Goal: Contribute content: Contribute content

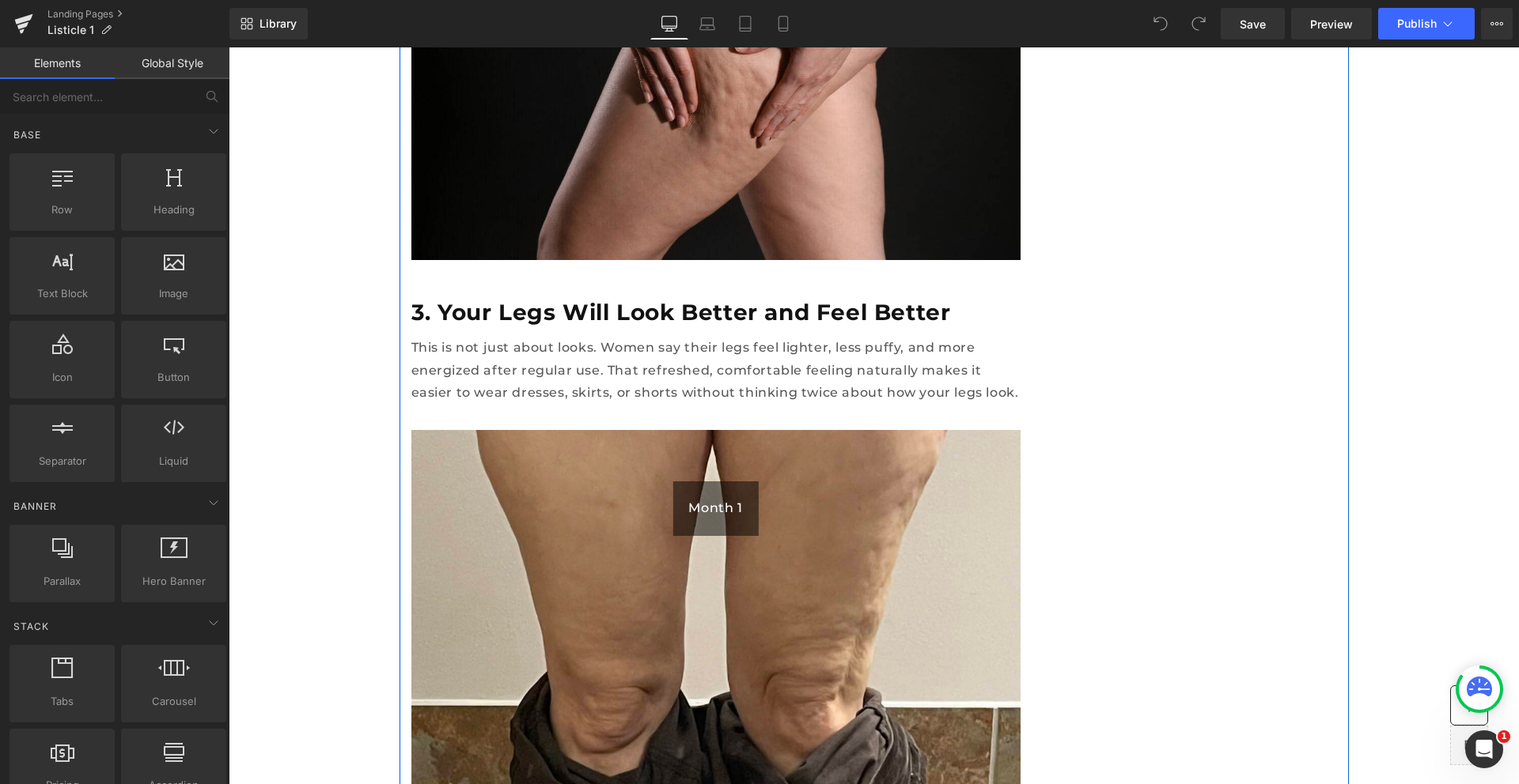
scroll to position [2389, 0]
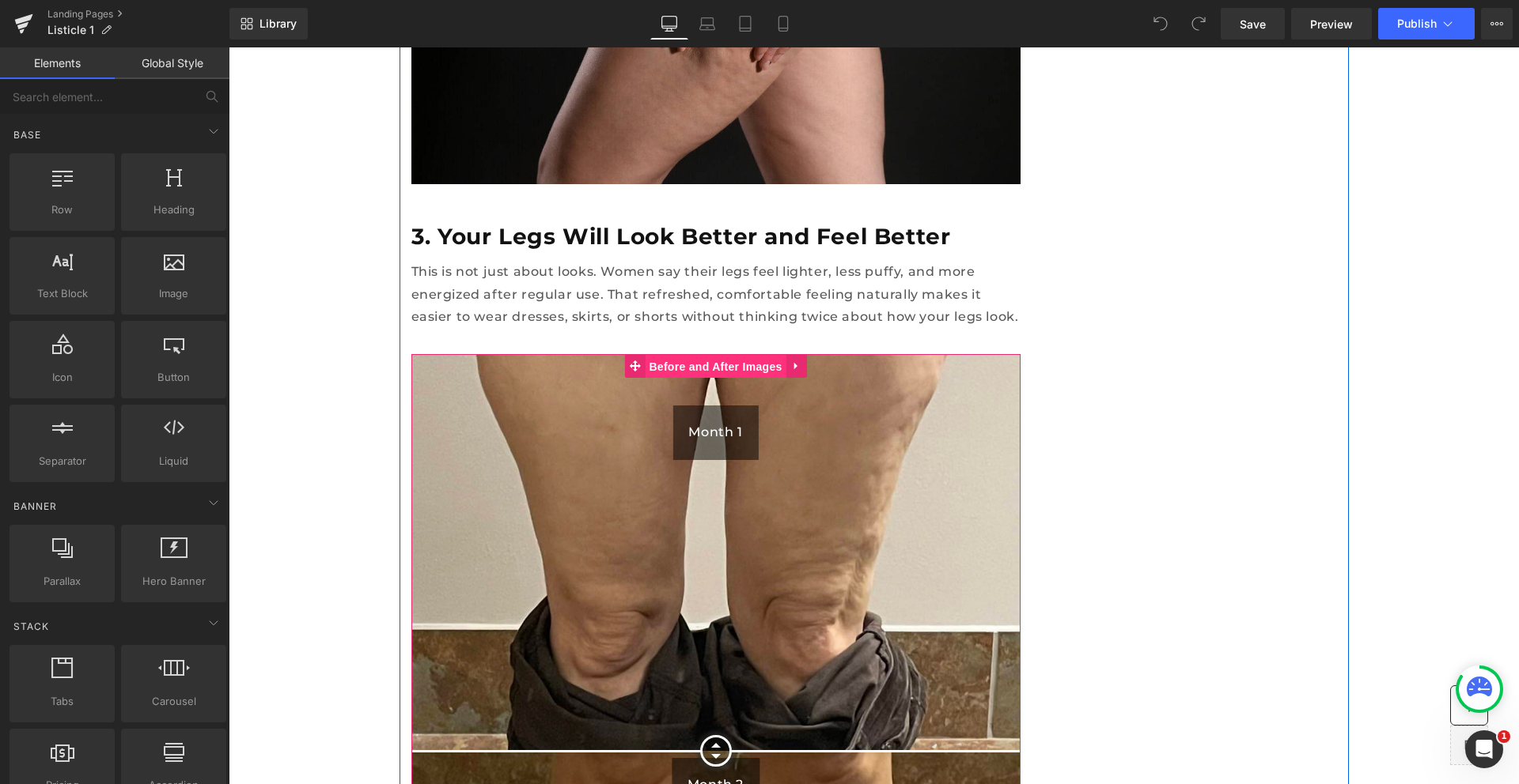
click at [718, 355] on span "Before and After Images" at bounding box center [715, 366] width 141 height 24
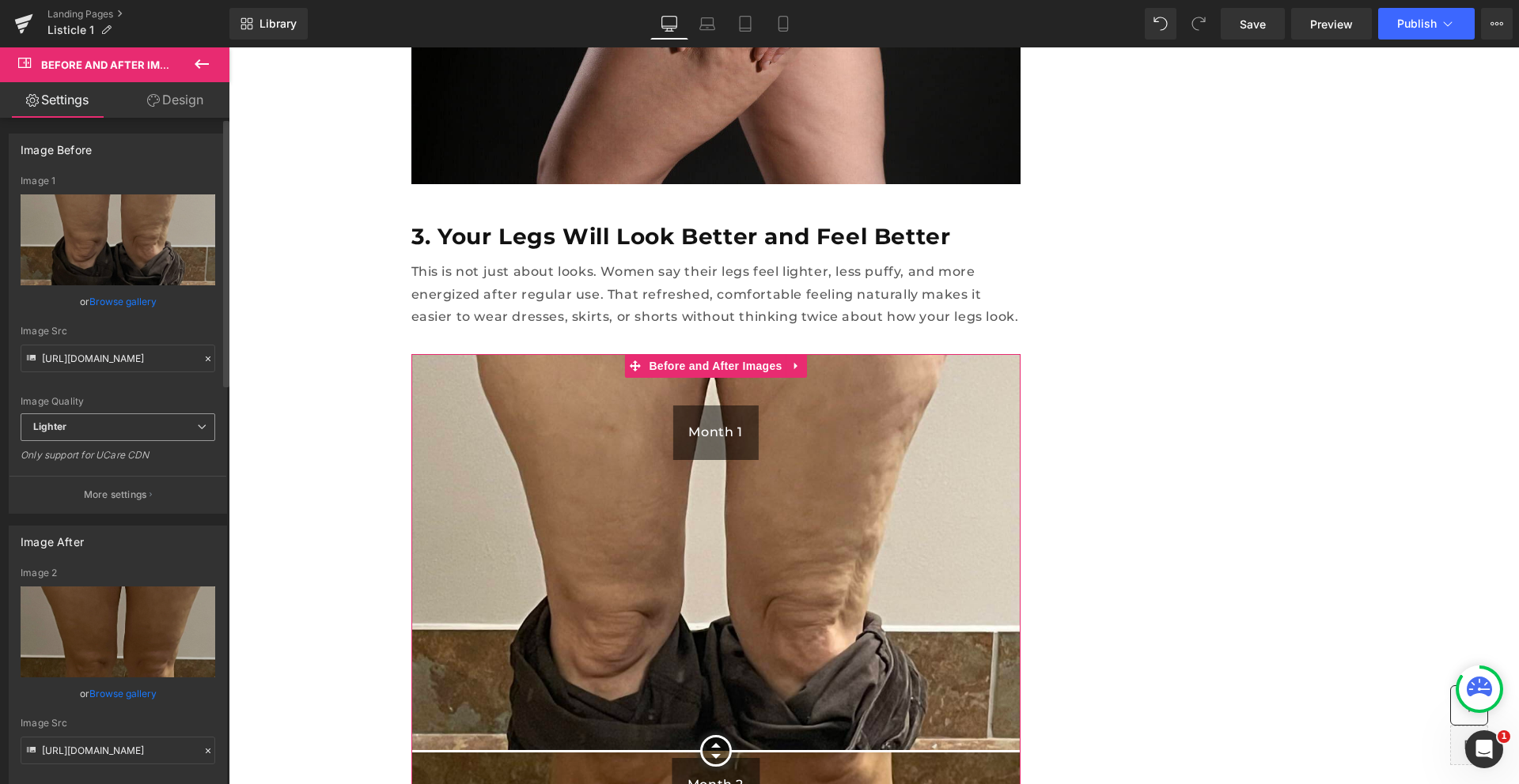
click at [83, 426] on span "Lighter" at bounding box center [118, 427] width 194 height 28
click at [83, 426] on span "Lighter" at bounding box center [115, 427] width 188 height 28
click at [62, 398] on div "Image Quality" at bounding box center [115, 402] width 188 height 11
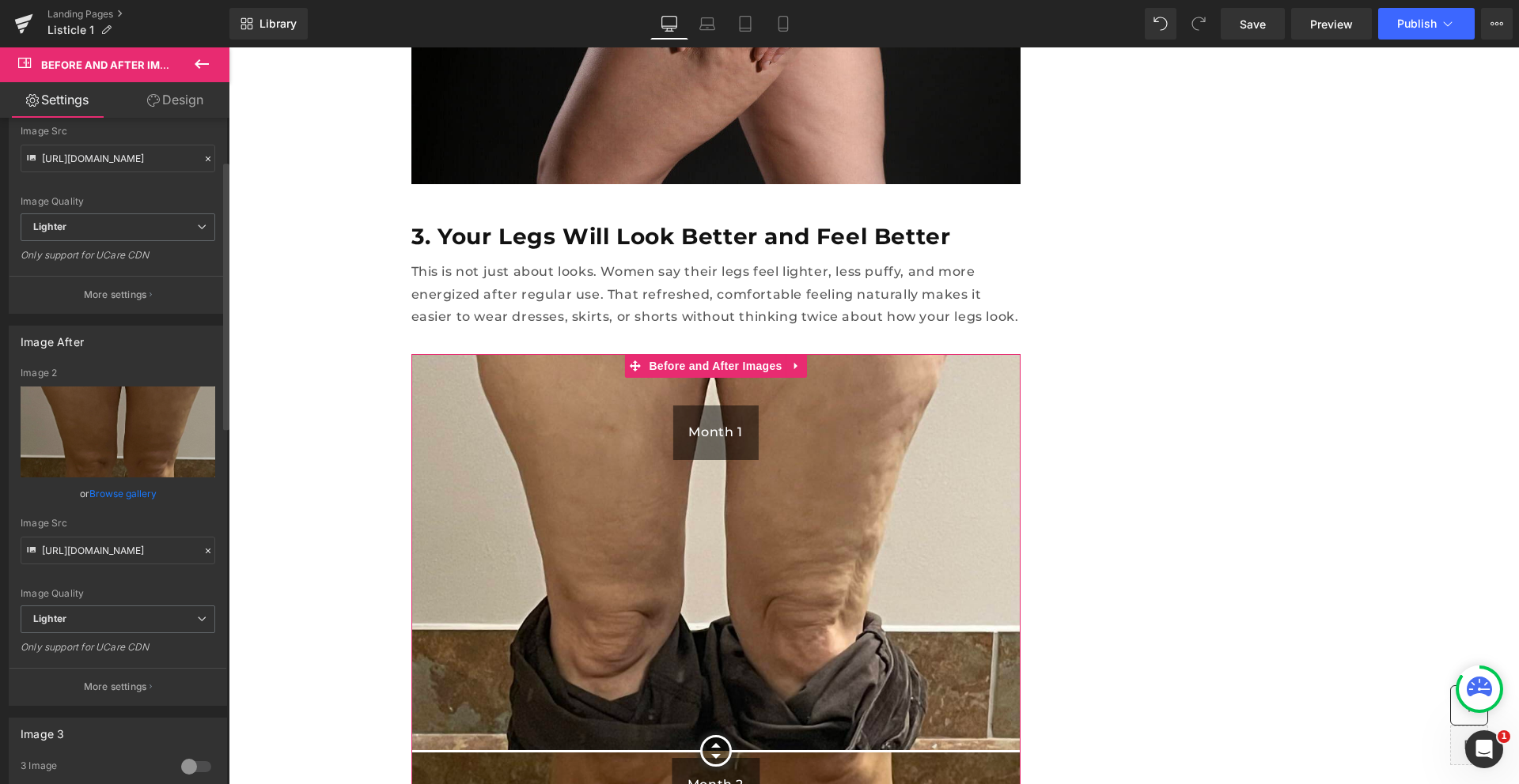
scroll to position [0, 0]
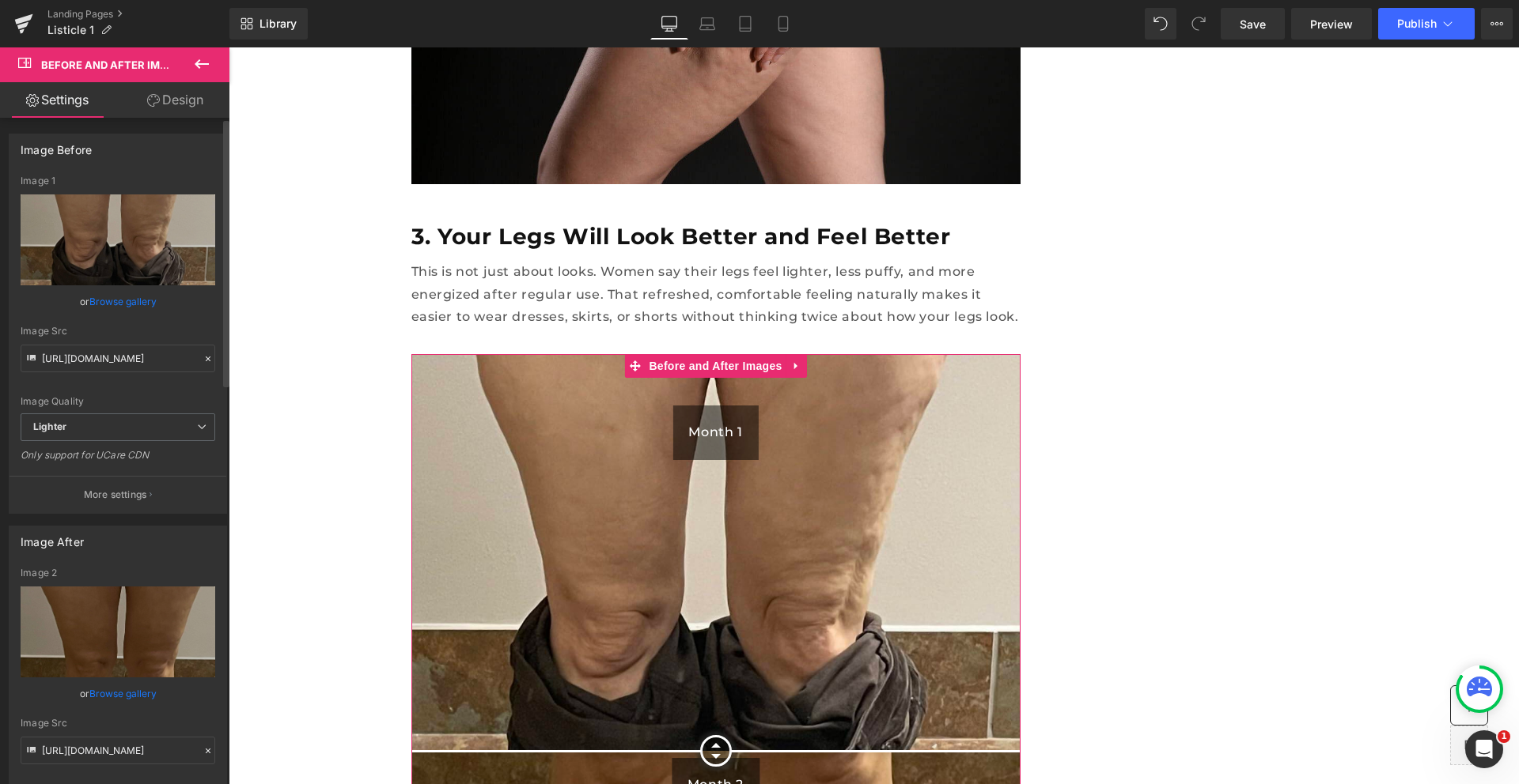
click at [57, 150] on div "Image Before" at bounding box center [56, 145] width 71 height 22
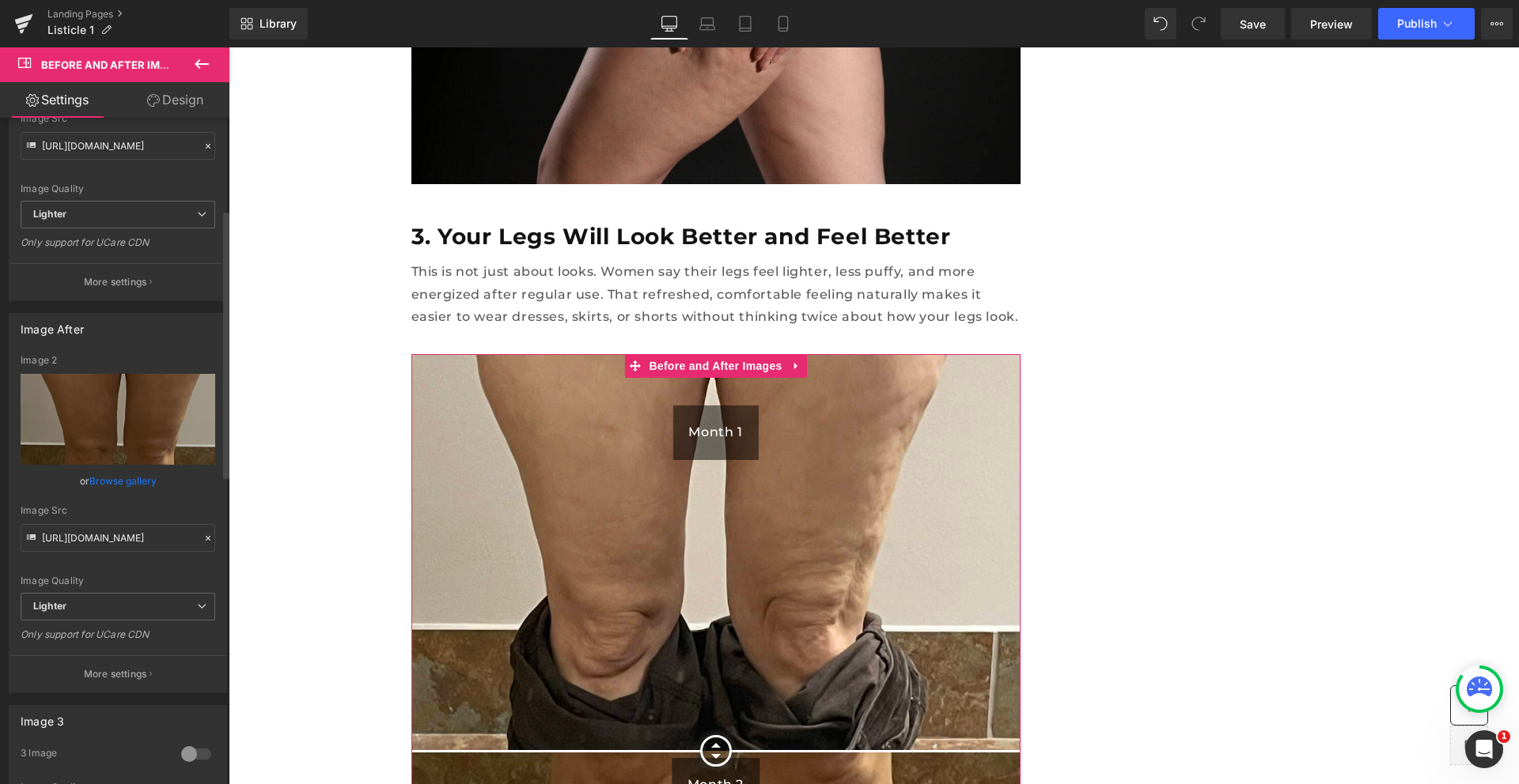
scroll to position [229, 0]
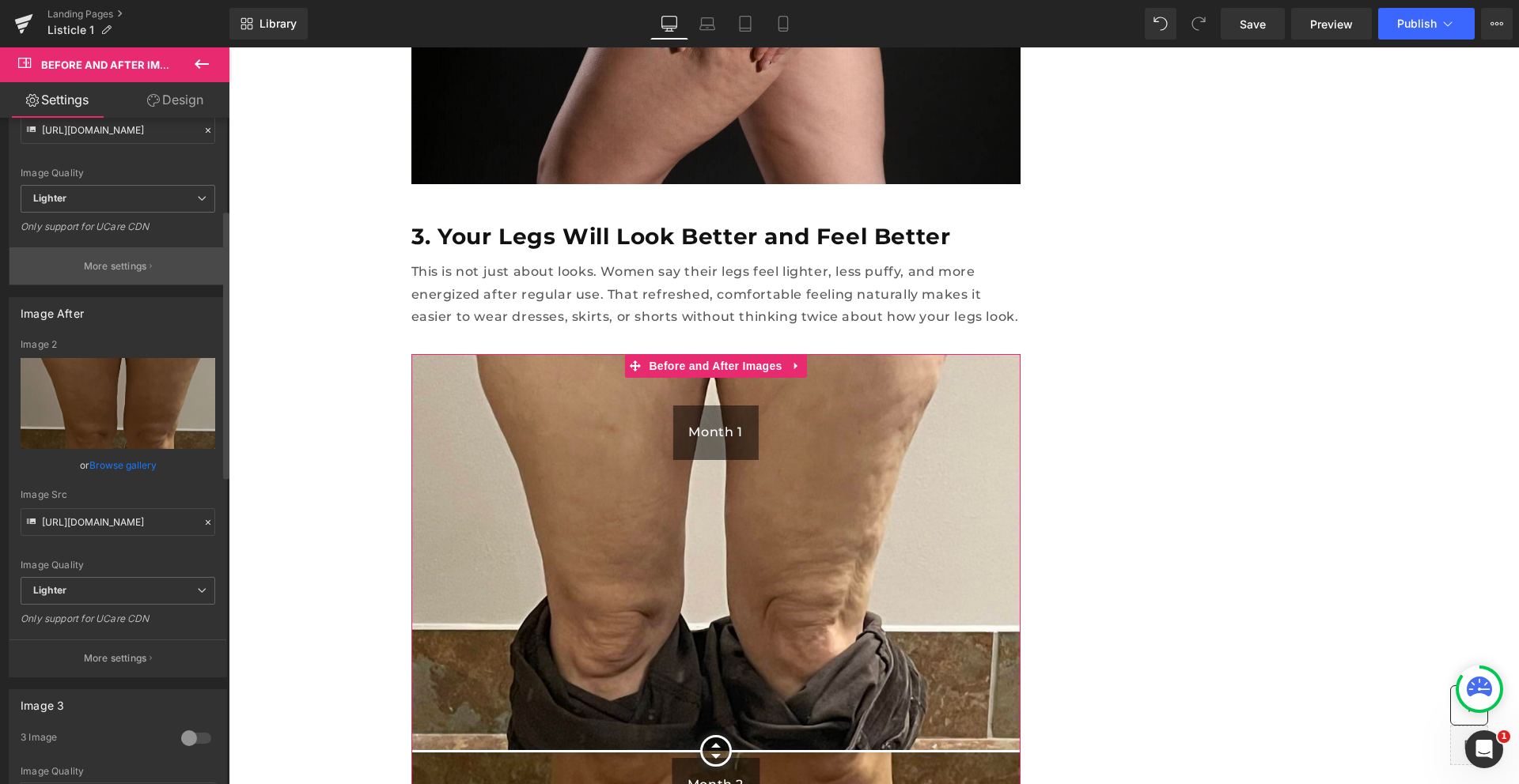
click at [112, 266] on p "More settings" at bounding box center [116, 266] width 63 height 14
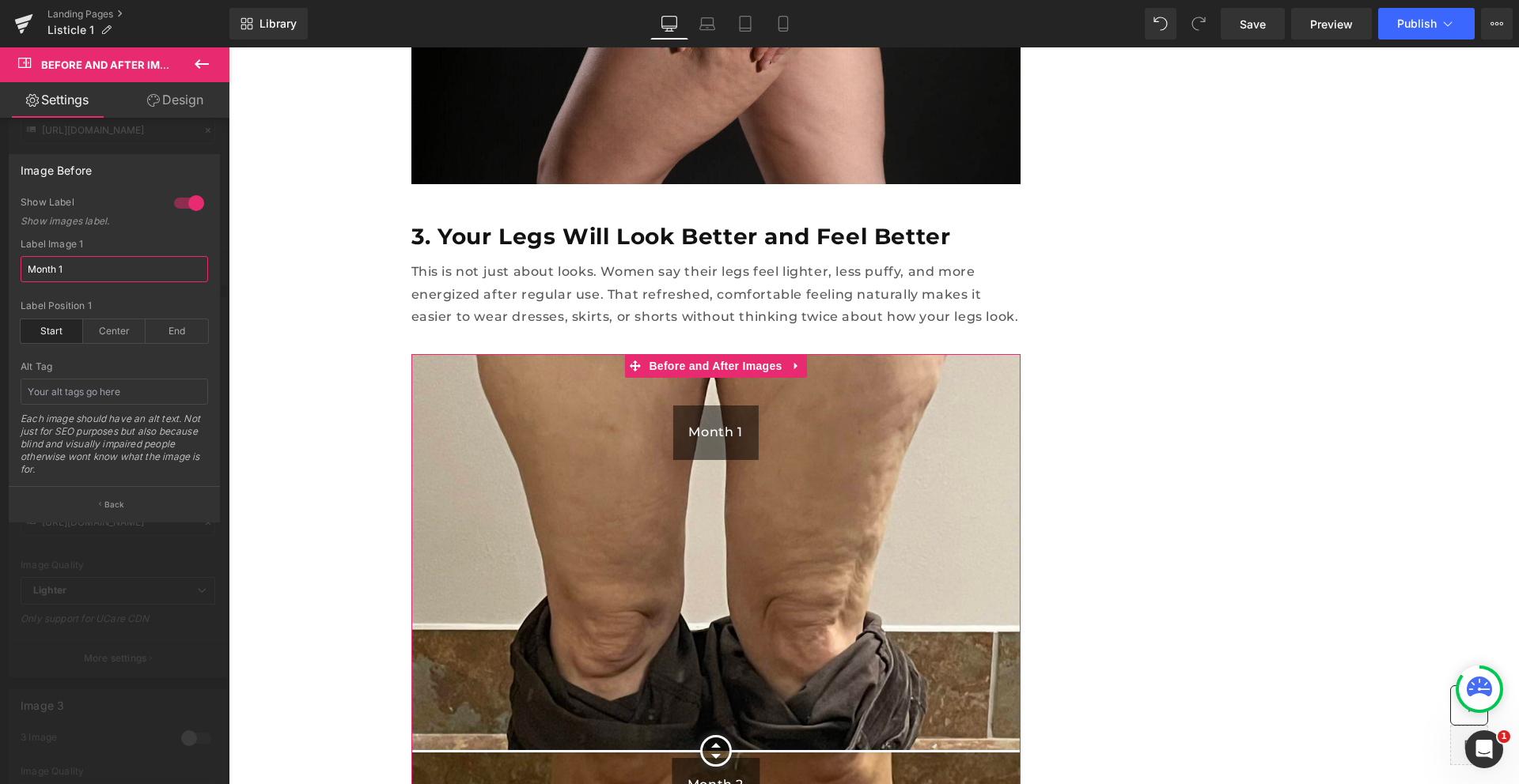
click at [99, 266] on input "Month 1" at bounding box center [115, 269] width 187 height 26
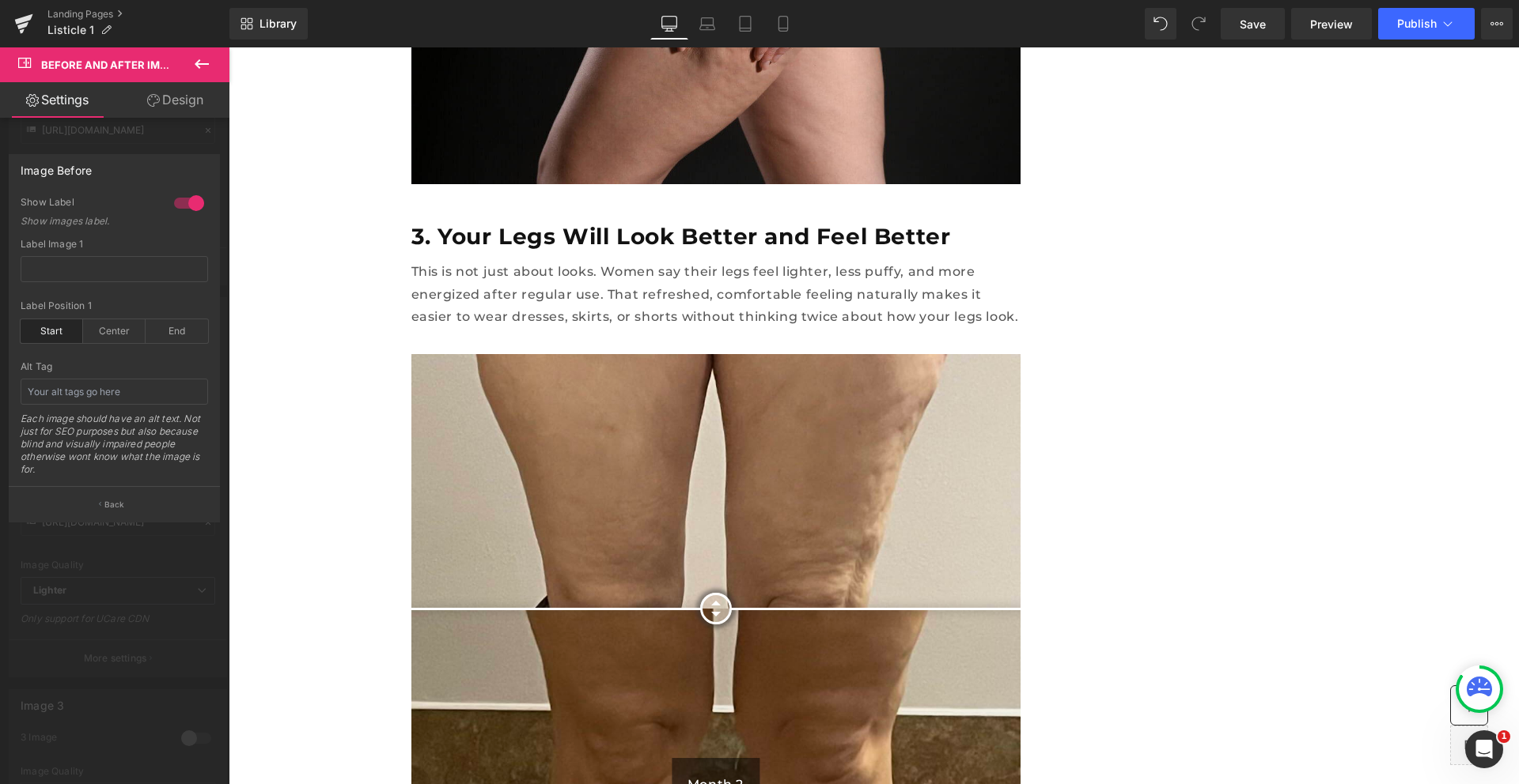
click at [142, 610] on div at bounding box center [115, 420] width 230 height 745
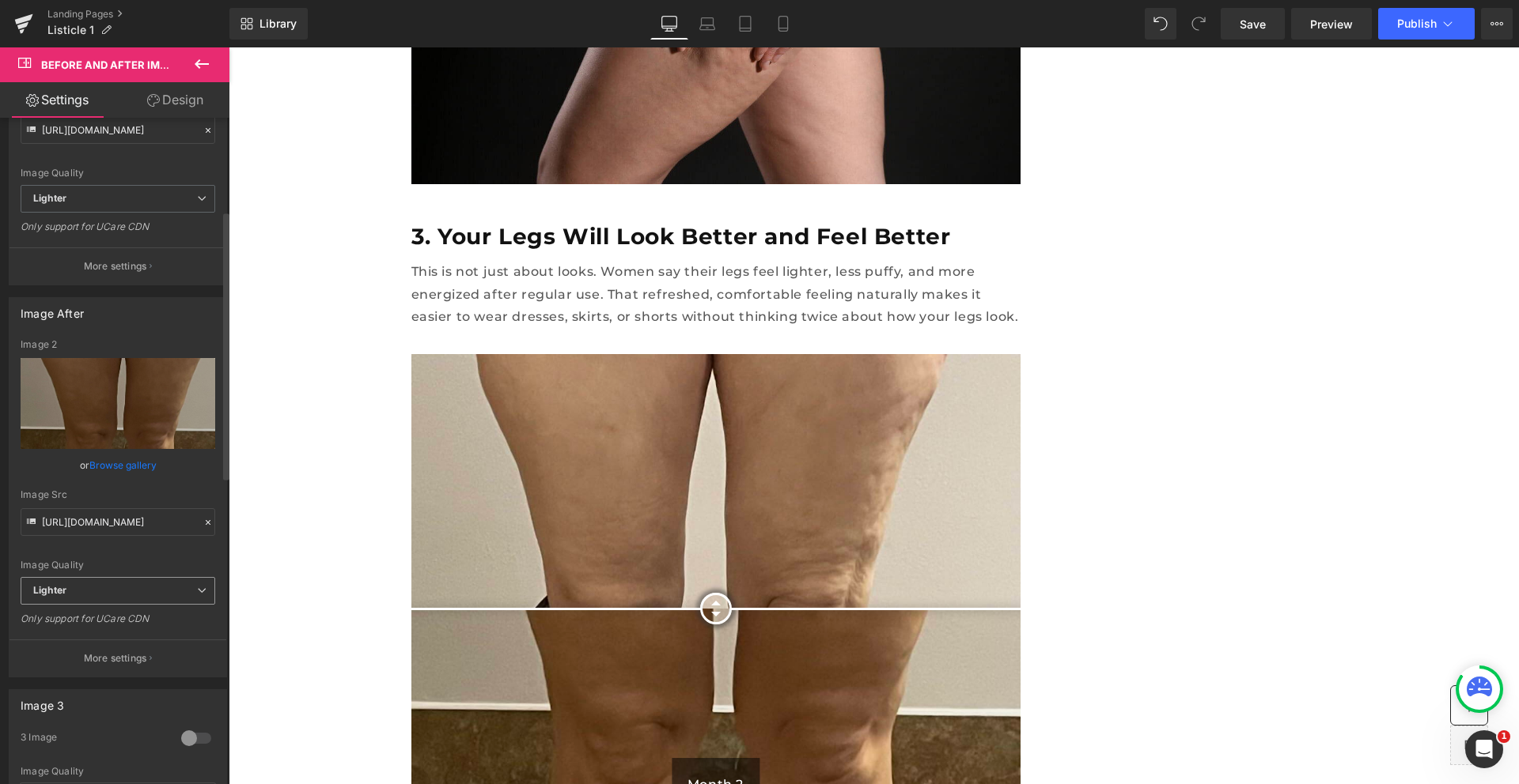
scroll to position [359, 0]
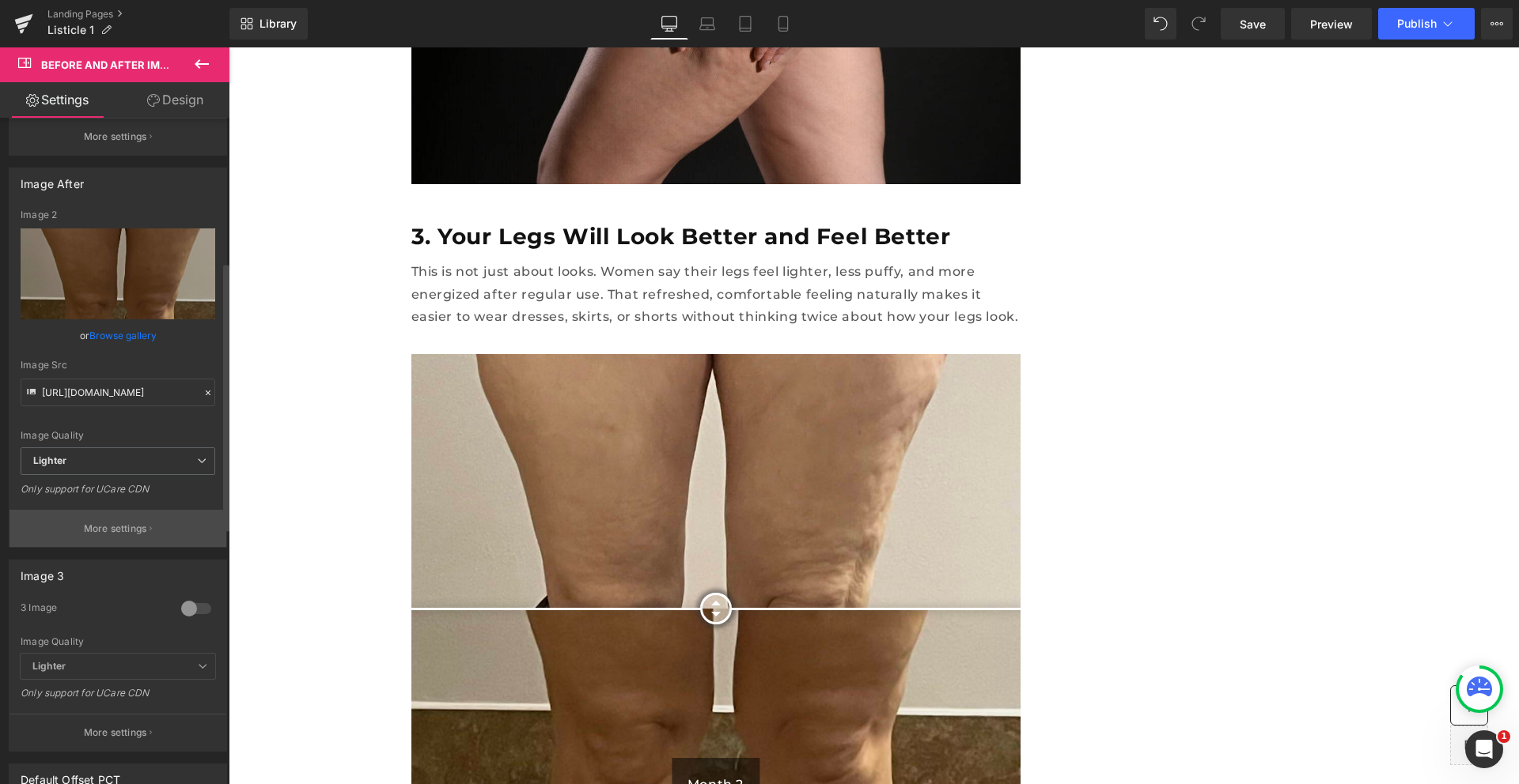
click at [103, 533] on p "More settings" at bounding box center [116, 529] width 63 height 14
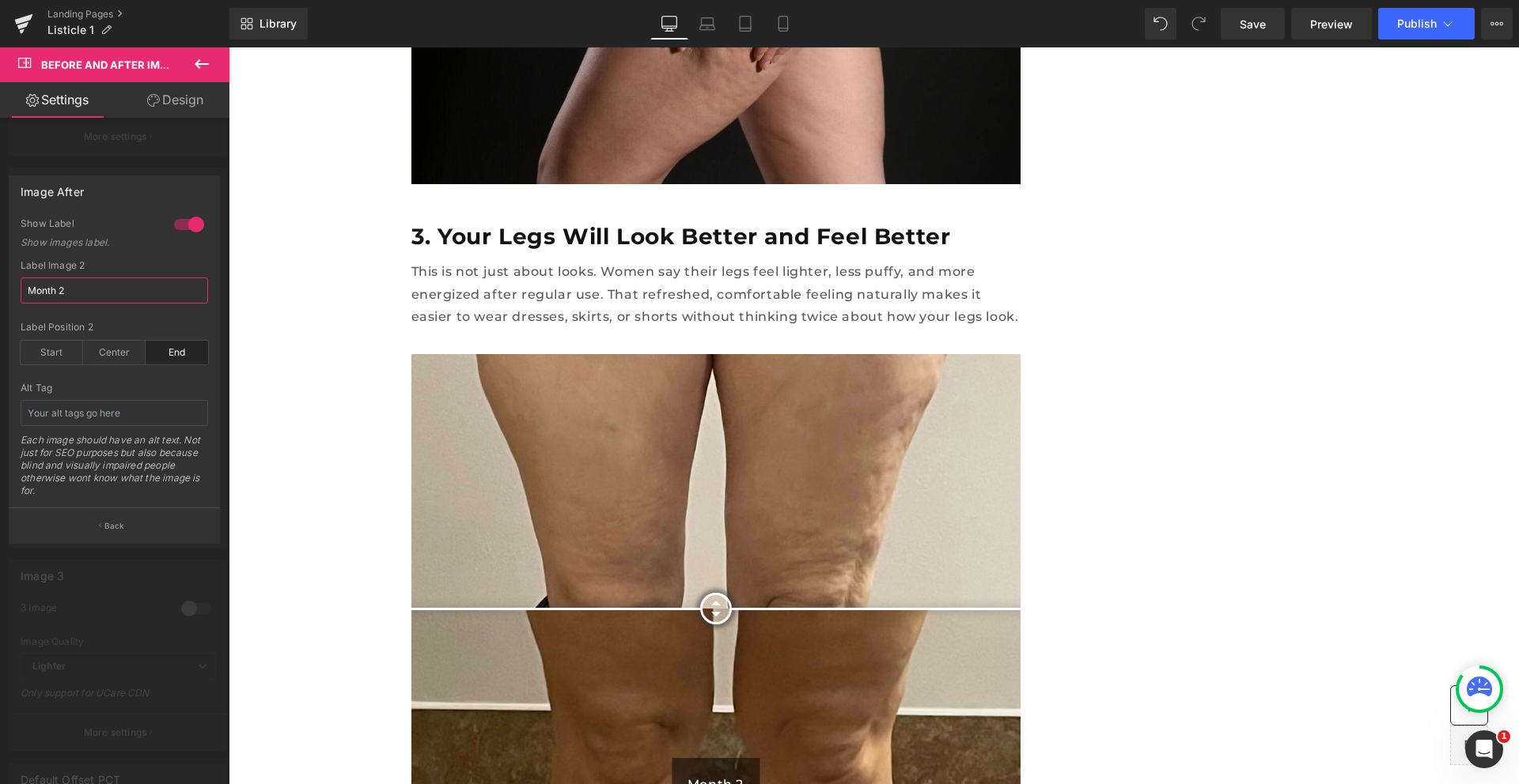
click at [60, 295] on input "Month 2" at bounding box center [115, 290] width 187 height 26
click at [218, 301] on div "1 Show Label Show images label. Label Image 2 end Label Position 2 Start Center…" at bounding box center [114, 362] width 209 height 291
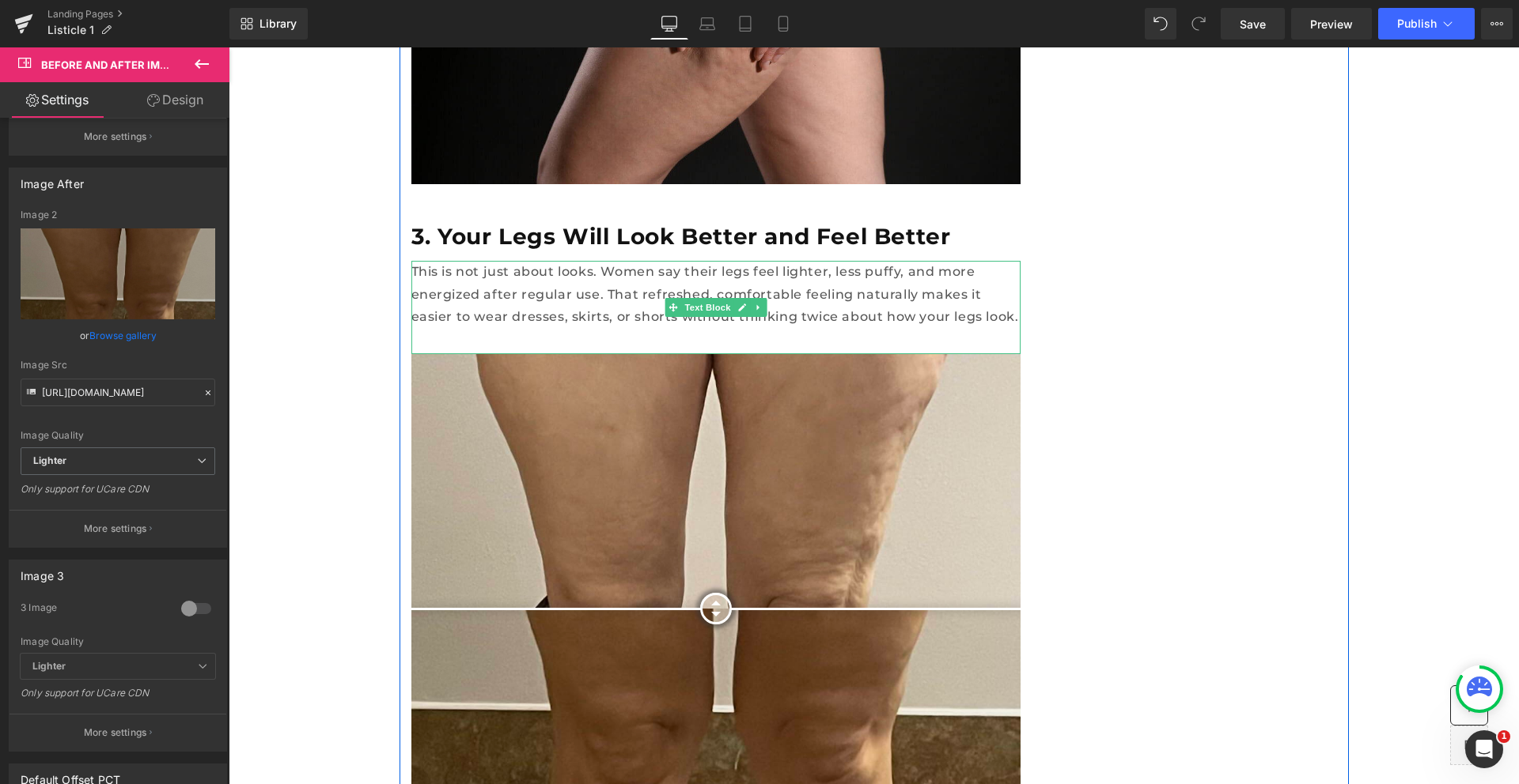
click at [779, 261] on p "This is not just about looks. Women say their legs feel lighter, less puffy, an…" at bounding box center [715, 294] width 609 height 68
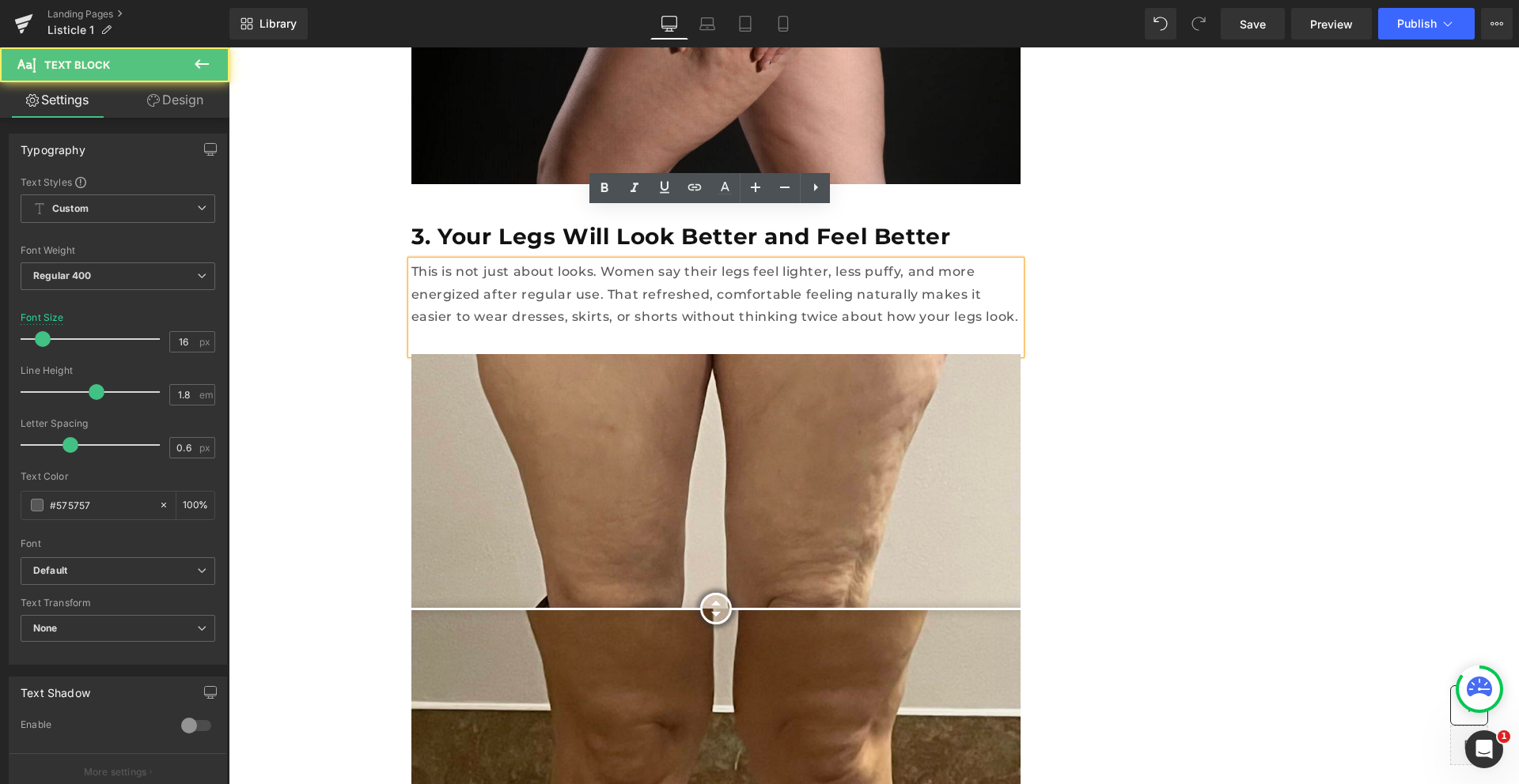
click at [735, 265] on p "This is not just about looks. Women say their legs feel lighter, less puffy, an…" at bounding box center [715, 294] width 609 height 68
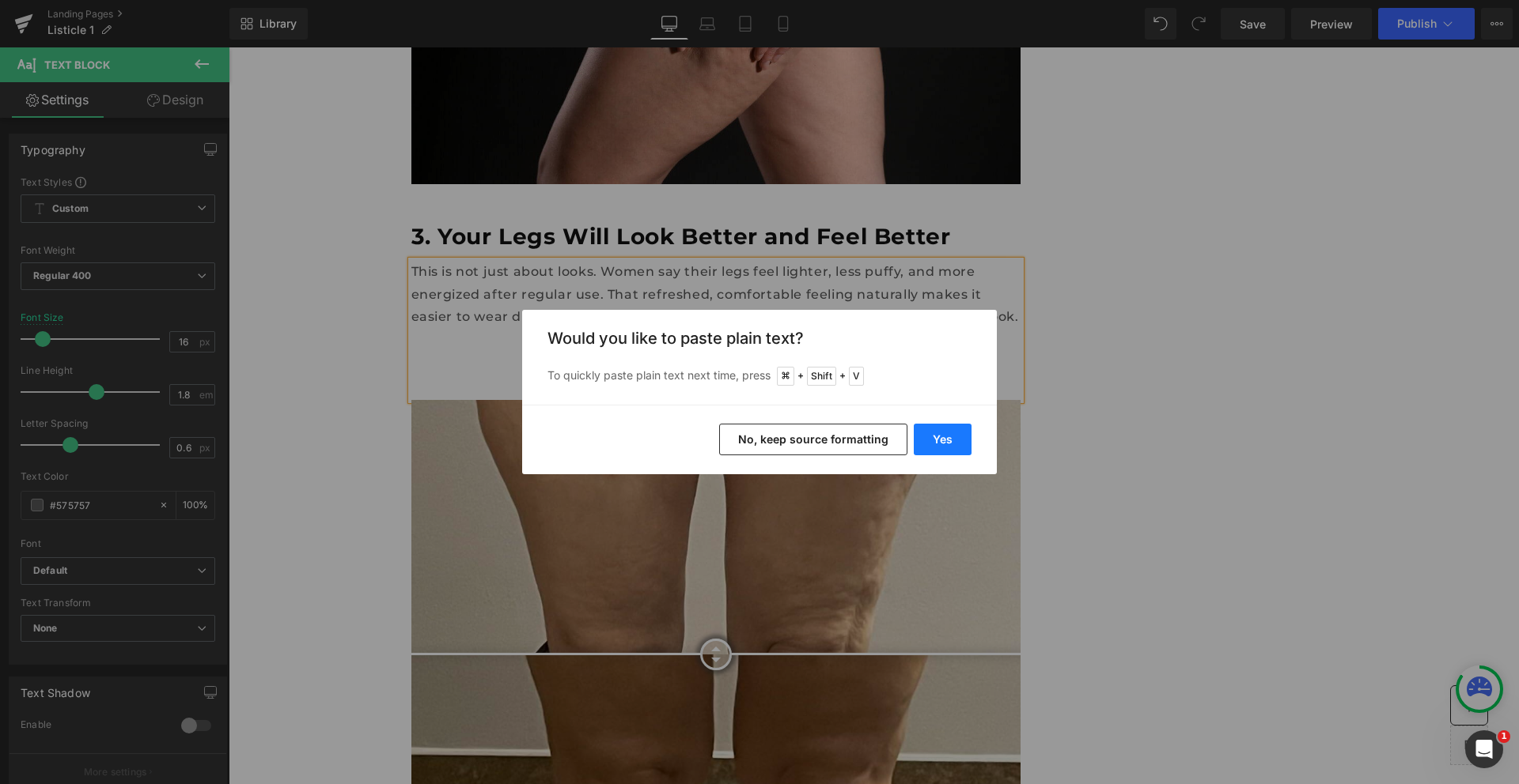
click at [959, 446] on button "Yes" at bounding box center [942, 439] width 57 height 32
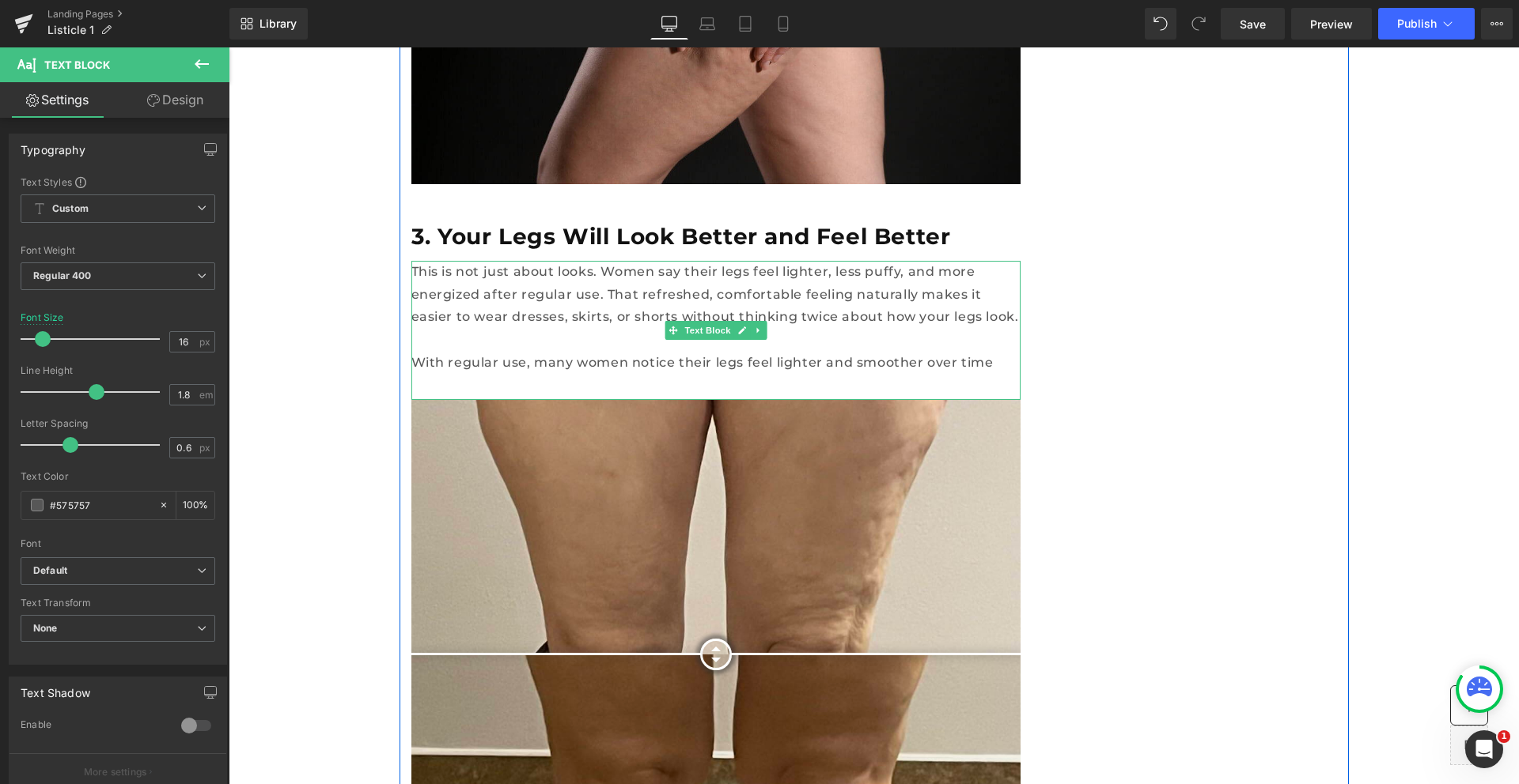
click at [912, 352] on p "With regular use, many women notice their legs feel lighter and smoother over t…" at bounding box center [715, 363] width 609 height 23
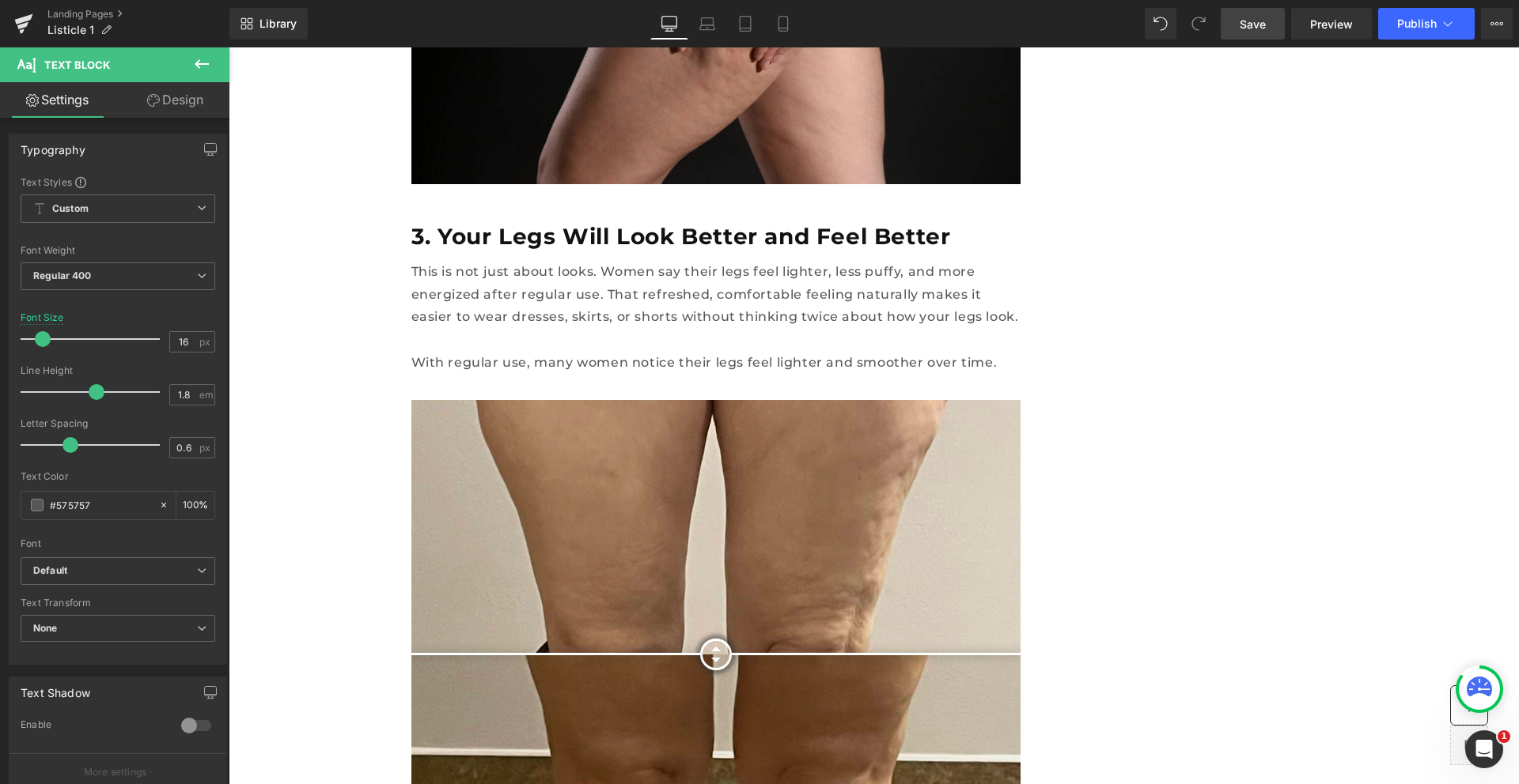
click at [1264, 28] on span "Save" at bounding box center [1252, 24] width 26 height 16
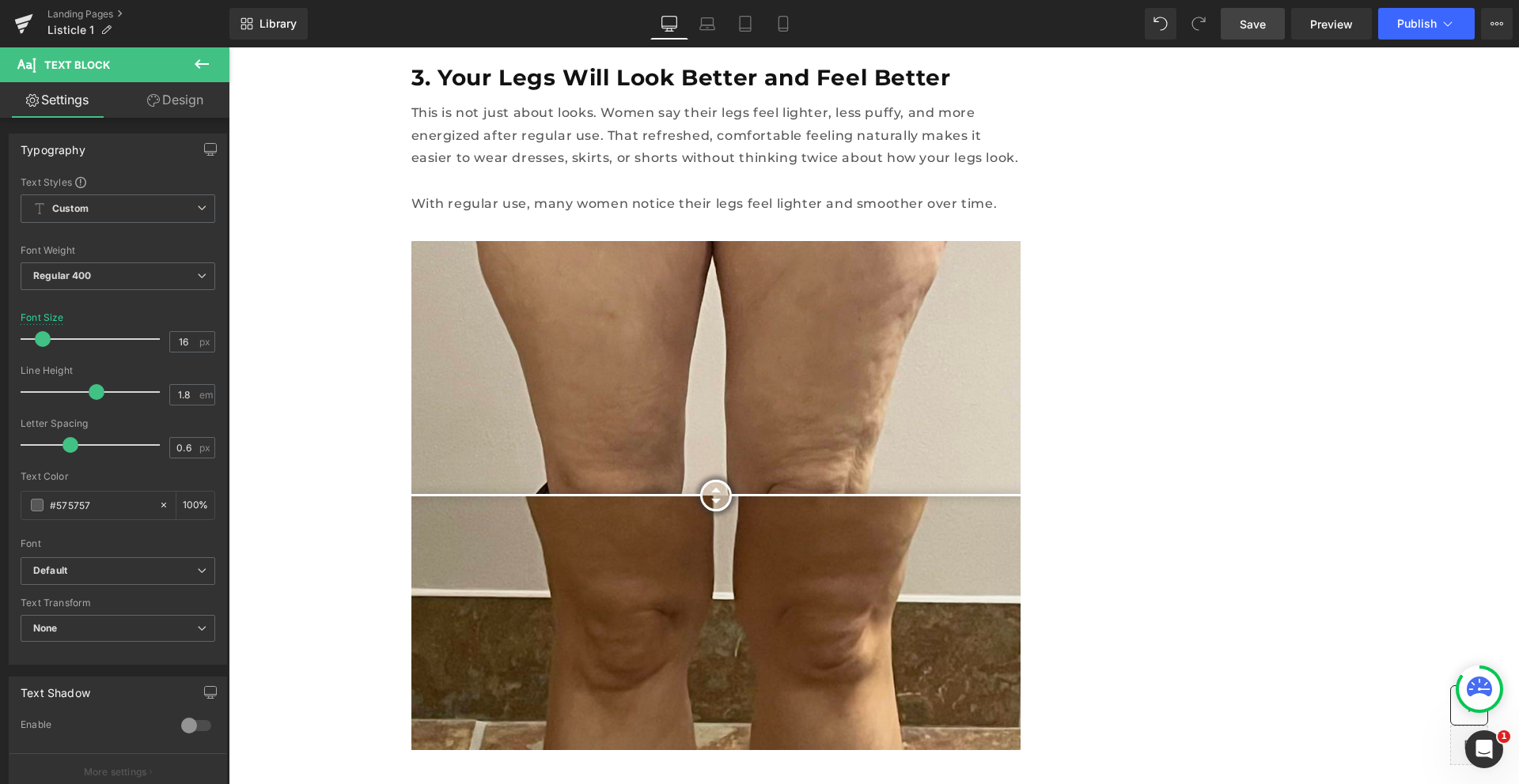
scroll to position [5954, 0]
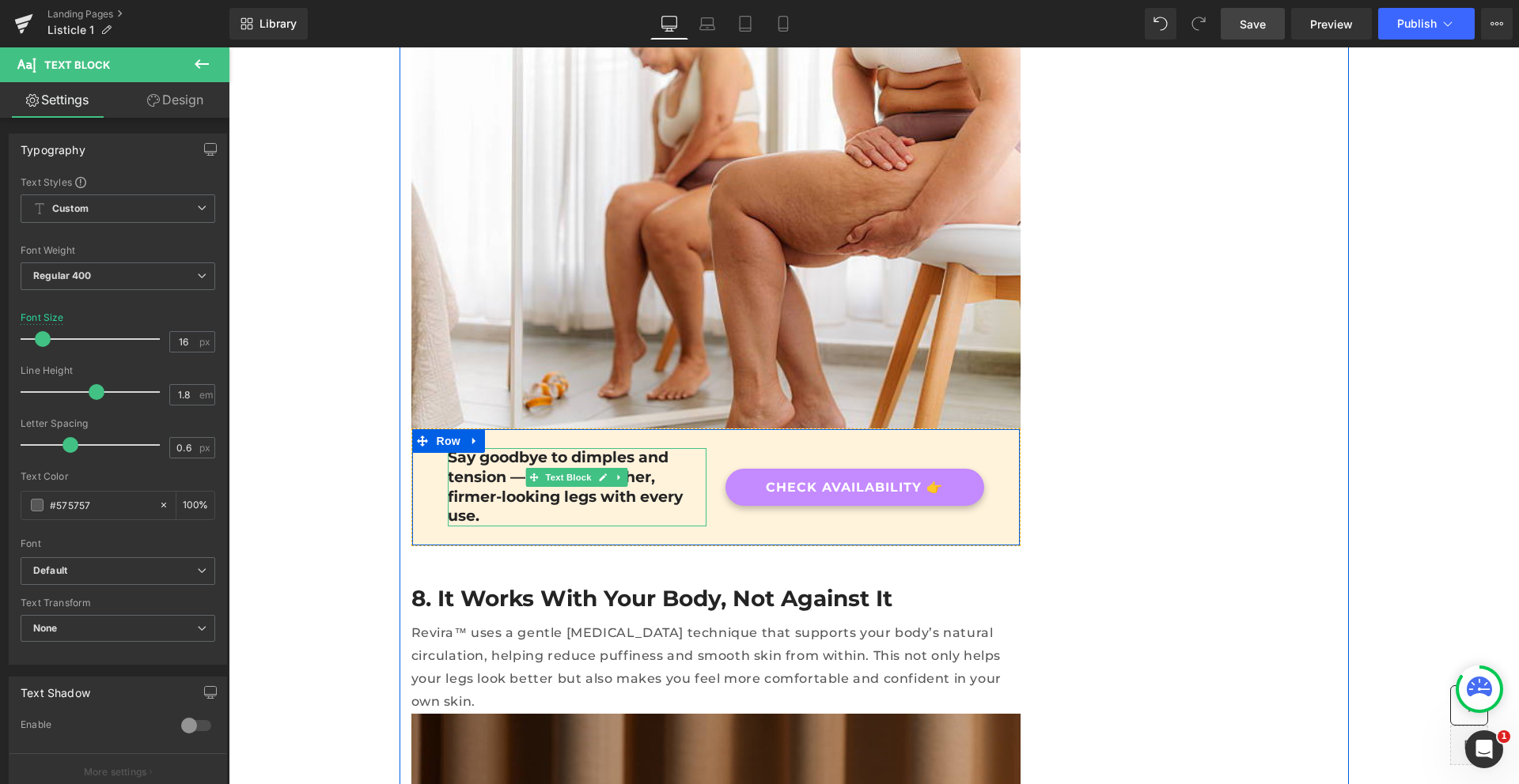
click at [496, 448] on p "Say goodbye to dimples and tension — enjoy smoother, firmer-looking legs with e…" at bounding box center [577, 488] width 258 height 78
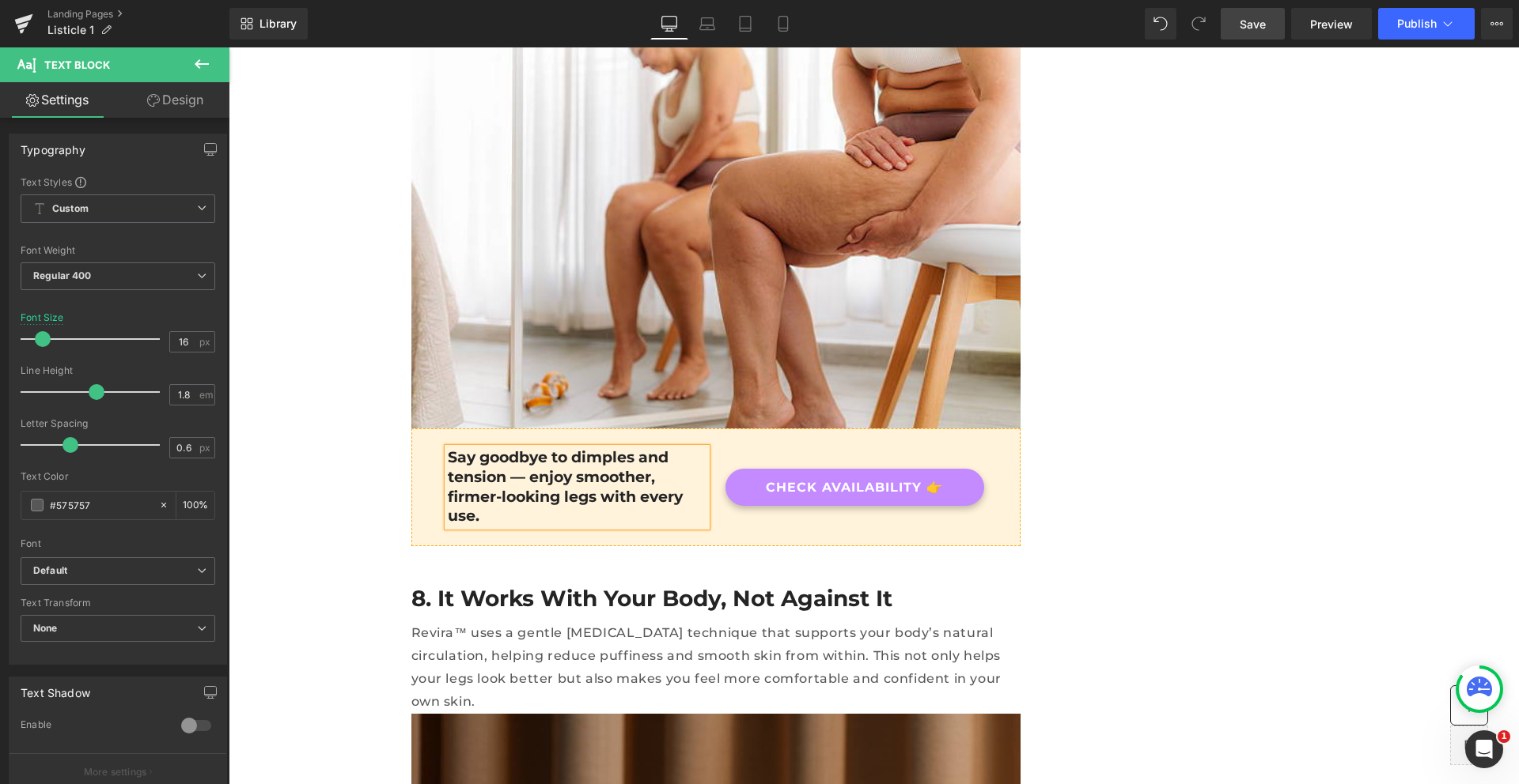
click at [496, 448] on p "Say goodbye to dimples and tension — enjoy smoother, firmer-looking legs with e…" at bounding box center [577, 488] width 258 height 78
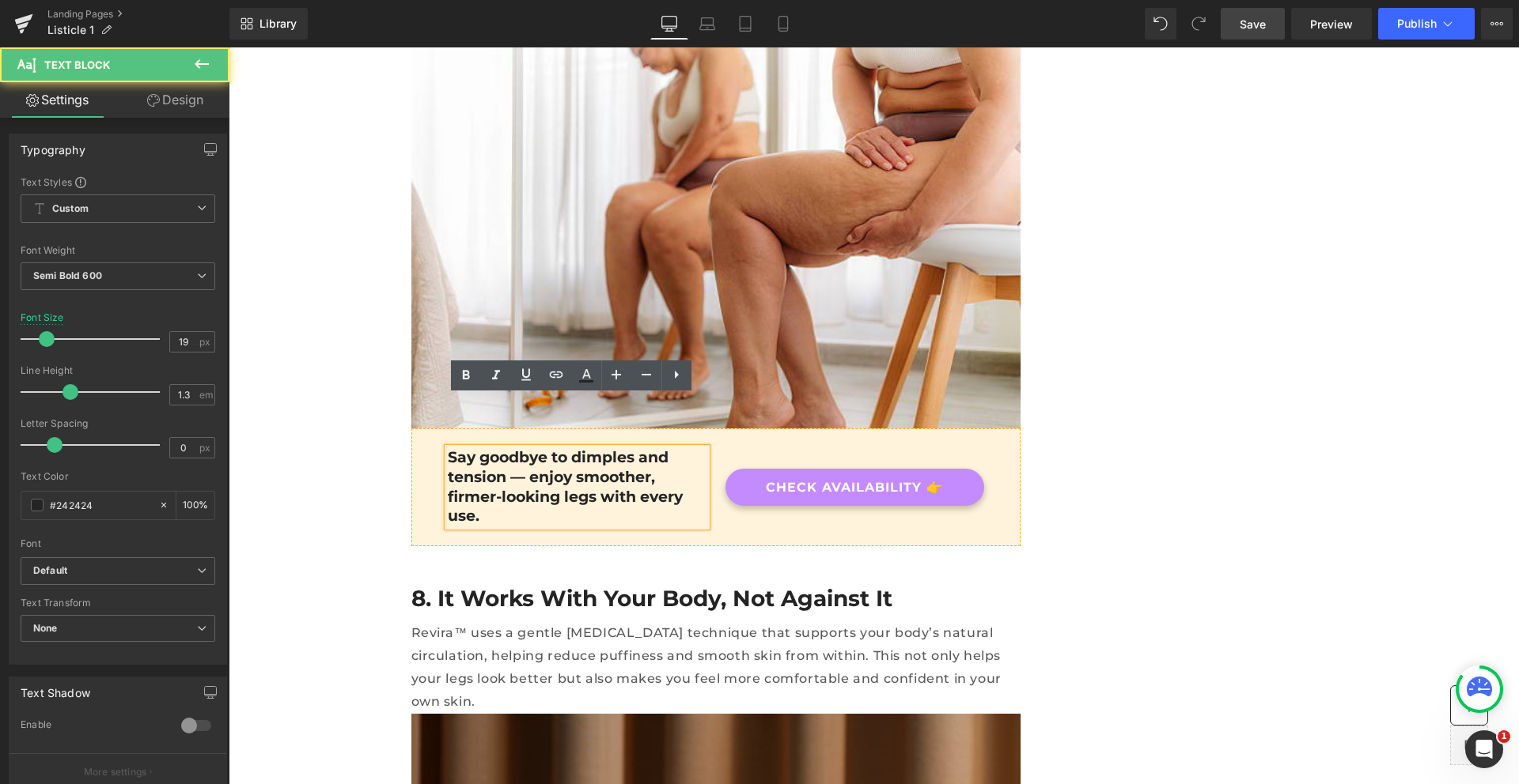
click at [493, 448] on p "Say goodbye to dimples and tension — enjoy smoother, firmer-looking legs with e…" at bounding box center [577, 488] width 258 height 78
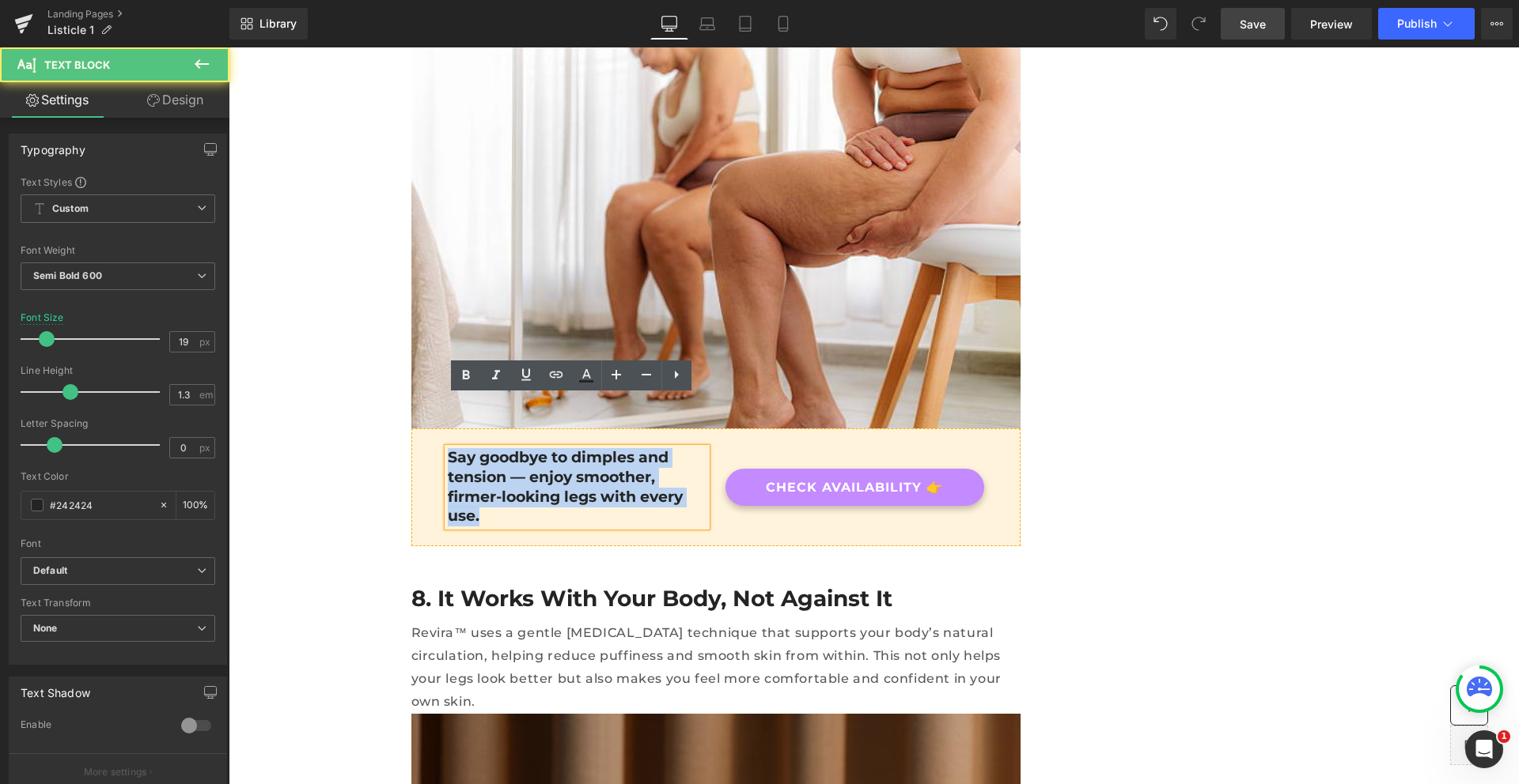
drag, startPoint x: 646, startPoint y: 446, endPoint x: 433, endPoint y: 406, distance: 216.7
click at [438, 448] on div "Say goodbye to dimples and tension — enjoy smoother, firmer-looking legs with e…" at bounding box center [577, 488] width 277 height 78
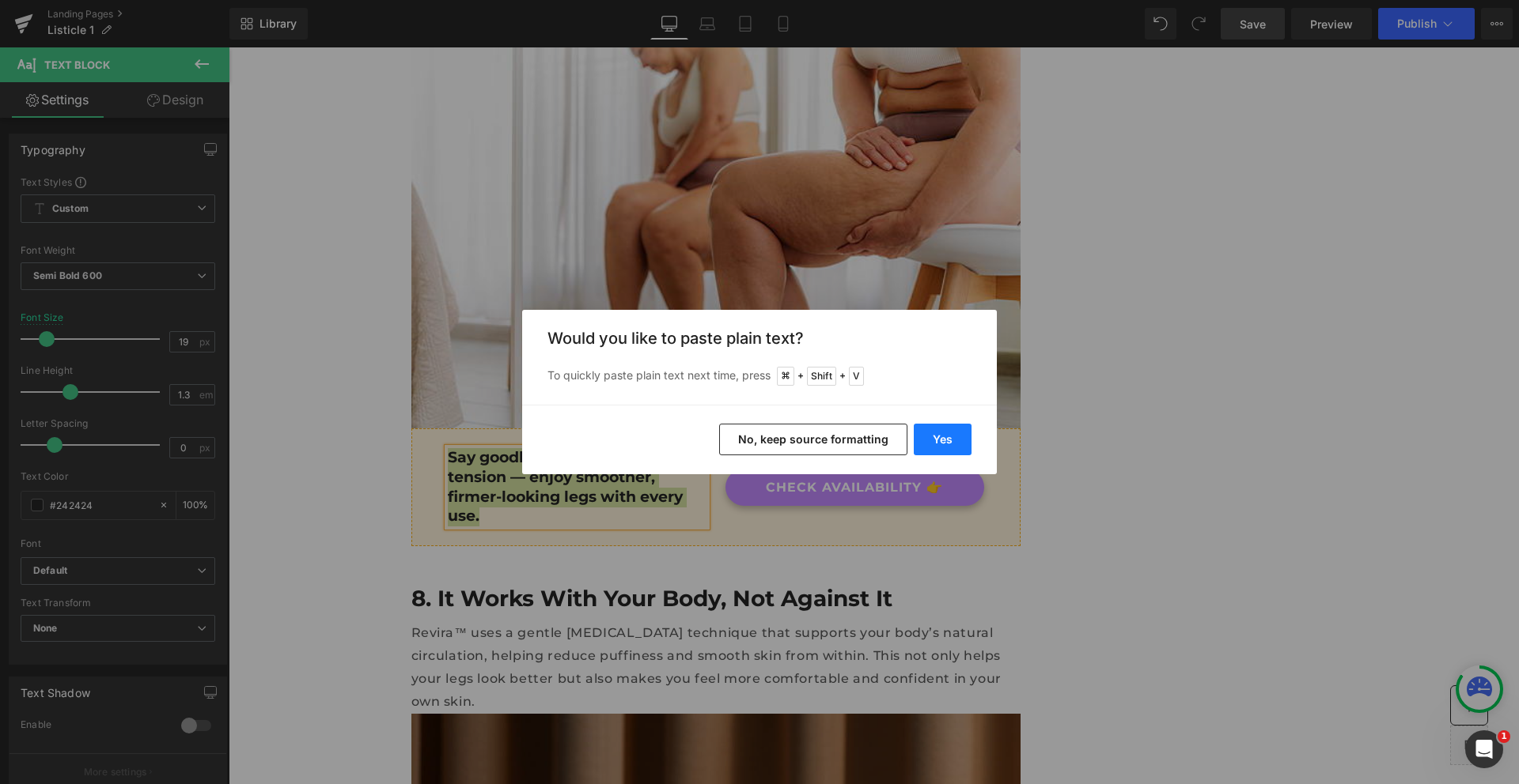
click at [944, 432] on button "Yes" at bounding box center [942, 439] width 57 height 32
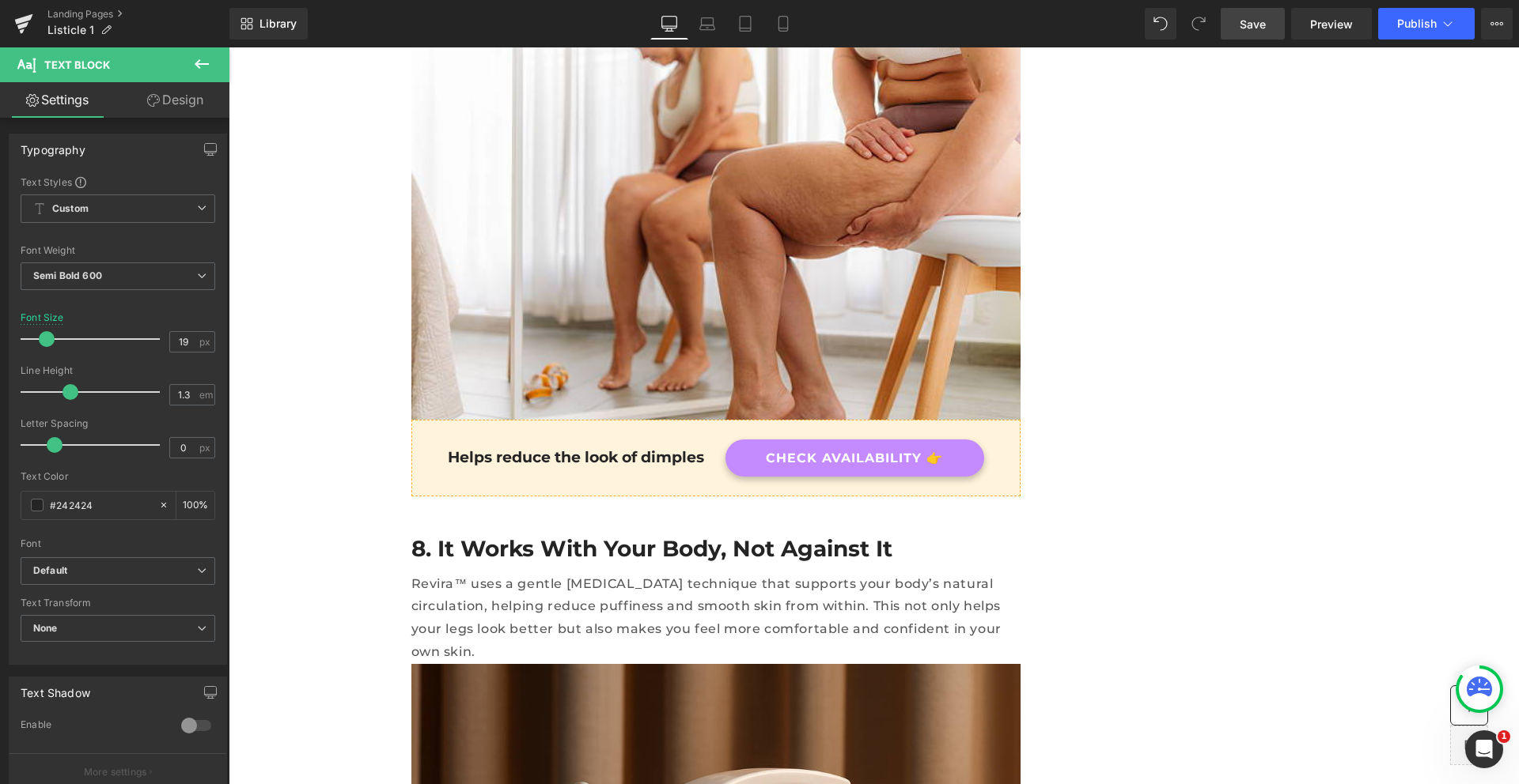
scroll to position [4868, 0]
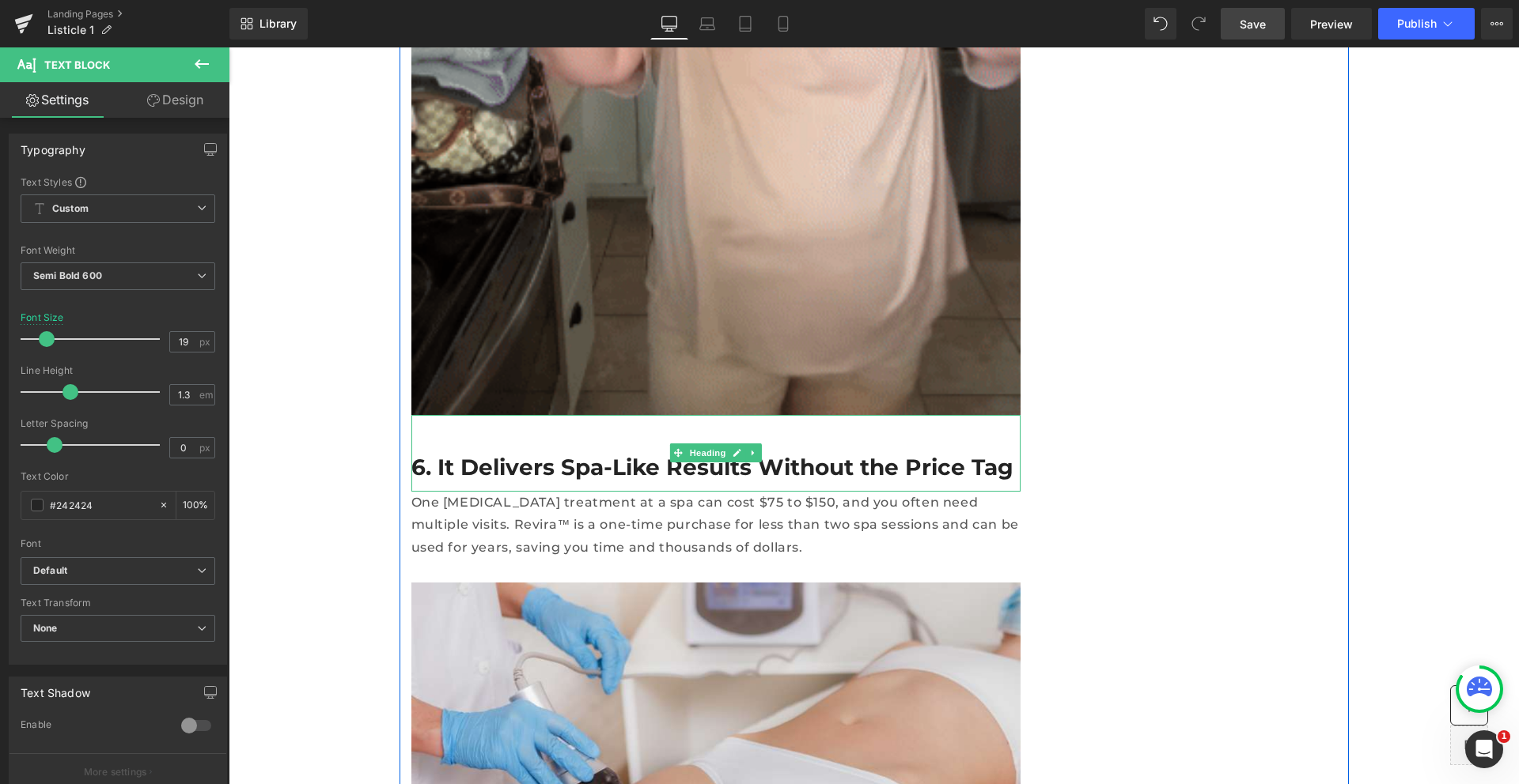
click at [766, 453] on h2 "6. It Delivers Spa-Like Results Without the Price Tag" at bounding box center [715, 468] width 609 height 29
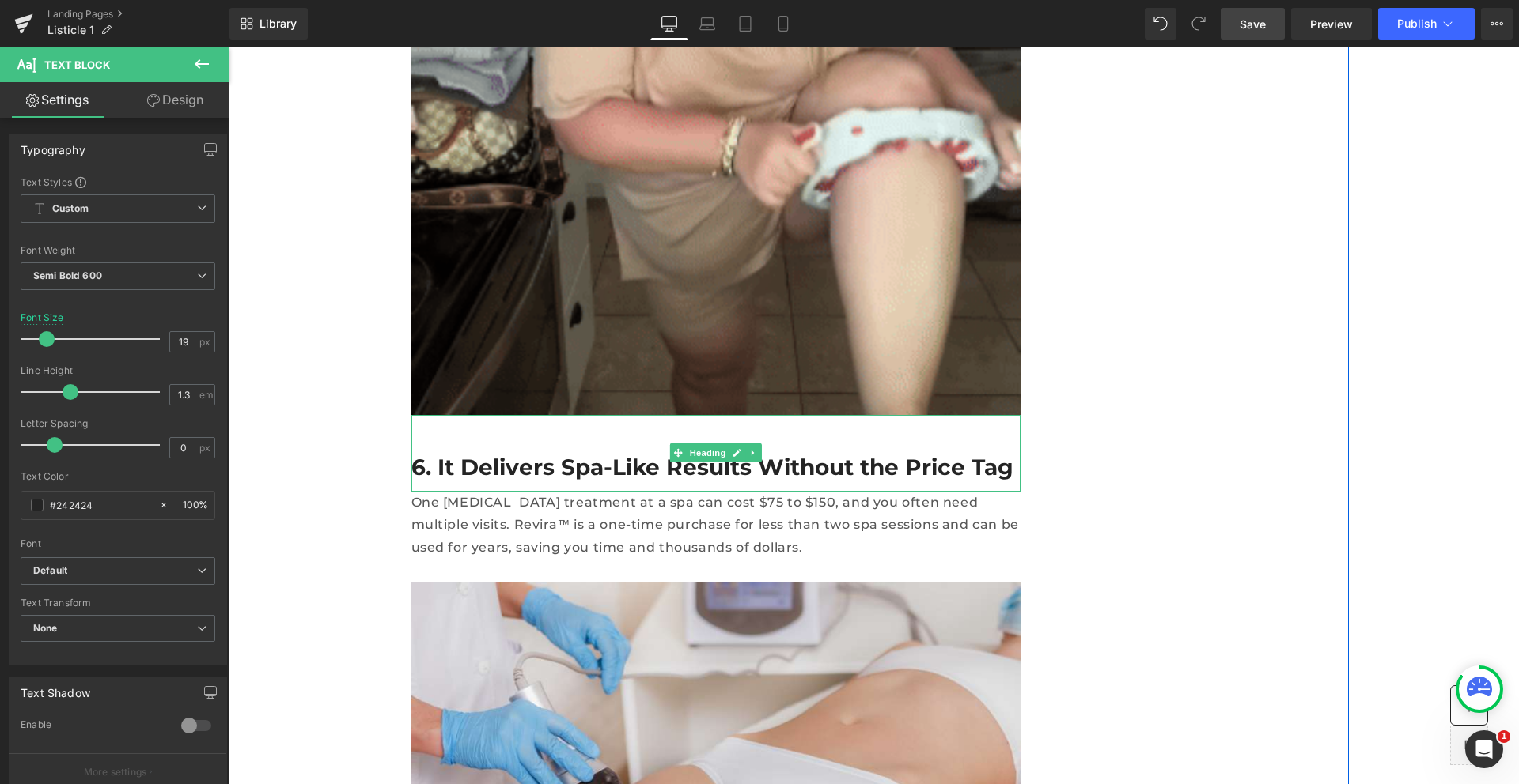
click at [766, 453] on h2 "6. It Delivers Spa-Like Results Without the Price Tag" at bounding box center [715, 468] width 609 height 29
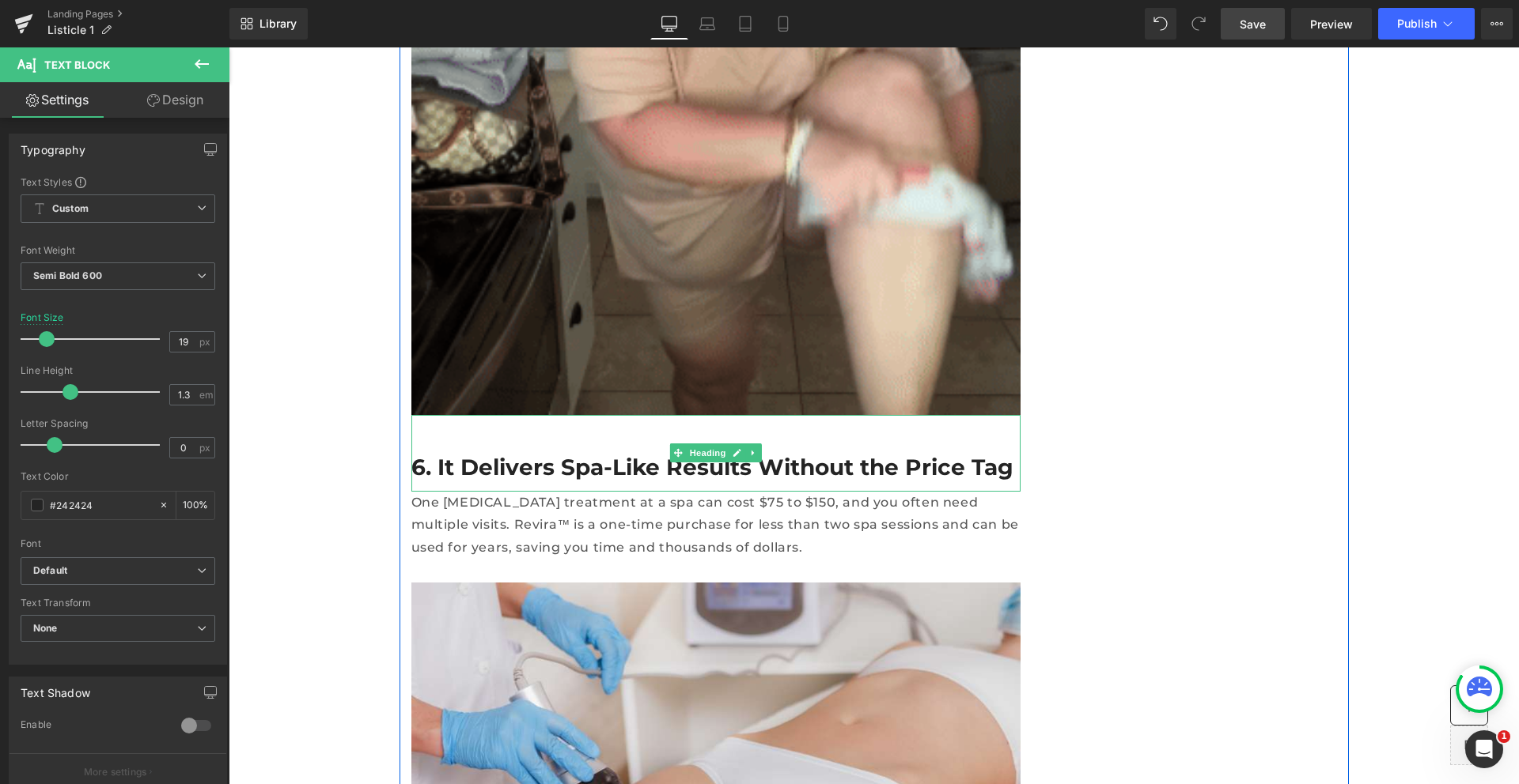
click at [766, 453] on h2 "6. It Delivers Spa-Like Results Without the Price Tag" at bounding box center [715, 468] width 609 height 29
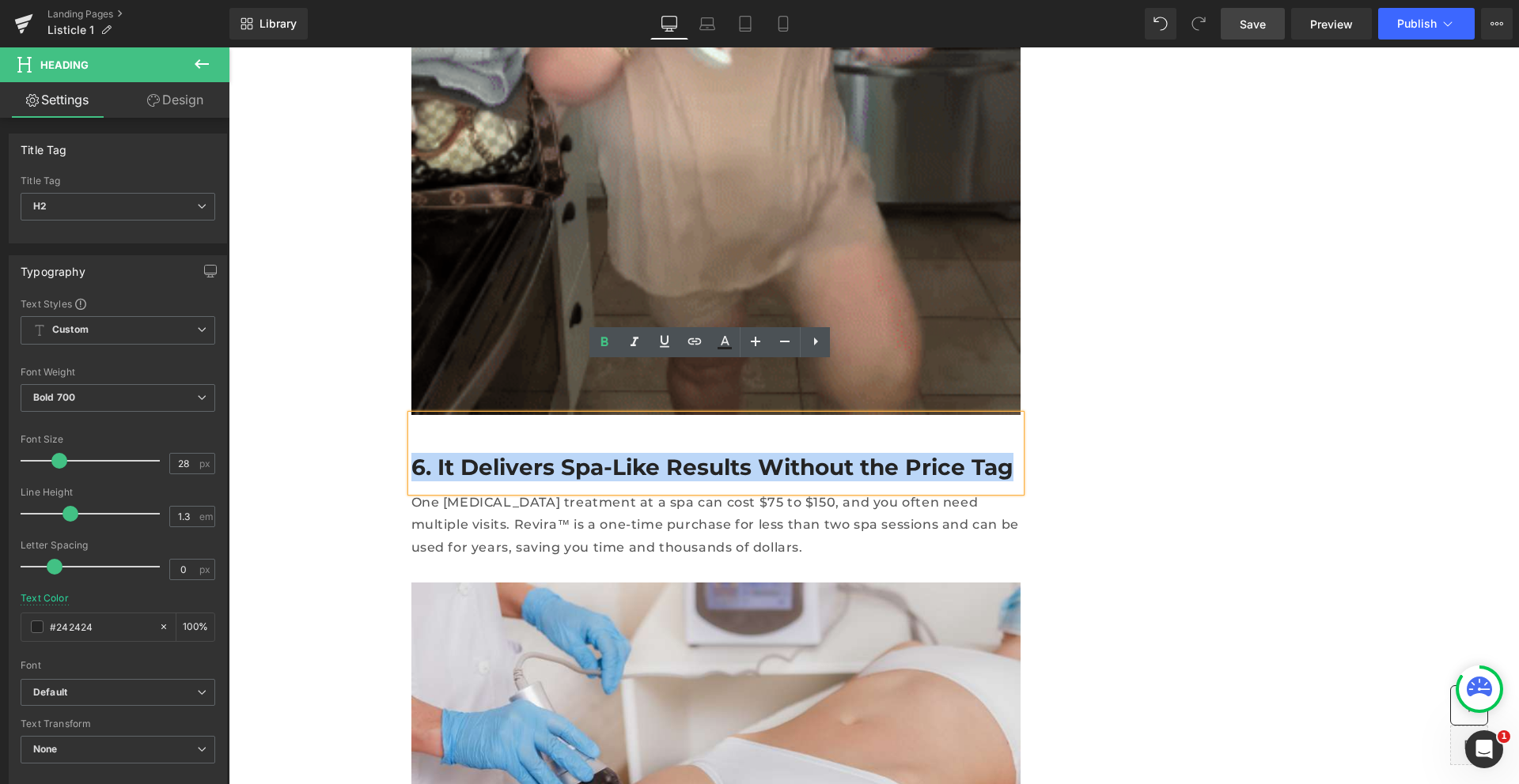
paste div
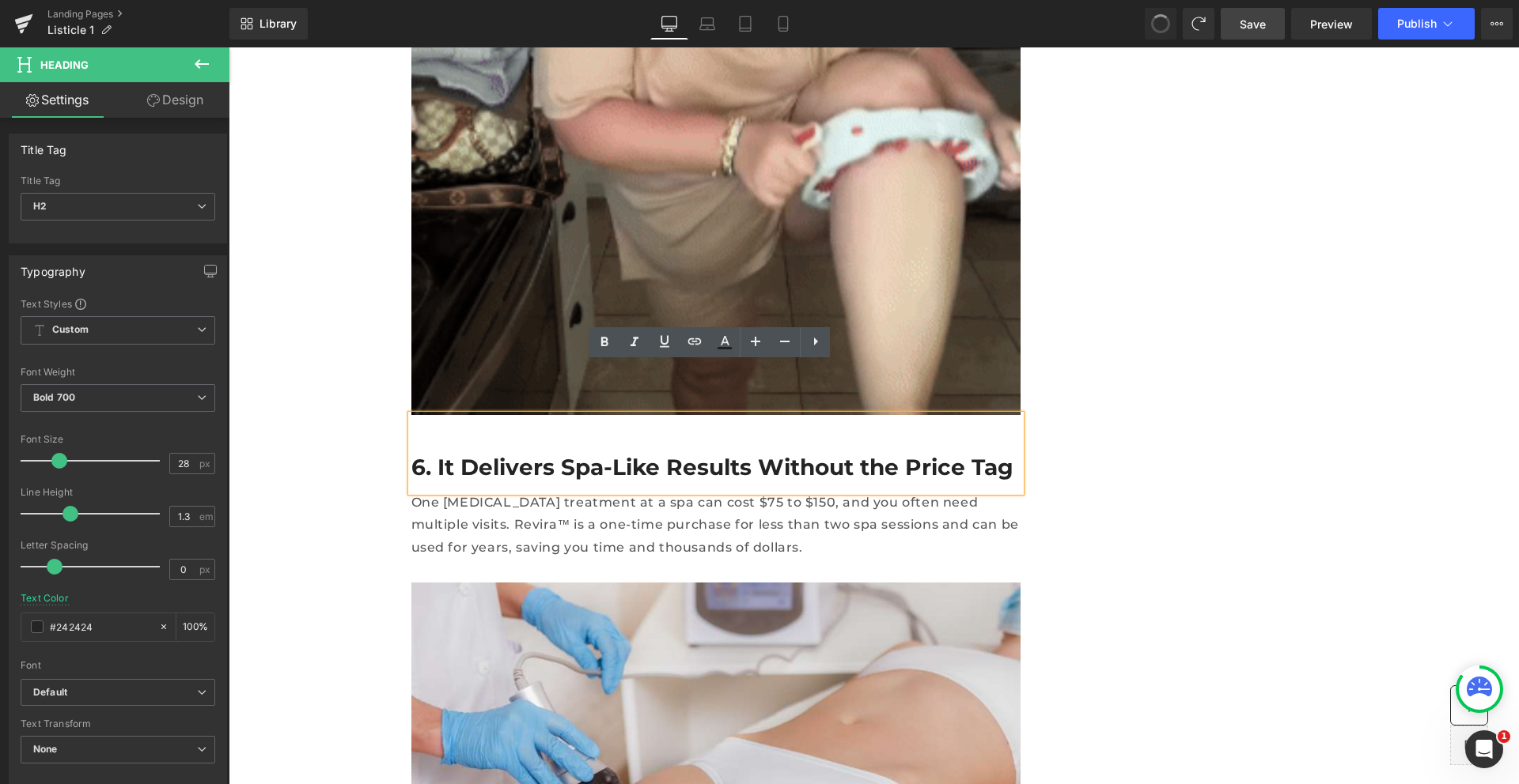
click at [651, 453] on h2 "6. It Delivers Spa-Like Results Without the Price Tag" at bounding box center [715, 468] width 609 height 29
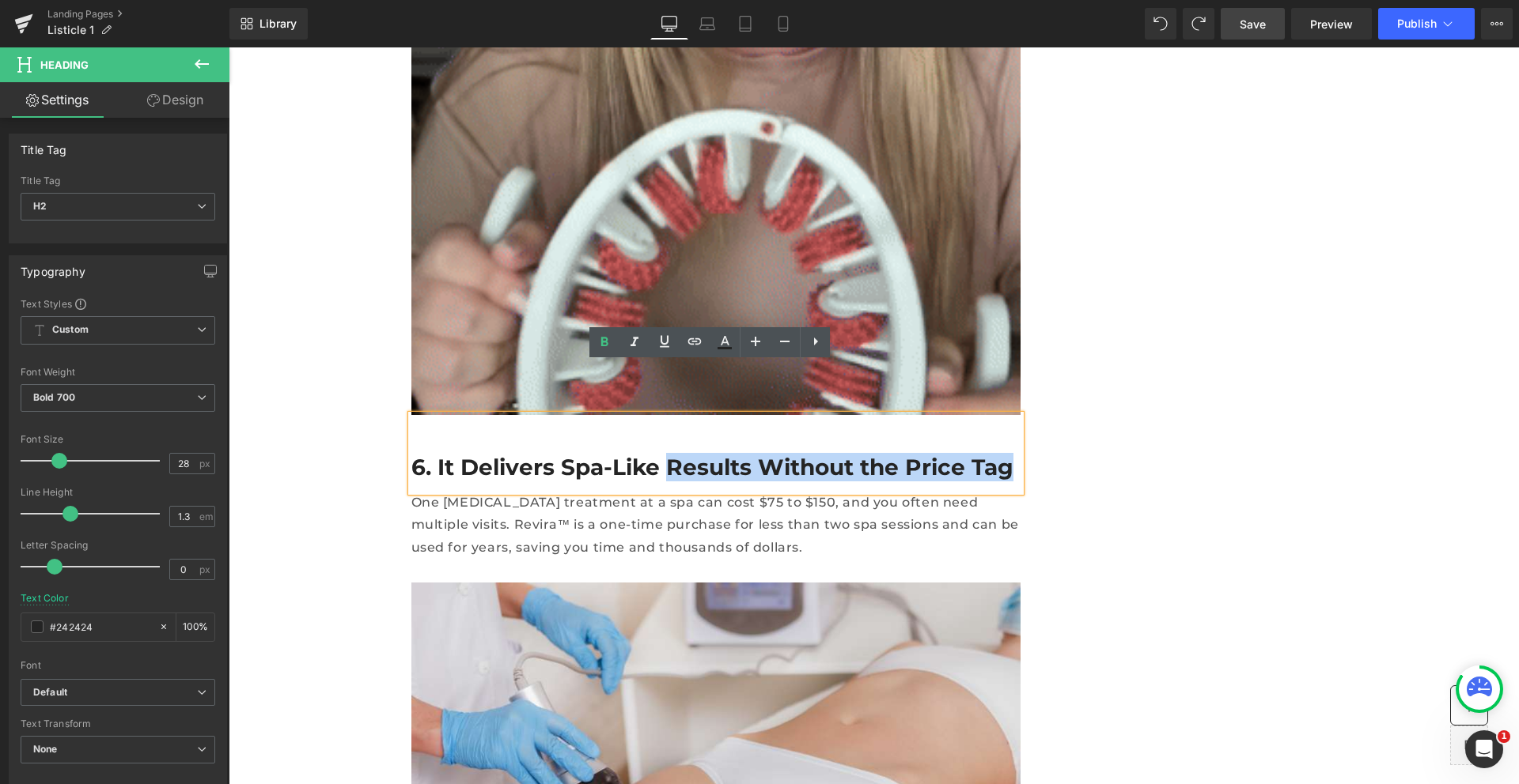
drag, startPoint x: 951, startPoint y: 414, endPoint x: 644, endPoint y: 420, distance: 307.1
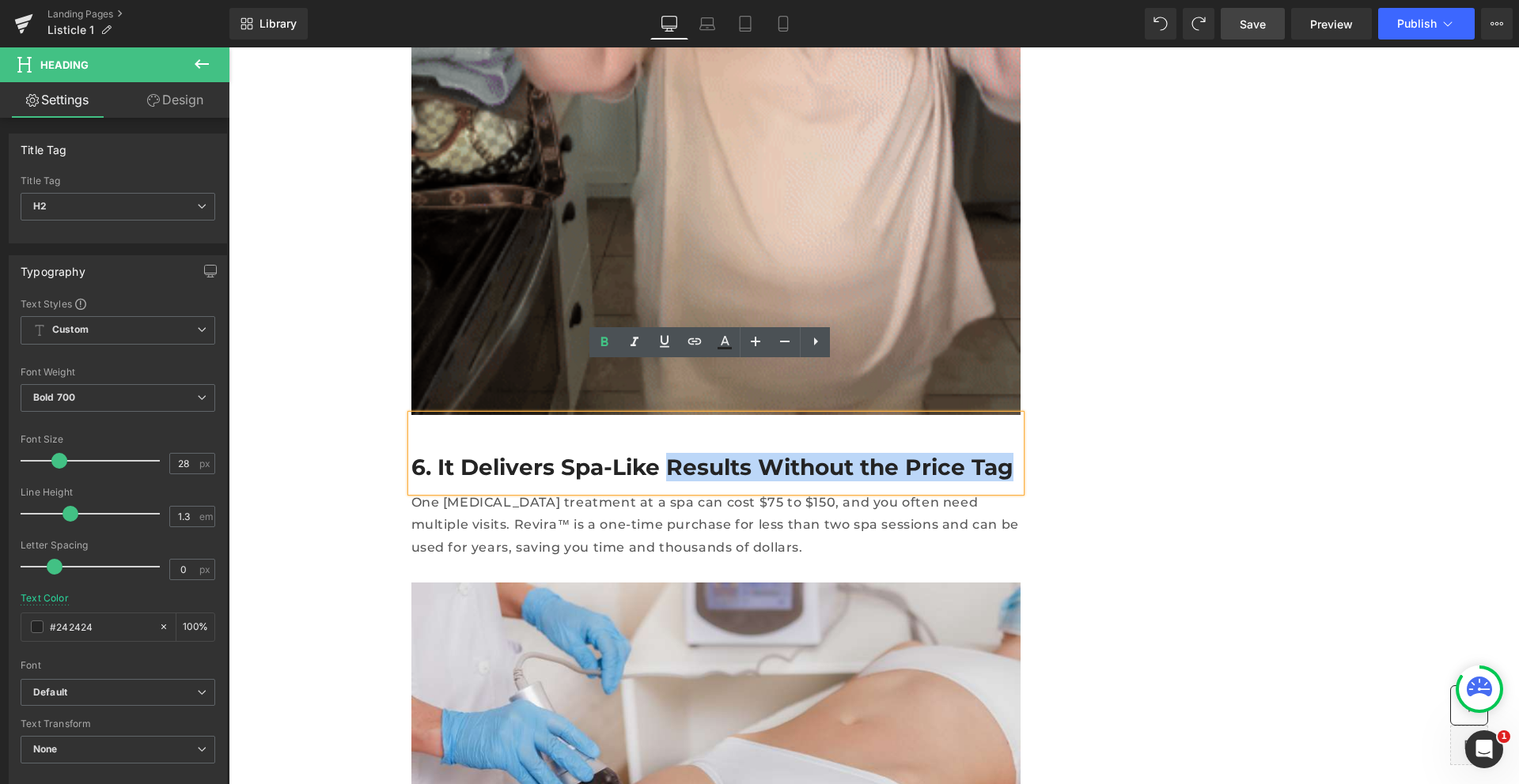
click at [644, 453] on h2 "6. It Delivers Spa-Like Results Without the Price Tag" at bounding box center [715, 468] width 609 height 29
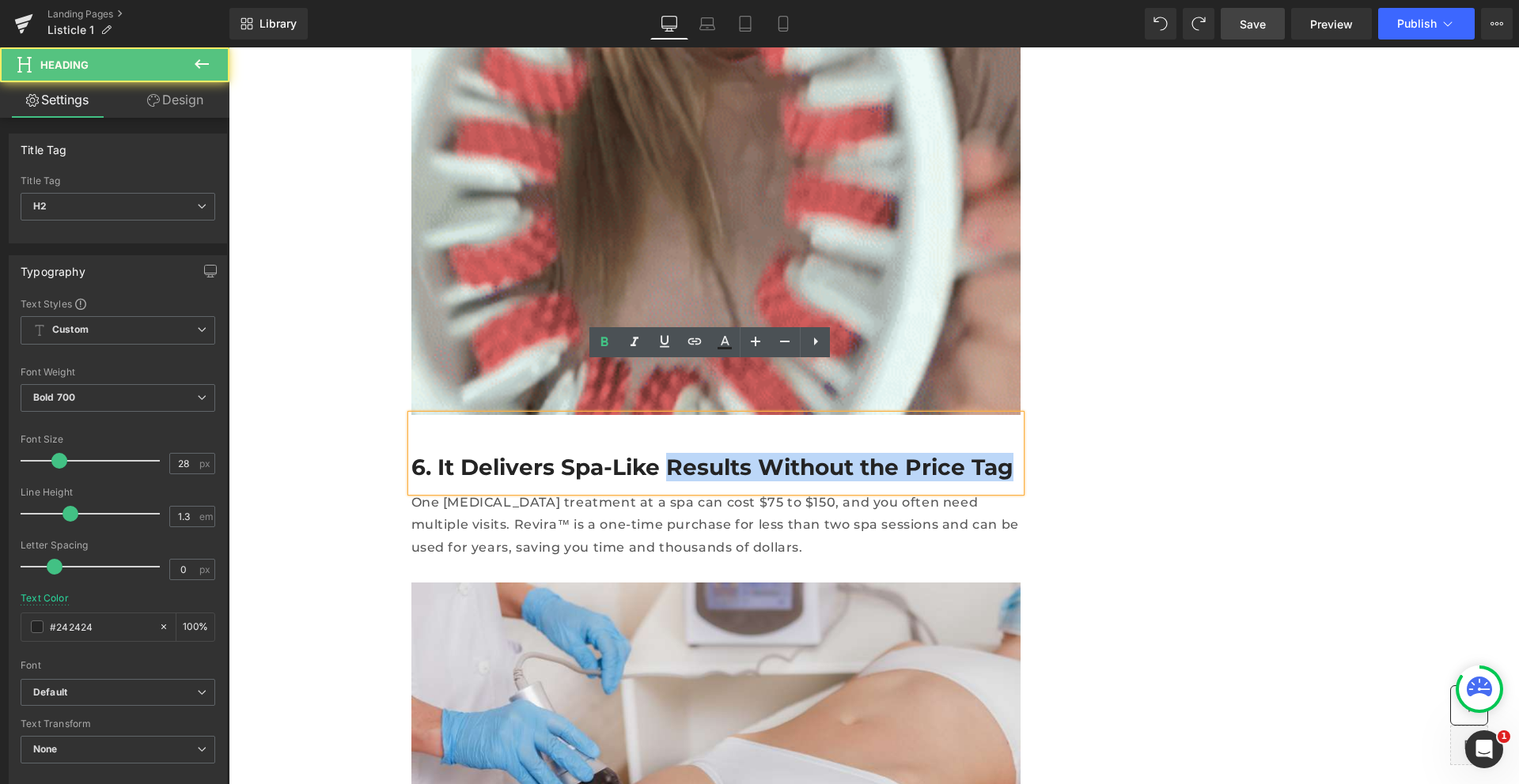
click at [738, 431] on div "6. It Delivers Spa-Like Results Without the Price Tag" at bounding box center [715, 452] width 609 height 76
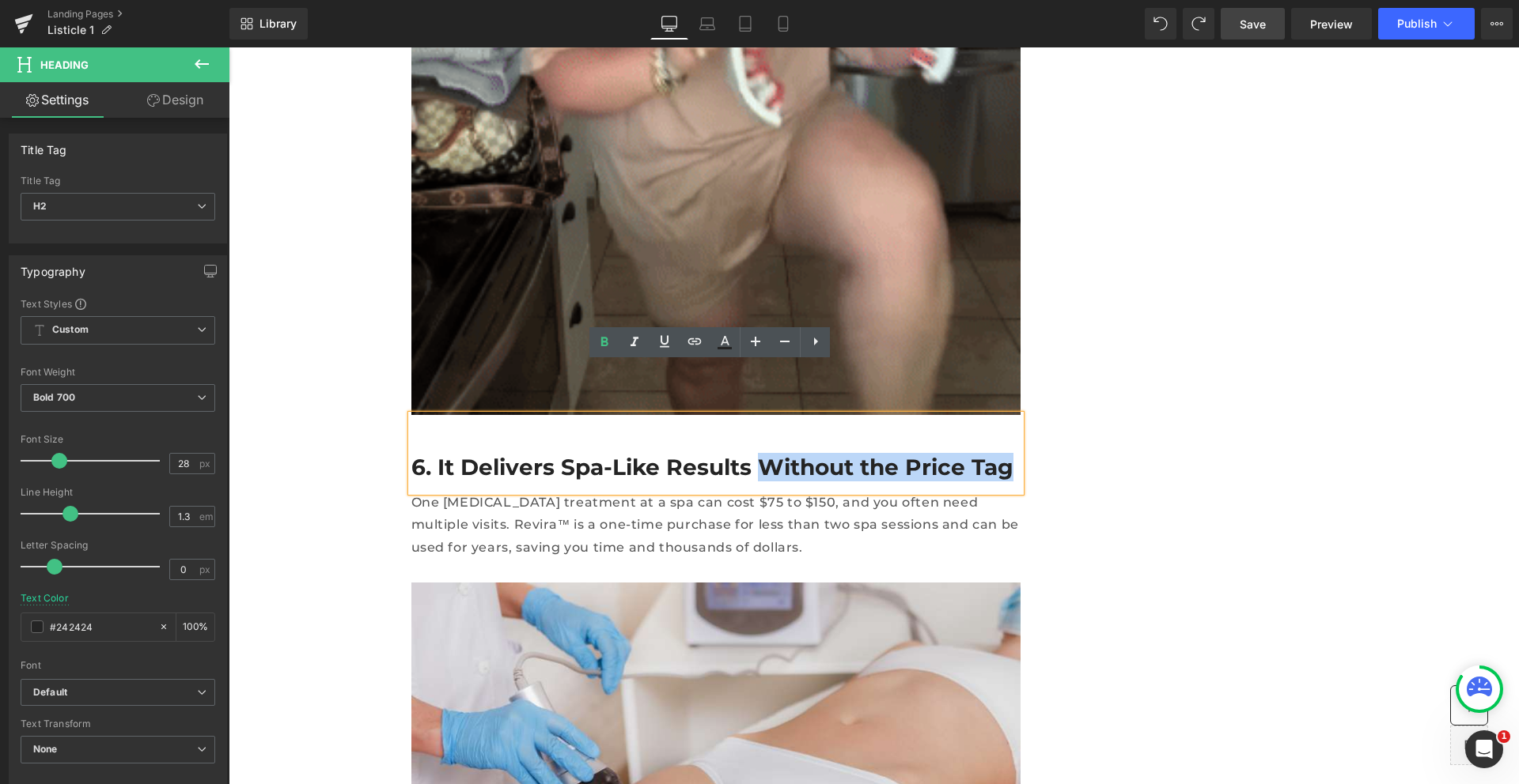
drag, startPoint x: 728, startPoint y: 419, endPoint x: 949, endPoint y: 414, distance: 221.1
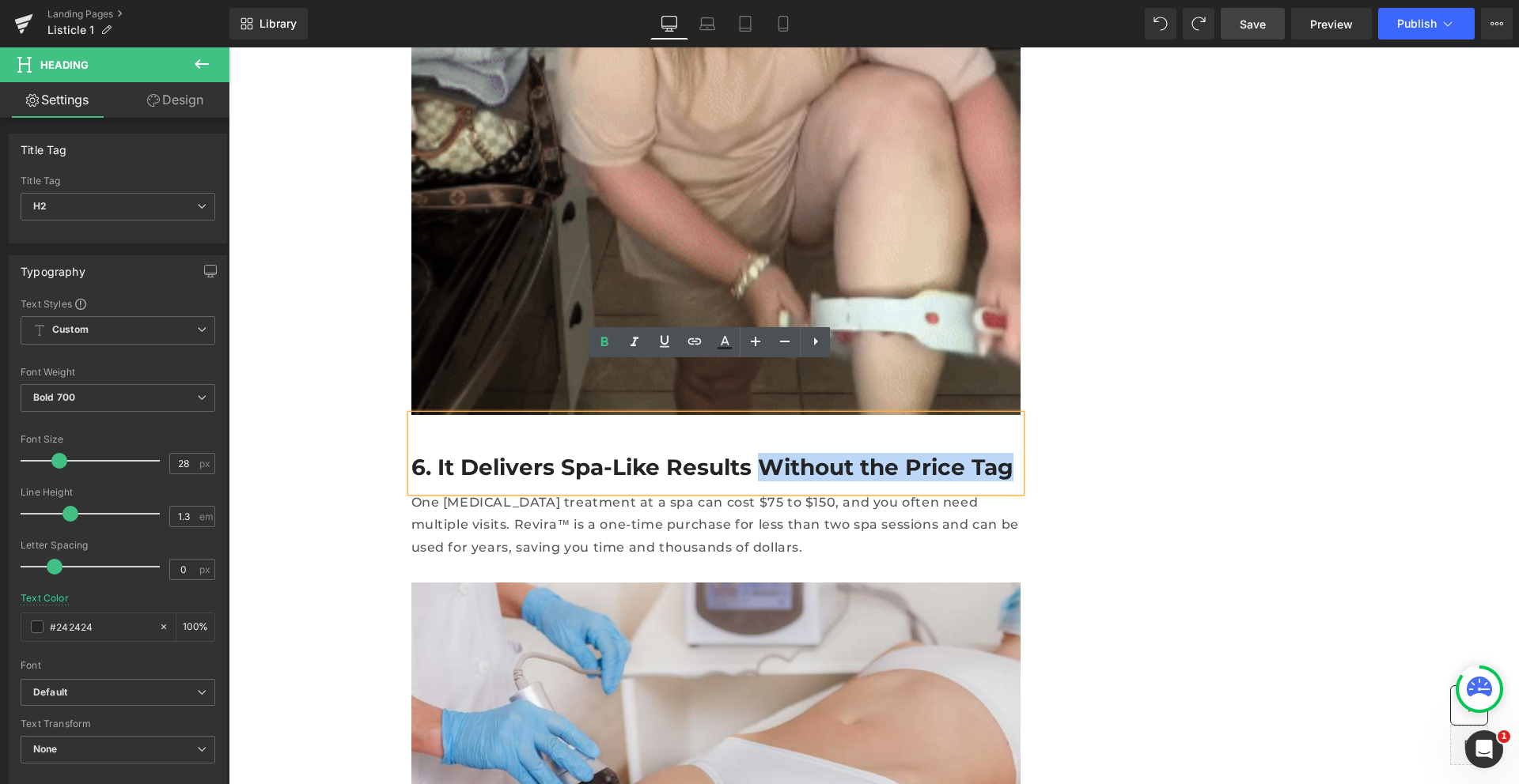
click at [949, 453] on h2 "6. It Delivers Spa-Like Results Without the Price Tag" at bounding box center [715, 468] width 609 height 29
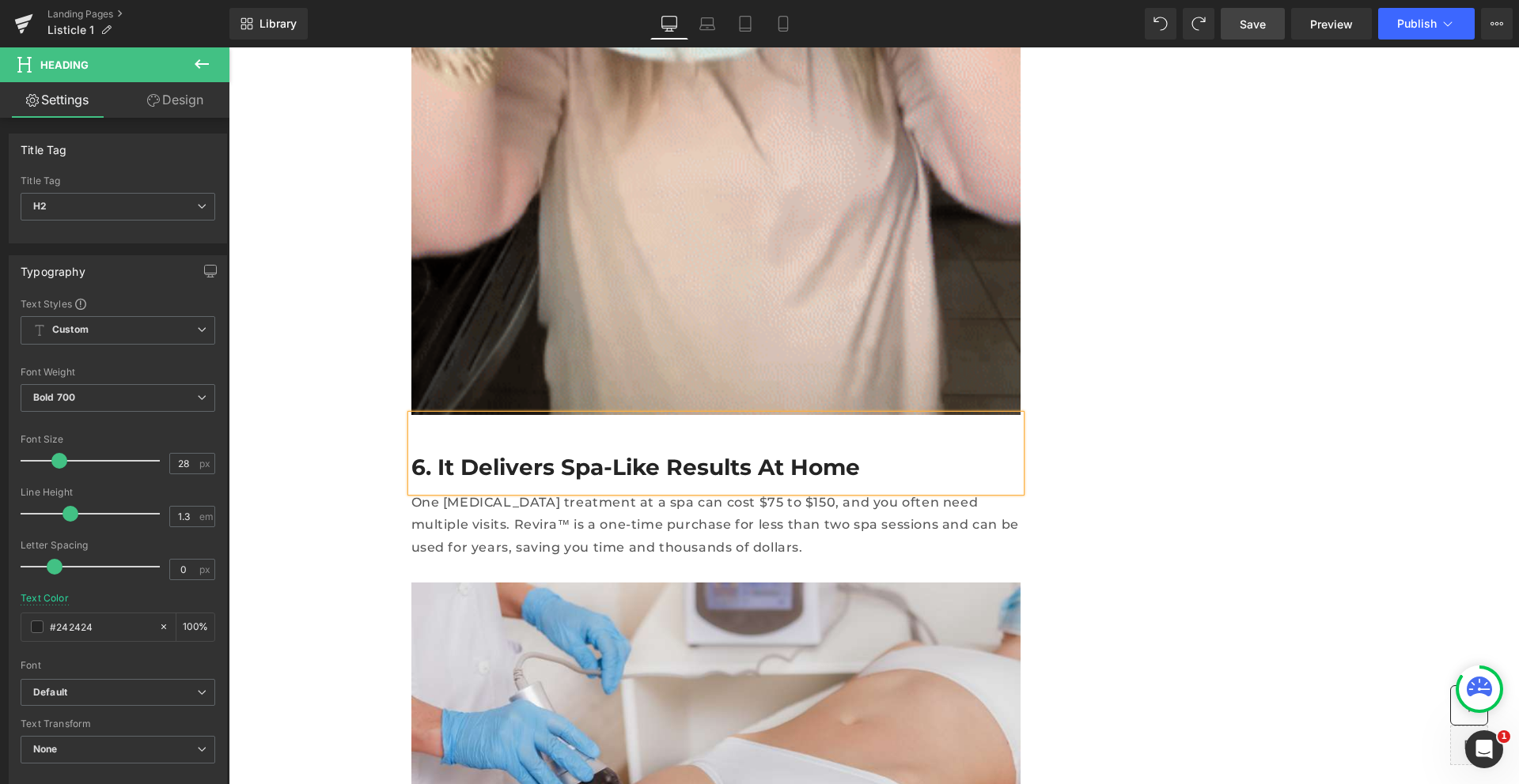
click at [638, 453] on h2 "6. It Delivers Spa-Like Results At Home" at bounding box center [715, 468] width 609 height 29
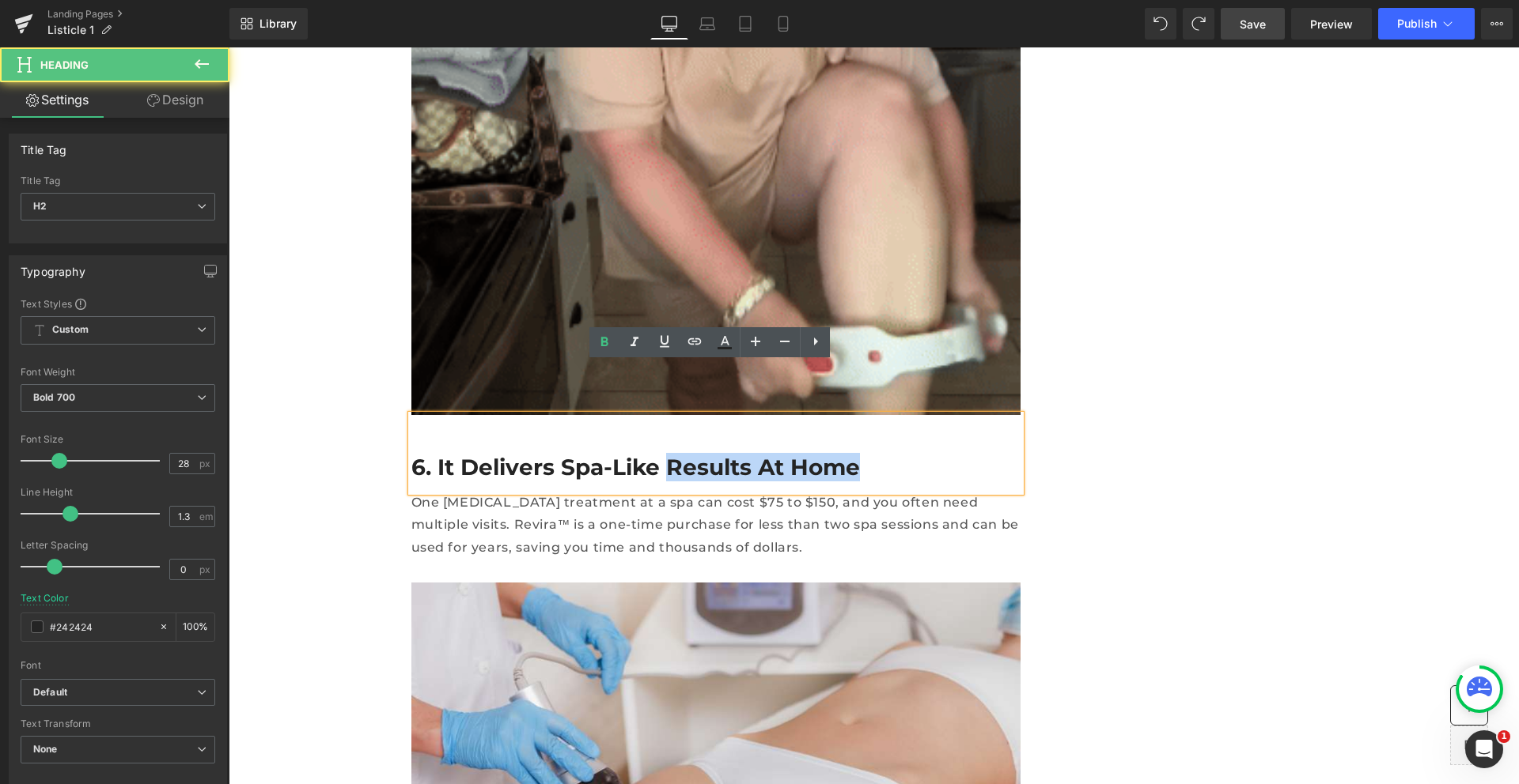
drag, startPoint x: 814, startPoint y: 415, endPoint x: 643, endPoint y: 415, distance: 171.0
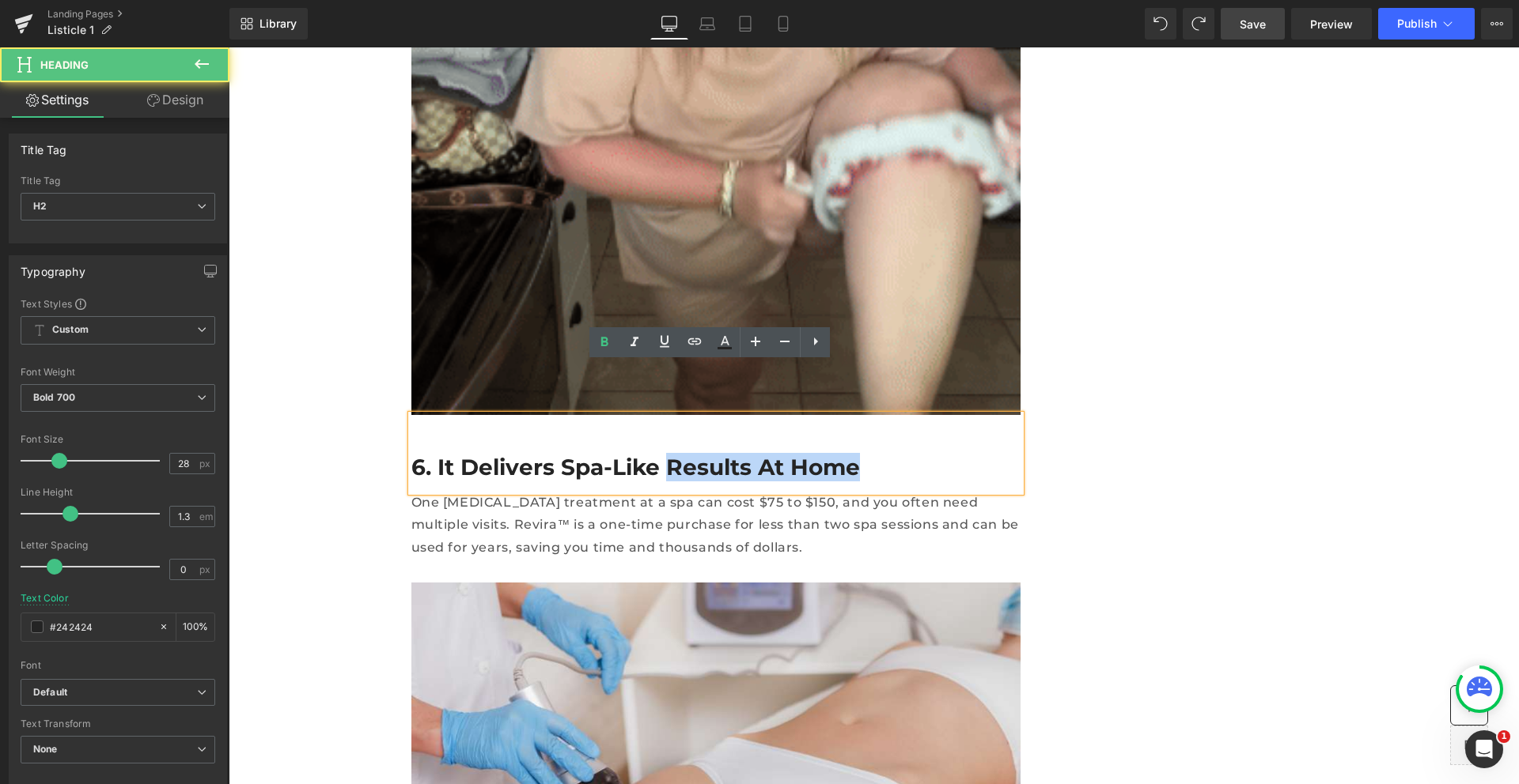
click at [643, 453] on h2 "6. It Delivers Spa-Like Results At Home" at bounding box center [715, 468] width 609 height 29
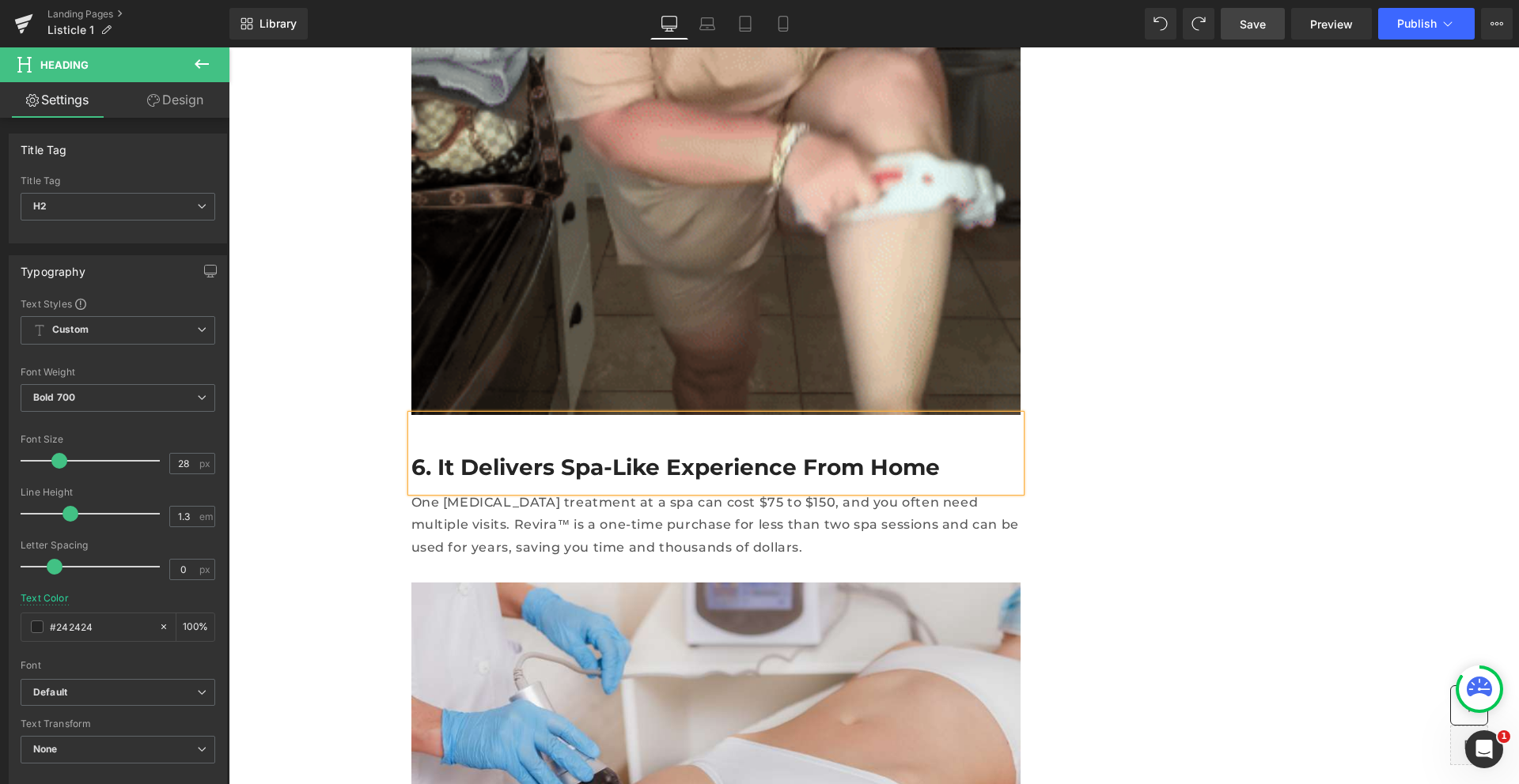
click at [589, 453] on h2 "6. It Delivers Spa-Like Experience From Home" at bounding box center [715, 468] width 609 height 29
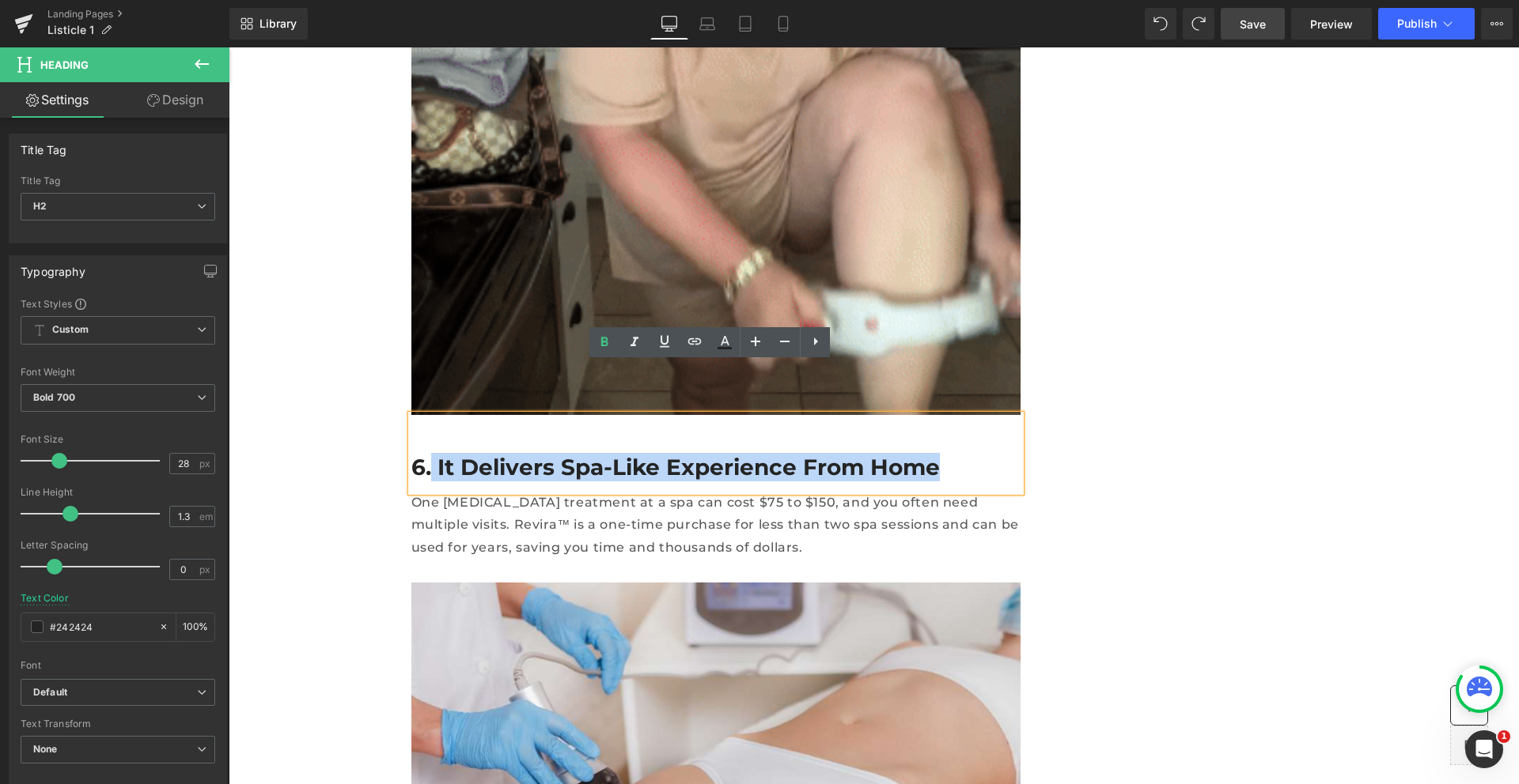
drag, startPoint x: 908, startPoint y: 422, endPoint x: 427, endPoint y: 414, distance: 481.1
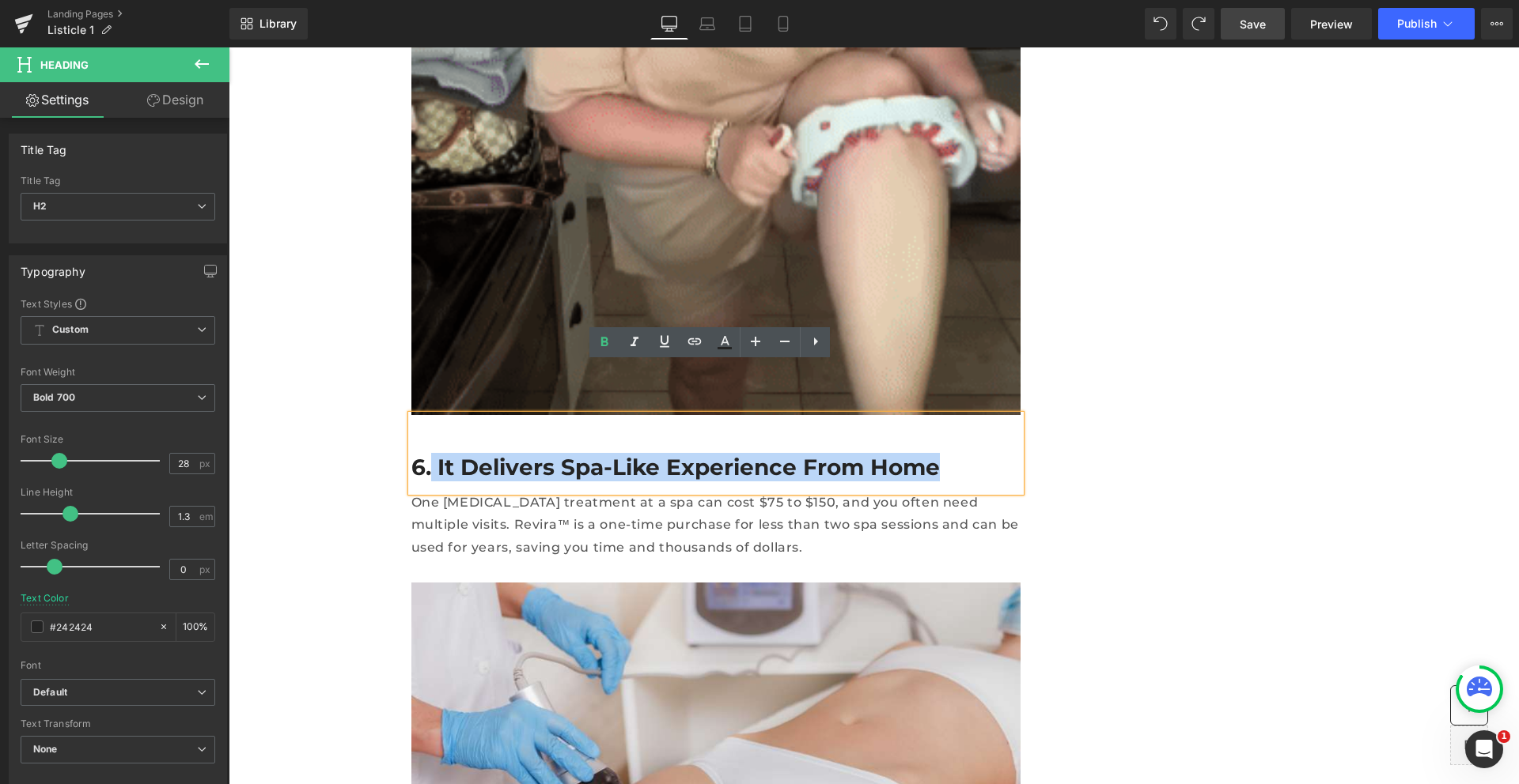
click at [427, 453] on h2 "6. It Delivers Spa-Like Experience From Home" at bounding box center [715, 468] width 609 height 29
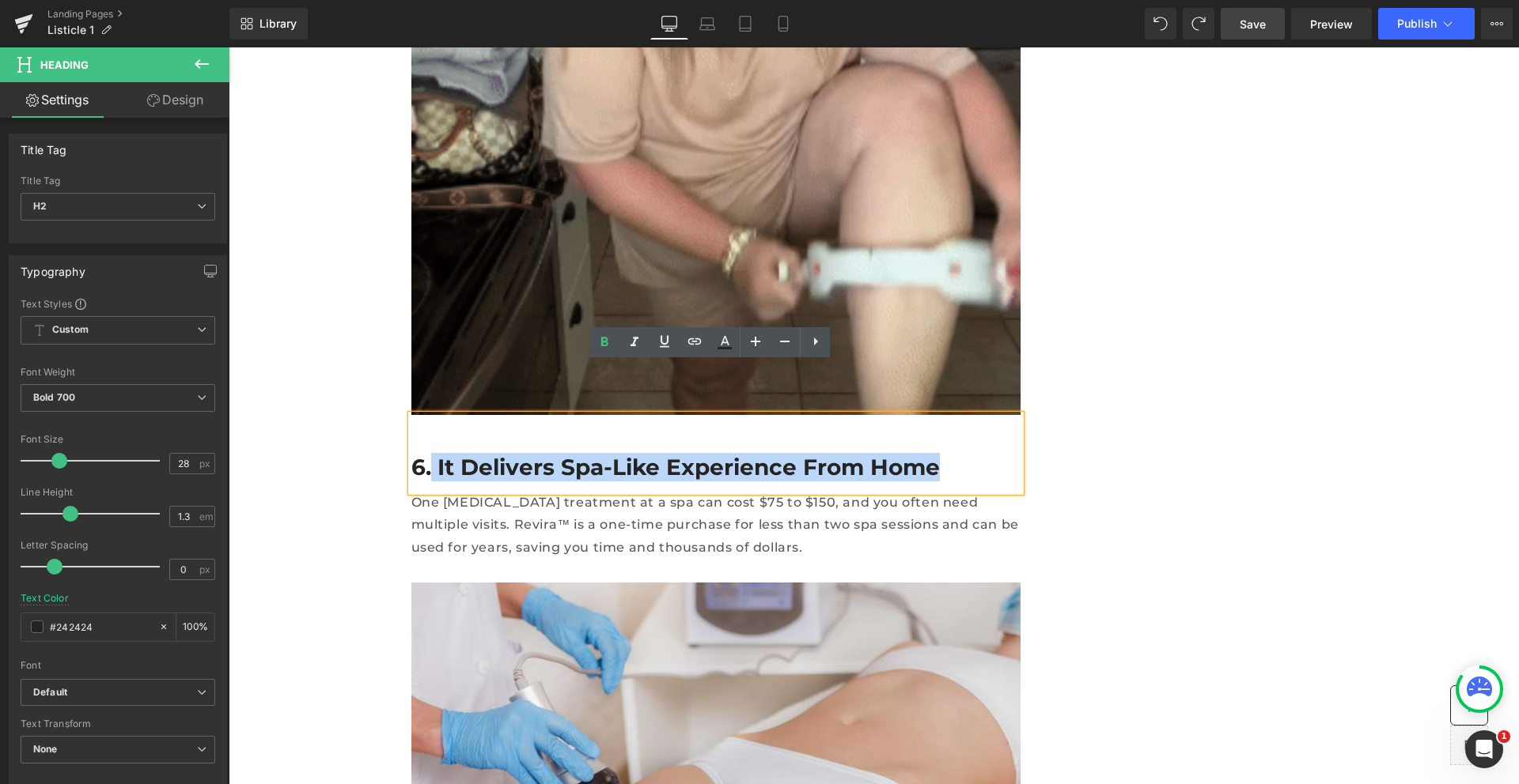
copy h2 "It Delivers Spa-Like Experience From Home"
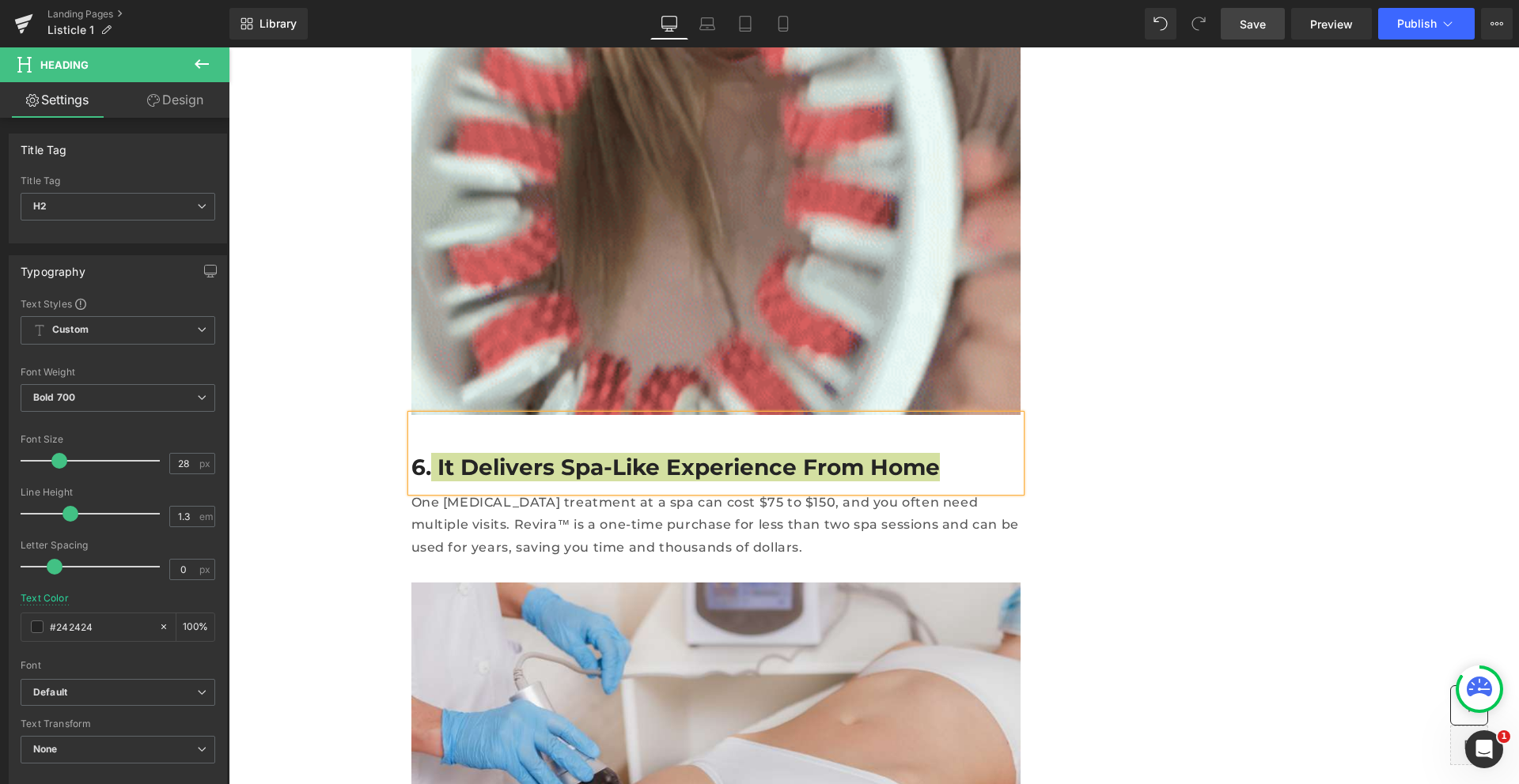
click at [1269, 27] on link "Save" at bounding box center [1252, 23] width 64 height 32
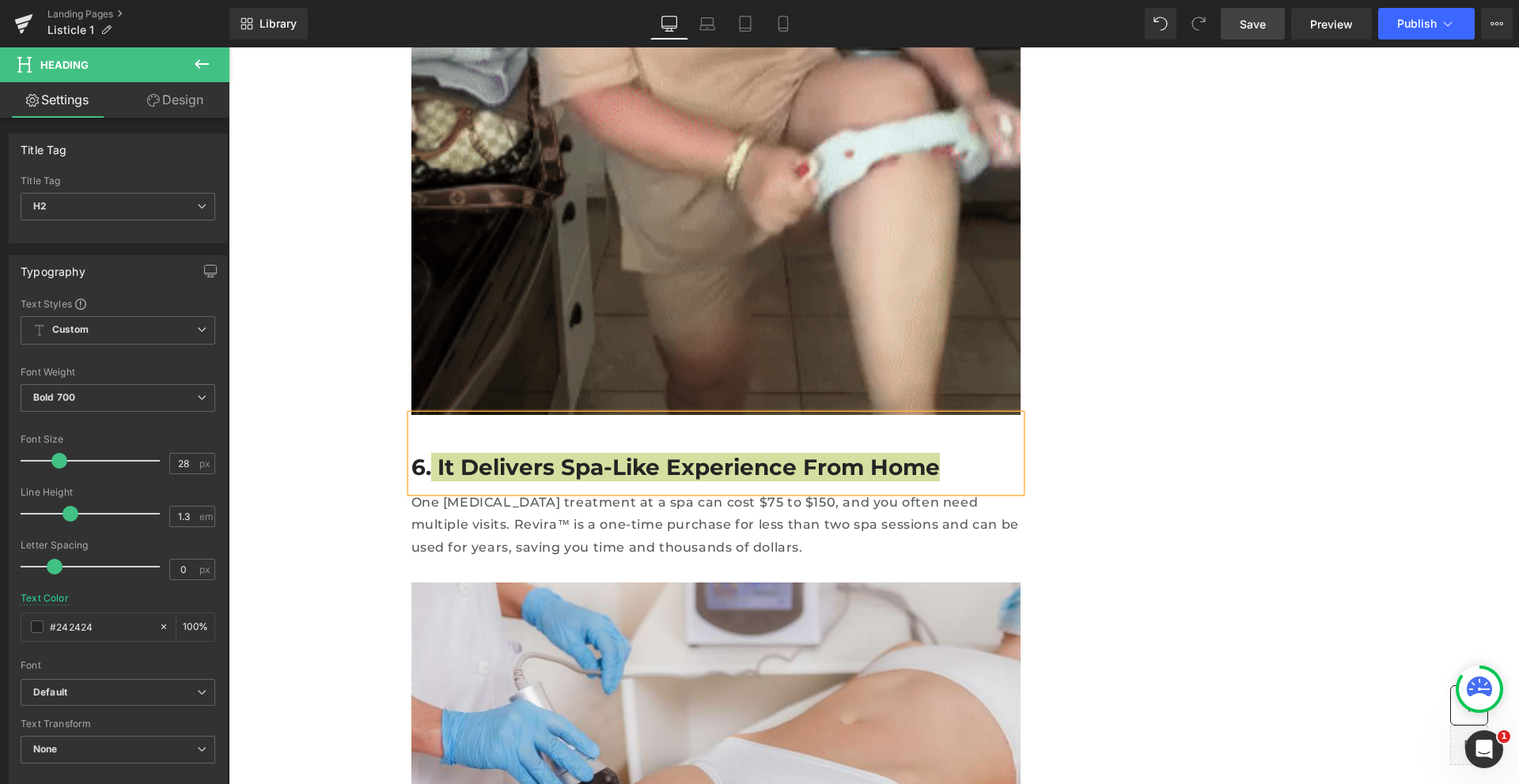
click at [1269, 27] on link "Save" at bounding box center [1252, 23] width 64 height 32
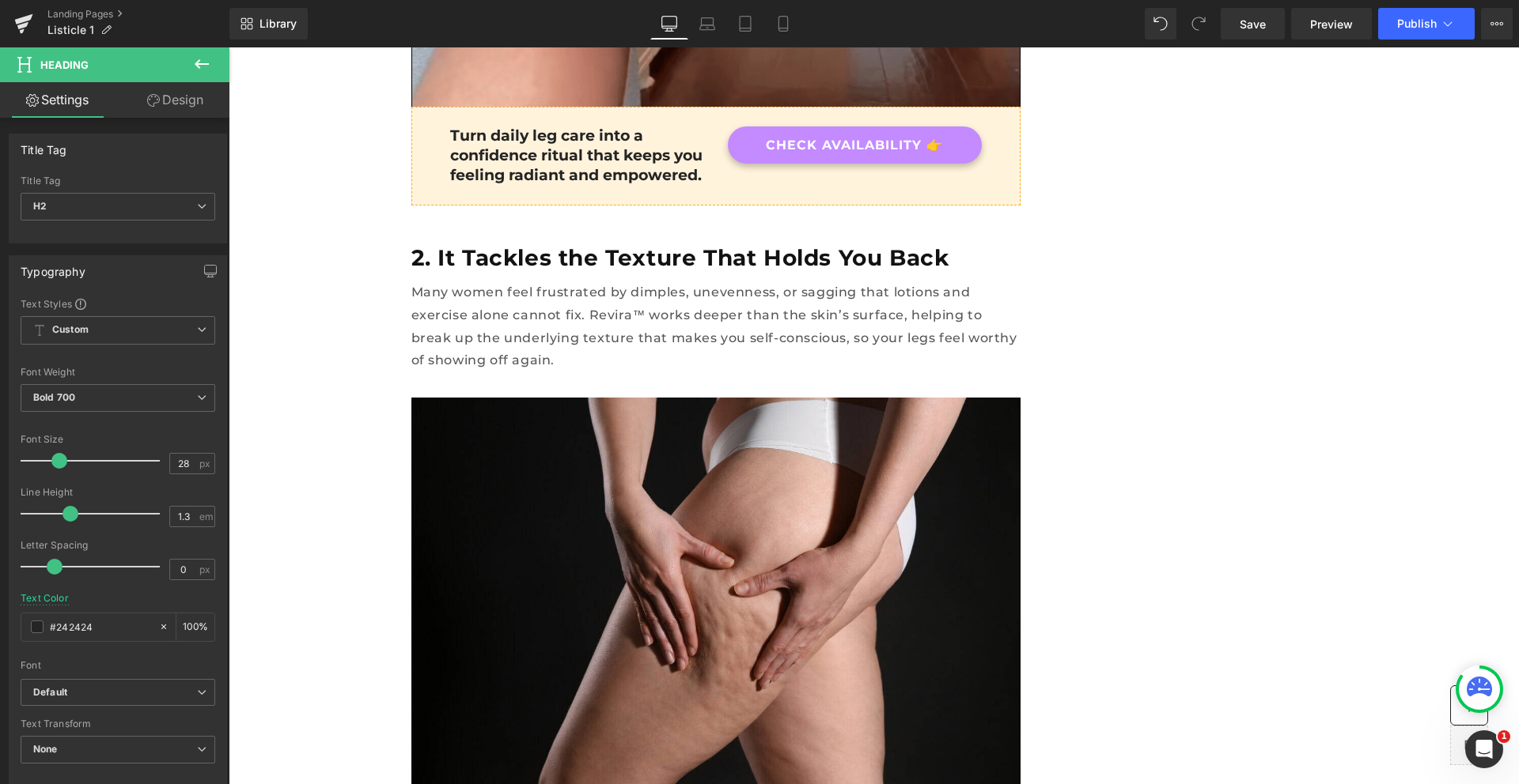
scroll to position [1779, 0]
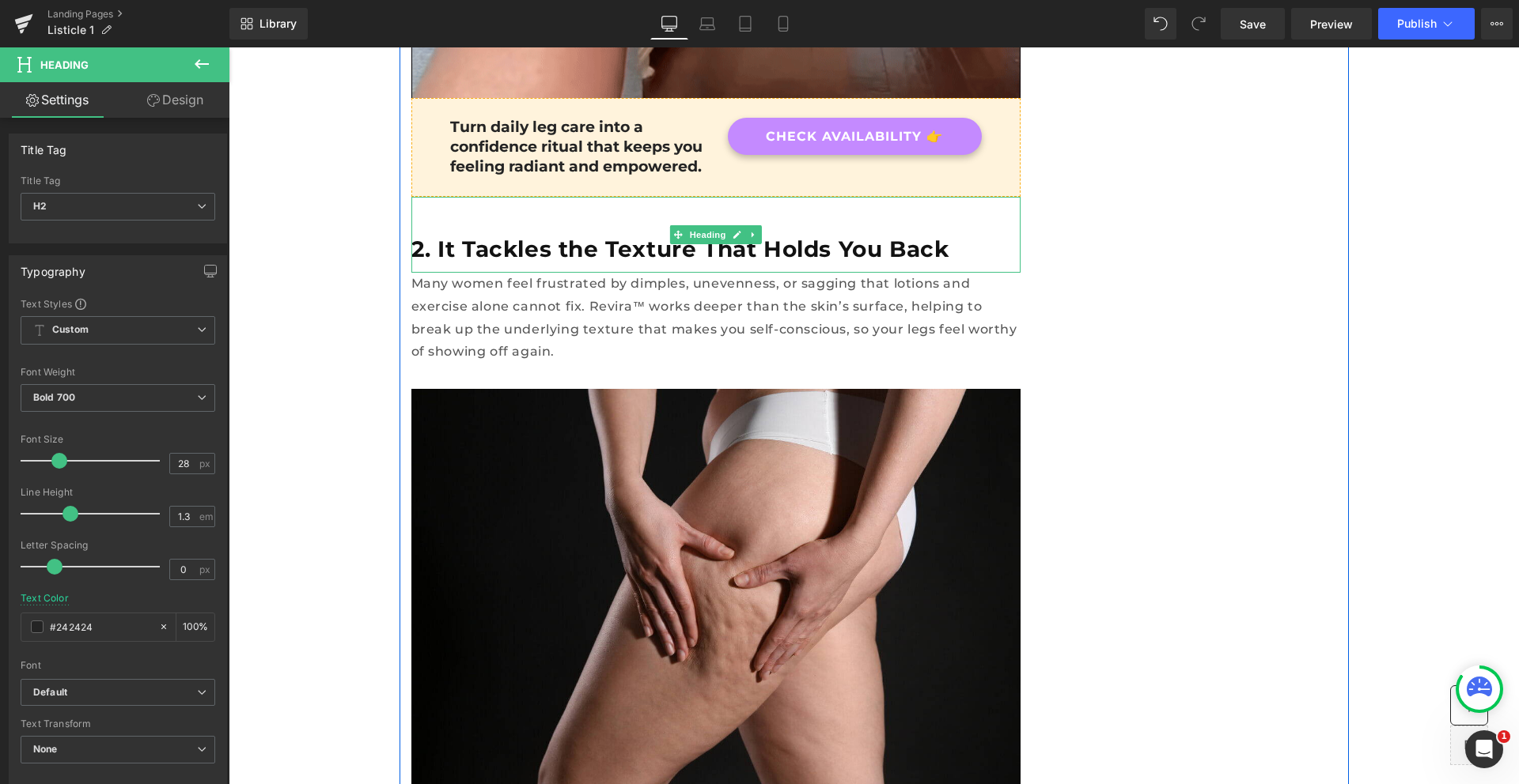
click at [544, 235] on h2 "2. It Tackles the Texture That Holds You Back" at bounding box center [715, 250] width 609 height 29
click at [643, 243] on div "2. It Tackles the Texture That Holds You Back" at bounding box center [715, 234] width 609 height 76
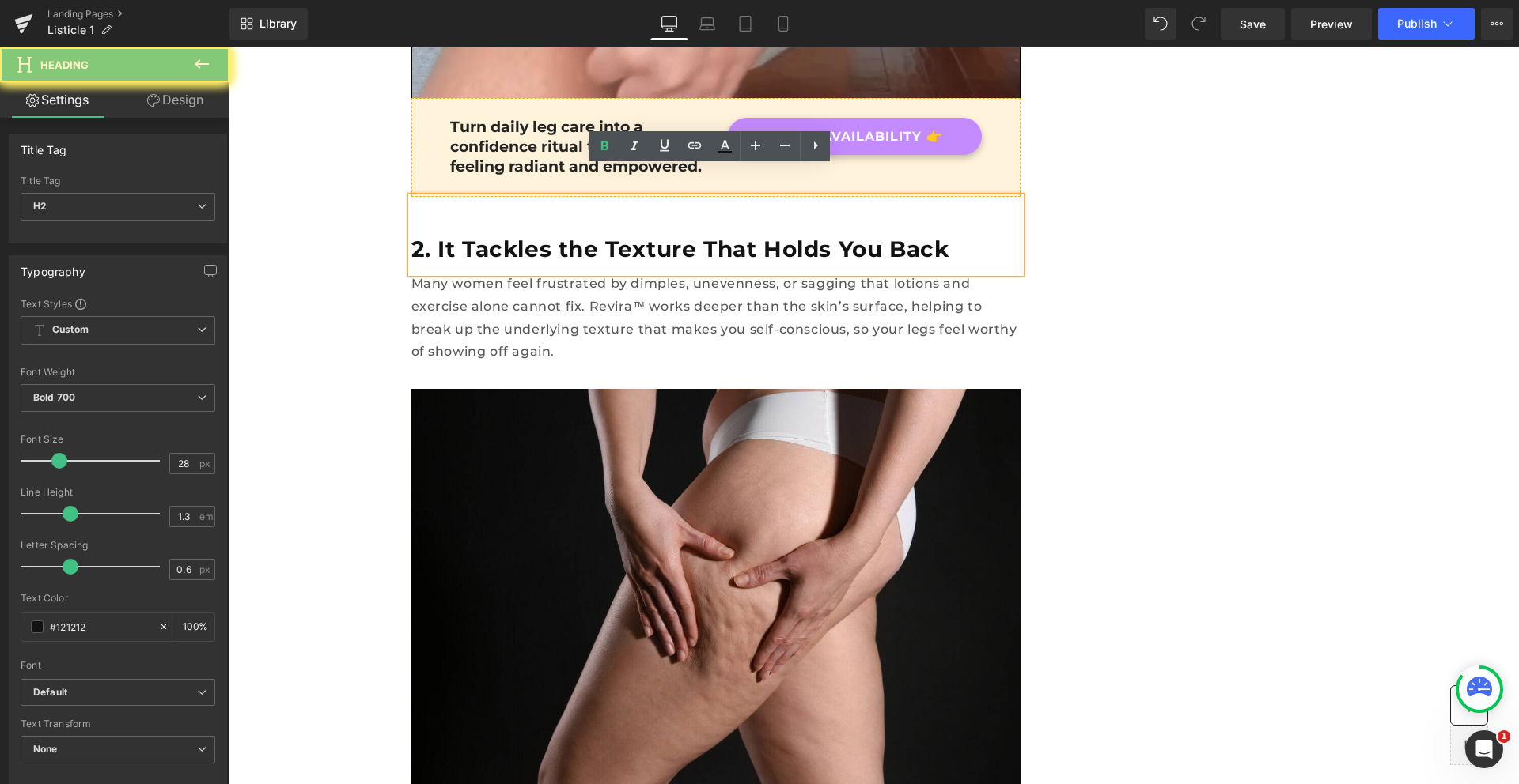
click at [845, 235] on h2 "2. It Tackles the Texture That Holds You Back" at bounding box center [715, 250] width 609 height 29
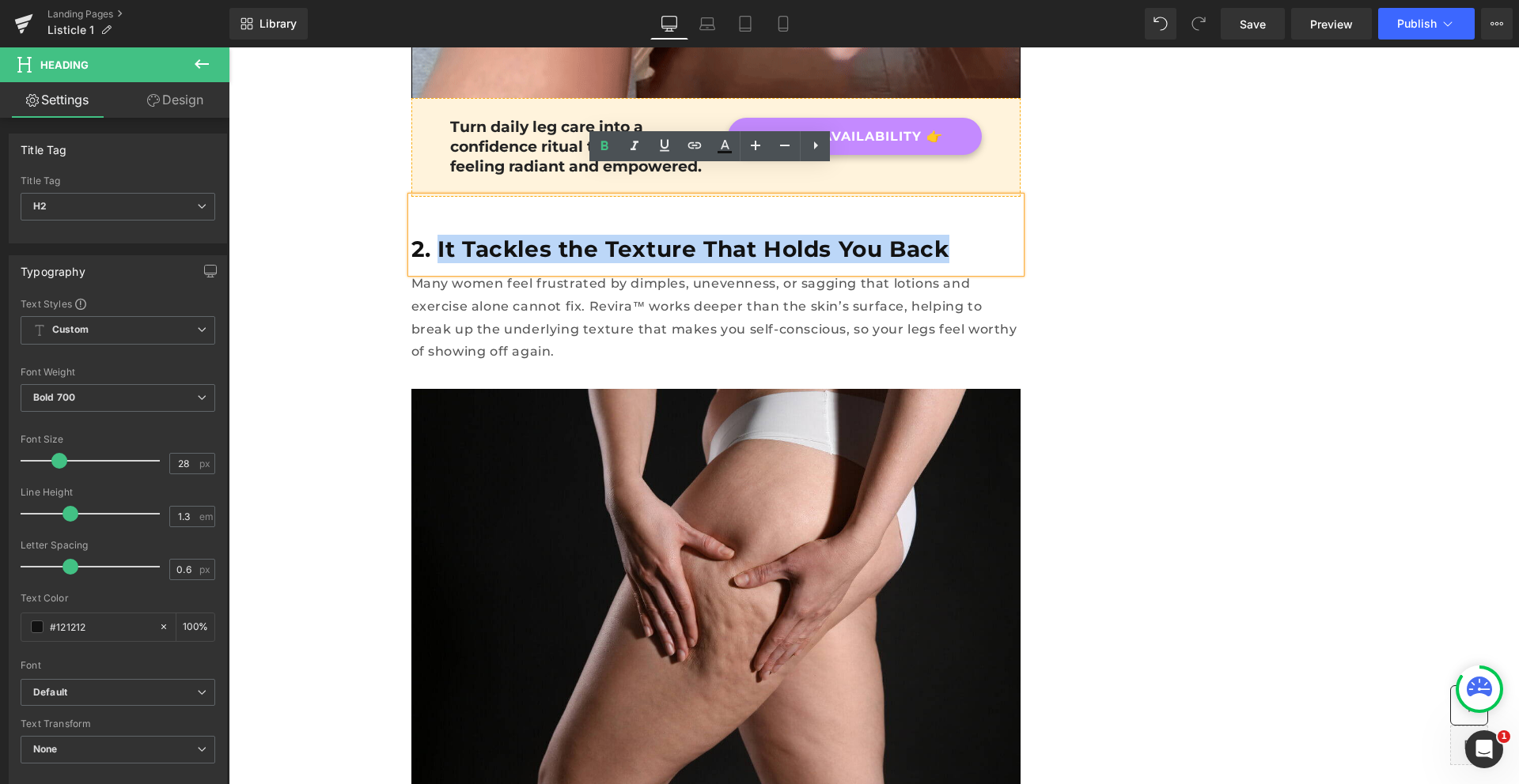
drag, startPoint x: 932, startPoint y: 222, endPoint x: 428, endPoint y: 227, distance: 504.0
click at [428, 235] on h2 "2. It Tackles the Texture That Holds You Back" at bounding box center [715, 250] width 609 height 29
paste div
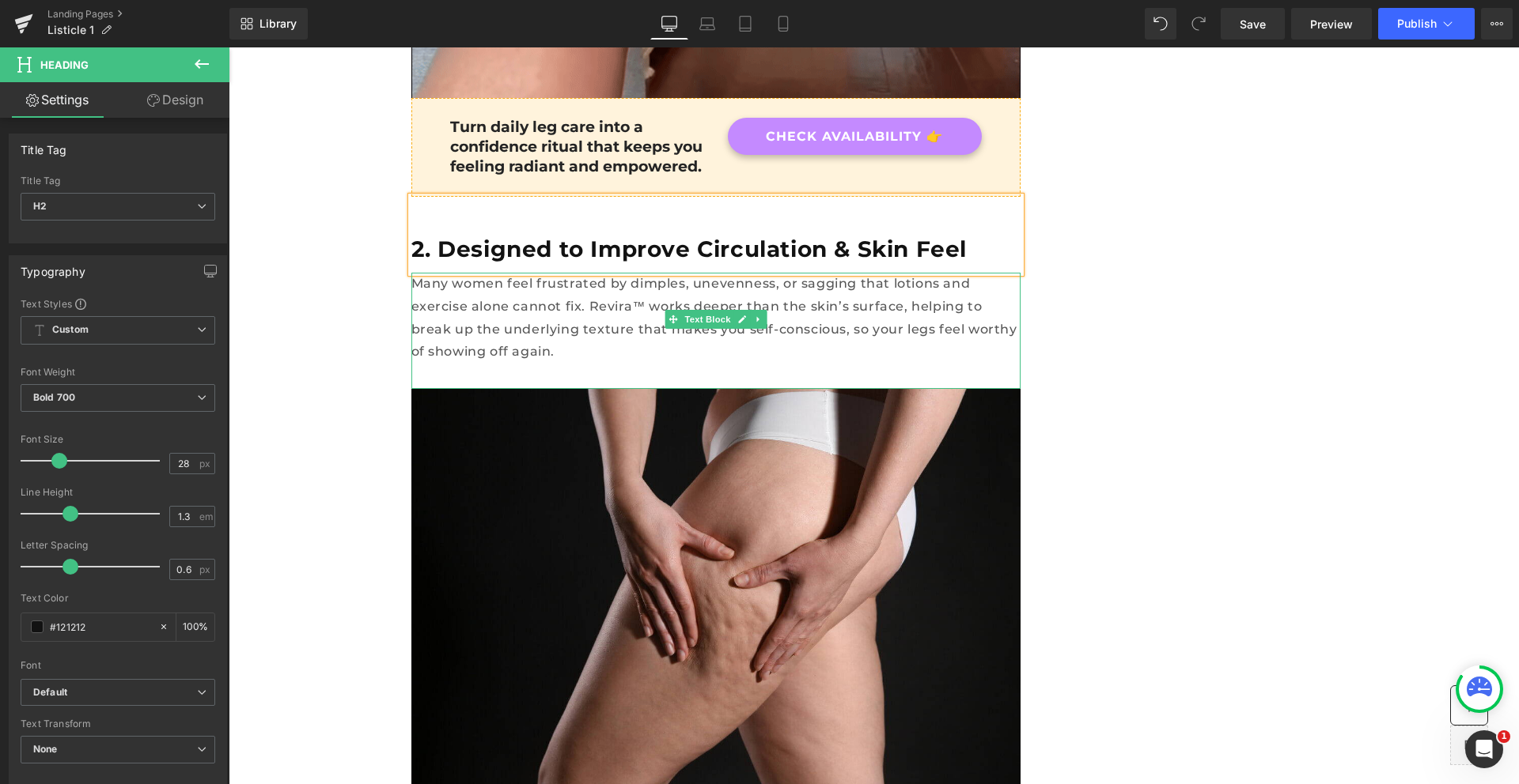
click at [556, 284] on p "Many women feel frustrated by dimples, unevenness, or sagging that lotions and …" at bounding box center [715, 317] width 609 height 91
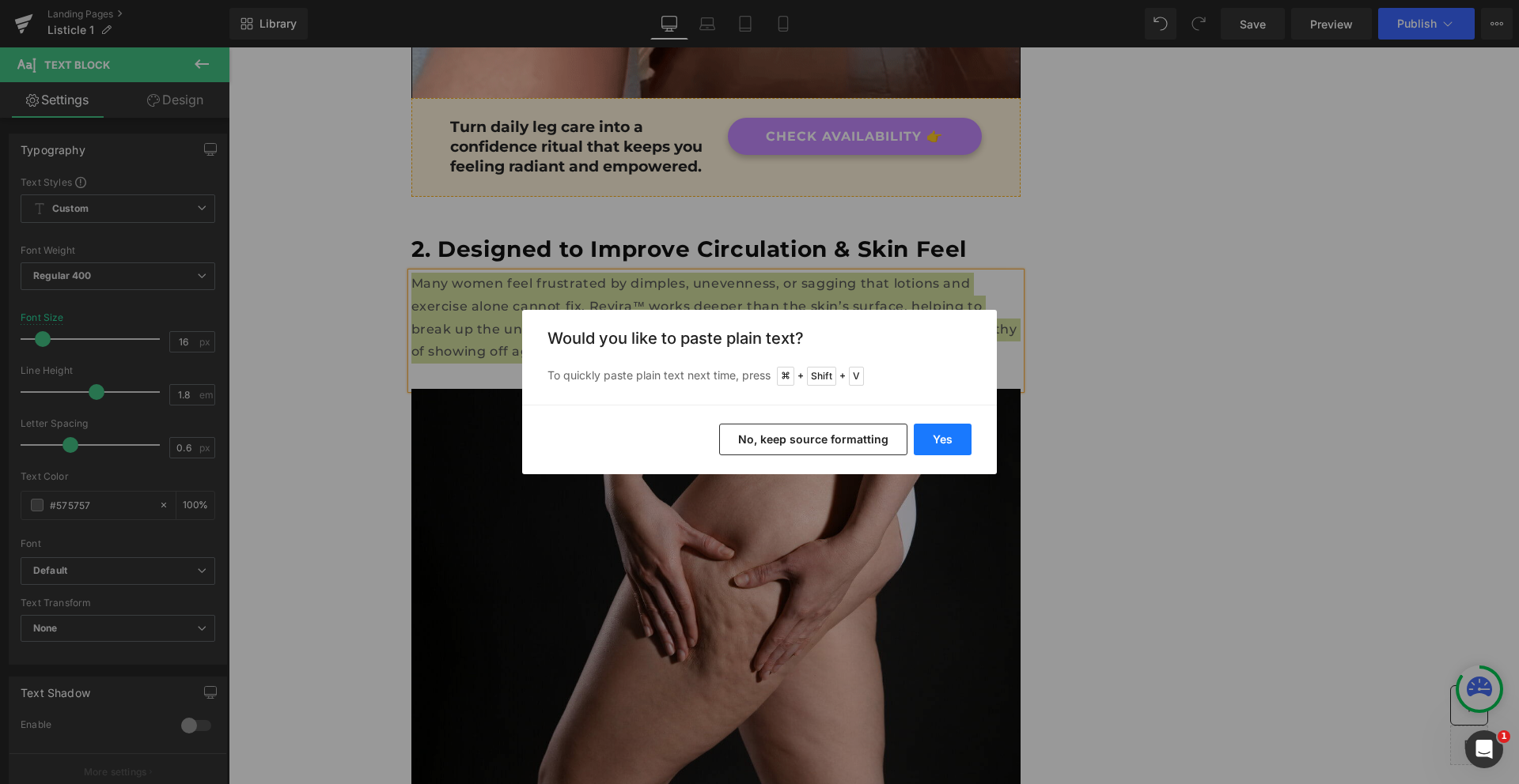
click at [936, 435] on button "Yes" at bounding box center [942, 439] width 57 height 32
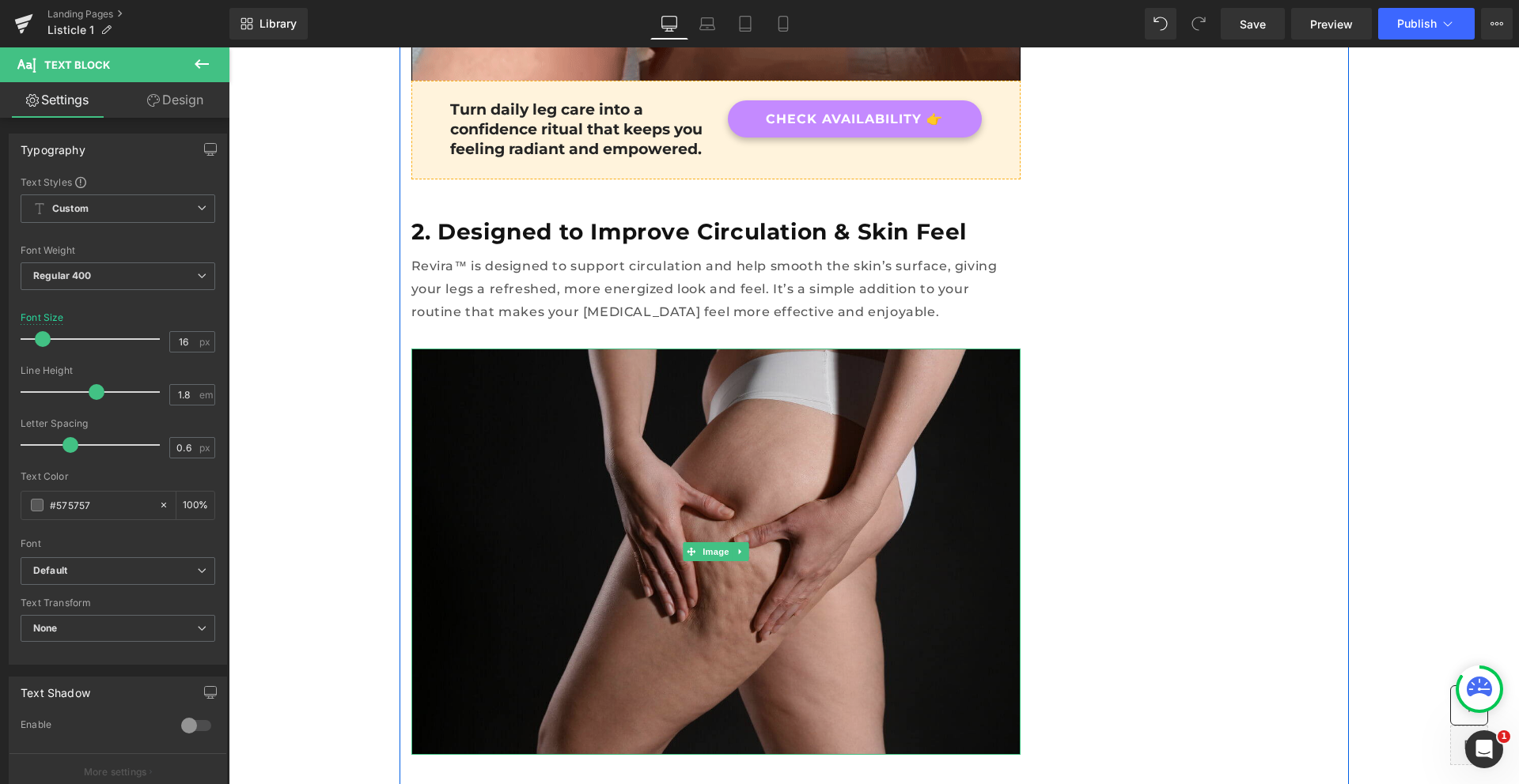
scroll to position [1798, 0]
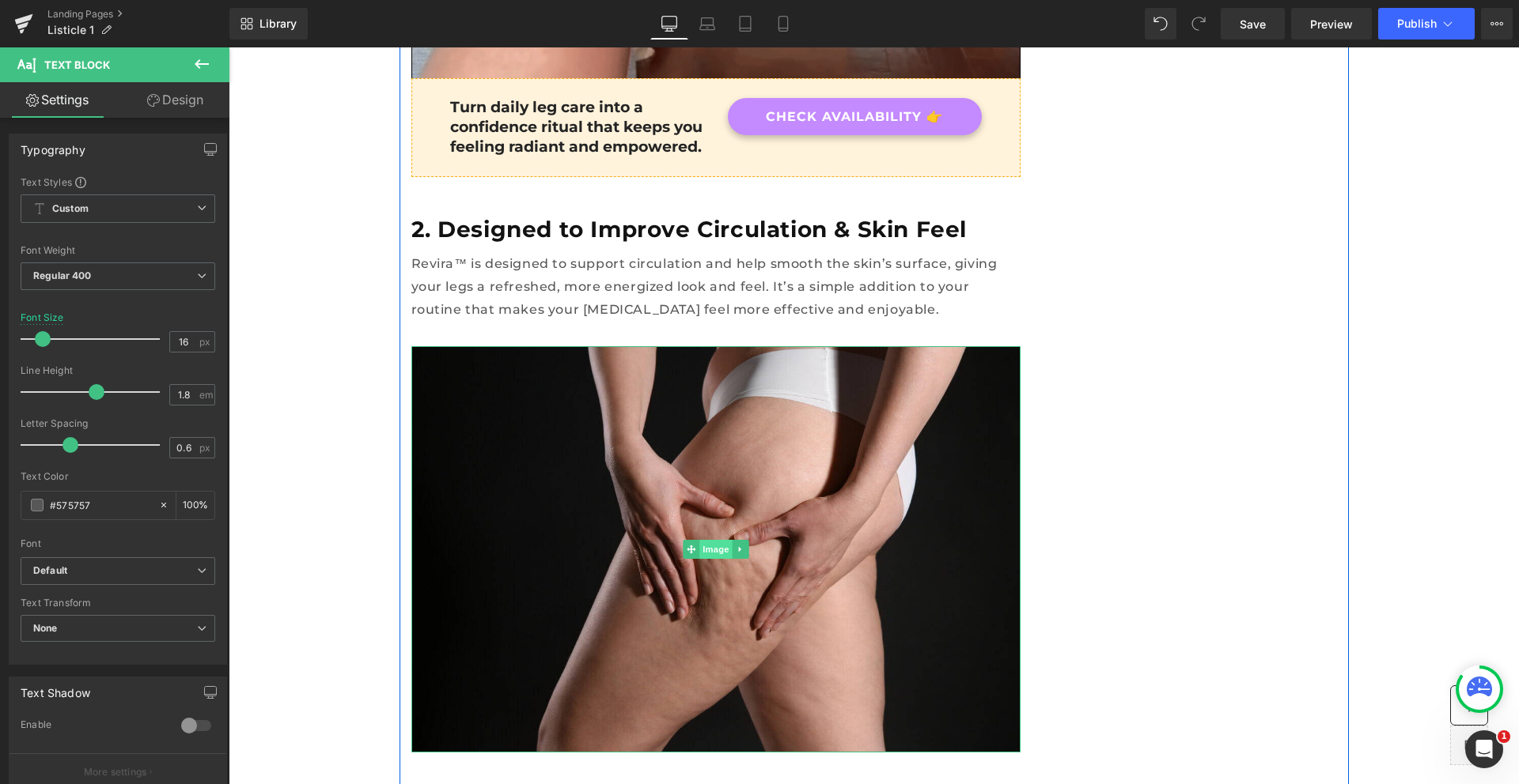
click at [709, 540] on span "Image" at bounding box center [715, 550] width 33 height 19
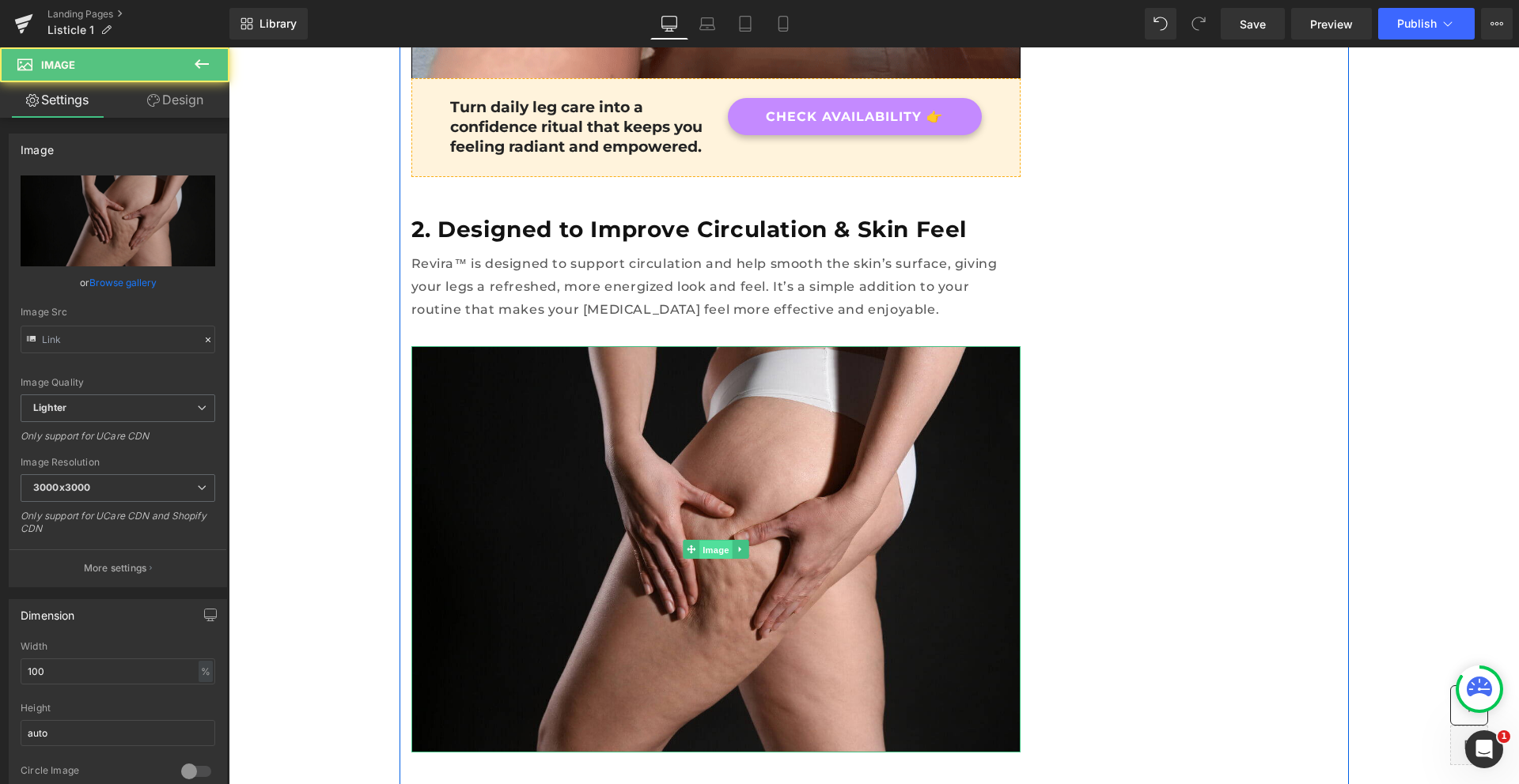
type input "https://ucarecdn.com/e6d3bdc4-9ca9-4f9c-a2b3-fd30b6c14c4d/-/format/auto/-/previ…"
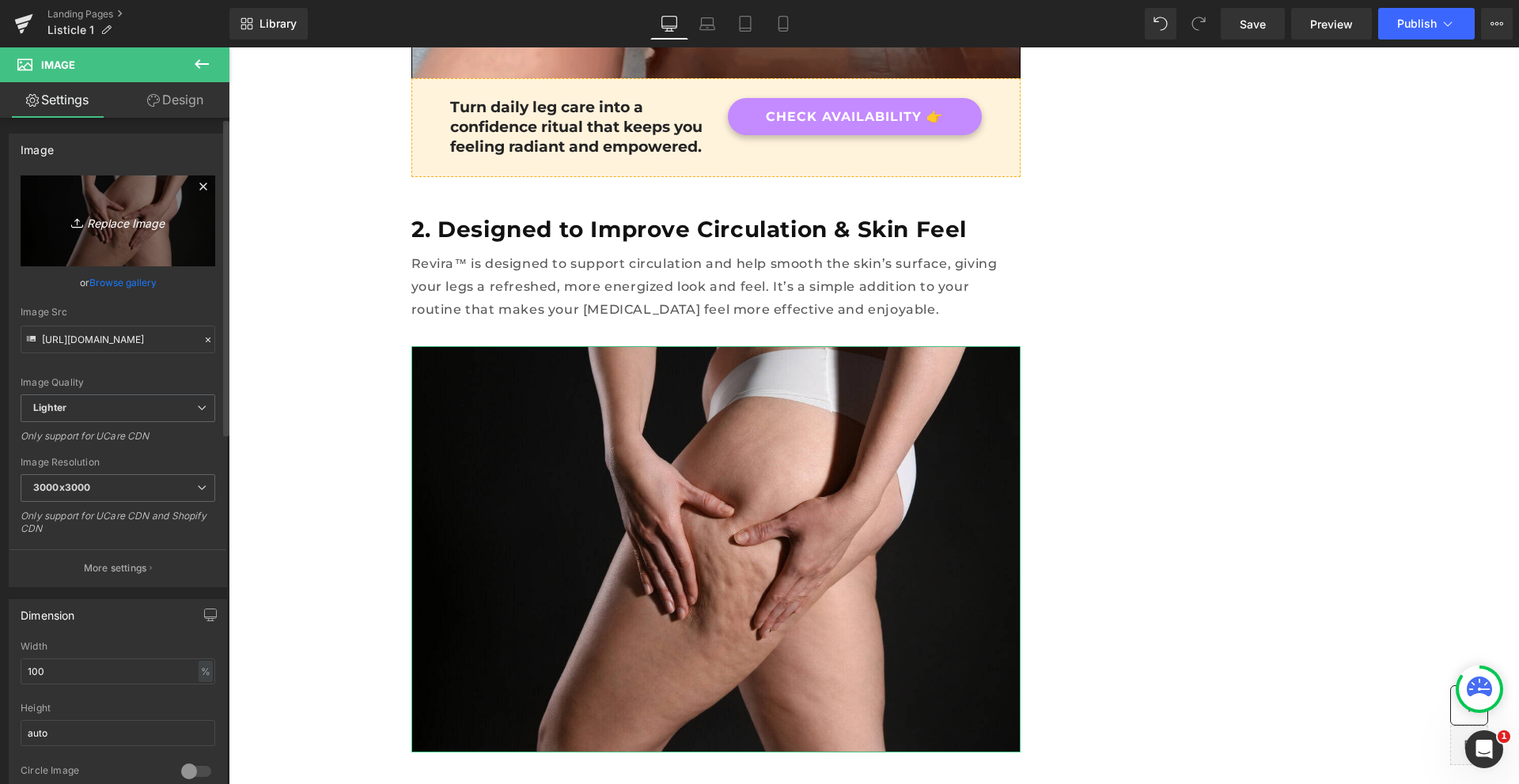
click at [111, 229] on icon "Replace Image" at bounding box center [118, 221] width 126 height 20
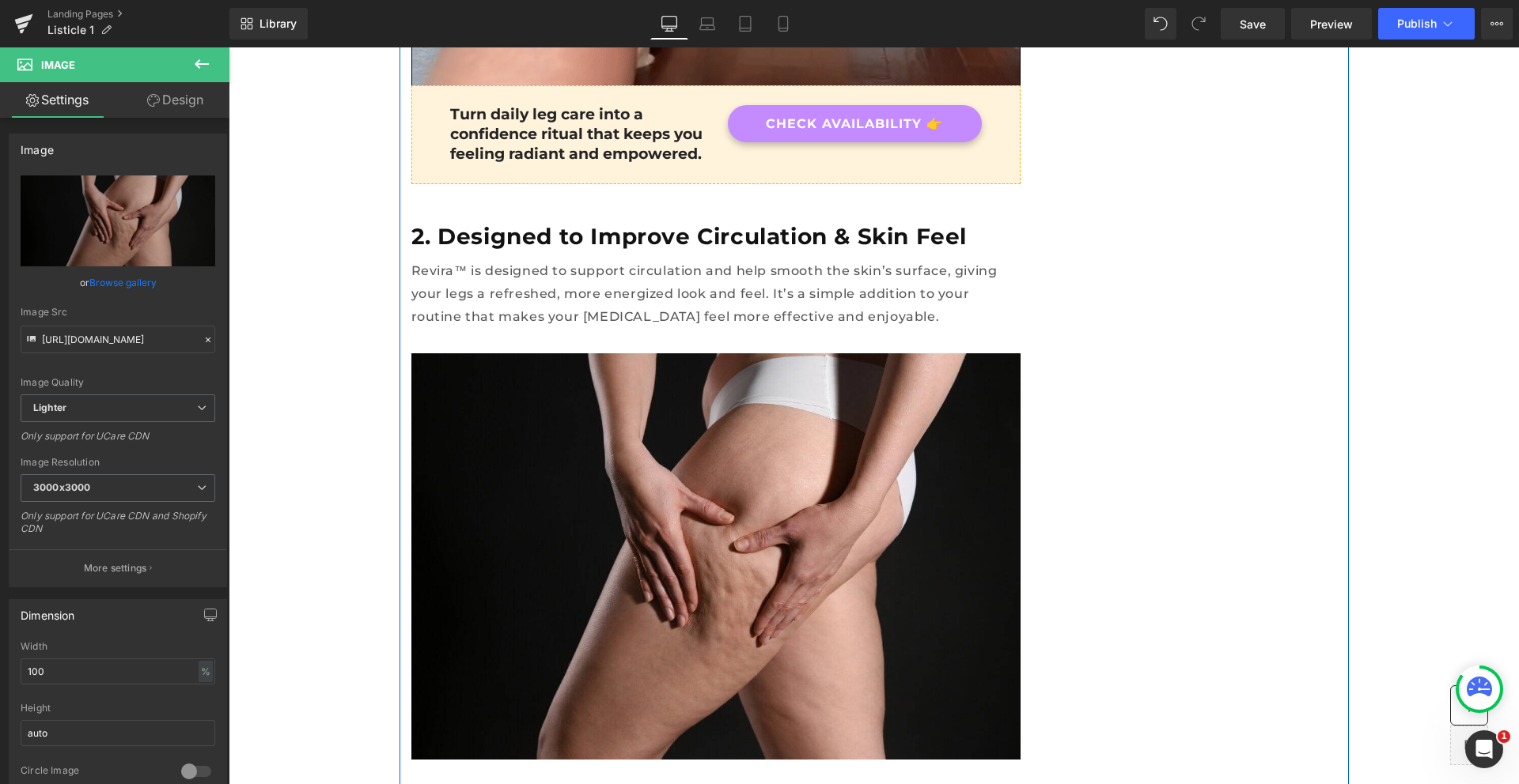
scroll to position [1927, 0]
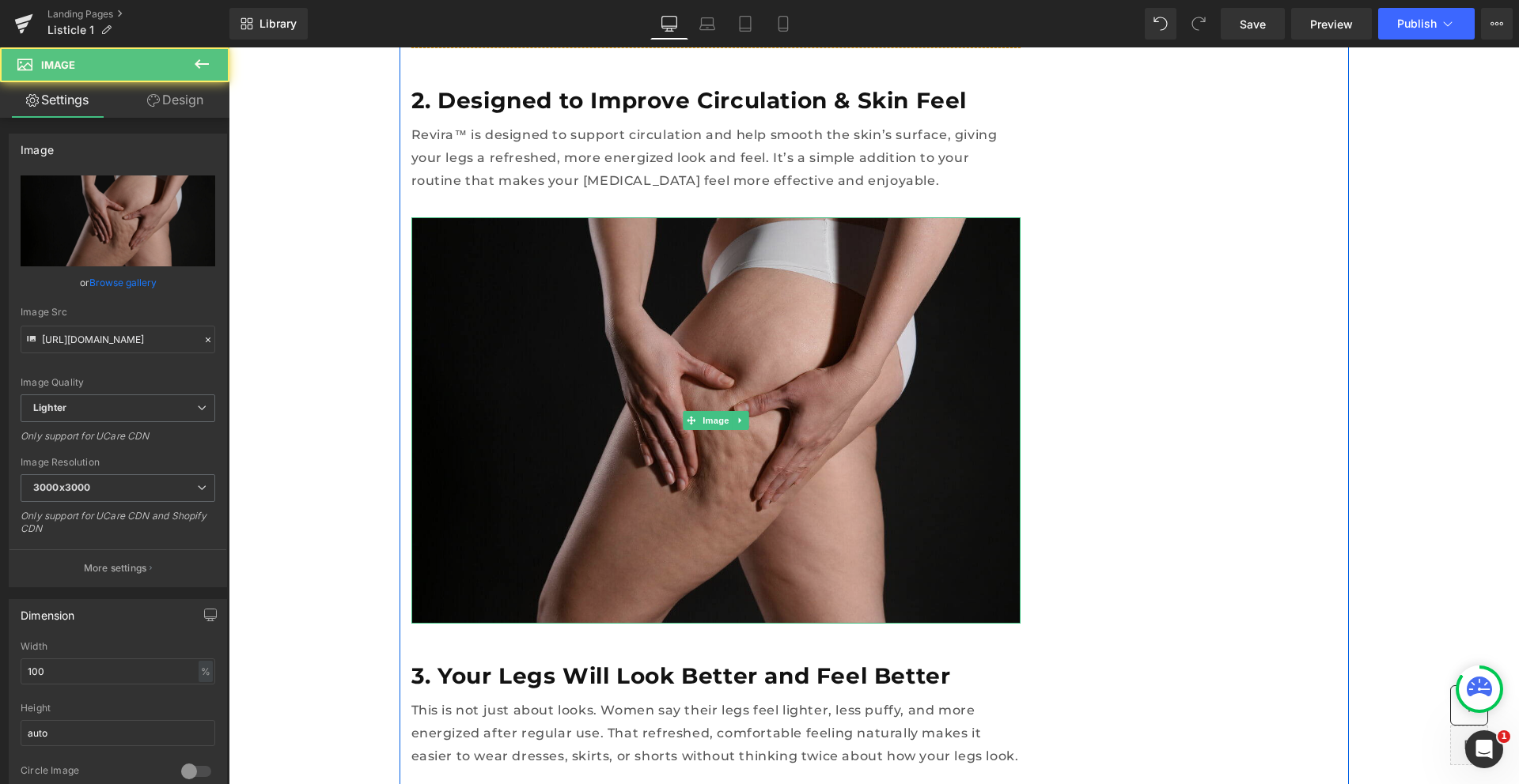
click at [801, 306] on img at bounding box center [715, 420] width 609 height 405
click at [637, 398] on img at bounding box center [715, 420] width 609 height 405
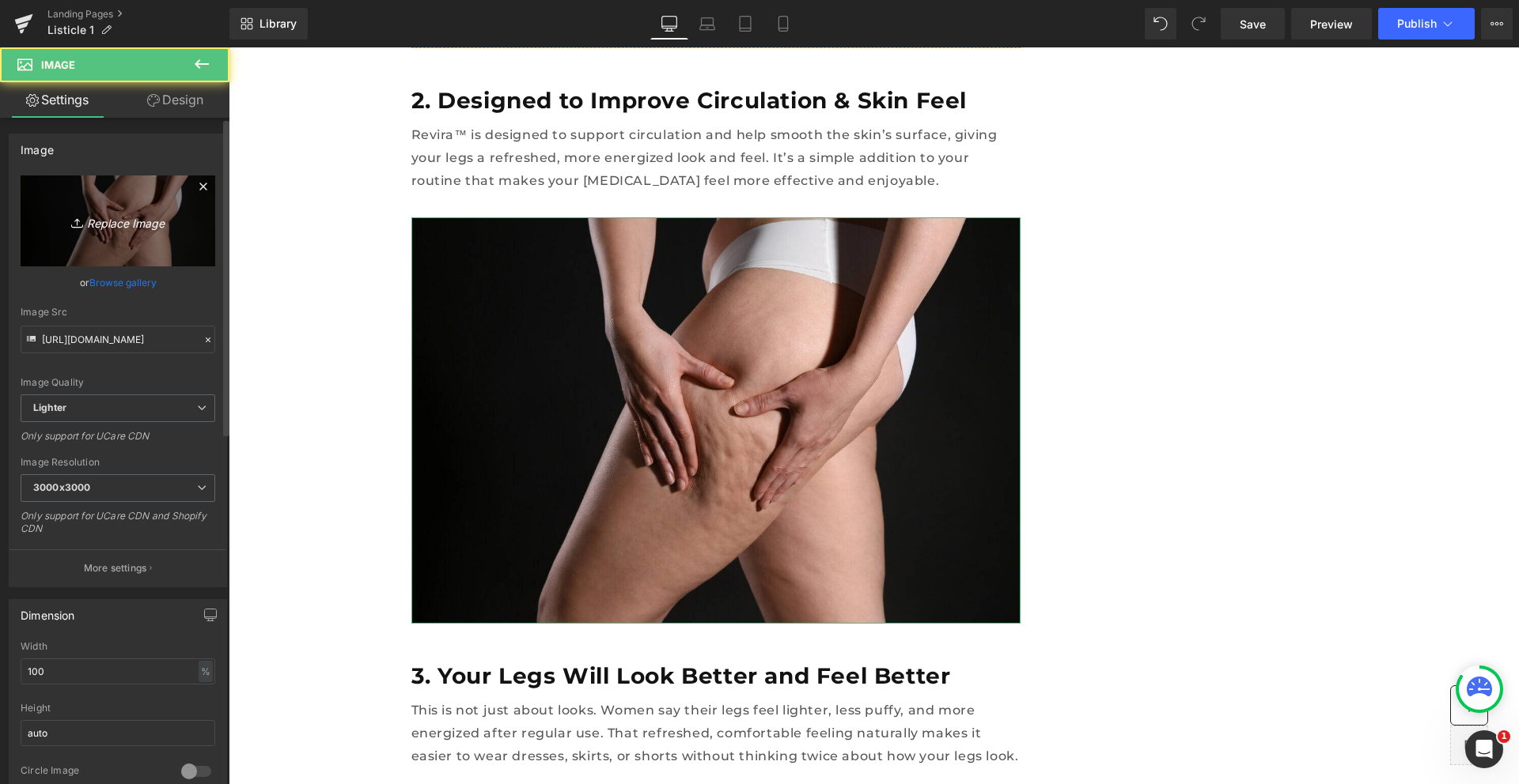
click at [179, 246] on link "Replace Image" at bounding box center [118, 221] width 194 height 91
click at [128, 226] on icon "Replace Image" at bounding box center [118, 221] width 126 height 20
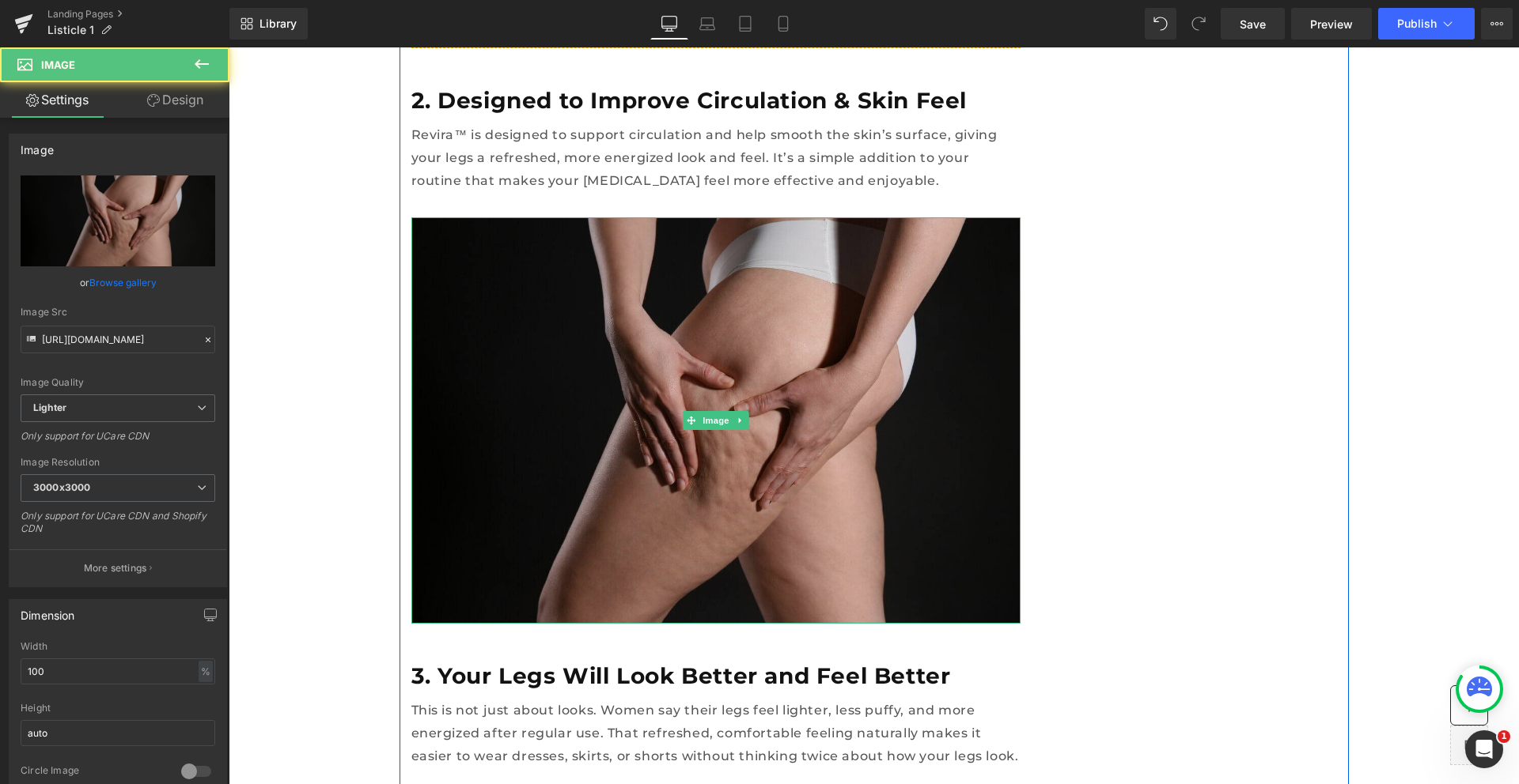
click at [855, 314] on img at bounding box center [715, 420] width 609 height 405
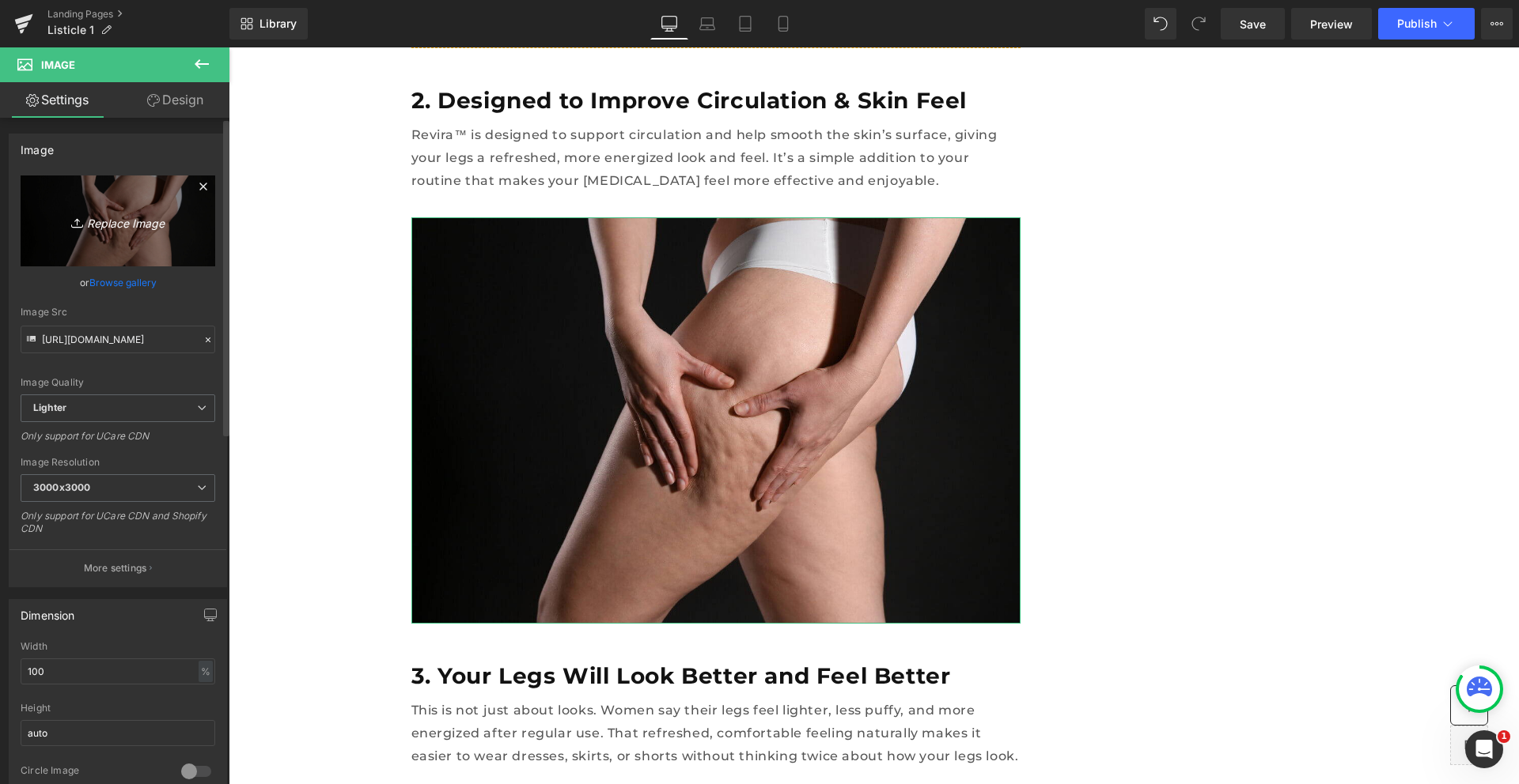
click at [115, 194] on link "Replace Image" at bounding box center [118, 221] width 194 height 91
click at [138, 228] on icon "Replace Image" at bounding box center [118, 221] width 126 height 20
type input "C:\fakepath\S93cddc1c41c04185906eae1a52f45266v.webp"
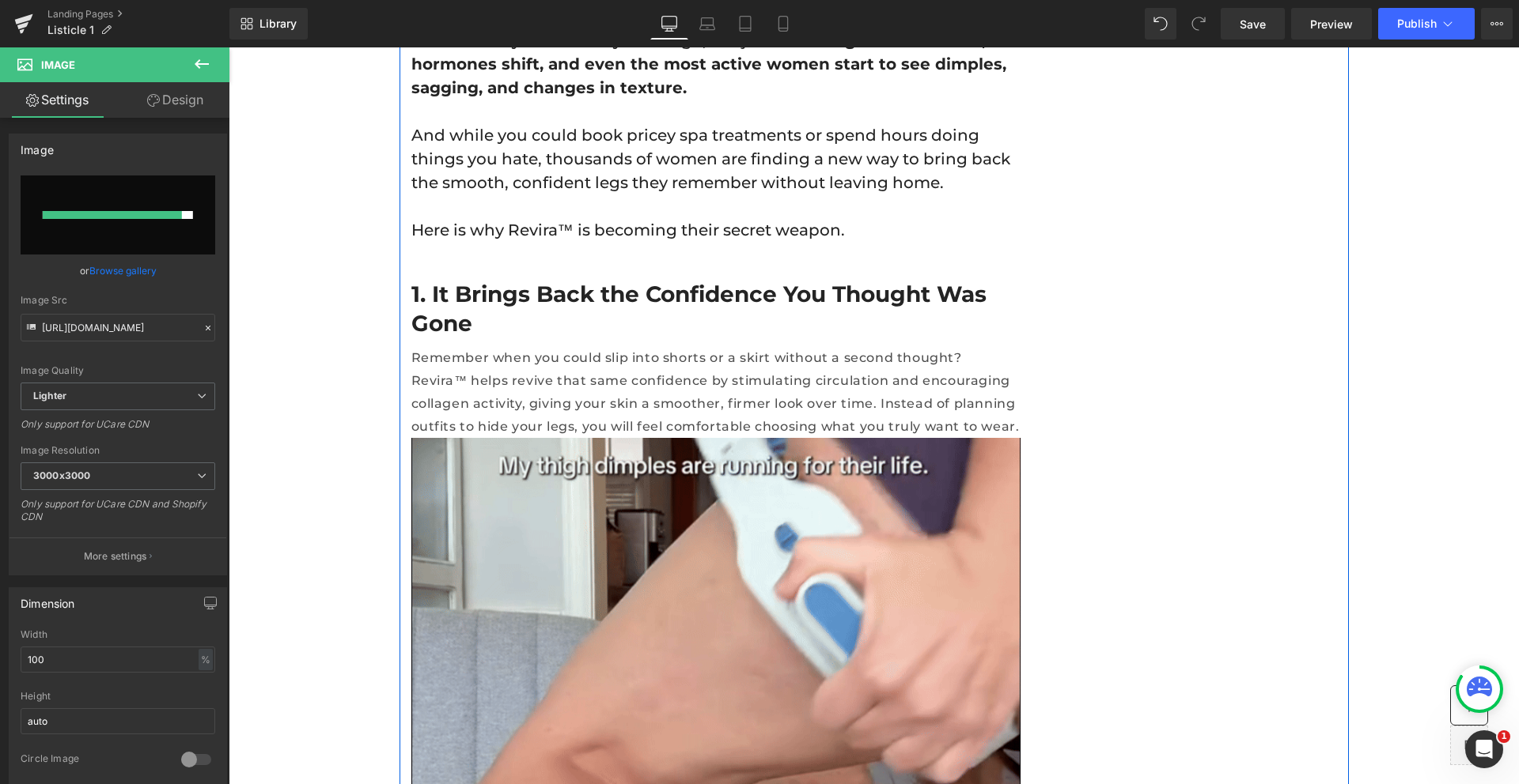
type input "https://ucarecdn.com/349850c8-9099-4bae-bf21-9d0aa9e3c9a8/-/format/auto/-/previ…"
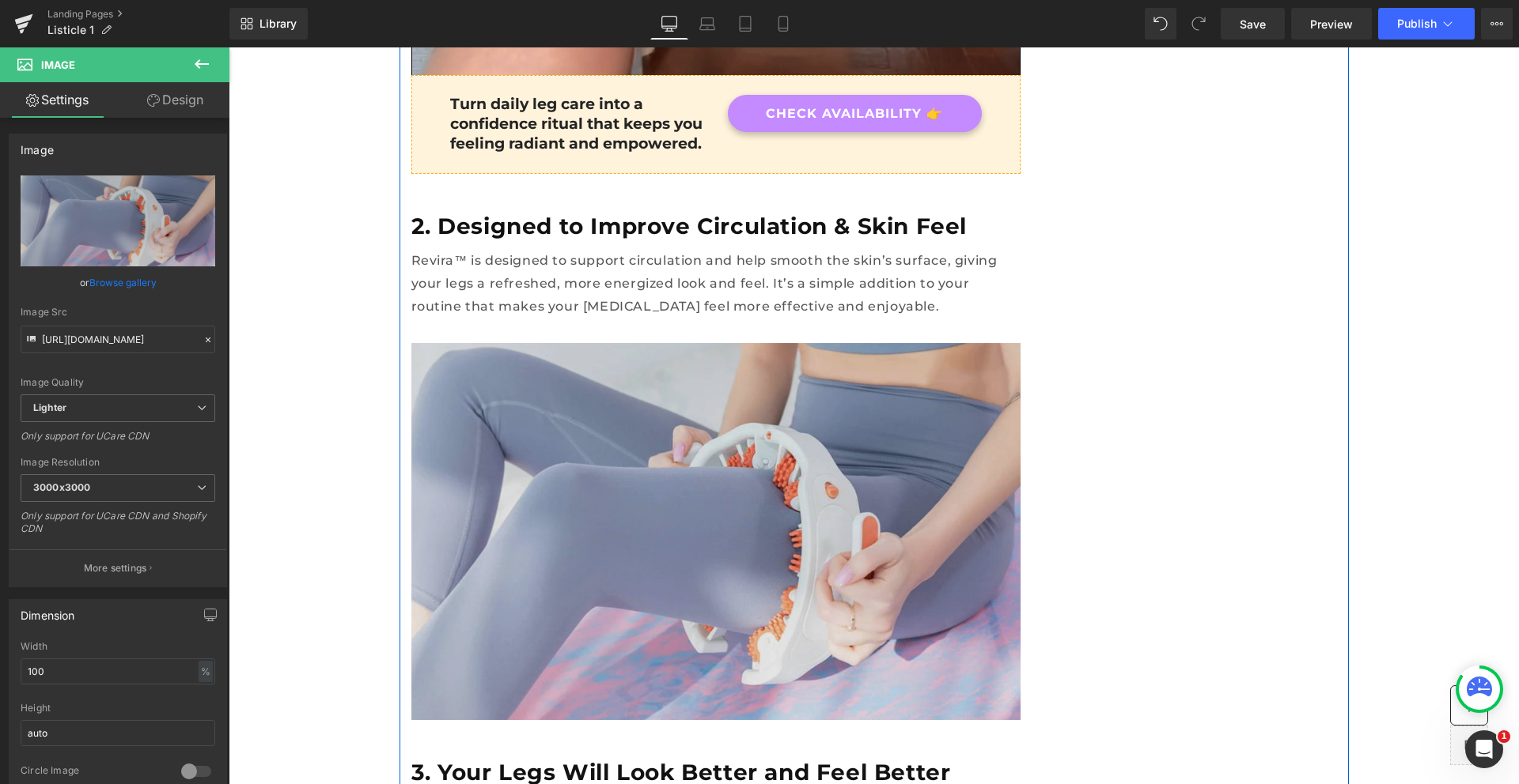
scroll to position [1874, 0]
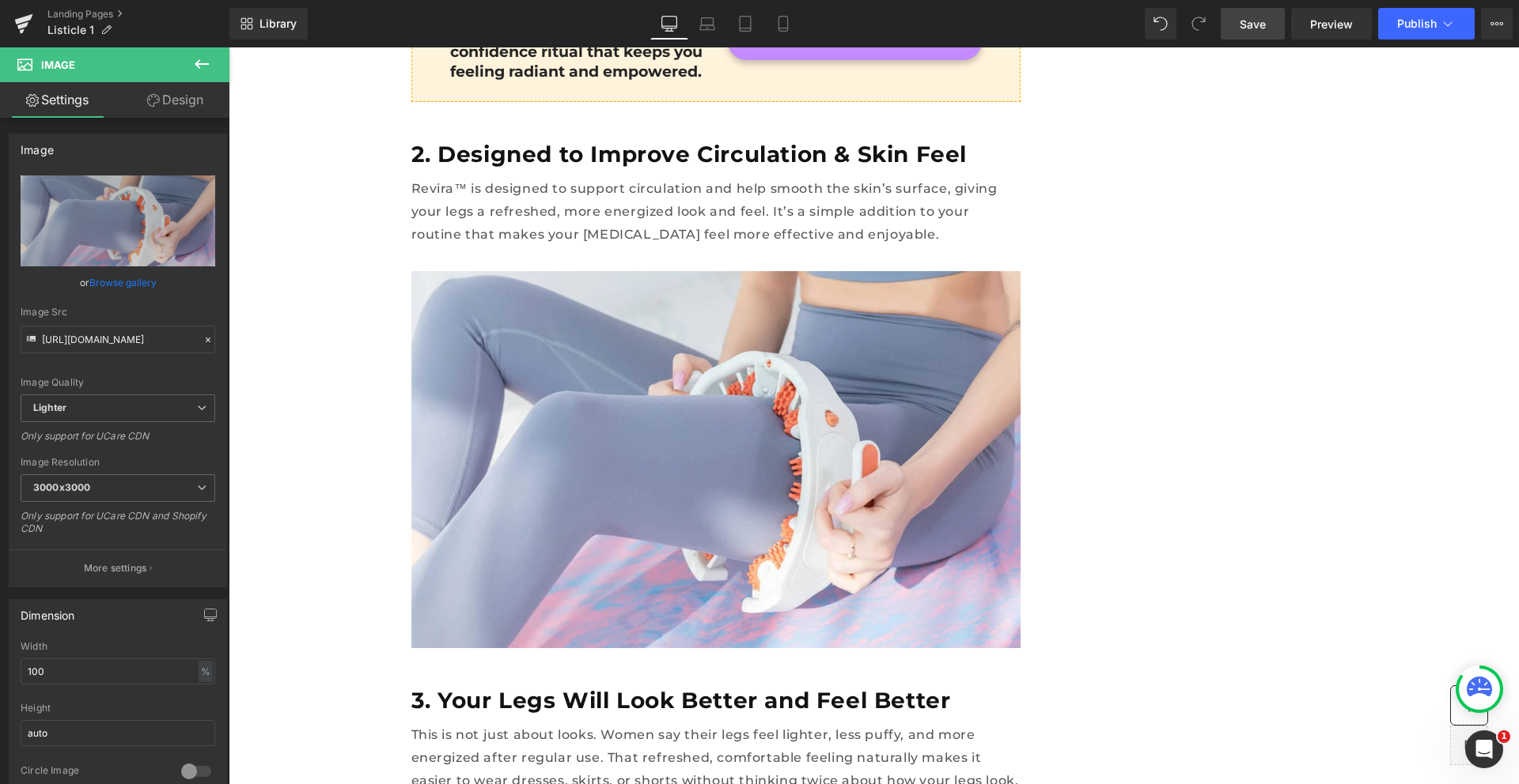
click at [1266, 16] on span "Save" at bounding box center [1252, 24] width 26 height 16
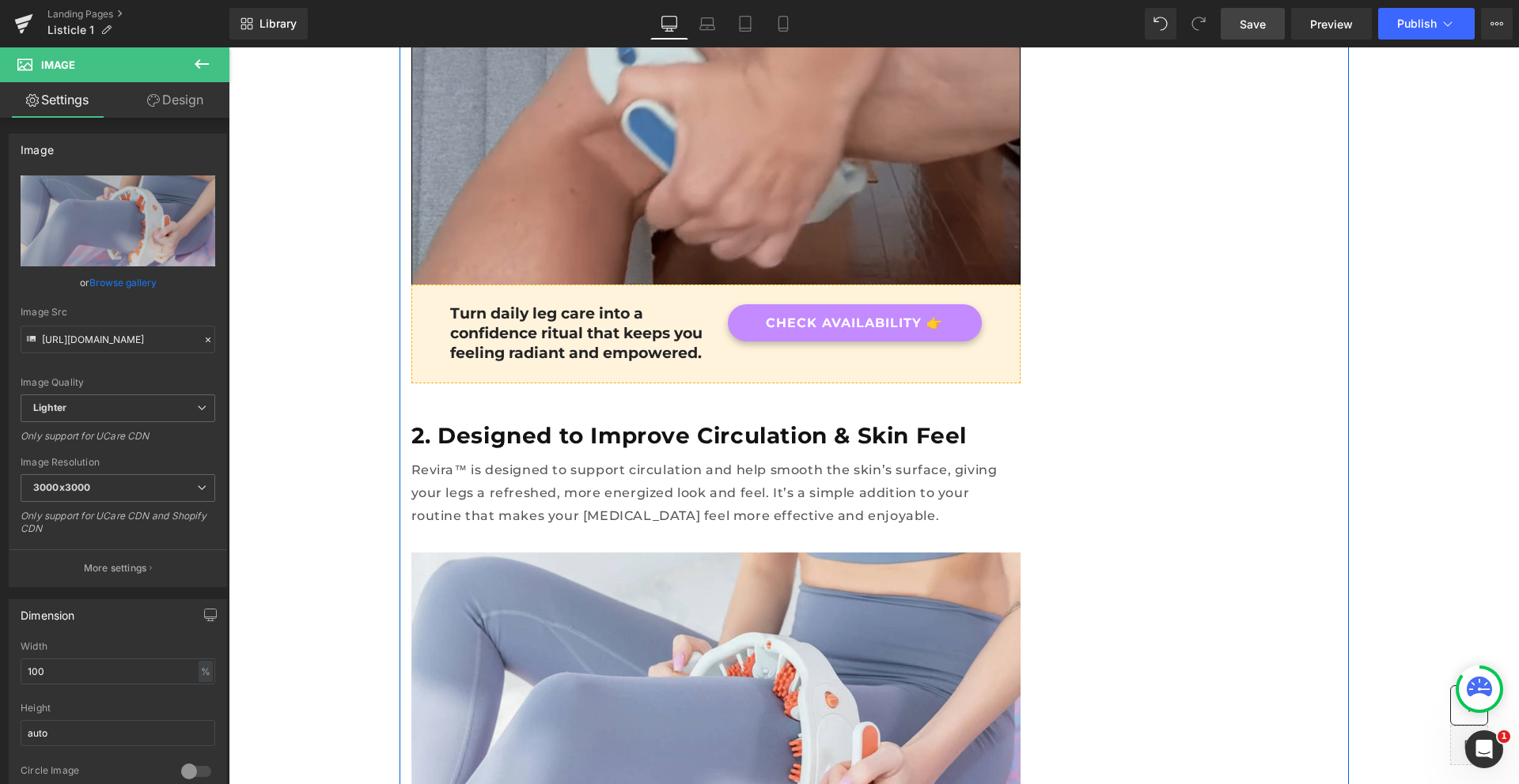
scroll to position [1571, 0]
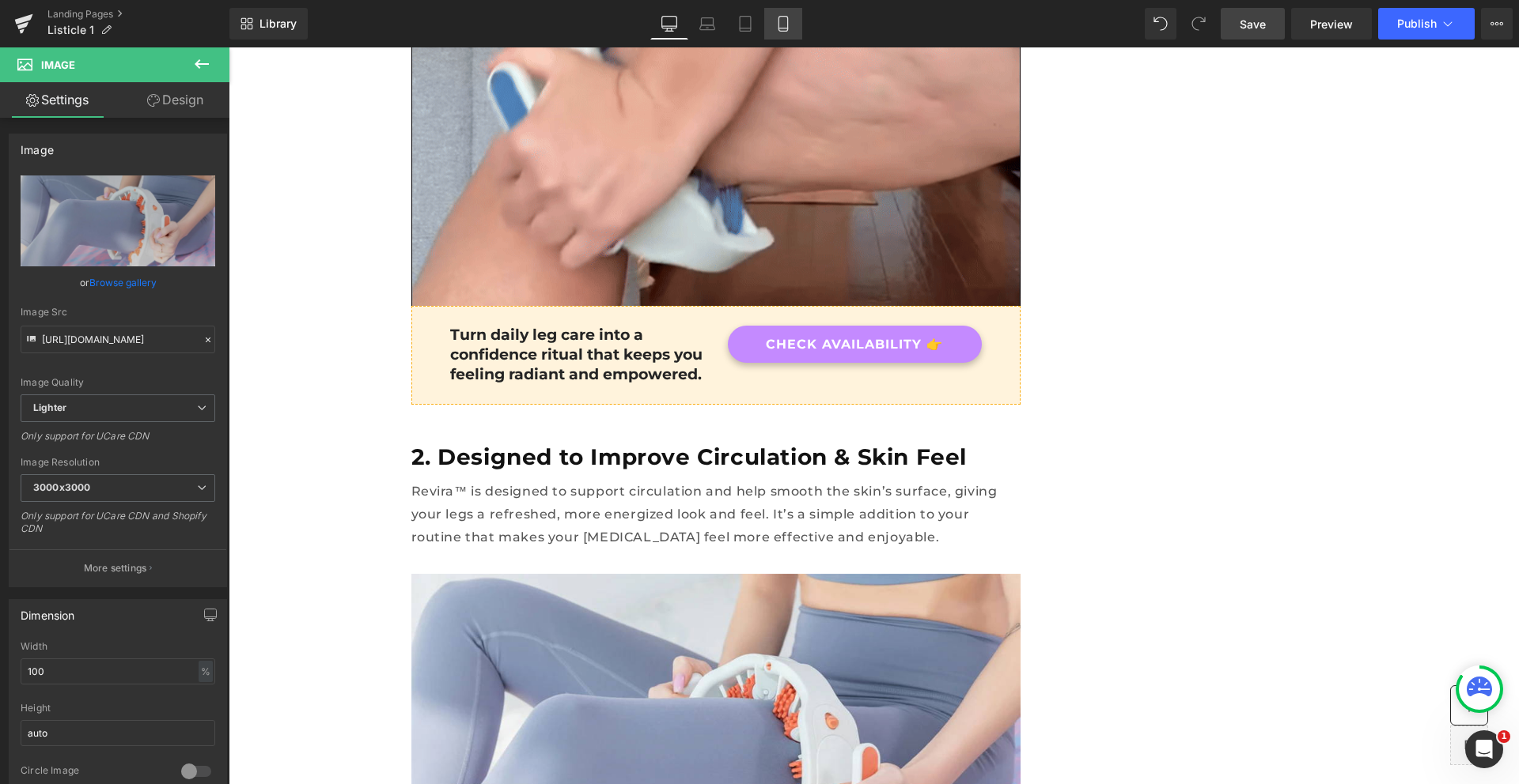
click at [780, 21] on icon at bounding box center [782, 24] width 16 height 16
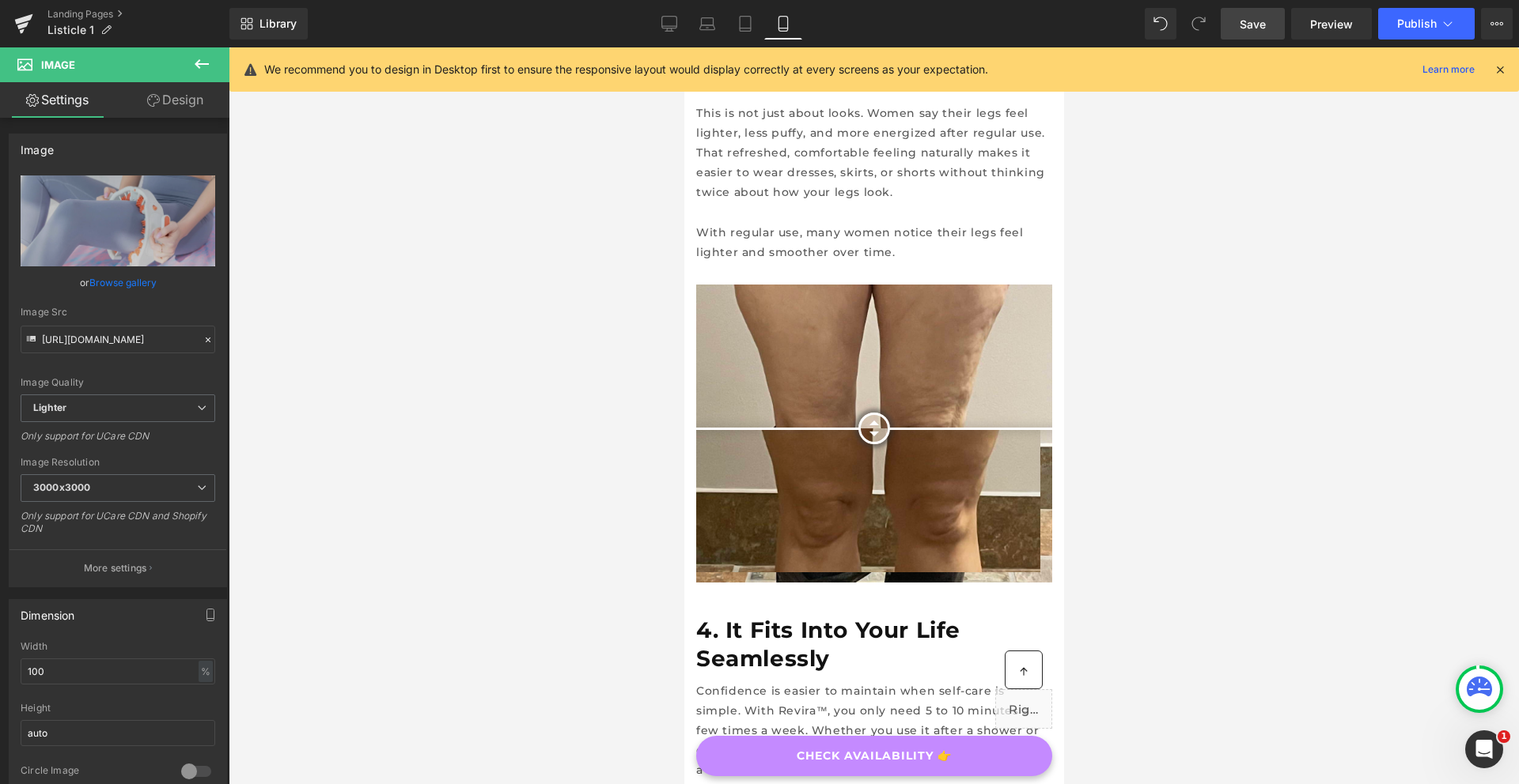
scroll to position [2072, 0]
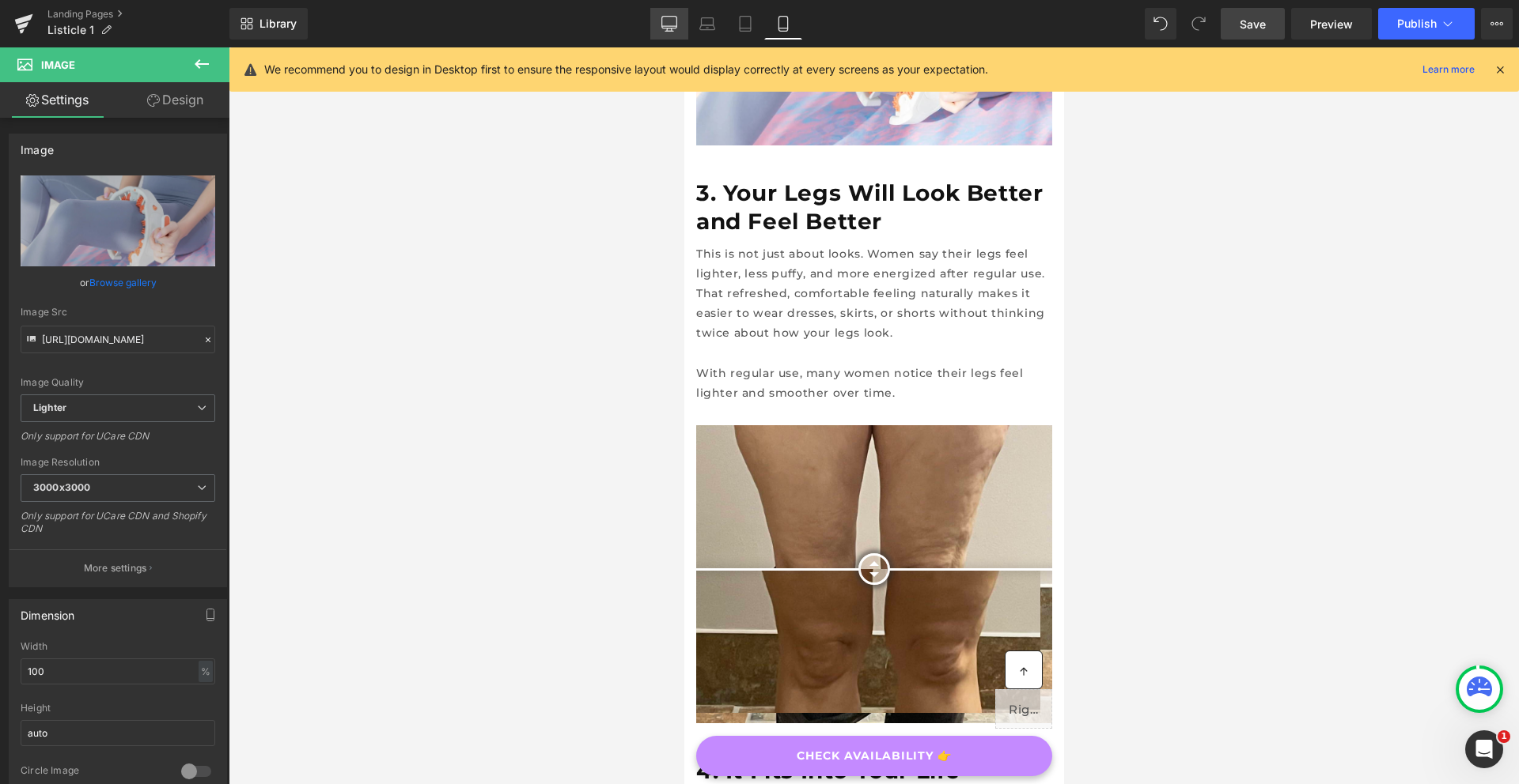
click at [681, 28] on link "Desktop" at bounding box center [670, 23] width 38 height 32
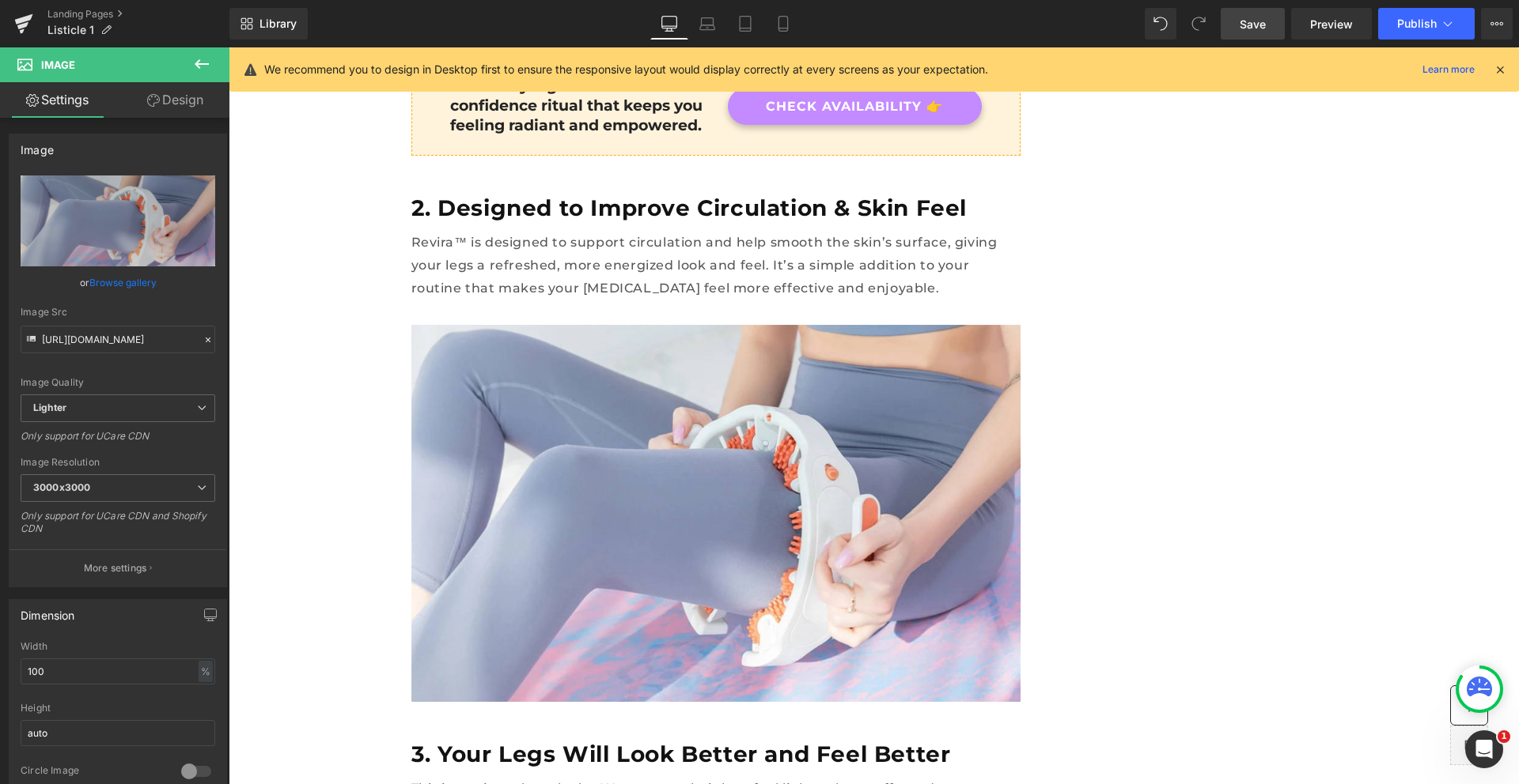
scroll to position [0, 0]
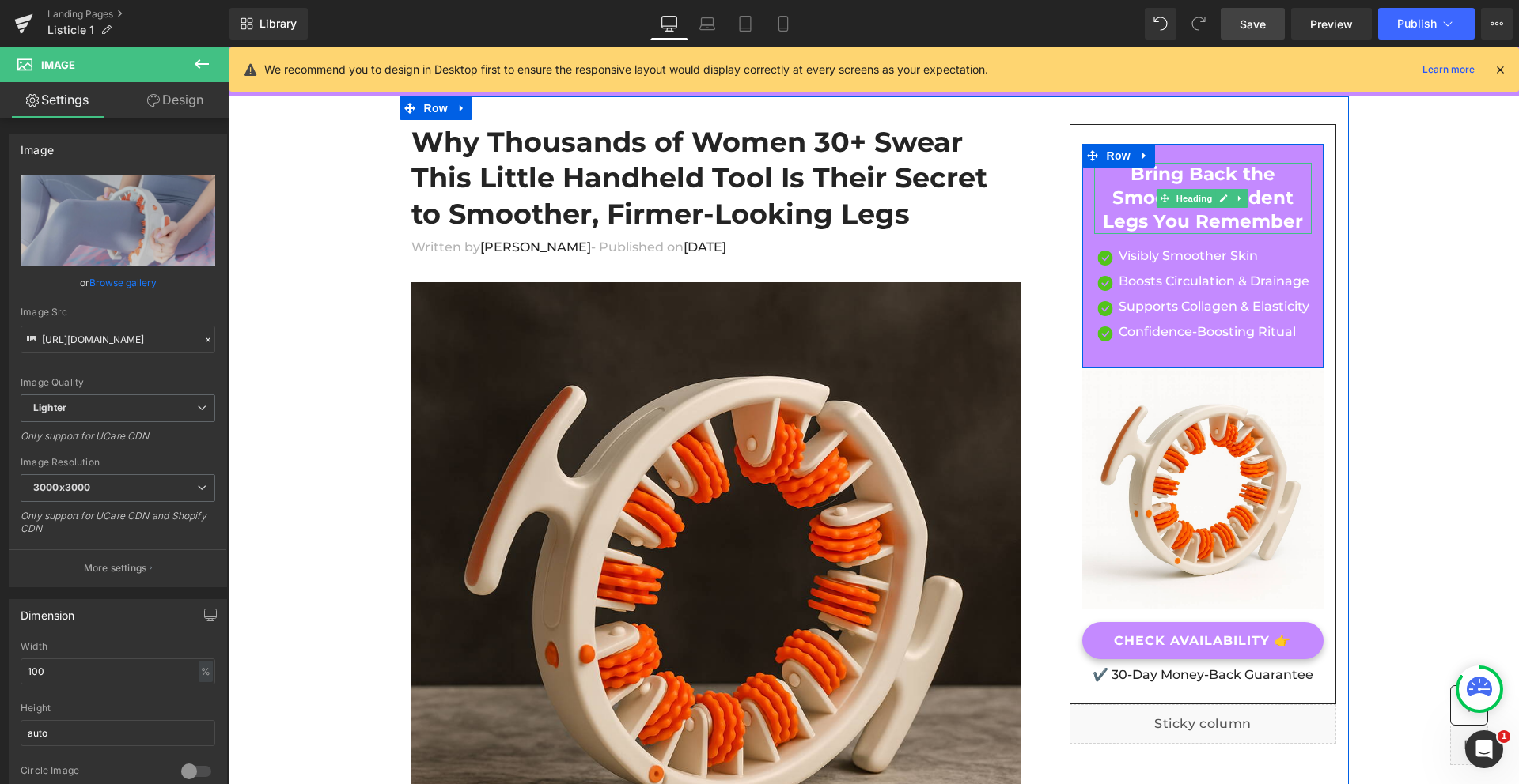
click at [1236, 225] on h3 "Bring Back the Smooth, Confident Legs You Remember" at bounding box center [1203, 198] width 218 height 71
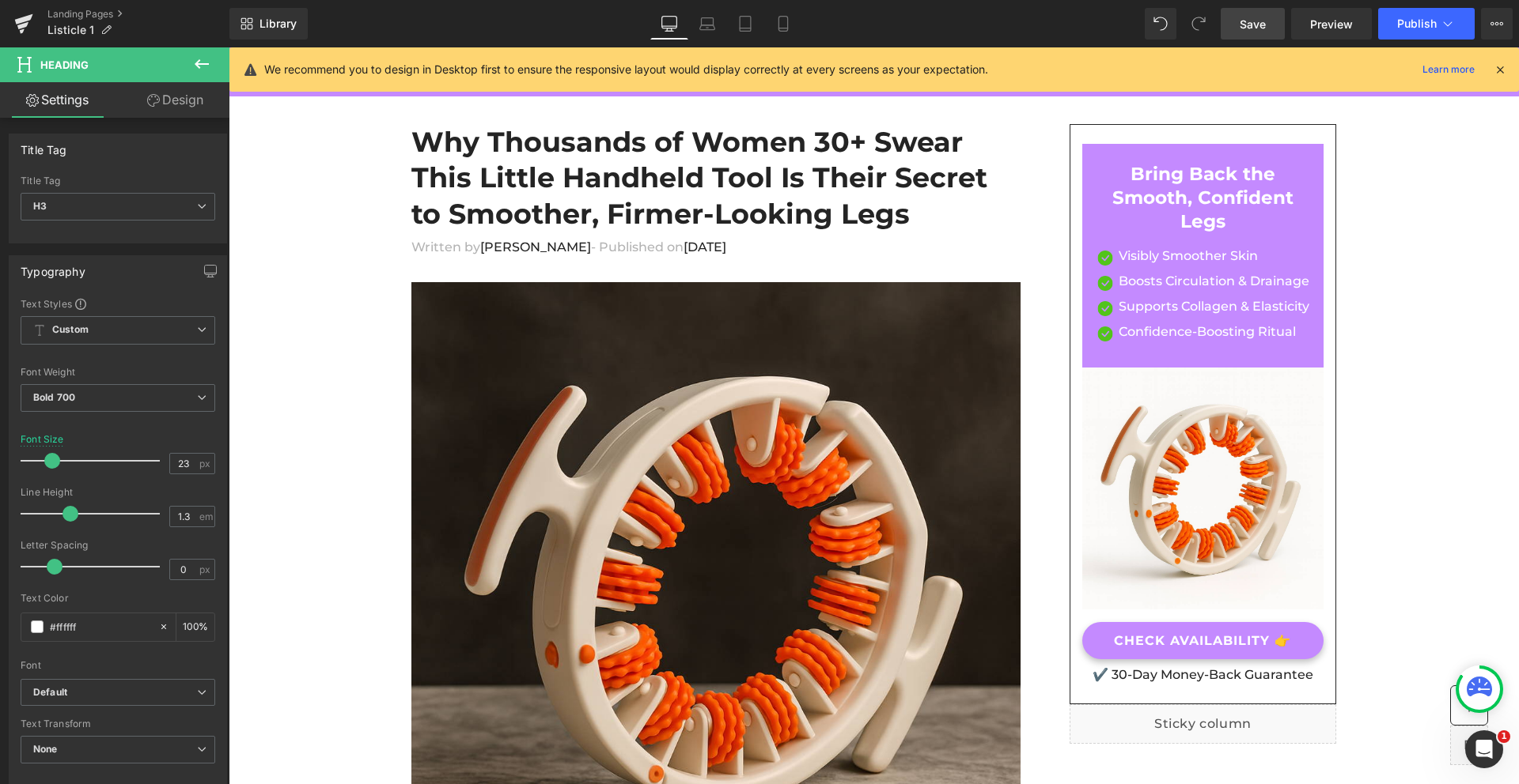
click at [1258, 22] on span "Save" at bounding box center [1252, 24] width 26 height 16
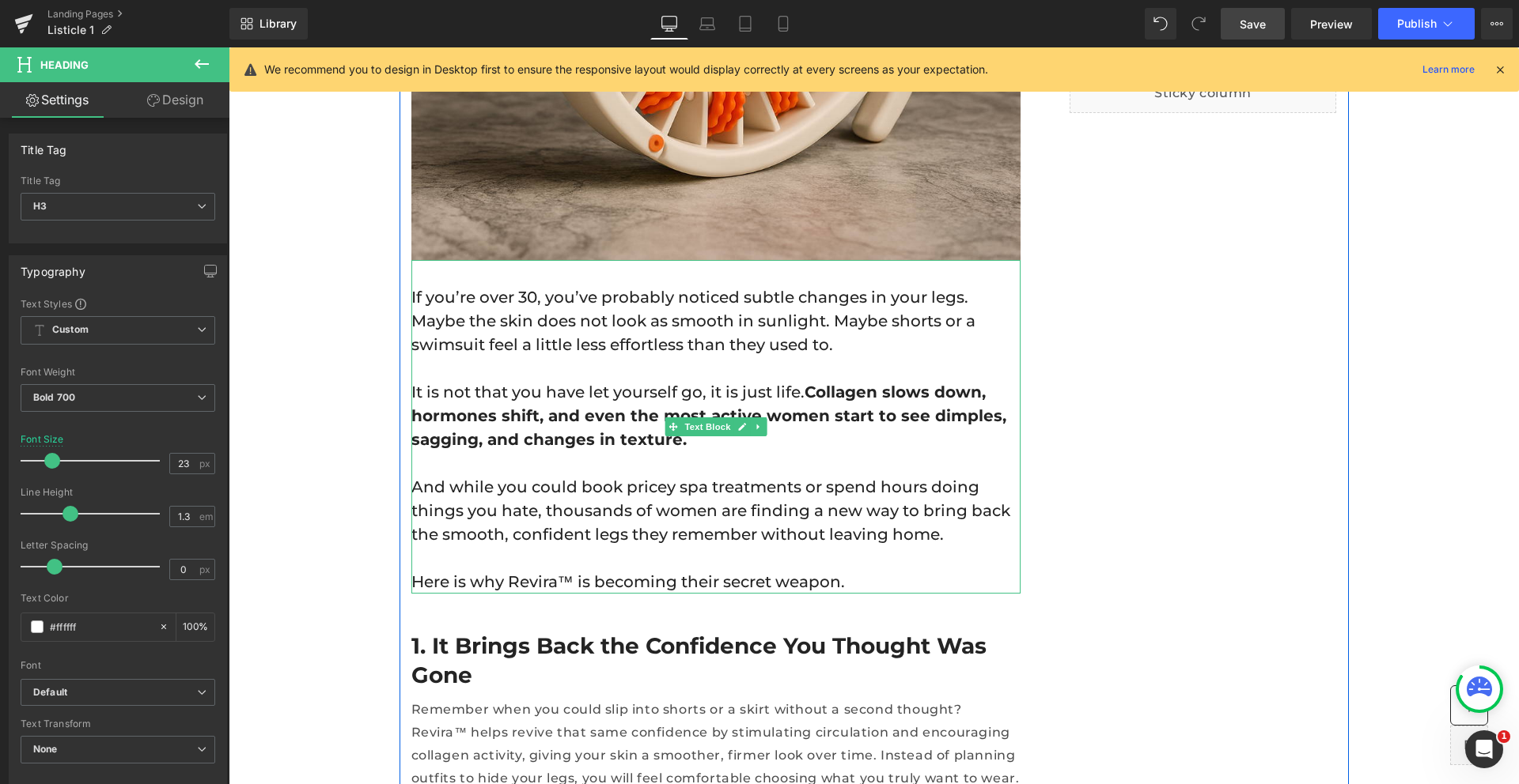
click at [826, 418] on strong "Collagen slows down, hormones shift, and even the most active women start to se…" at bounding box center [709, 415] width 595 height 66
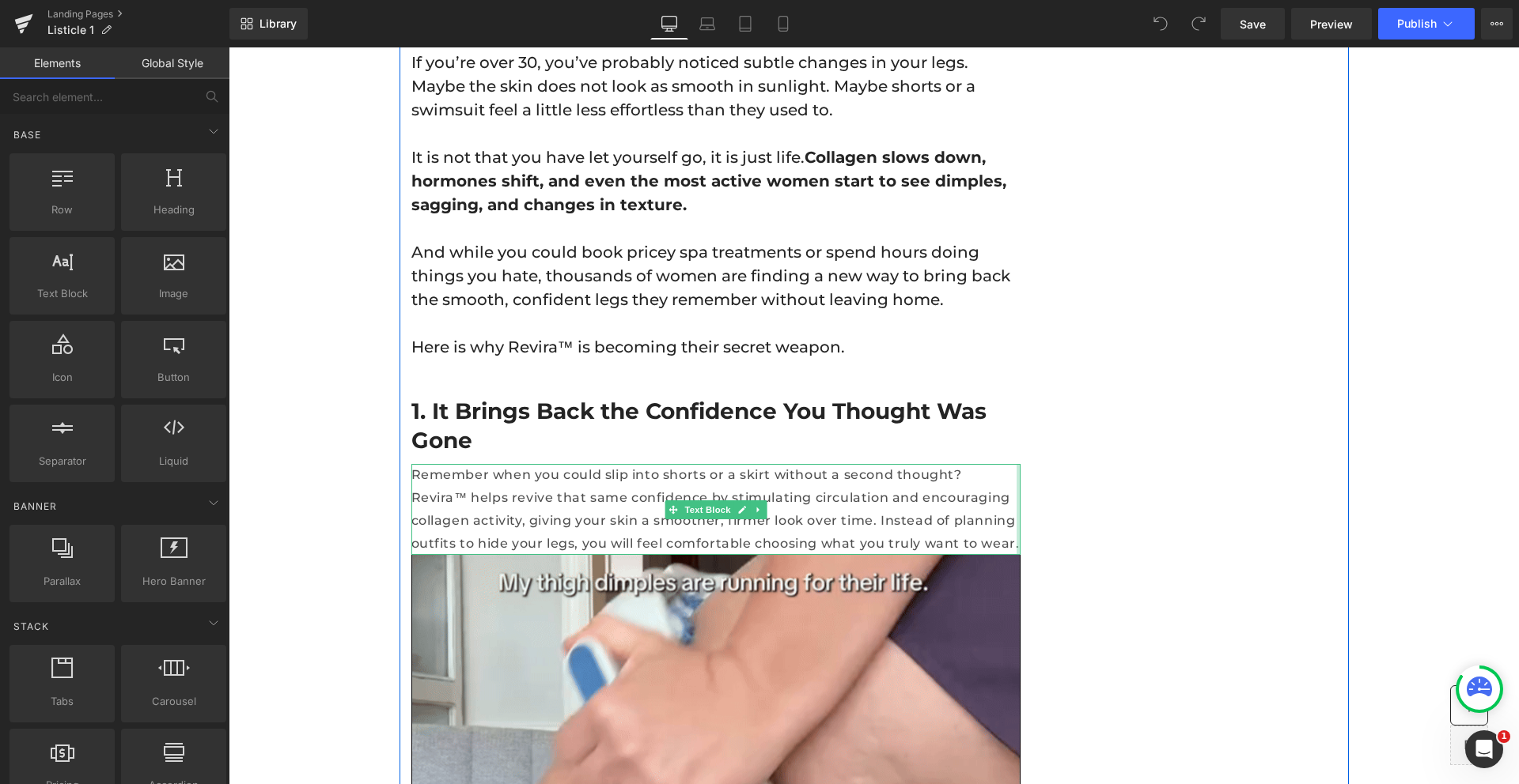
scroll to position [677, 0]
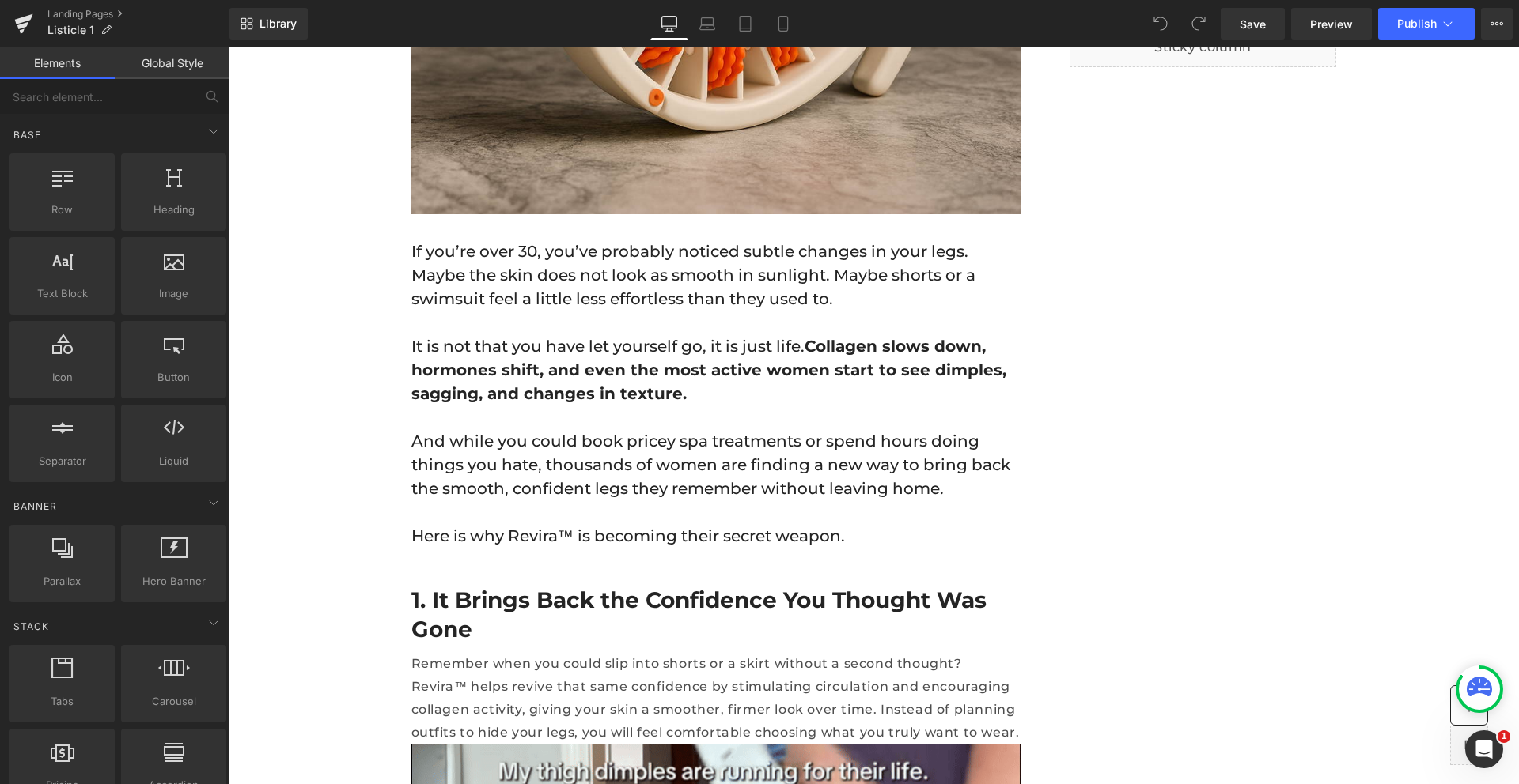
click at [553, 384] on p "It is not that you have let yourself go, it is just life. Collagen slows down, …" at bounding box center [715, 370] width 609 height 71
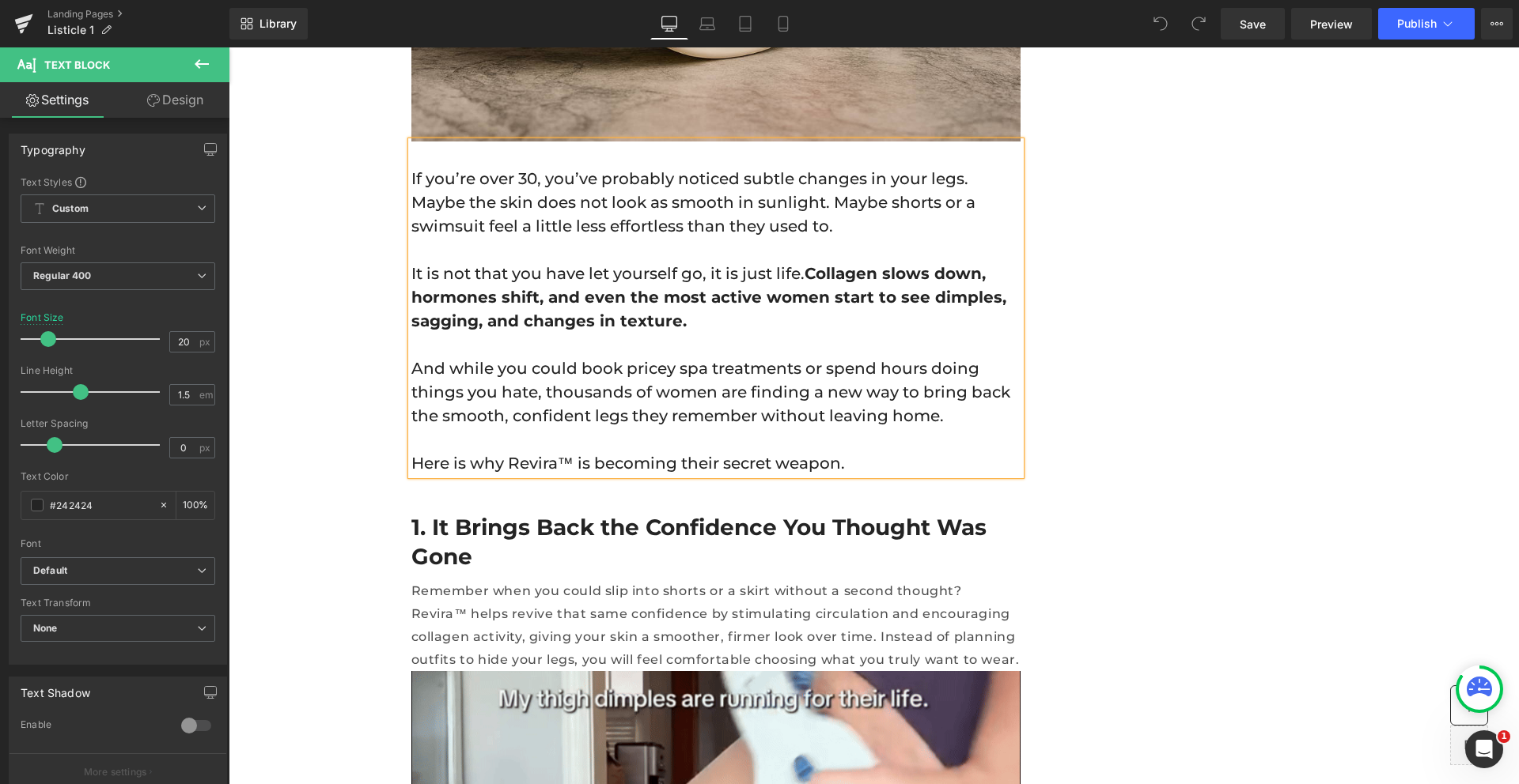
scroll to position [5925, 0]
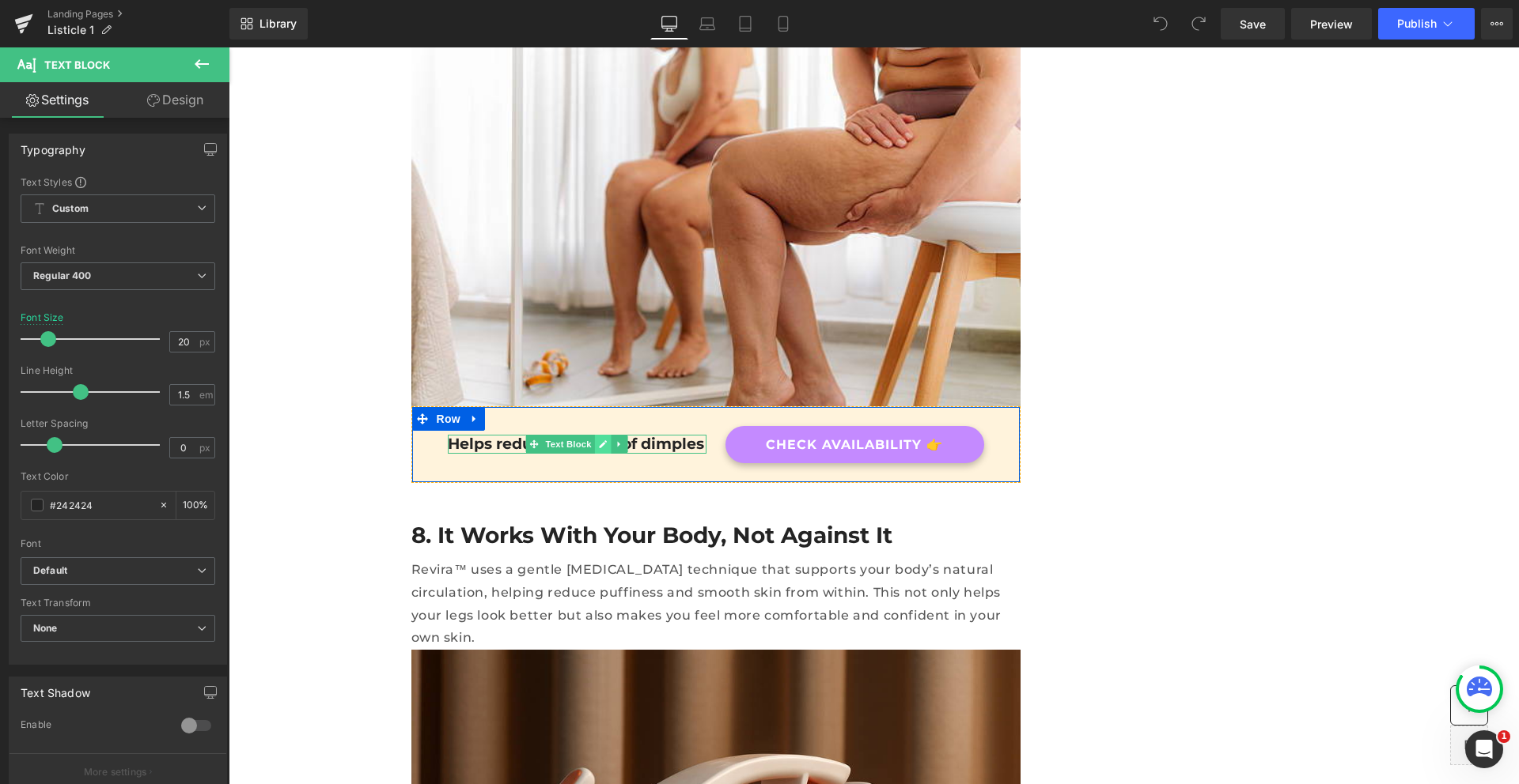
click at [599, 440] on icon at bounding box center [603, 445] width 9 height 10
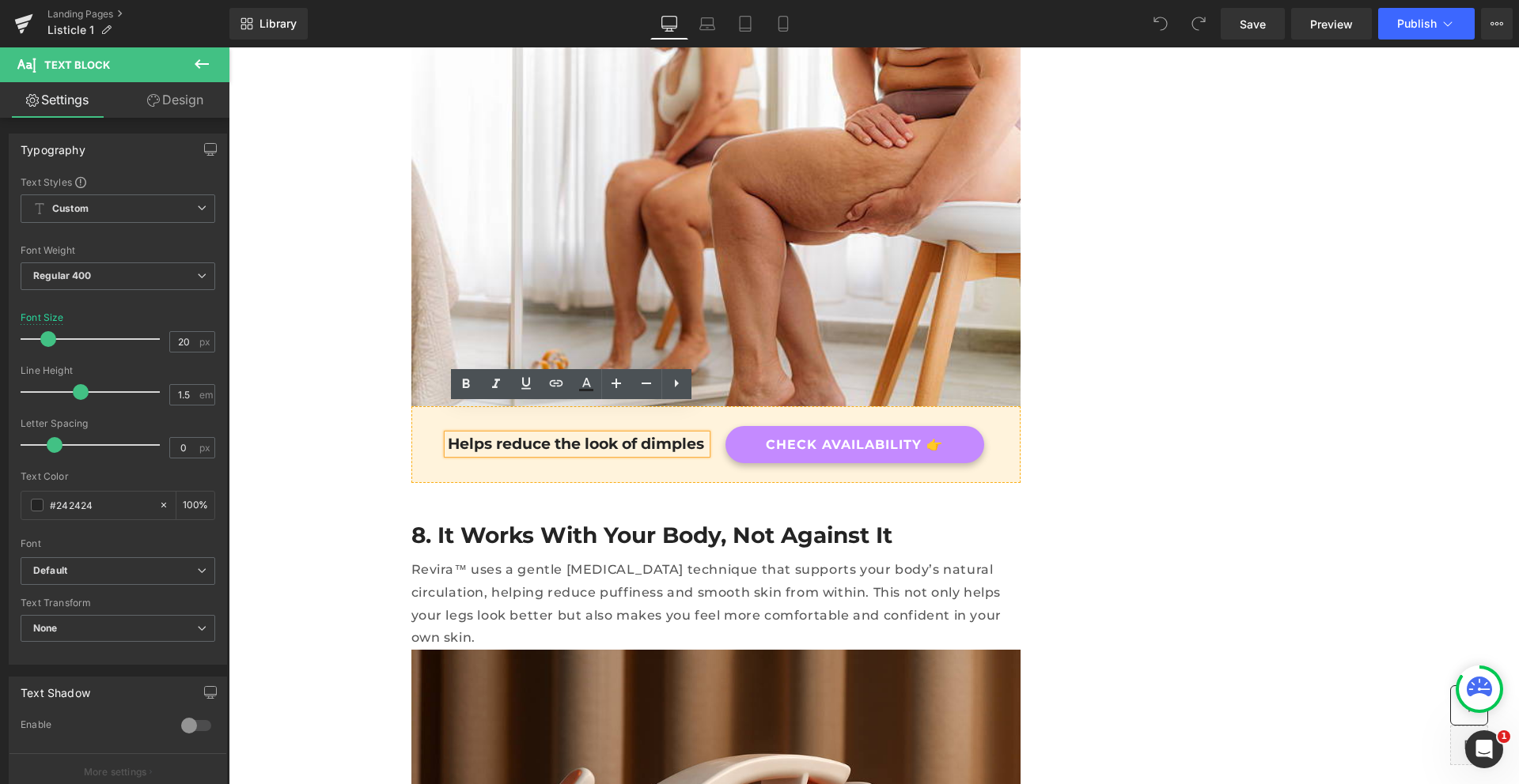
click at [592, 435] on p "Helps reduce the look of dimples" at bounding box center [577, 445] width 258 height 20
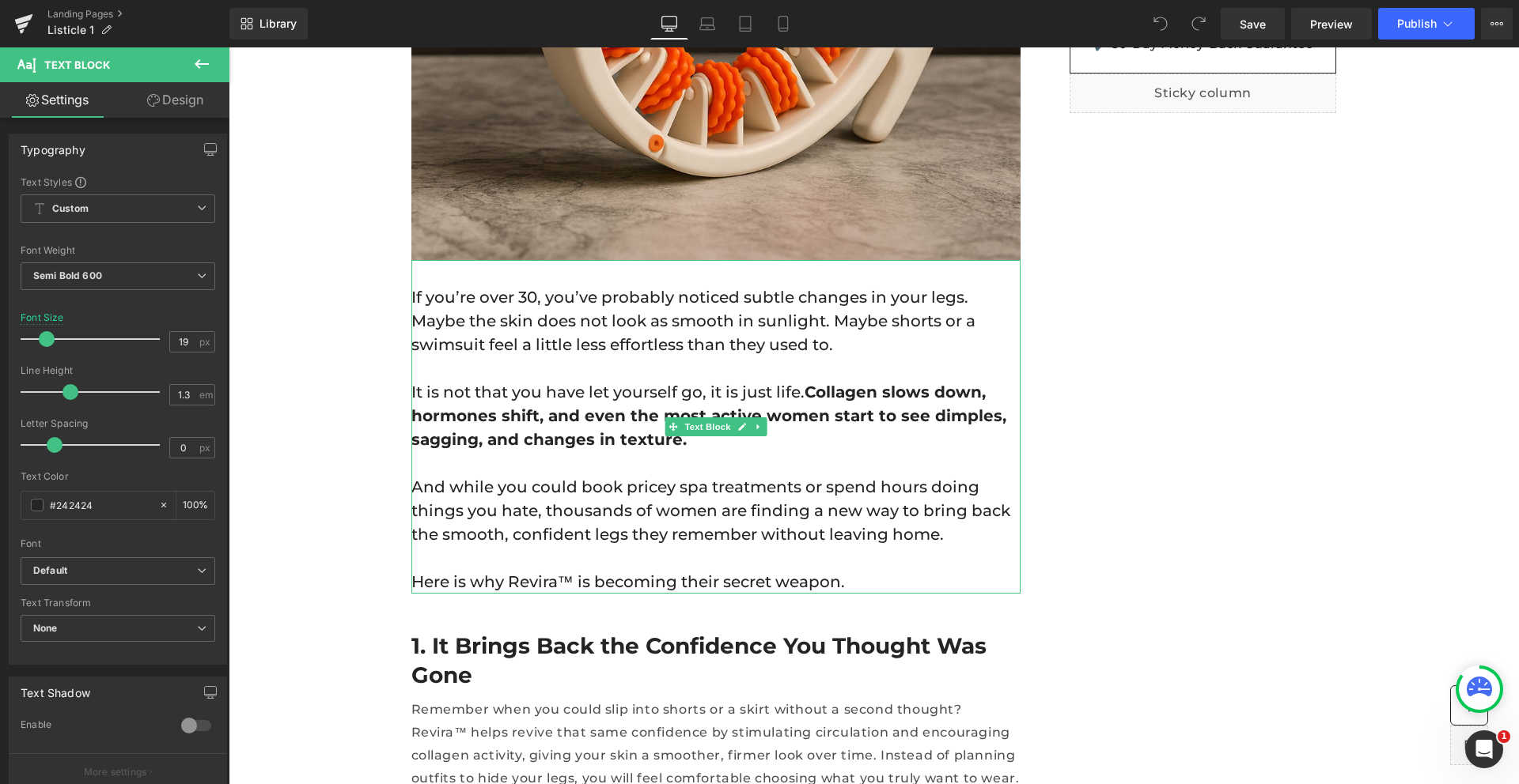
click at [826, 413] on strong "Collagen slows down, hormones shift, and even the most active women start to se…" at bounding box center [709, 415] width 595 height 66
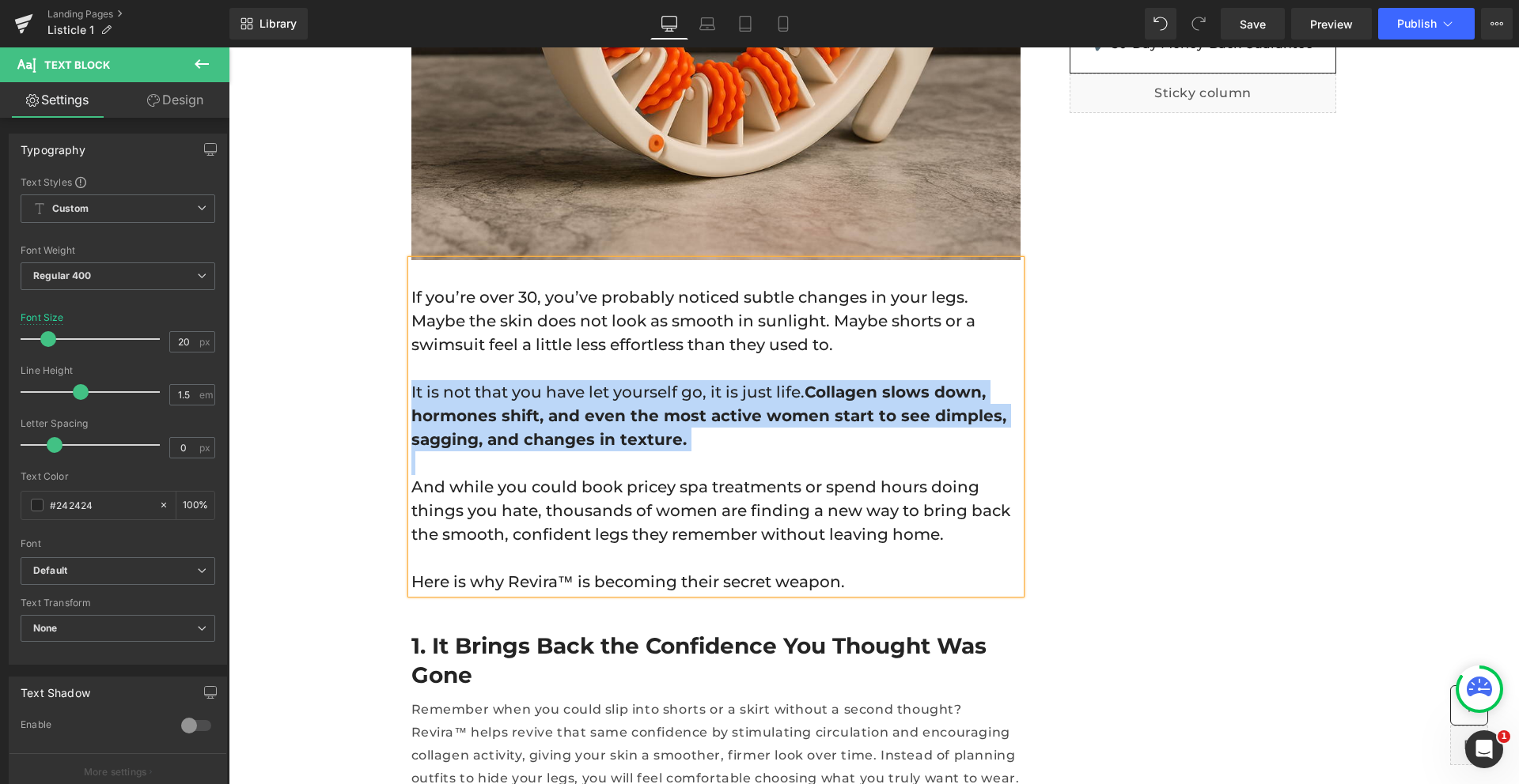
click at [477, 390] on p "It is not that you have let yourself go, it is just life. Collagen slows down, …" at bounding box center [715, 416] width 609 height 71
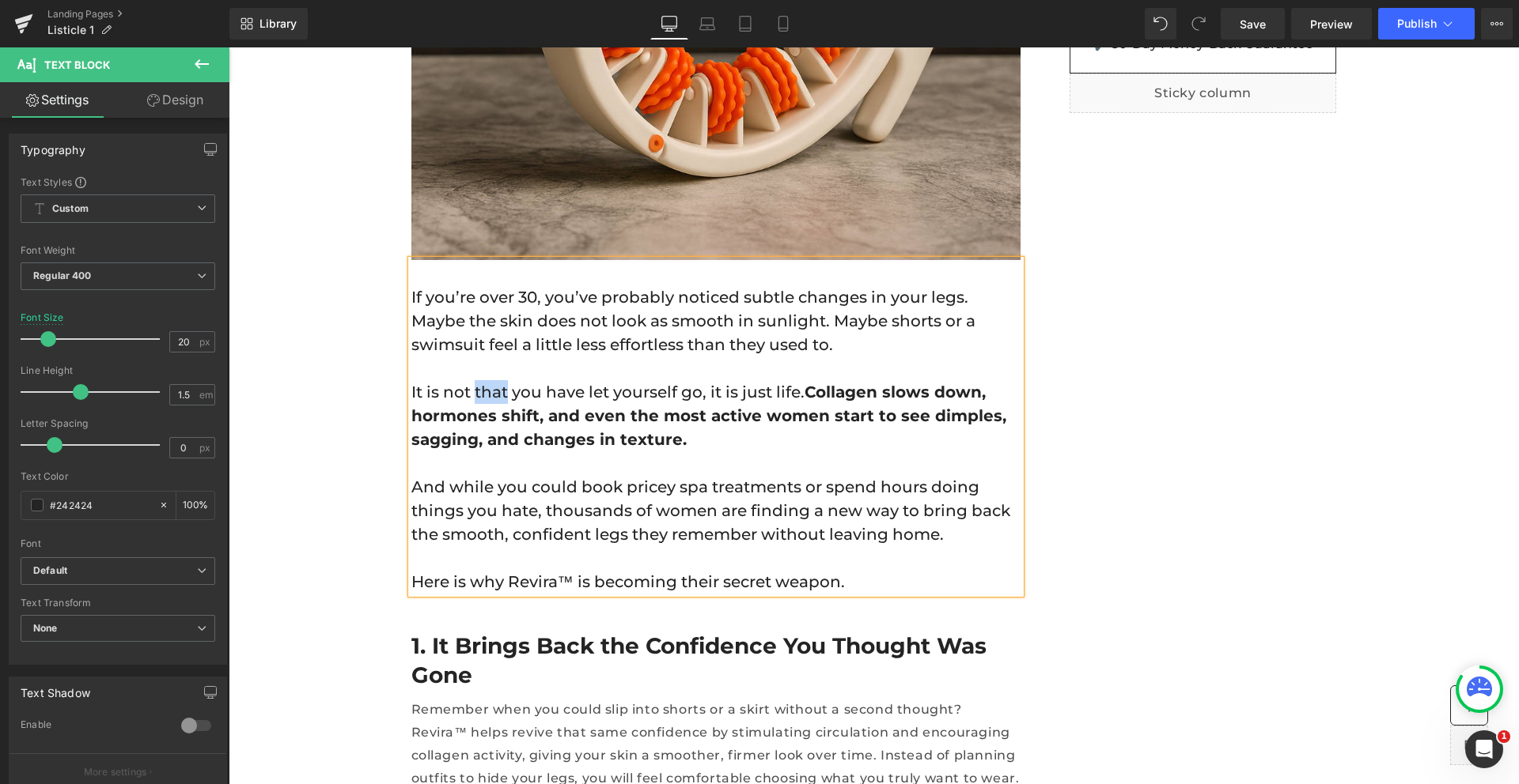
click at [477, 390] on p "It is not that you have let yourself go, it is just life. Collagen slows down, …" at bounding box center [715, 416] width 609 height 71
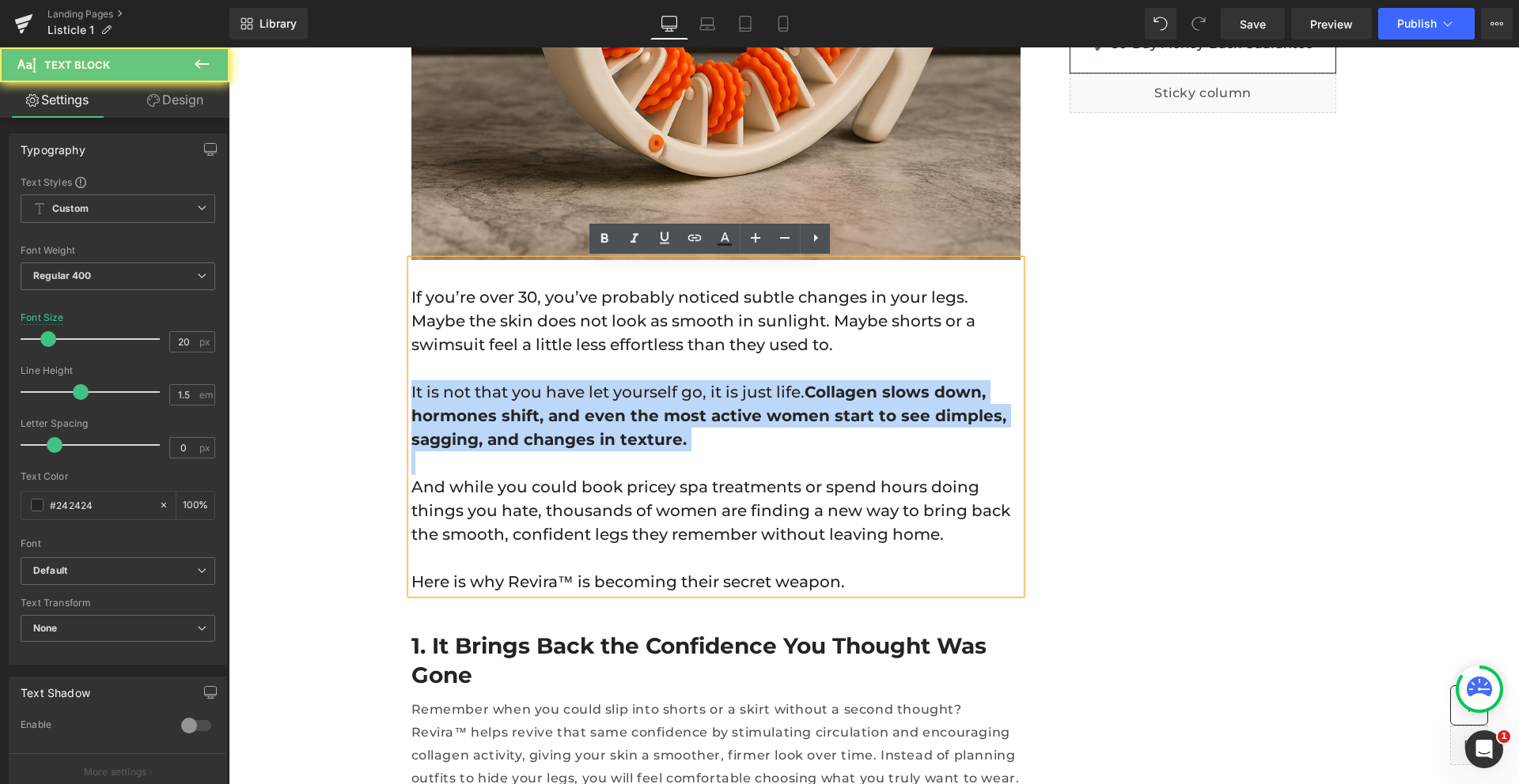
click at [477, 390] on p "It is not that you have let yourself go, it is just life. Collagen slows down, …" at bounding box center [715, 416] width 609 height 71
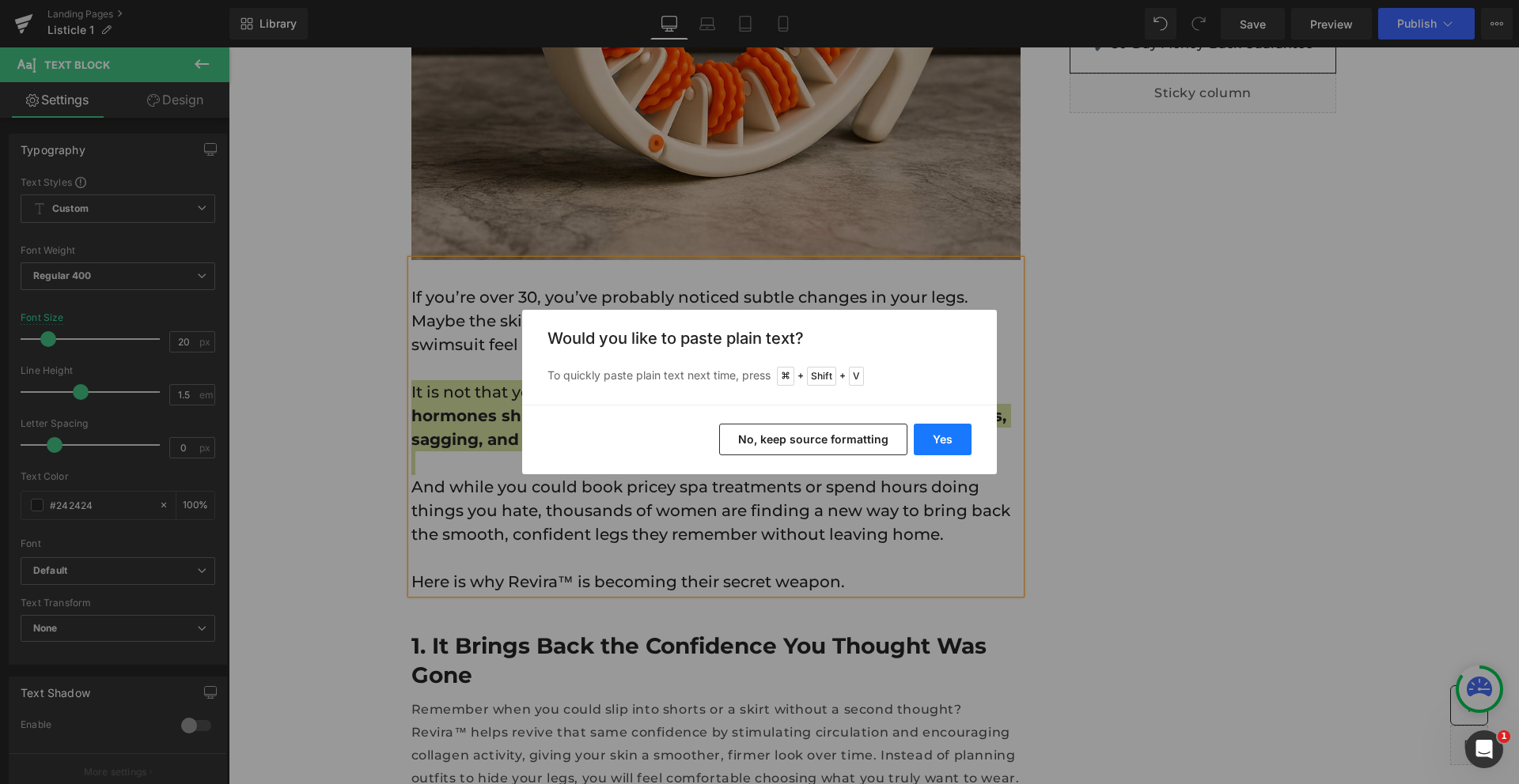
click at [948, 432] on button "Yes" at bounding box center [942, 439] width 57 height 32
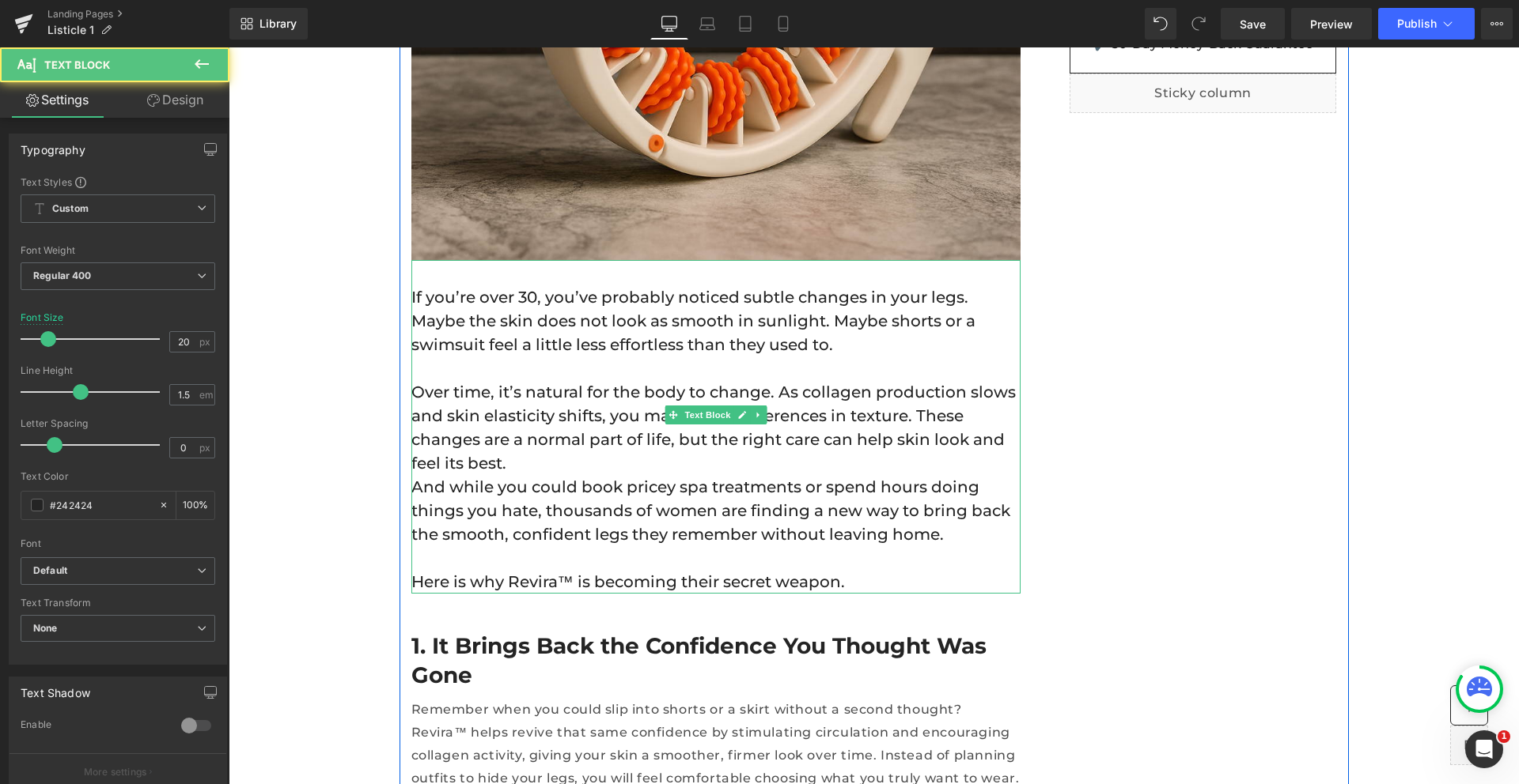
click at [860, 437] on p "Over time, it’s natural for the body to change. As collagen production slows an…" at bounding box center [715, 427] width 609 height 95
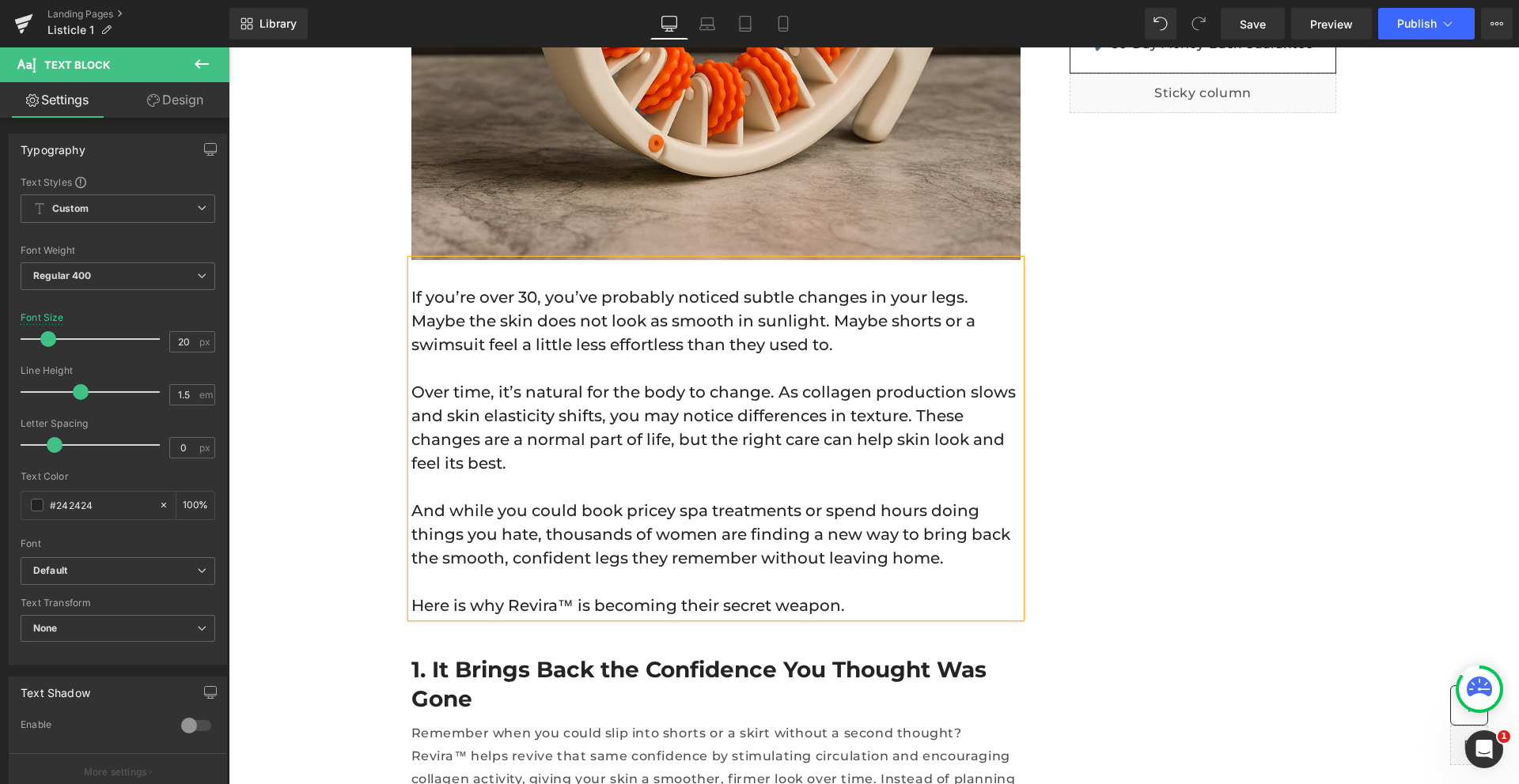
click at [693, 415] on p "Over time, it’s natural for the body to change. As collagen production slows an…" at bounding box center [715, 427] width 609 height 95
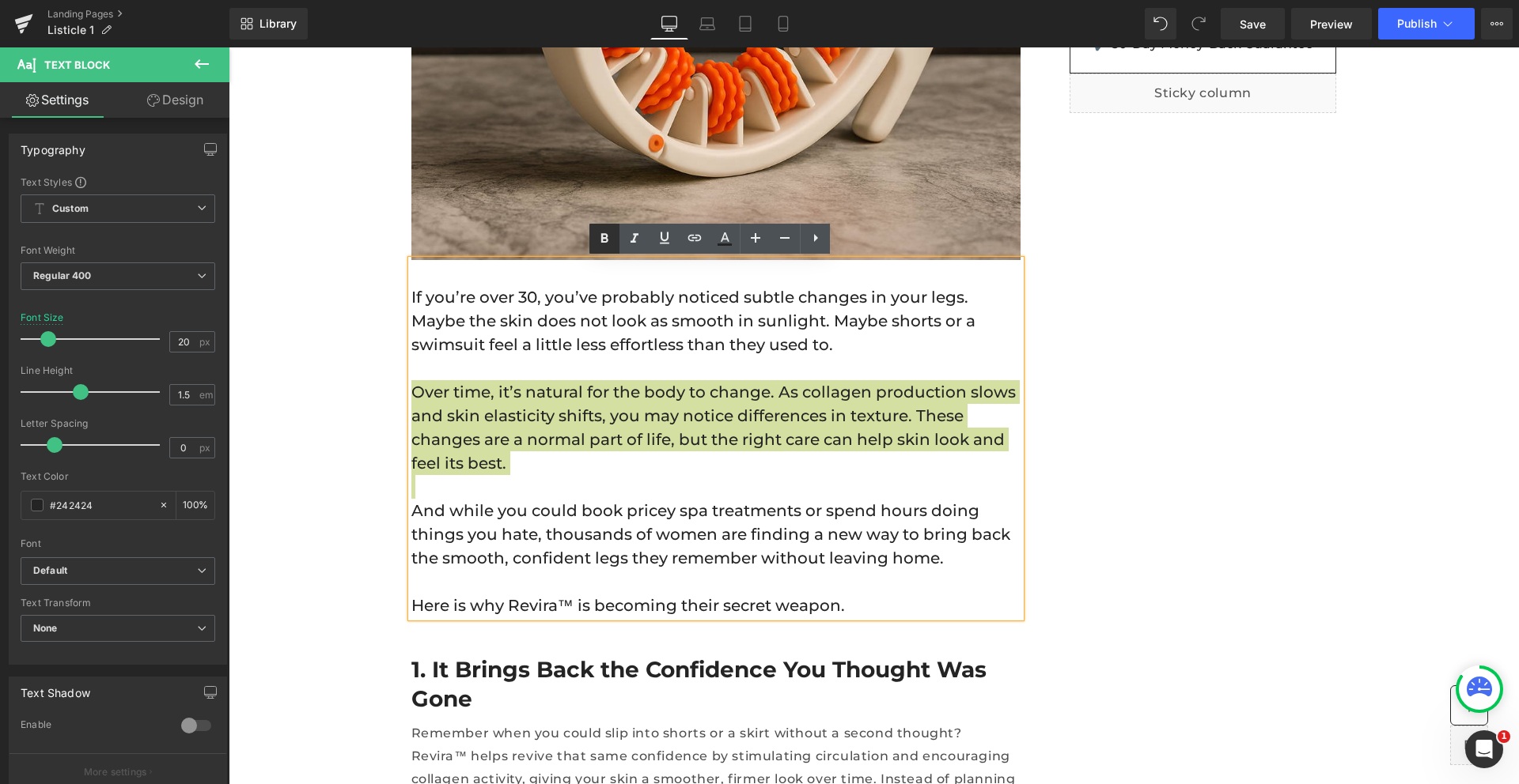
click at [605, 236] on icon at bounding box center [605, 239] width 19 height 19
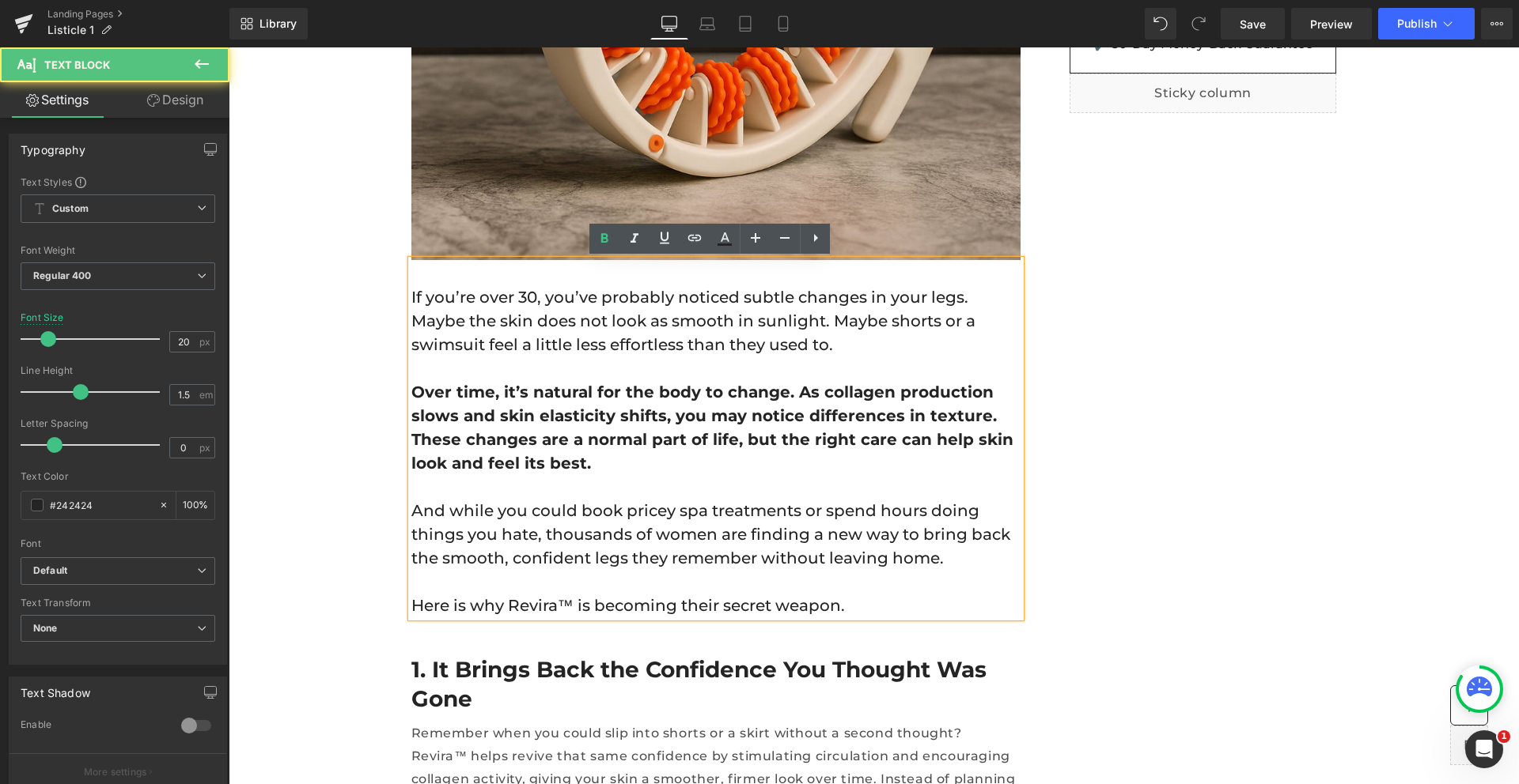
click at [903, 443] on strong "Over time, it’s natural for the body to change. As collagen production slows an…" at bounding box center [712, 427] width 602 height 90
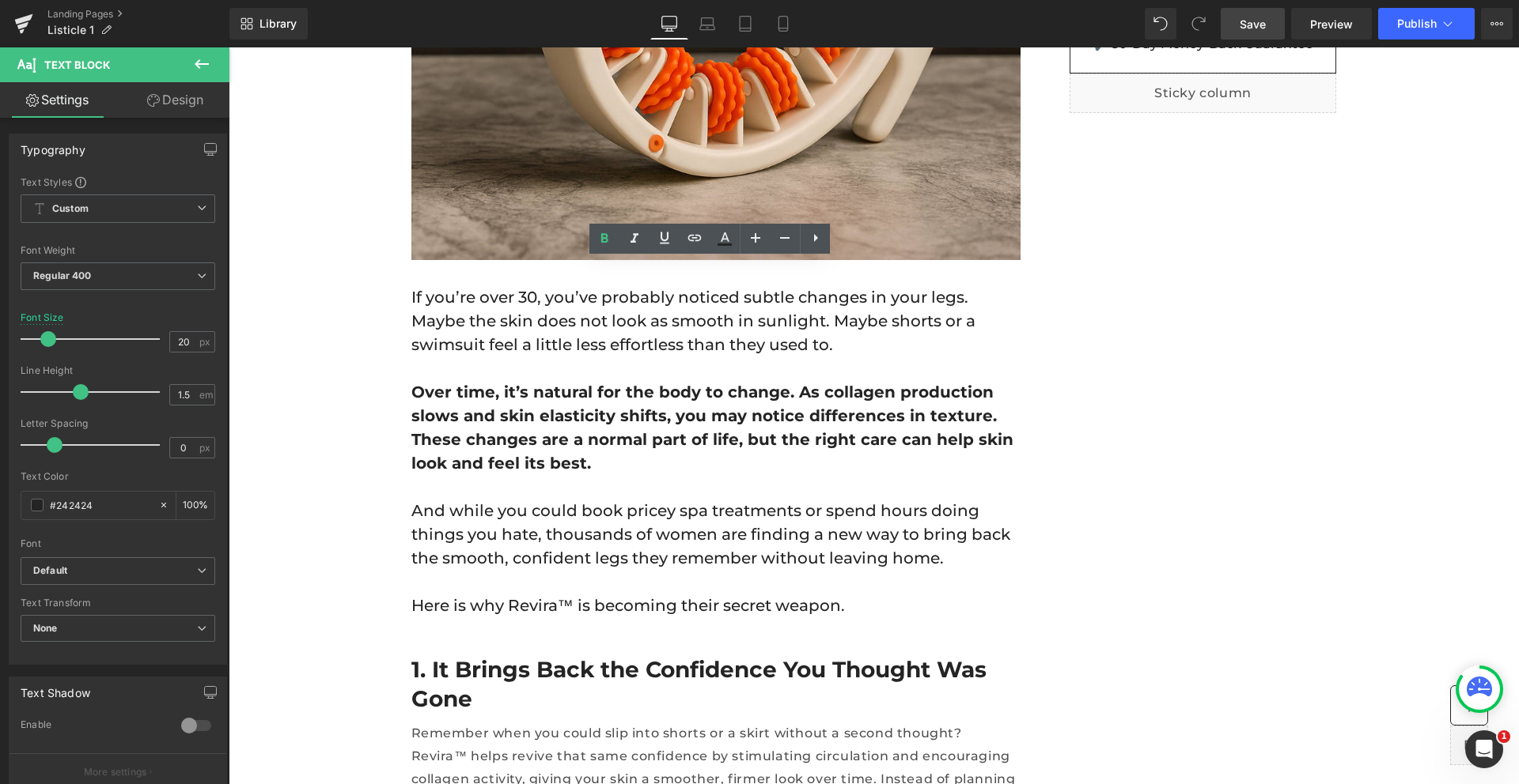
click at [1261, 12] on link "Save" at bounding box center [1252, 23] width 64 height 32
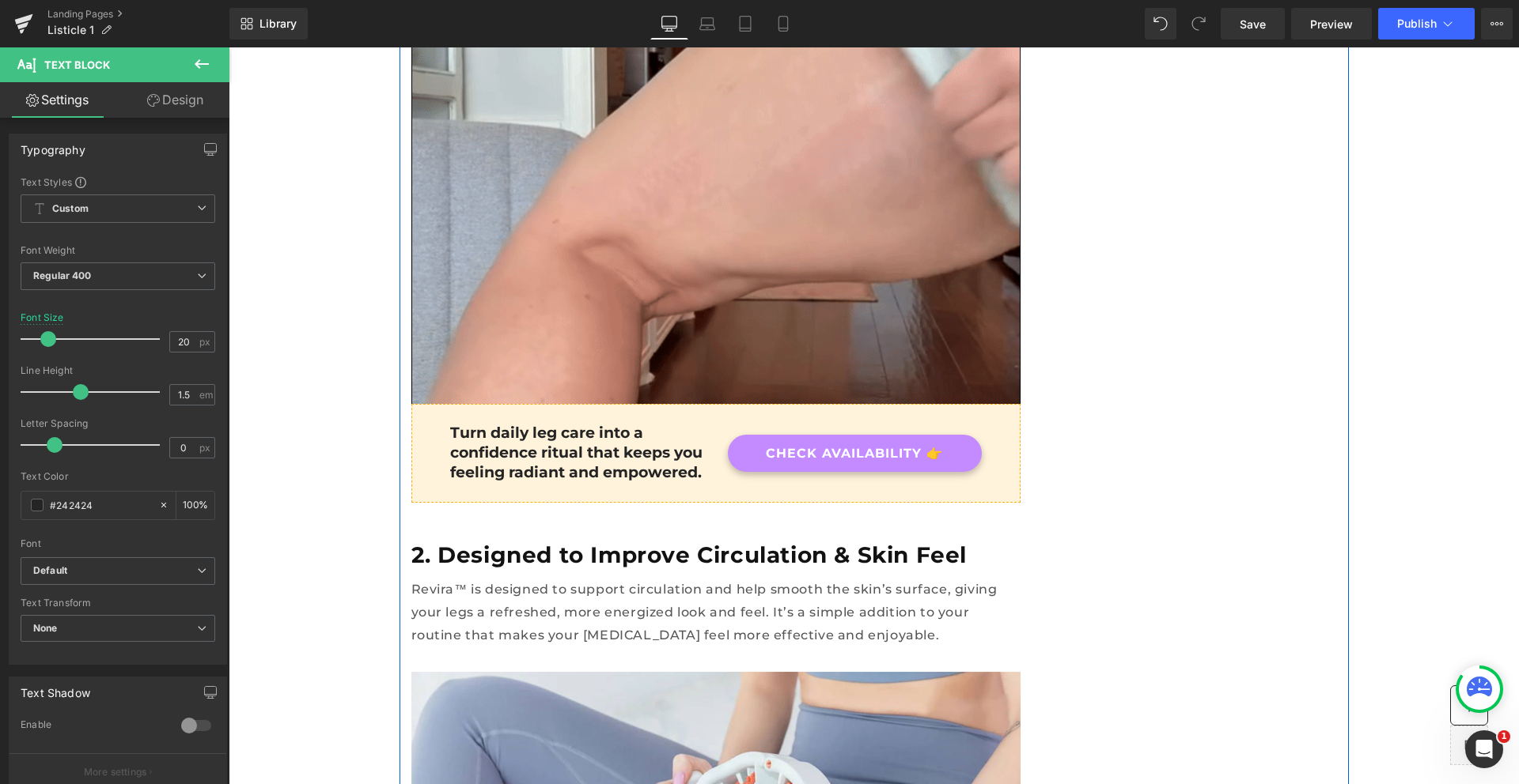
scroll to position [2409, 0]
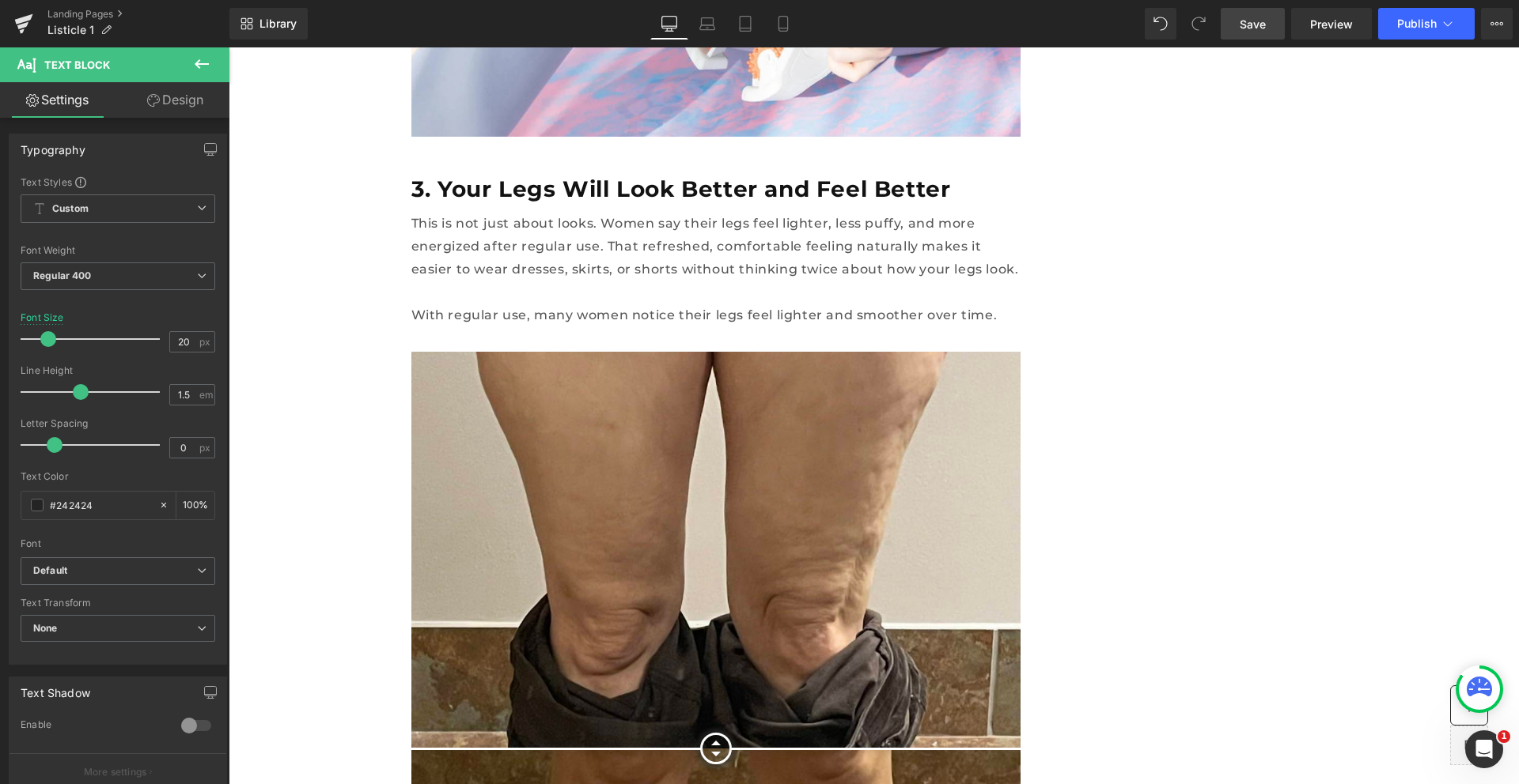
click at [1255, 30] on span "Save" at bounding box center [1252, 24] width 26 height 16
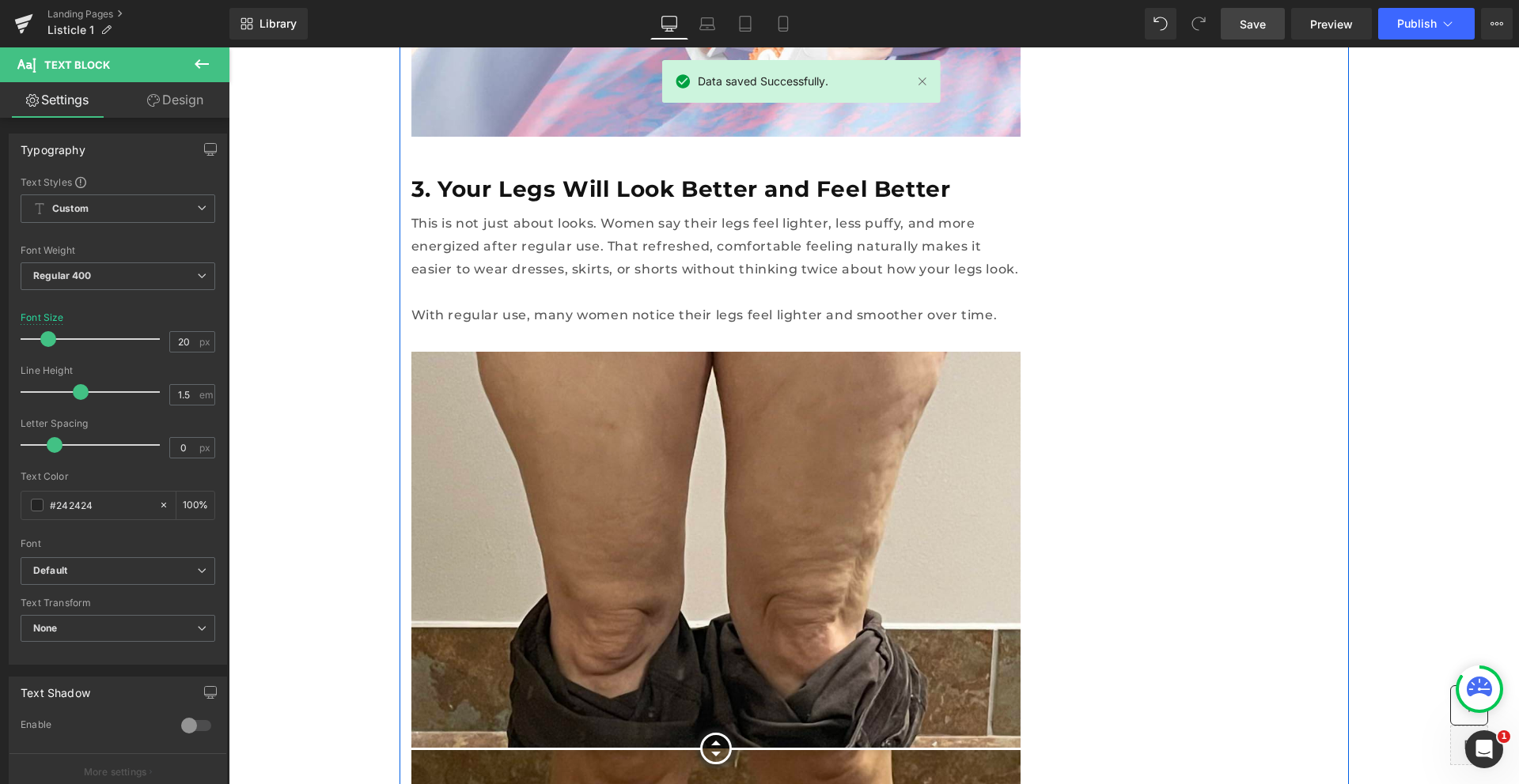
scroll to position [2584, 0]
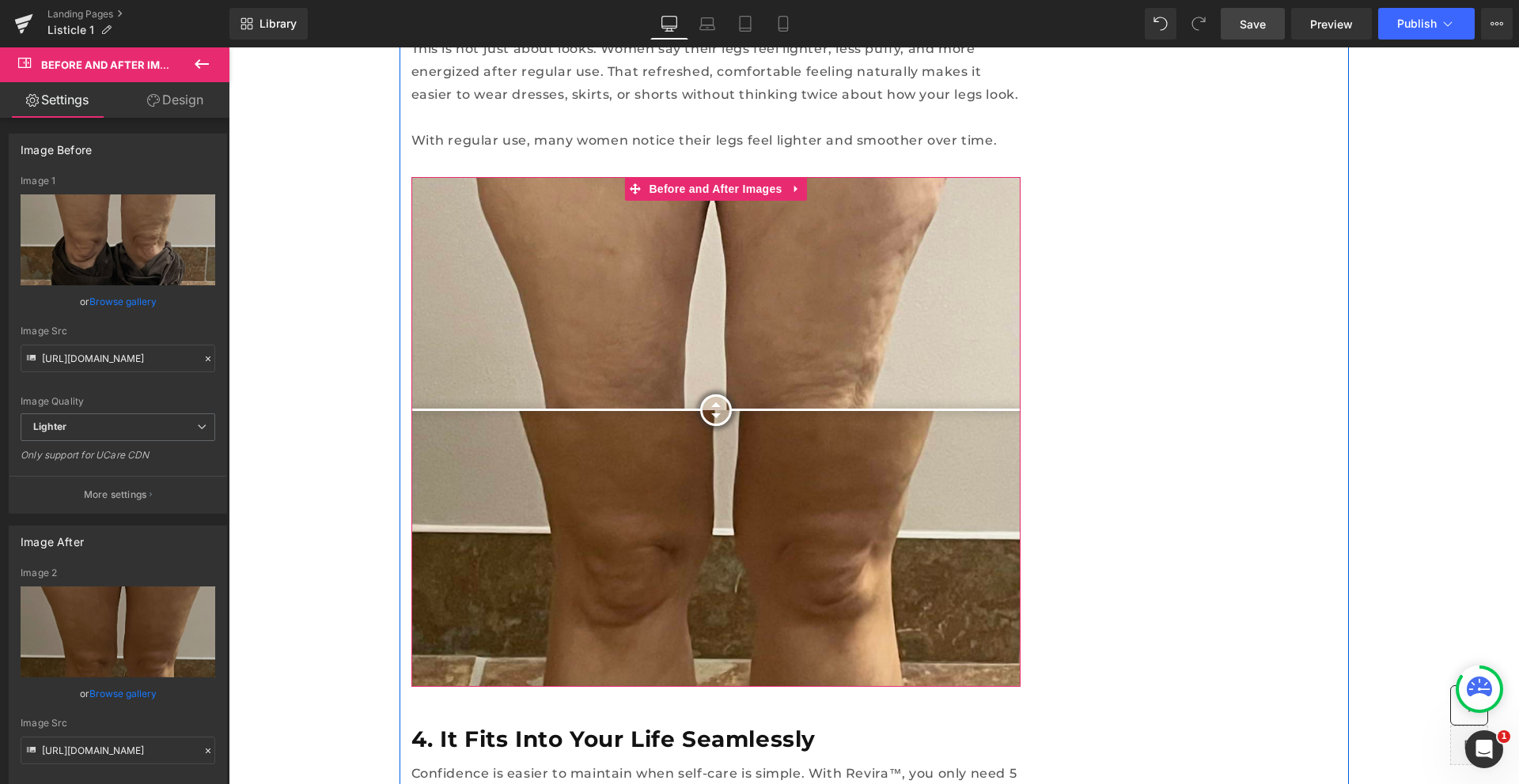
drag, startPoint x: 709, startPoint y: 514, endPoint x: 699, endPoint y: 358, distance: 156.3
click at [700, 395] on div at bounding box center [715, 410] width 32 height 32
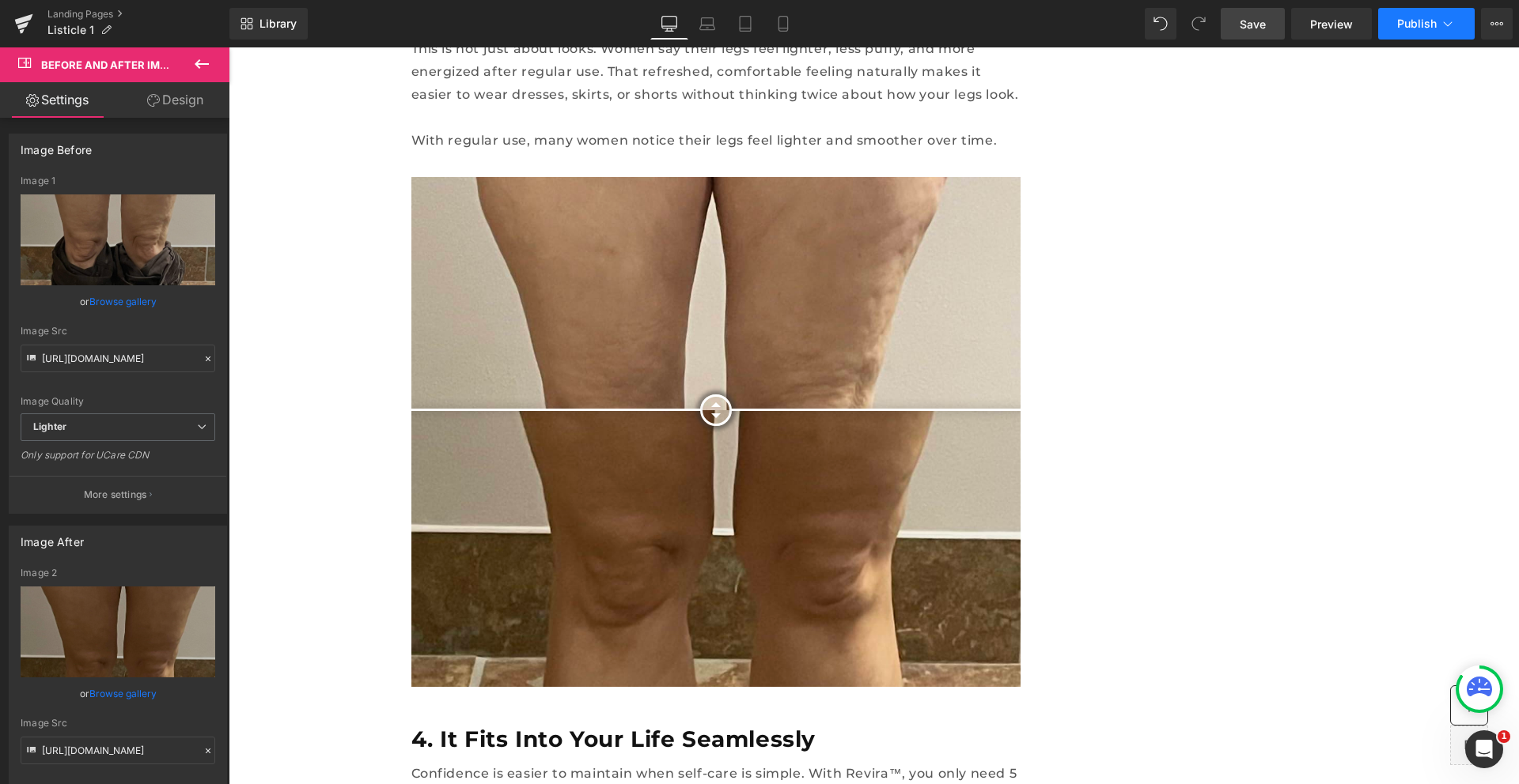
click at [1429, 37] on button "Publish" at bounding box center [1426, 23] width 97 height 32
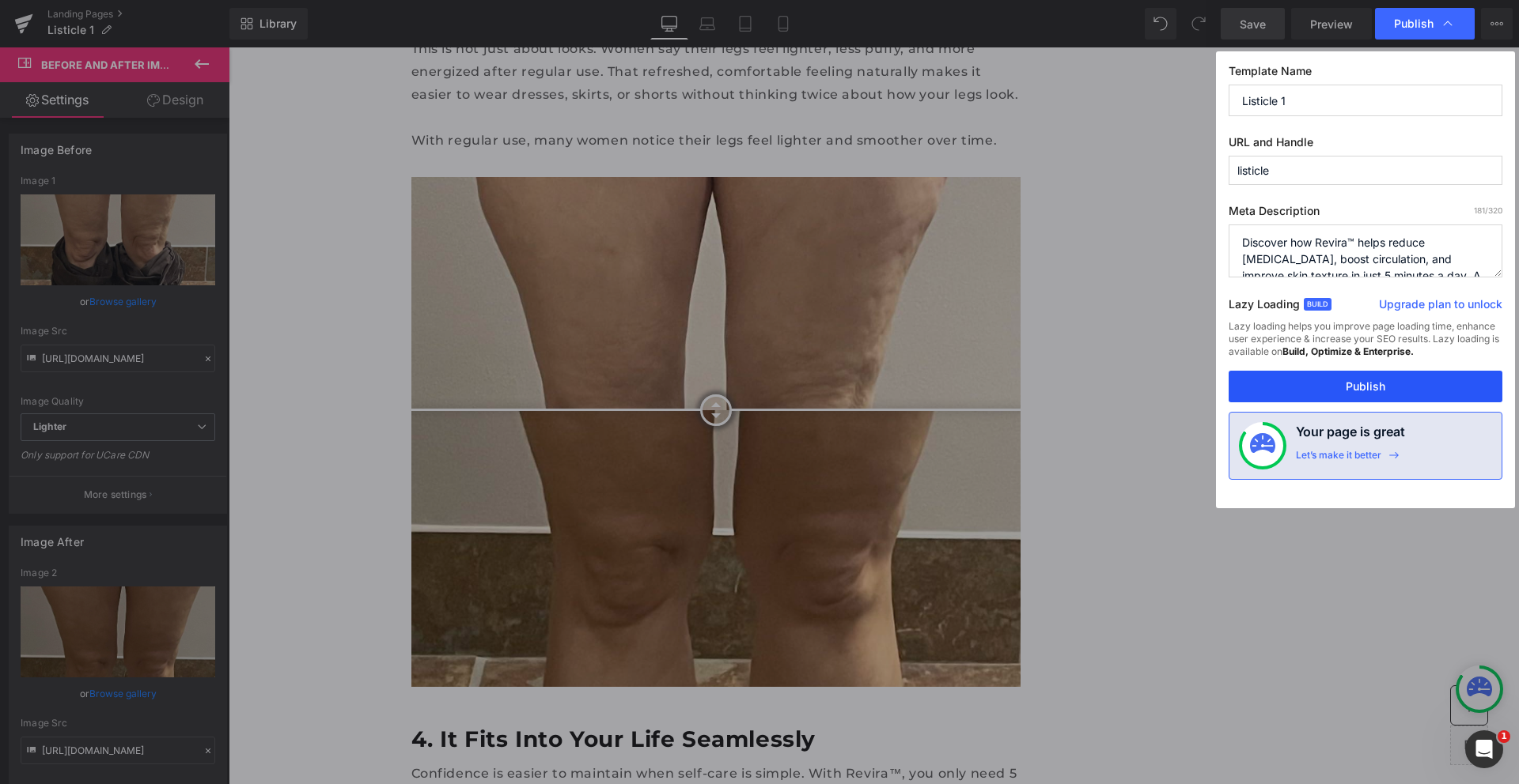
click at [1360, 397] on button "Publish" at bounding box center [1365, 386] width 274 height 32
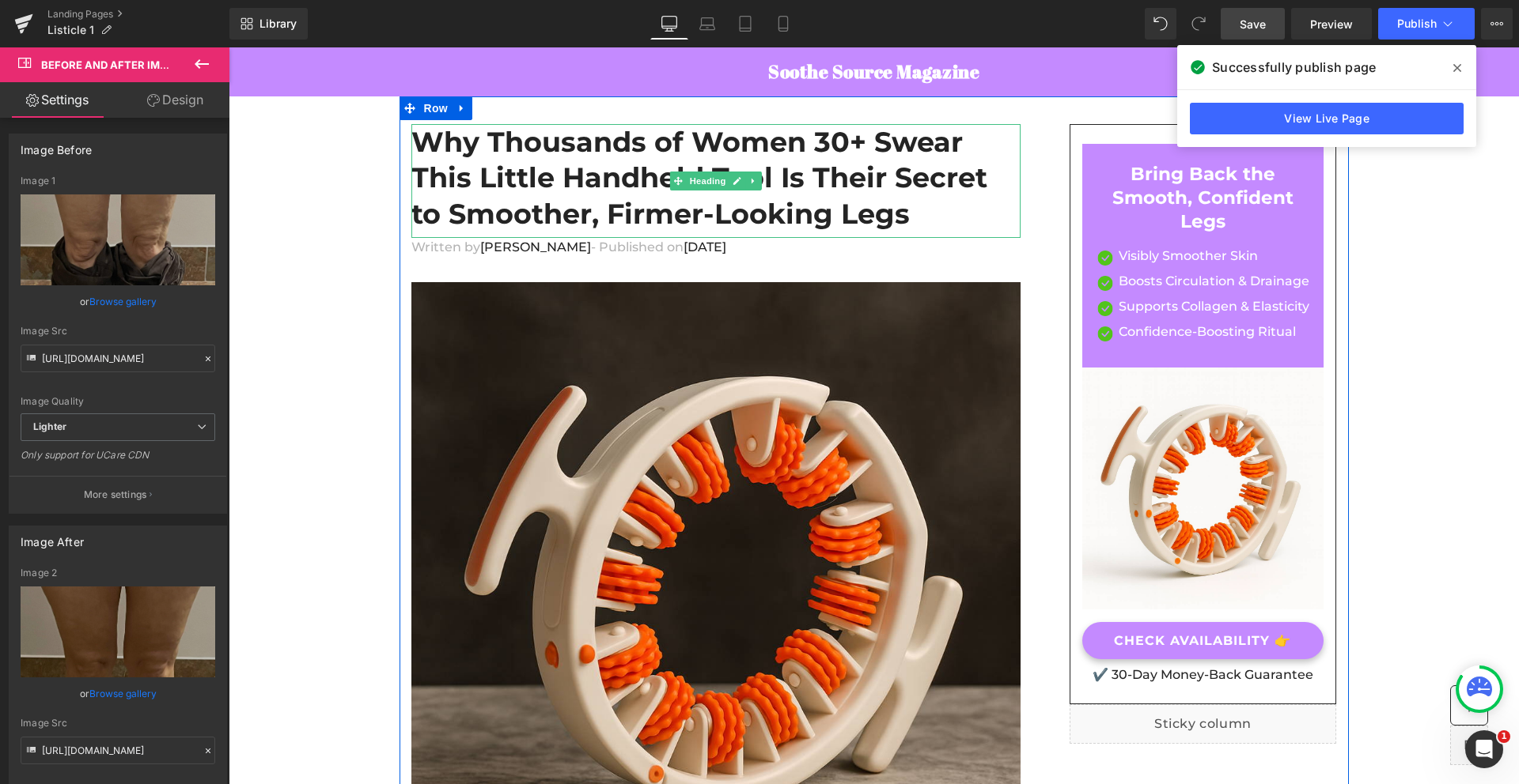
click at [618, 188] on h1 "Why Thousands of Women 30+ Swear This Little Handheld Tool Is Their Secret to S…" at bounding box center [715, 178] width 609 height 108
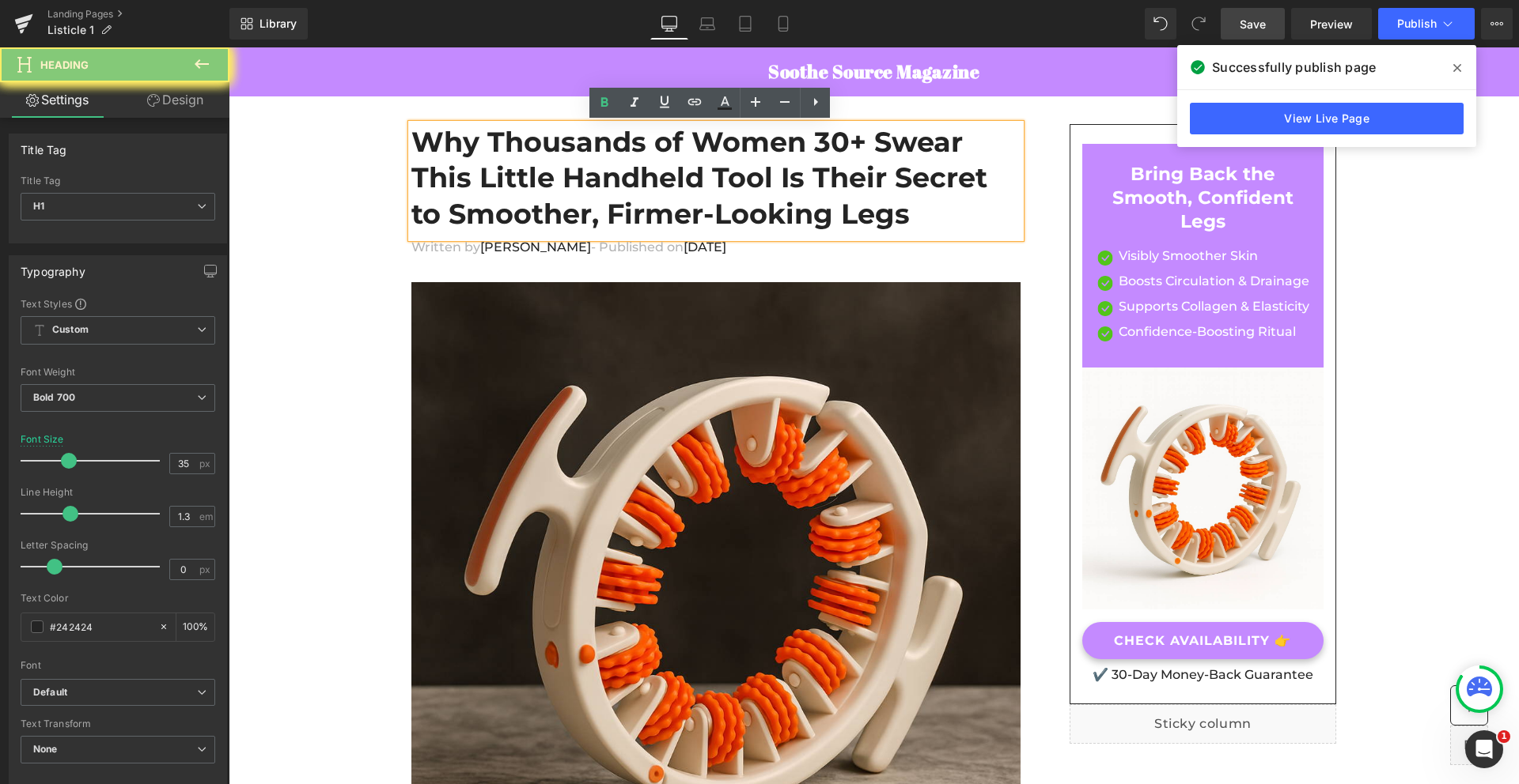
click at [848, 187] on h1 "Why Thousands of Women 30+ Swear This Little Handheld Tool Is Their Secret to S…" at bounding box center [715, 178] width 609 height 108
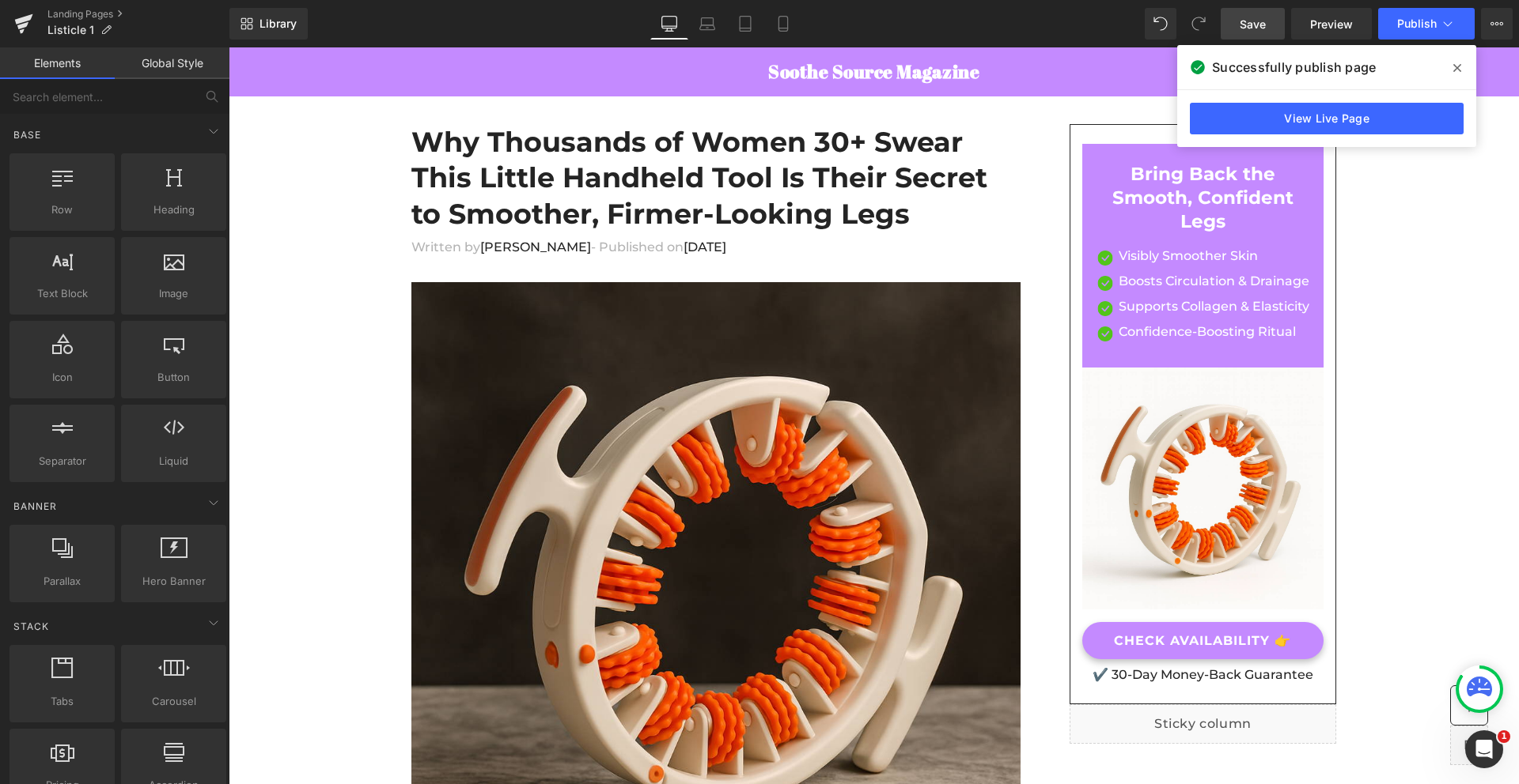
click at [468, 185] on h1 "Why Thousands of Women 30+ Swear This Little Handheld Tool Is Their Secret to S…" at bounding box center [715, 178] width 609 height 108
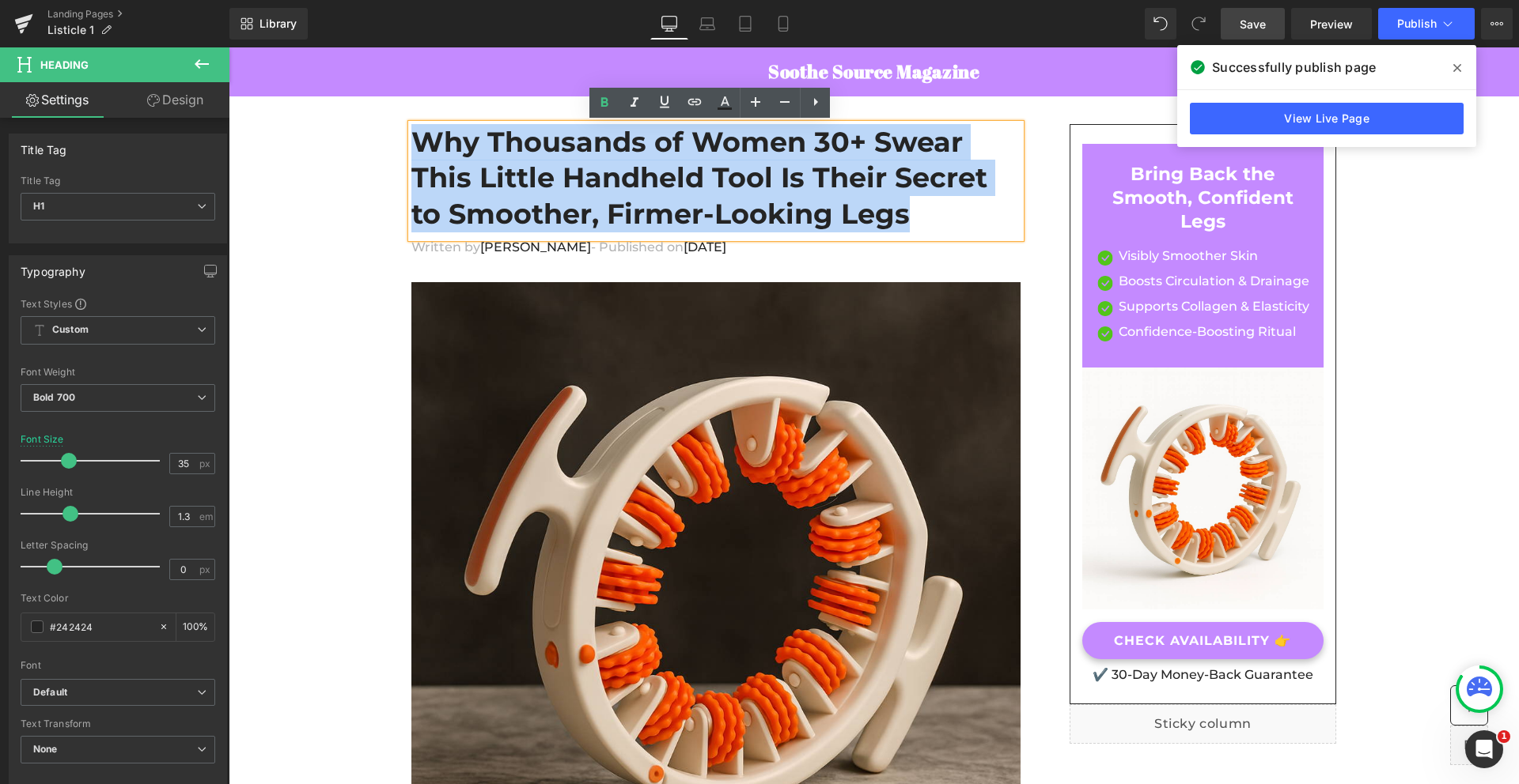
paste div
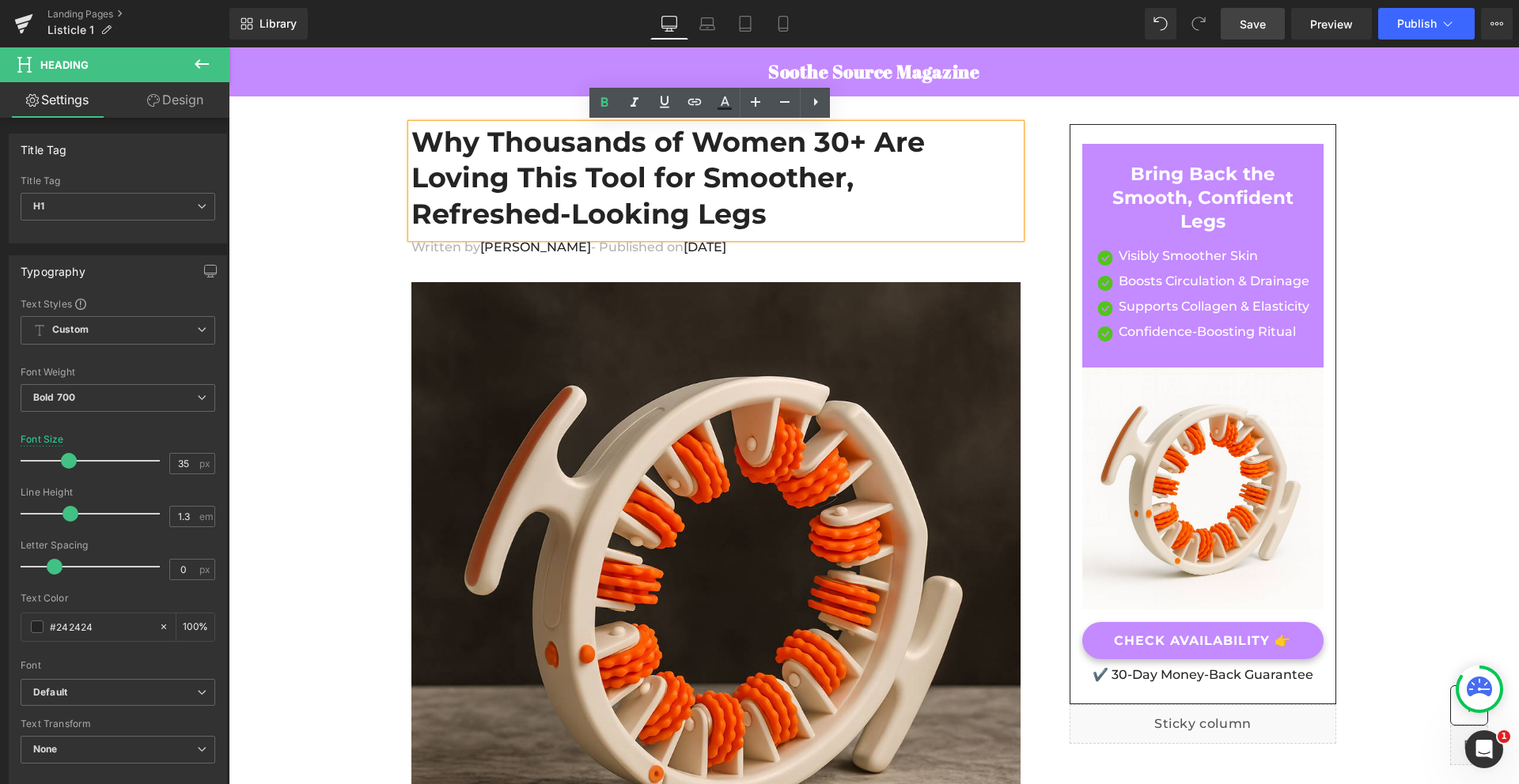
click at [413, 139] on h1 "Why Thousands of Women 30+ Are Loving This Tool for Smoother, Refreshed-Looking…" at bounding box center [715, 178] width 609 height 108
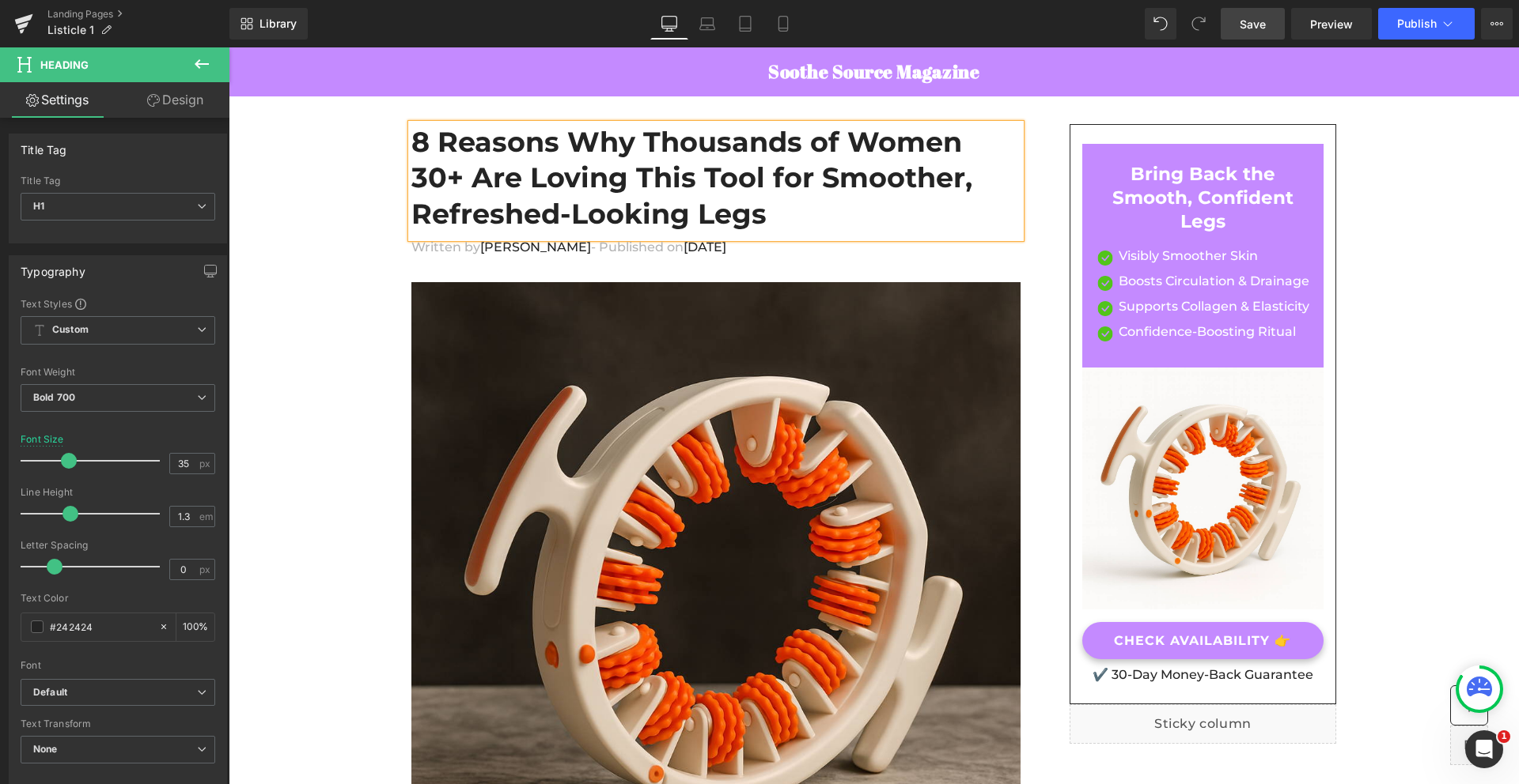
click at [600, 213] on h1 "8 Reasons Why Thousands of Women 30+ Are Loving This Tool for Smoother, Refresh…" at bounding box center [715, 178] width 609 height 108
click at [794, 208] on h1 "8 Reasons Why Thousands of Women 30+ Are Loving This Tool for Smoother, Refresh…" at bounding box center [715, 178] width 609 height 108
click at [1266, 29] on span "Save" at bounding box center [1252, 24] width 26 height 16
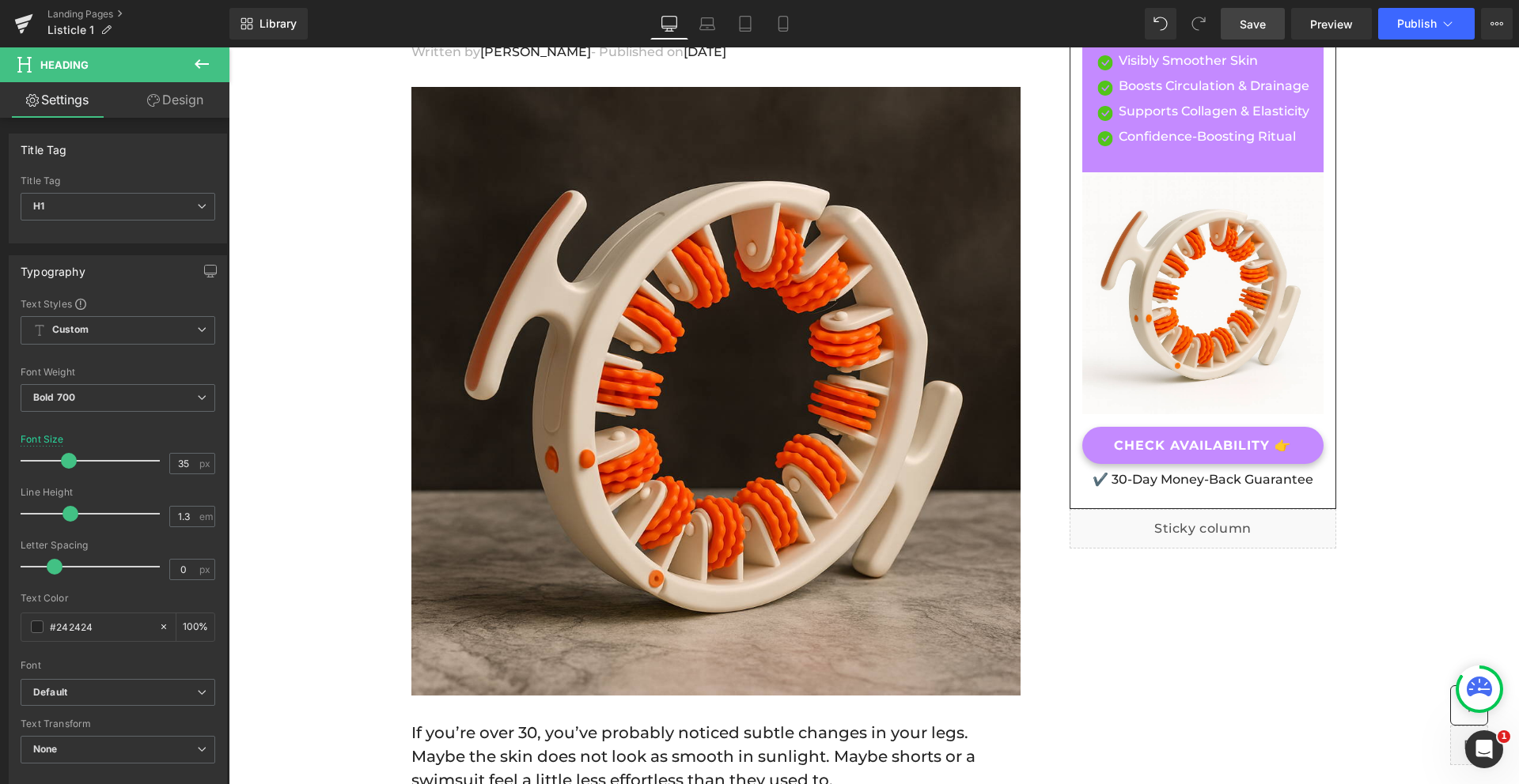
scroll to position [943, 0]
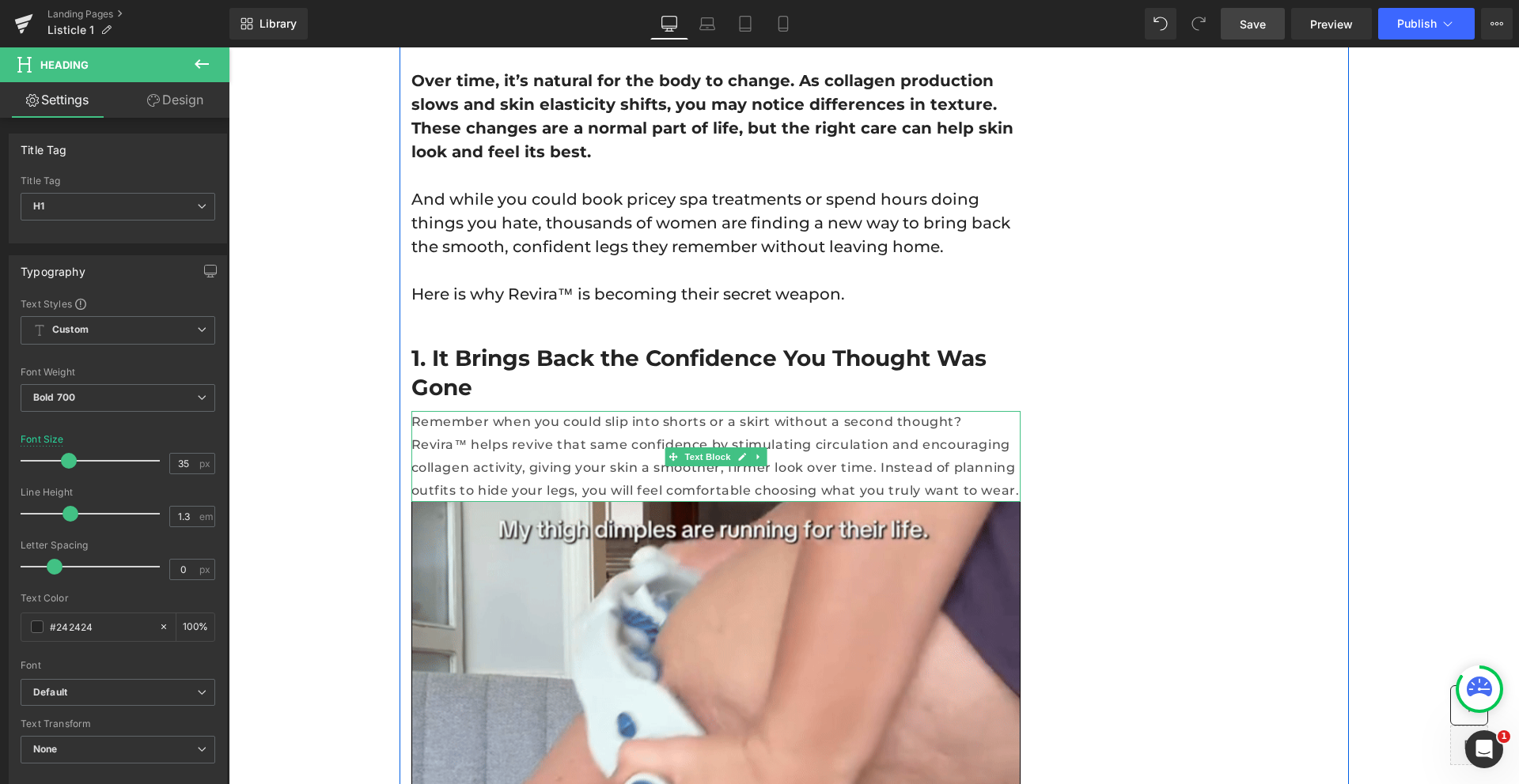
click at [849, 415] on p "Remember when you could slip into shorts or a skirt without a second thought? R…" at bounding box center [715, 456] width 609 height 91
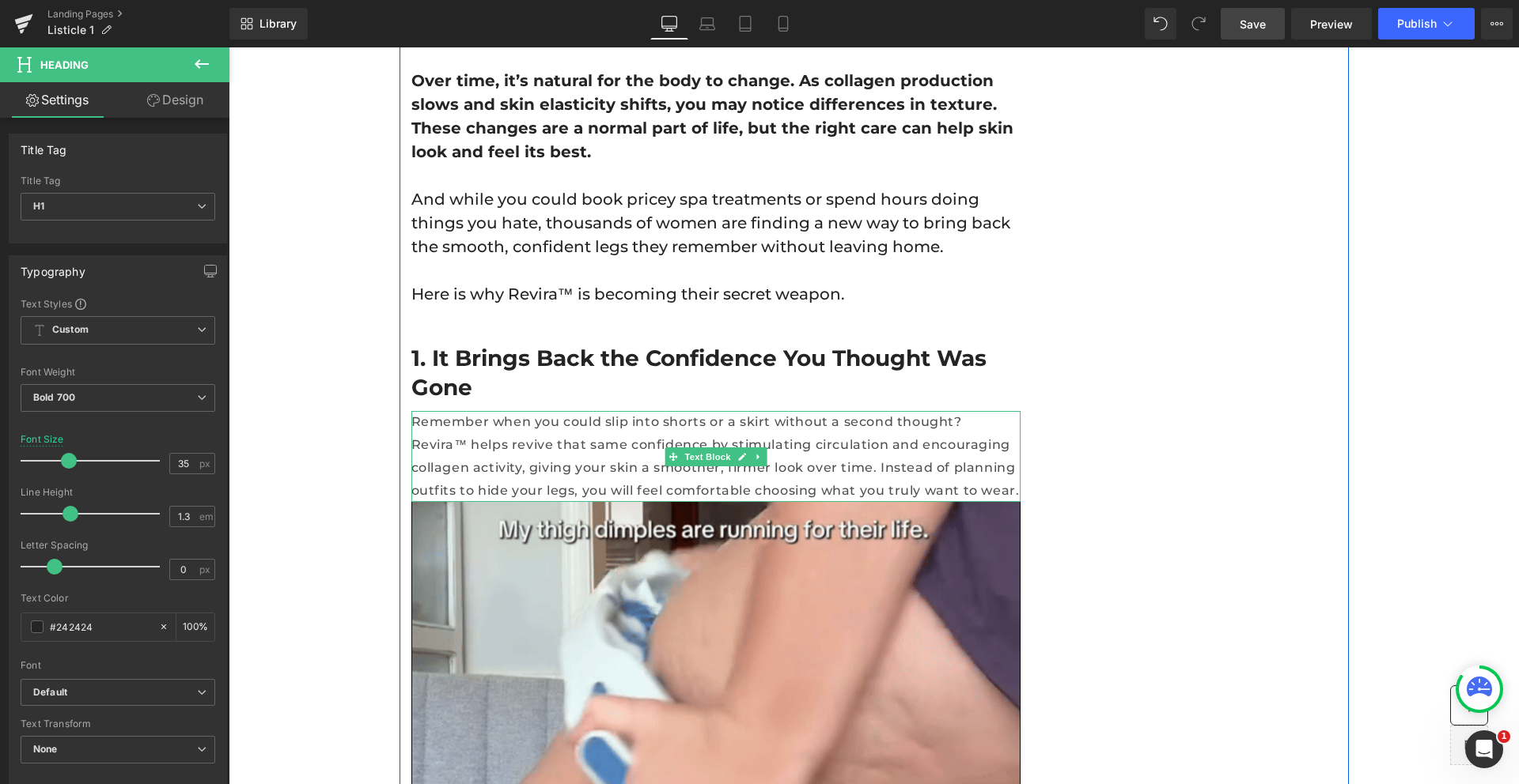
click at [849, 415] on p "Remember when you could slip into shorts or a skirt without a second thought? R…" at bounding box center [715, 456] width 609 height 91
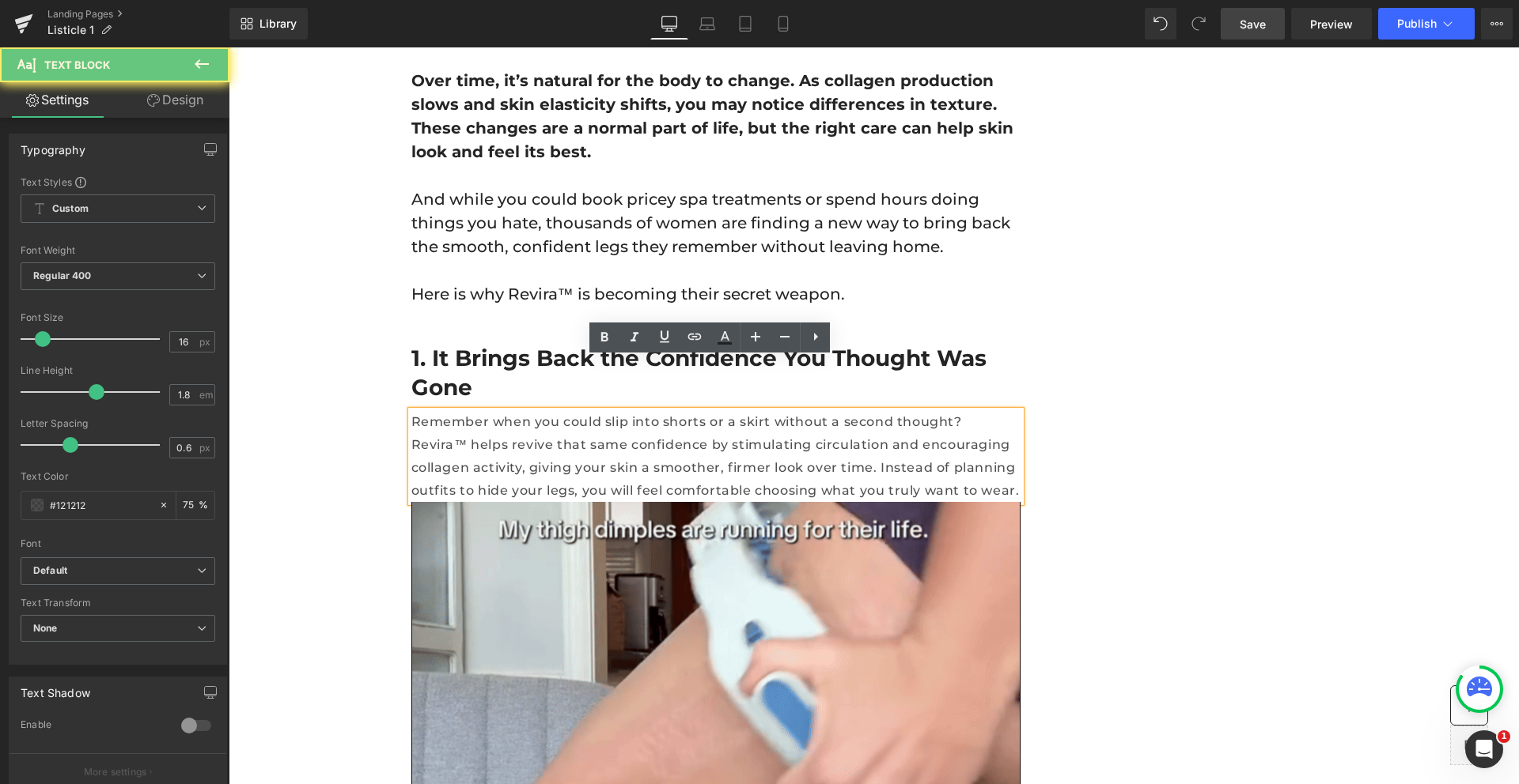
click at [651, 423] on p "Remember when you could slip into shorts or a skirt without a second thought? R…" at bounding box center [715, 456] width 609 height 91
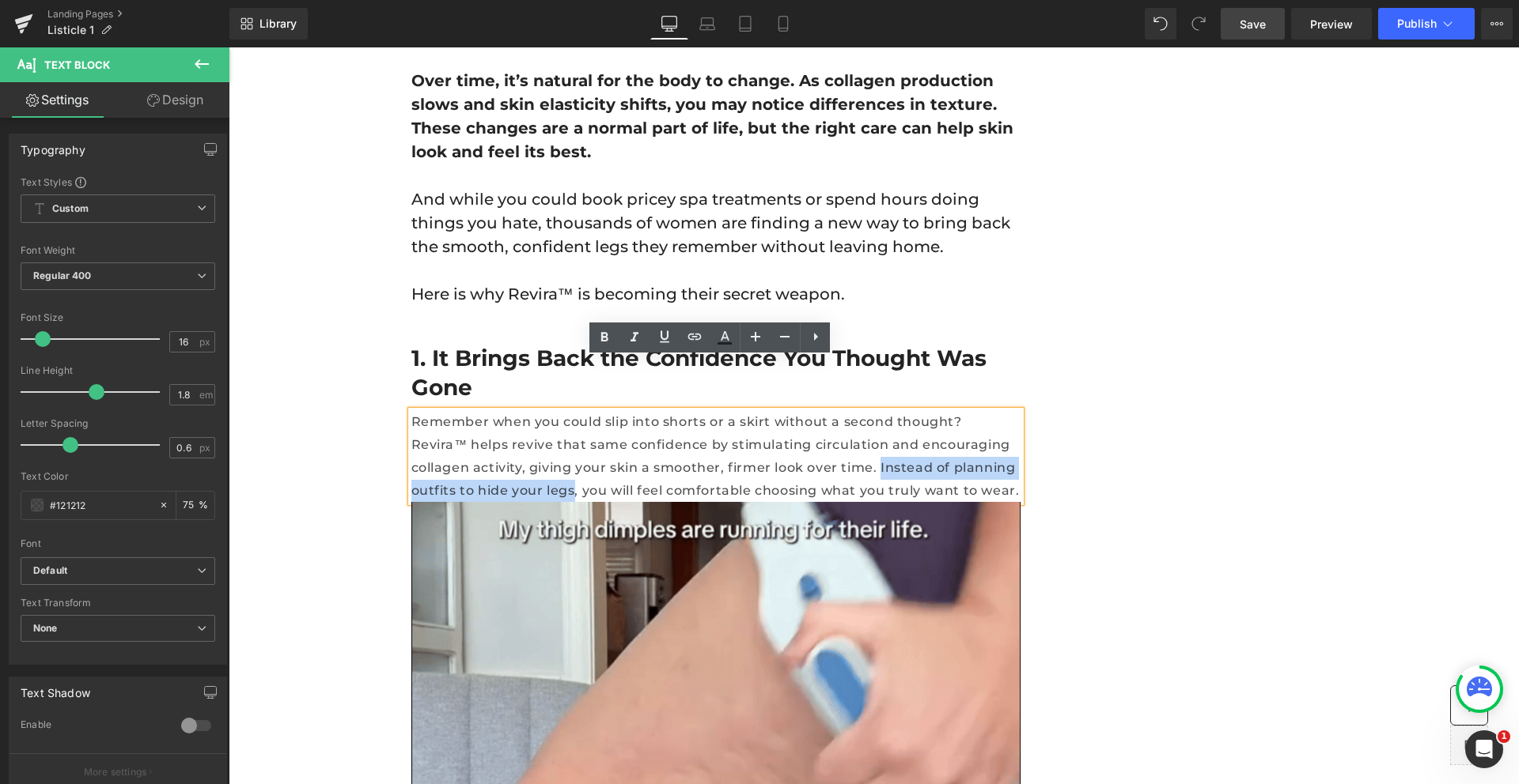
drag, startPoint x: 641, startPoint y: 418, endPoint x: 904, endPoint y: 421, distance: 263.0
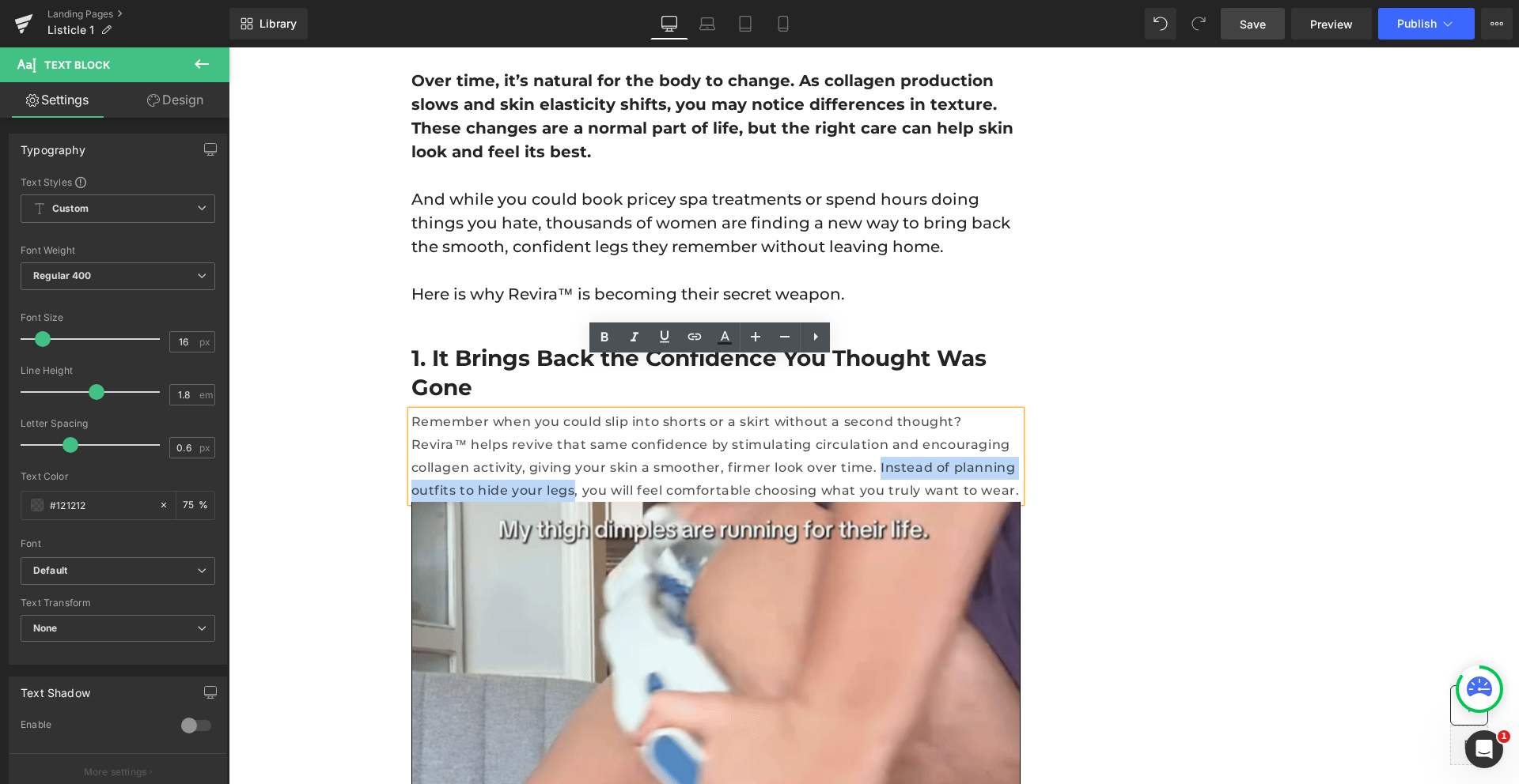
click at [904, 421] on p "Remember when you could slip into shorts or a skirt without a second thought? R…" at bounding box center [715, 456] width 609 height 91
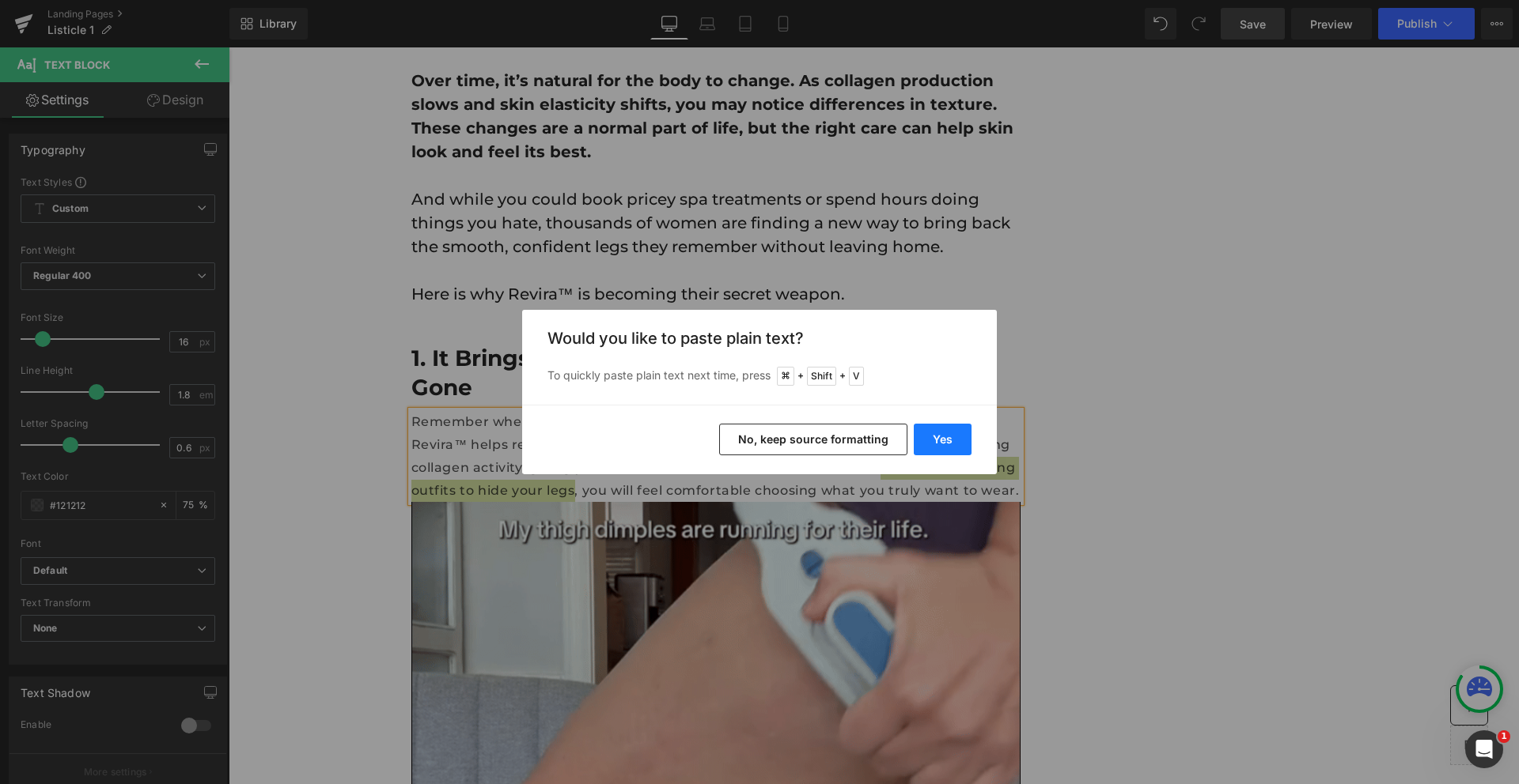
click at [936, 436] on button "Yes" at bounding box center [942, 439] width 57 height 32
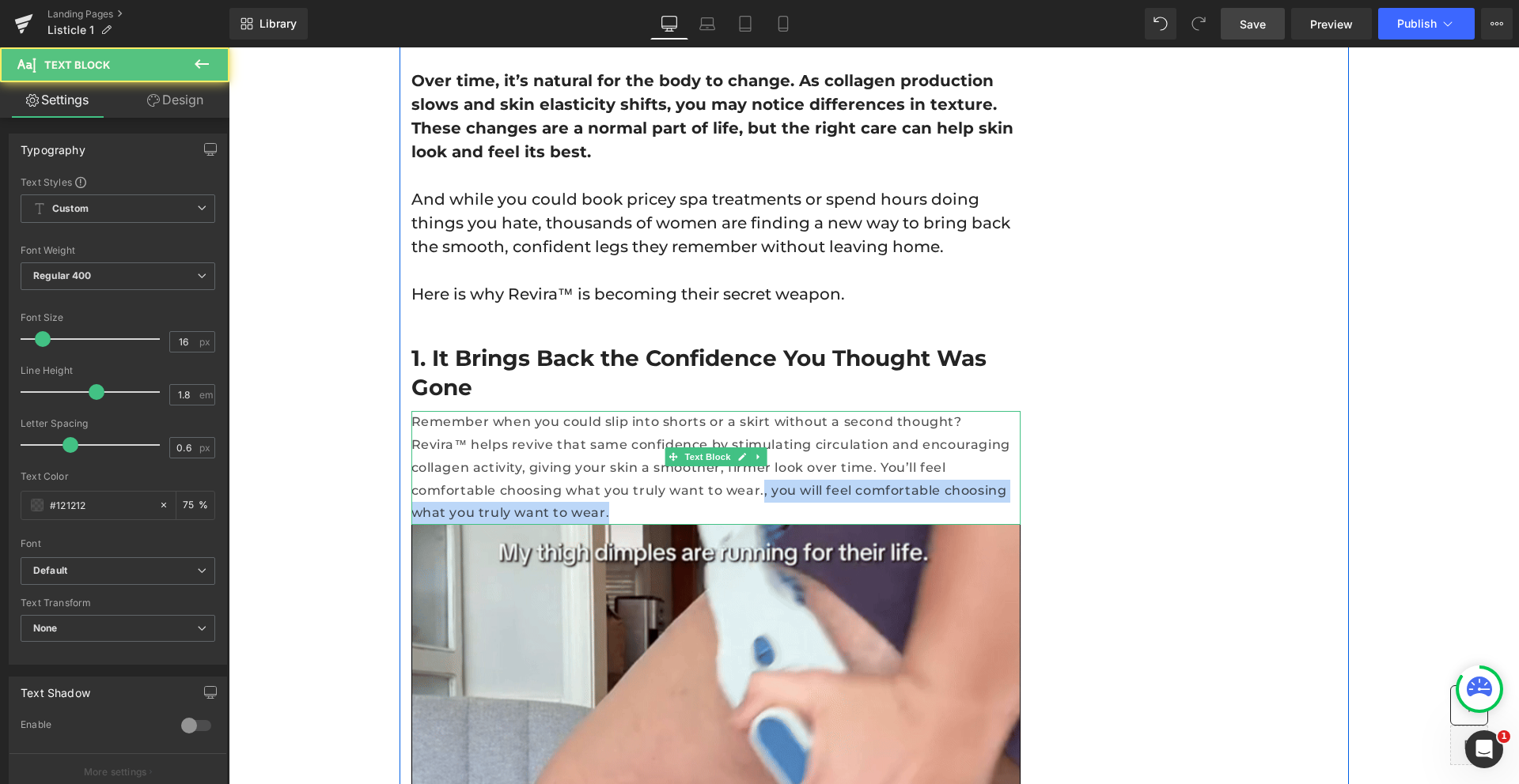
drag, startPoint x: 796, startPoint y: 441, endPoint x: 1008, endPoint y: 421, distance: 212.9
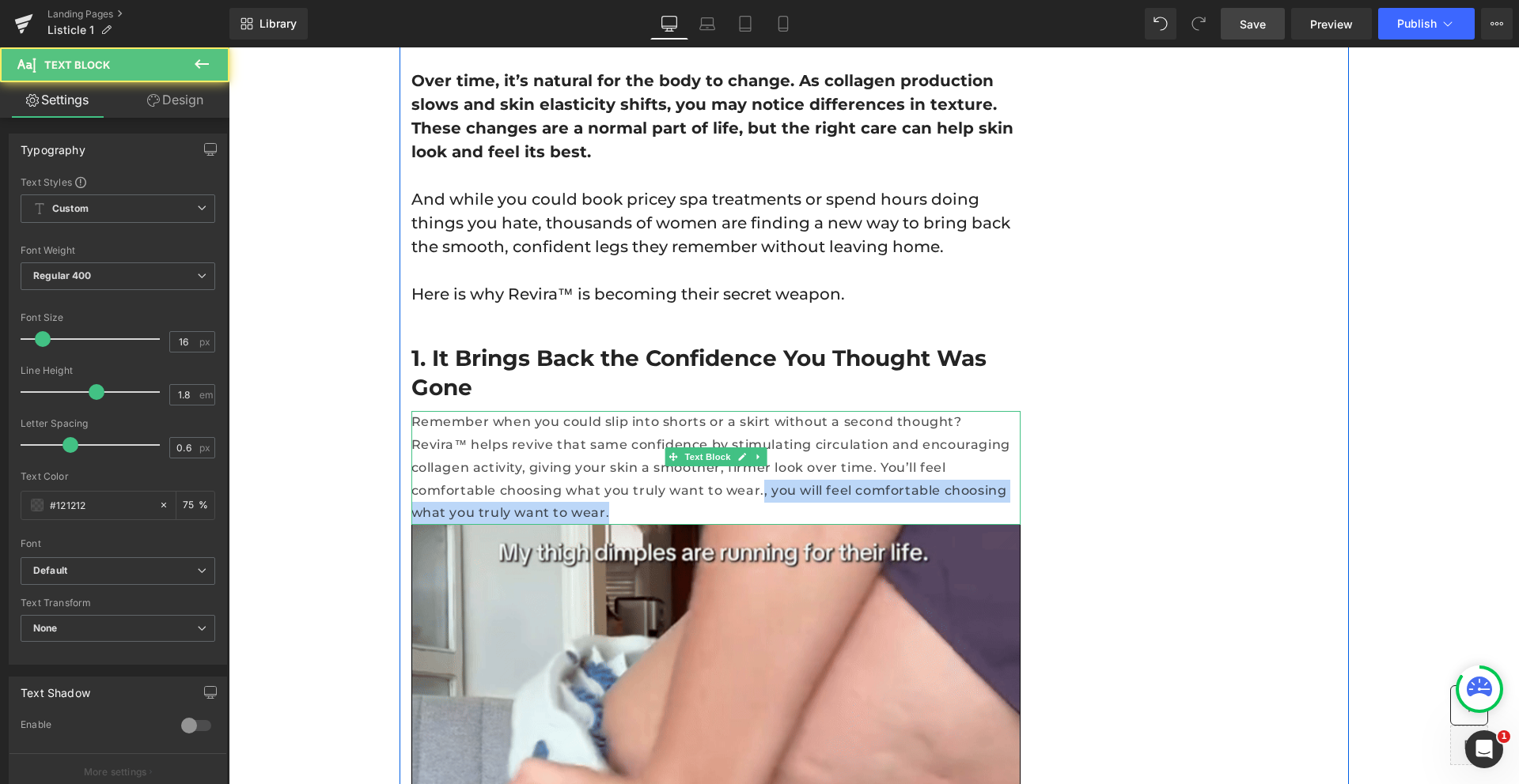
click at [1008, 421] on p "Remember when you could slip into shorts or a skirt without a second thought? R…" at bounding box center [715, 468] width 609 height 114
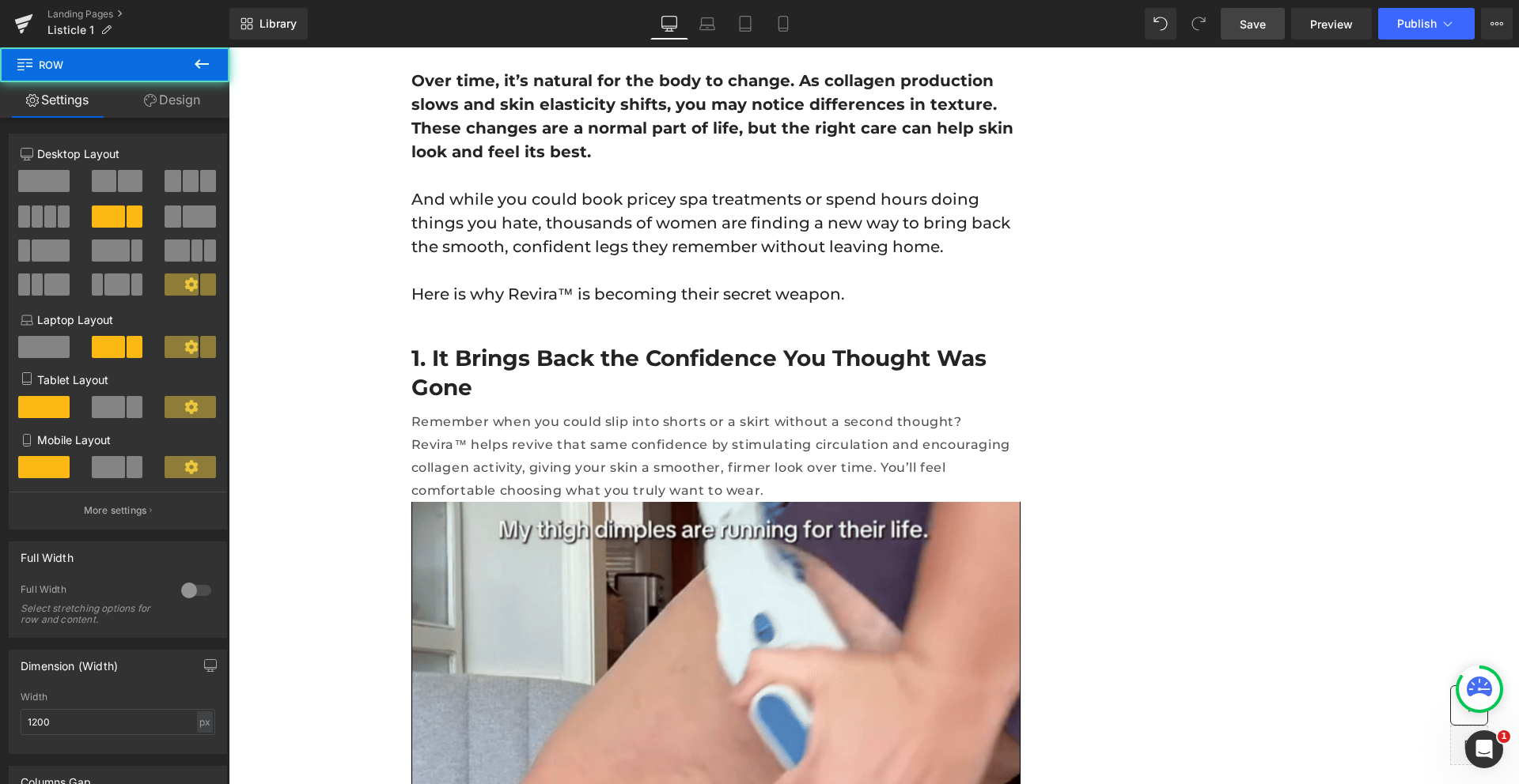
click at [1260, 21] on span "Save" at bounding box center [1252, 24] width 26 height 16
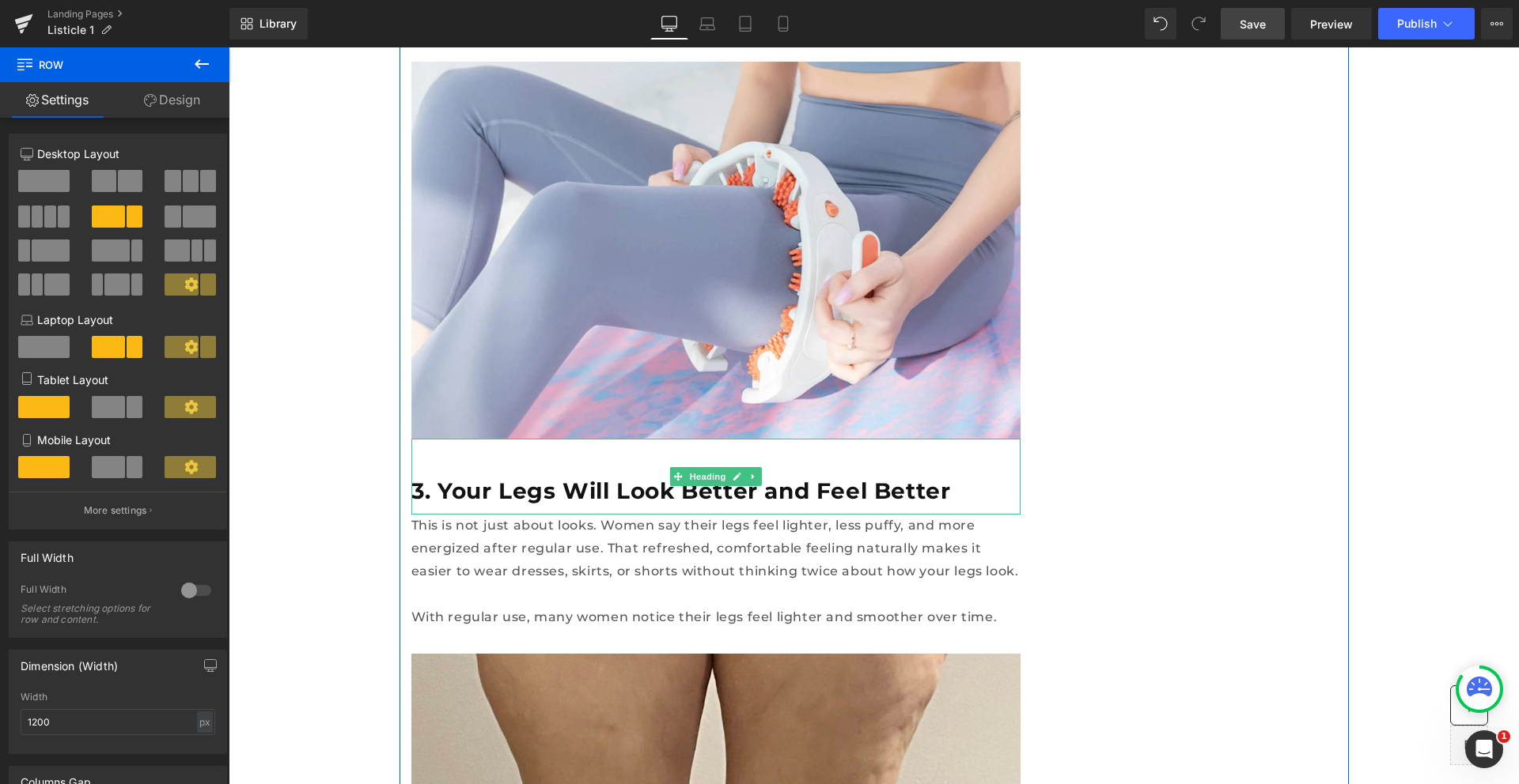
scroll to position [2125, 0]
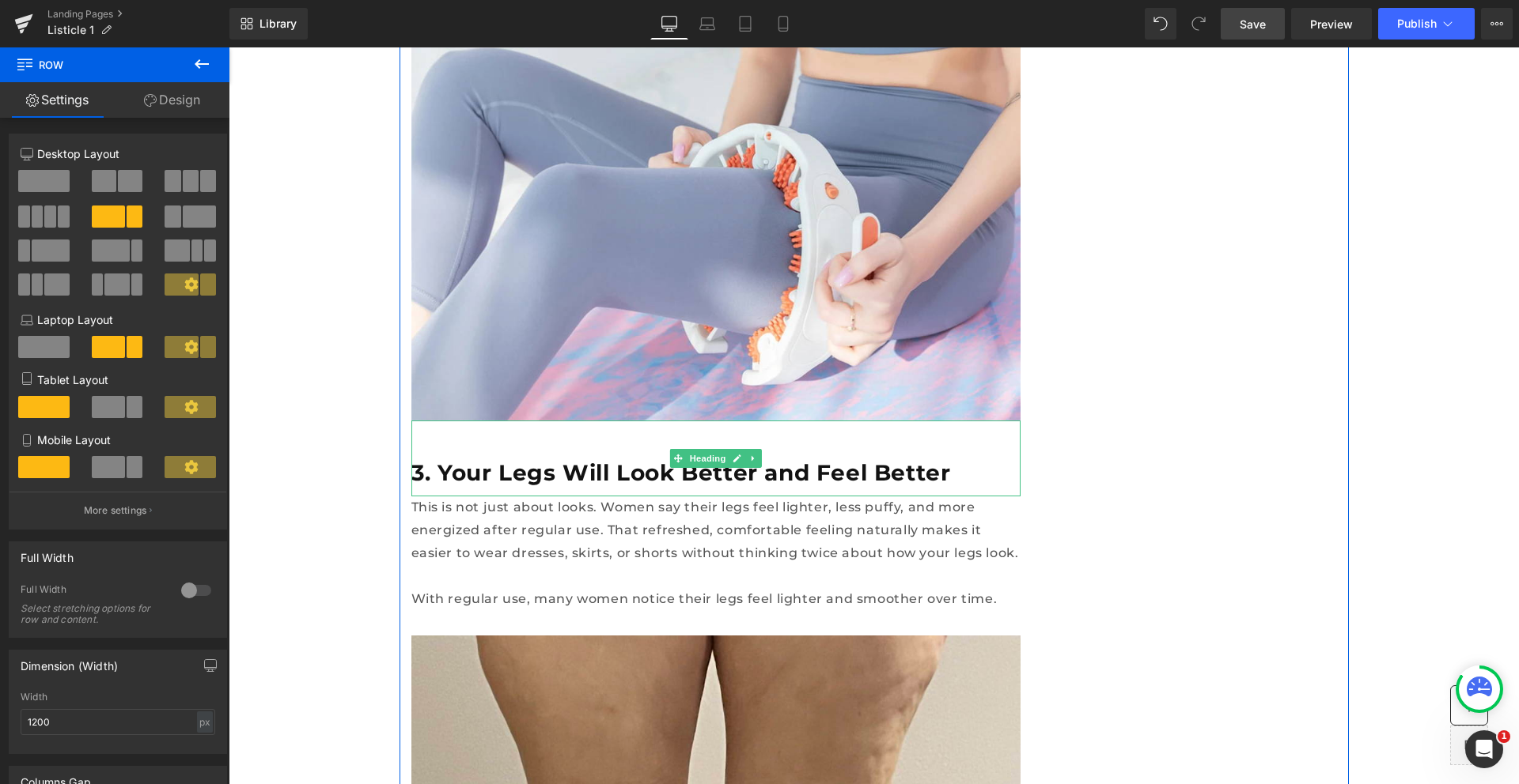
click at [737, 459] on h2 "3. Your Legs Will Look Better and Feel Better" at bounding box center [715, 473] width 609 height 29
click at [871, 459] on h2 "3. Your Legs Will Look Better and Feel Better" at bounding box center [715, 473] width 609 height 29
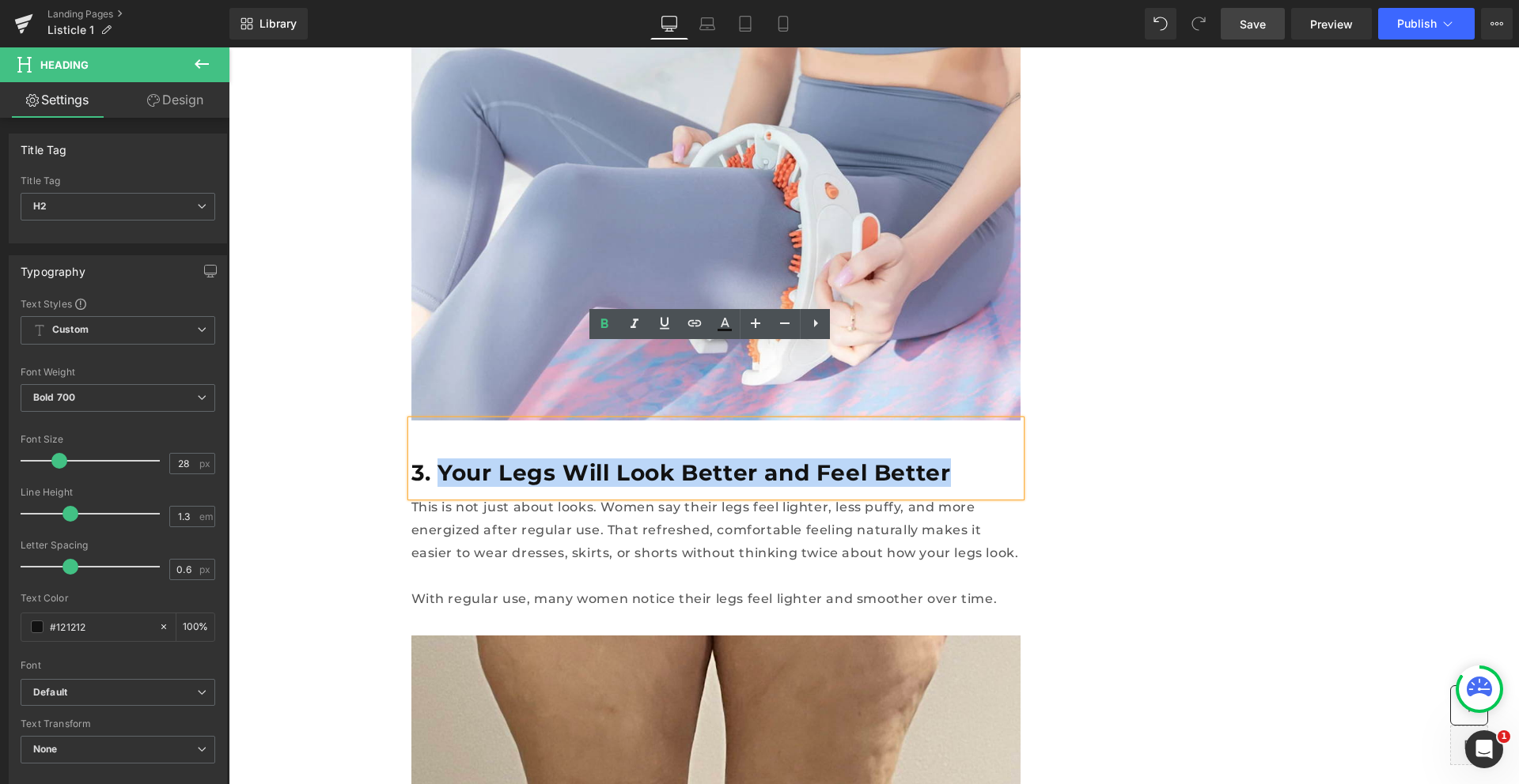
drag, startPoint x: 903, startPoint y: 395, endPoint x: 432, endPoint y: 396, distance: 471.0
click at [432, 459] on h2 "3. Your Legs Will Look Better and Feel Better" at bounding box center [715, 473] width 609 height 29
paste div
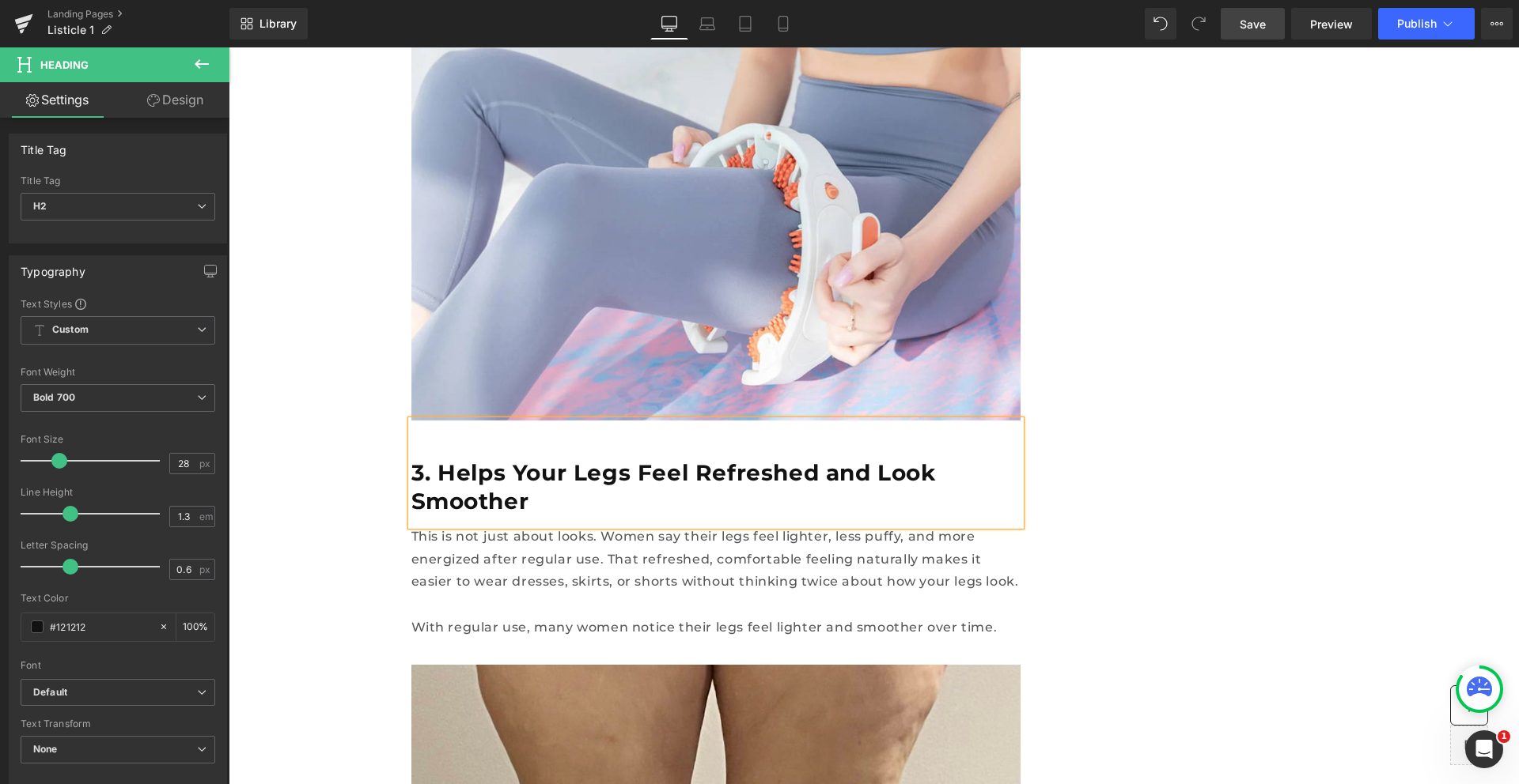
click at [1269, 12] on link "Save" at bounding box center [1252, 23] width 64 height 32
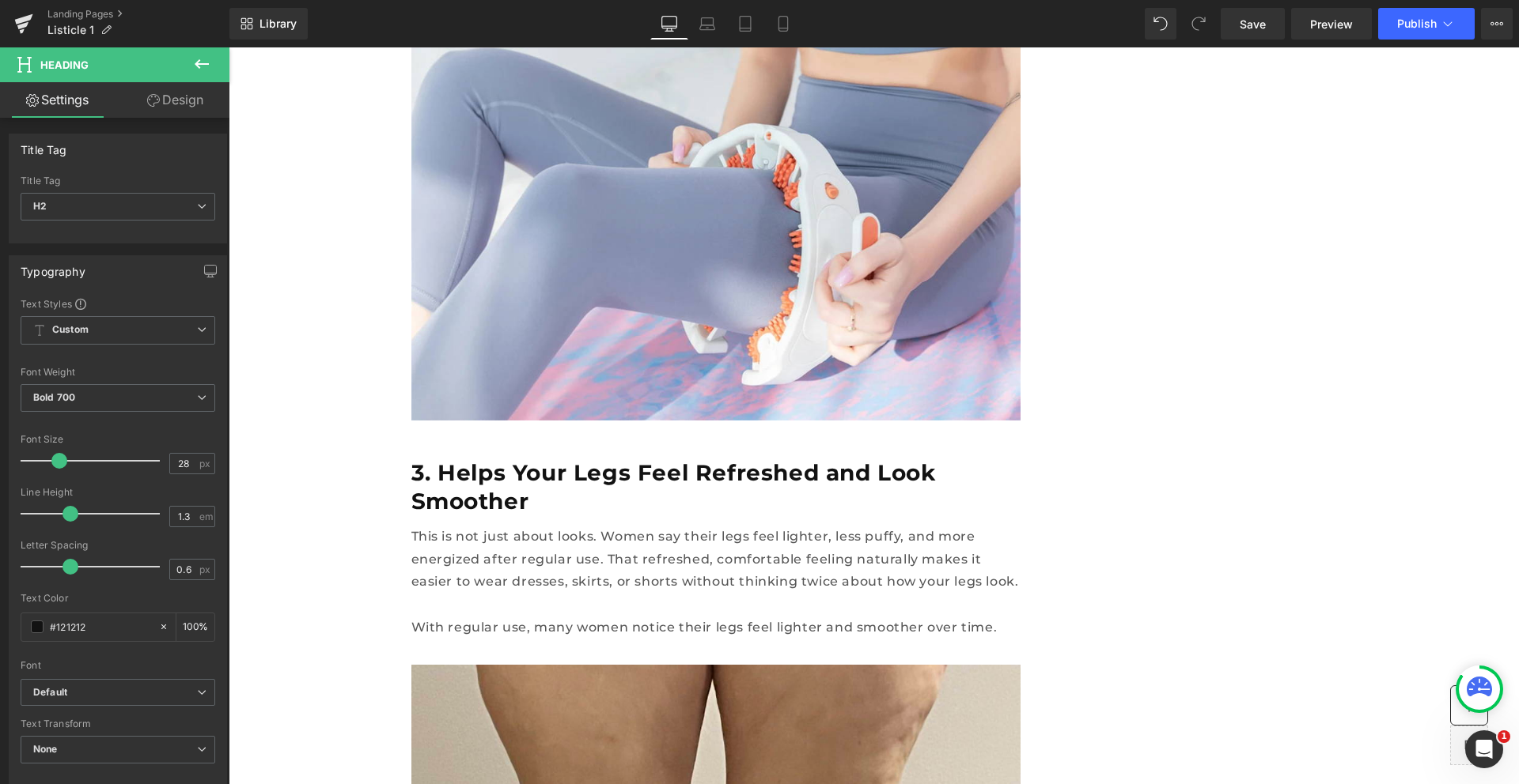
scroll to position [5902, 0]
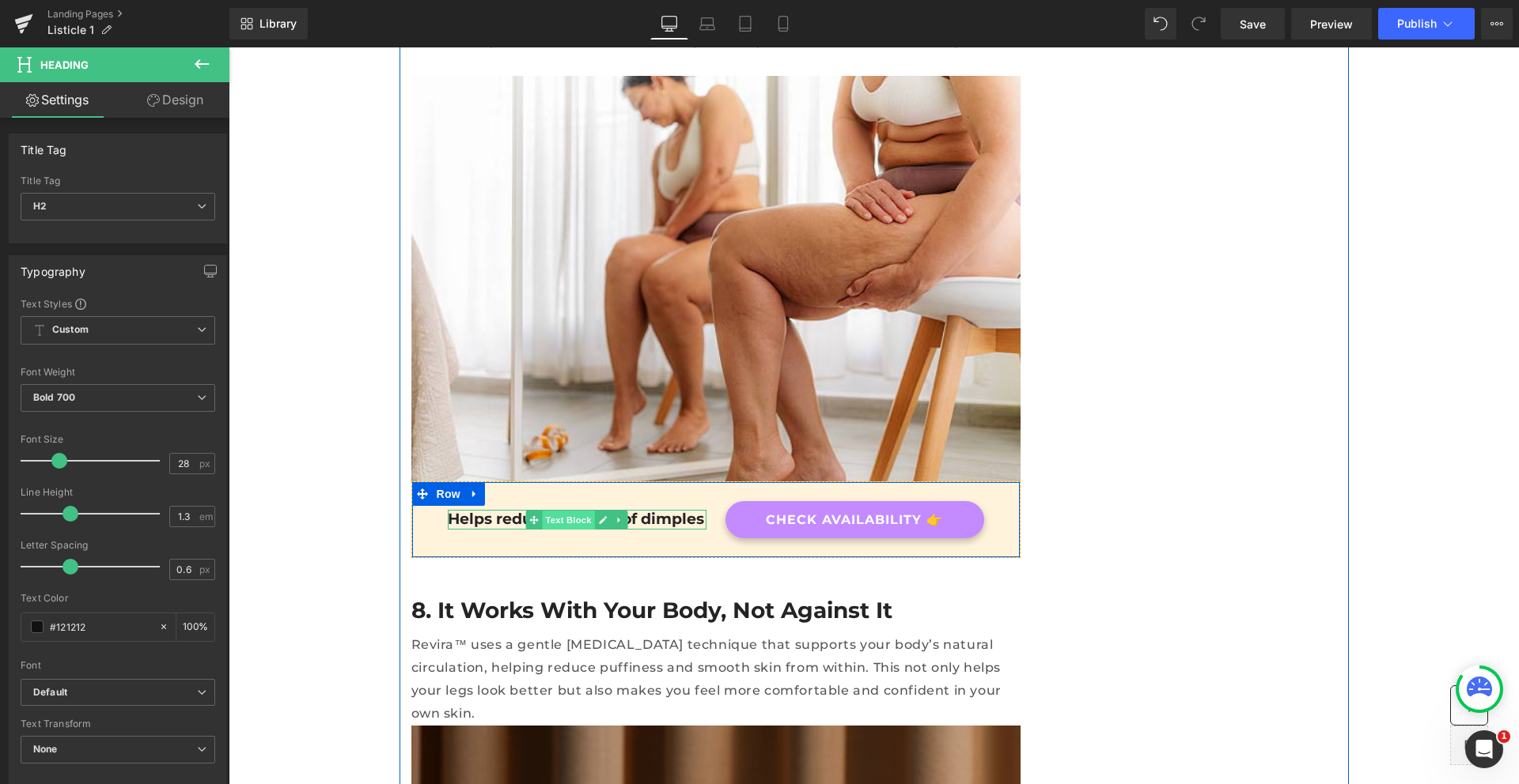
click at [563, 511] on span "Text Block" at bounding box center [568, 520] width 53 height 19
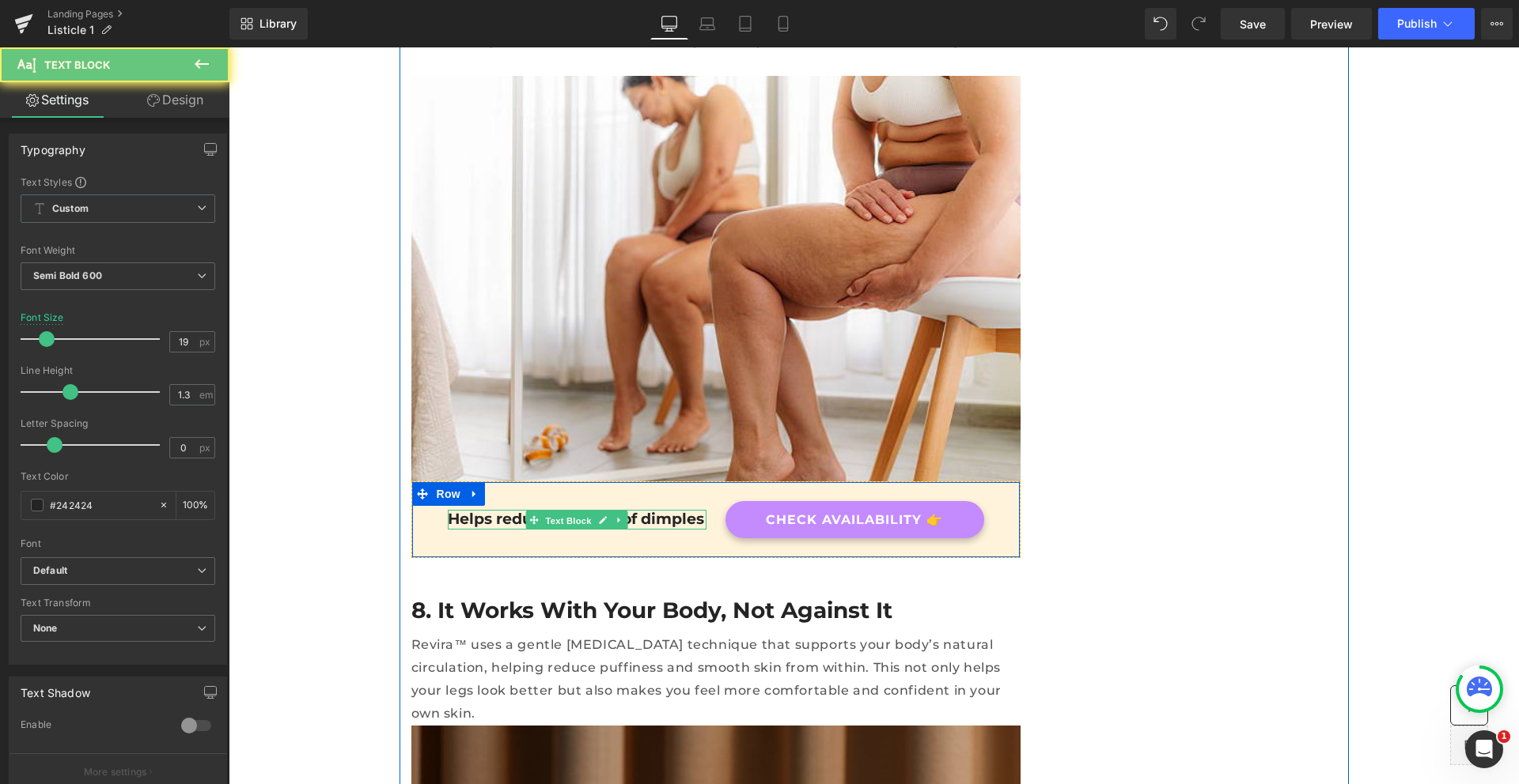
click at [478, 510] on p "Helps reduce the look of dimples" at bounding box center [577, 519] width 258 height 20
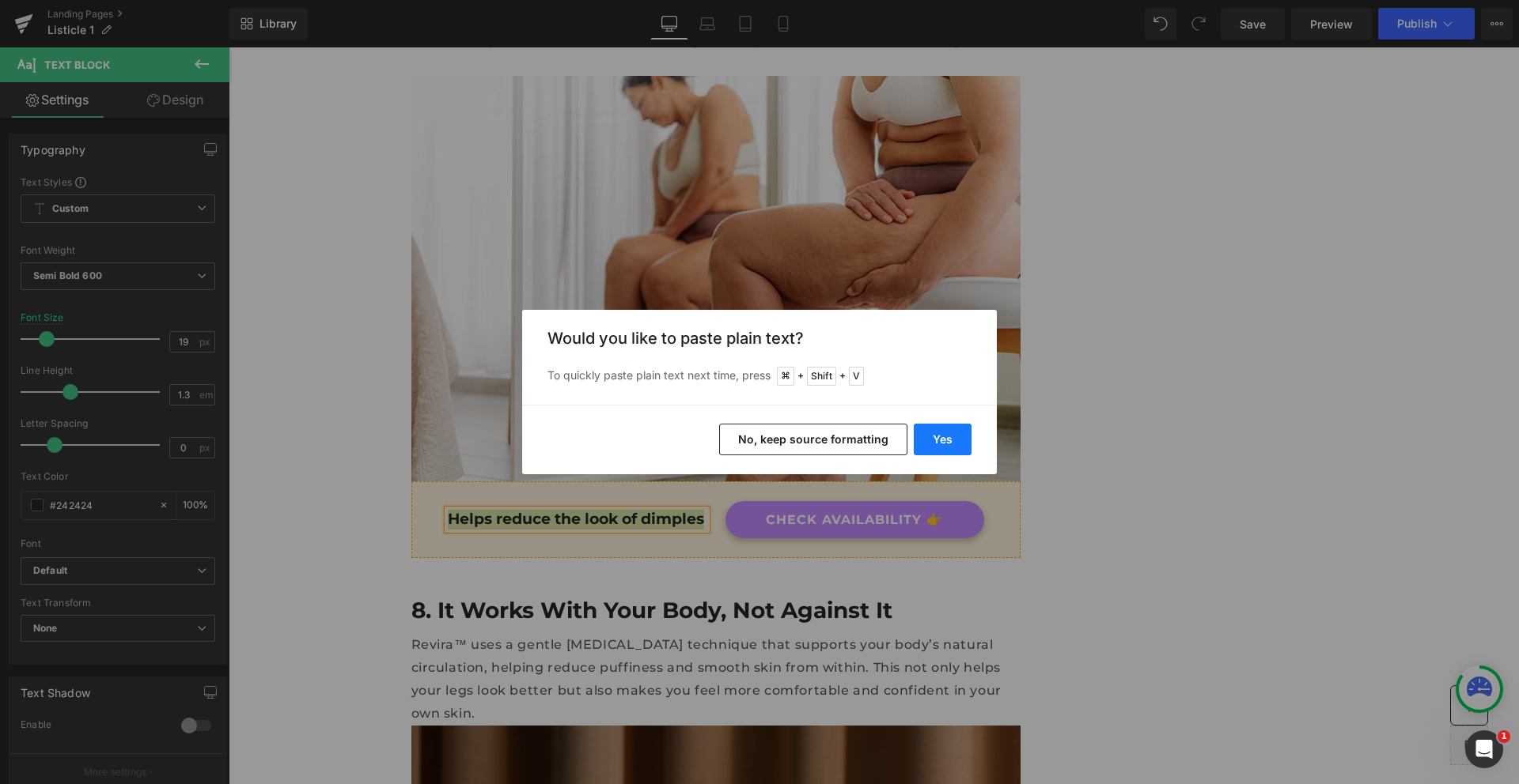
click at [950, 441] on button "Yes" at bounding box center [942, 439] width 57 height 32
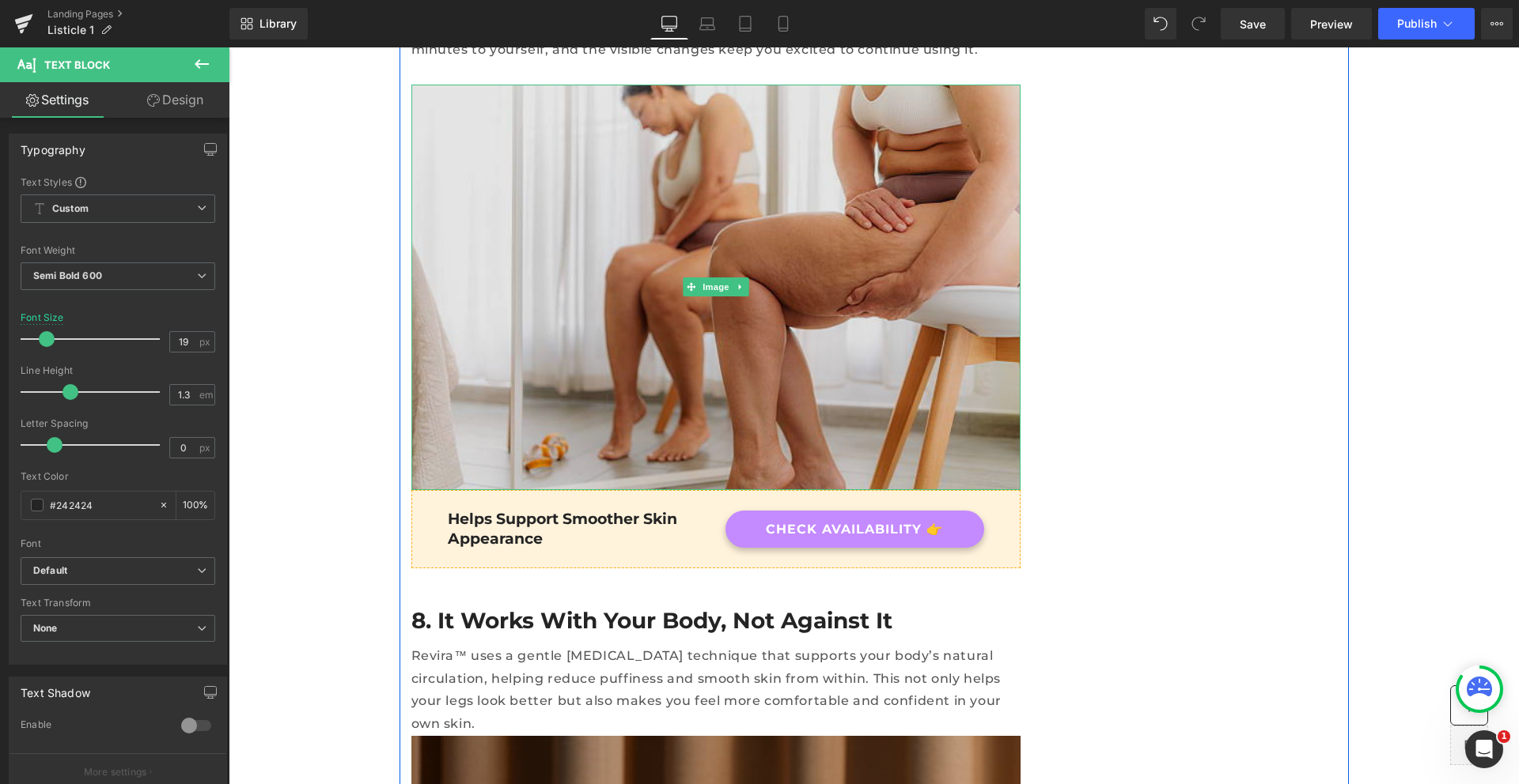
scroll to position [2143, 0]
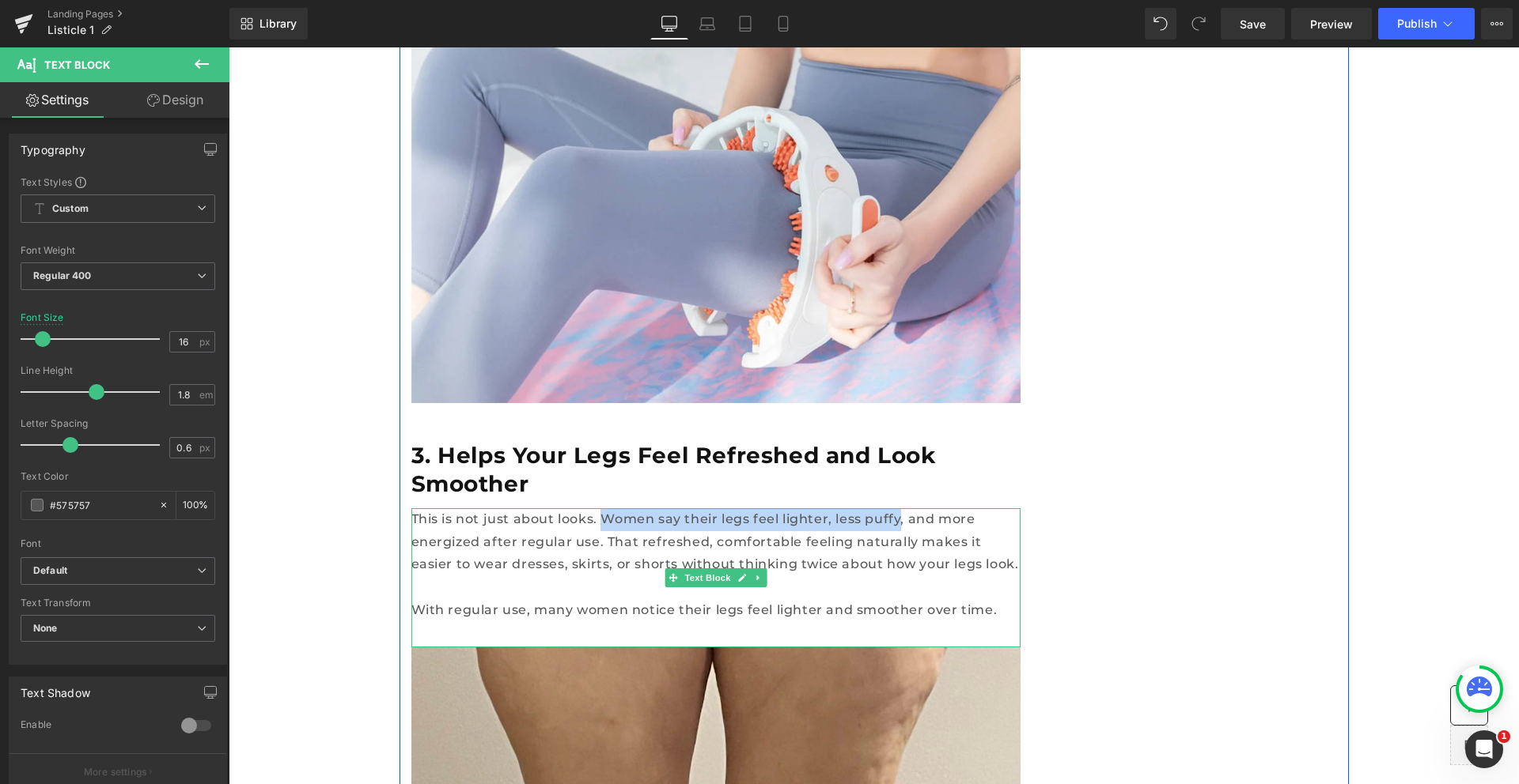
drag, startPoint x: 742, startPoint y: 416, endPoint x: 840, endPoint y: 417, distance: 98.0
click at [840, 509] on p "This is not just about looks. Women say their legs feel lighter, less puffy, an…" at bounding box center [715, 542] width 609 height 68
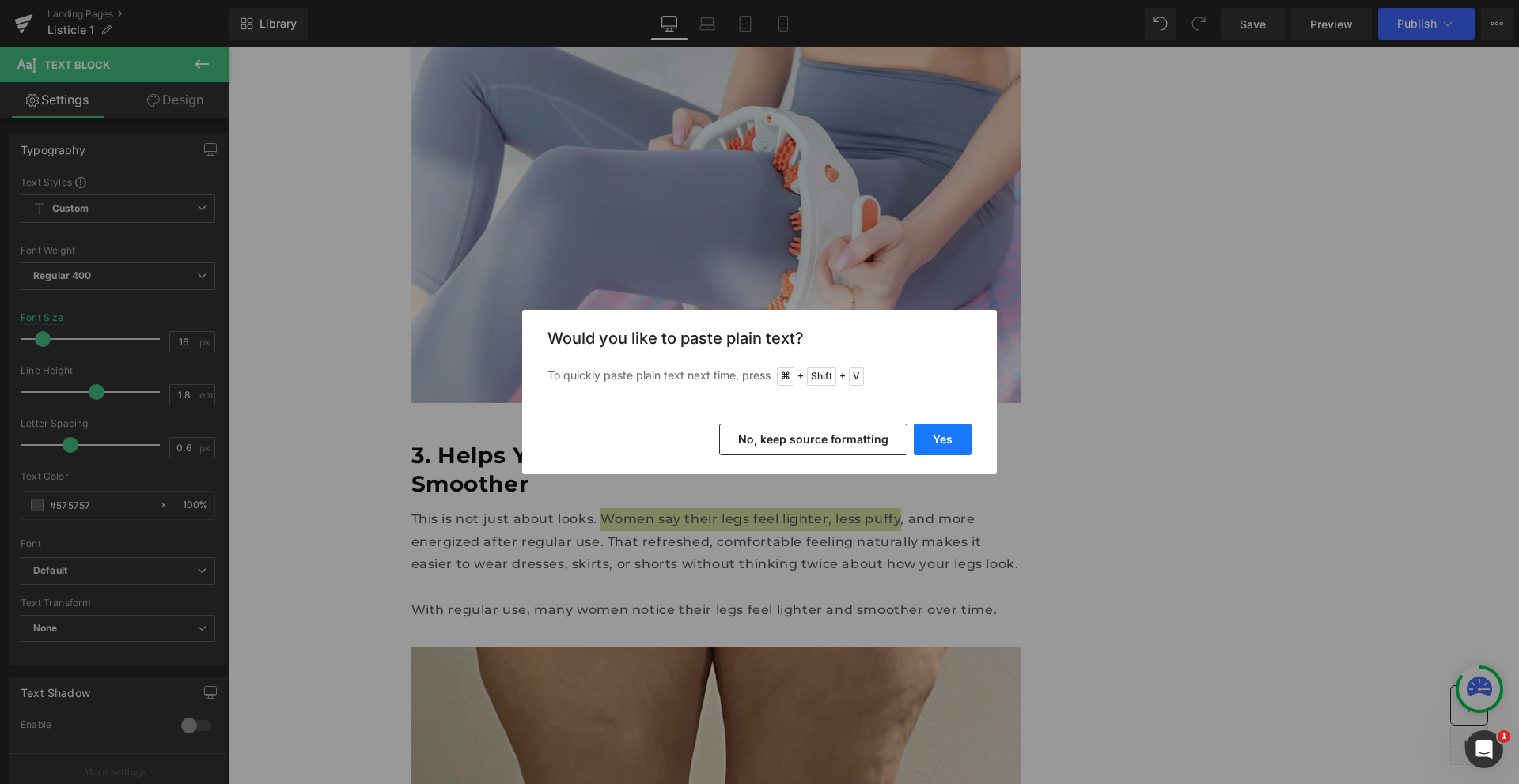
click at [921, 436] on button "Yes" at bounding box center [942, 439] width 57 height 32
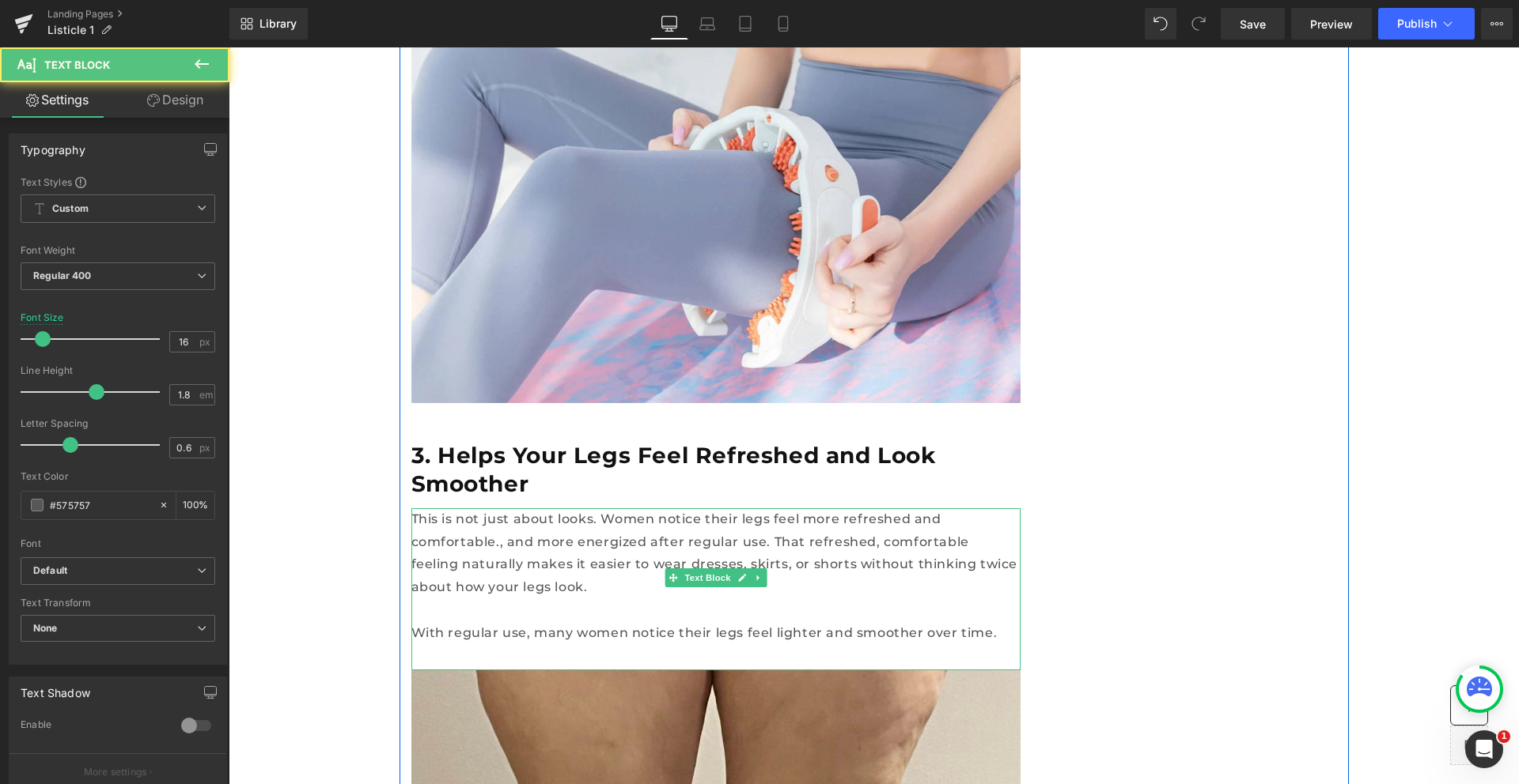
click at [950, 509] on p "This is not just about looks. Women notice their legs feel more refreshed and c…" at bounding box center [715, 554] width 609 height 91
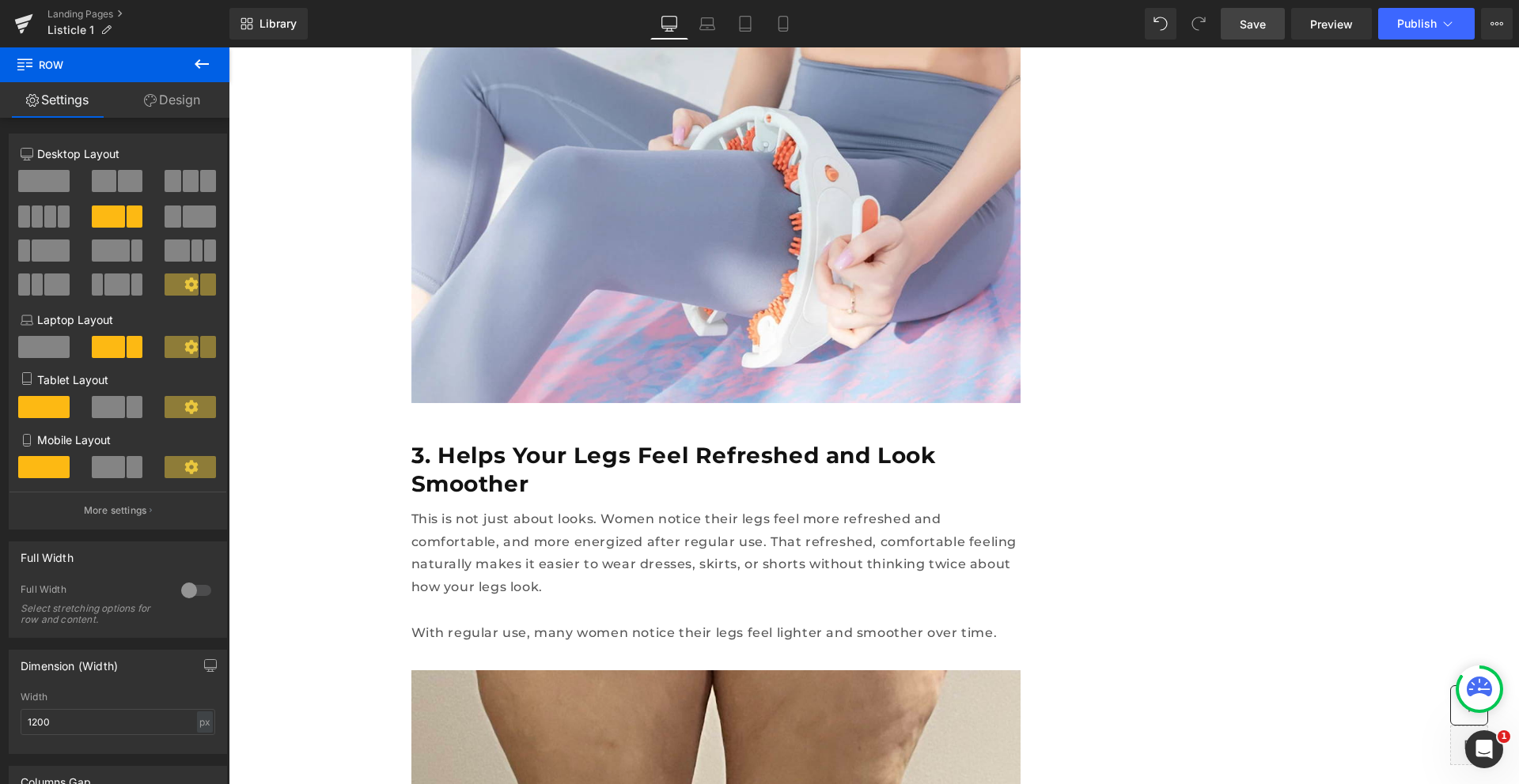
click at [1246, 18] on span "Save" at bounding box center [1252, 24] width 26 height 16
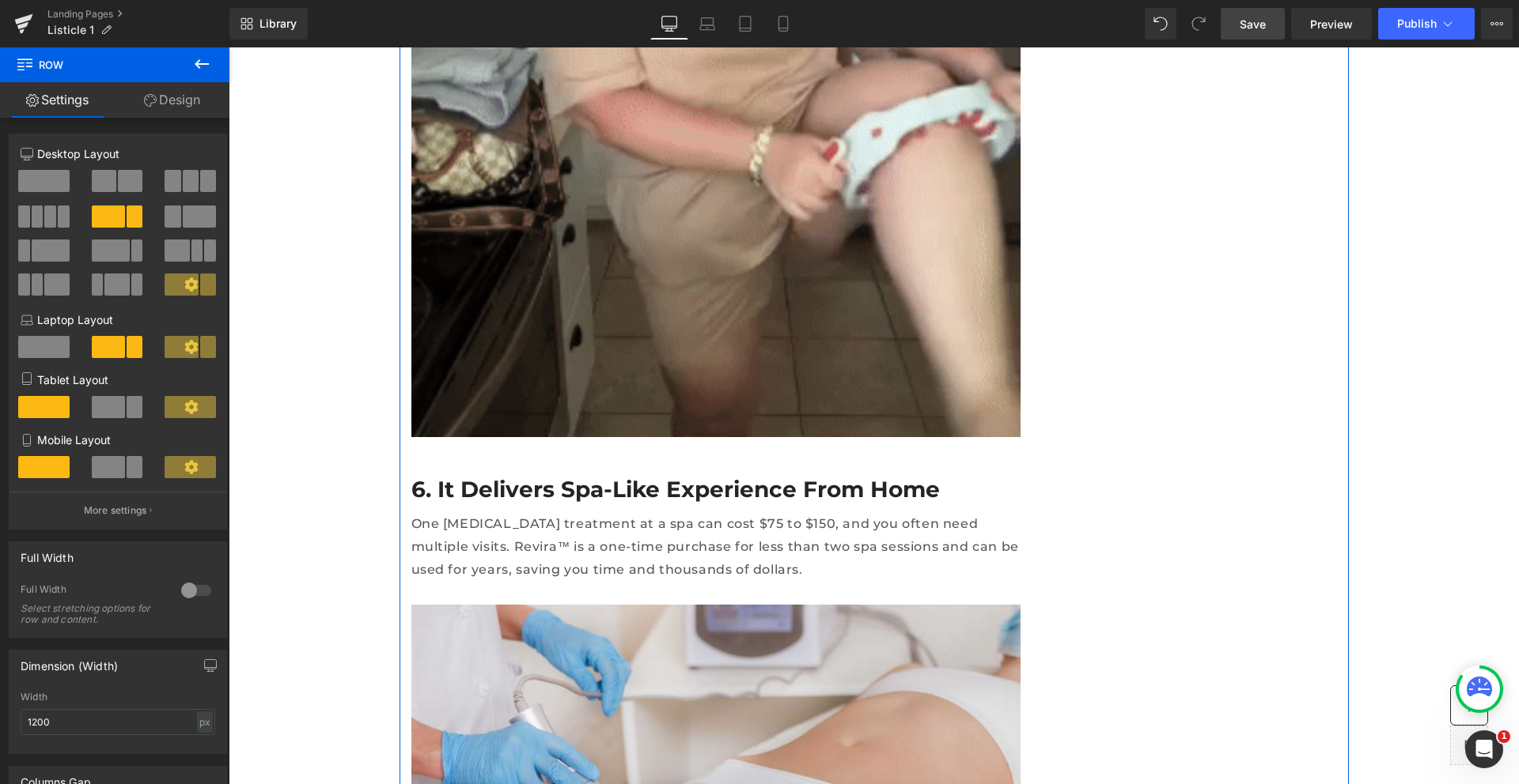
scroll to position [4885, 0]
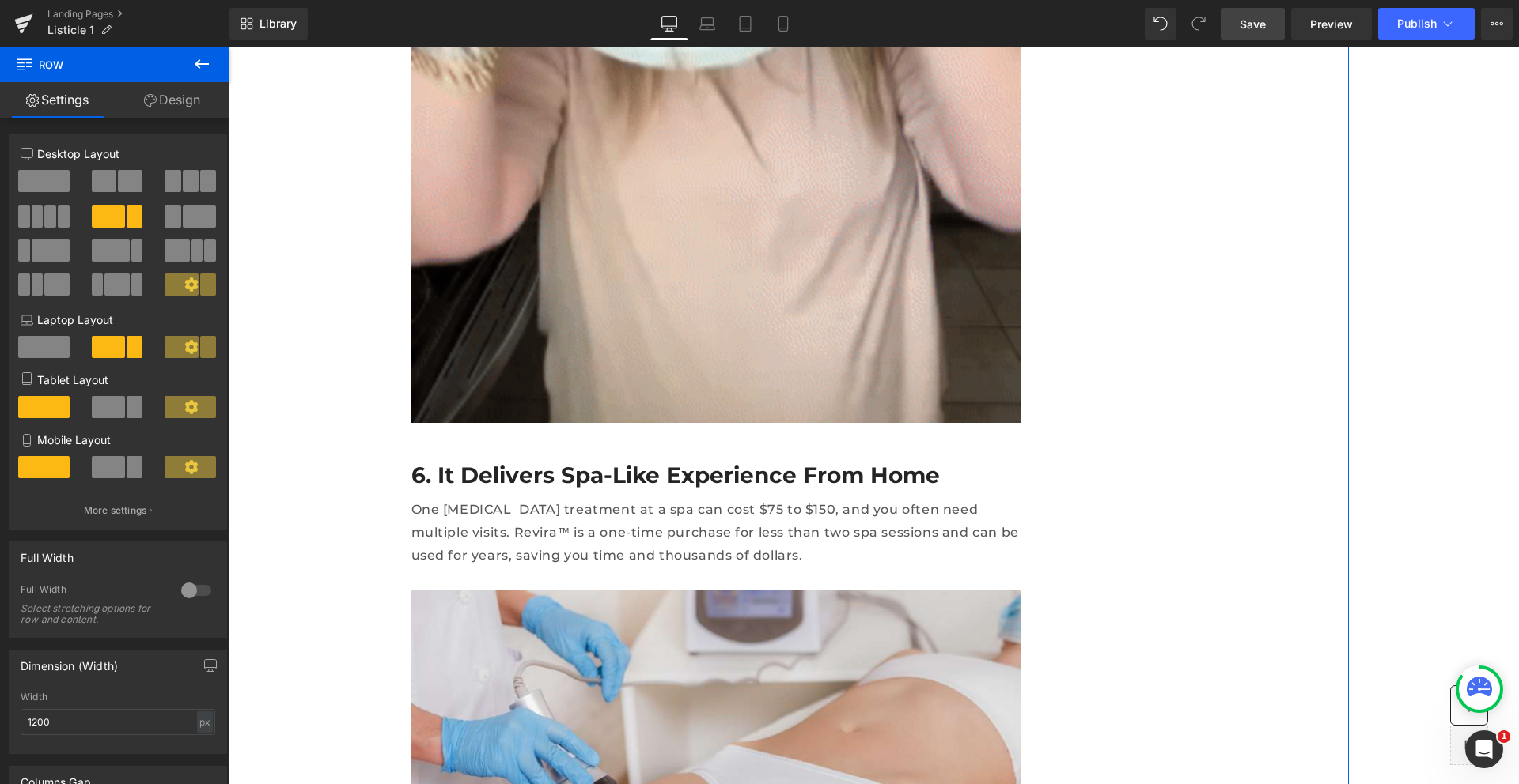
click at [488, 499] on p "One cellulite treatment at a spa can cost $75 to $150, and you often need multi…" at bounding box center [715, 533] width 609 height 68
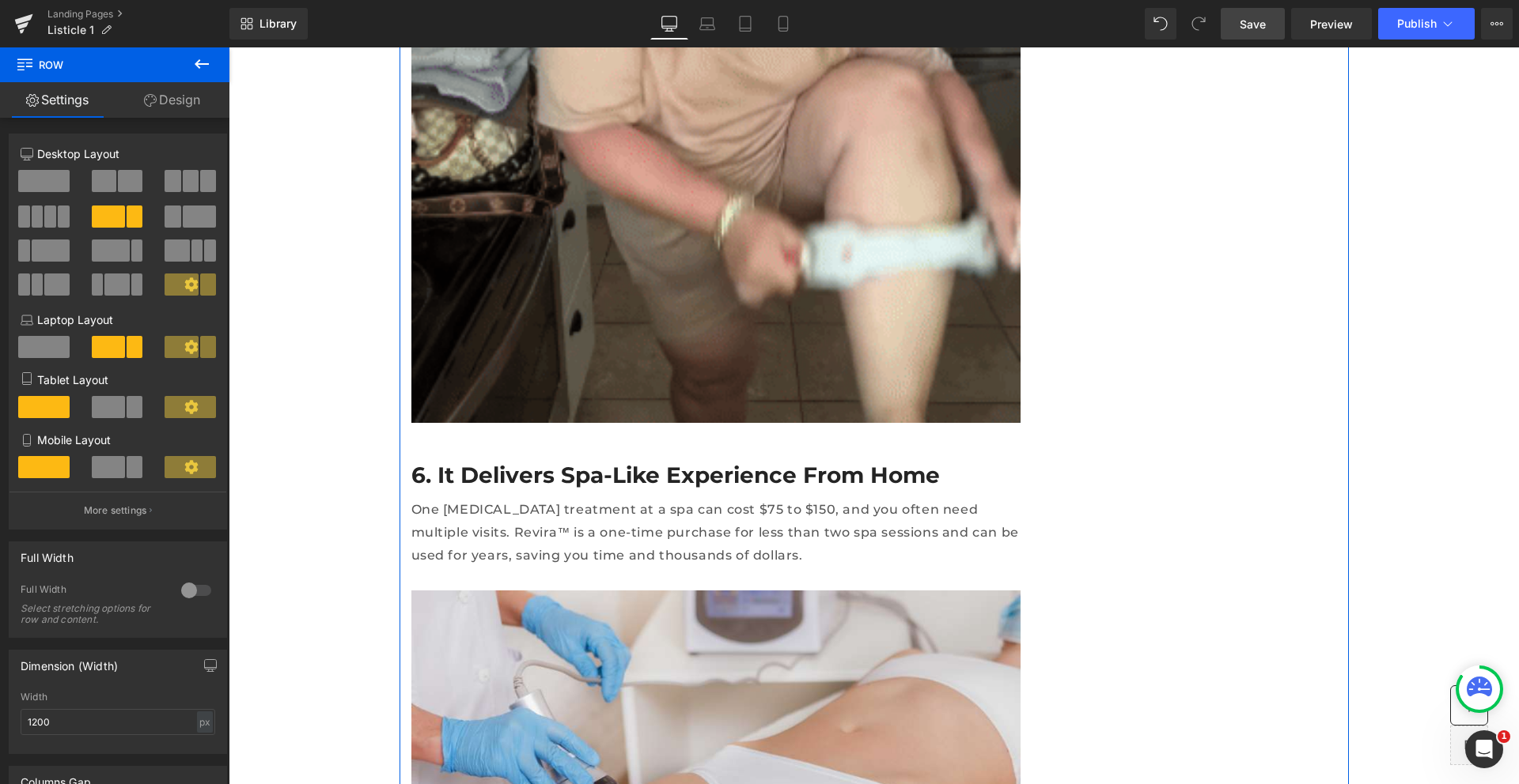
click at [488, 499] on p "One cellulite treatment at a spa can cost $75 to $150, and you often need multi…" at bounding box center [715, 533] width 609 height 68
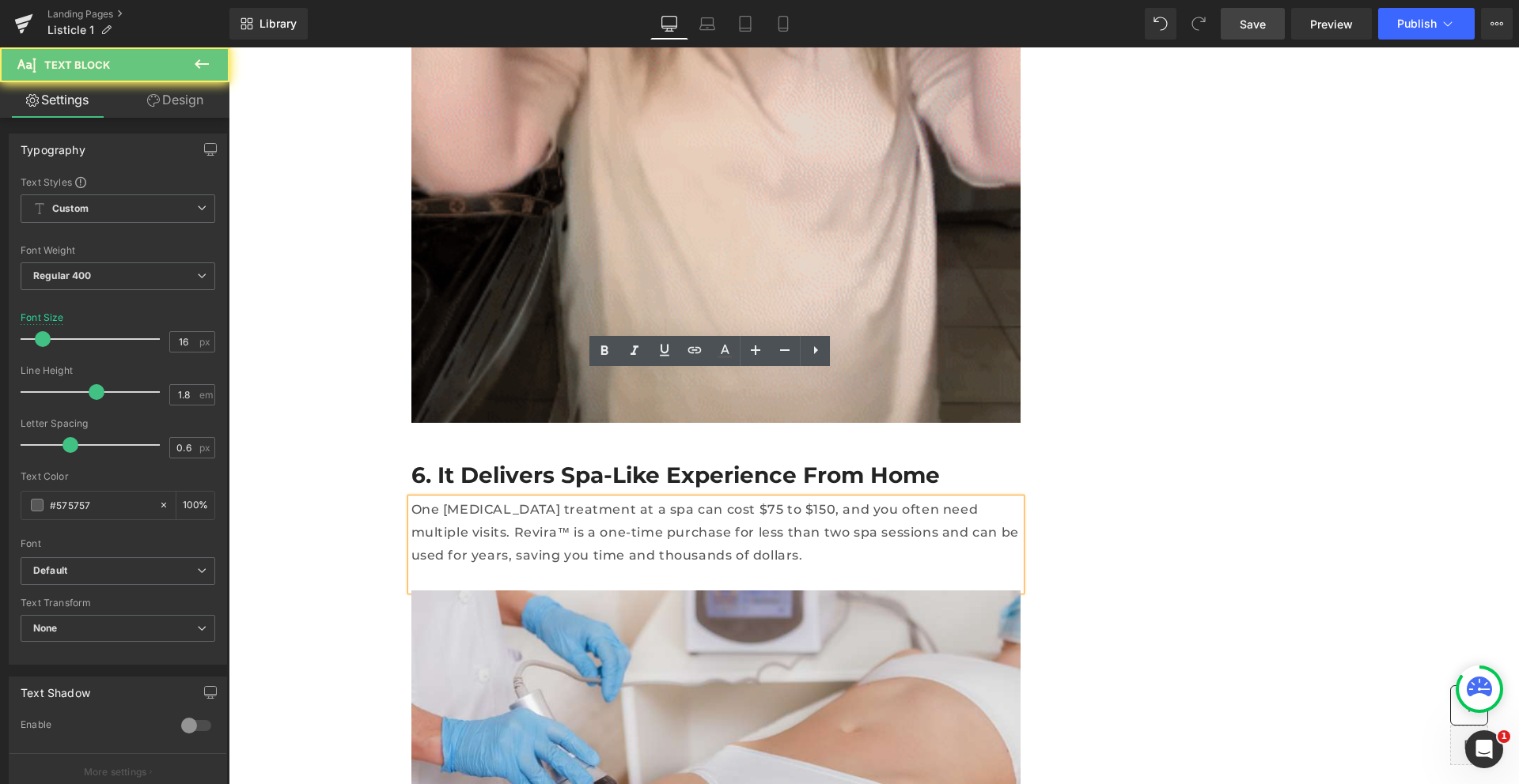
click at [446, 499] on p "One cellulite treatment at a spa can cost $75 to $150, and you often need multi…" at bounding box center [715, 533] width 609 height 68
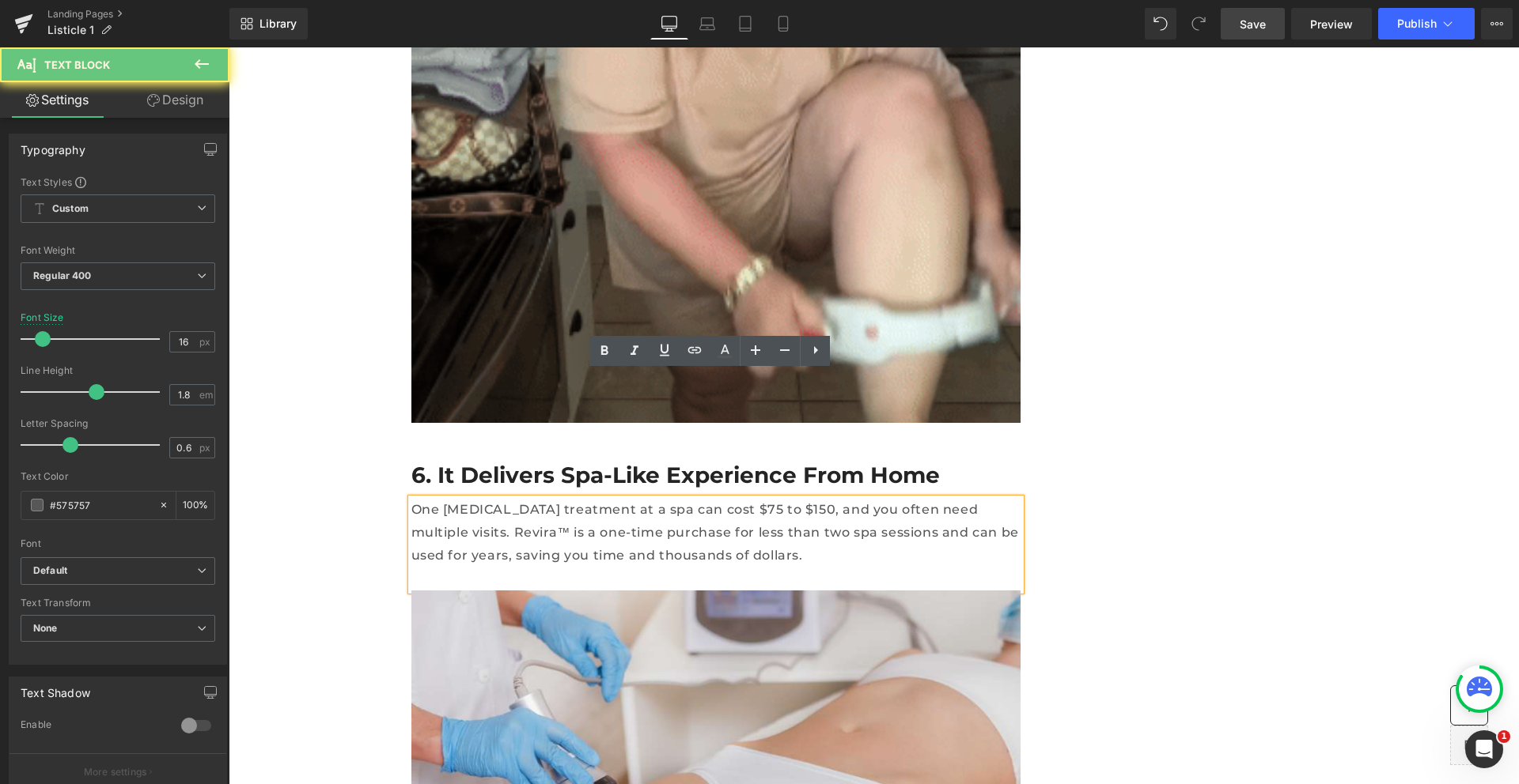
click at [446, 499] on p "One cellulite treatment at a spa can cost $75 to $150, and you often need multi…" at bounding box center [715, 533] width 609 height 68
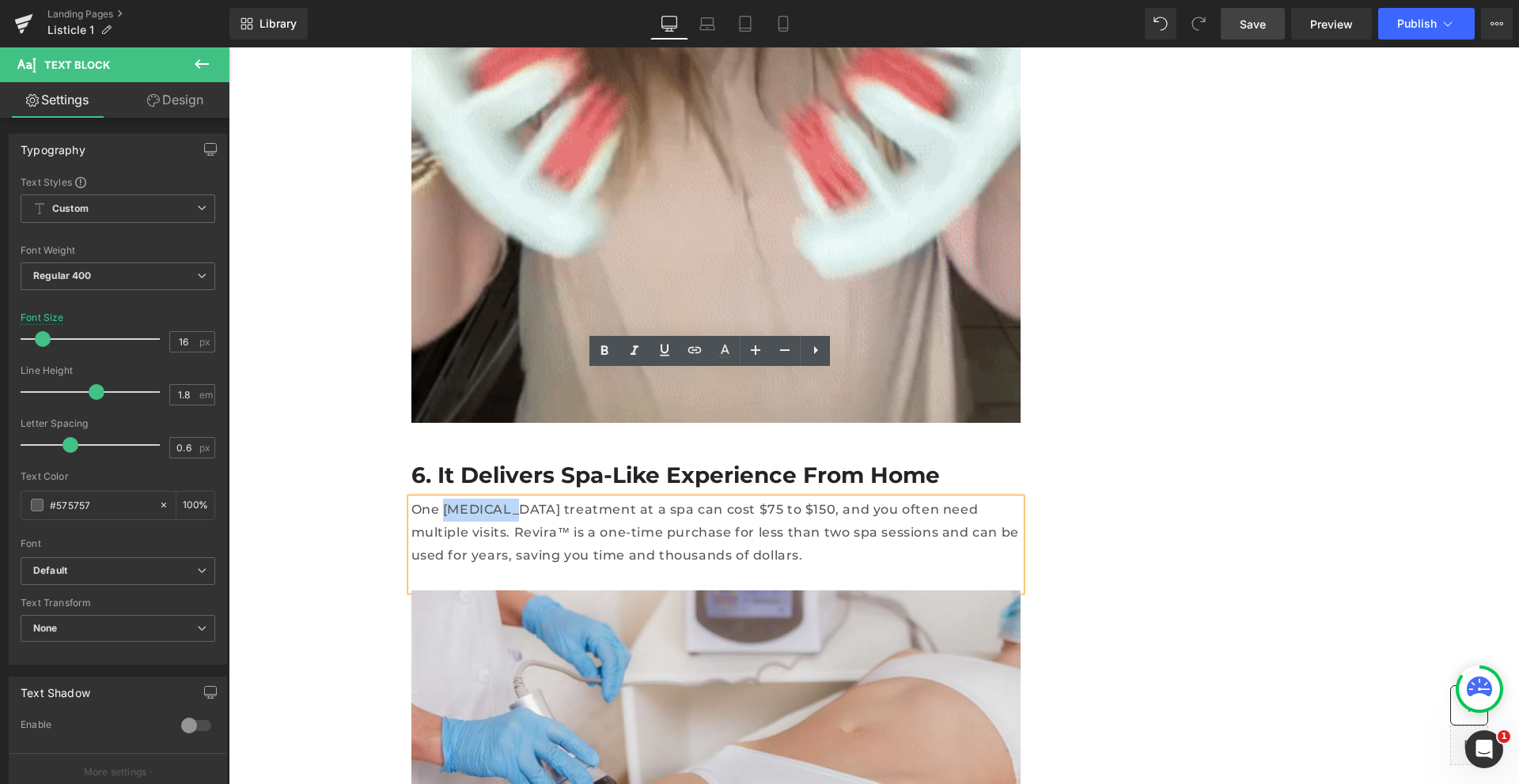
click at [422, 499] on p "One cellulite treatment at a spa can cost $75 to $150, and you often need multi…" at bounding box center [715, 533] width 609 height 68
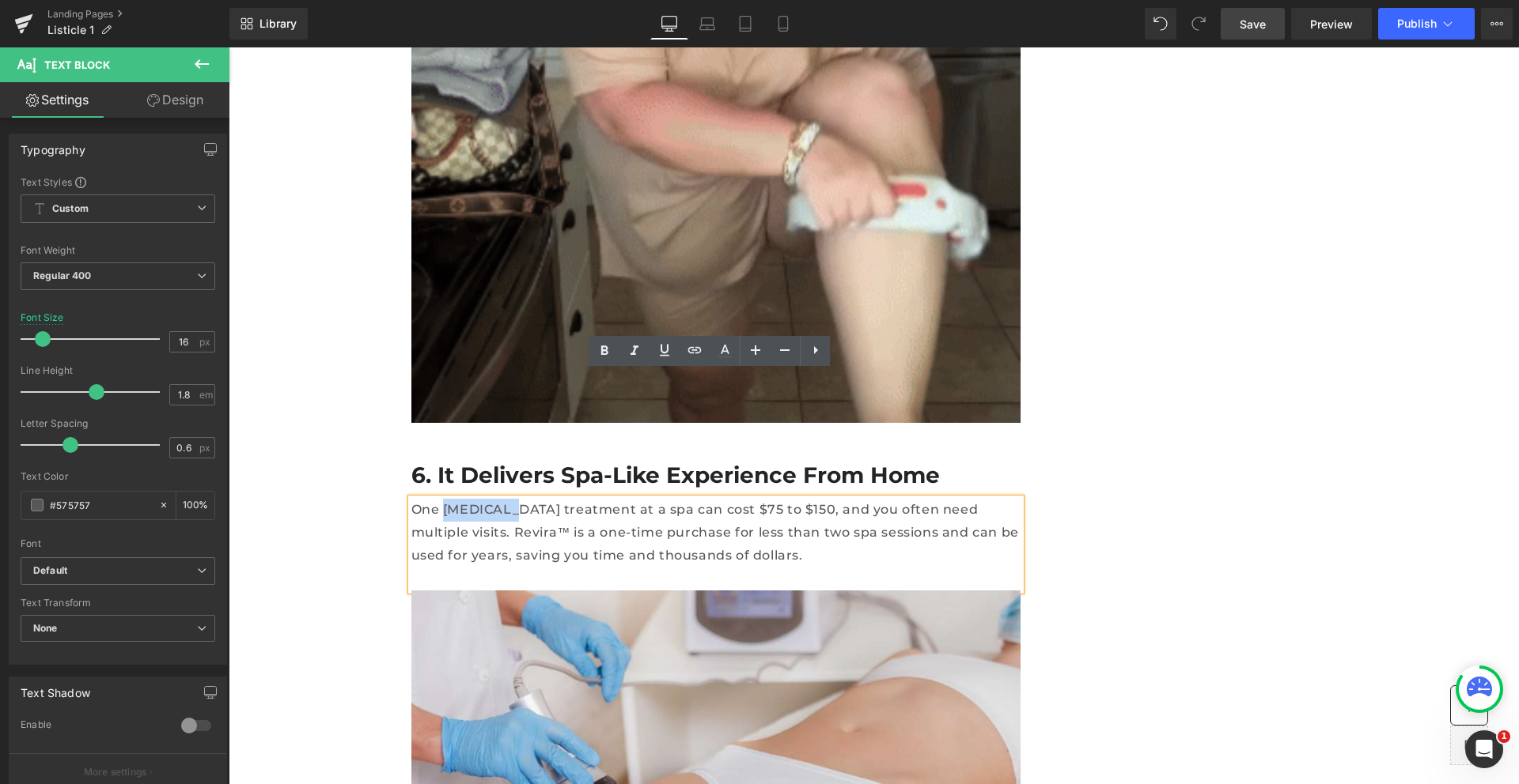
click at [422, 499] on p "One cellulite treatment at a spa can cost $75 to $150, and you often need multi…" at bounding box center [715, 533] width 609 height 68
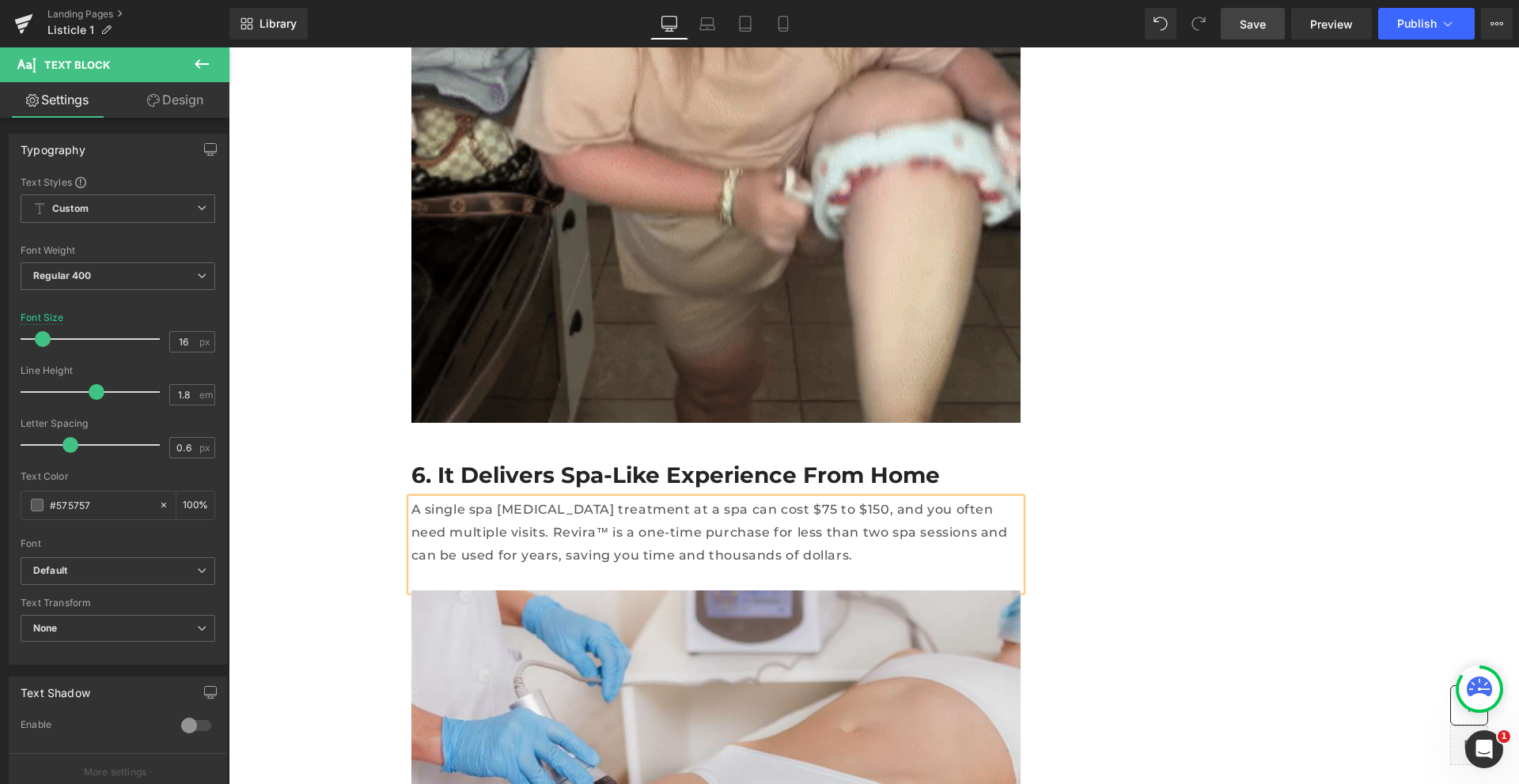
click at [514, 499] on p "A single spa cellulite treatment at a spa can cost $75 to $150, and you often n…" at bounding box center [715, 533] width 609 height 68
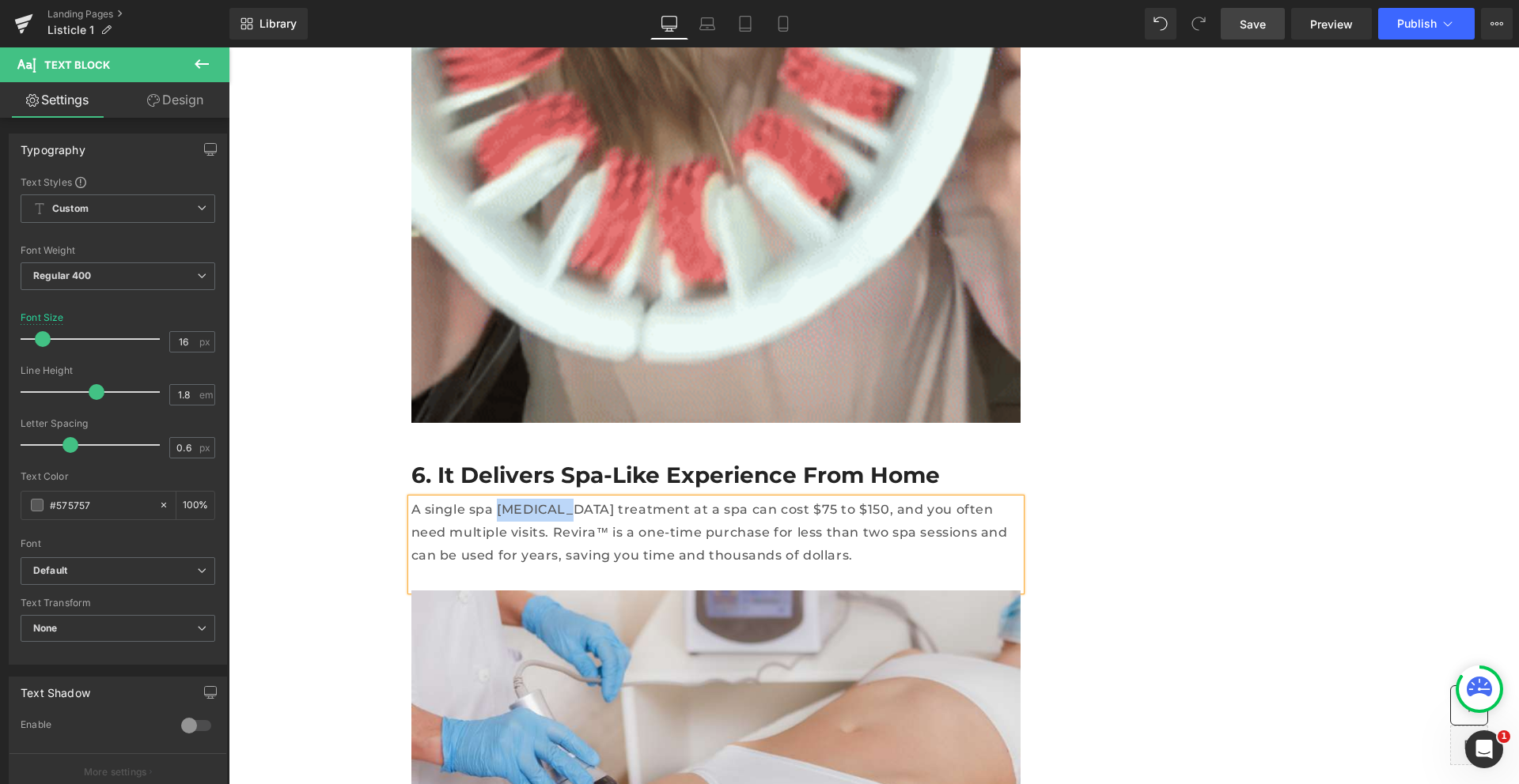
click at [514, 499] on p "A single spa cellulite treatment at a spa can cost $75 to $150, and you often n…" at bounding box center [715, 533] width 609 height 68
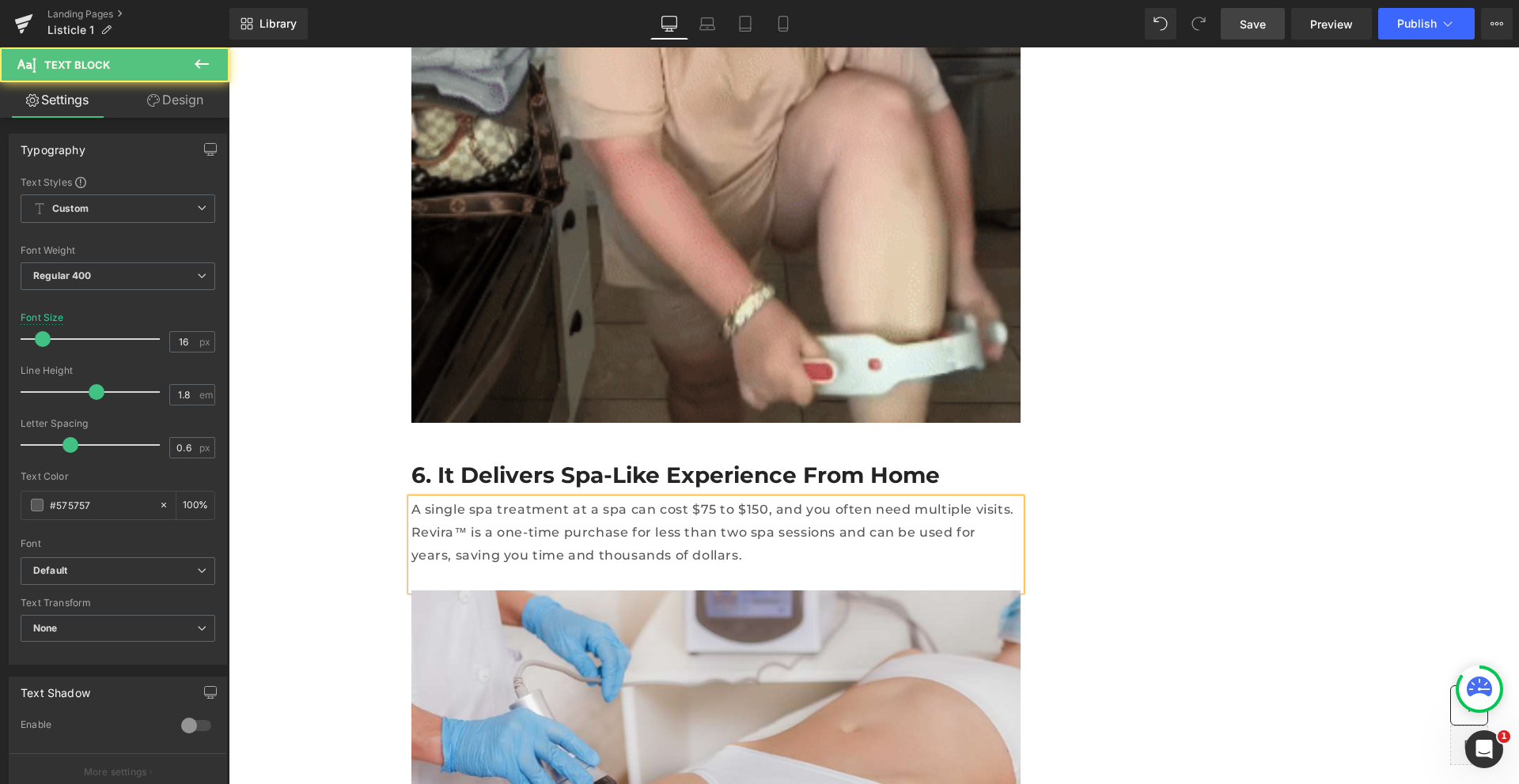
click at [447, 499] on p "A single spa treatment at a spa can cost $75 to $150, and you often need multip…" at bounding box center [715, 533] width 609 height 68
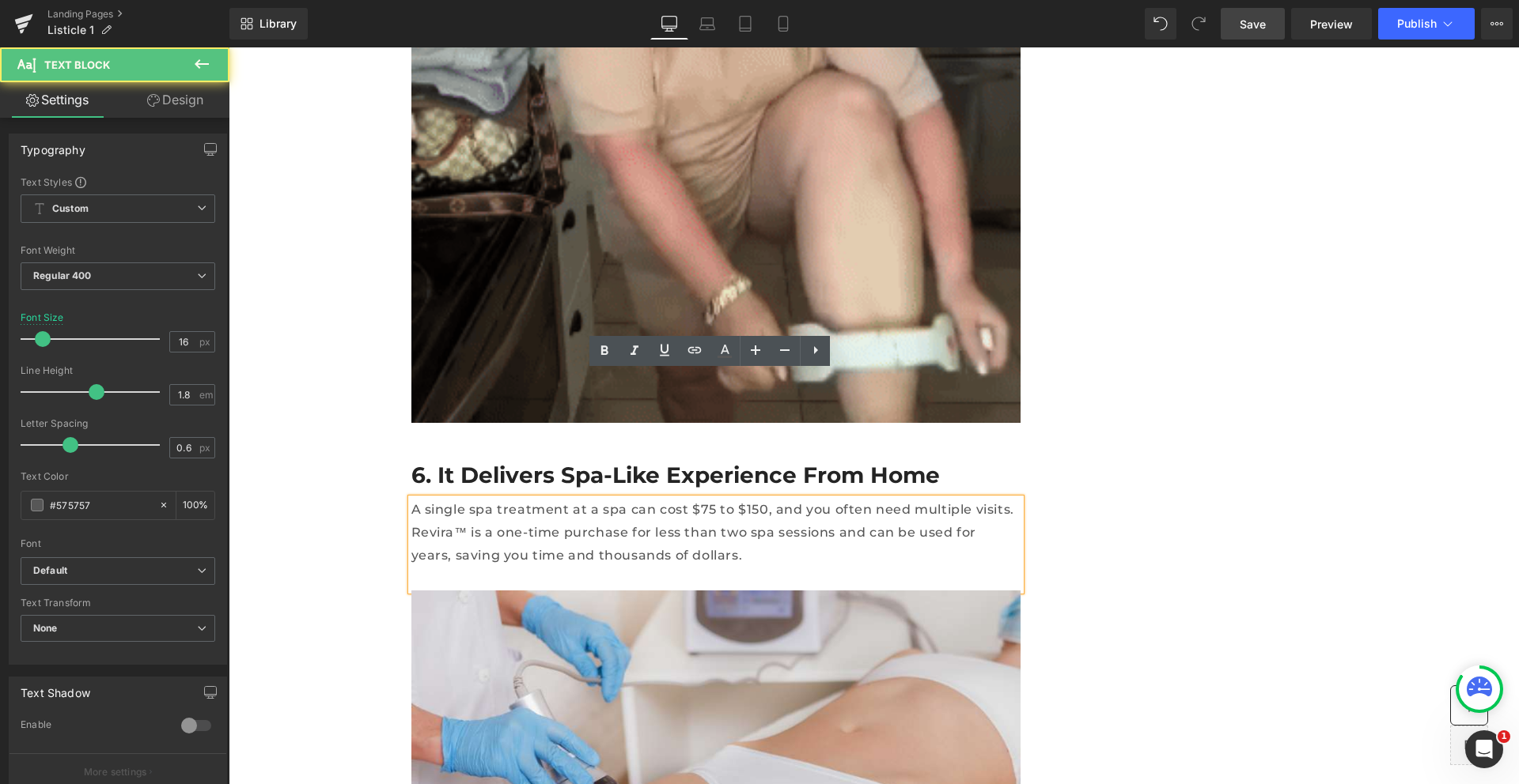
click at [468, 499] on p "A single spa treatment at a spa can cost $75 to $150, and you often need multip…" at bounding box center [715, 533] width 609 height 68
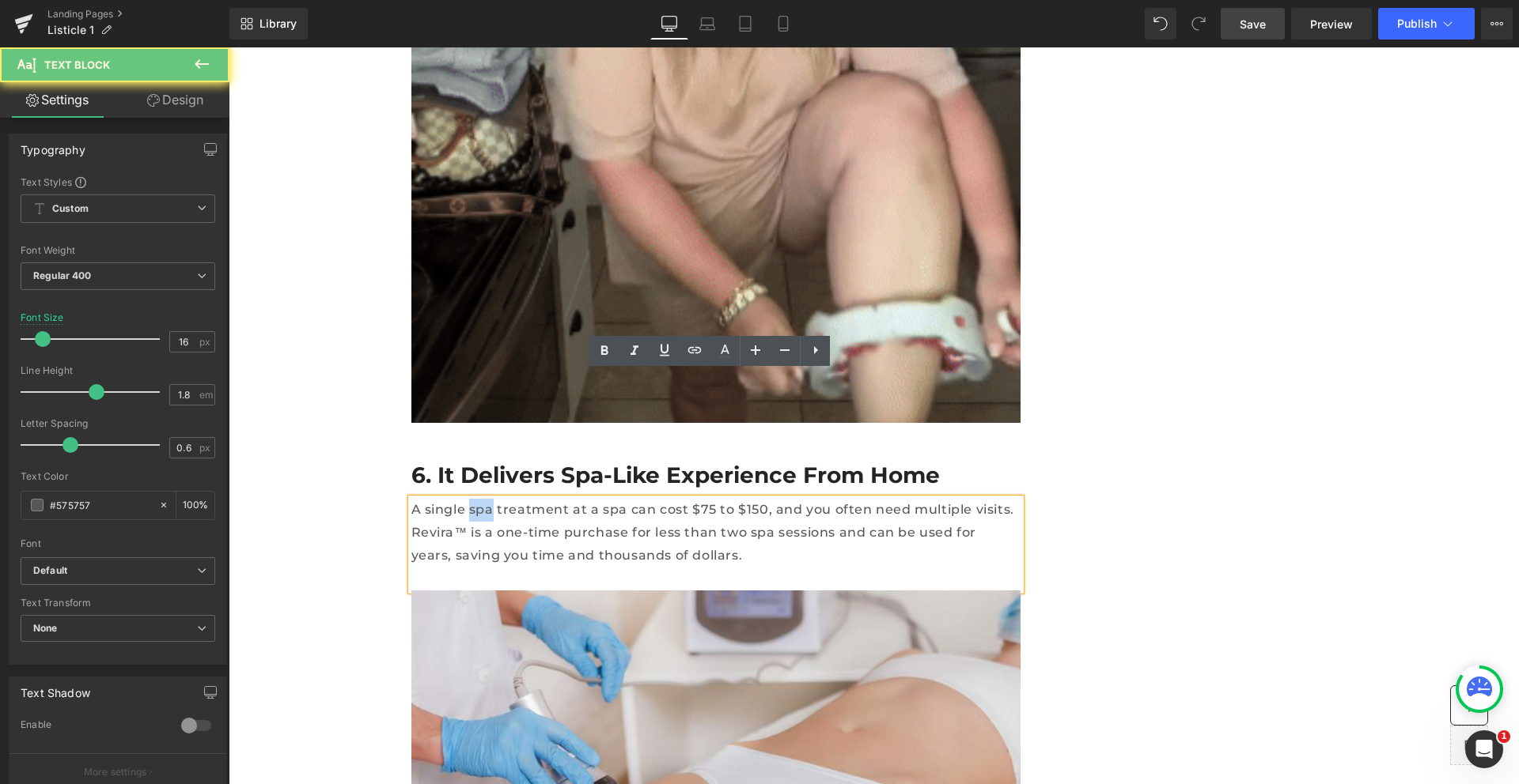
click at [468, 499] on p "A single spa treatment at a spa can cost $75 to $150, and you often need multip…" at bounding box center [715, 533] width 609 height 68
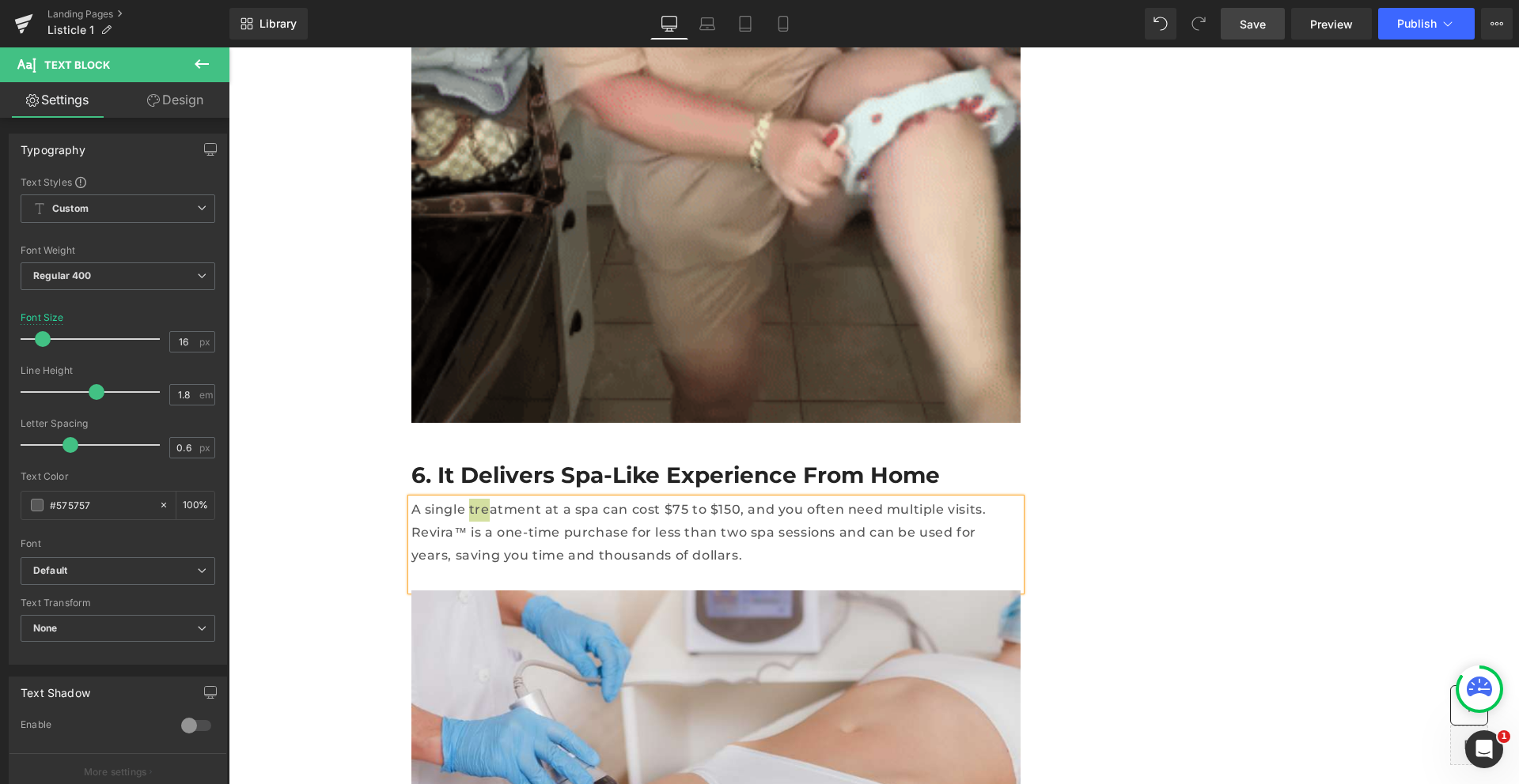
click at [1256, 28] on span "Save" at bounding box center [1252, 24] width 26 height 16
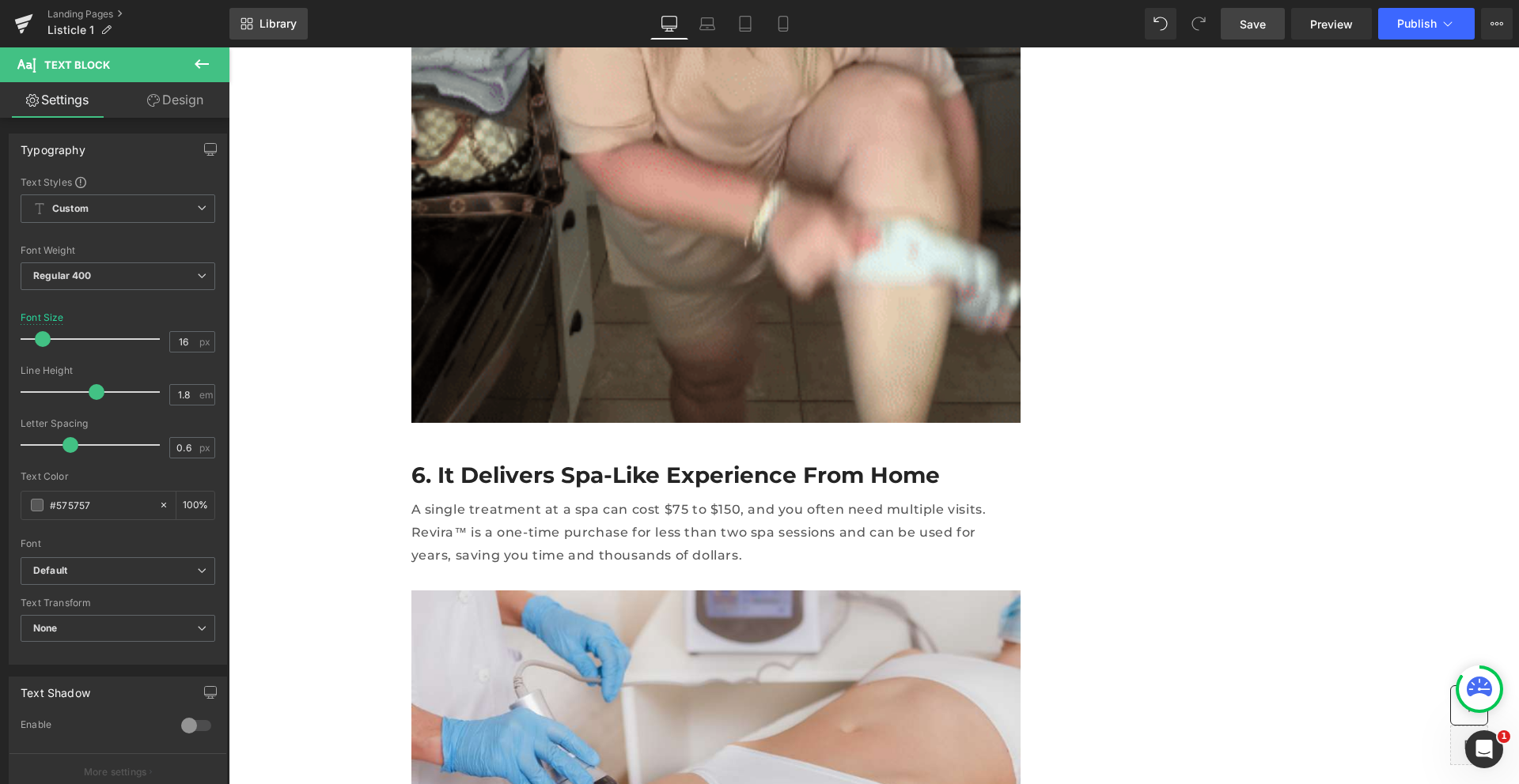
scroll to position [0, 0]
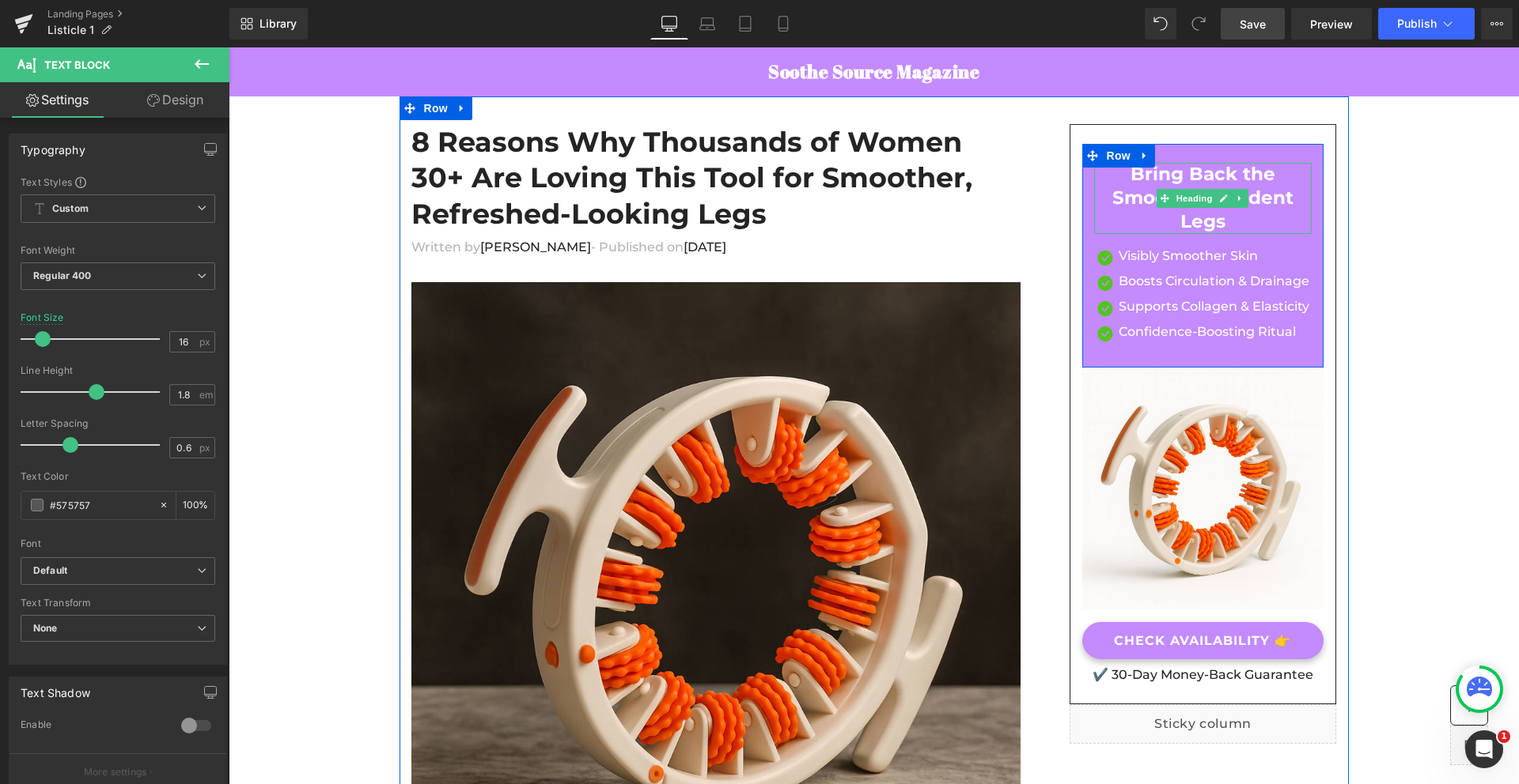
click at [1205, 200] on h3 "Bring Back the Smooth, Confident Legs" at bounding box center [1203, 198] width 218 height 71
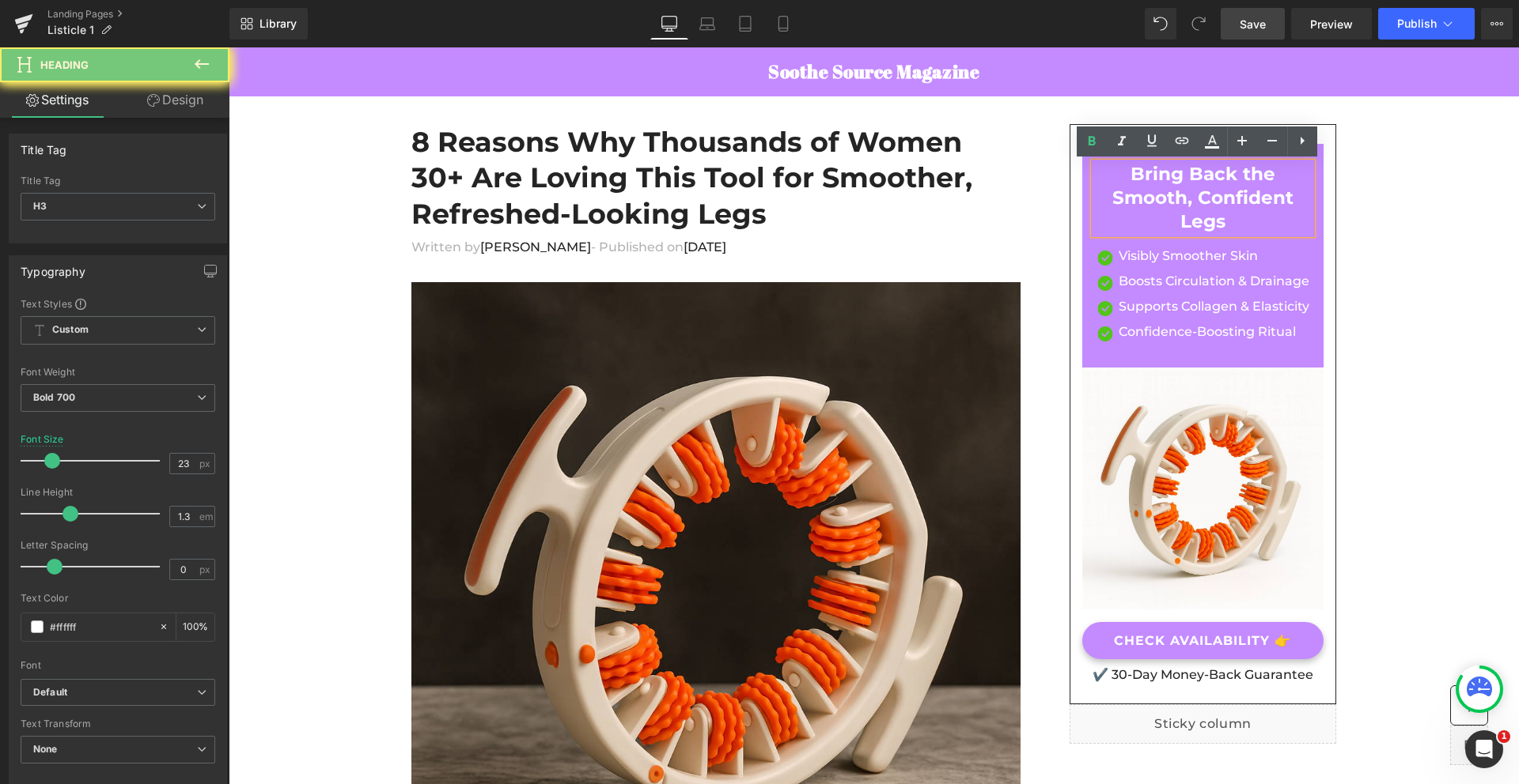
click at [1278, 189] on h3 "Bring Back the Smooth, Confident Legs" at bounding box center [1203, 198] width 218 height 71
paste div
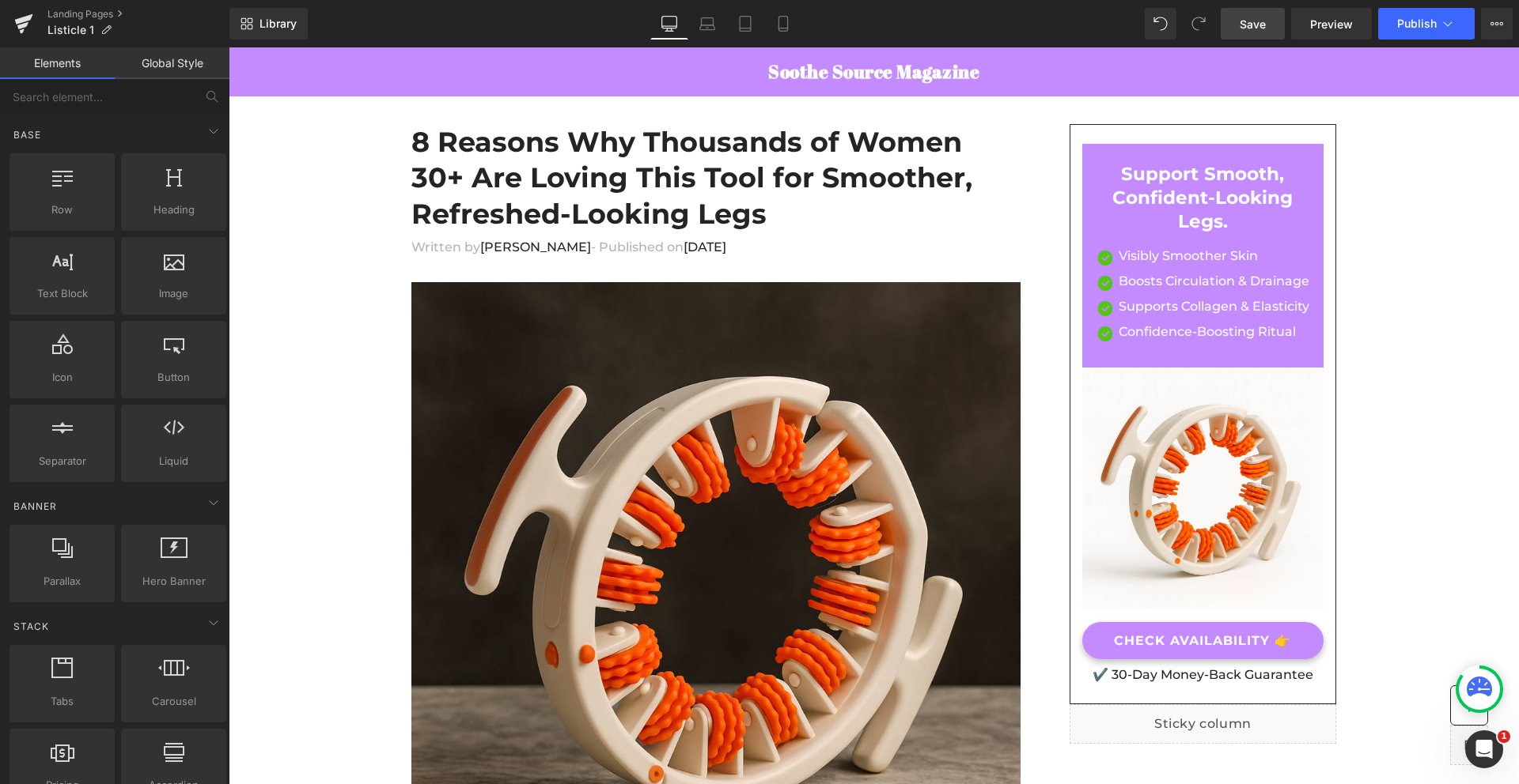
scroll to position [5995, 0]
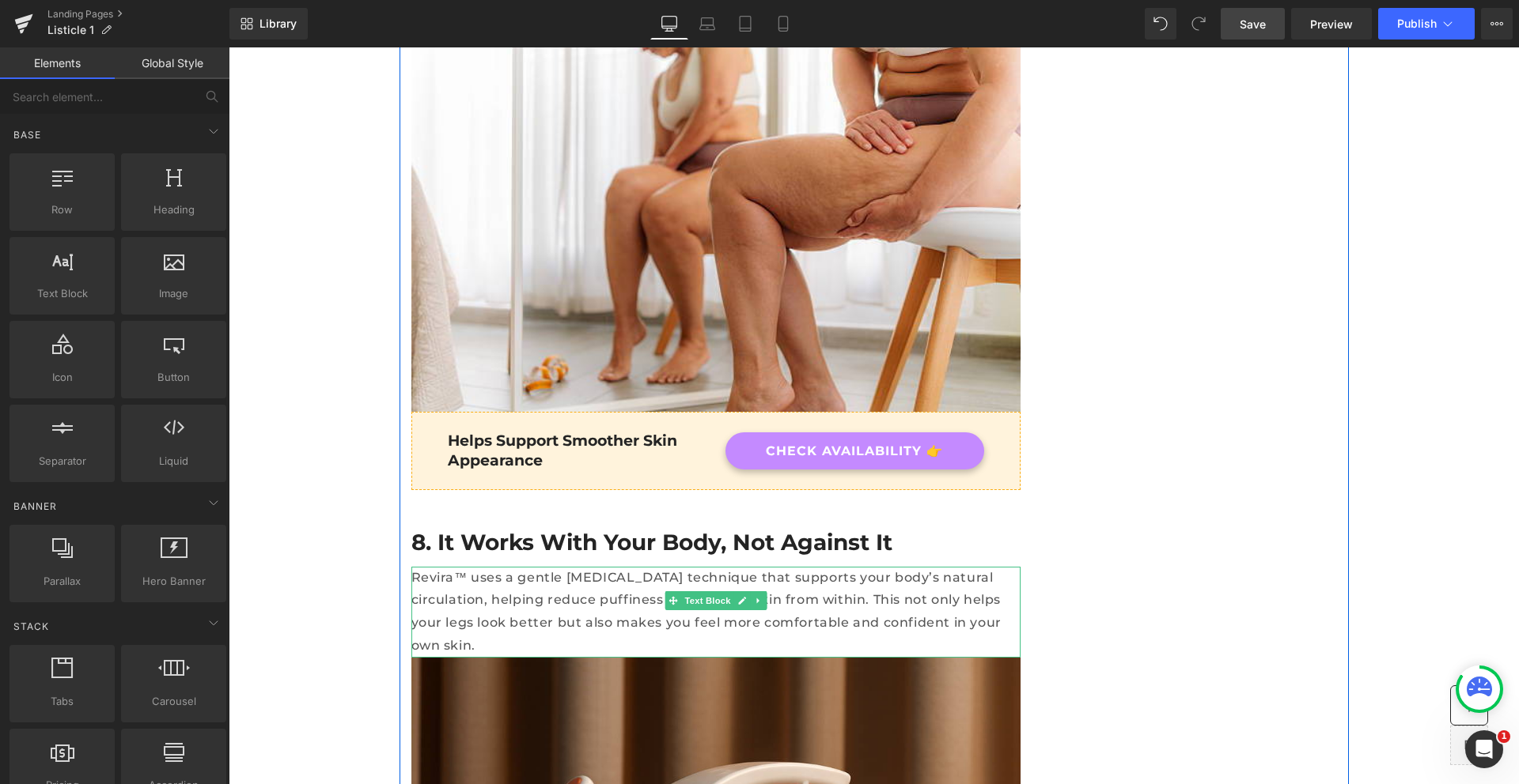
click at [540, 567] on p "Revira™ uses a gentle lymphatic drainage technique that supports your body’s na…" at bounding box center [715, 612] width 609 height 91
click at [498, 567] on p "Revira™ uses a gentle lymphatic drainage technique that supports your body’s na…" at bounding box center [715, 612] width 609 height 91
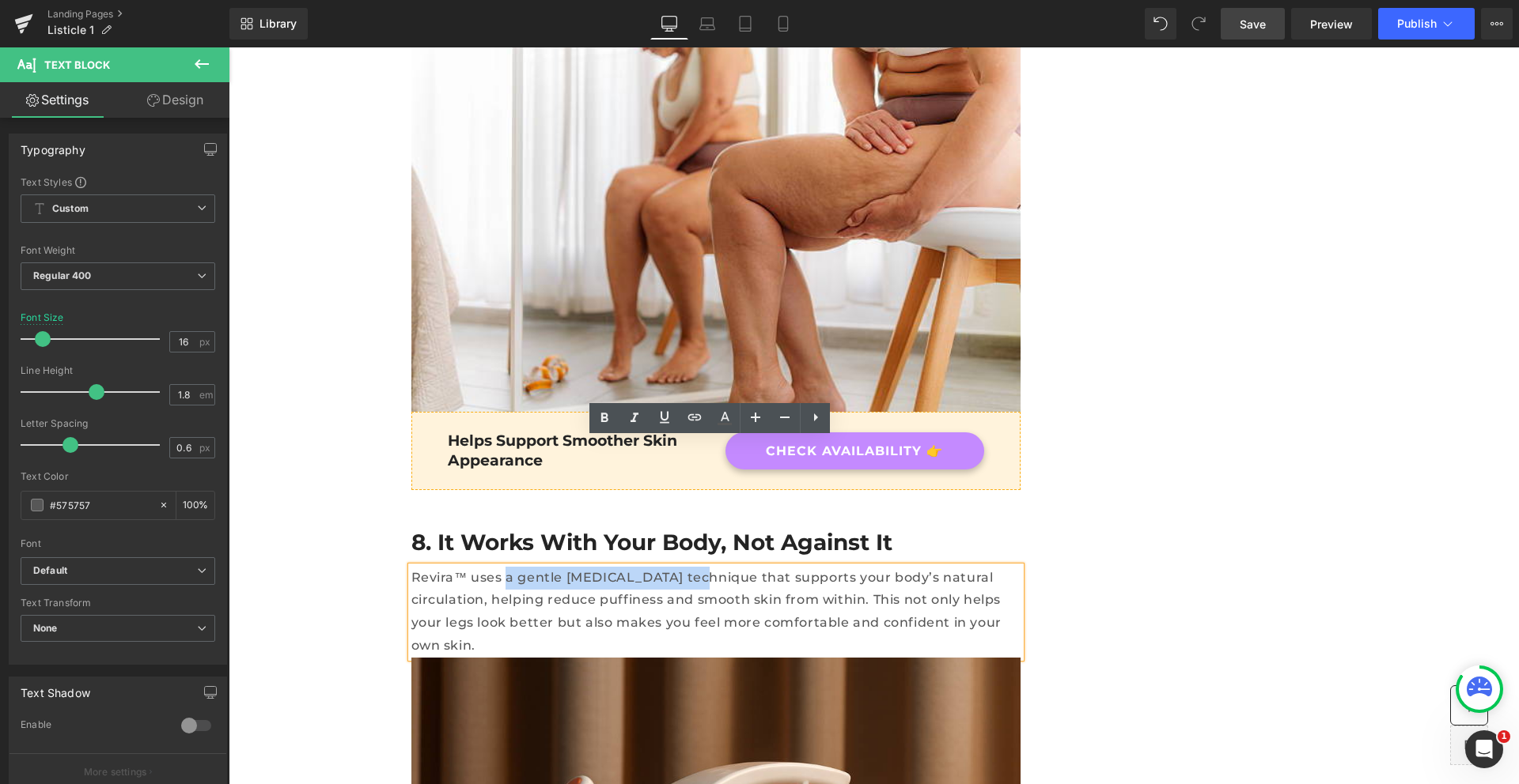
drag, startPoint x: 495, startPoint y: 453, endPoint x: 661, endPoint y: 456, distance: 166.0
click at [661, 567] on p "Revira™ uses a gentle lymphatic drainage technique that supports your body’s na…" at bounding box center [715, 612] width 609 height 91
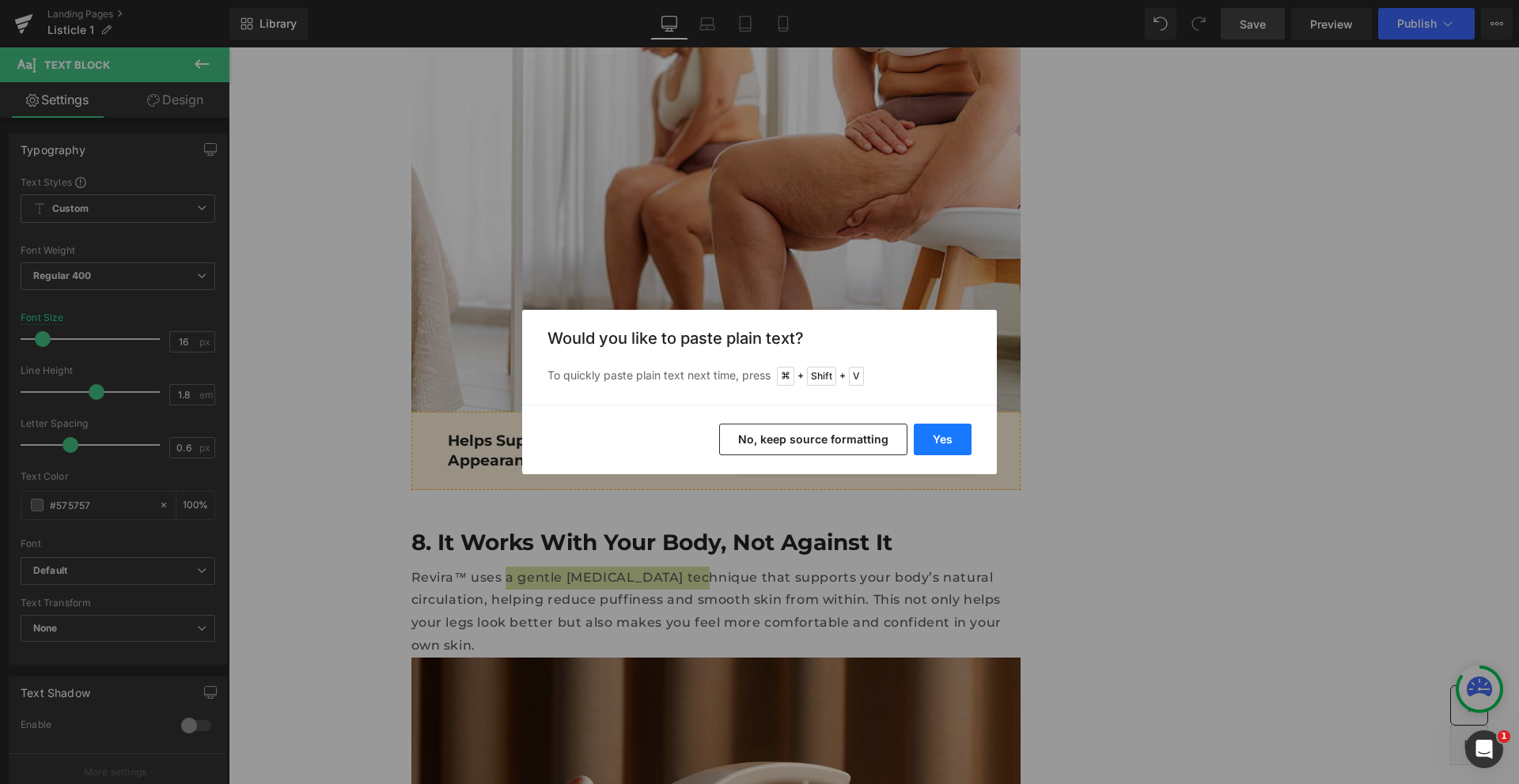
click at [924, 441] on button "Yes" at bounding box center [942, 439] width 57 height 32
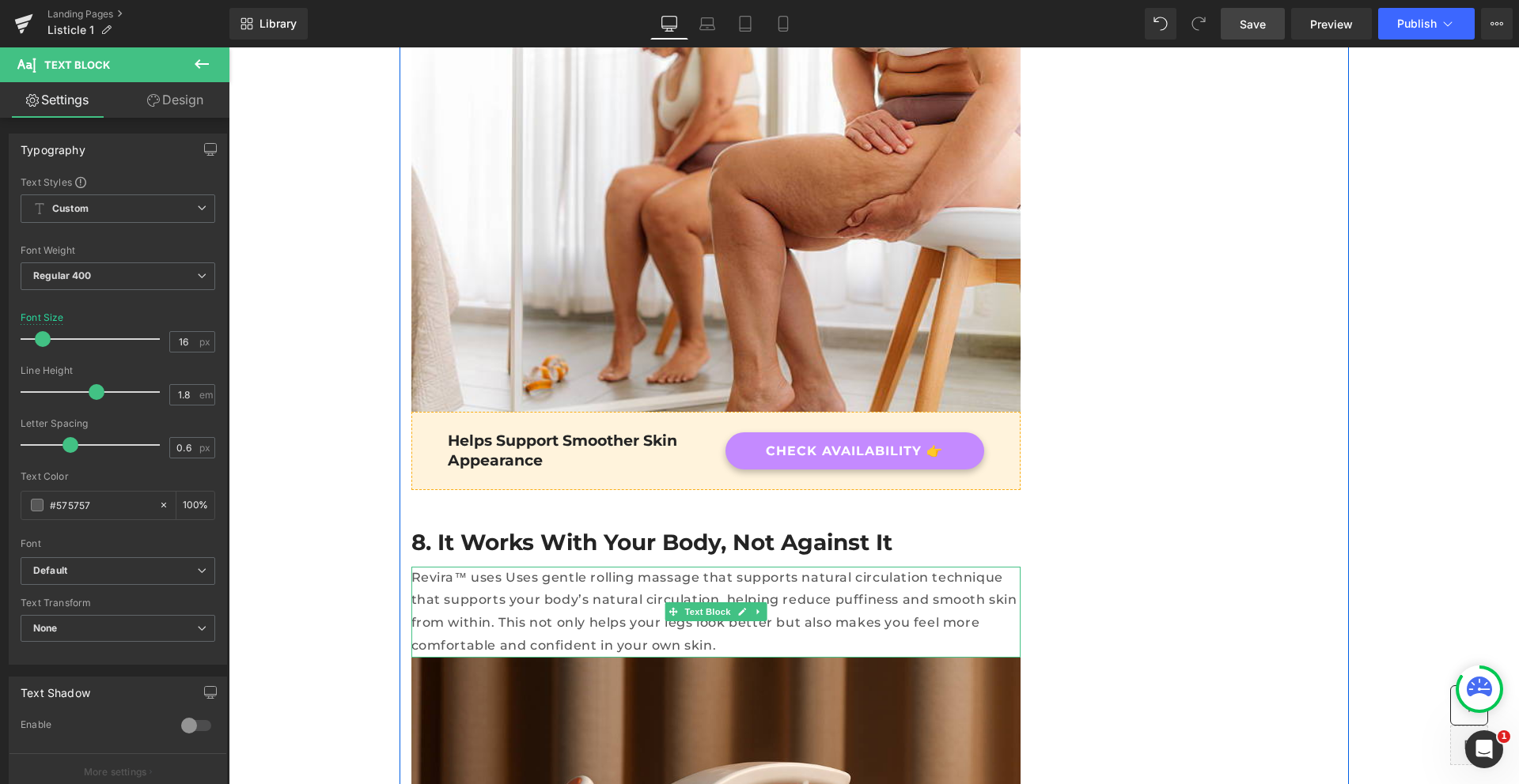
click at [478, 567] on p "Revira™ uses Uses gentle rolling massage that supports natural circulation tech…" at bounding box center [715, 612] width 609 height 91
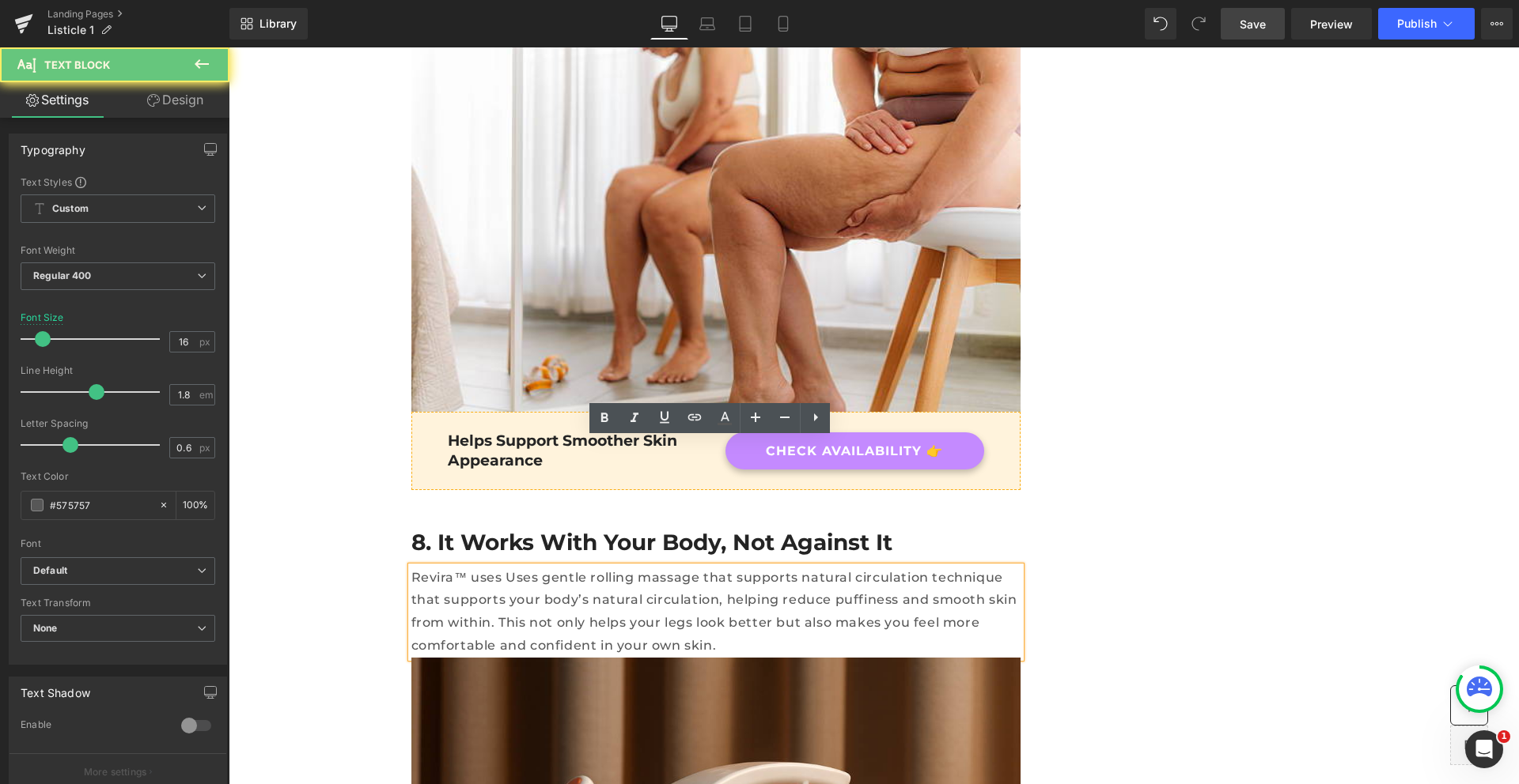
click at [505, 567] on p "Revira™ uses Uses gentle rolling massage that supports natural circulation tech…" at bounding box center [715, 612] width 609 height 91
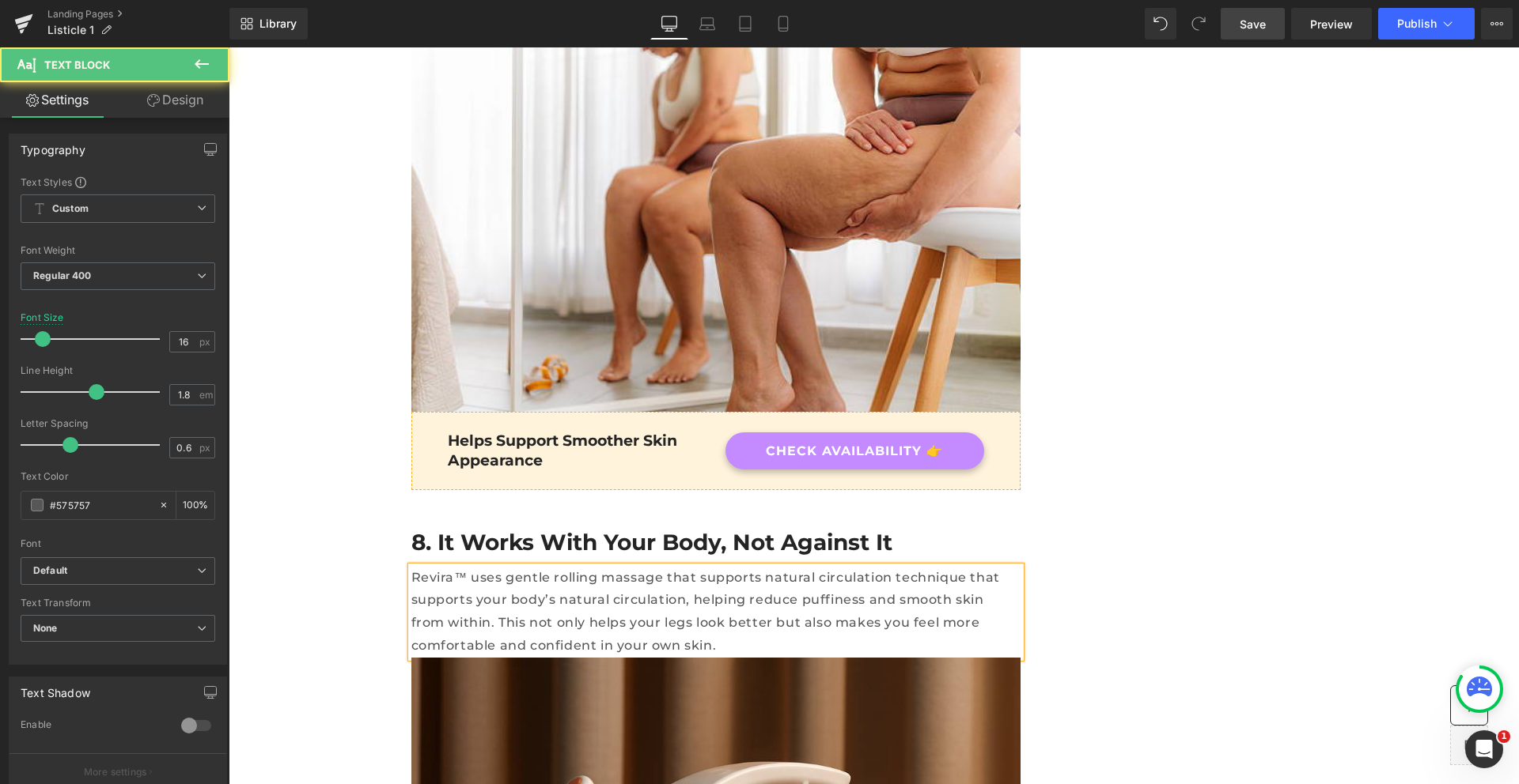
click at [573, 567] on p "Revira™ uses gentle rolling massage that supports natural circulation technique…" at bounding box center [715, 612] width 609 height 91
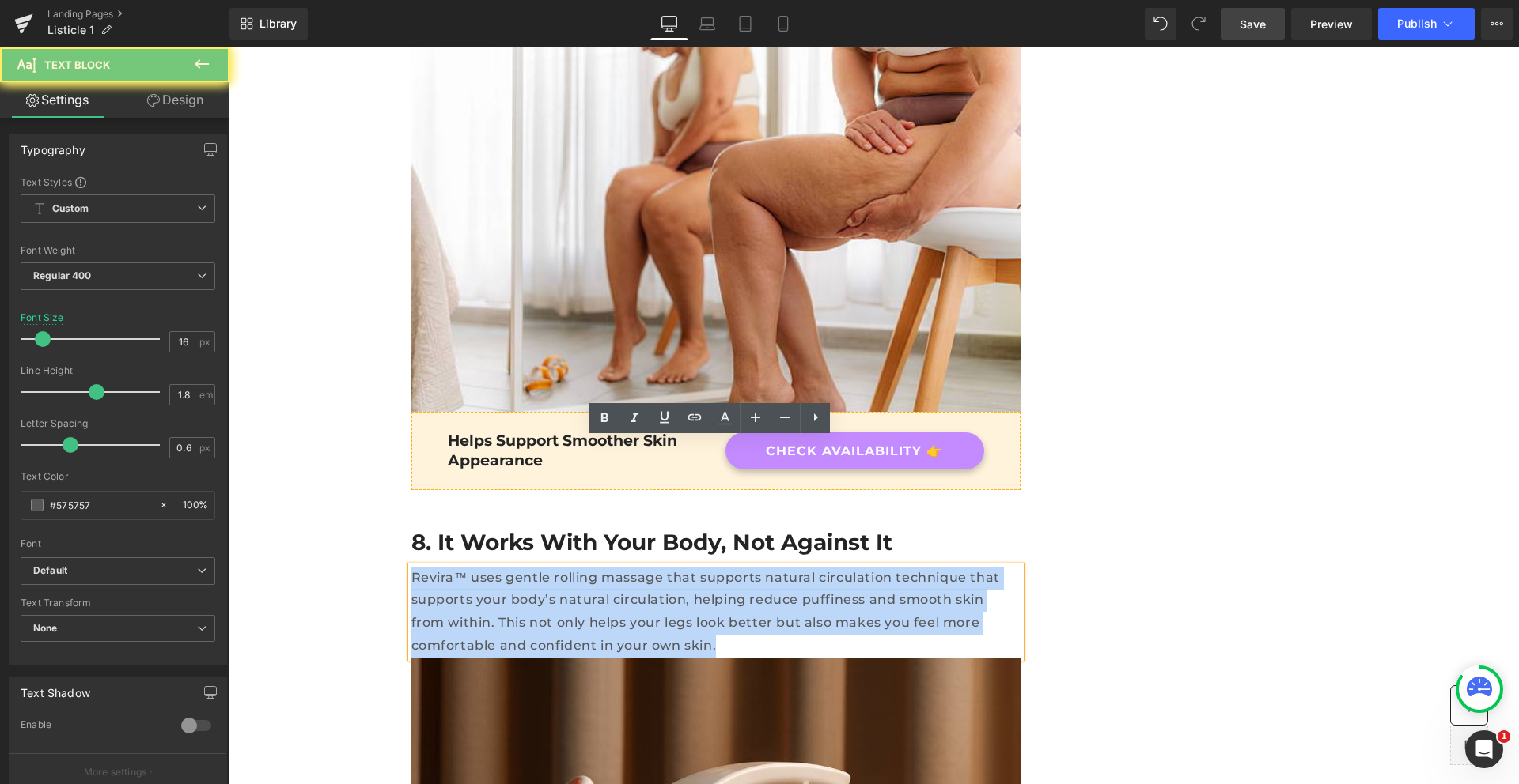
click at [573, 567] on p "Revira™ uses gentle rolling massage that supports natural circulation technique…" at bounding box center [715, 612] width 609 height 91
copy p "Revira™ uses gentle rolling massage that supports natural circulation technique…"
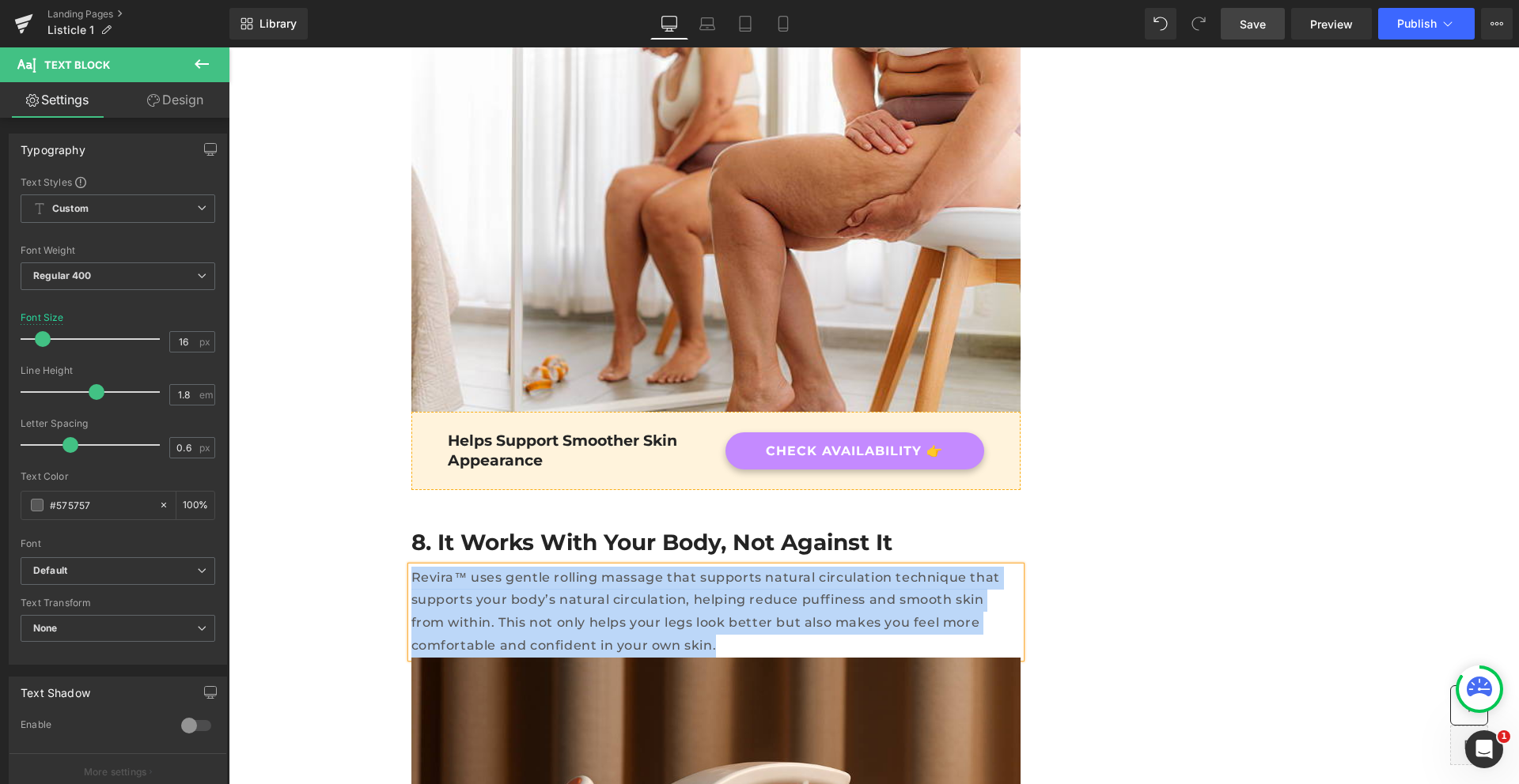
click at [662, 567] on p "Revira™ uses gentle rolling massage that supports natural circulation technique…" at bounding box center [715, 612] width 609 height 91
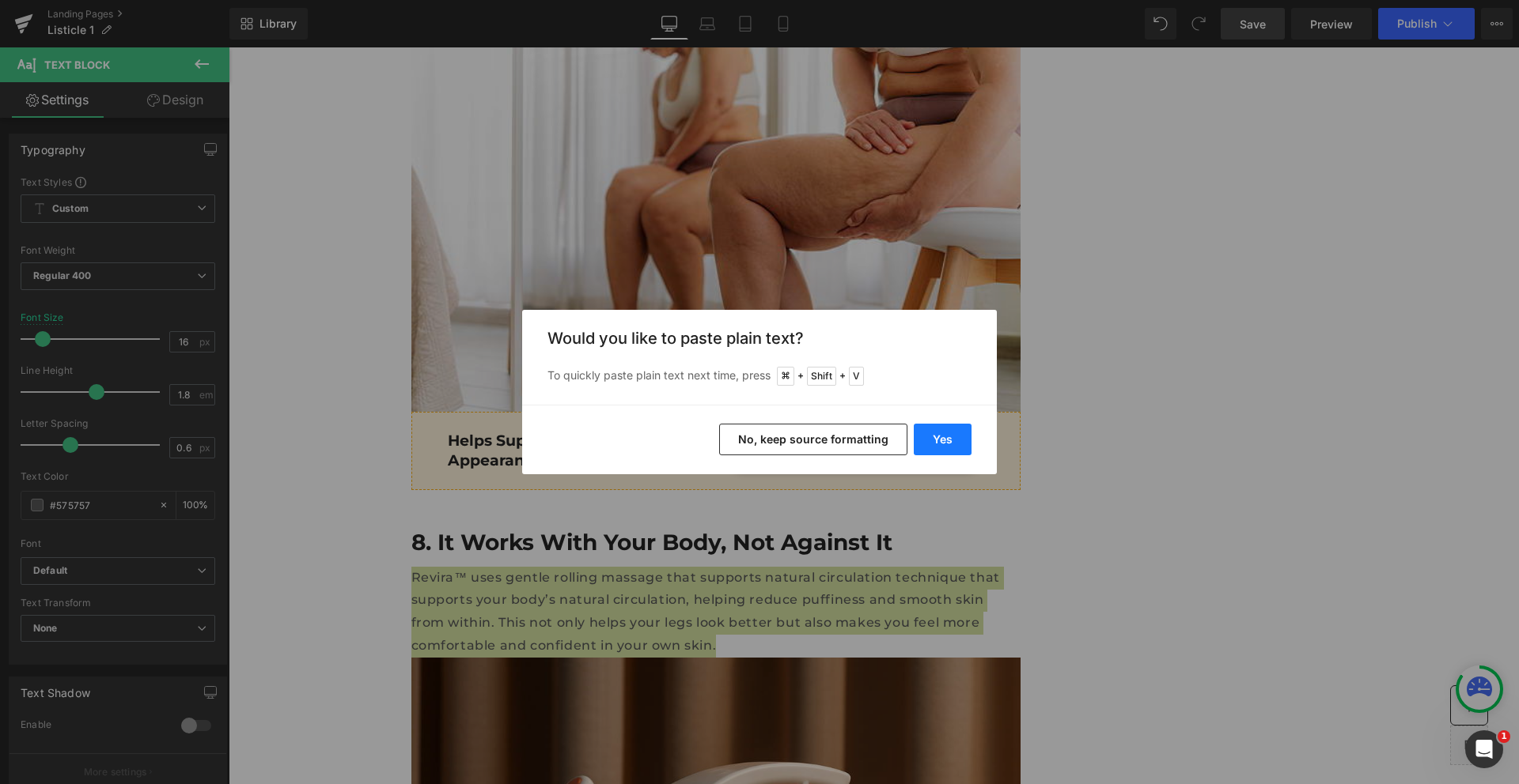
click at [948, 437] on button "Yes" at bounding box center [942, 439] width 57 height 32
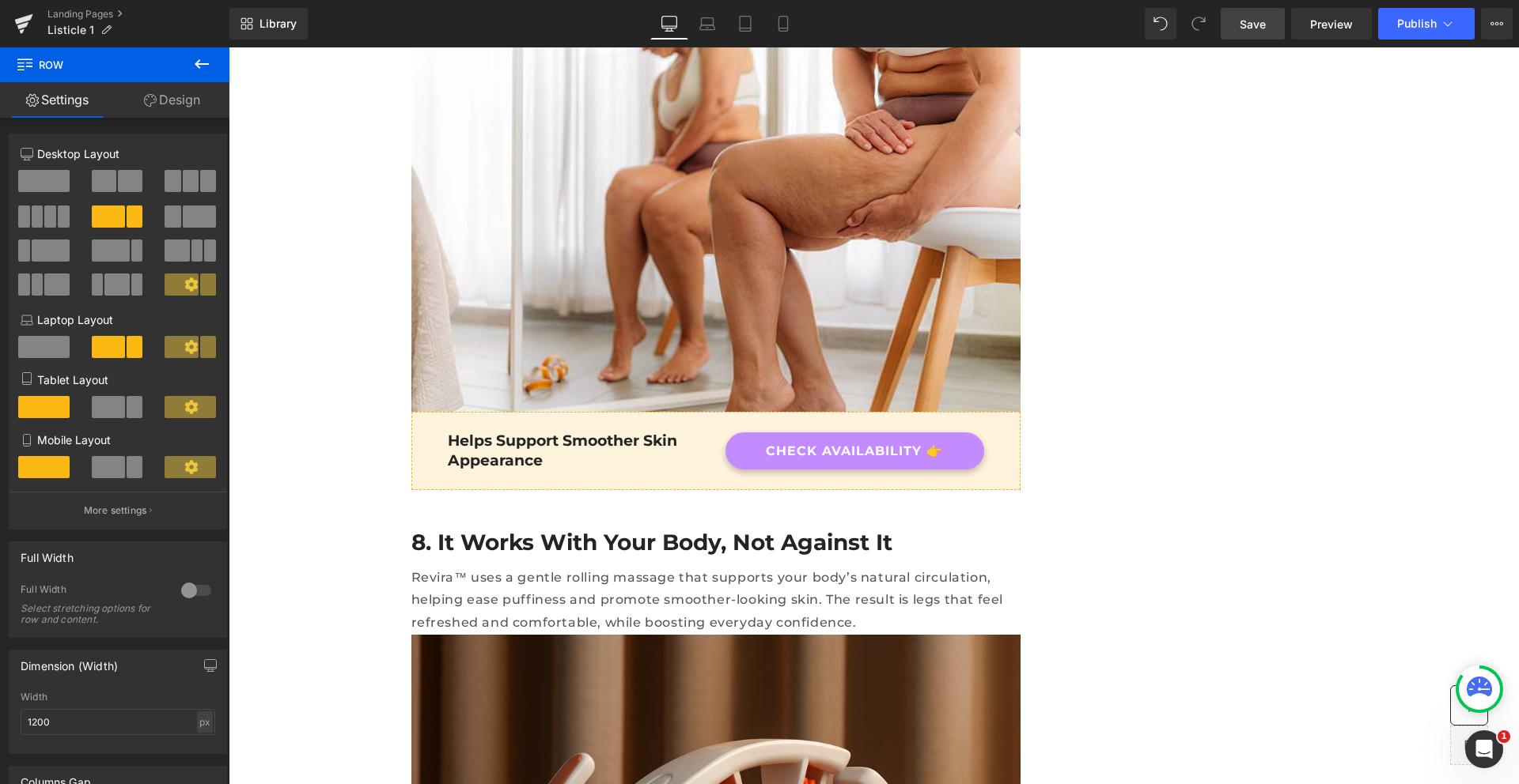
click at [1244, 16] on span "Save" at bounding box center [1252, 24] width 26 height 16
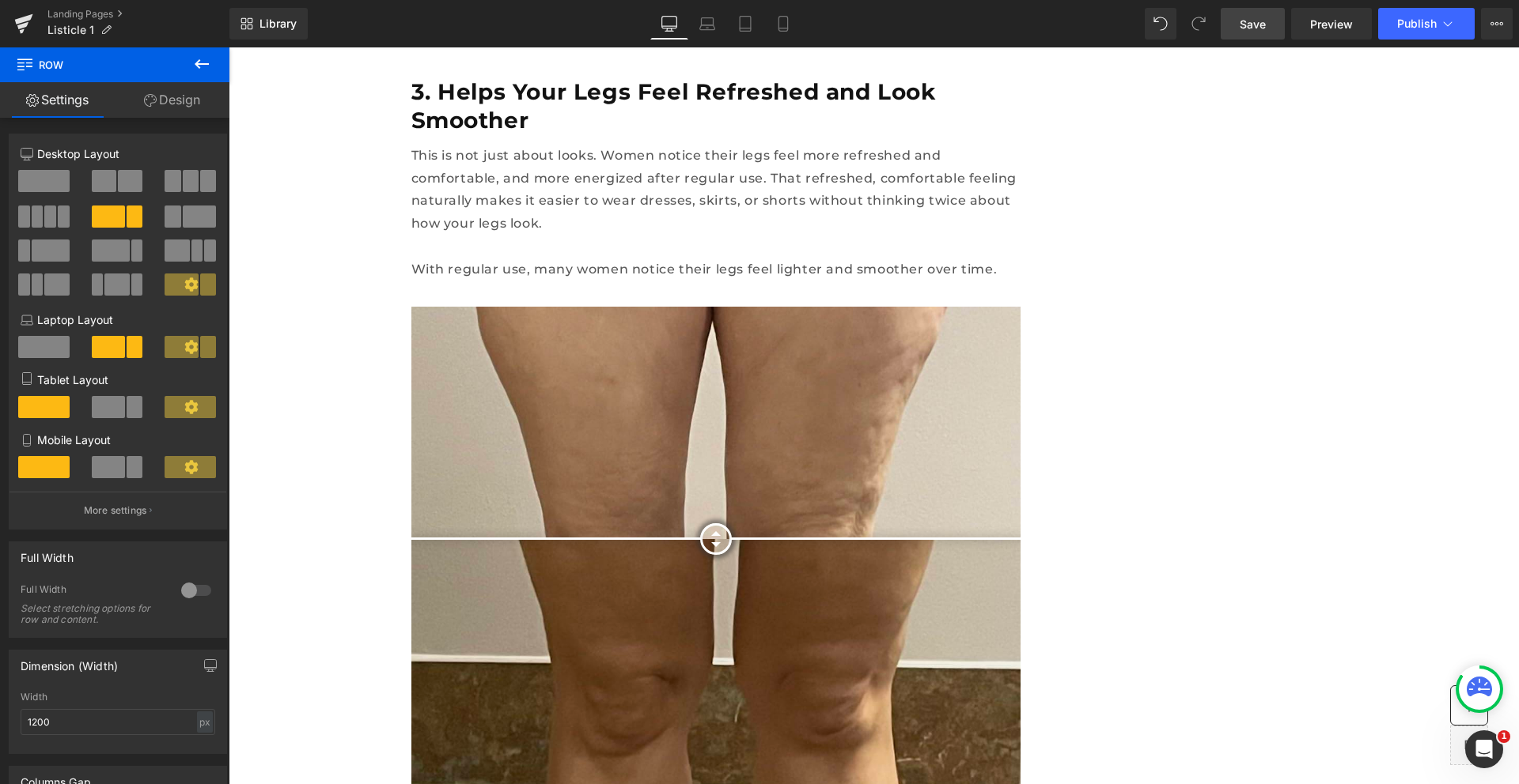
scroll to position [2776, 0]
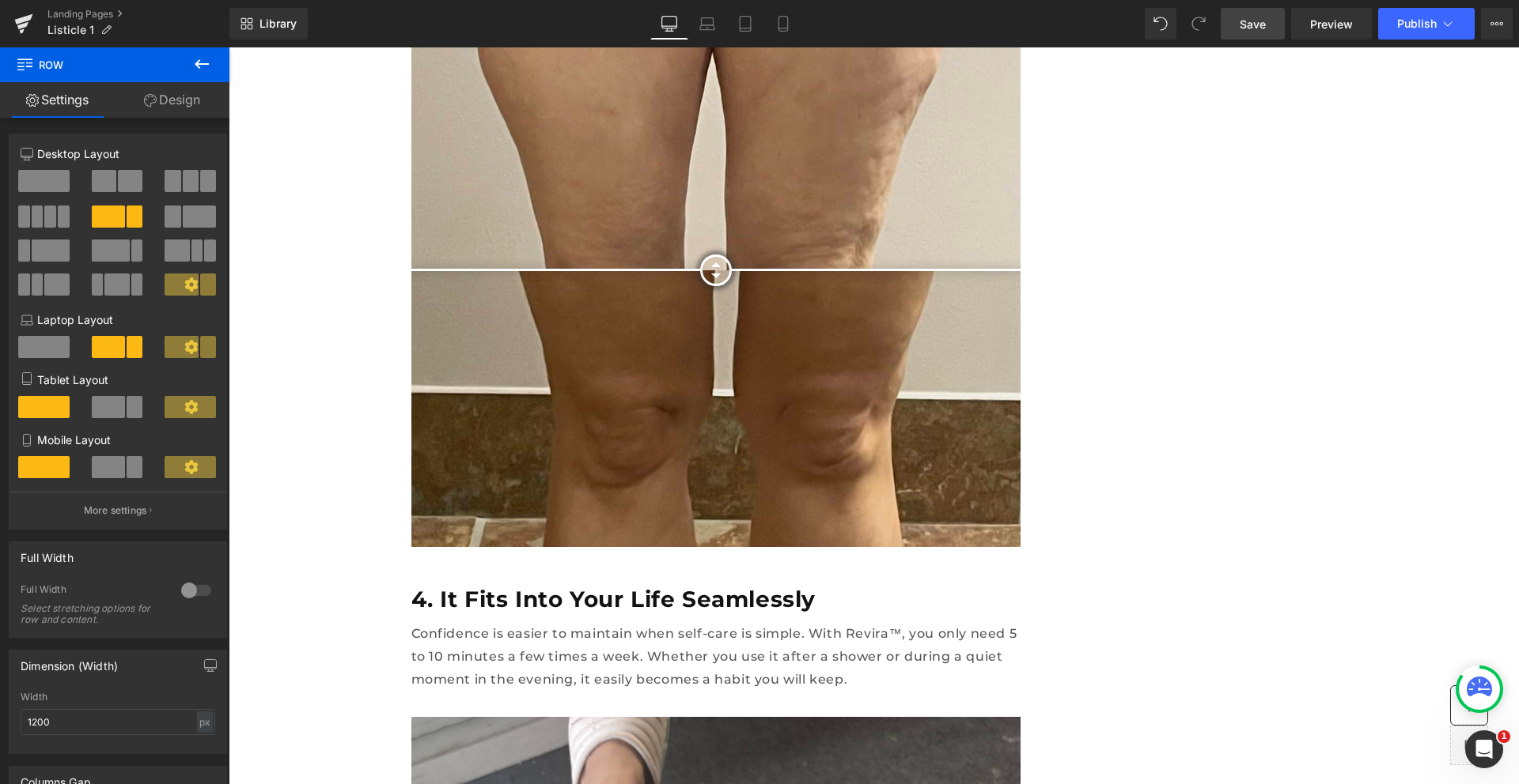
click at [1254, 34] on link "Save" at bounding box center [1252, 23] width 64 height 32
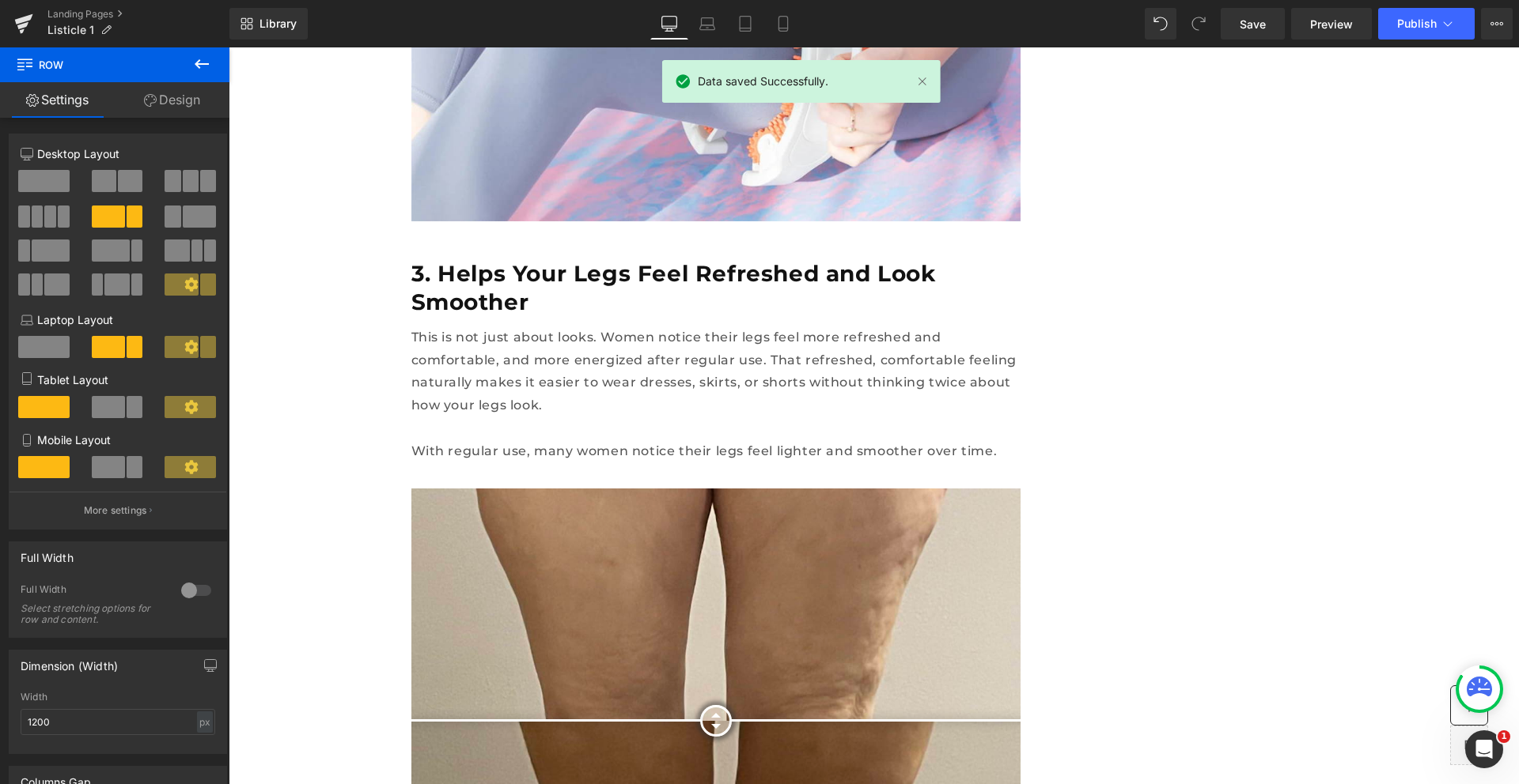
scroll to position [2429, 0]
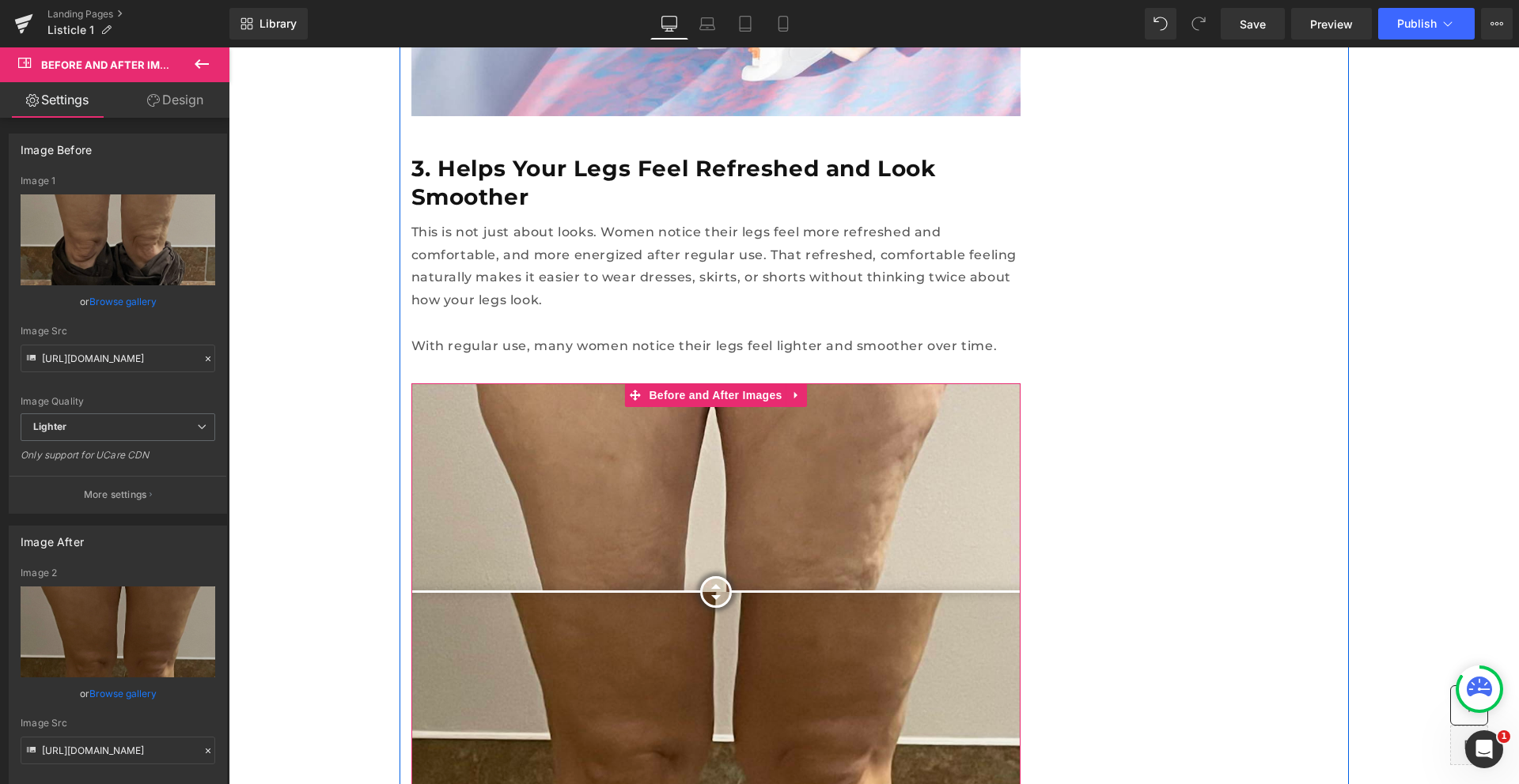
drag, startPoint x: 711, startPoint y: 490, endPoint x: 812, endPoint y: 465, distance: 104.0
click at [732, 577] on div at bounding box center [715, 592] width 32 height 32
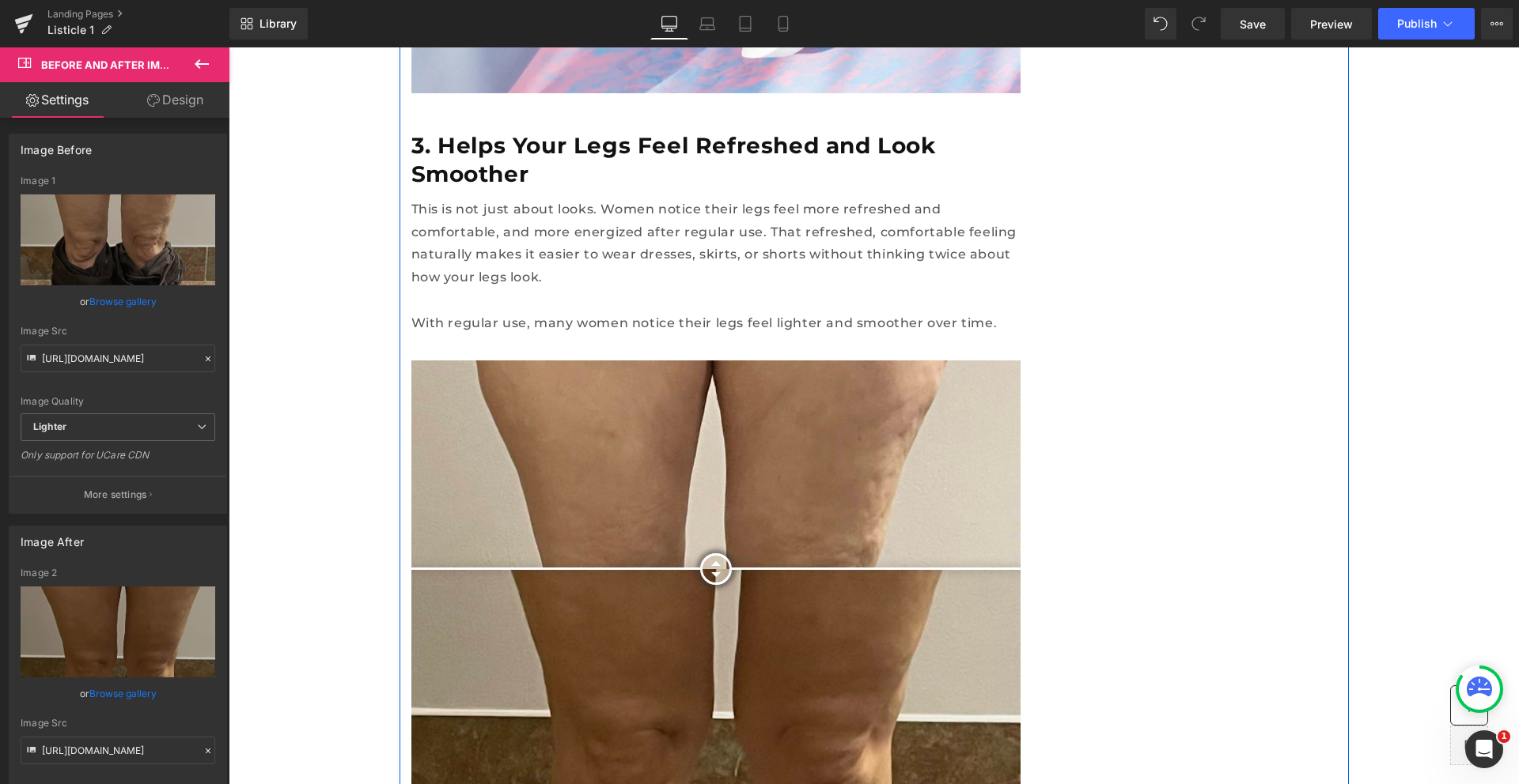
scroll to position [2441, 0]
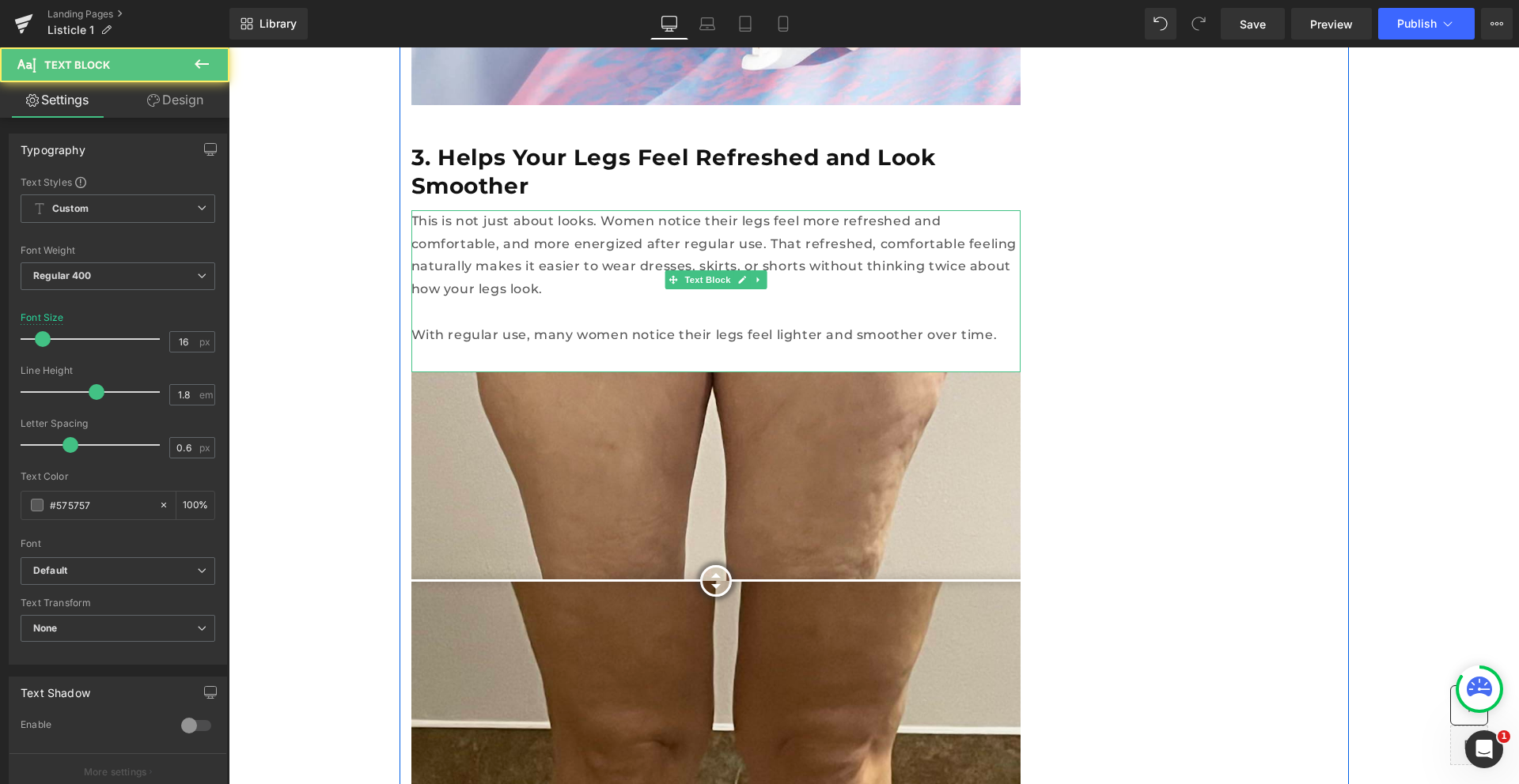
drag, startPoint x: 580, startPoint y: 144, endPoint x: 851, endPoint y: 161, distance: 271.5
click at [851, 210] on p "This is not just about looks. Women notice their legs feel more refreshed and c…" at bounding box center [715, 255] width 609 height 91
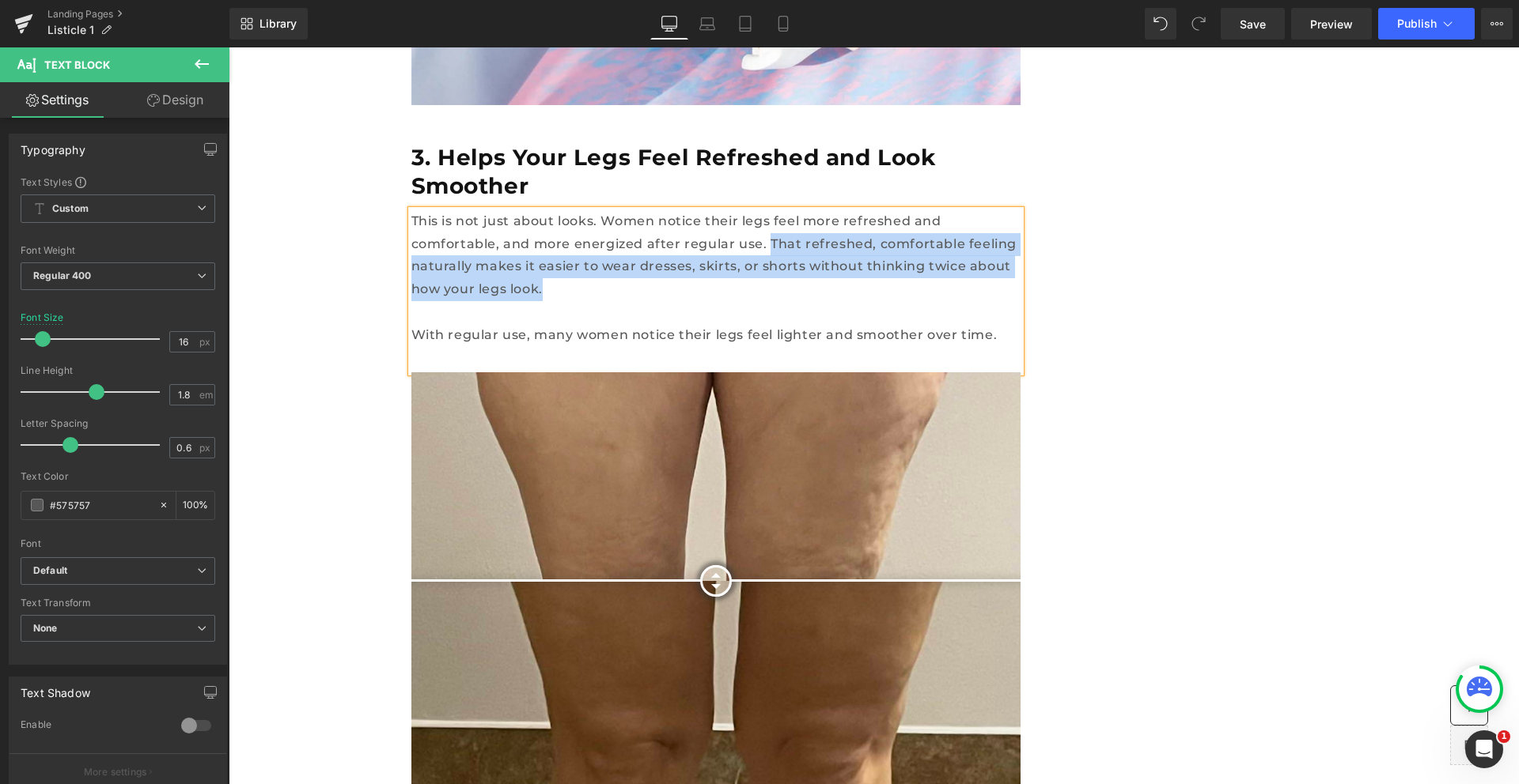
click at [673, 210] on p "This is not just about looks. Women notice their legs feel more refreshed and c…" at bounding box center [715, 255] width 609 height 91
drag, startPoint x: 853, startPoint y: 168, endPoint x: 578, endPoint y: 145, distance: 276.0
click at [578, 210] on p "This is not just about looks. Women notice their legs feel more refreshed and c…" at bounding box center [715, 255] width 609 height 91
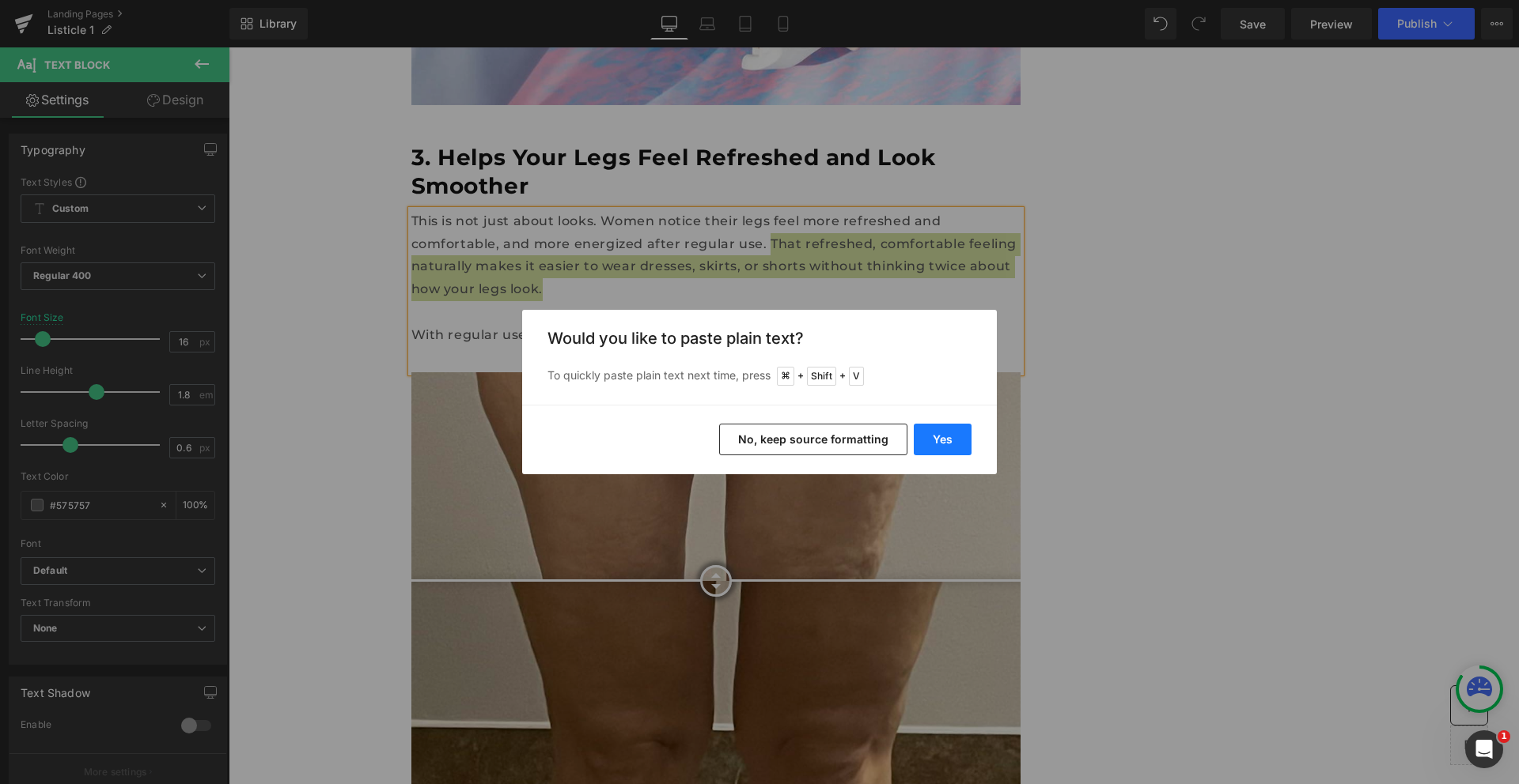
click at [926, 427] on button "Yes" at bounding box center [942, 439] width 57 height 32
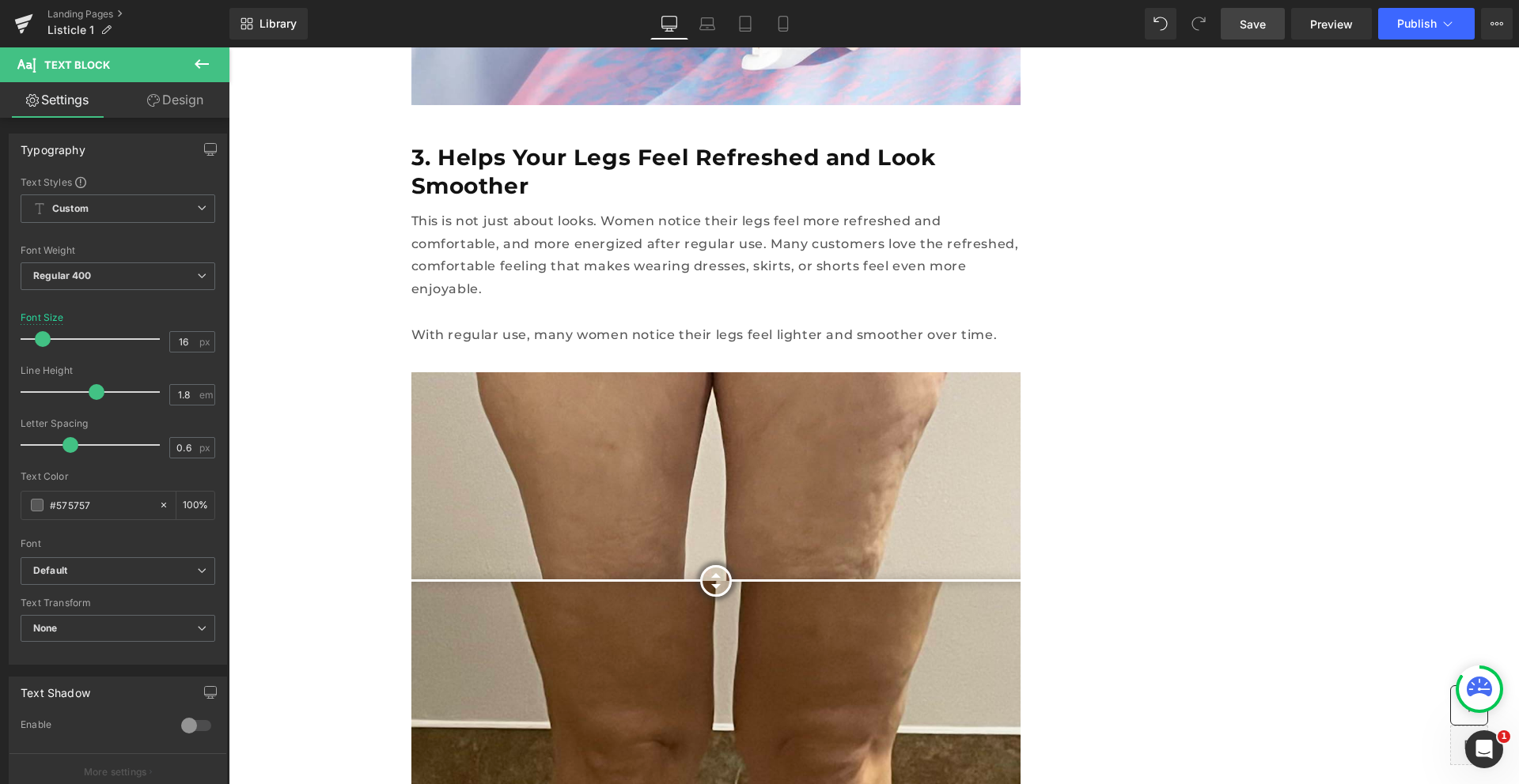
click at [1276, 27] on link "Save" at bounding box center [1252, 23] width 64 height 32
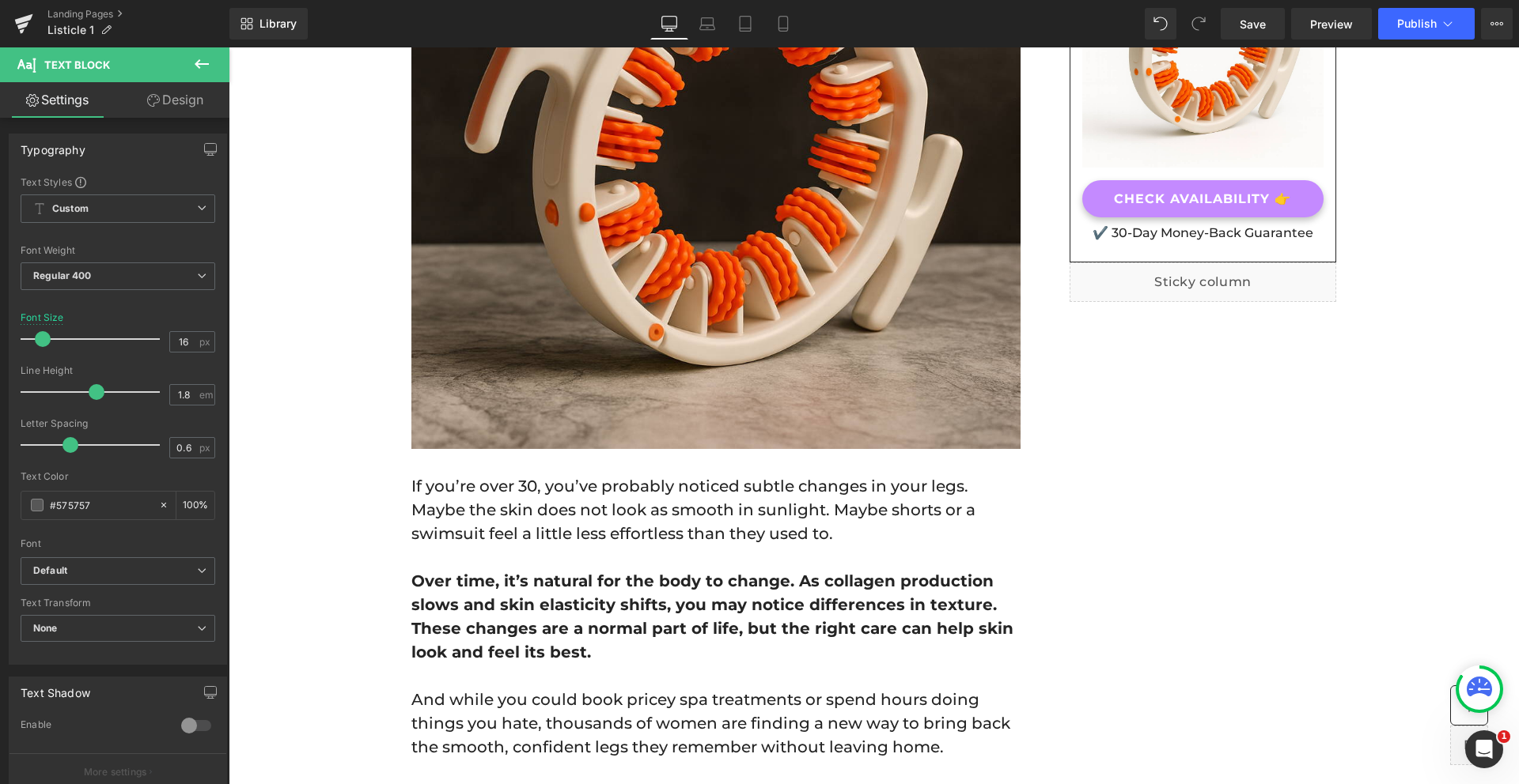
scroll to position [449, 0]
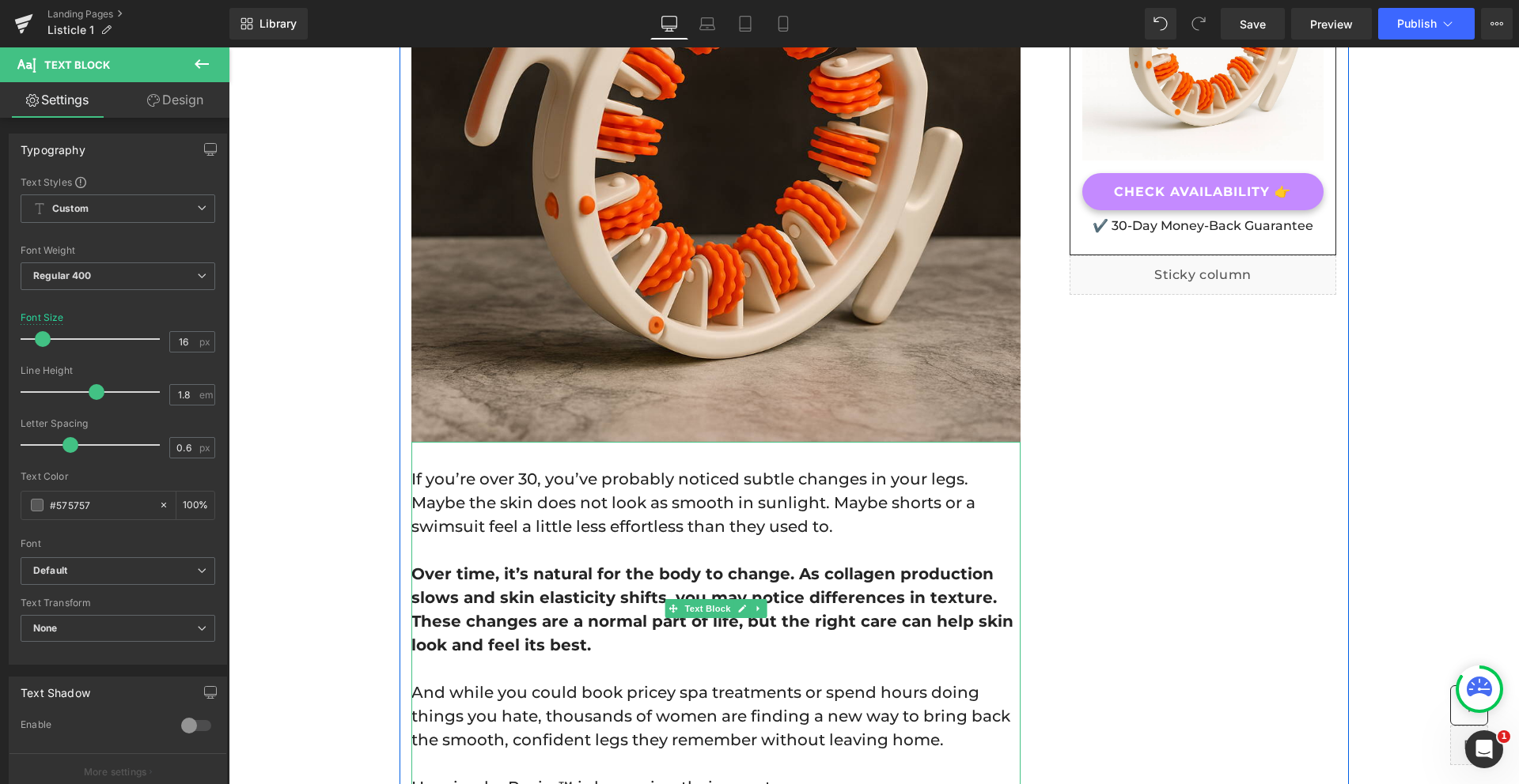
click at [521, 519] on p "If you’re over 30, you’ve probably noticed subtle changes in your legs. Maybe t…" at bounding box center [715, 503] width 609 height 71
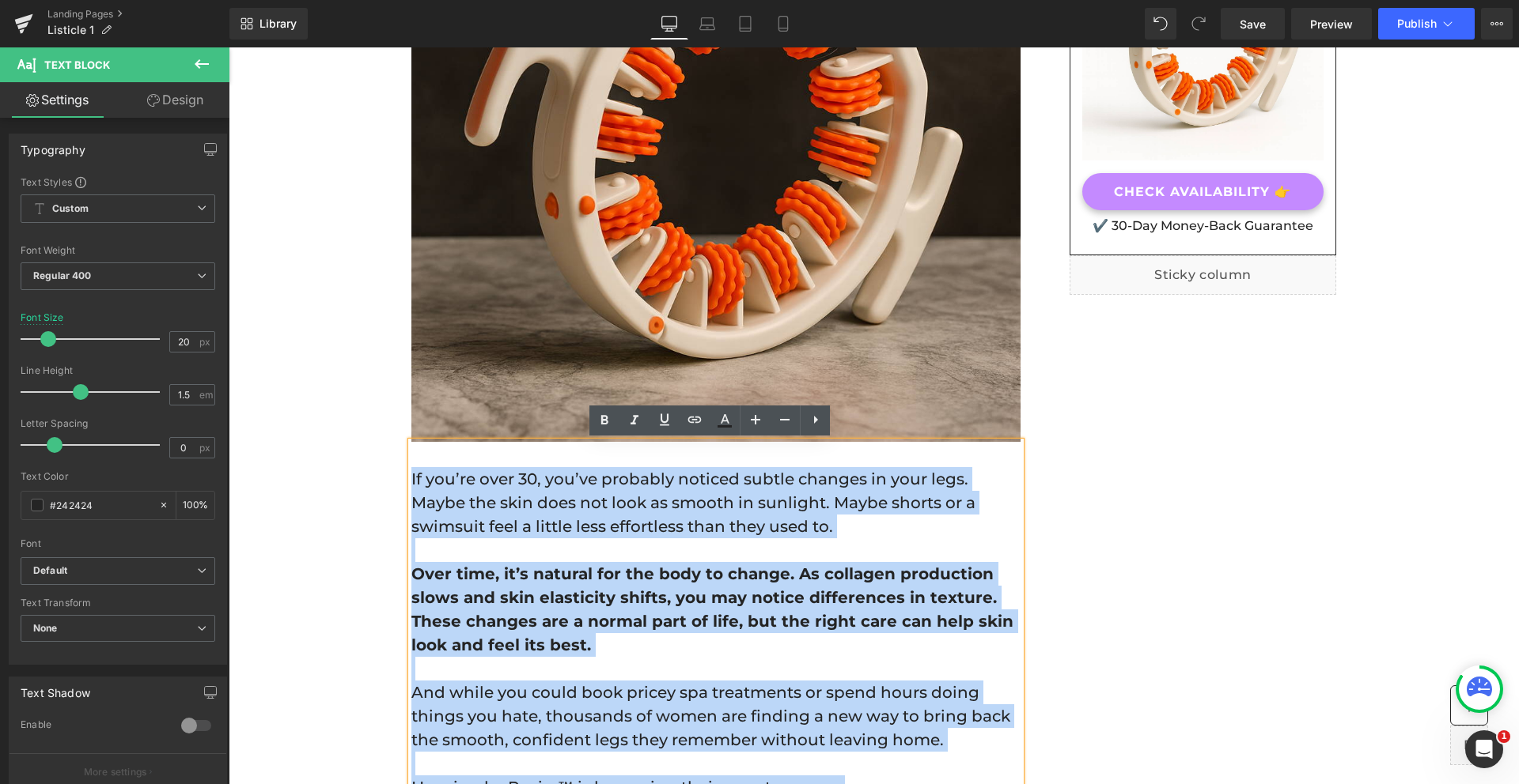
drag, startPoint x: 407, startPoint y: 478, endPoint x: 821, endPoint y: 768, distance: 505.5
click at [821, 768] on div "If you’re over 30, you’ve probably noticed subtle changes in your legs. Maybe t…" at bounding box center [715, 621] width 609 height 358
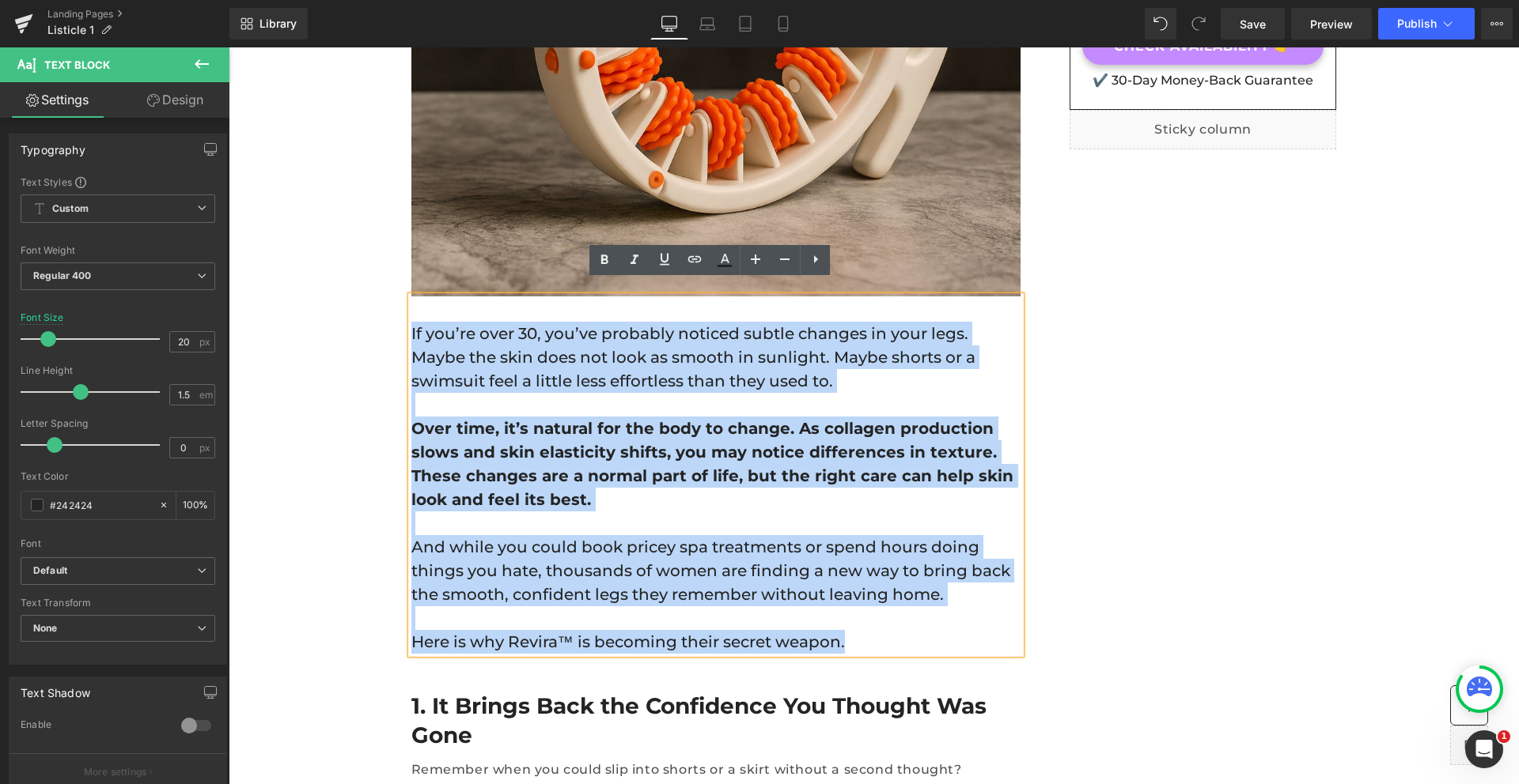
scroll to position [610, 0]
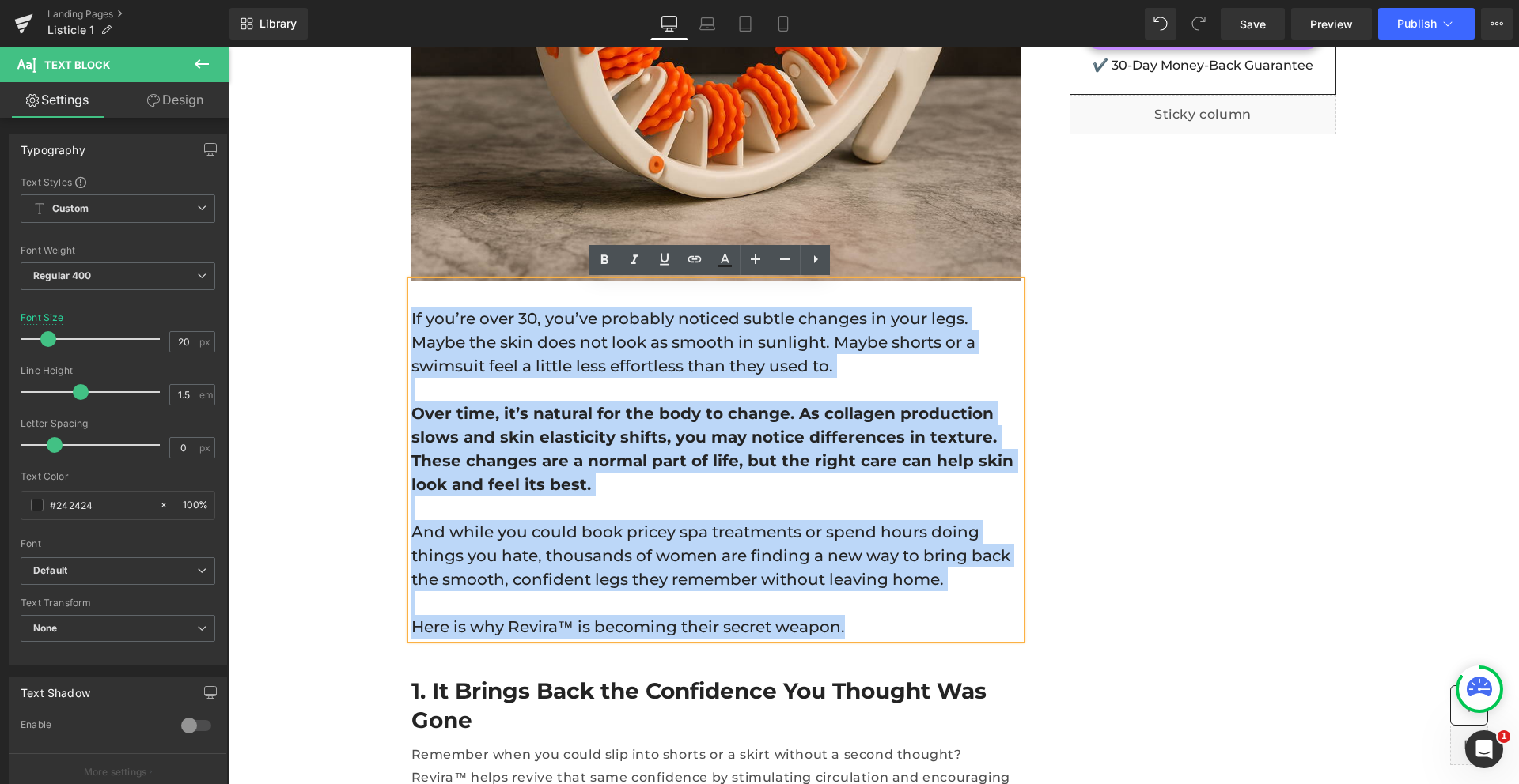
copy div "If you’re over 30, you’ve probably noticed subtle changes in your legs. Maybe t…"
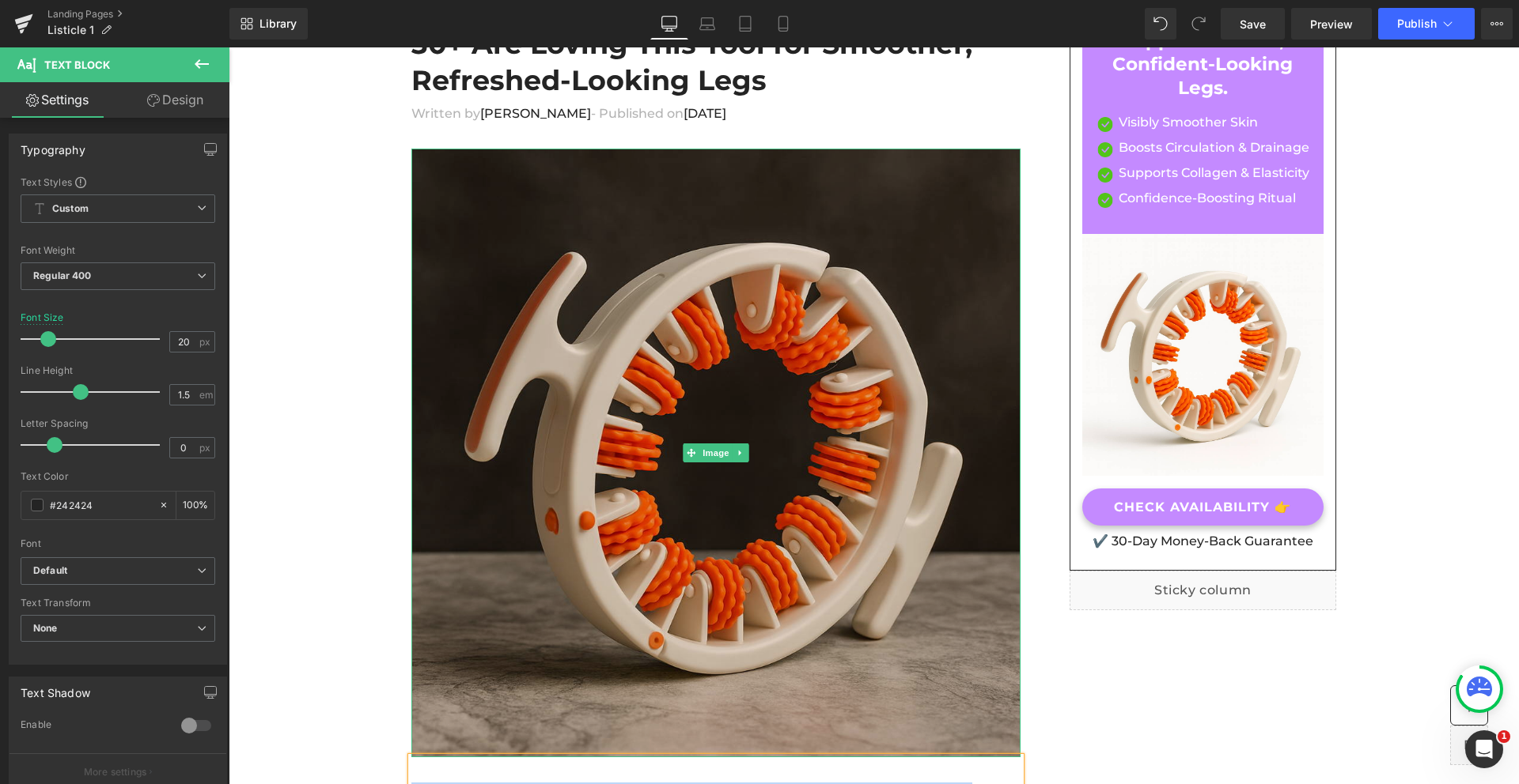
scroll to position [475, 0]
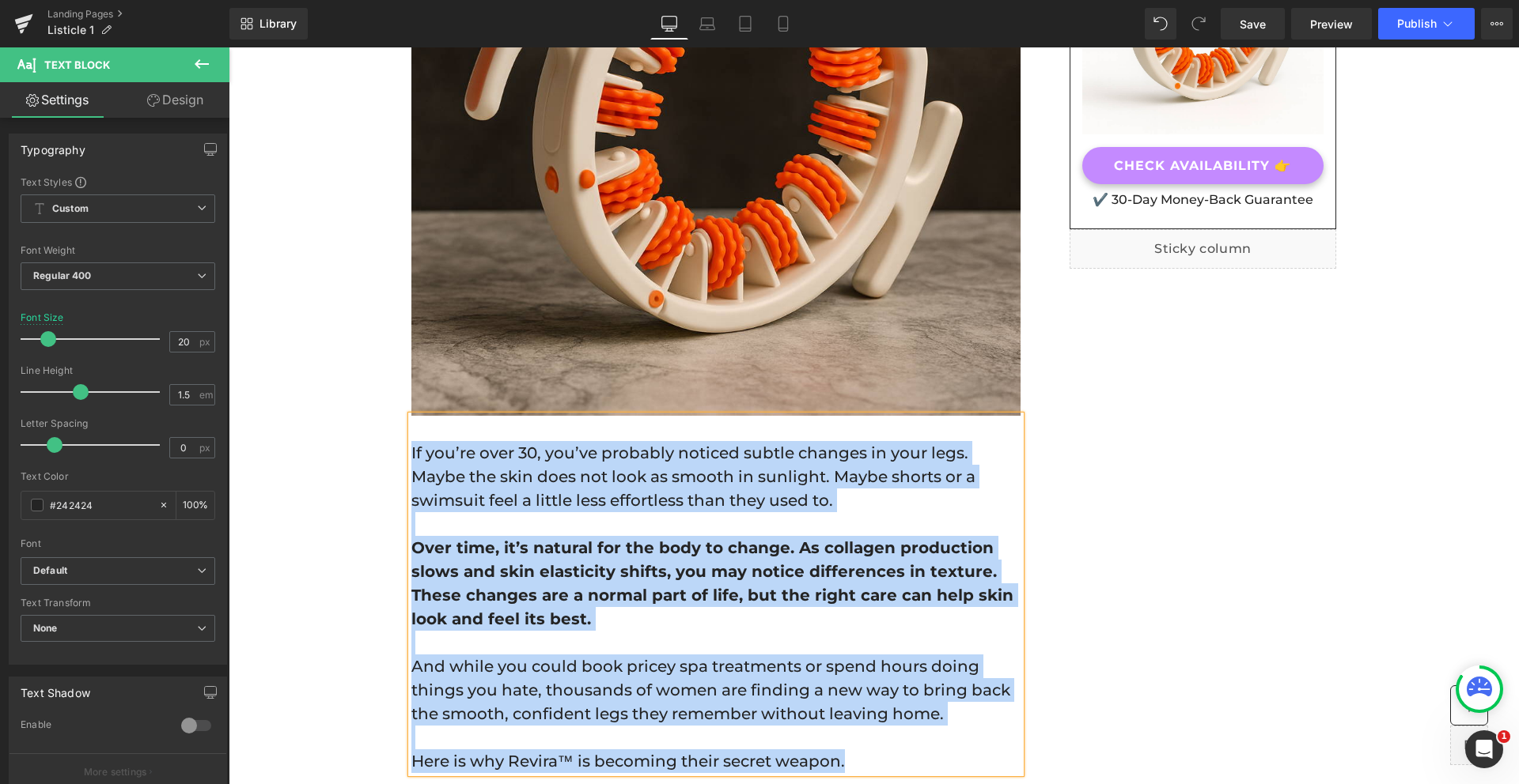
click at [567, 497] on p "If you’re over 30, you’ve probably noticed subtle changes in your legs. Maybe t…" at bounding box center [715, 476] width 609 height 71
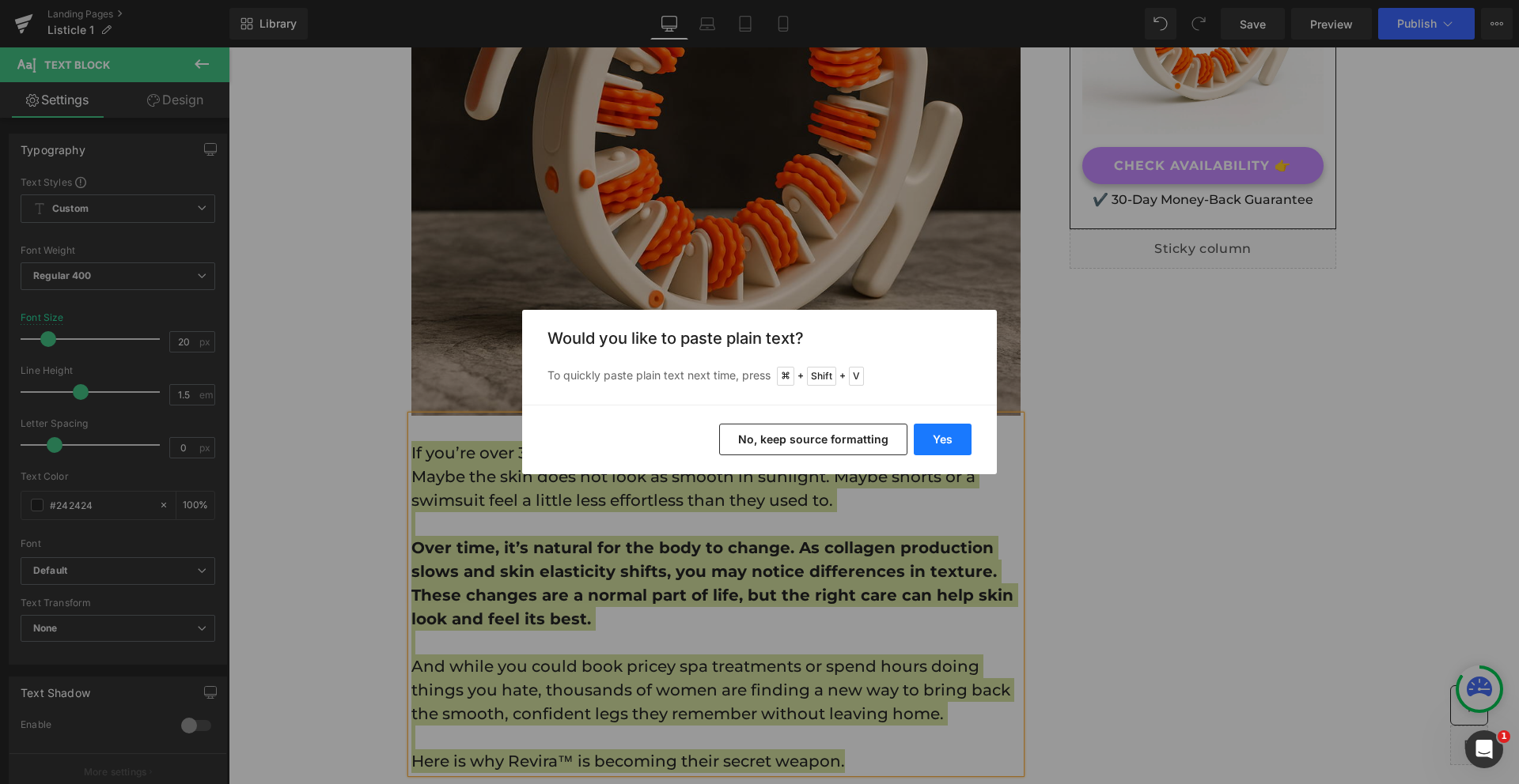
click at [930, 433] on button "Yes" at bounding box center [942, 439] width 57 height 32
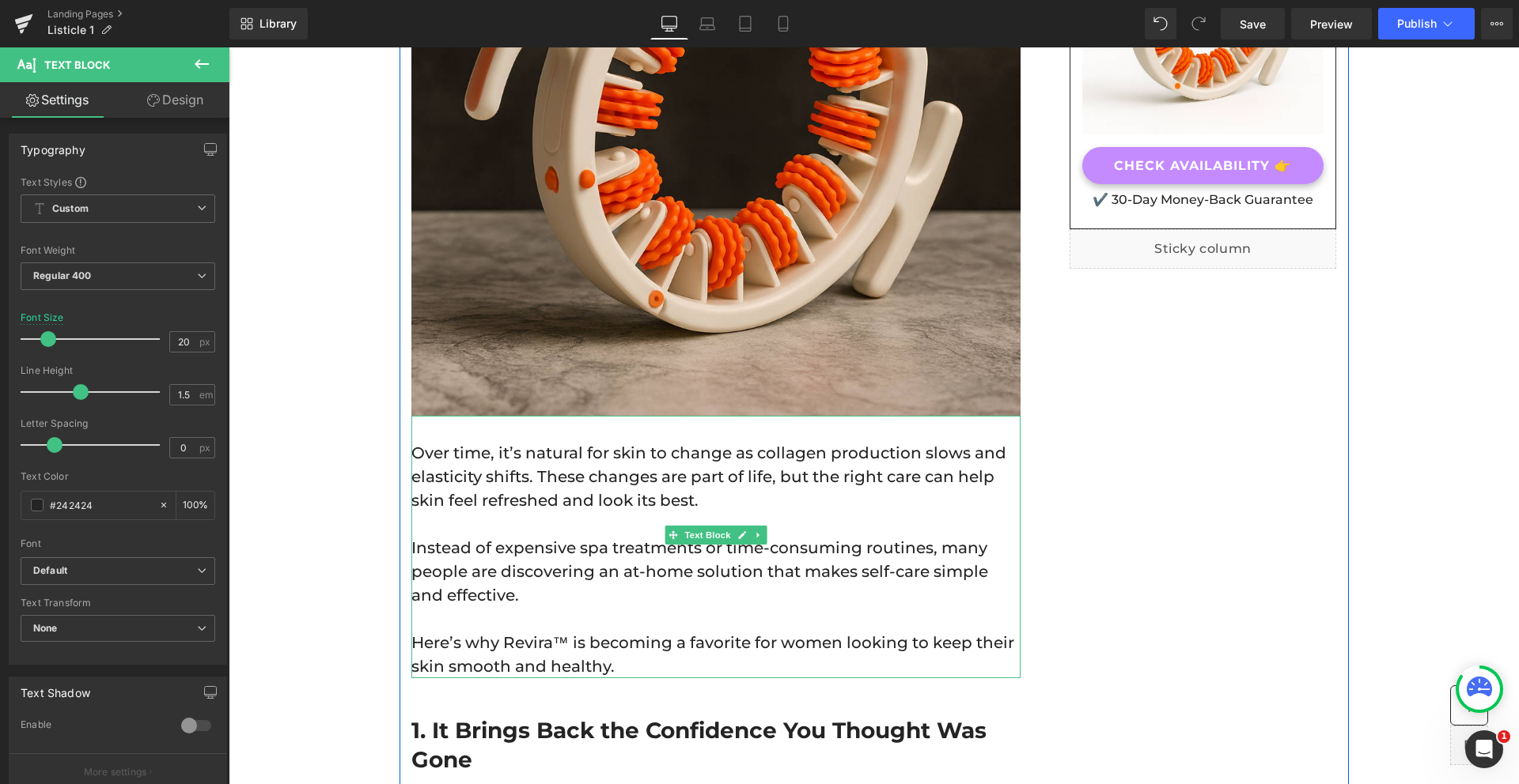
click at [546, 550] on p "Instead of expensive spa treatments or time-consuming routines, many people are…" at bounding box center [715, 572] width 609 height 71
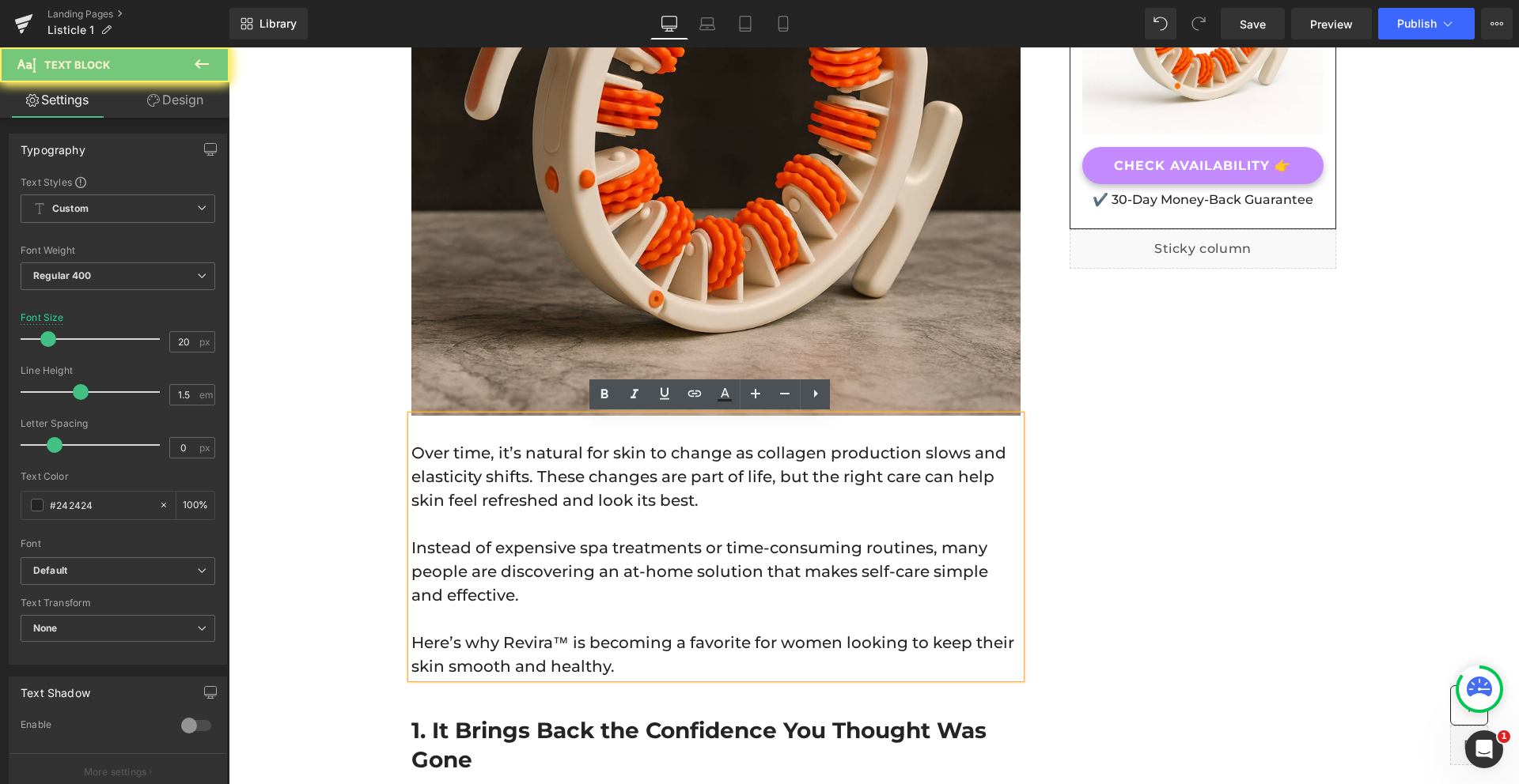
click at [664, 555] on p "Instead of expensive spa treatments or time-consuming routines, many people are…" at bounding box center [715, 572] width 609 height 71
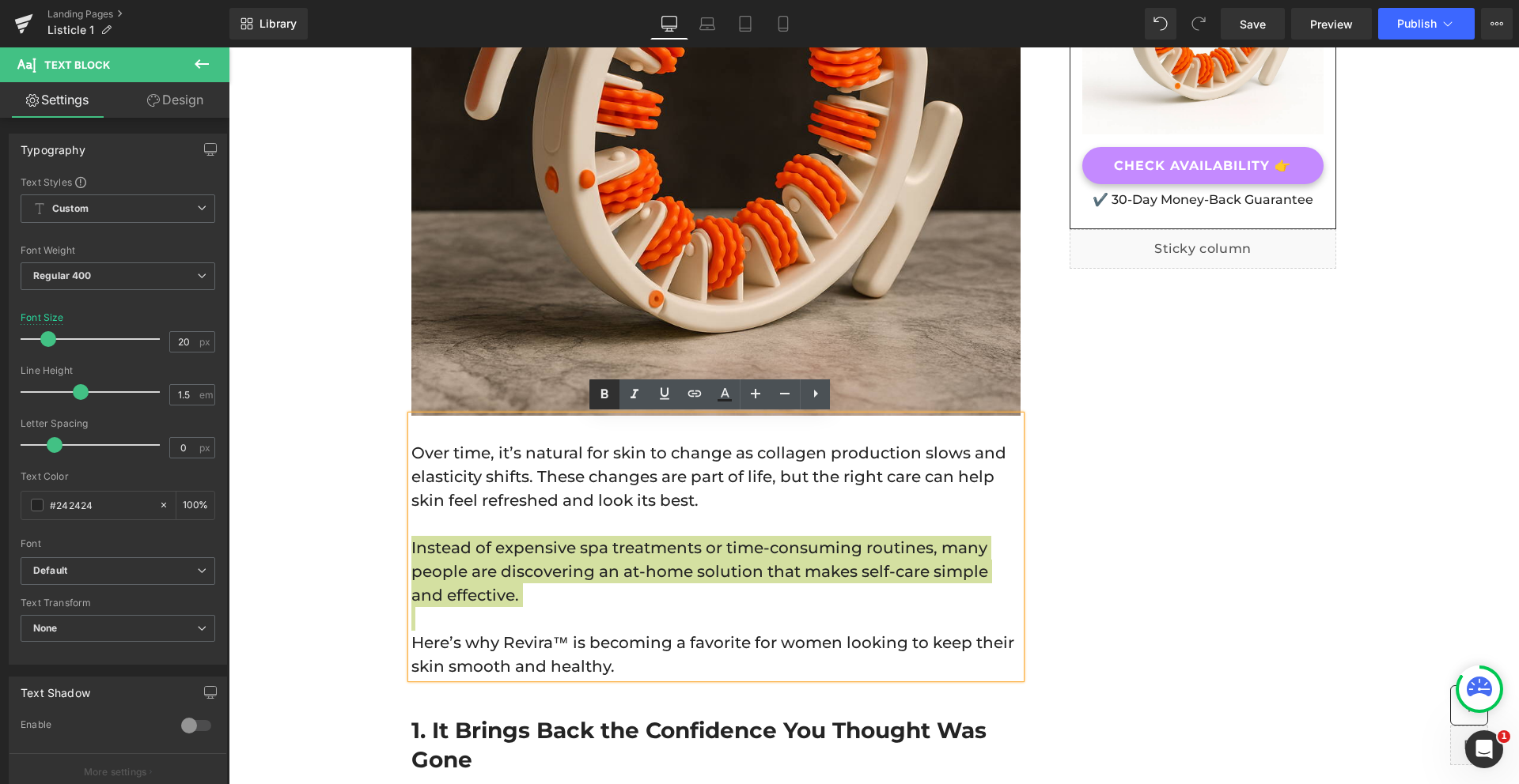
click at [609, 399] on icon at bounding box center [605, 395] width 19 height 19
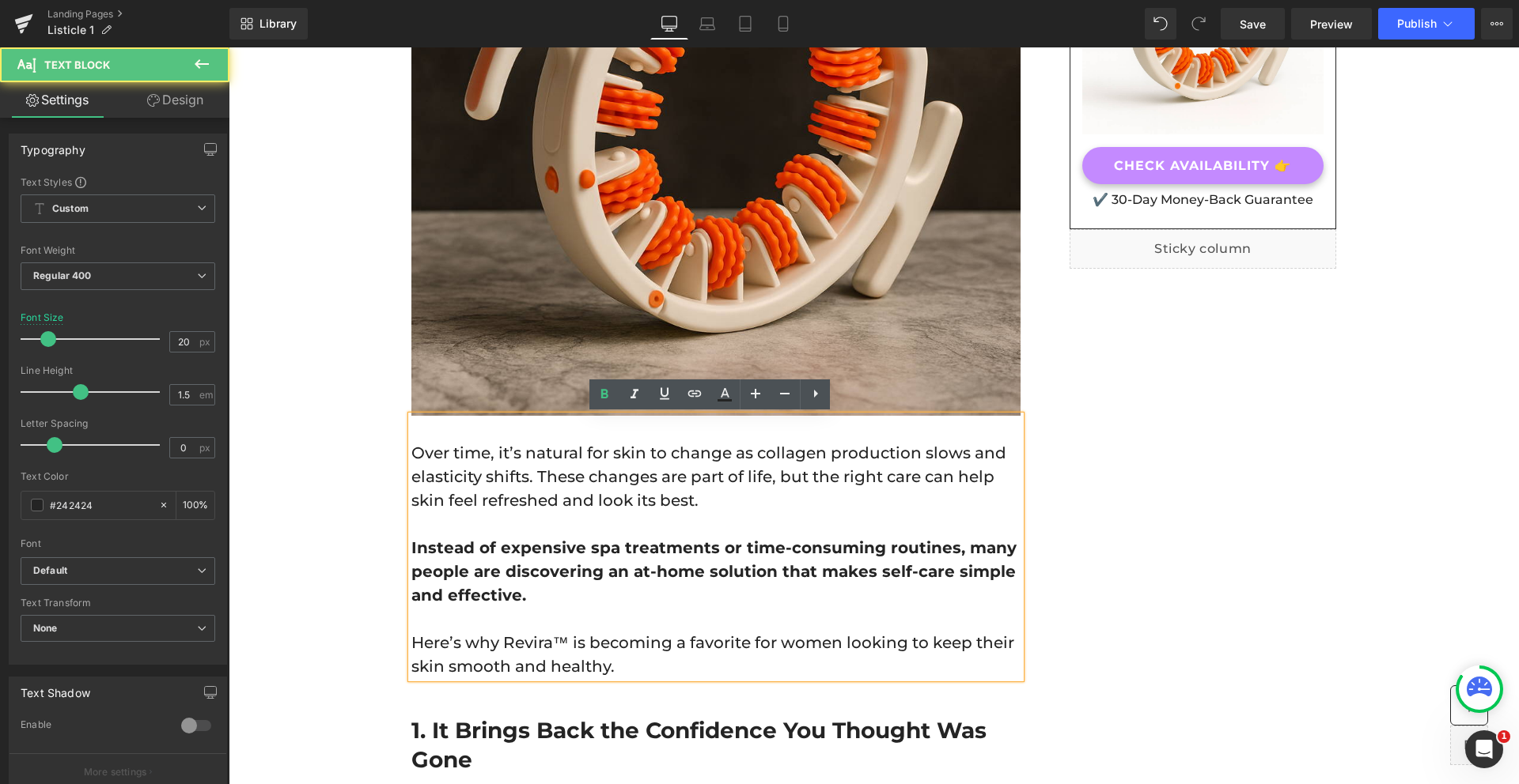
click at [804, 570] on strong "Instead of expensive spa treatments or time-consuming routines, many people are…" at bounding box center [714, 571] width 605 height 66
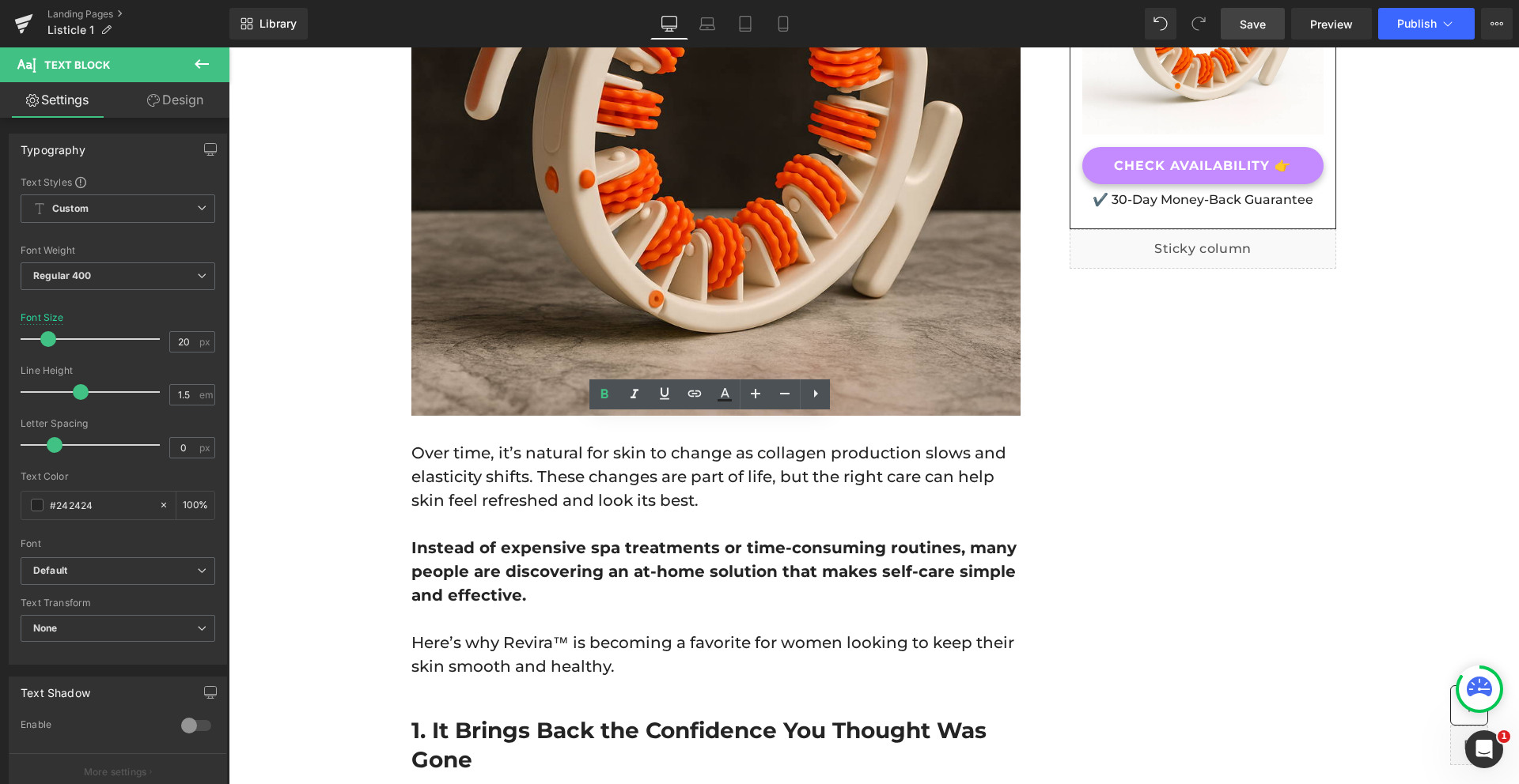
click at [1225, 30] on link "Save" at bounding box center [1252, 23] width 64 height 32
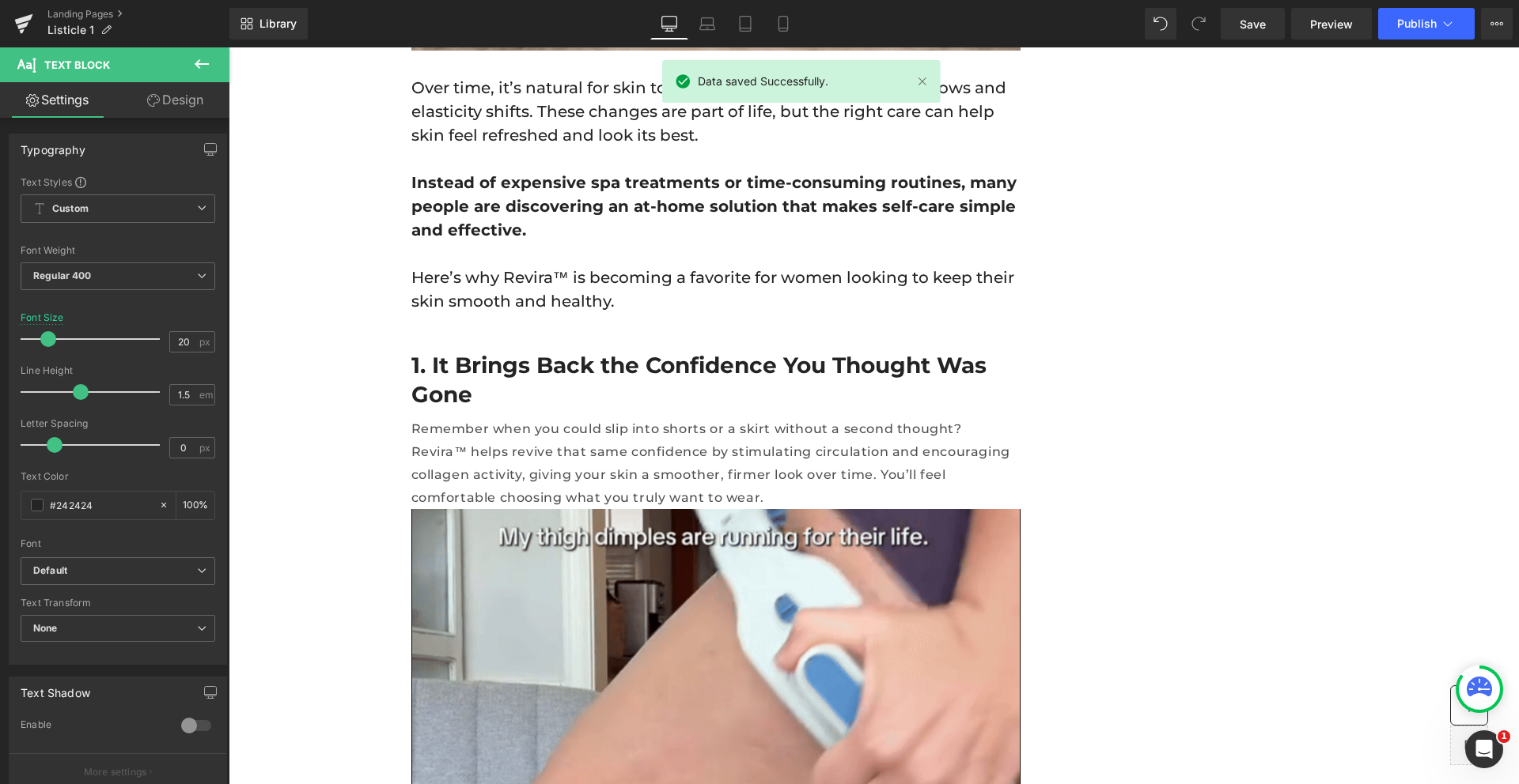
scroll to position [841, 0]
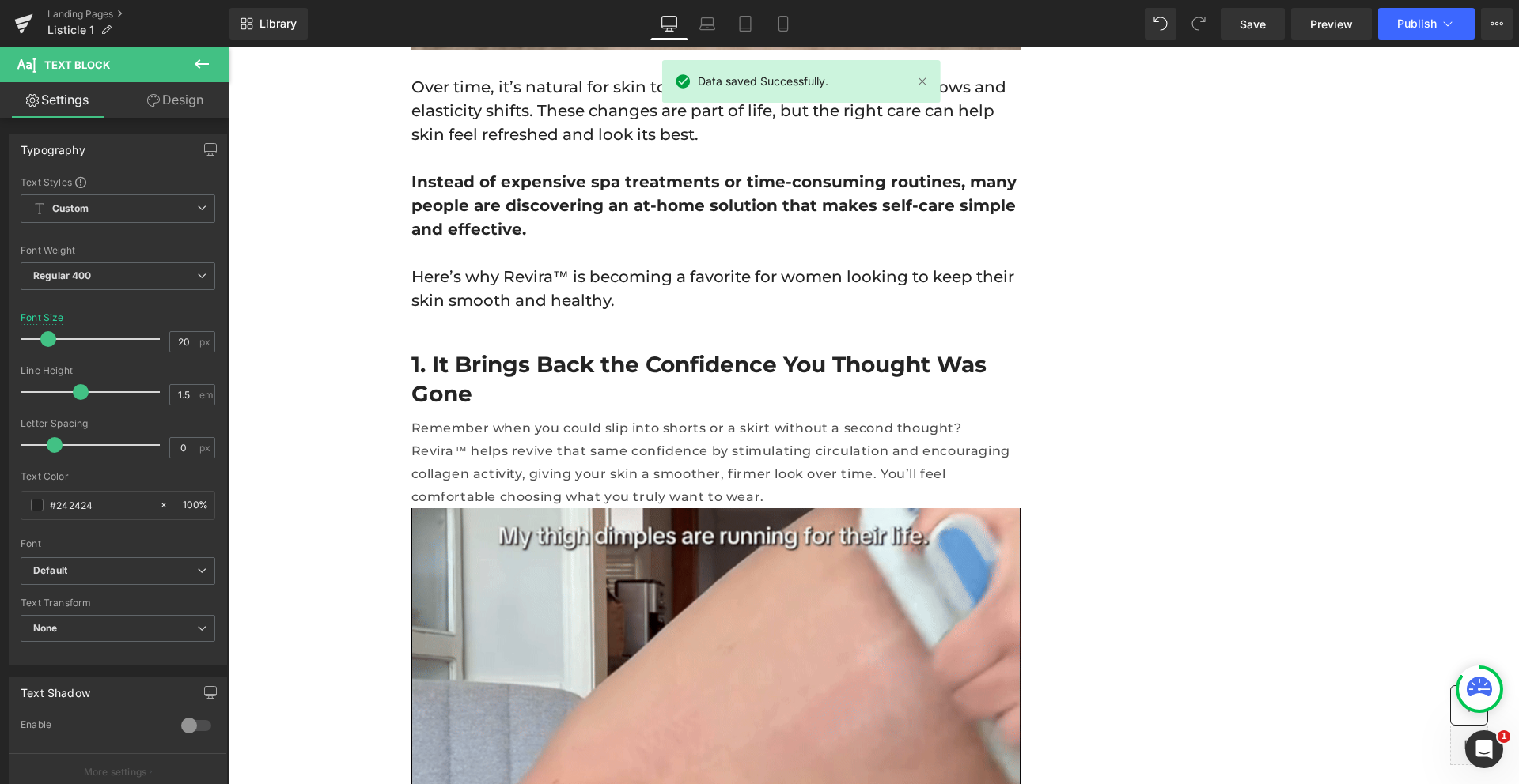
click at [580, 418] on p "Remember when you could slip into shorts or a skirt without a second thought? R…" at bounding box center [715, 463] width 609 height 91
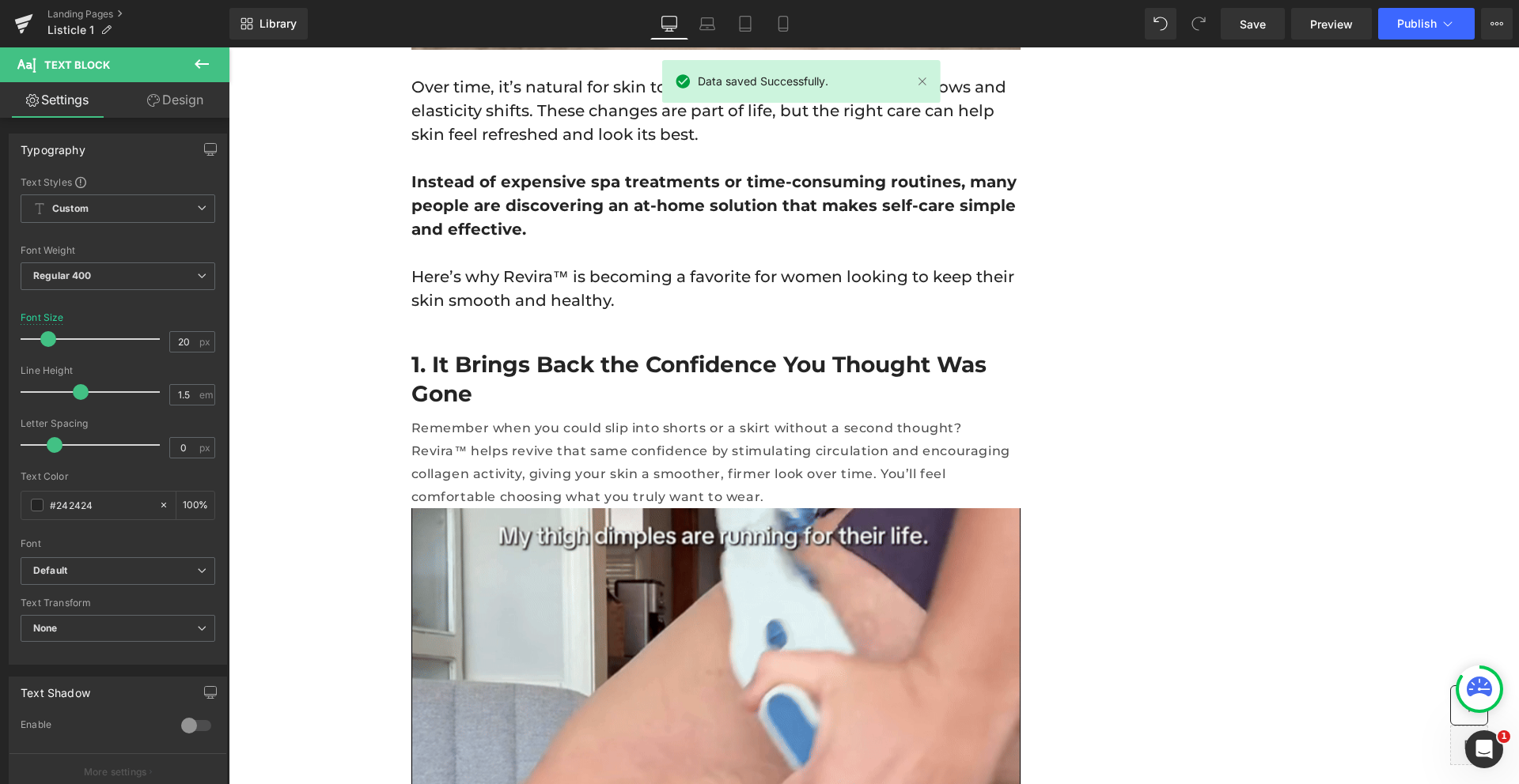
click at [580, 418] on p "Remember when you could slip into shorts or a skirt without a second thought? R…" at bounding box center [715, 463] width 609 height 91
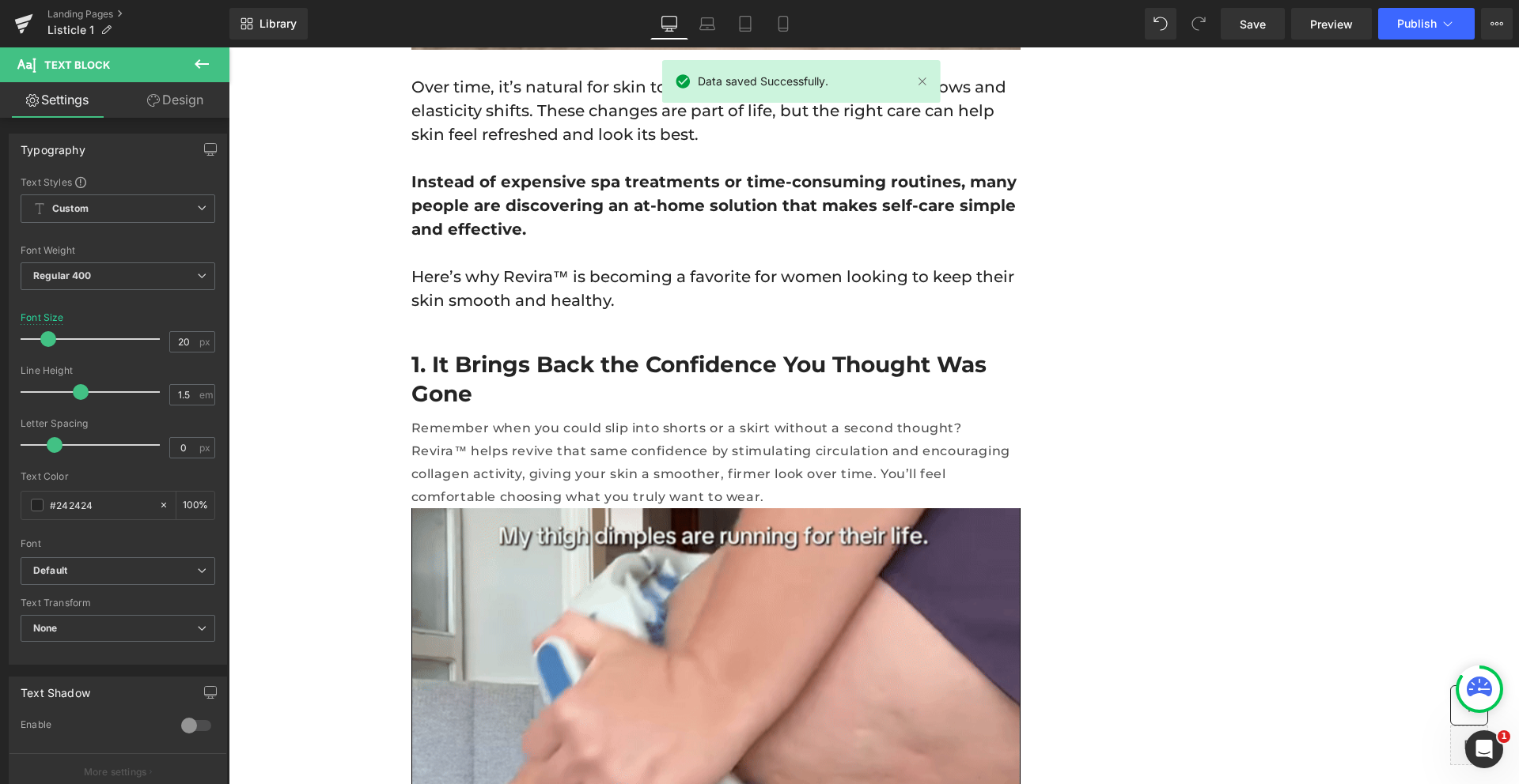
click at [580, 418] on p "Remember when you could slip into shorts or a skirt without a second thought? R…" at bounding box center [715, 463] width 609 height 91
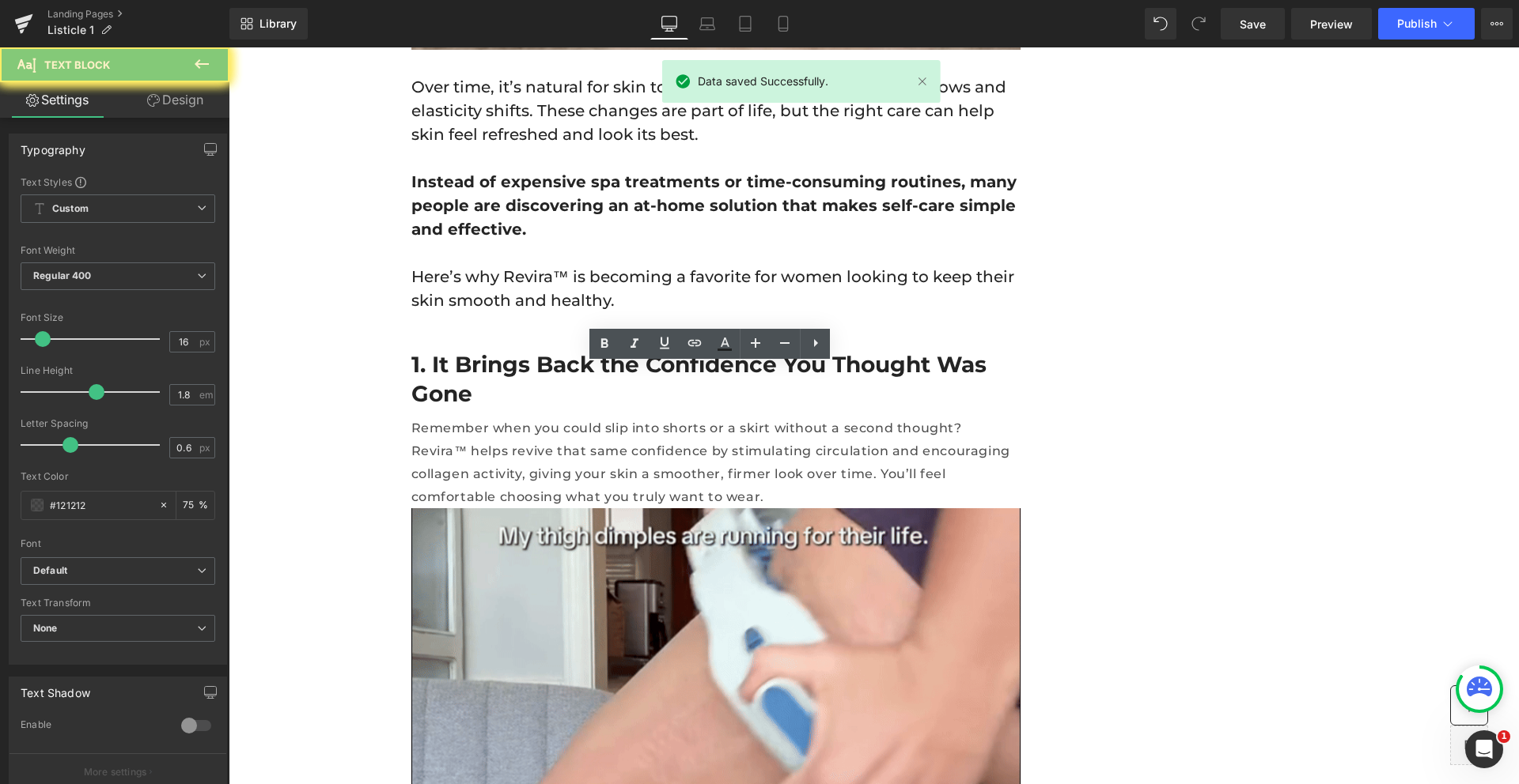
click at [580, 418] on p "Remember when you could slip into shorts or a skirt without a second thought? R…" at bounding box center [715, 463] width 609 height 91
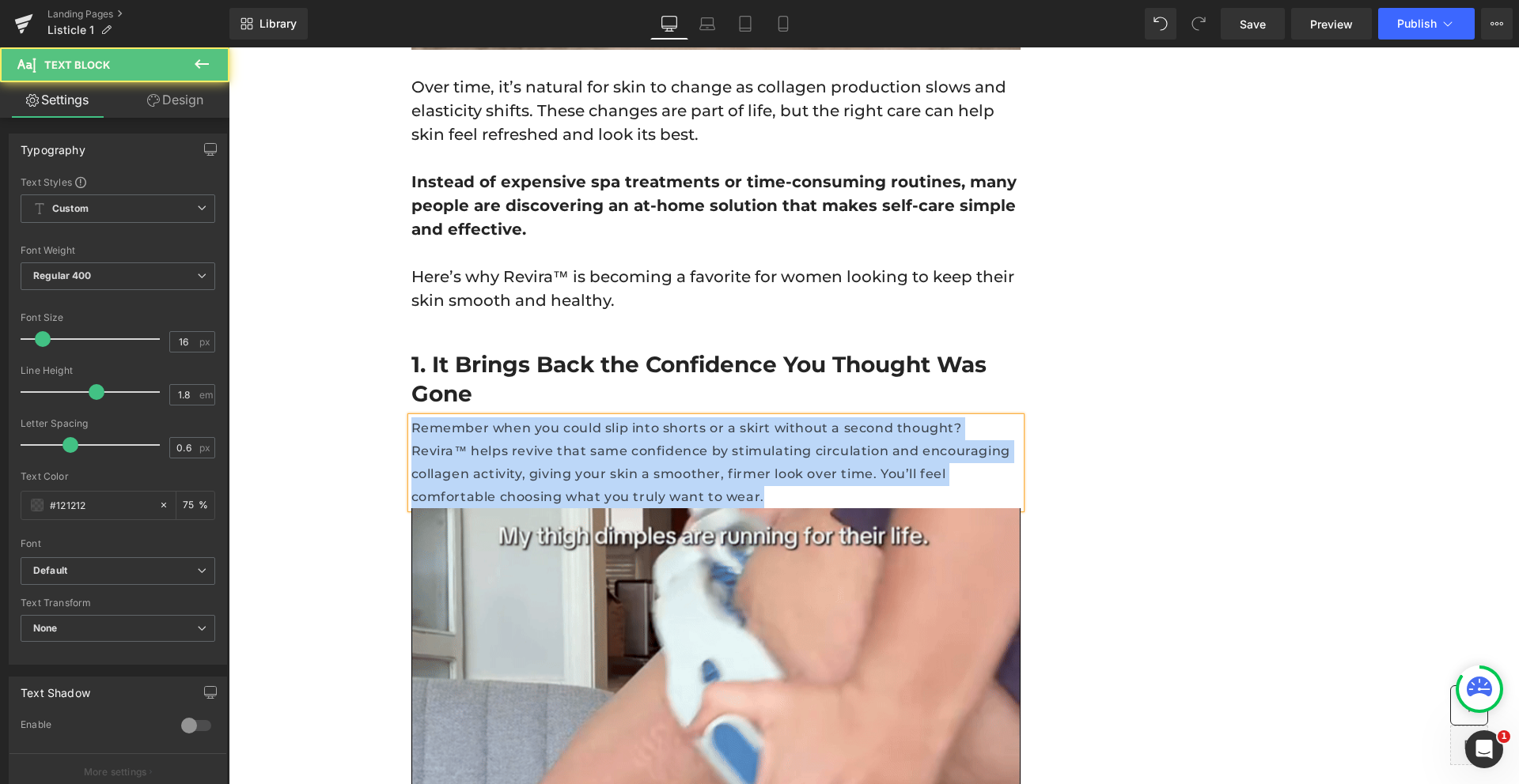
click at [535, 418] on p "Remember when you could slip into shorts or a skirt without a second thought? R…" at bounding box center [715, 463] width 609 height 91
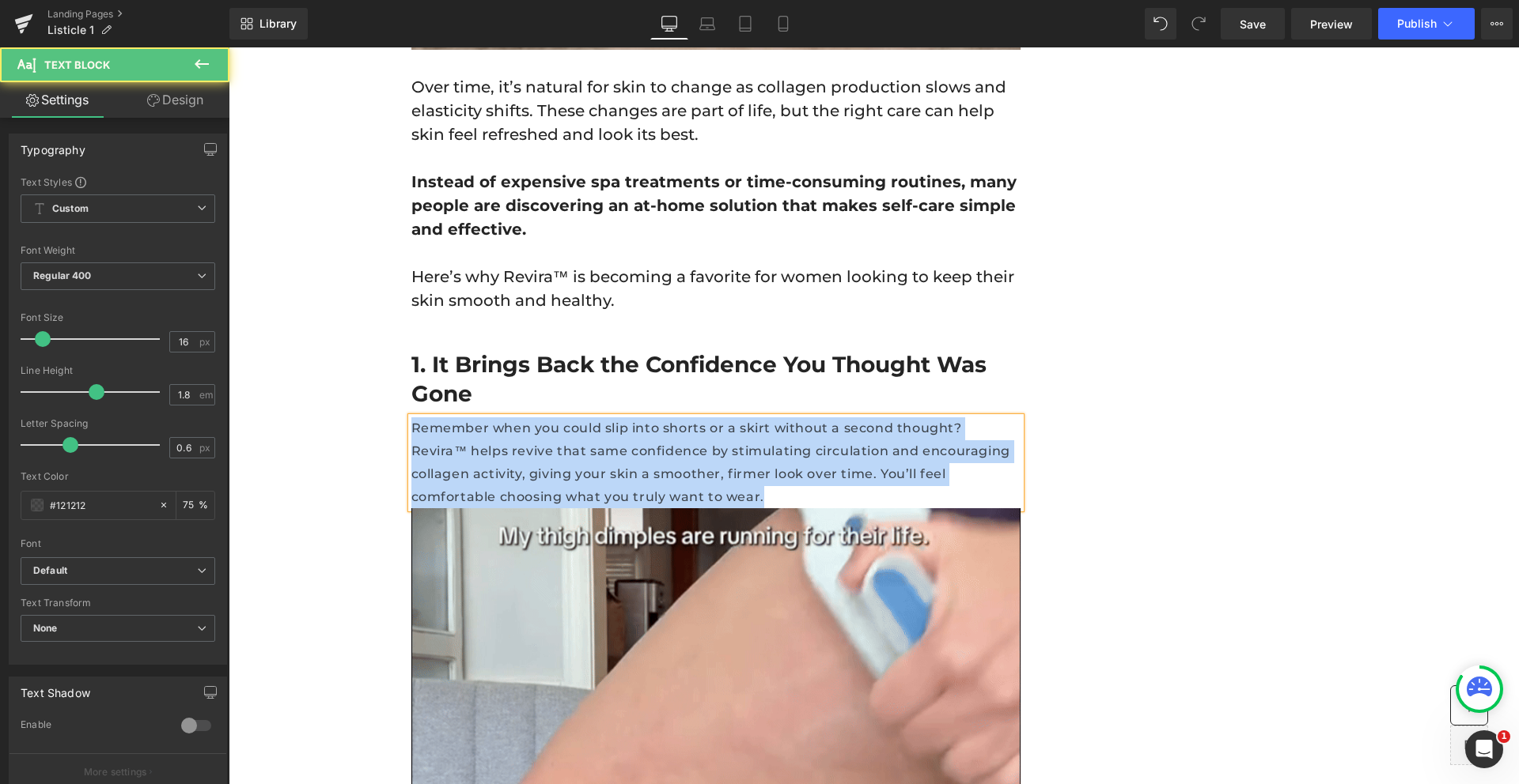
click at [535, 418] on p "Remember when you could slip into shorts or a skirt without a second thought? R…" at bounding box center [715, 463] width 609 height 91
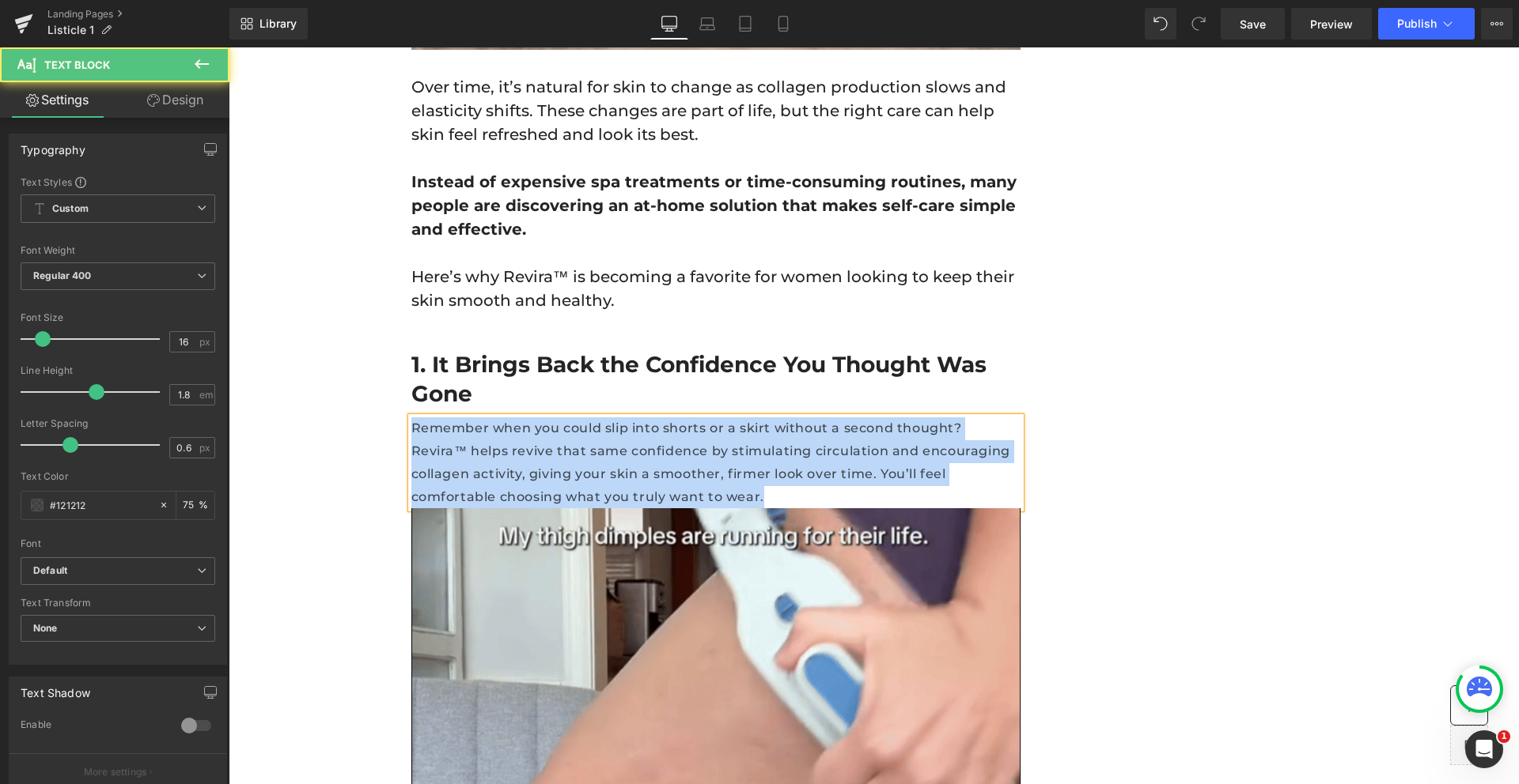
click at [535, 418] on p "Remember when you could slip into shorts or a skirt without a second thought? R…" at bounding box center [715, 463] width 609 height 91
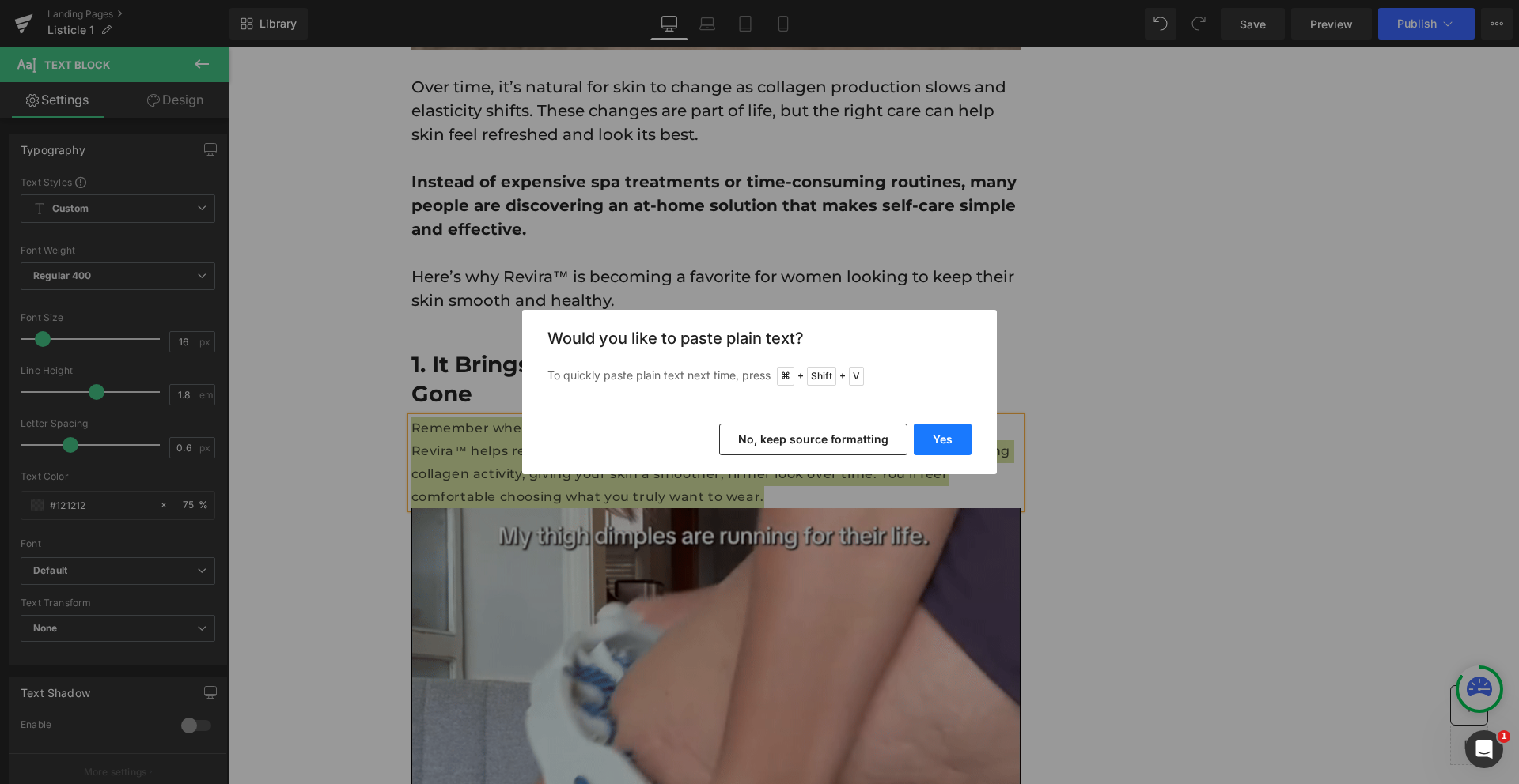
click at [938, 437] on button "Yes" at bounding box center [942, 439] width 57 height 32
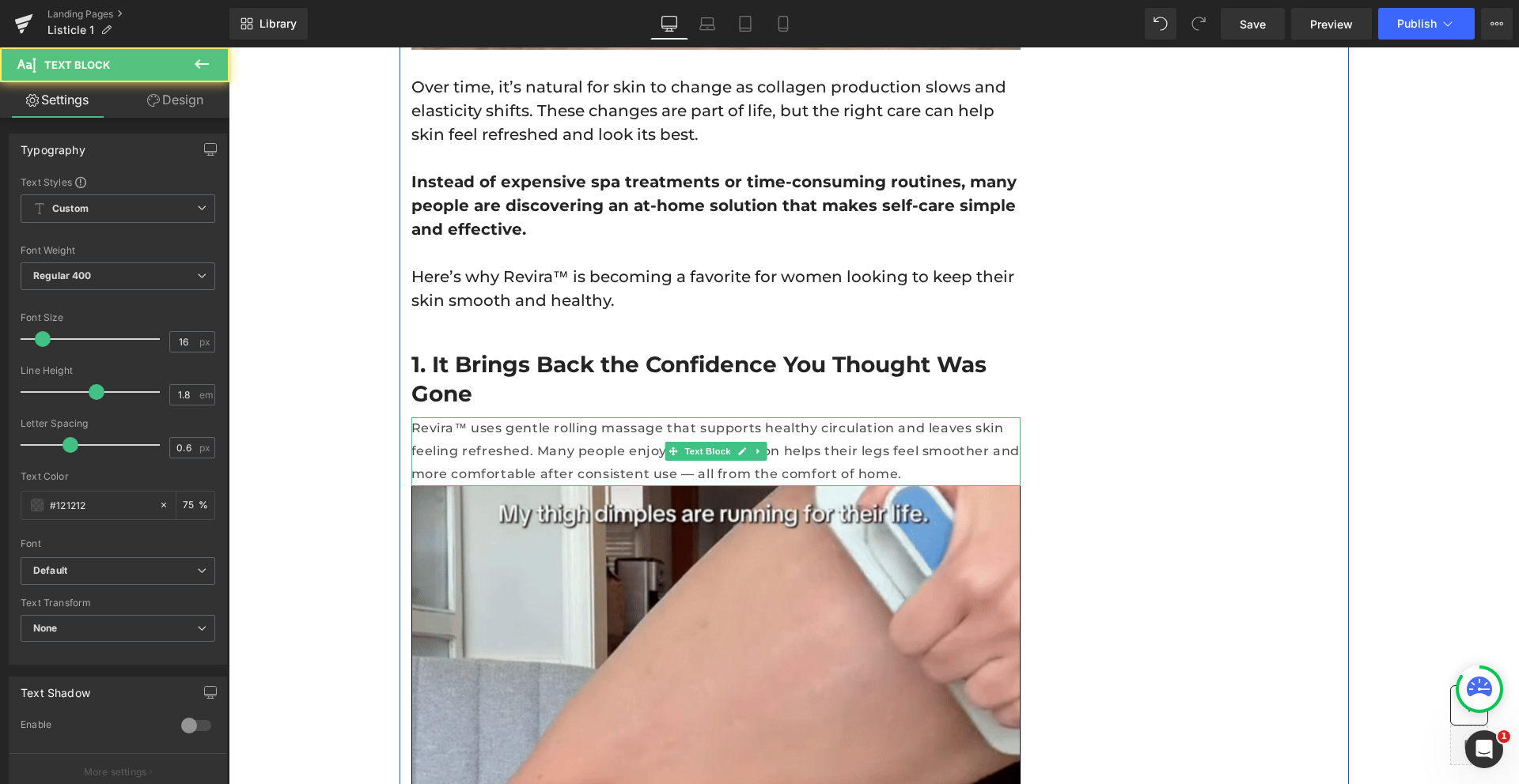
click at [543, 425] on p "Revira™ uses gentle rolling massage that supports healthy circulation and leave…" at bounding box center [715, 451] width 609 height 68
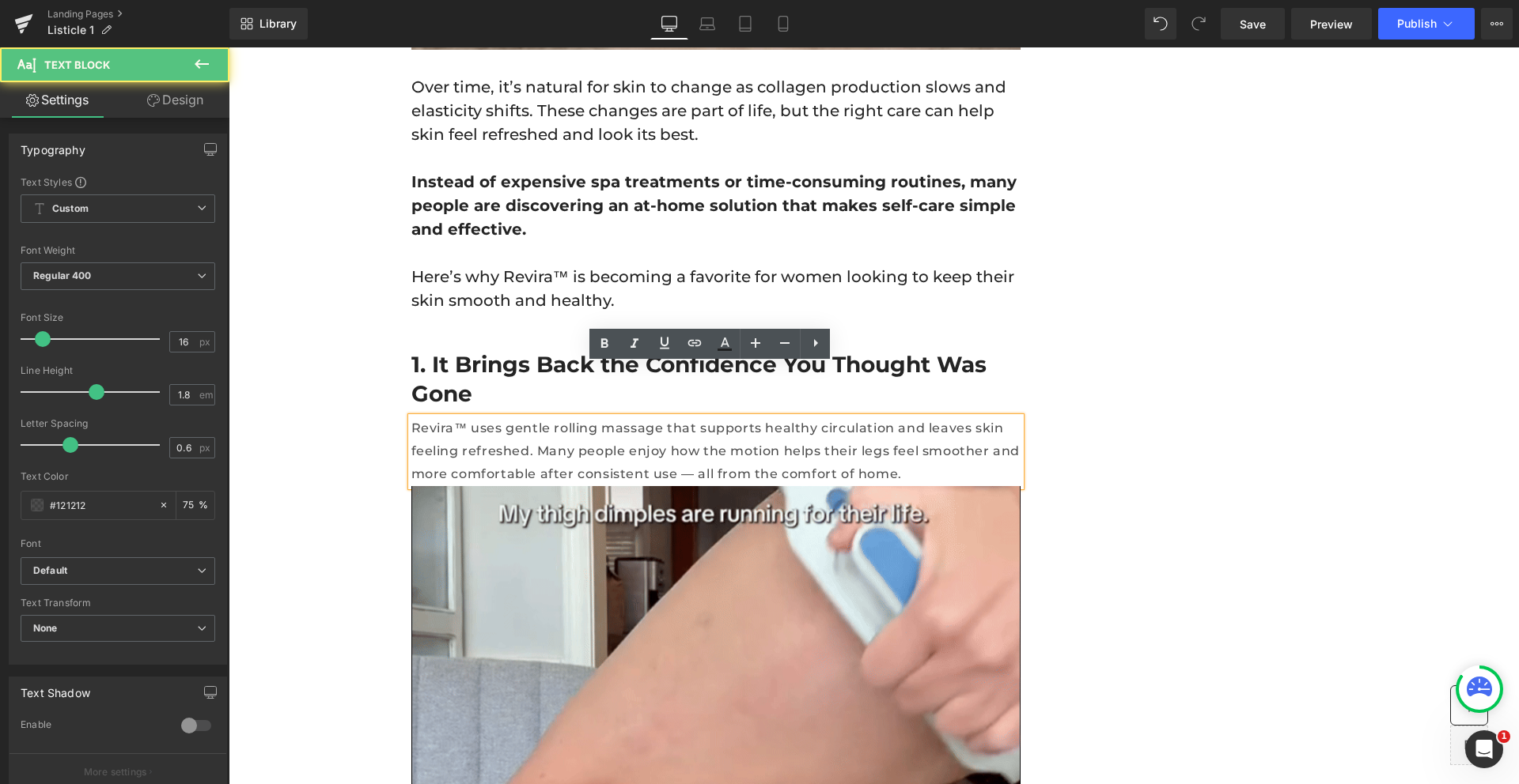
click at [757, 424] on p "Revira™ uses gentle rolling massage that supports healthy circulation and leave…" at bounding box center [715, 451] width 609 height 68
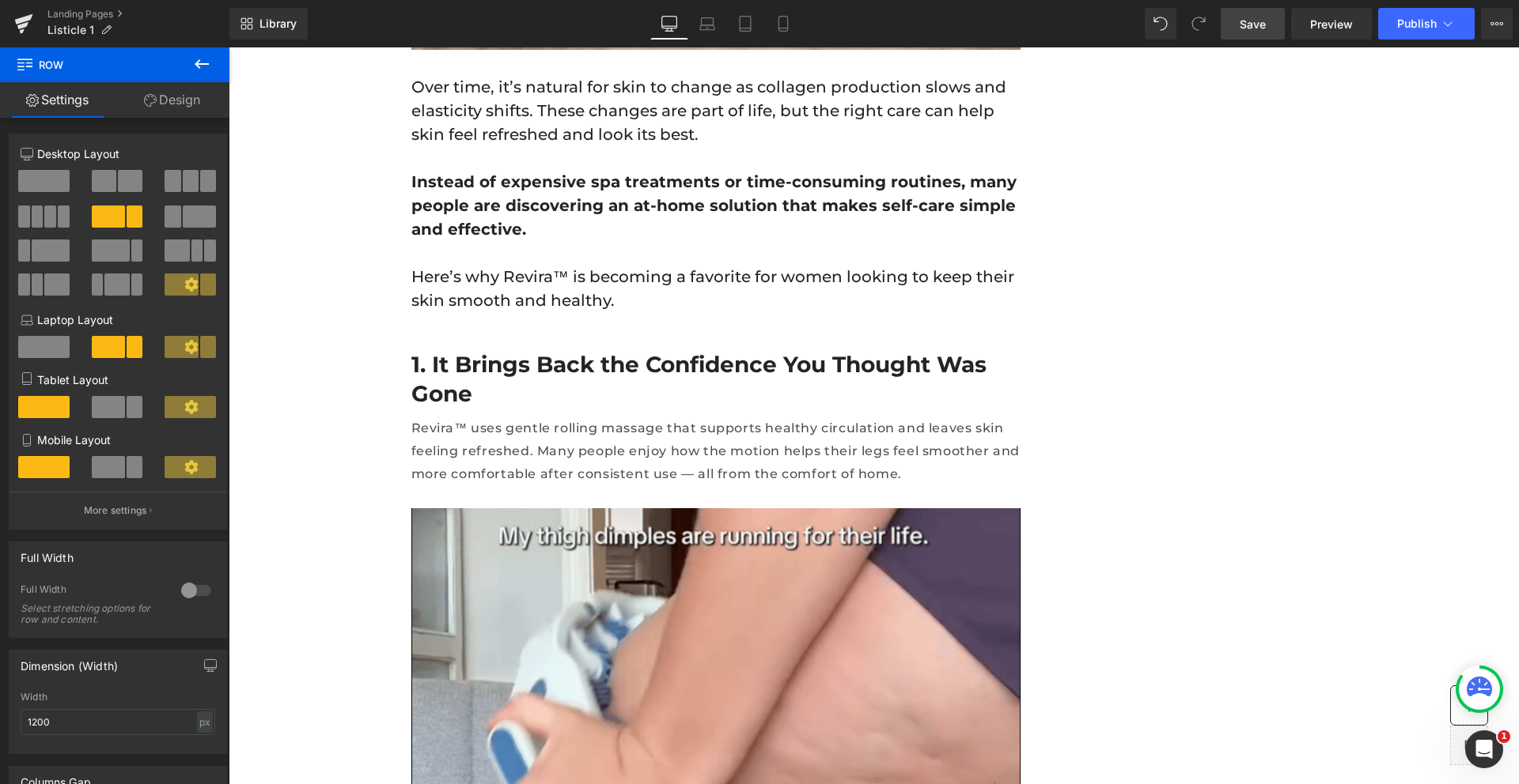
click at [1256, 25] on span "Save" at bounding box center [1252, 24] width 26 height 16
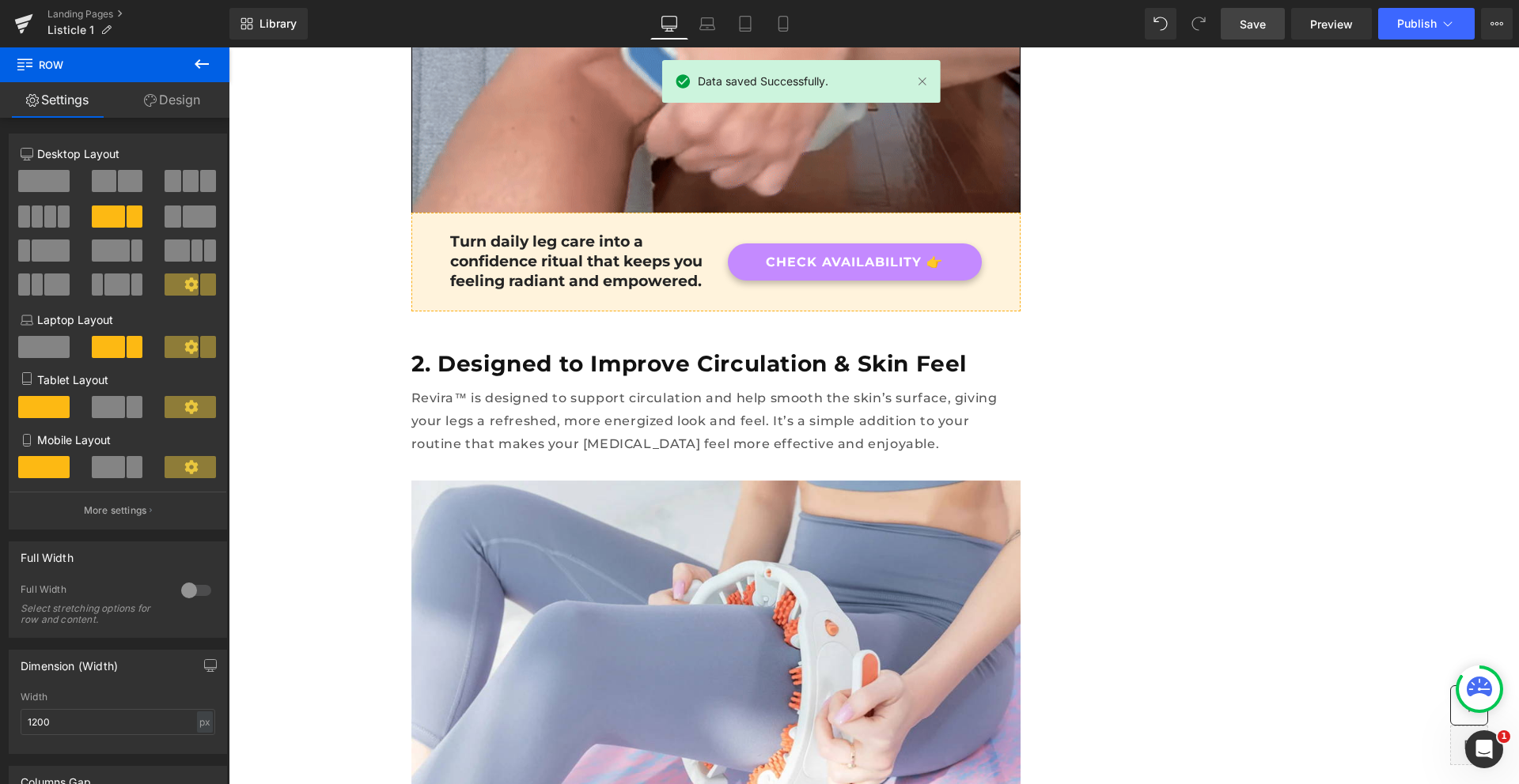
scroll to position [1595, 0]
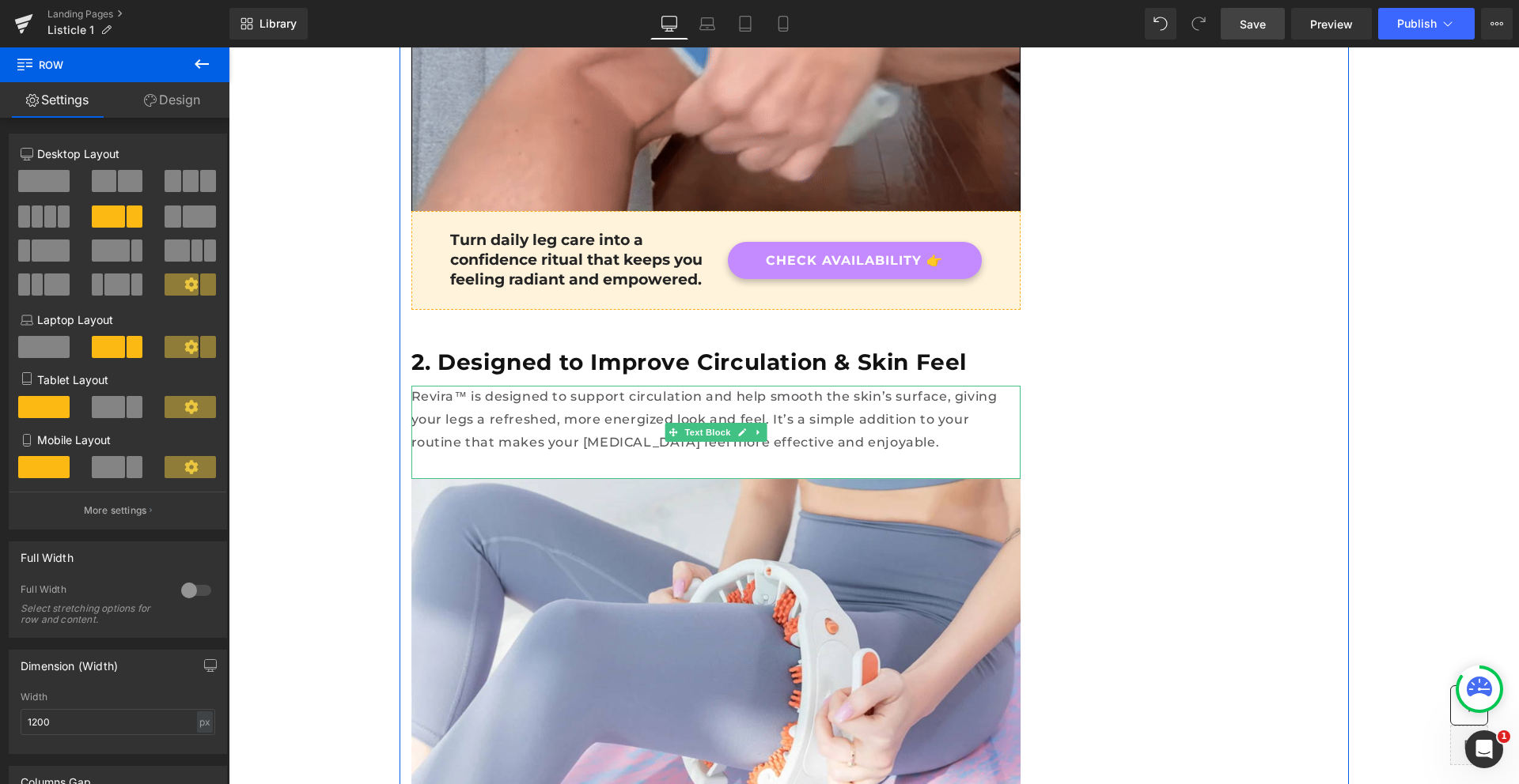
click at [962, 386] on p "Revira™ is designed to support circulation and help smooth the skin’s surface, …" at bounding box center [715, 420] width 609 height 68
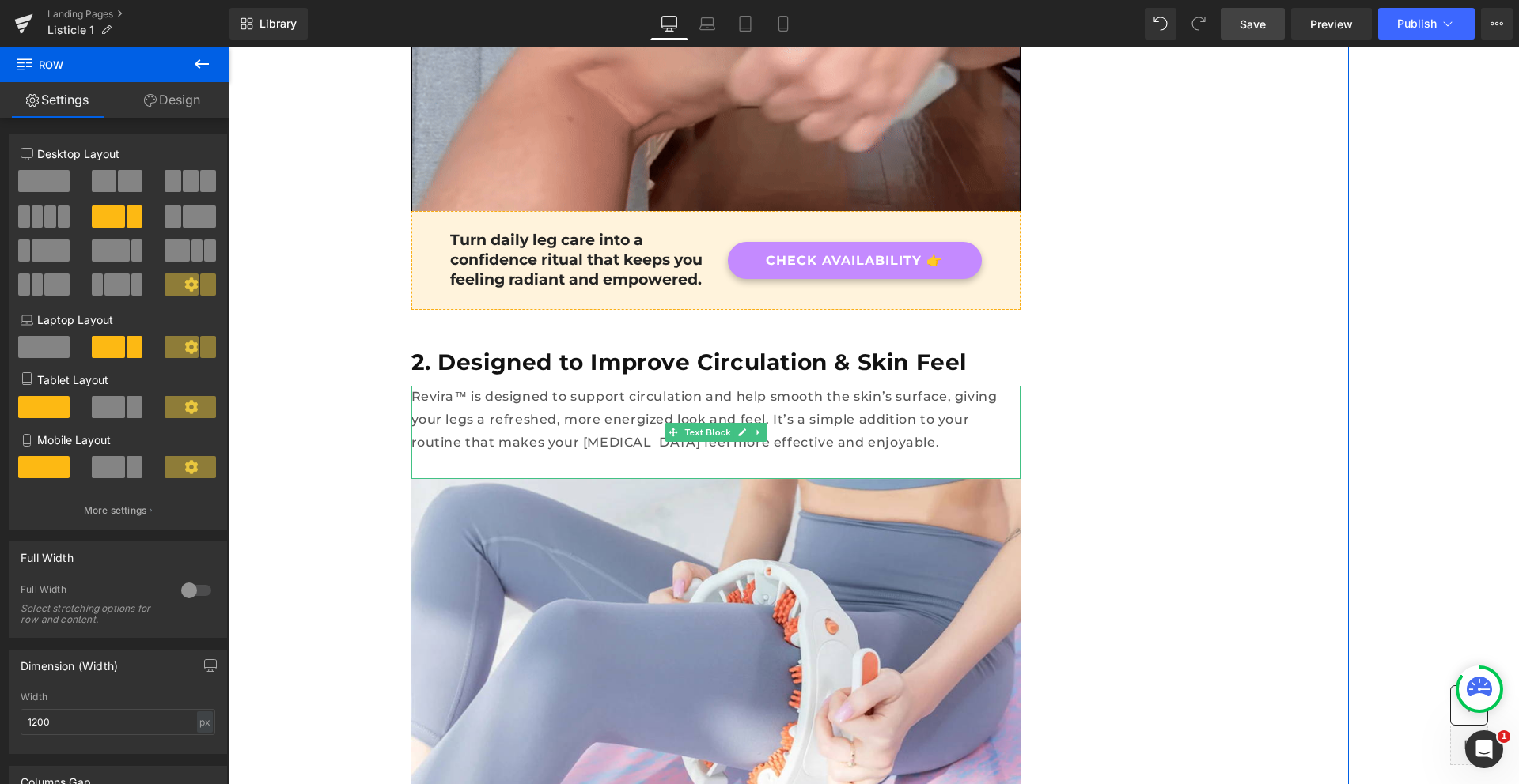
click at [962, 386] on p "Revira™ is designed to support circulation and help smooth the skin’s surface, …" at bounding box center [715, 420] width 609 height 68
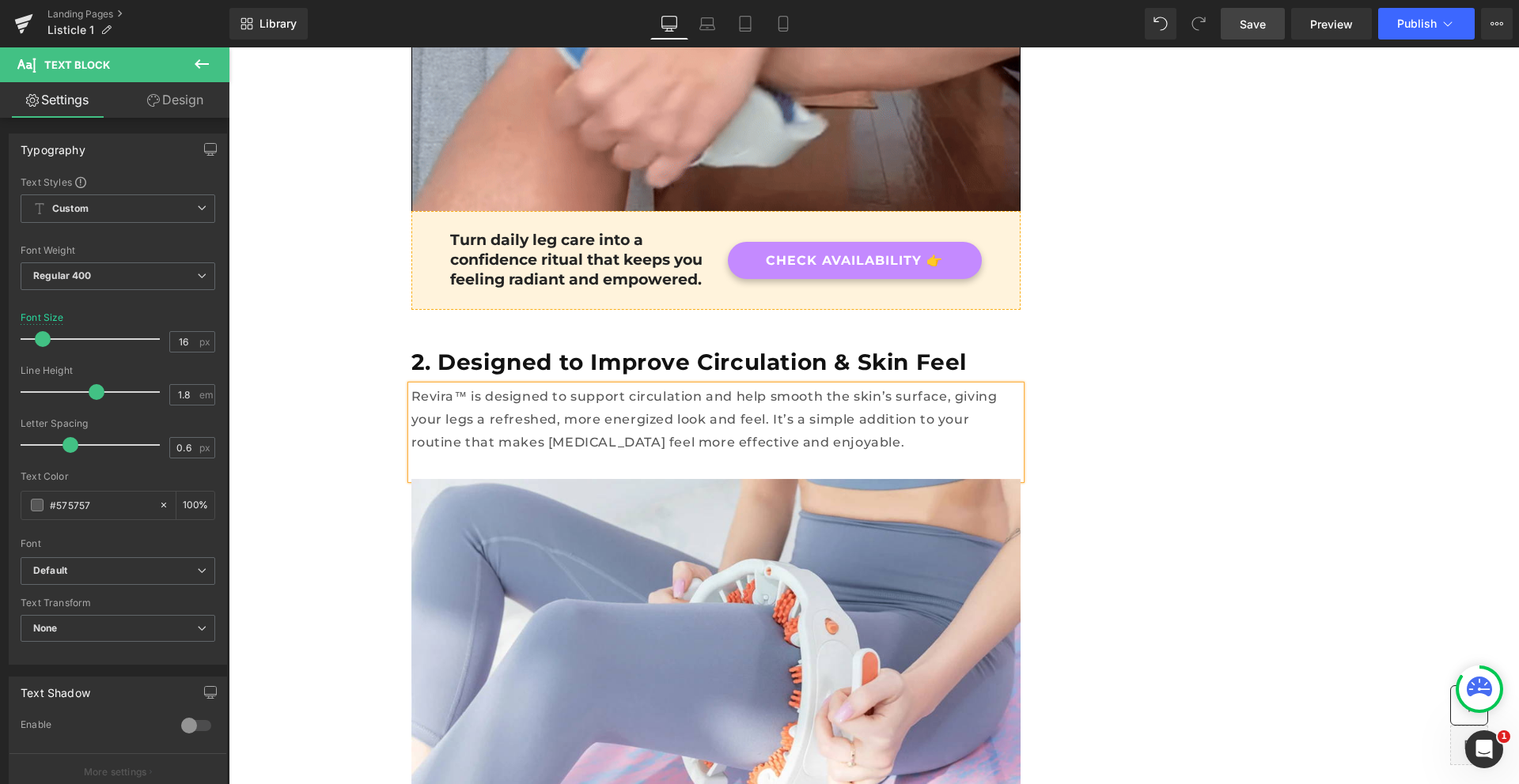
click at [1265, 21] on span "Save" at bounding box center [1252, 24] width 26 height 16
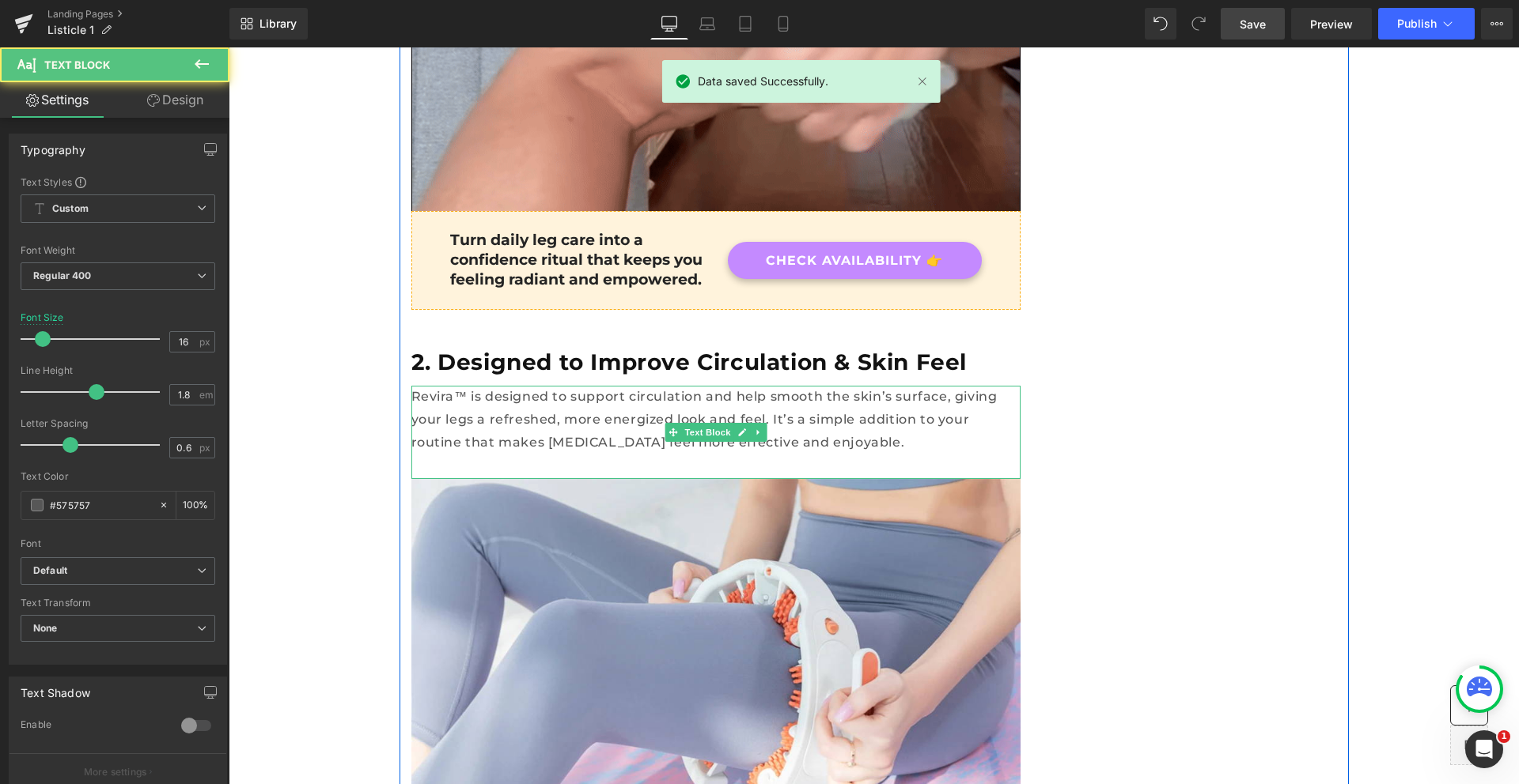
drag, startPoint x: 497, startPoint y: 377, endPoint x: 680, endPoint y: 90, distance: 340.4
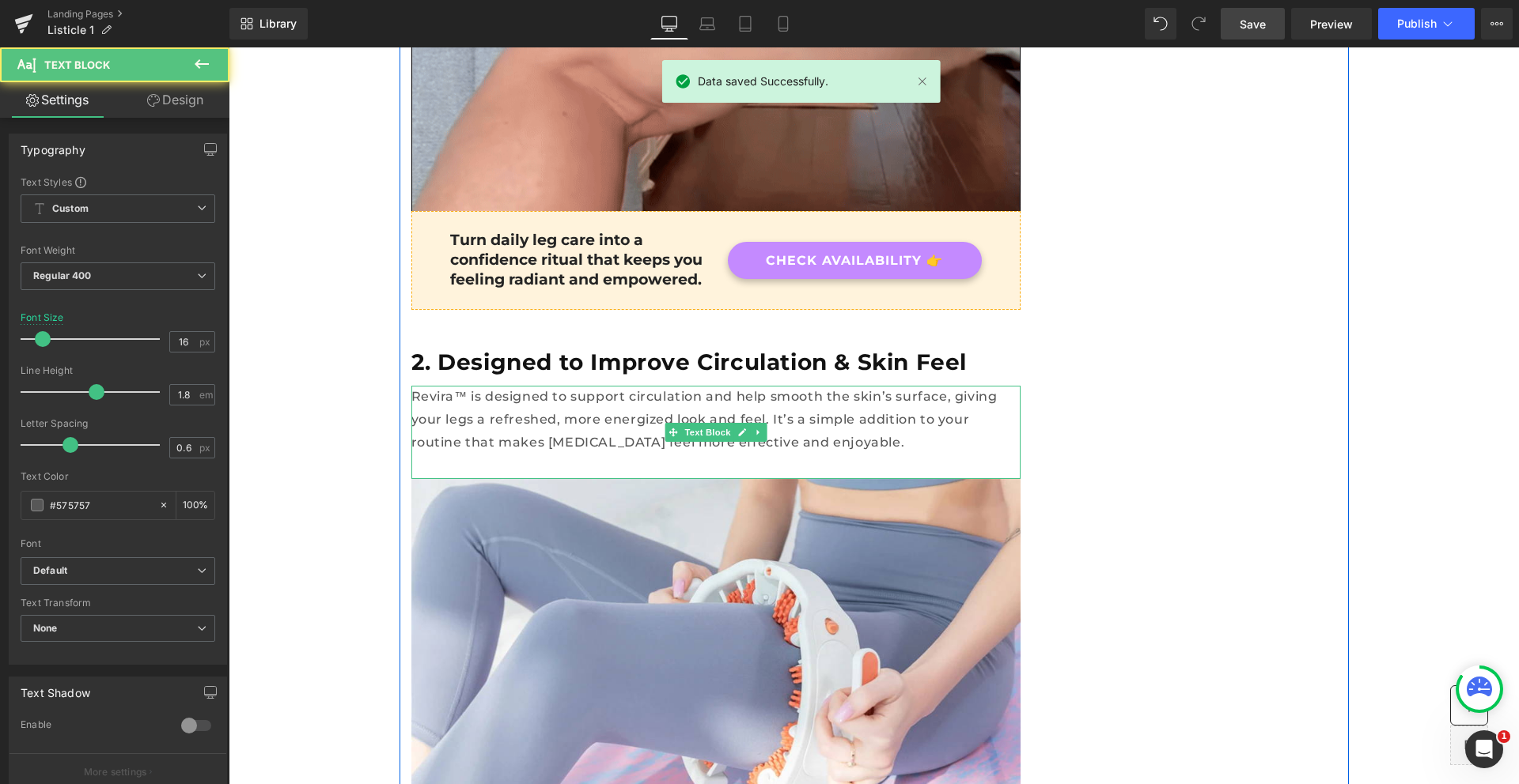
click at [497, 386] on p "Revira™ is designed to support circulation and help smooth the skin’s surface, …" at bounding box center [715, 420] width 609 height 68
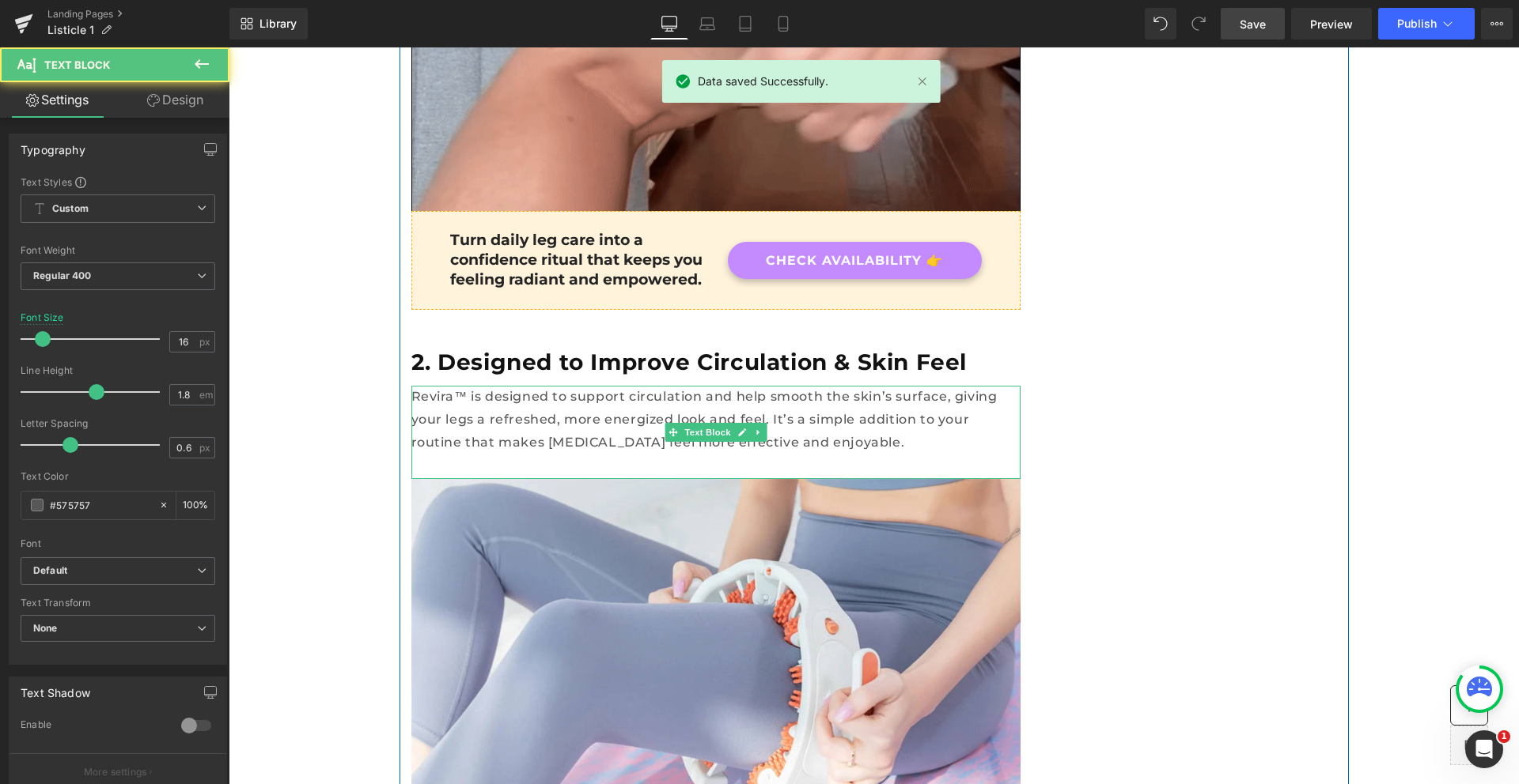
click at [497, 386] on p "Revira™ is designed to support circulation and help smooth the skin’s surface, …" at bounding box center [715, 420] width 609 height 68
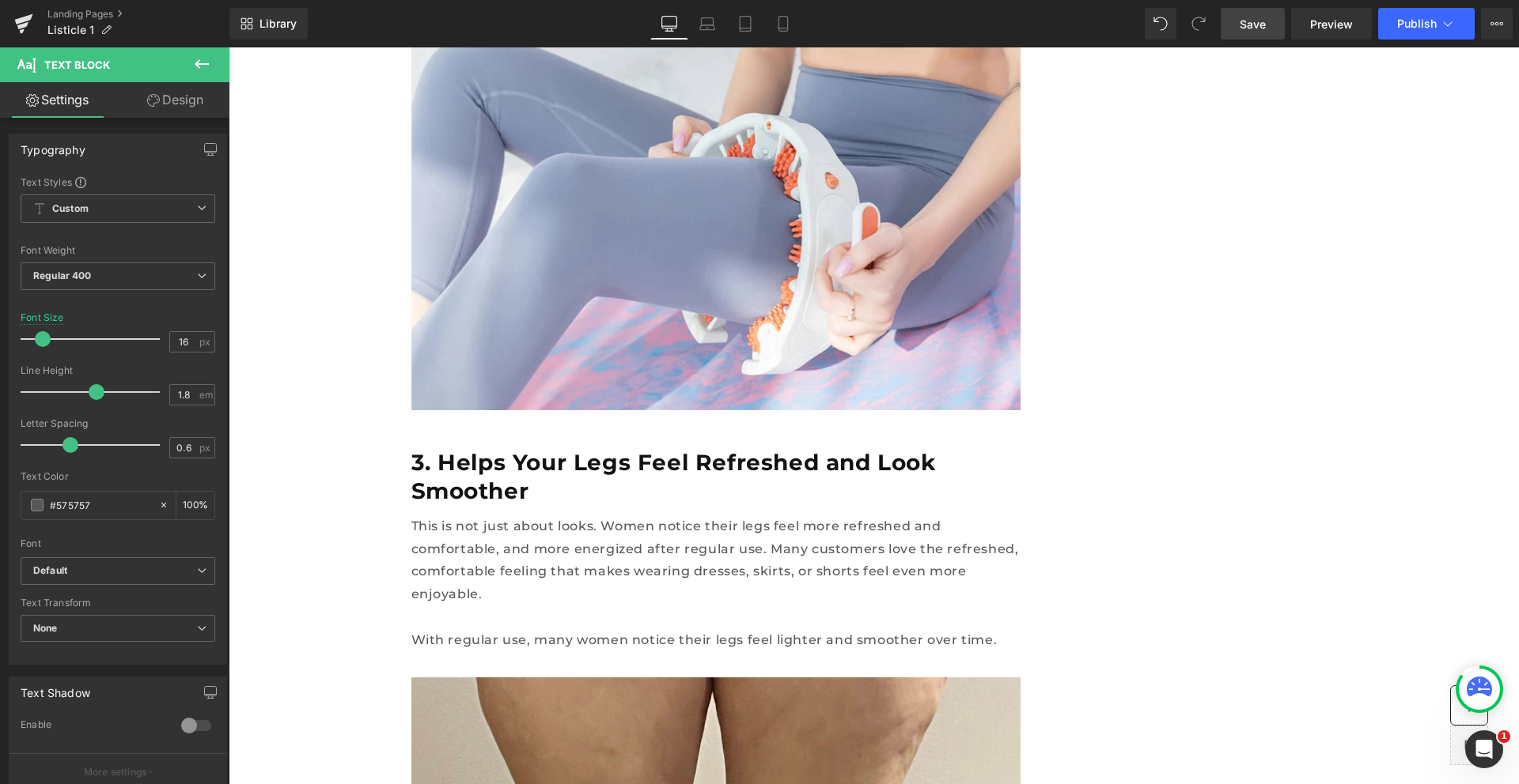
scroll to position [2206, 0]
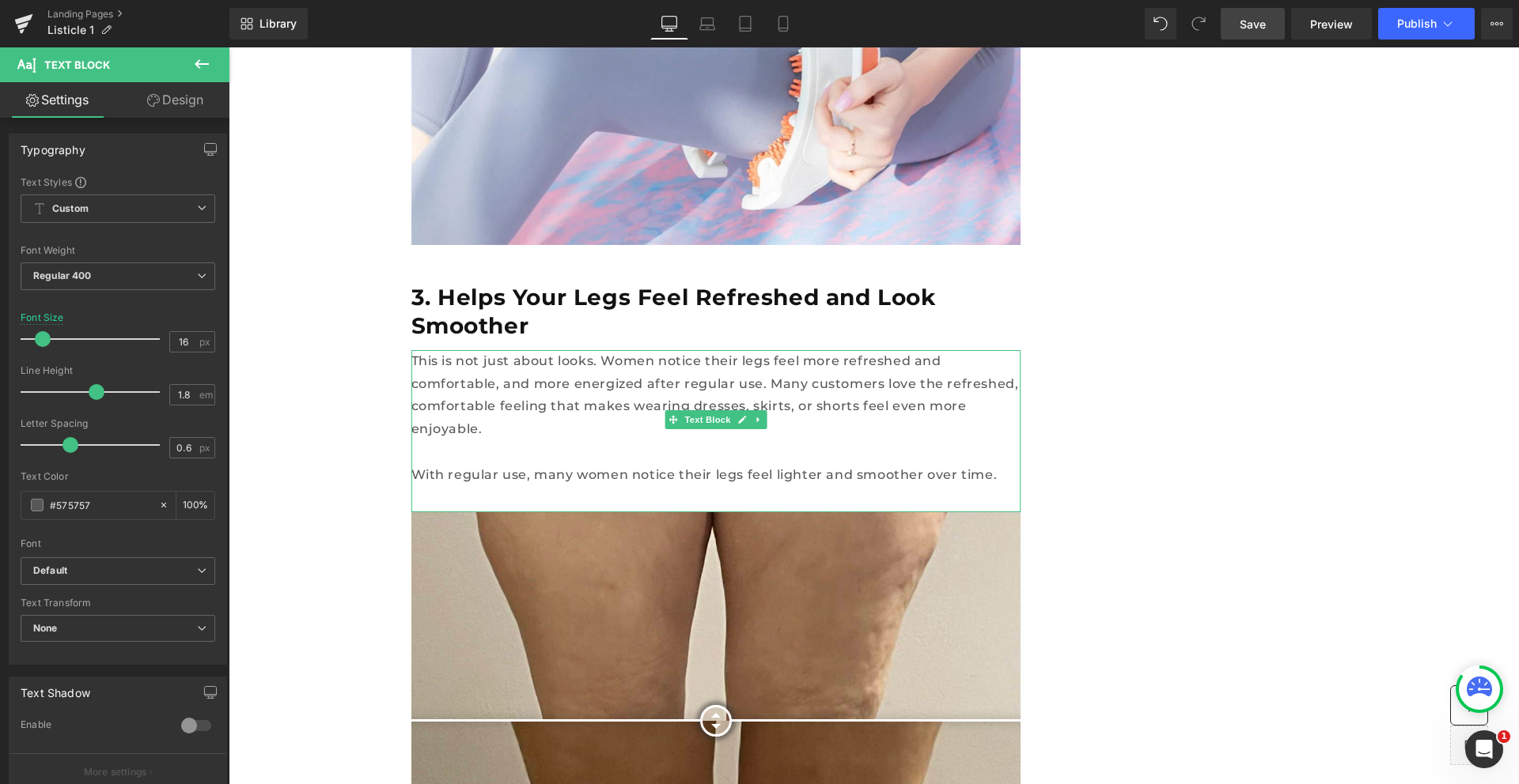
click at [434, 350] on p "This is not just about looks. Women notice their legs feel more refreshed and c…" at bounding box center [715, 395] width 609 height 91
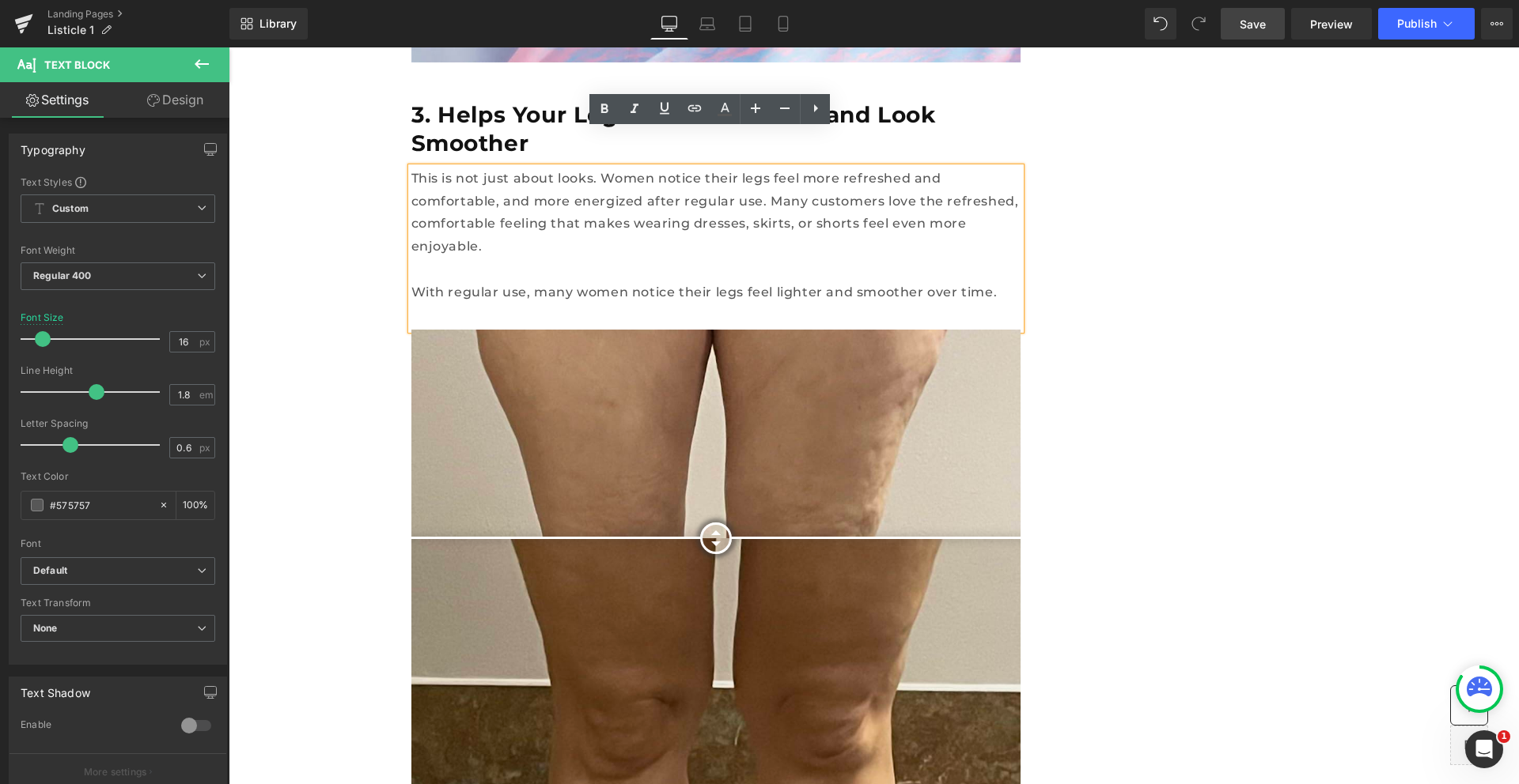
scroll to position [2448, 0]
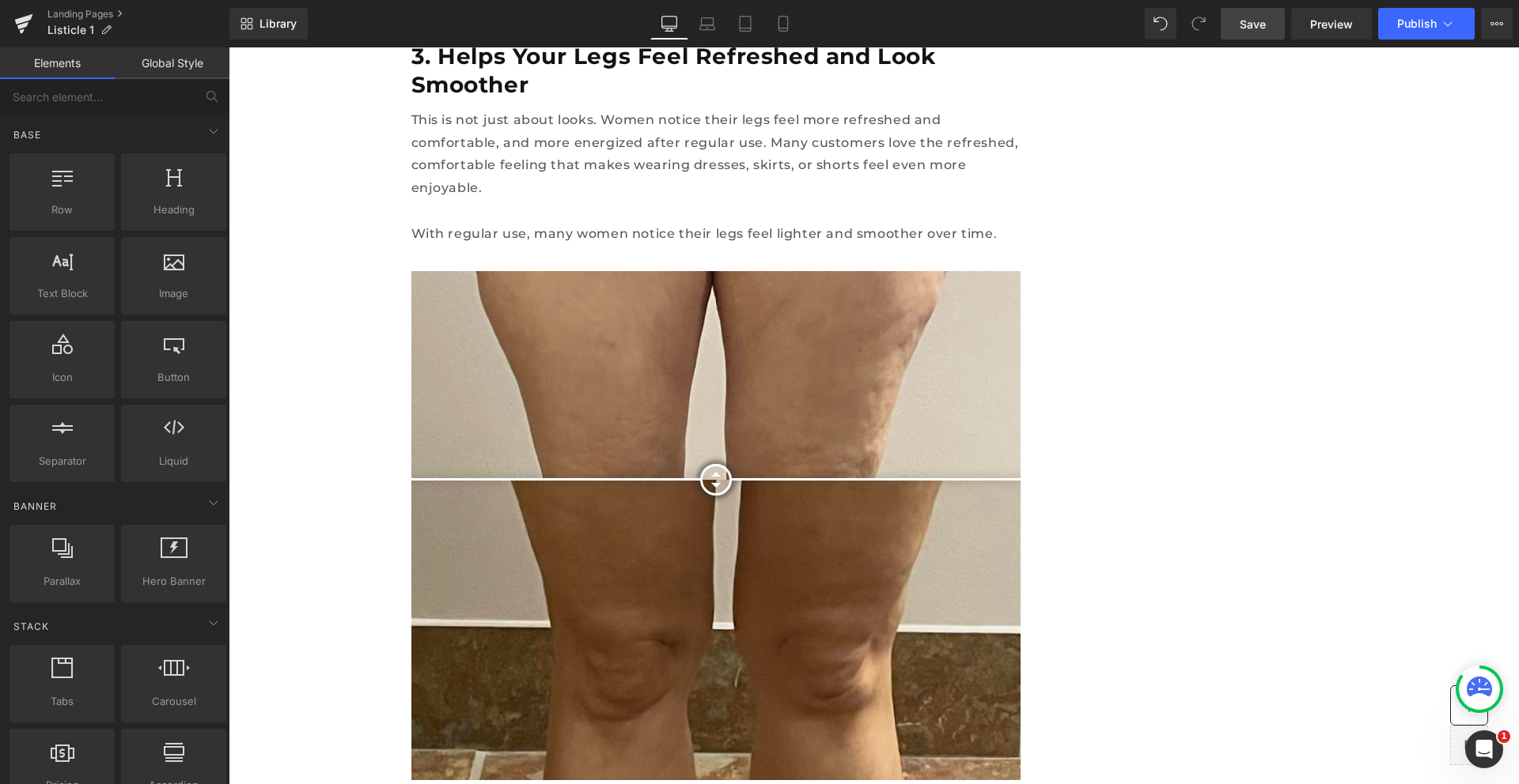
click at [466, 272] on img at bounding box center [715, 526] width 609 height 510
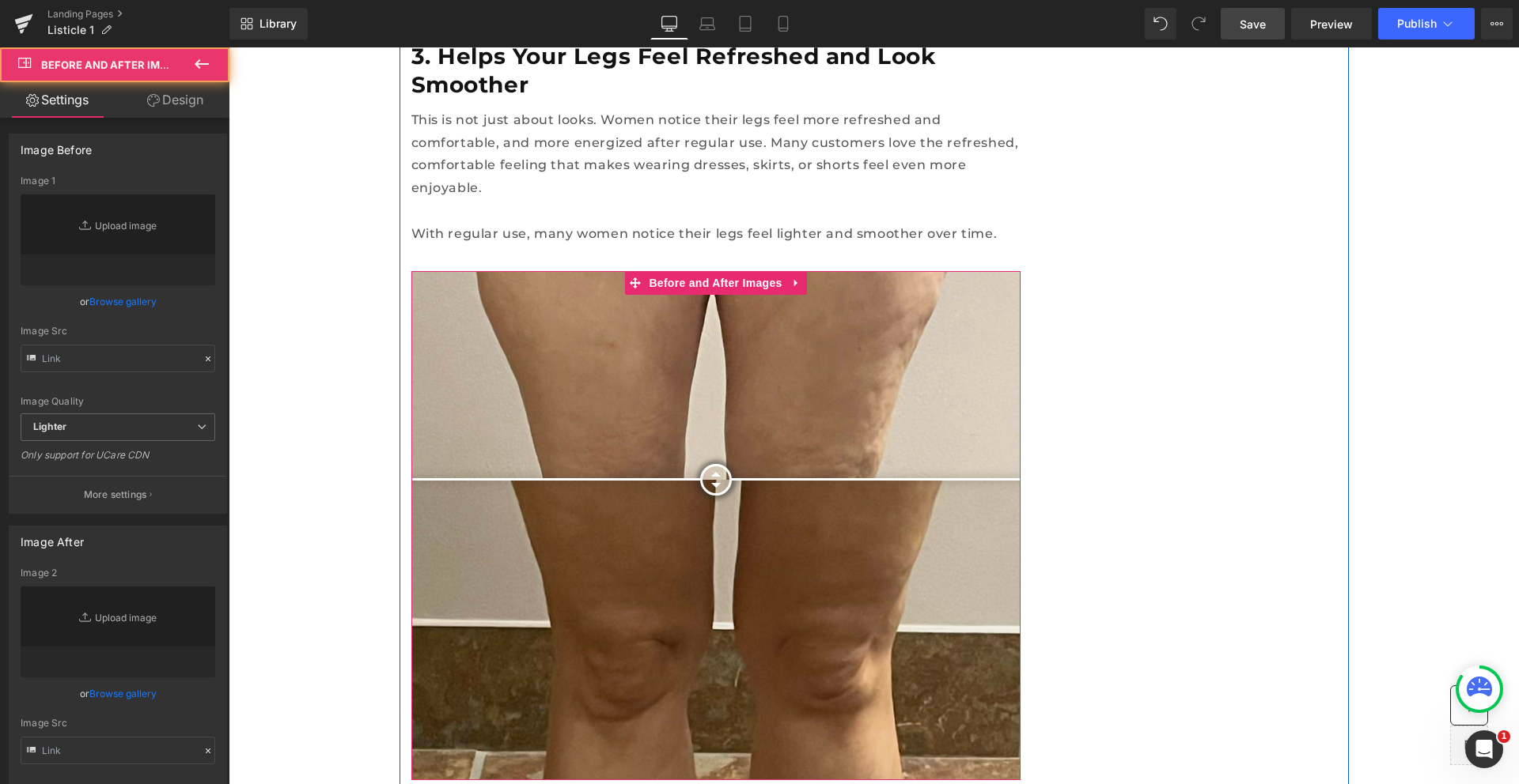
type input "https://ucarecdn.com/d23b5a1d-b35f-4525-ba60-7ce6a37423d3/-/format/auto/-/previ…"
type input "https://ucarecdn.com/8aa5370f-330d-4fb6-a41d-9703b1de45eb/-/format/auto/-/previ…"
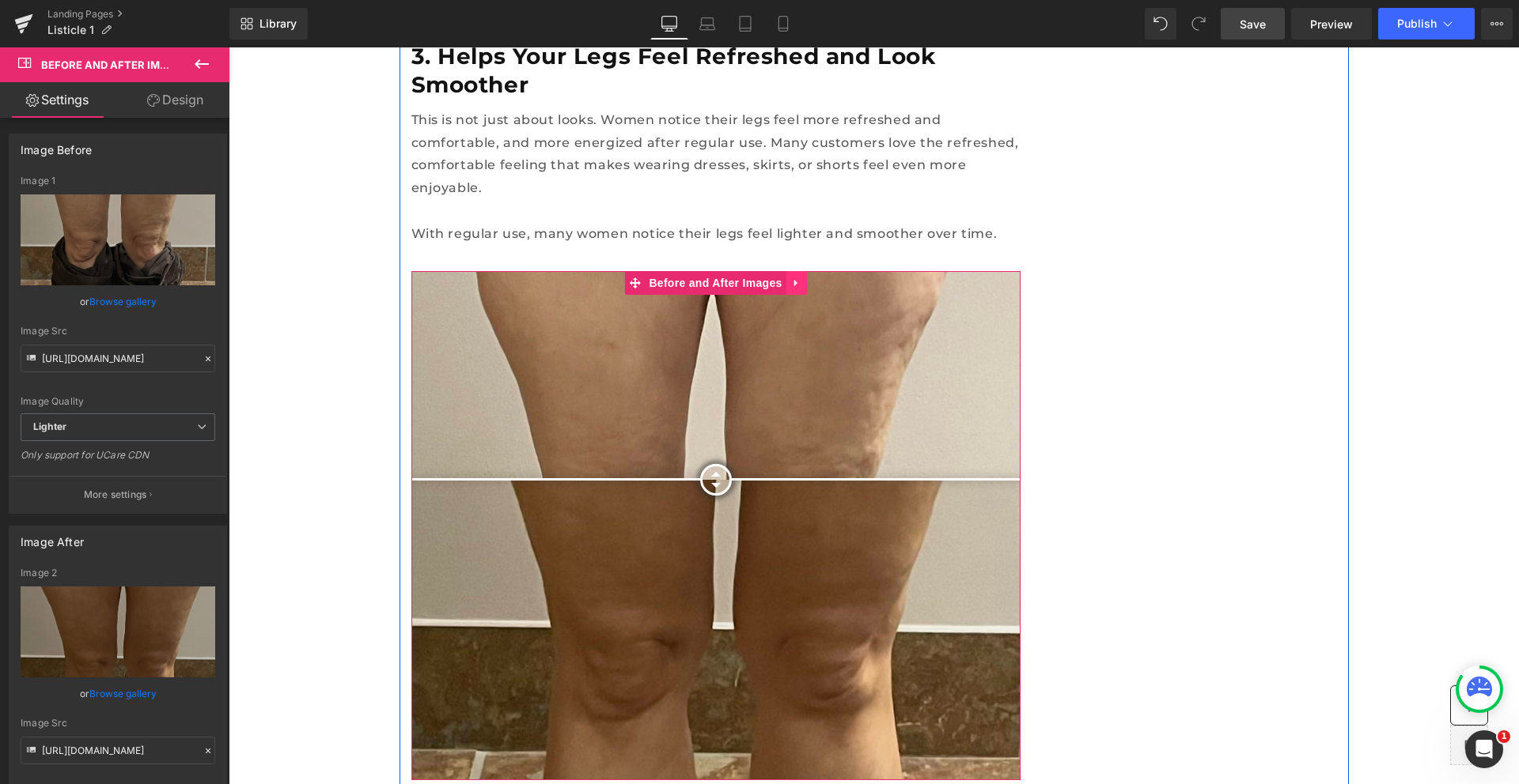
click at [791, 276] on icon at bounding box center [797, 282] width 11 height 11
click at [804, 277] on icon at bounding box center [807, 283] width 11 height 11
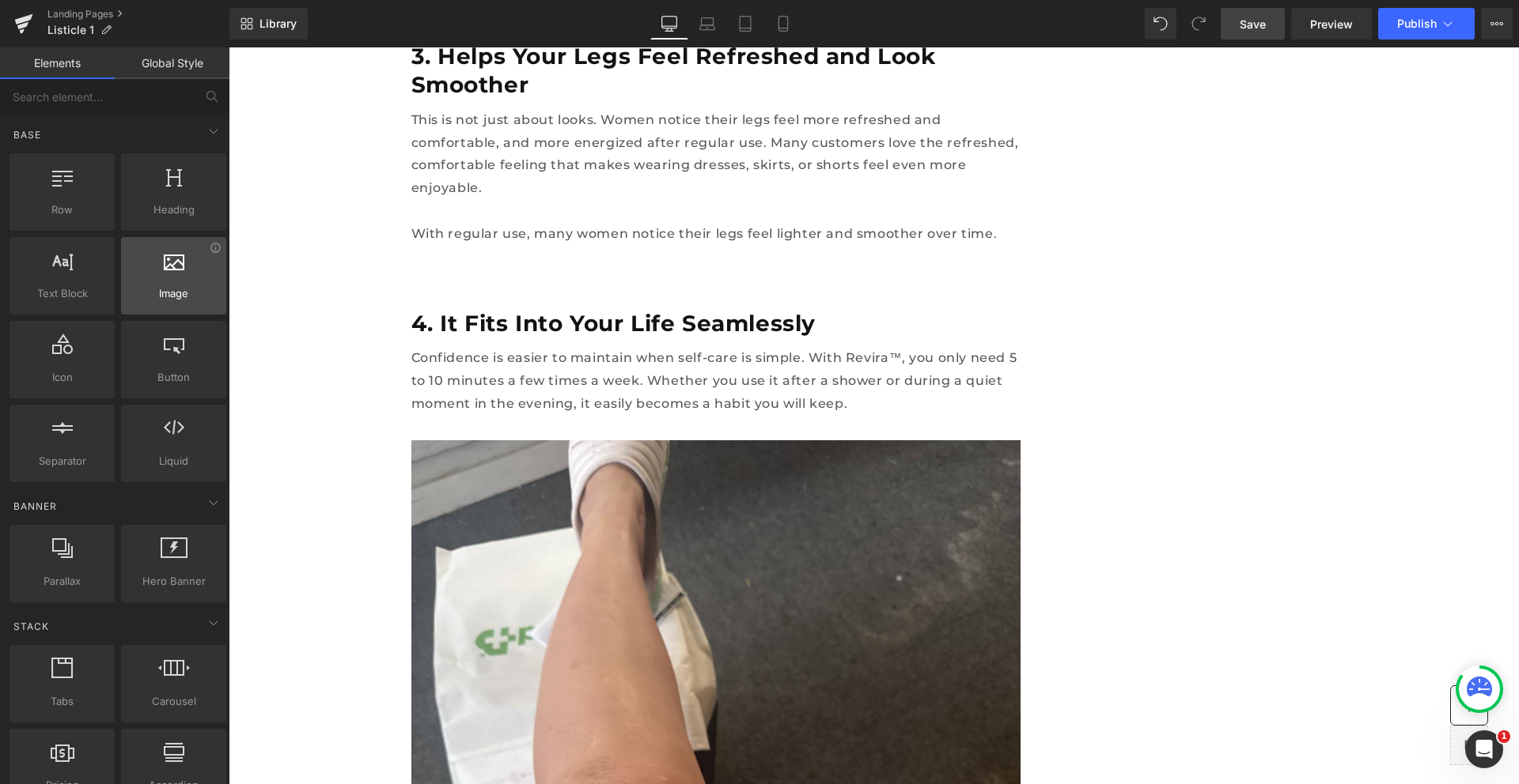
click at [149, 272] on div at bounding box center [173, 267] width 96 height 35
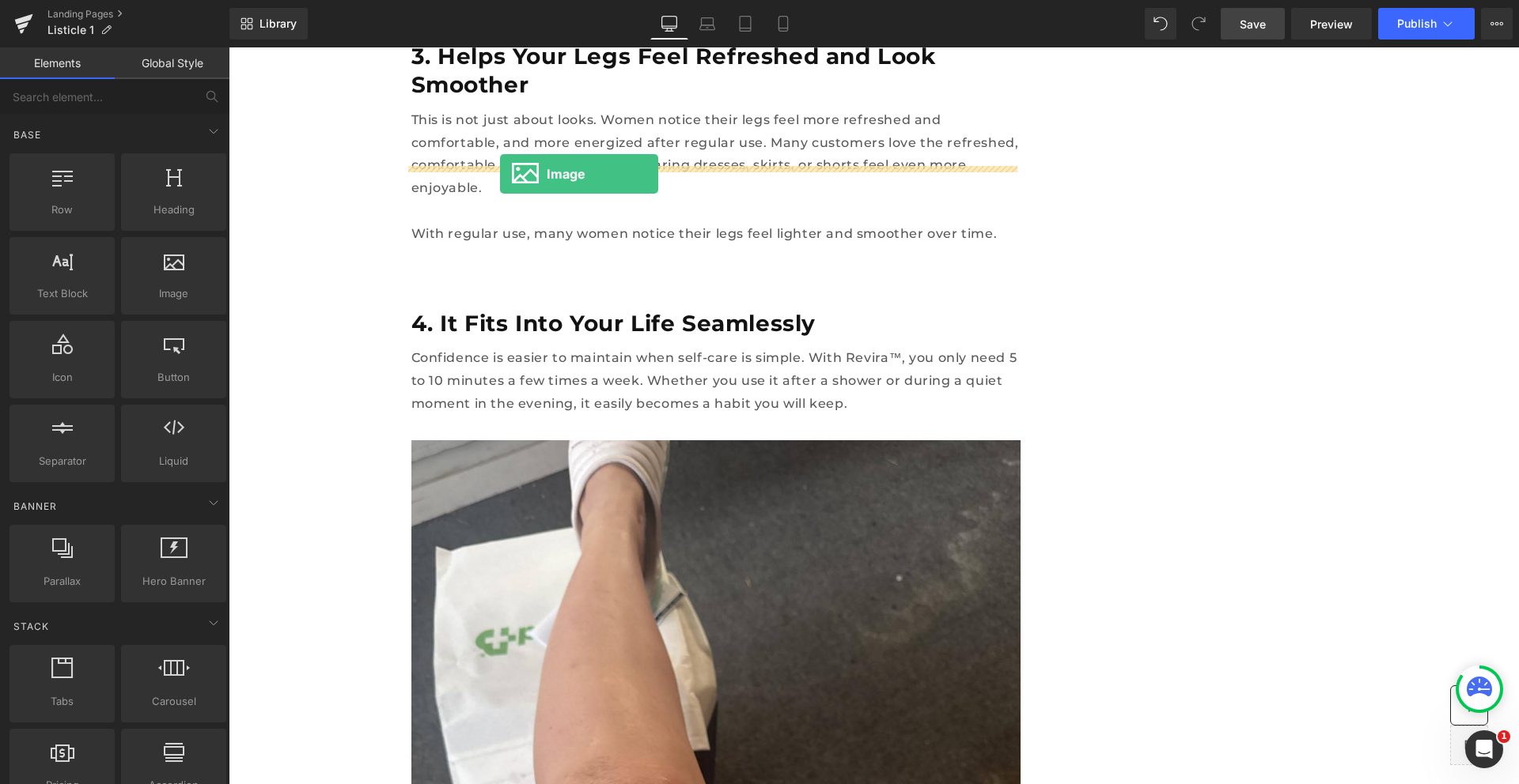
drag, startPoint x: 381, startPoint y: 323, endPoint x: 501, endPoint y: 174, distance: 191.3
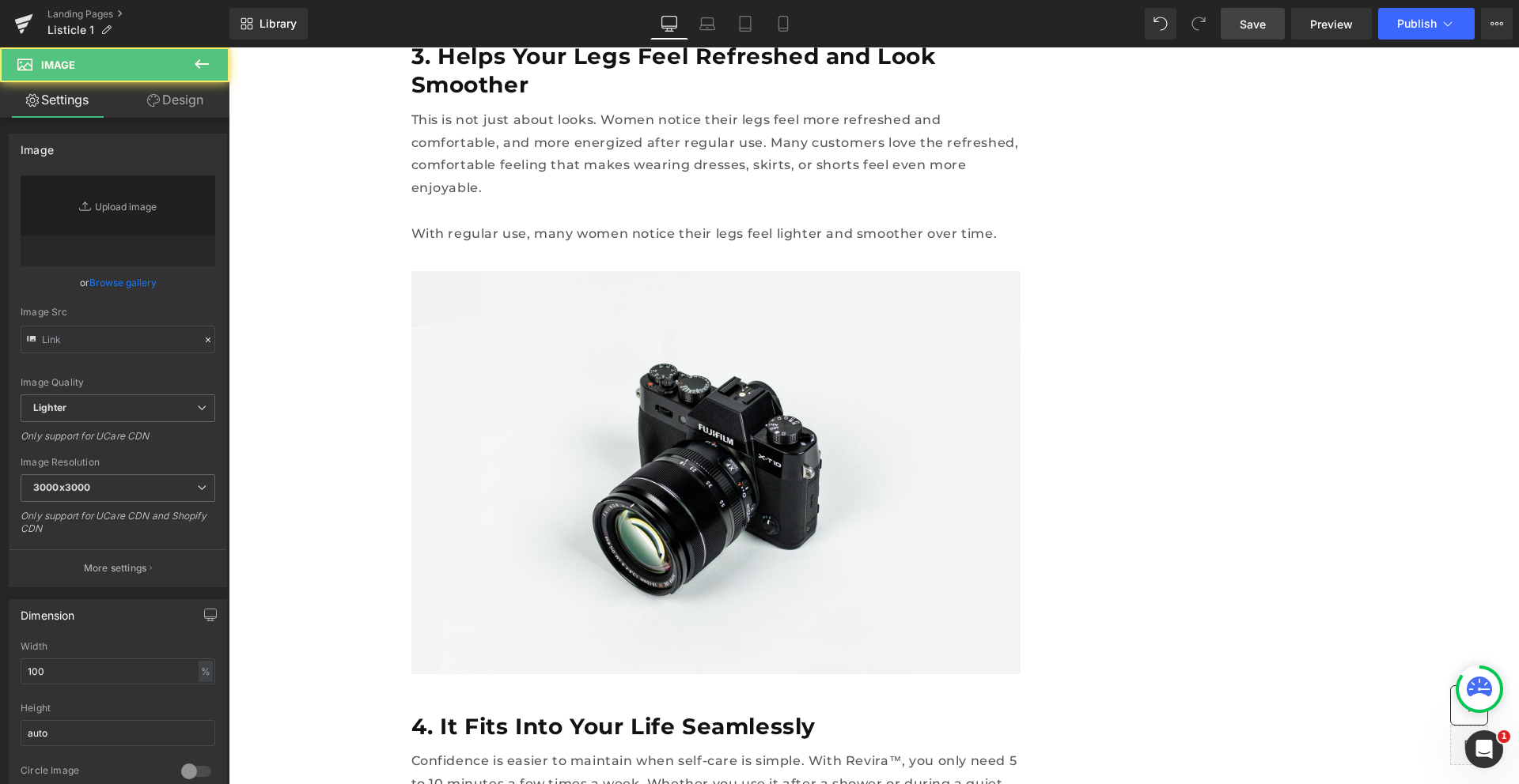
type input "//d1um8515vdn9kb.cloudfront.net/images/parallax.jpg"
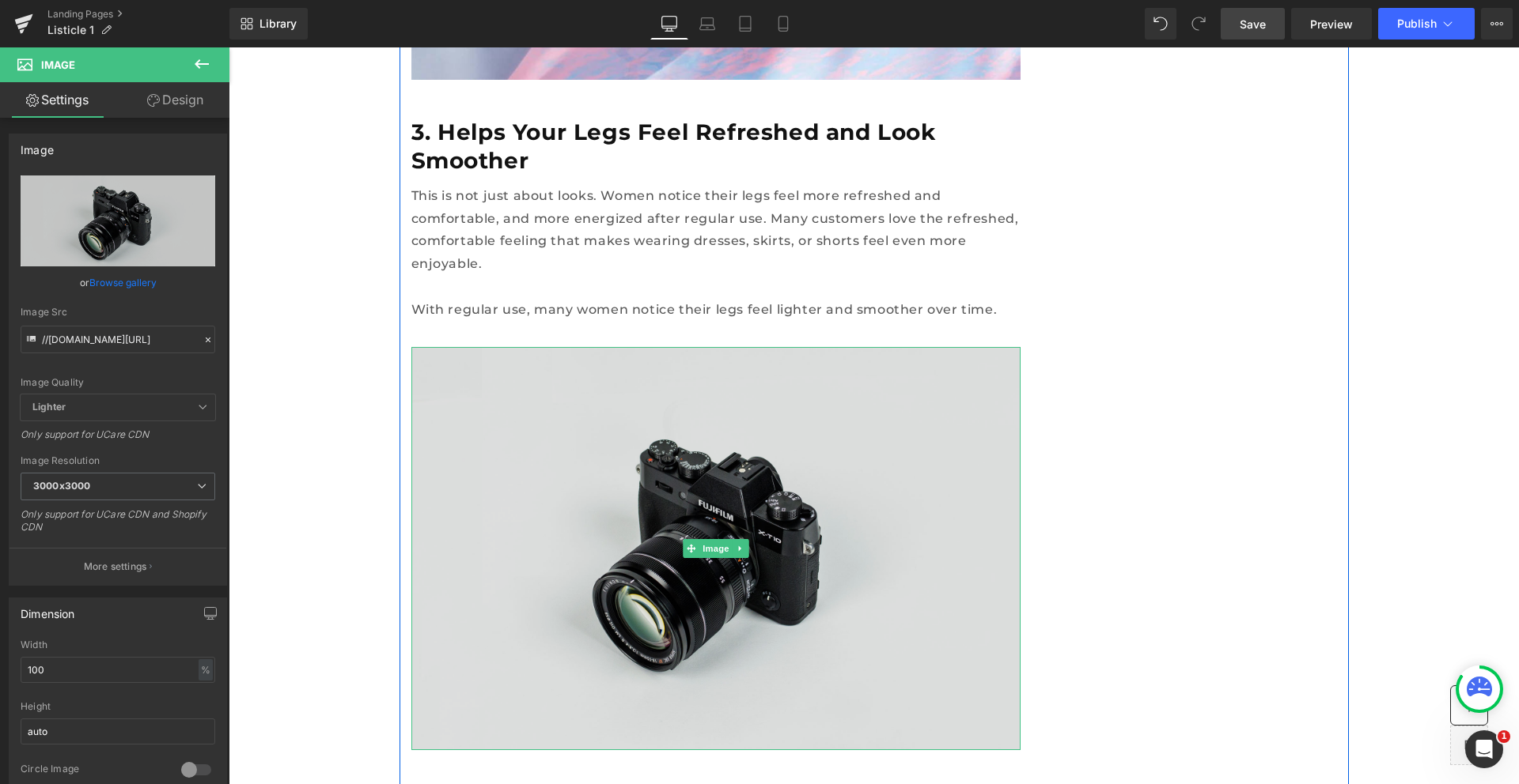
scroll to position [2363, 0]
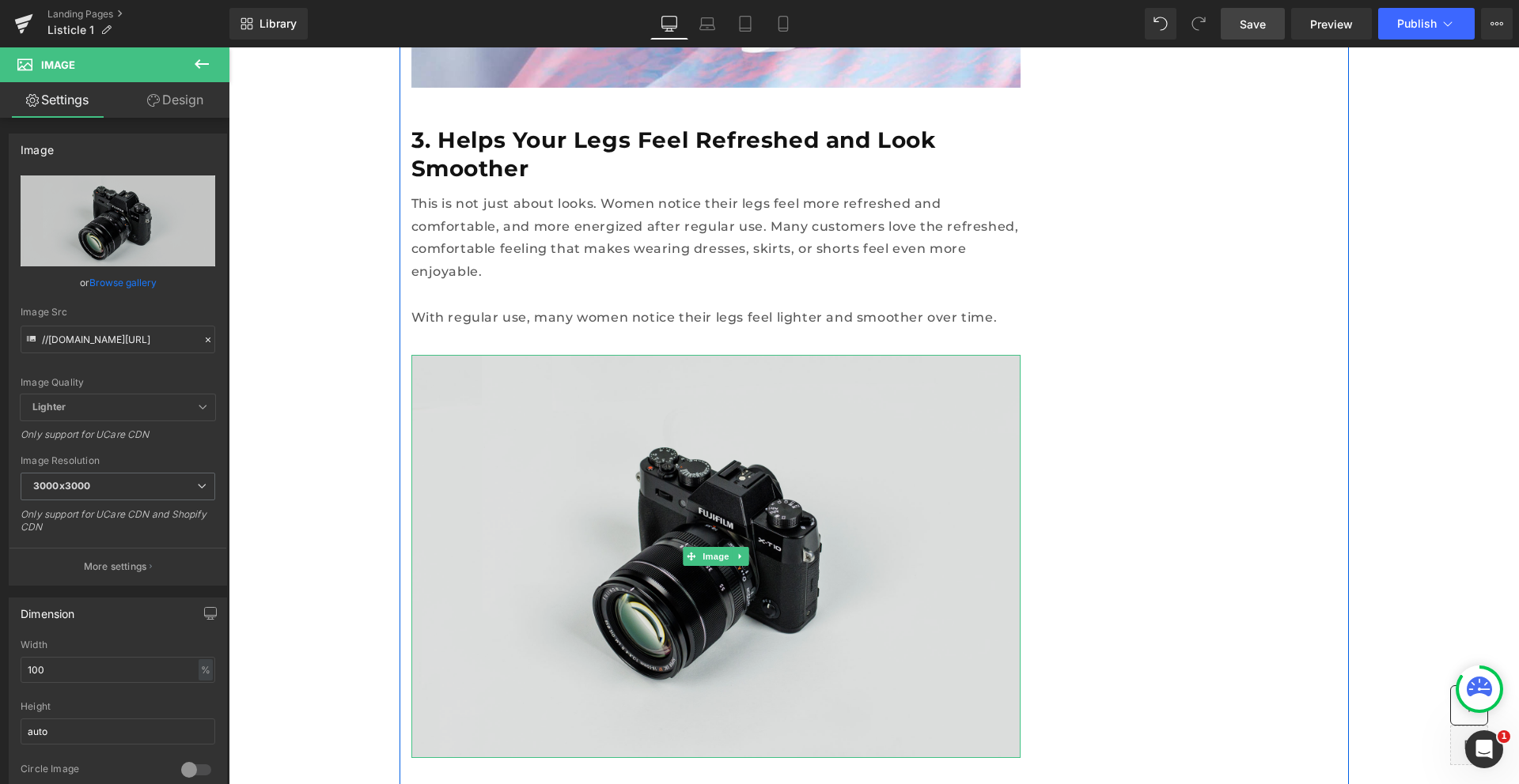
click at [709, 547] on span "Image" at bounding box center [715, 556] width 33 height 19
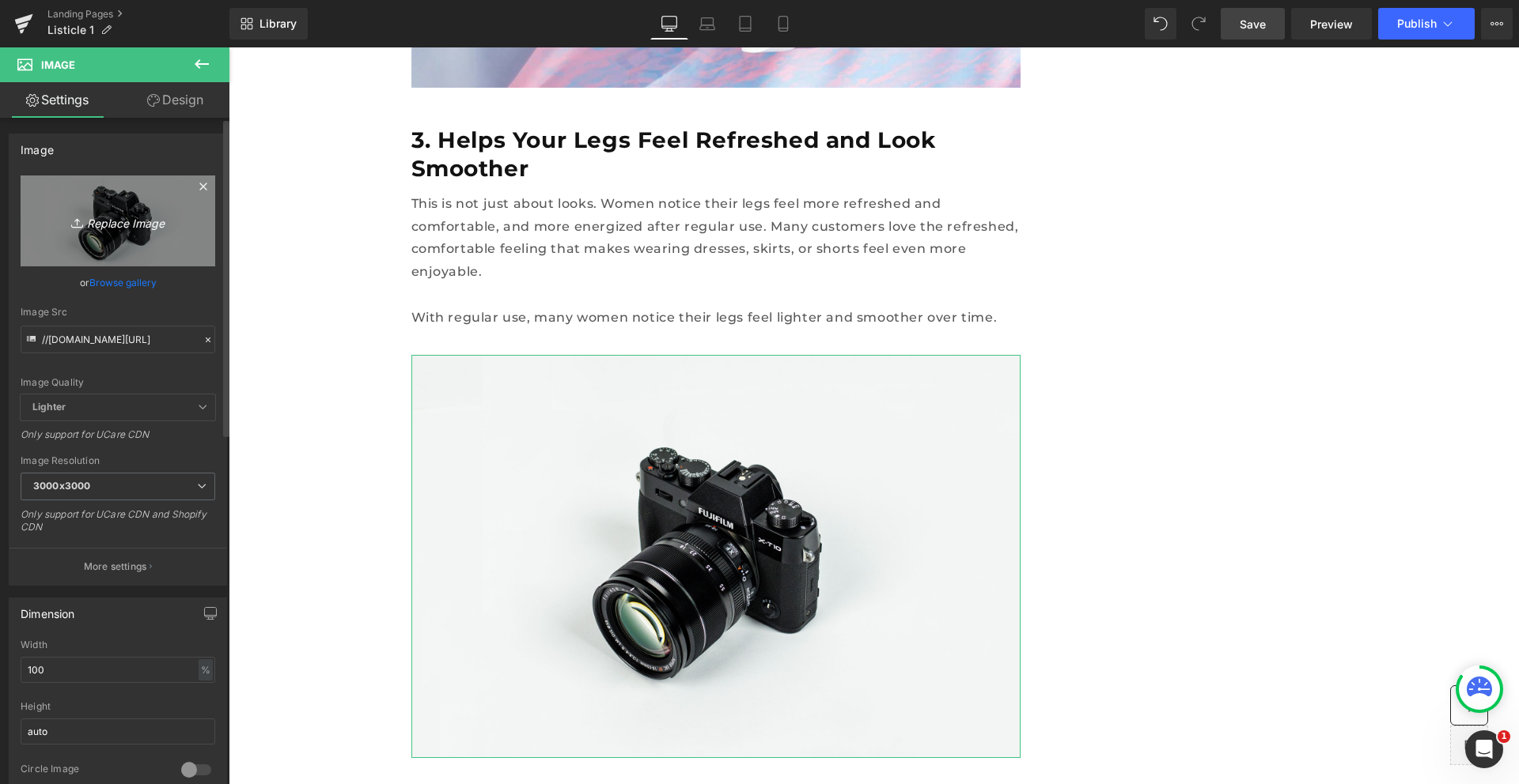
click at [131, 224] on icon "Replace Image" at bounding box center [118, 221] width 126 height 20
type input "C:\fakepath\UGC 2.jpg"
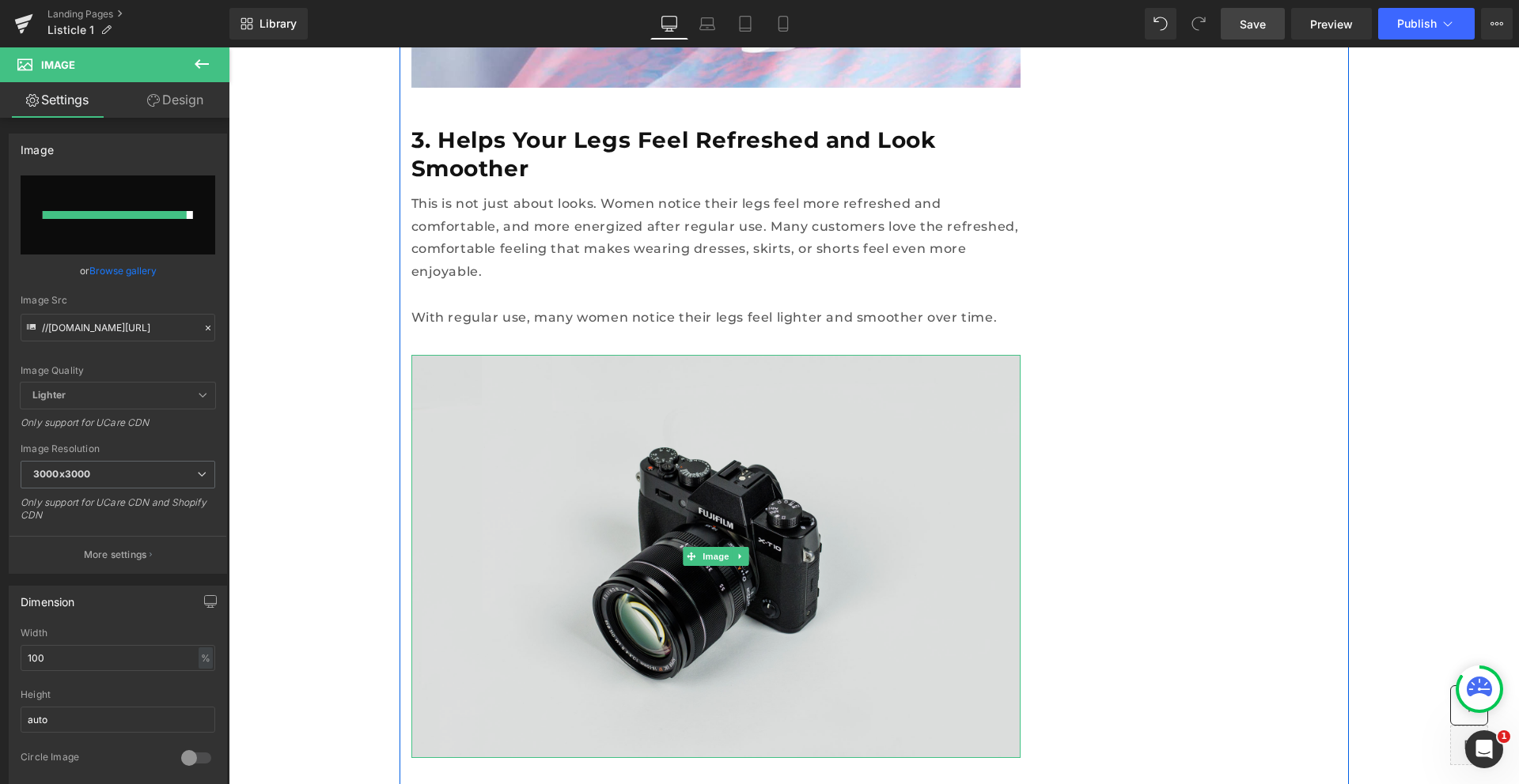
type input "https://ucarecdn.com/5504d11b-affe-424c-902c-c1205cd0926a/-/format/auto/-/previ…"
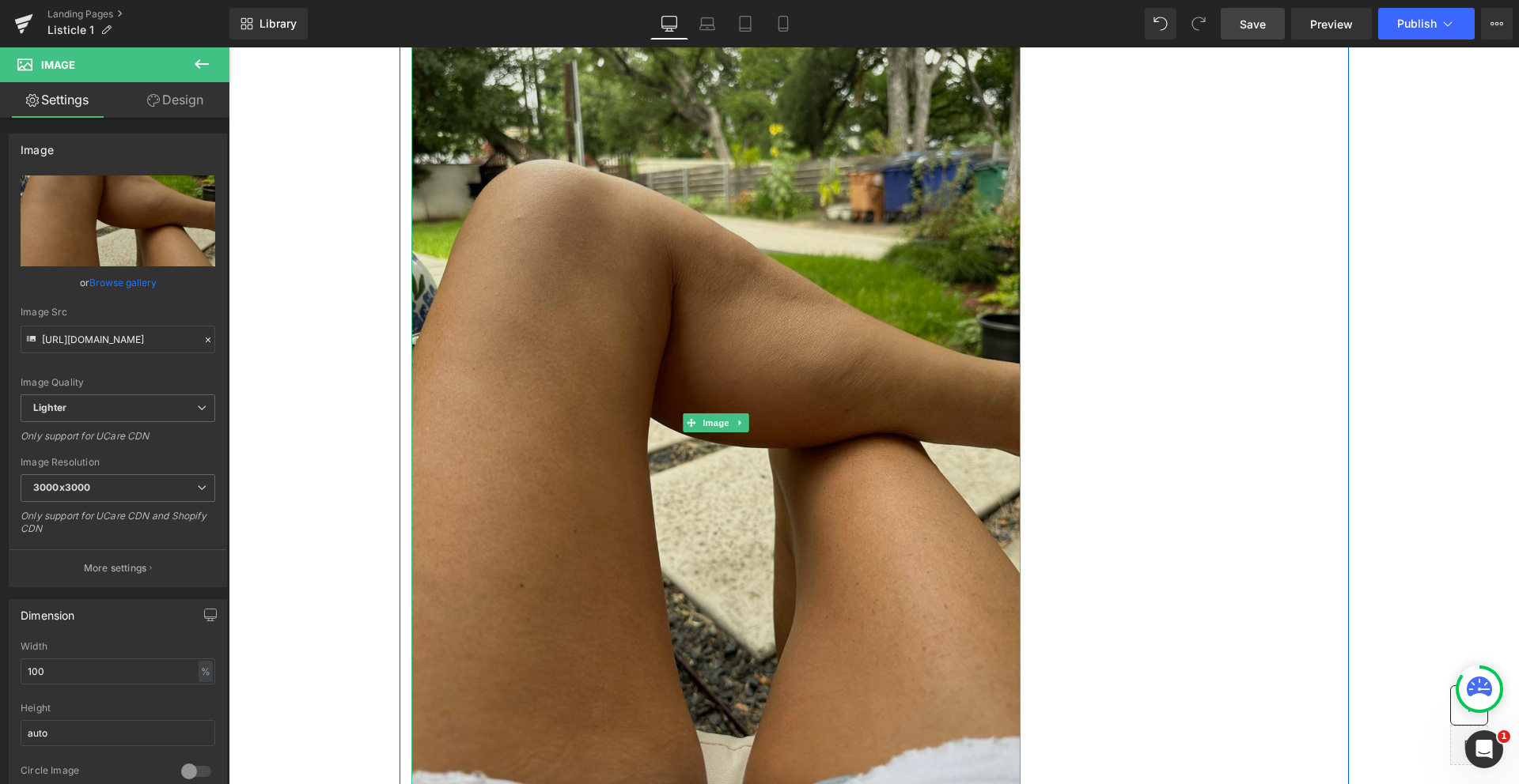
scroll to position [2789, 0]
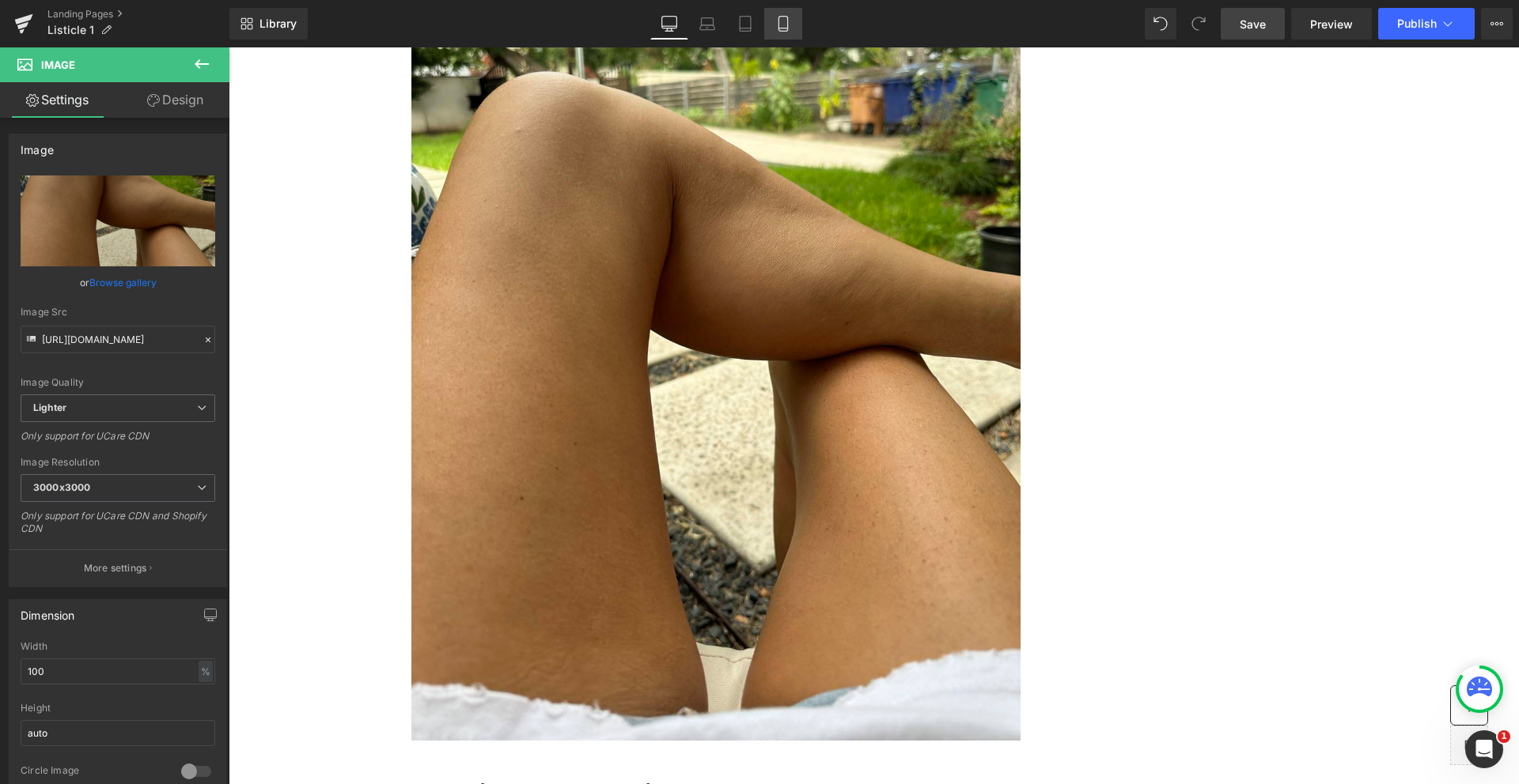
click at [790, 22] on icon at bounding box center [782, 24] width 16 height 16
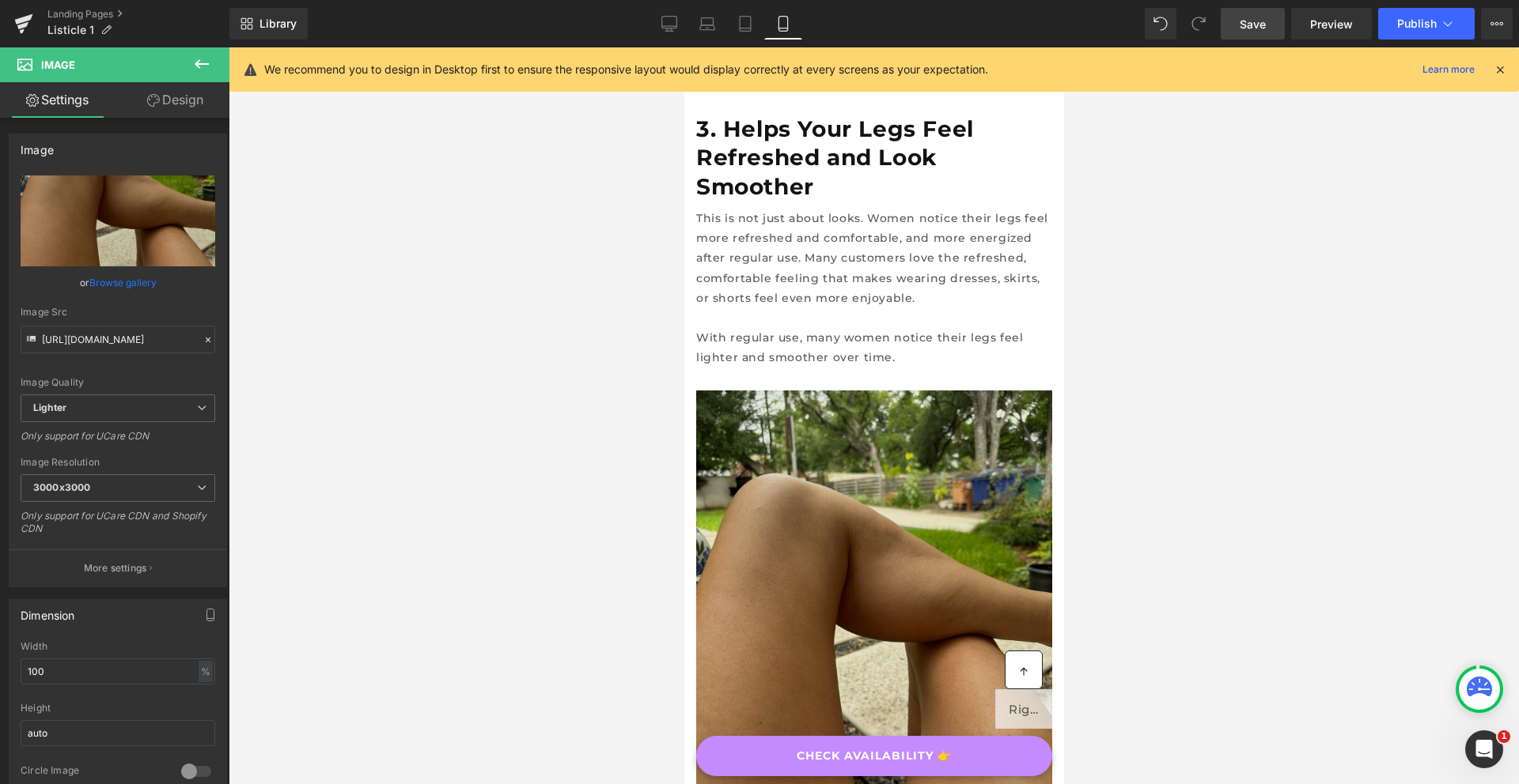
scroll to position [1979, 0]
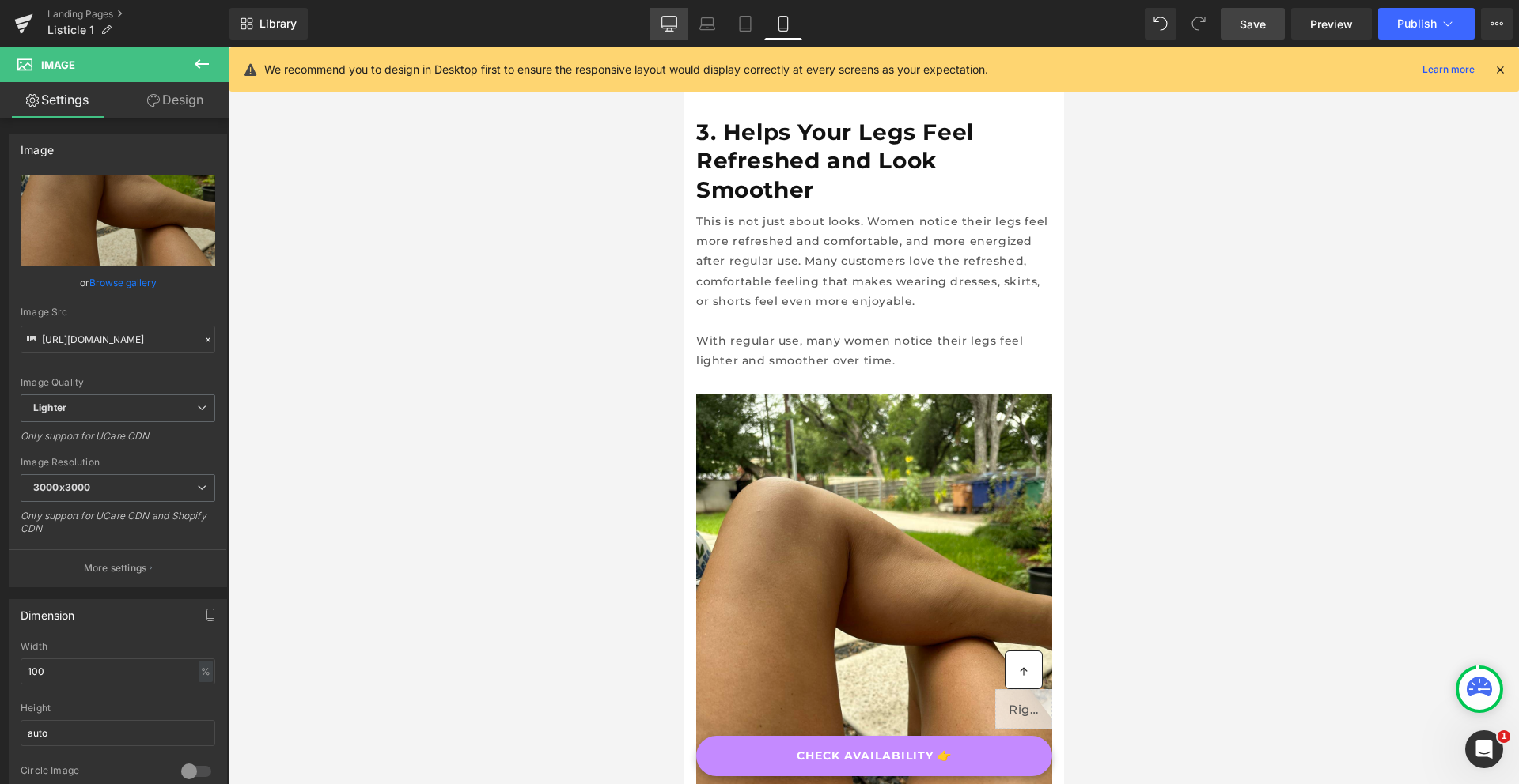
click at [671, 26] on icon at bounding box center [670, 26] width 15 height 0
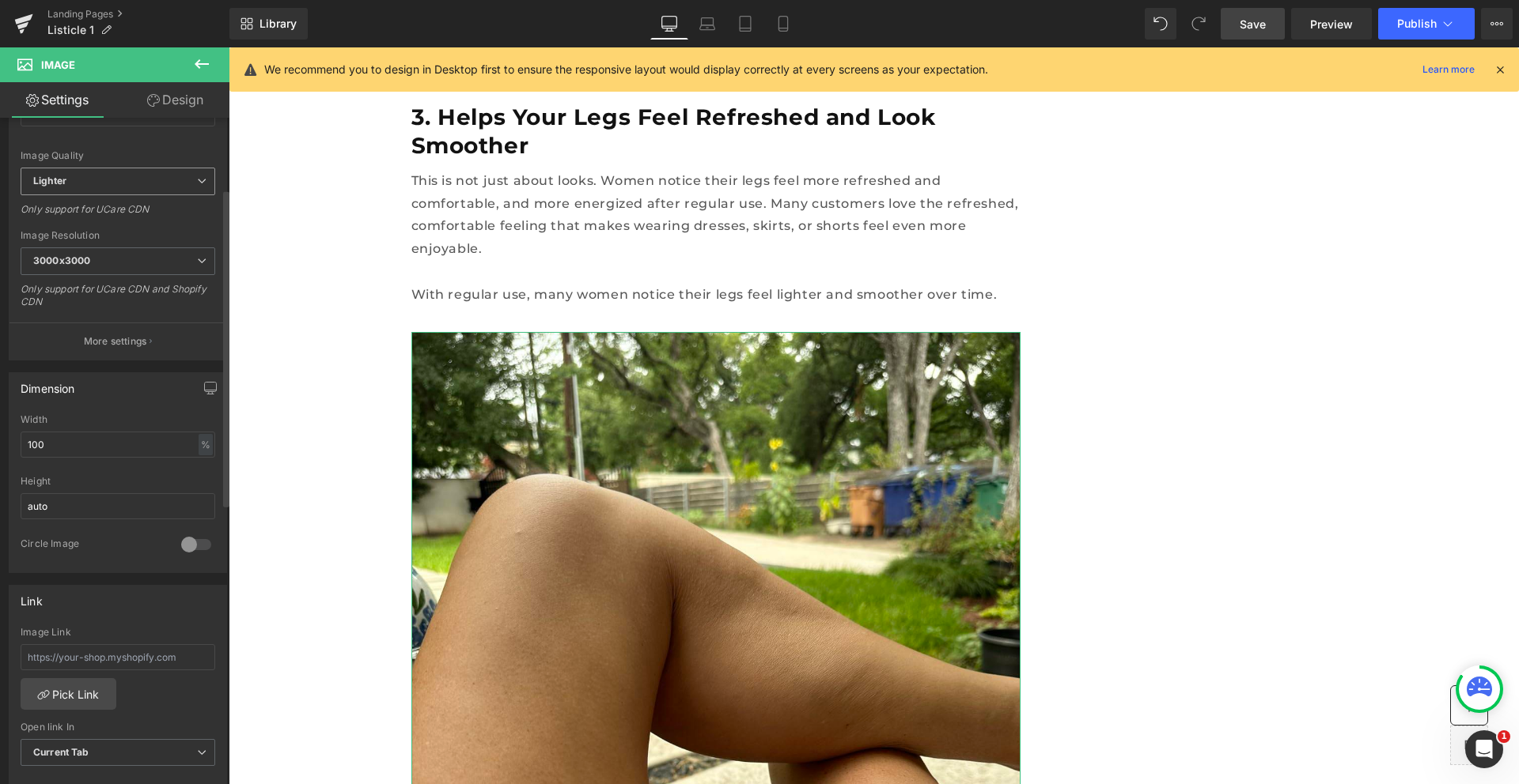
scroll to position [238, 0]
click at [66, 514] on div "Height auto" at bounding box center [118, 495] width 194 height 62
click at [62, 502] on input "auto" at bounding box center [118, 494] width 194 height 26
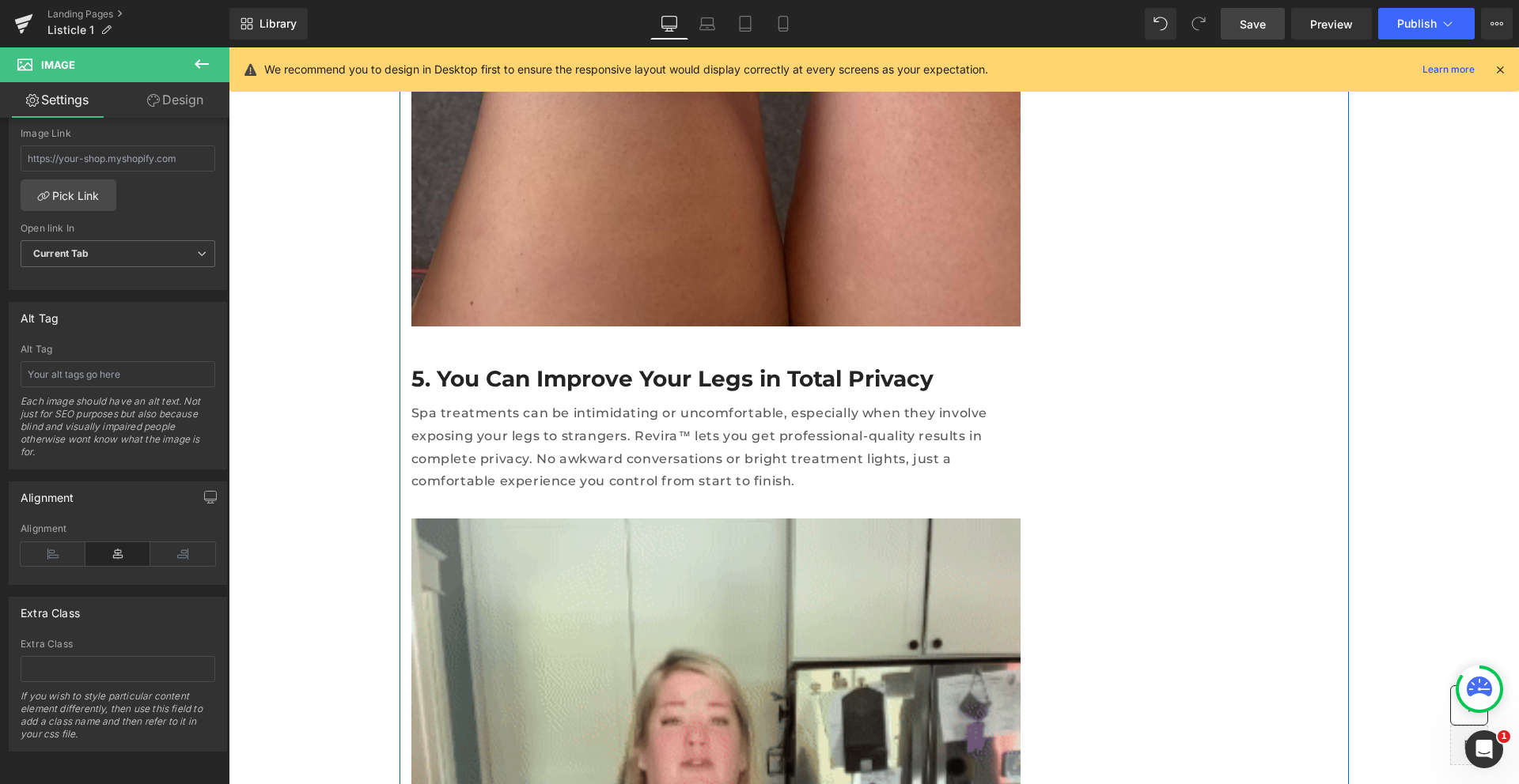
scroll to position [4230, 0]
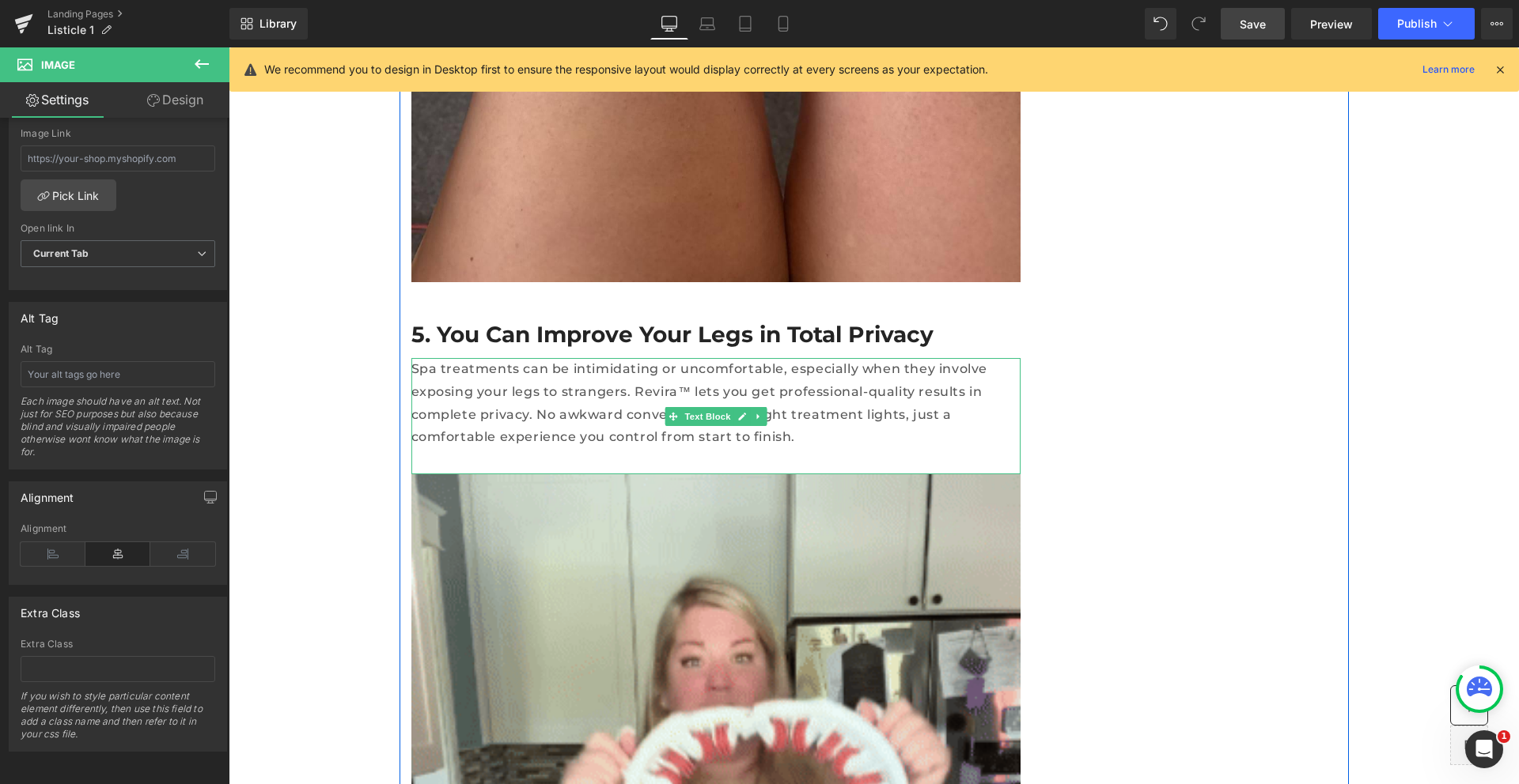
click at [541, 359] on p "Spa treatments can be intimidating or uncomfortable, especially when they invol…" at bounding box center [715, 403] width 609 height 91
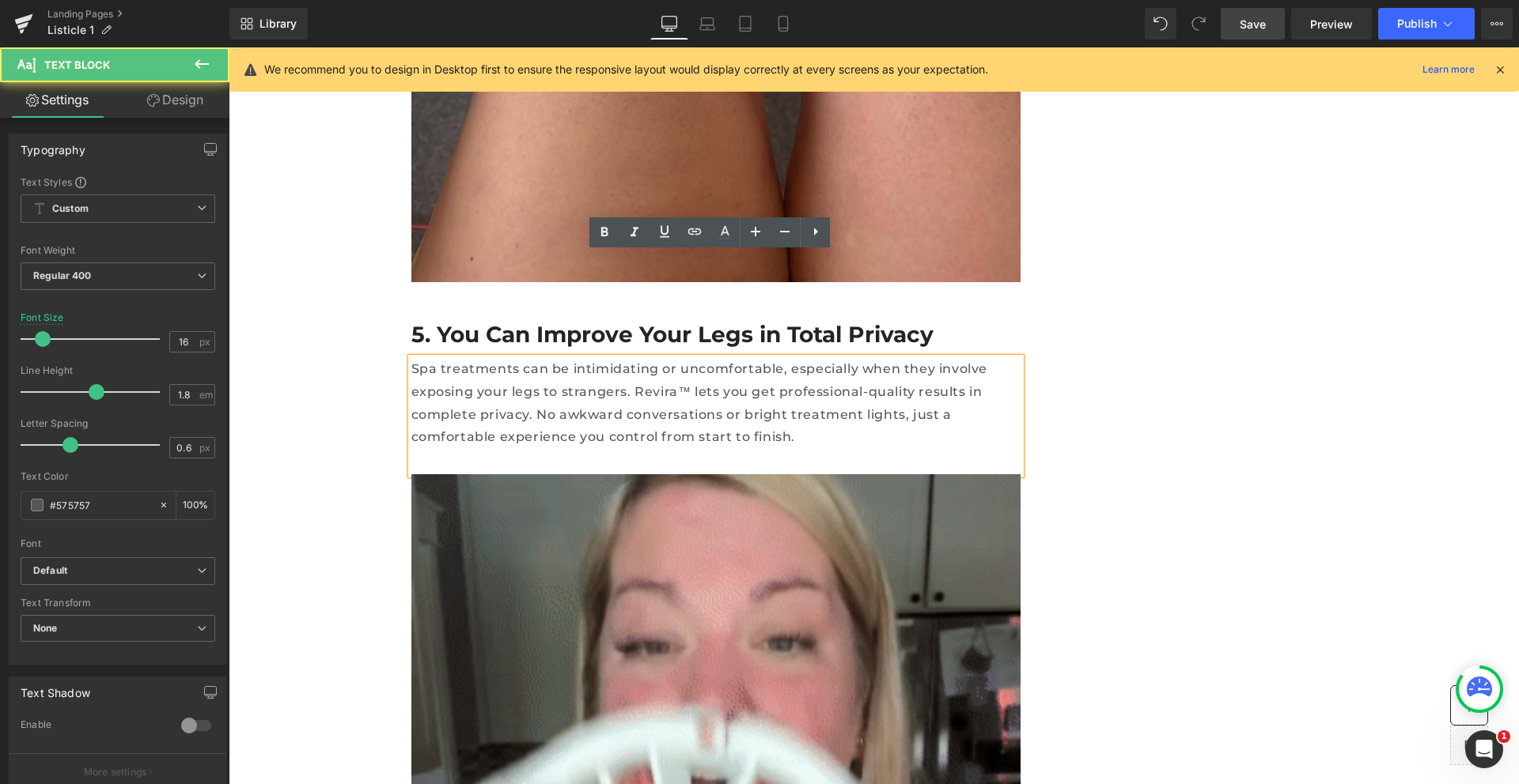
click at [538, 359] on p "Spa treatments can be intimidating or uncomfortable, especially when they invol…" at bounding box center [715, 403] width 609 height 91
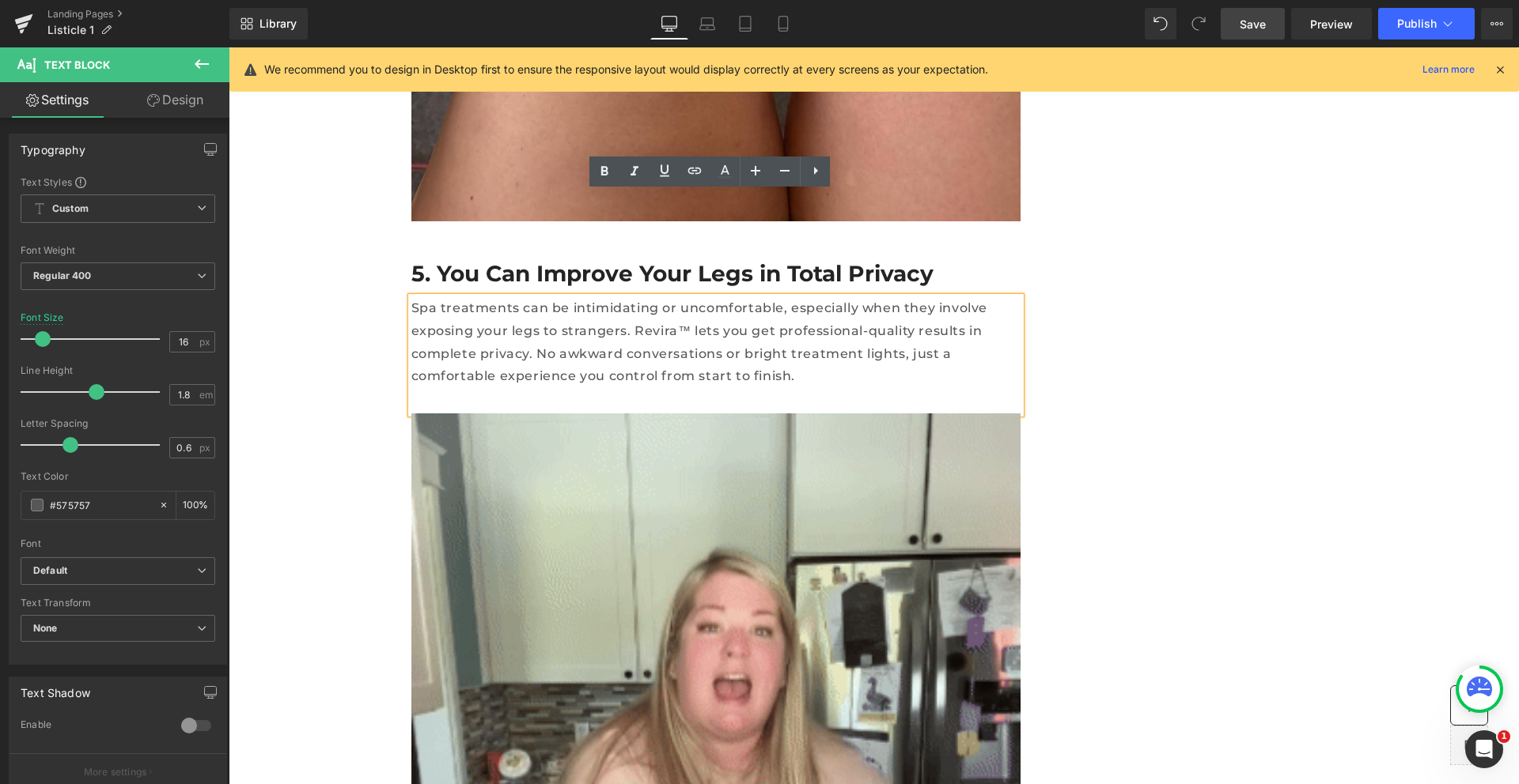
scroll to position [4291, 0]
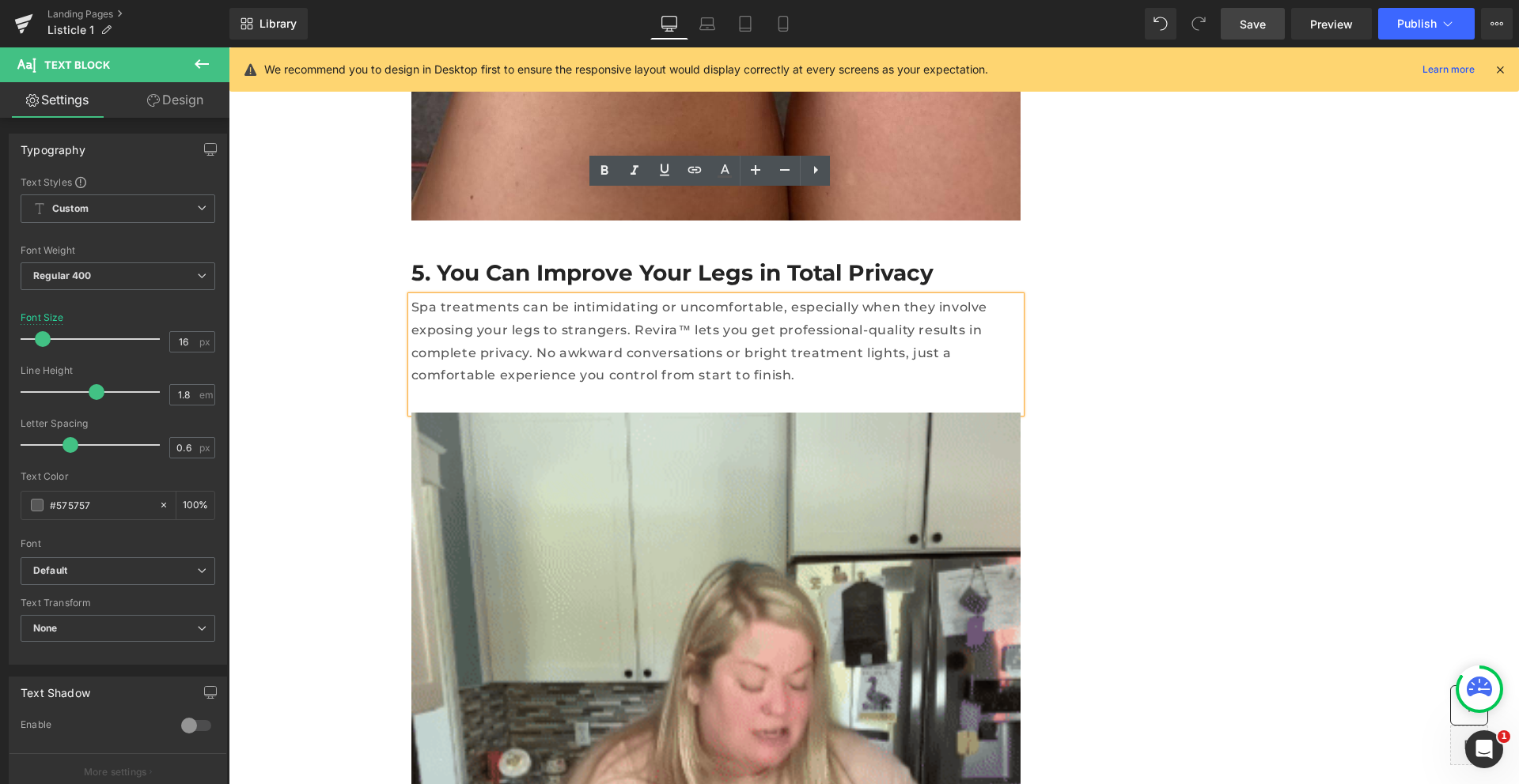
click at [355, 163] on div "Soothe Source Magazine Heading Row Row 8 Reasons Why Thousands of Women 30+ Are…" at bounding box center [873, 61] width 1290 height 8612
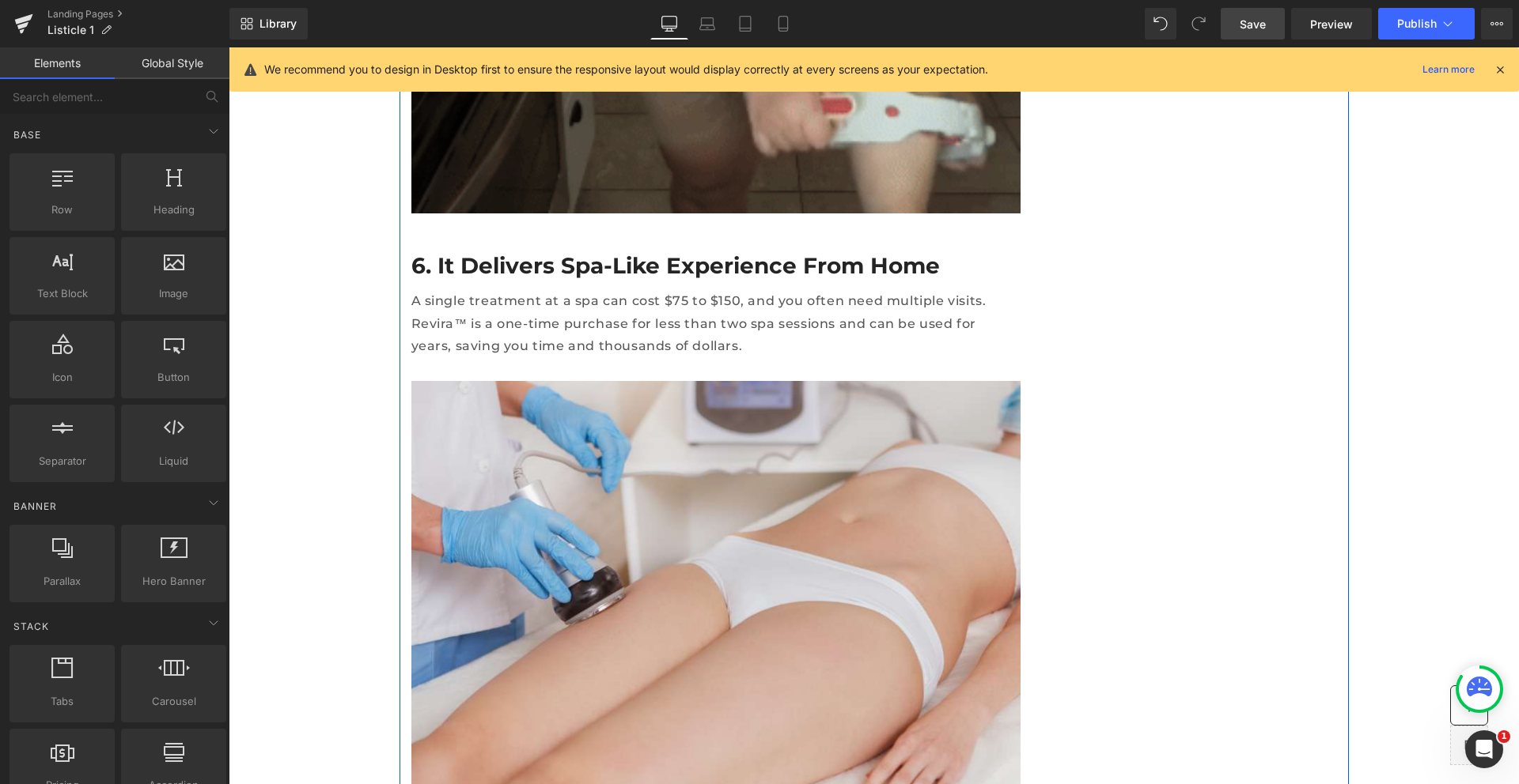
scroll to position [5302, 0]
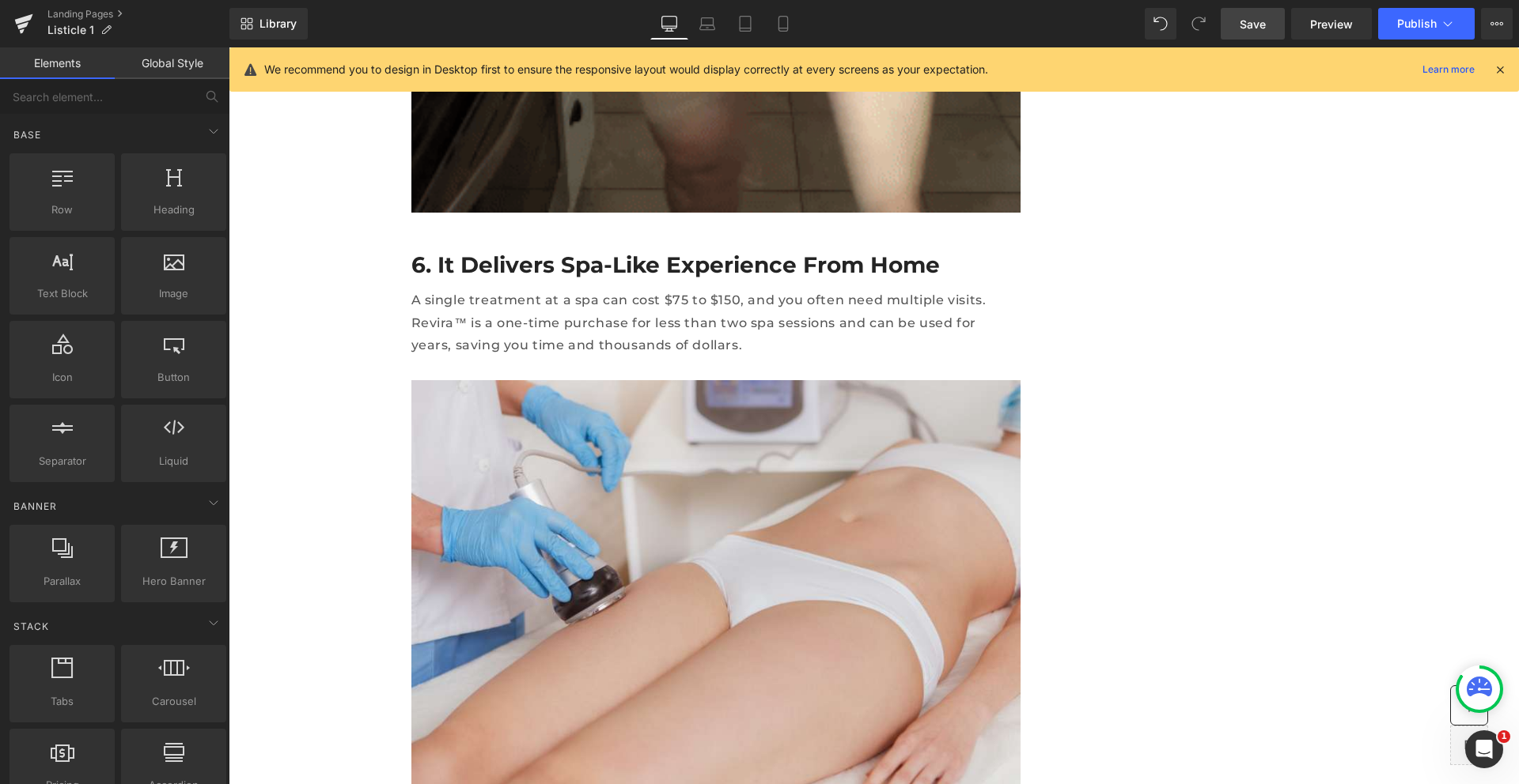
click at [1248, 18] on span "Save" at bounding box center [1252, 24] width 26 height 16
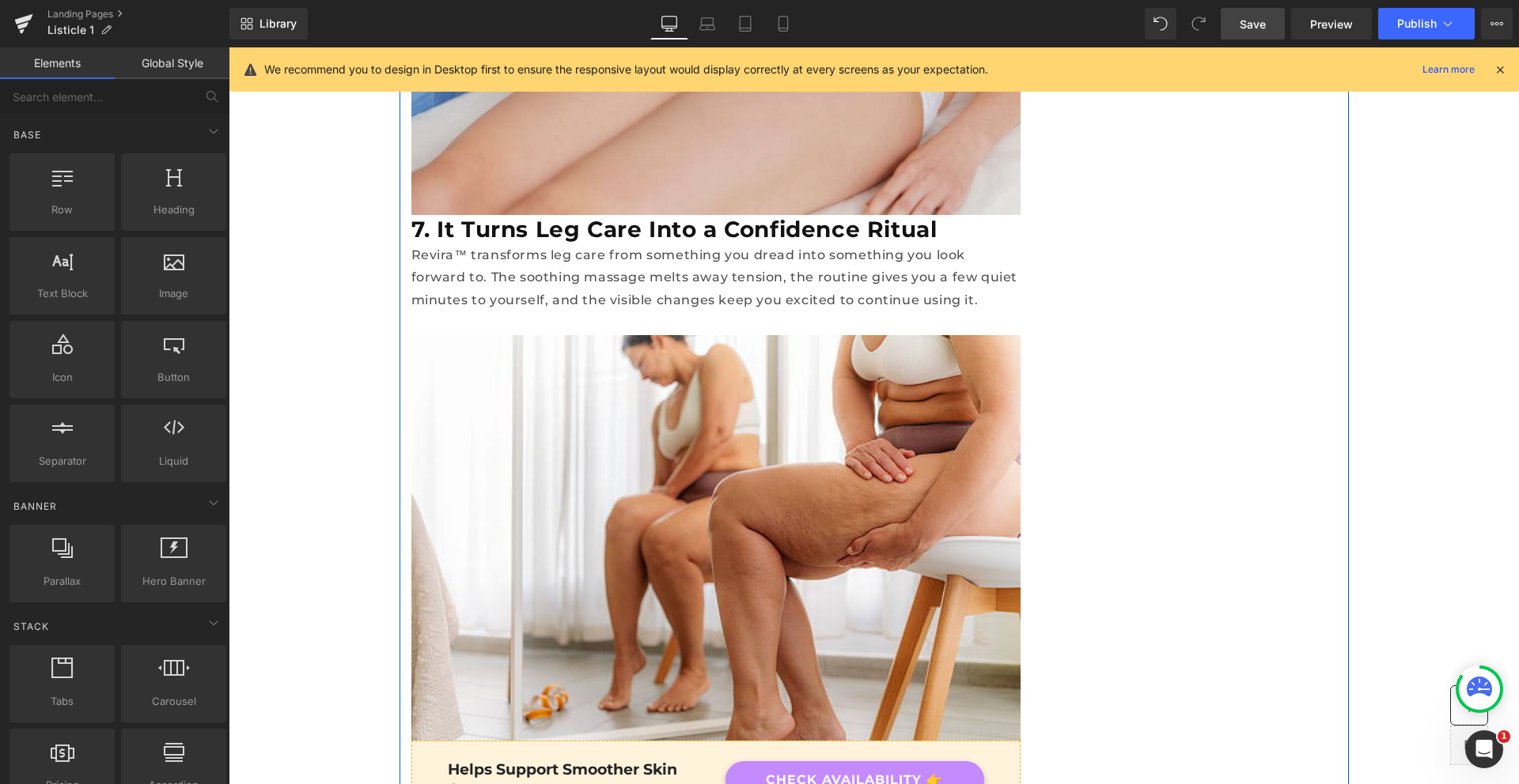
scroll to position [5871, 0]
click at [523, 245] on p "Revira™ transforms leg care from something you dread into something you look fo…" at bounding box center [715, 278] width 609 height 68
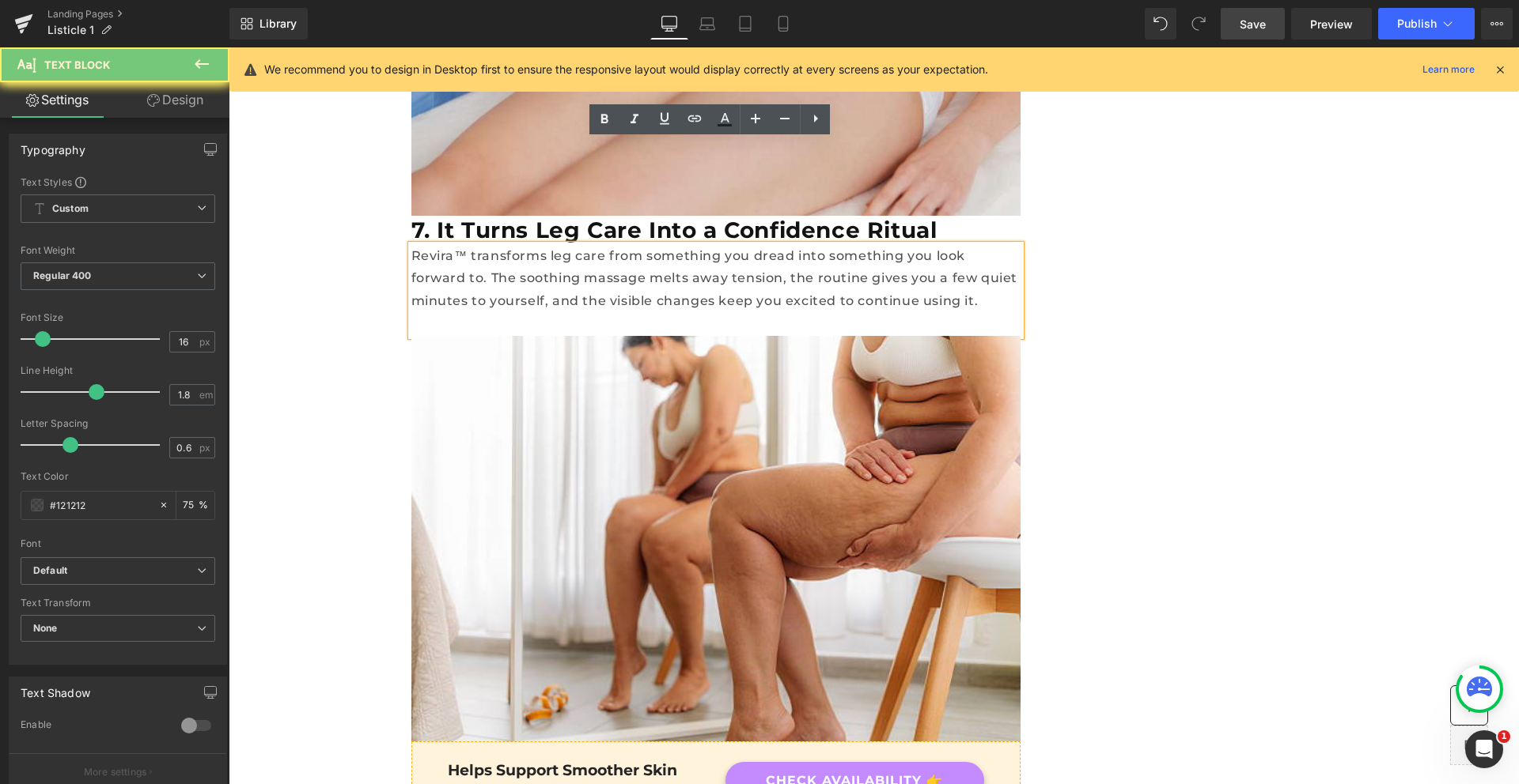
click at [523, 245] on p "Revira™ transforms leg care from something you dread into something you look fo…" at bounding box center [715, 278] width 609 height 68
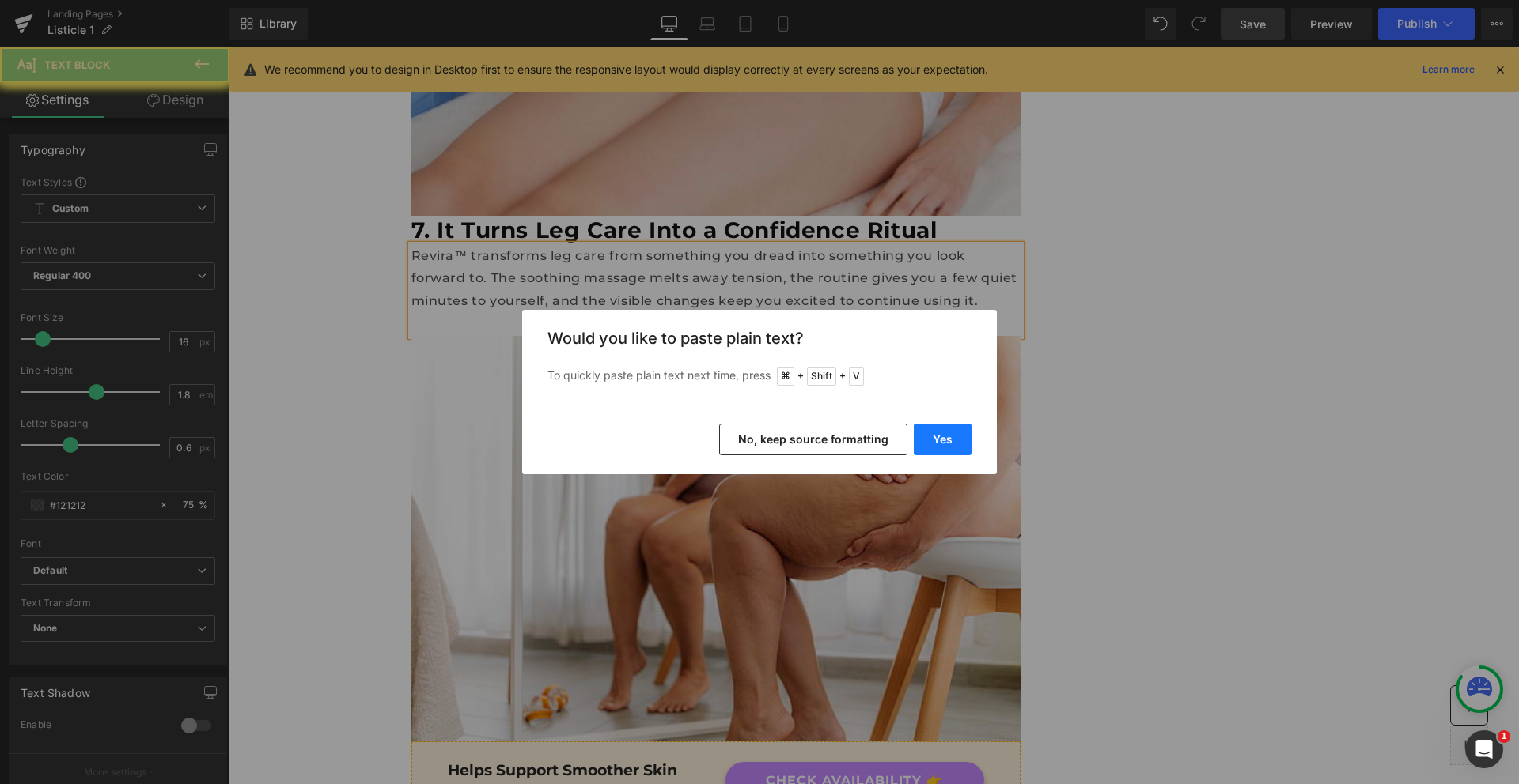
click at [951, 439] on button "Yes" at bounding box center [942, 439] width 57 height 32
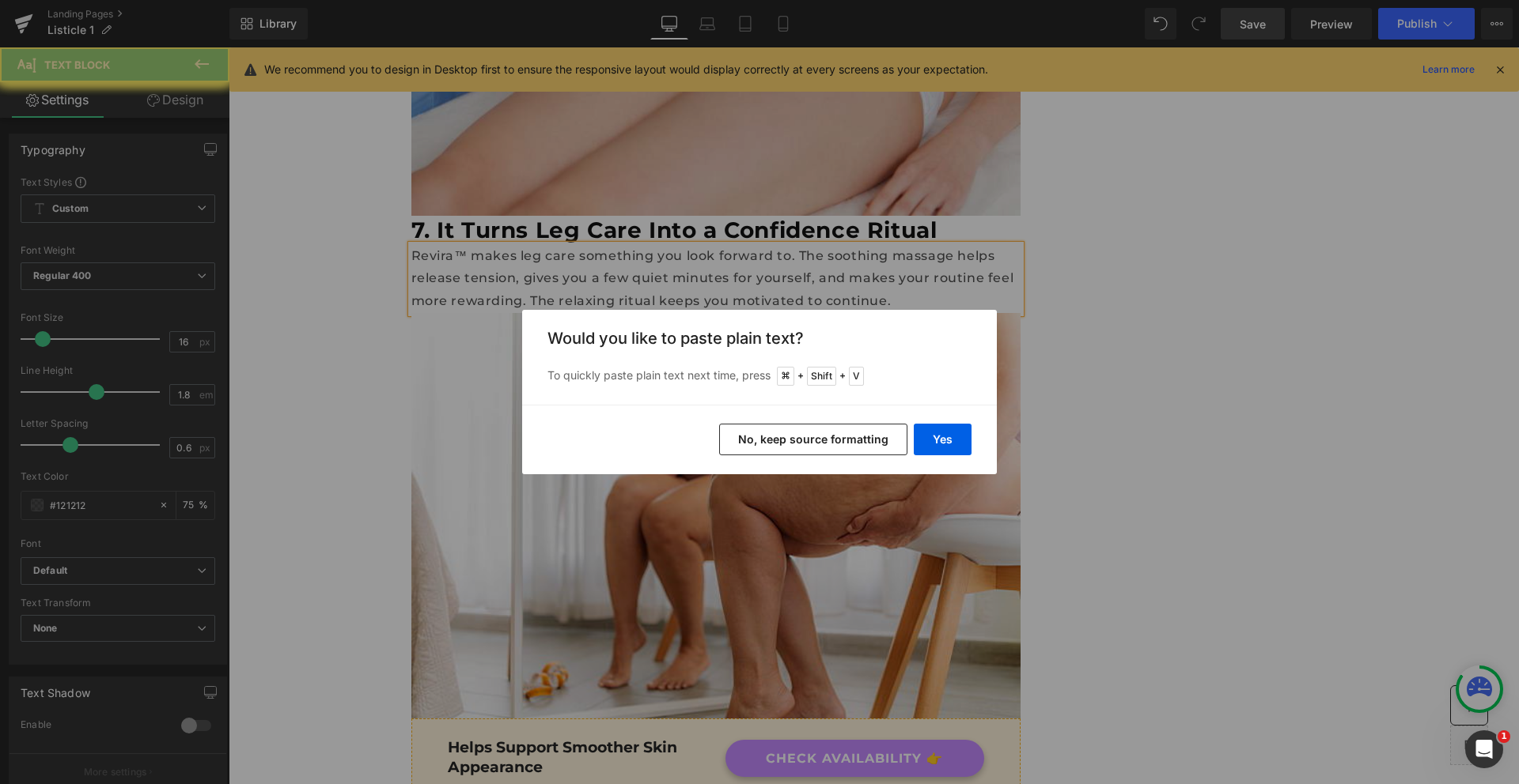
click at [748, 245] on p "Revira™ makes leg care something you look forward to. The soothing massage help…" at bounding box center [715, 278] width 609 height 68
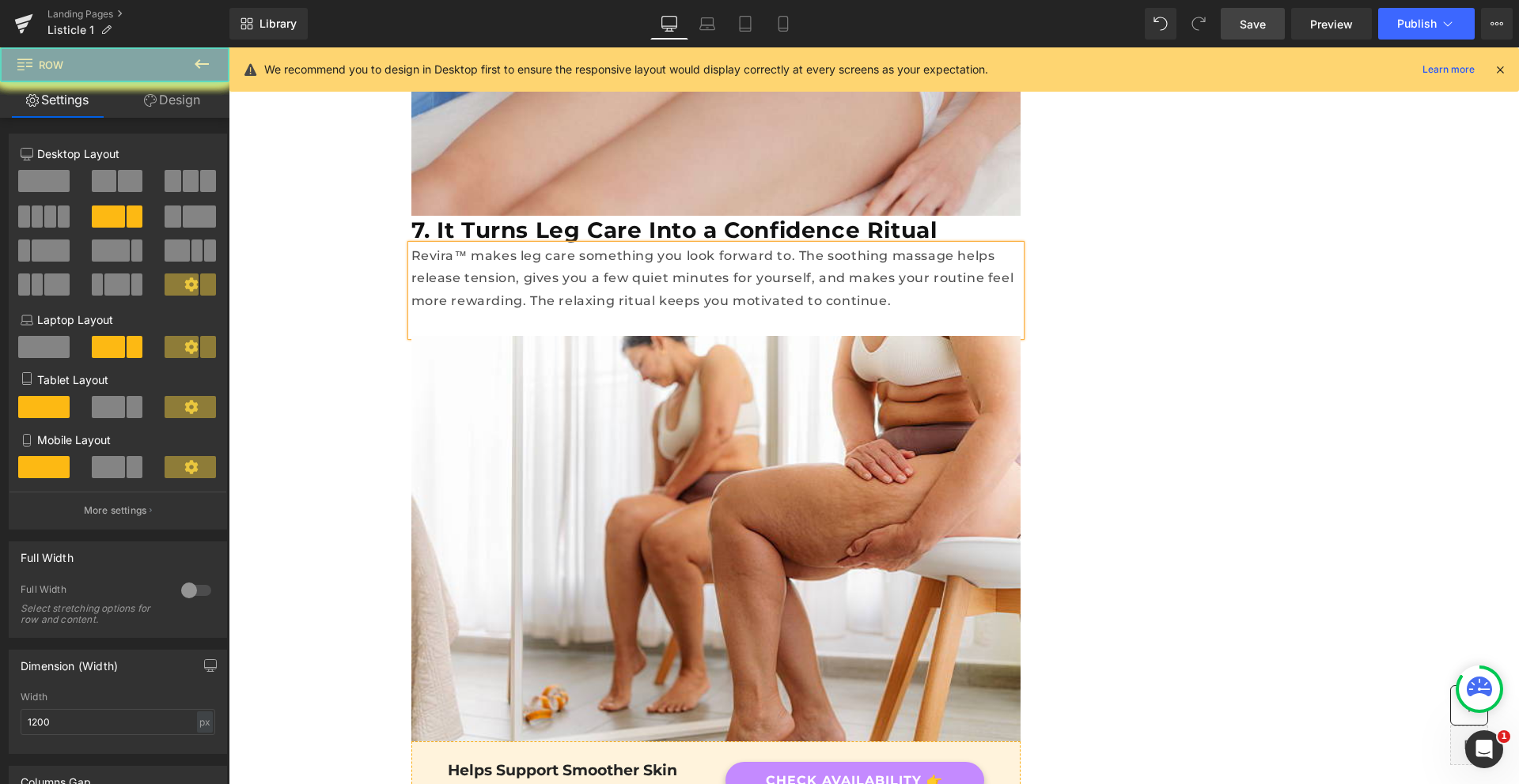
click at [1265, 33] on link "Save" at bounding box center [1252, 23] width 64 height 32
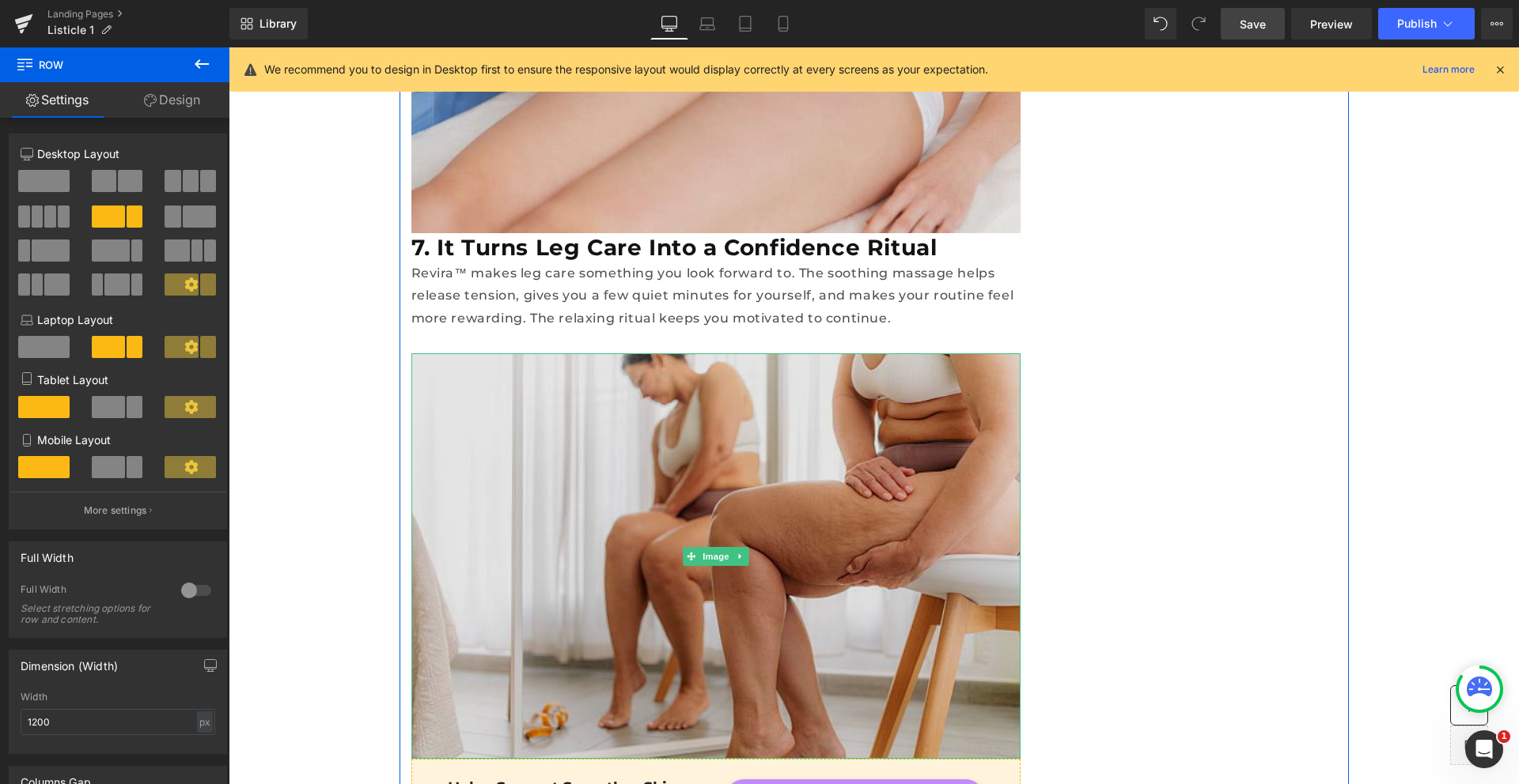
scroll to position [5847, 0]
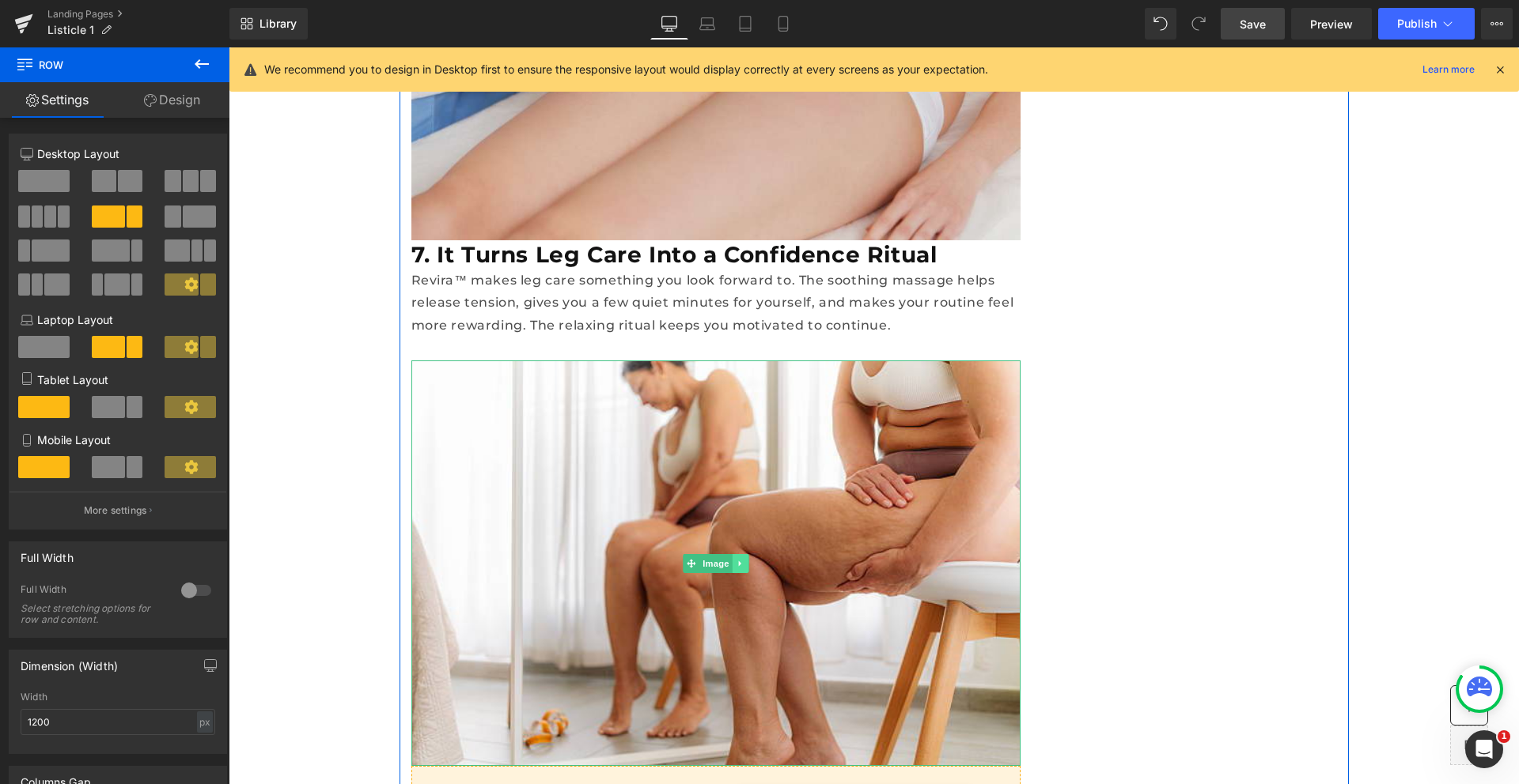
click at [738, 560] on icon at bounding box center [739, 563] width 2 height 6
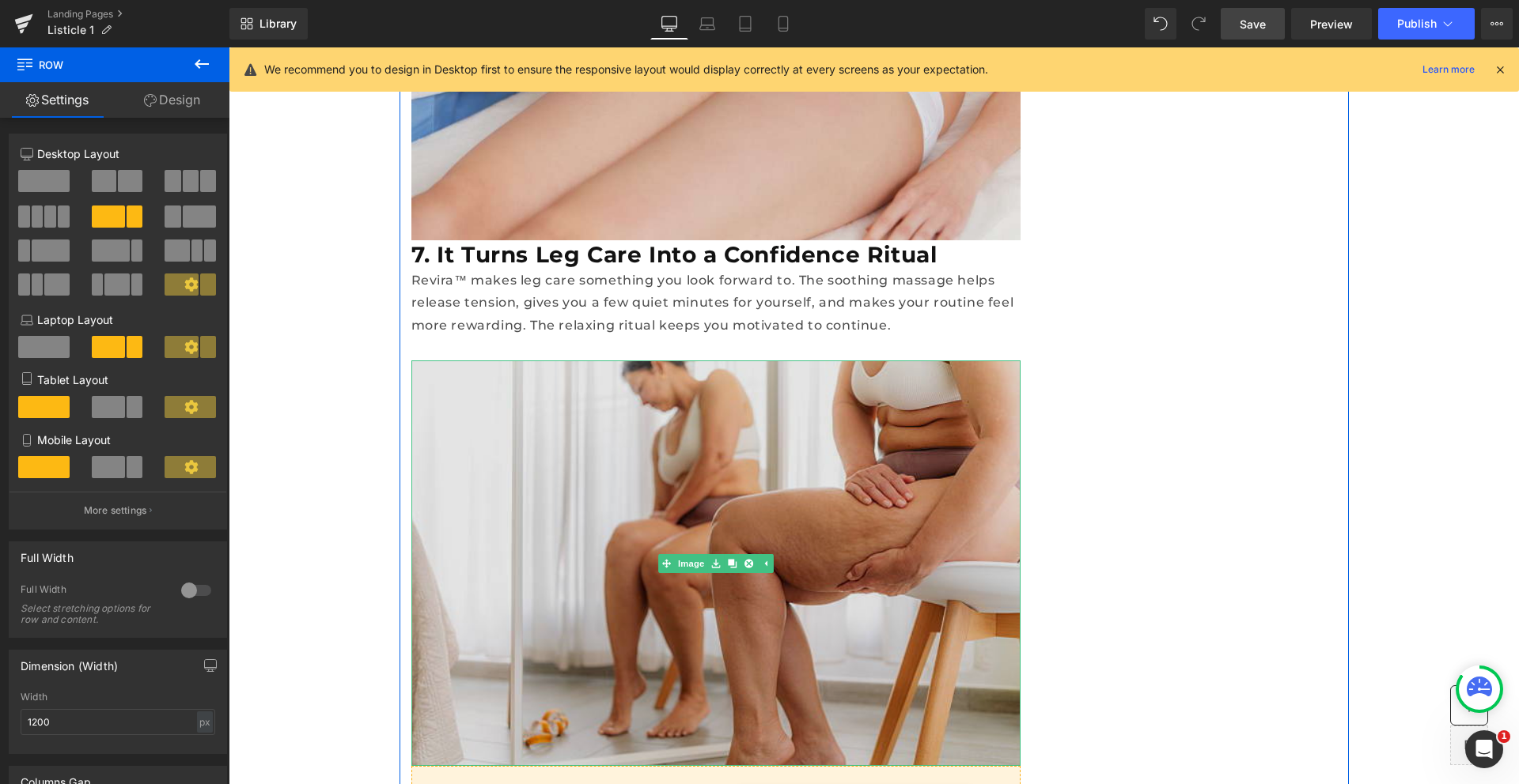
click at [694, 555] on span "Image" at bounding box center [691, 564] width 33 height 19
click at [596, 400] on img at bounding box center [715, 563] width 609 height 405
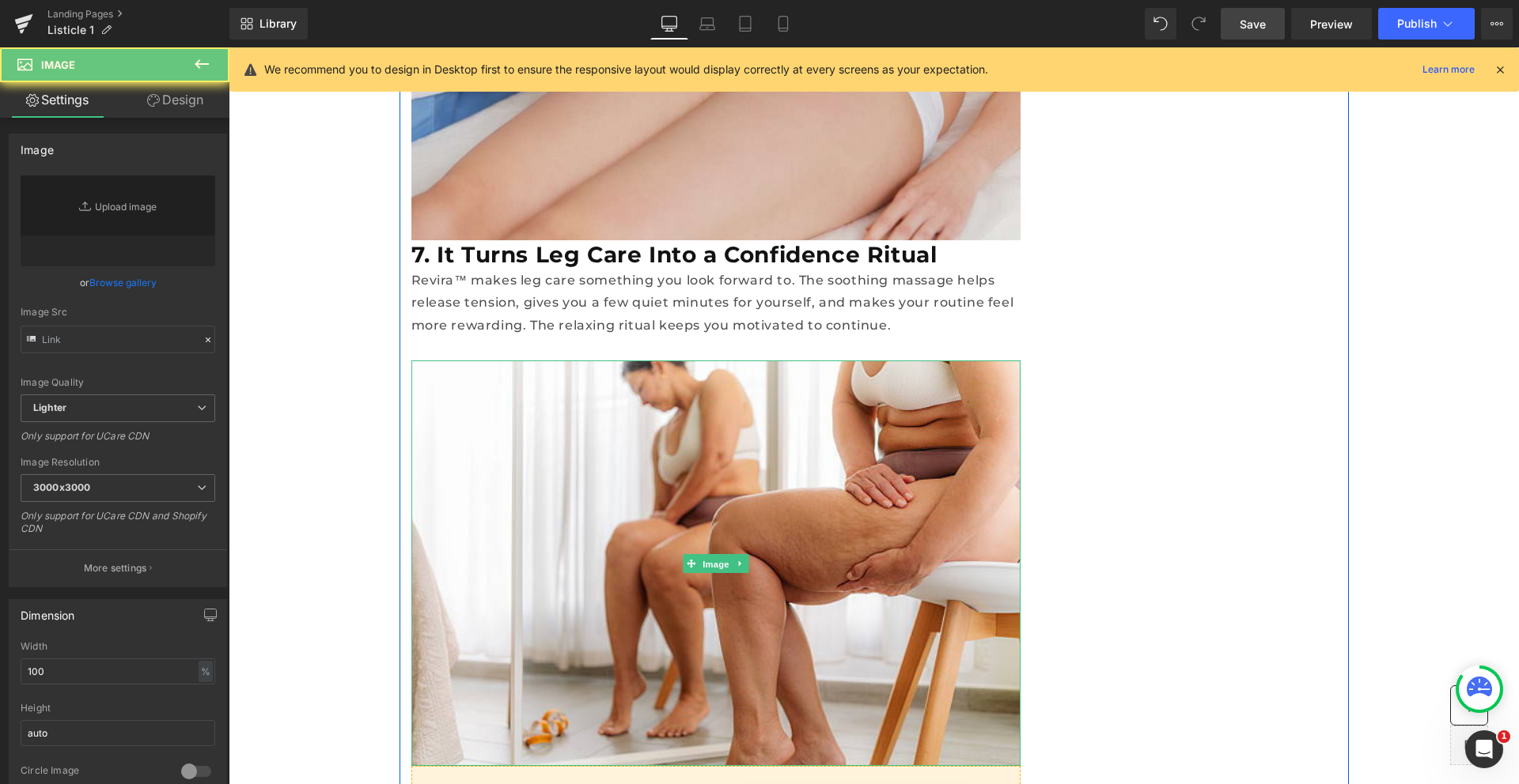
click at [121, 215] on link "Replace Image" at bounding box center [118, 221] width 194 height 91
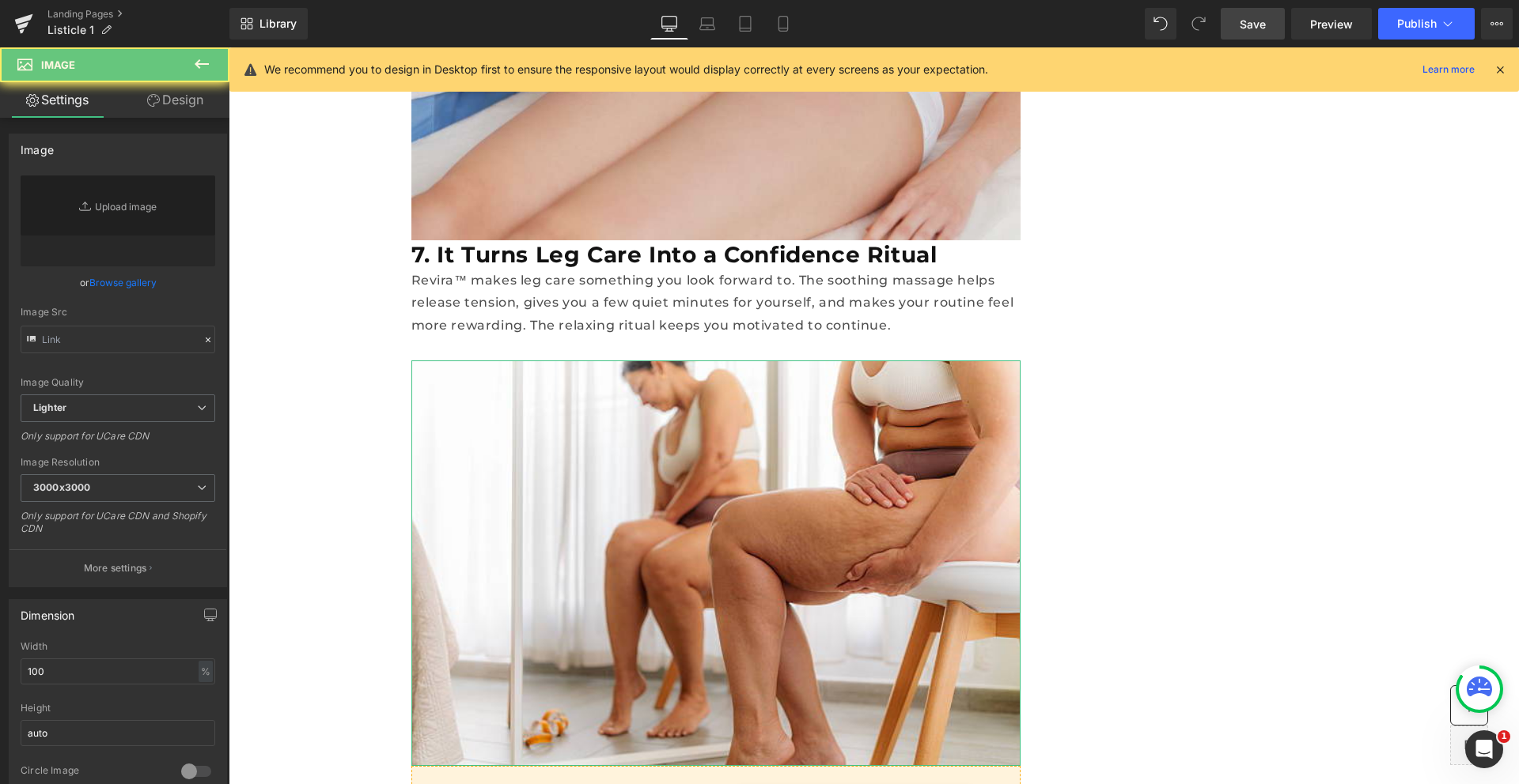
type input "https://ucarecdn.com/80d550d4-adc9-4d19-a3fc-fc5a76681d1c/-/format/auto/-/previ…"
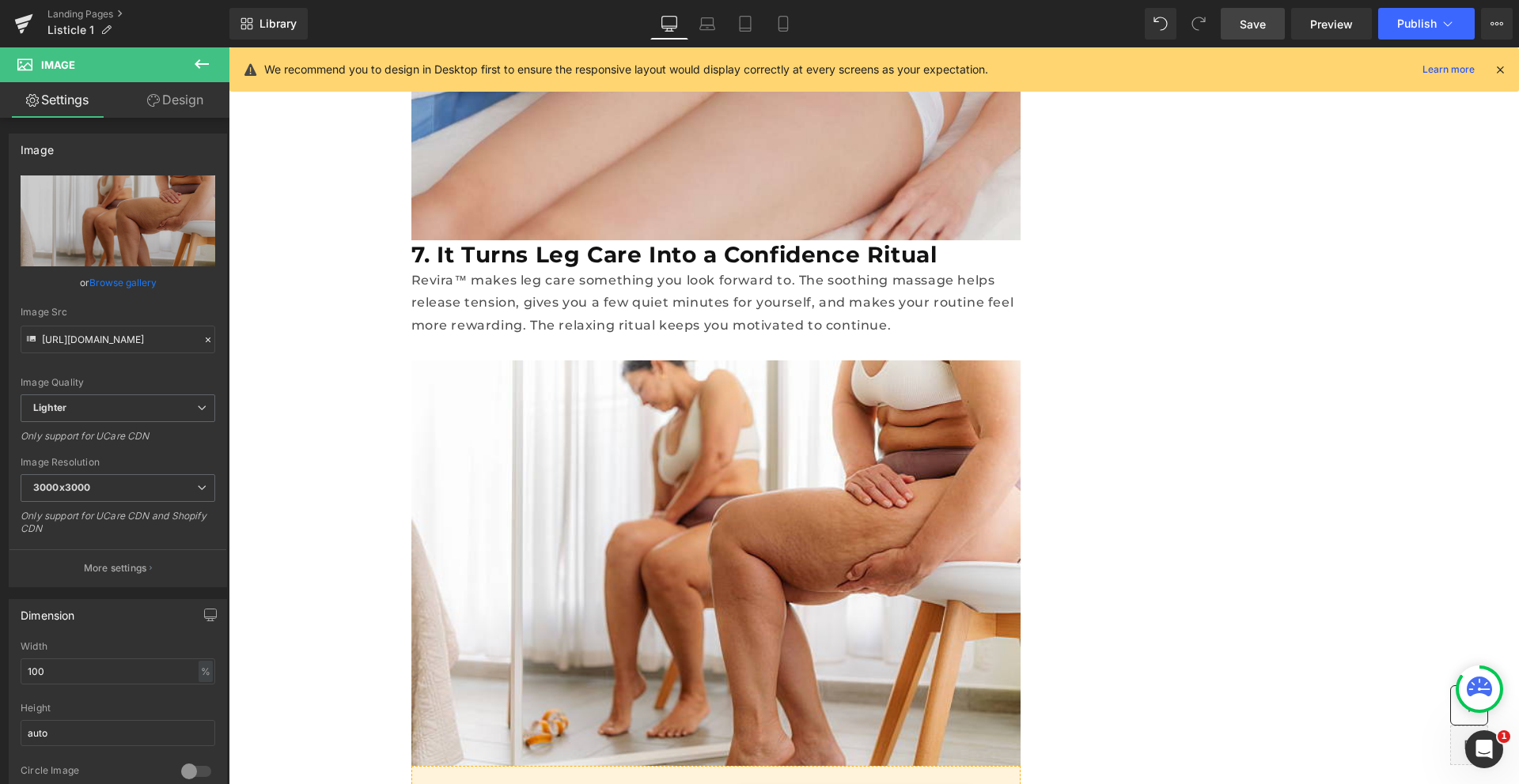
type input "C:\fakepath\S341fe61e54824a459ba4006cc2427c0eo.webp"
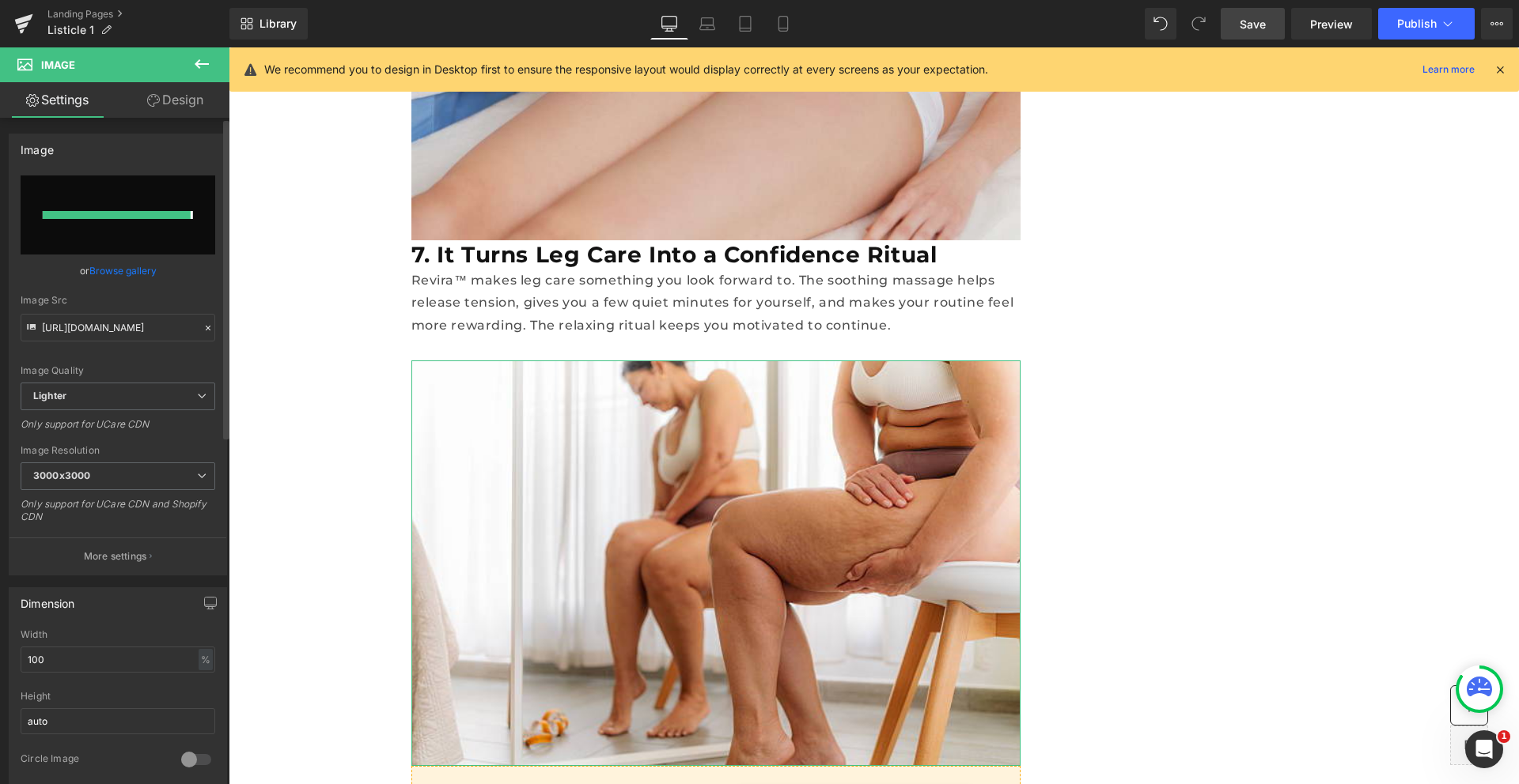
type input "https://ucarecdn.com/40ed9649-1a22-4c29-9e58-105e3a0a0074/-/format/auto/-/previ…"
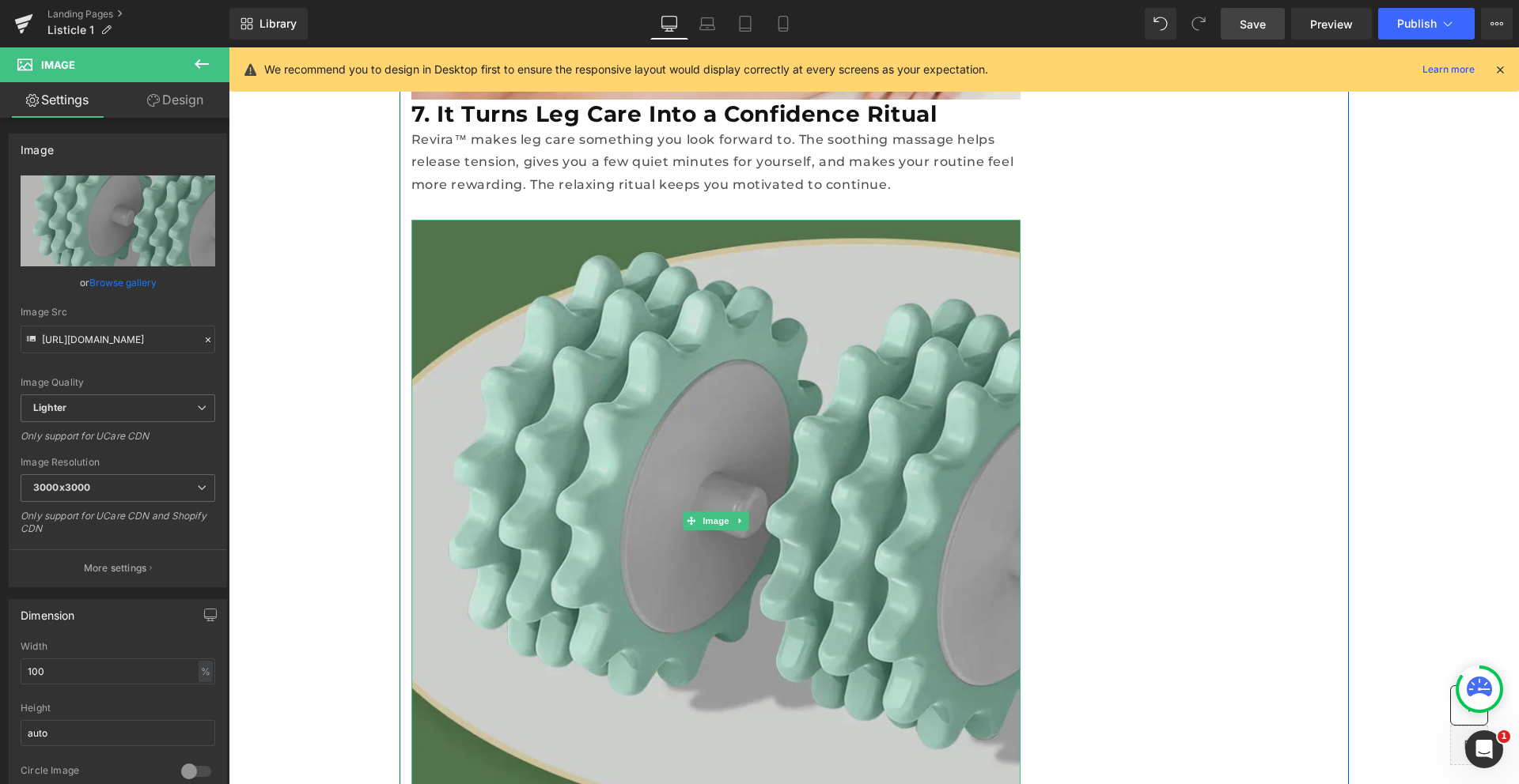
scroll to position [5899, 0]
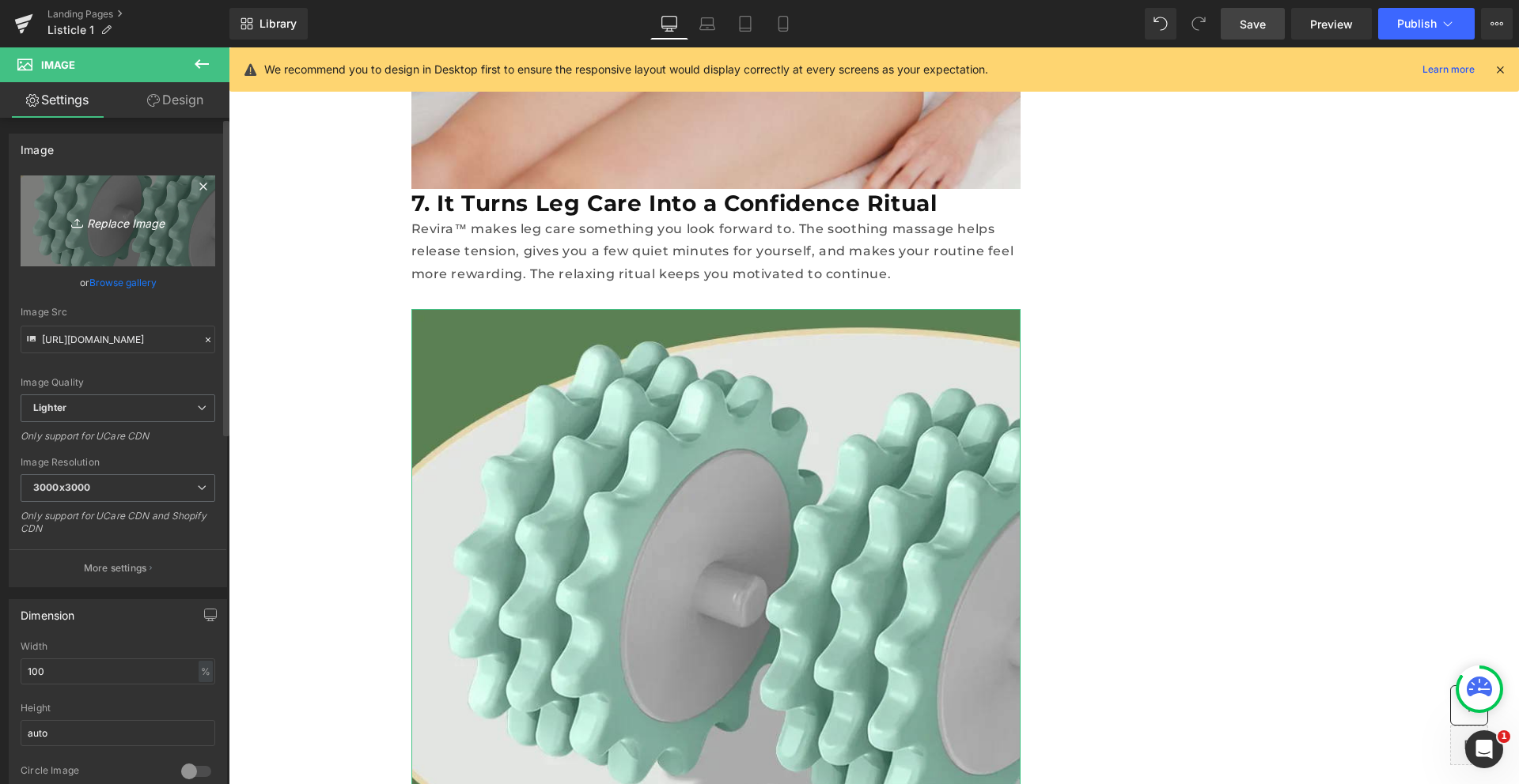
click at [112, 234] on link "Replace Image" at bounding box center [118, 221] width 194 height 91
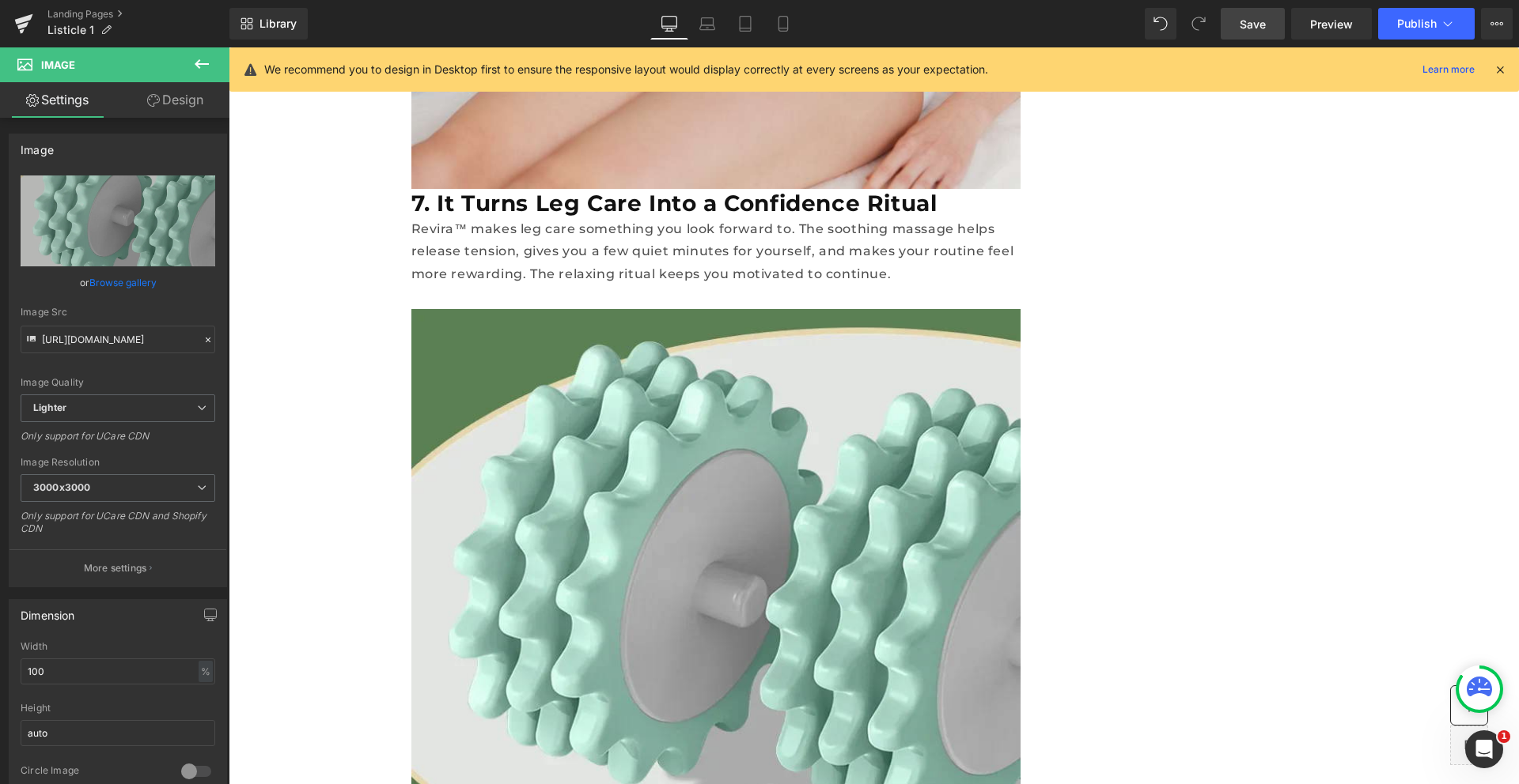
type input "C:\fakepath\3356186-685c6c75776701708f38e26e-a1ce915e-3cb8-4b19-8576-a457daefe6…"
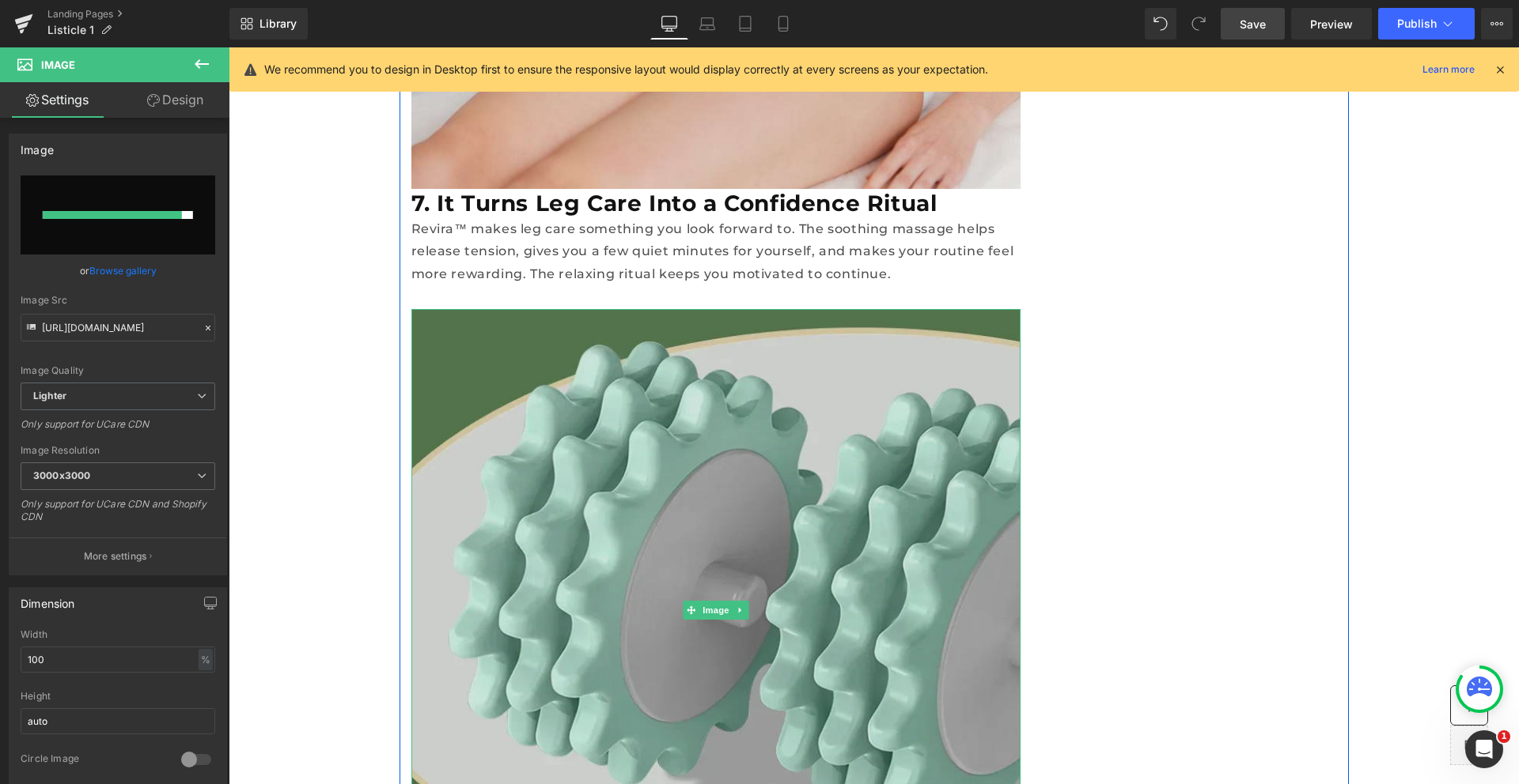
type input "https://ucarecdn.com/7b9aff15-5d4a-46b8-8913-e01102fcf612/-/format/auto/-/previ…"
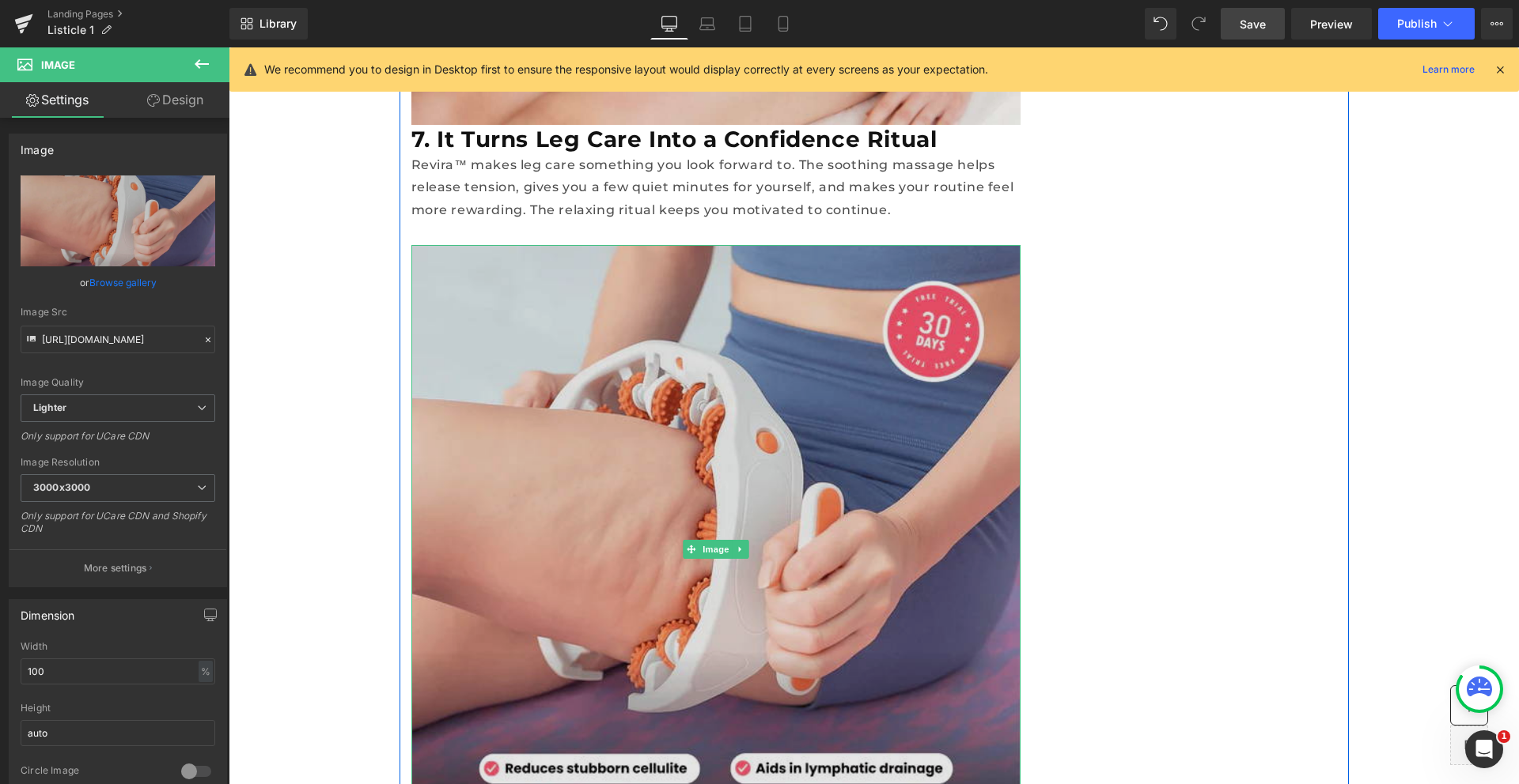
scroll to position [5964, 0]
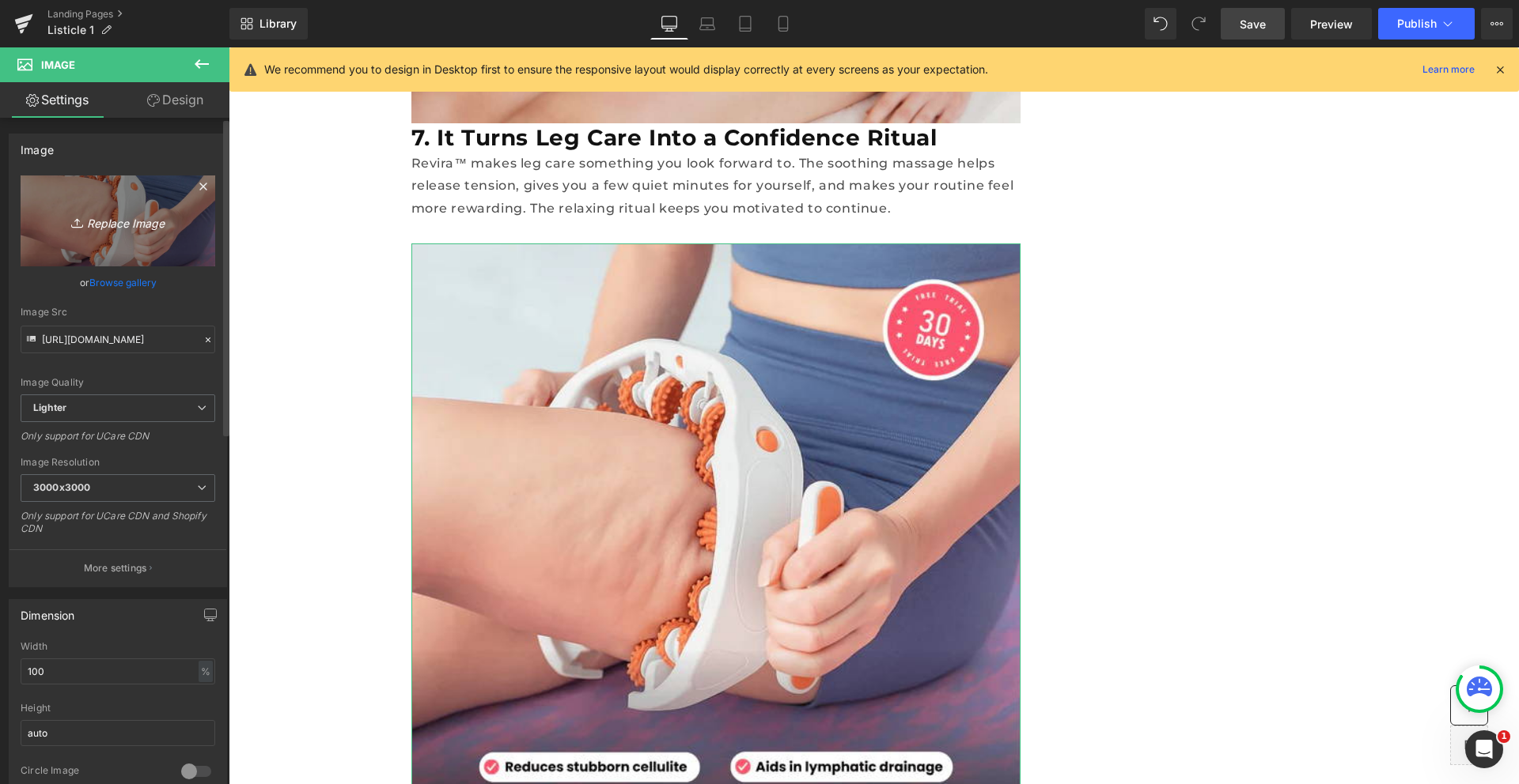
click at [123, 242] on link "Replace Image" at bounding box center [118, 221] width 194 height 91
type input "C:\fakepath\a469ee6c-8c75-47b1-bf8a-48680f4e69cb.b4f406f988f0e758534e6f05c4071d…"
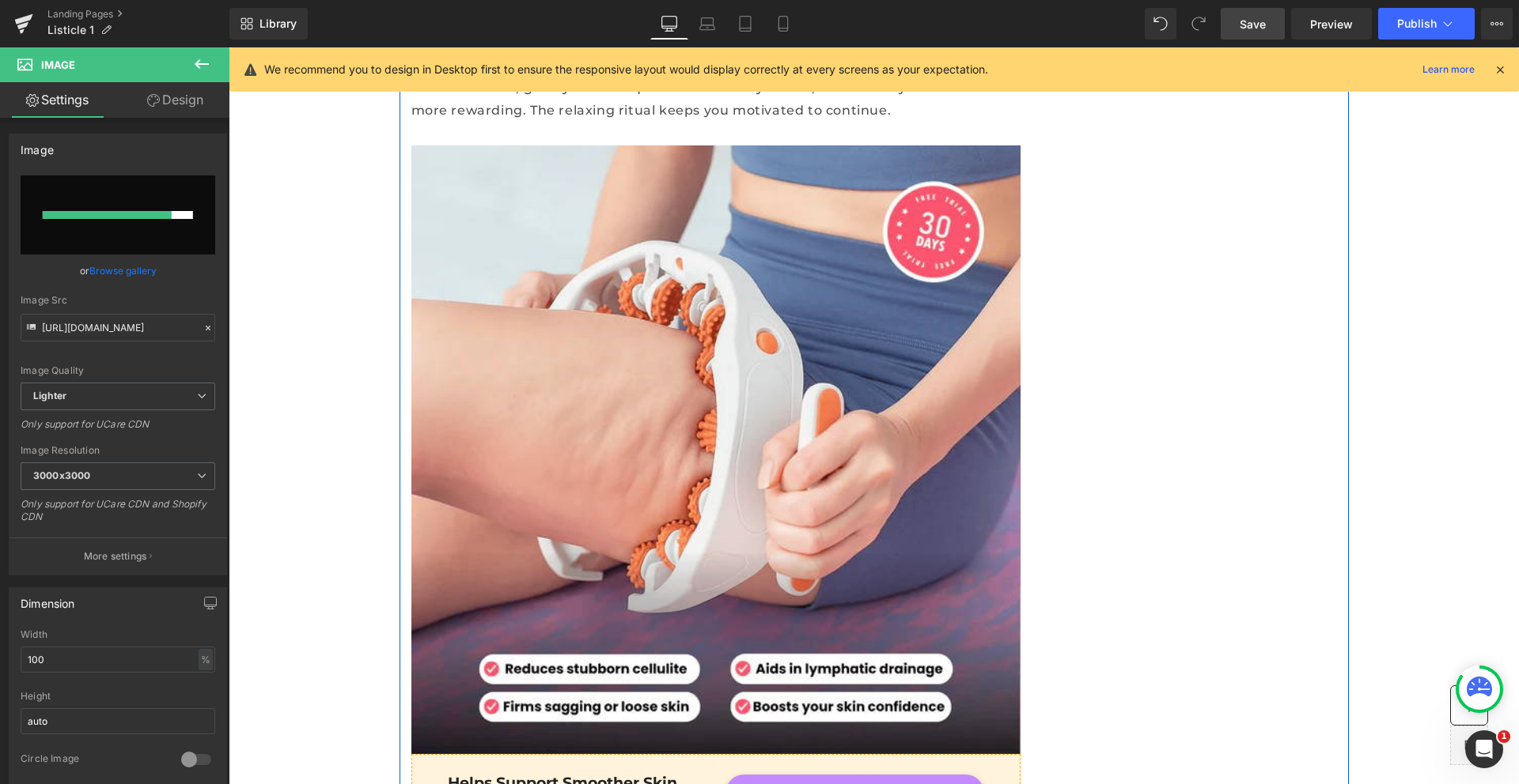
scroll to position [6060, 0]
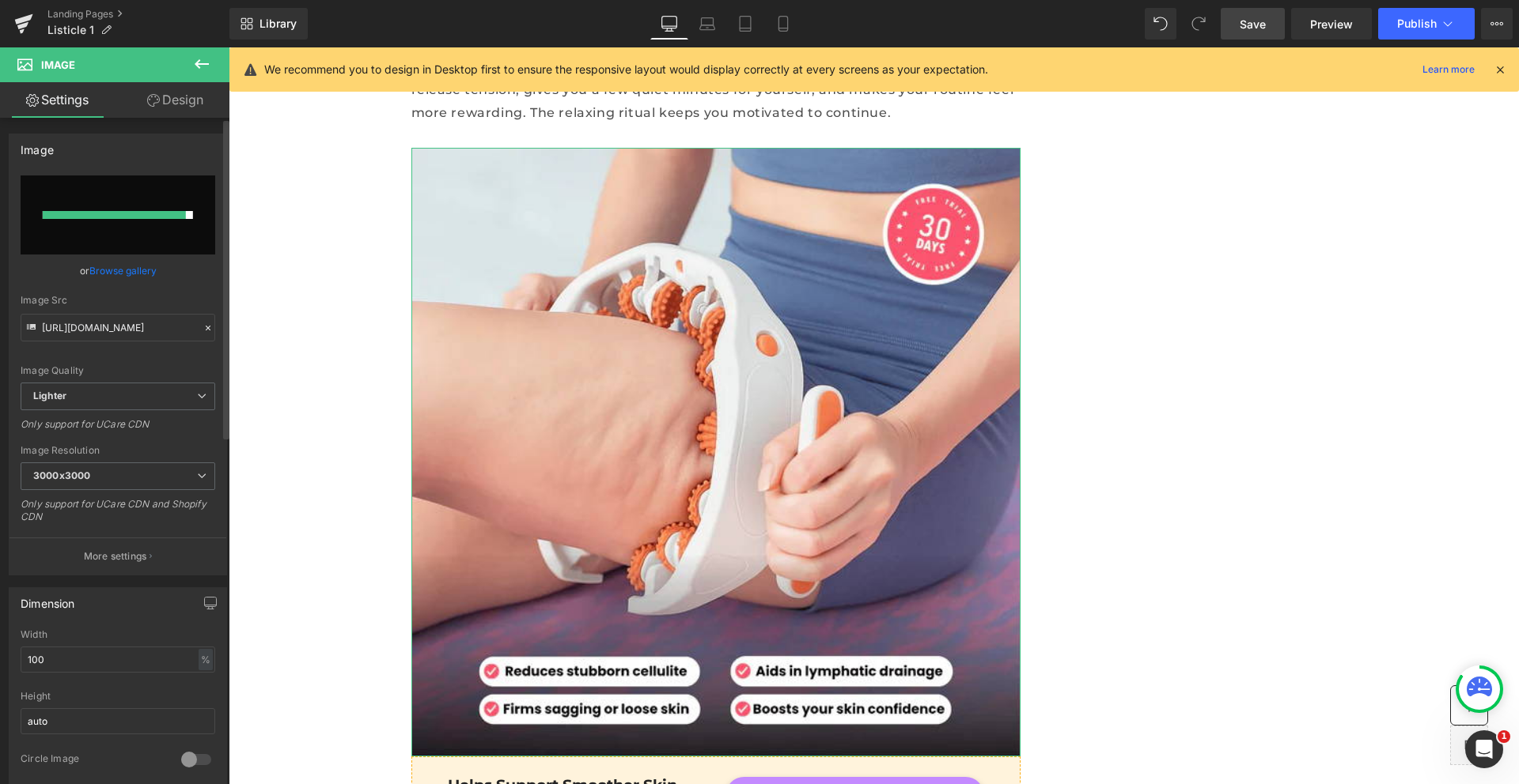
click at [167, 247] on input "file" at bounding box center [118, 215] width 194 height 79
type input "C:\fakepath\3356186-685c6c75776701708f38e26e-a1ce915e-3cb8-4b19-8576-a457daefe6…"
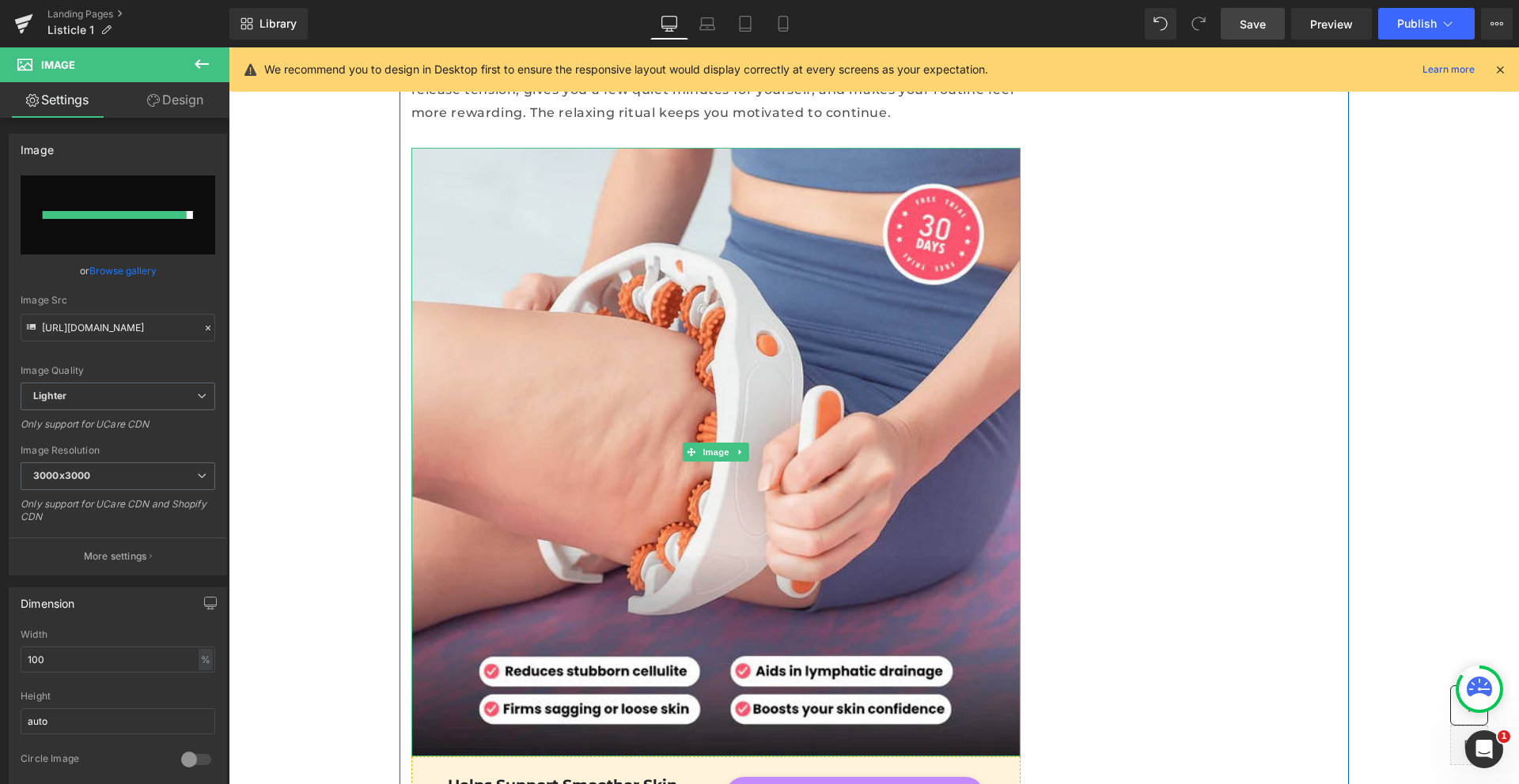
type input "https://ucarecdn.com/9d90f5a3-2065-499c-84d1-ca760e7d1324/-/format/auto/-/previ…"
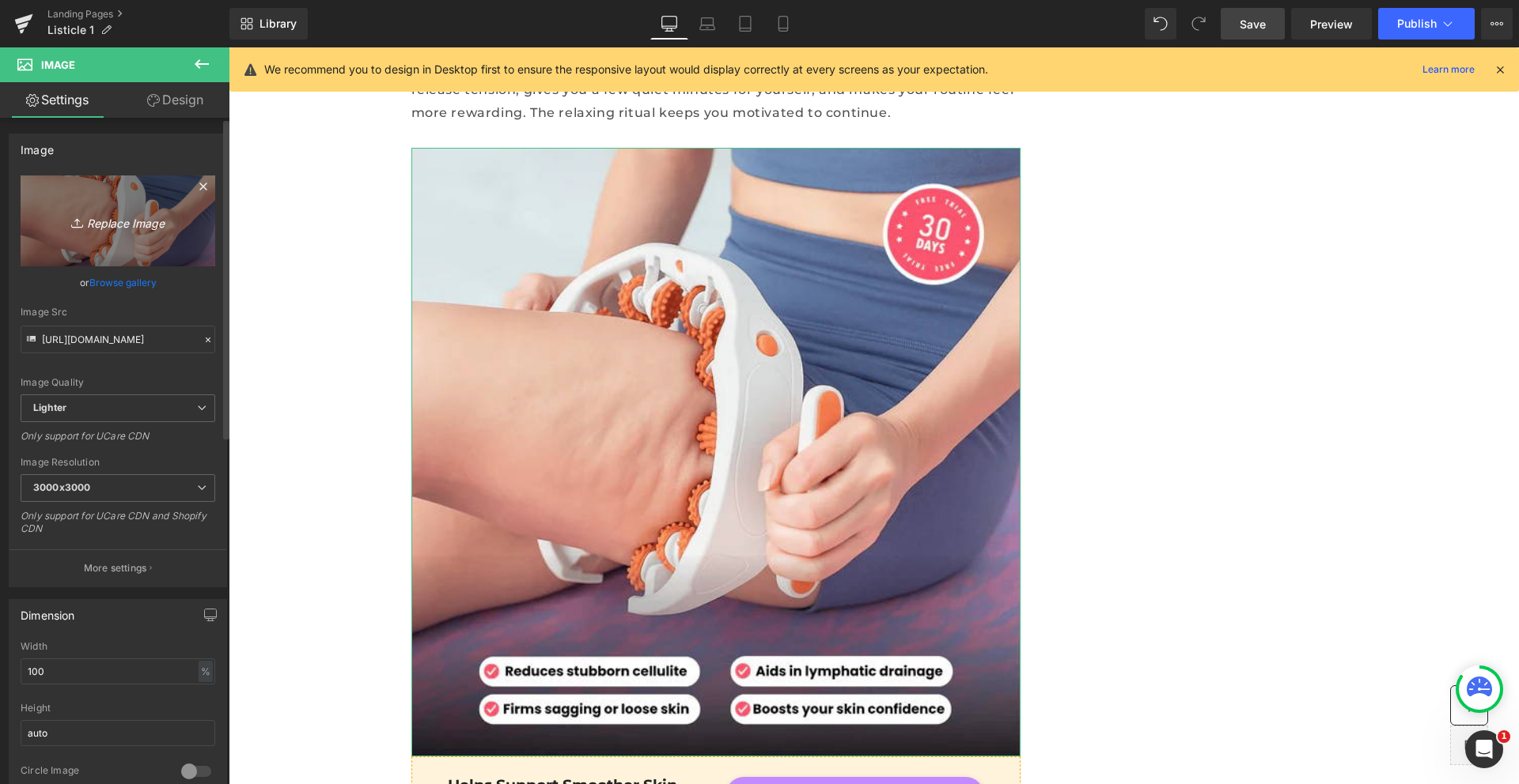
click at [148, 232] on link "Replace Image" at bounding box center [118, 221] width 194 height 91
type input "C:\fakepath\92f5718b-c75a-4af8-b677-9cfc41d77c9e.2447a5dac434d82dbbfb476c05fff9…"
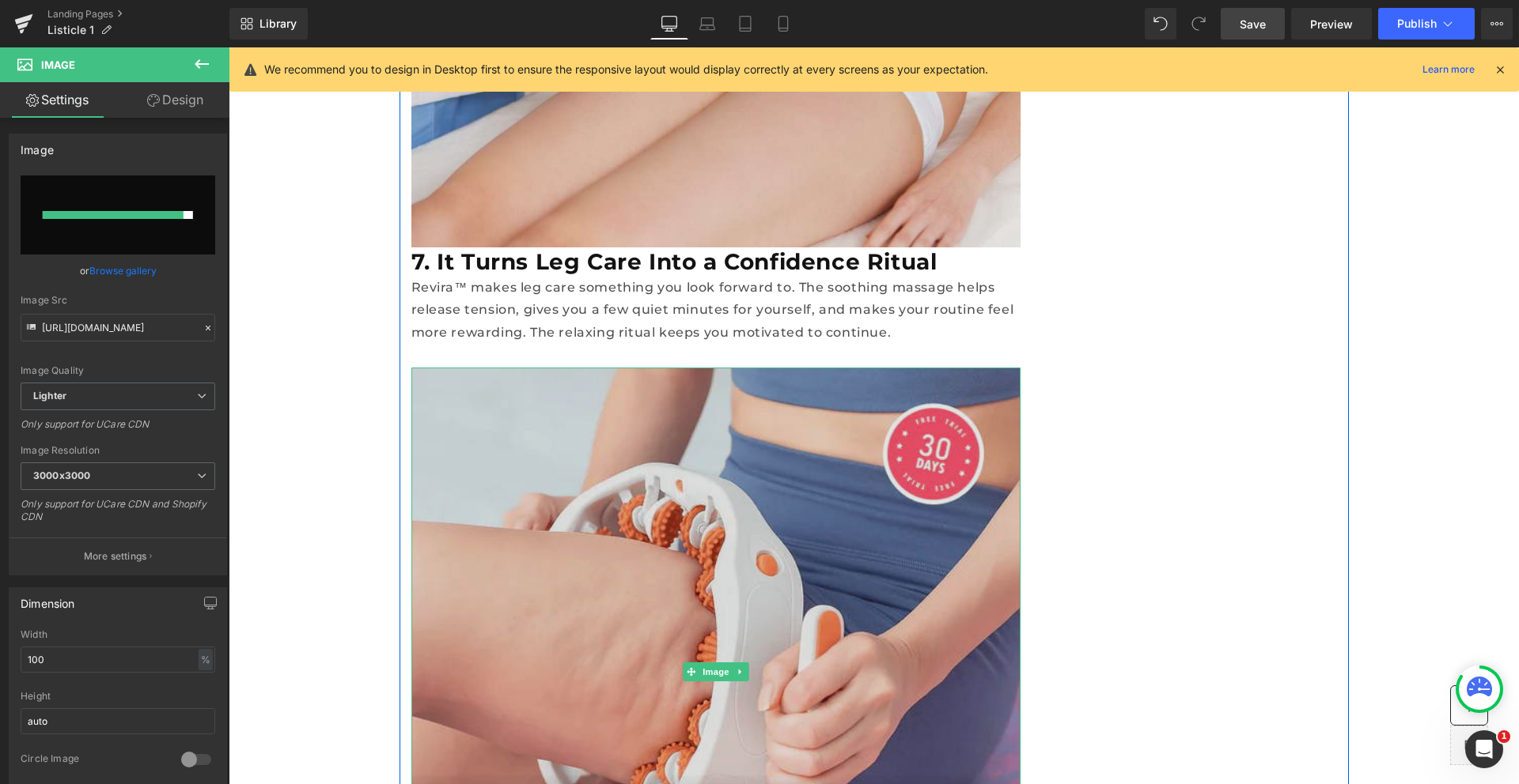
type input "https://ucarecdn.com/5b0178fd-5d86-4318-84c3-10240753ccca/-/format/auto/-/previ…"
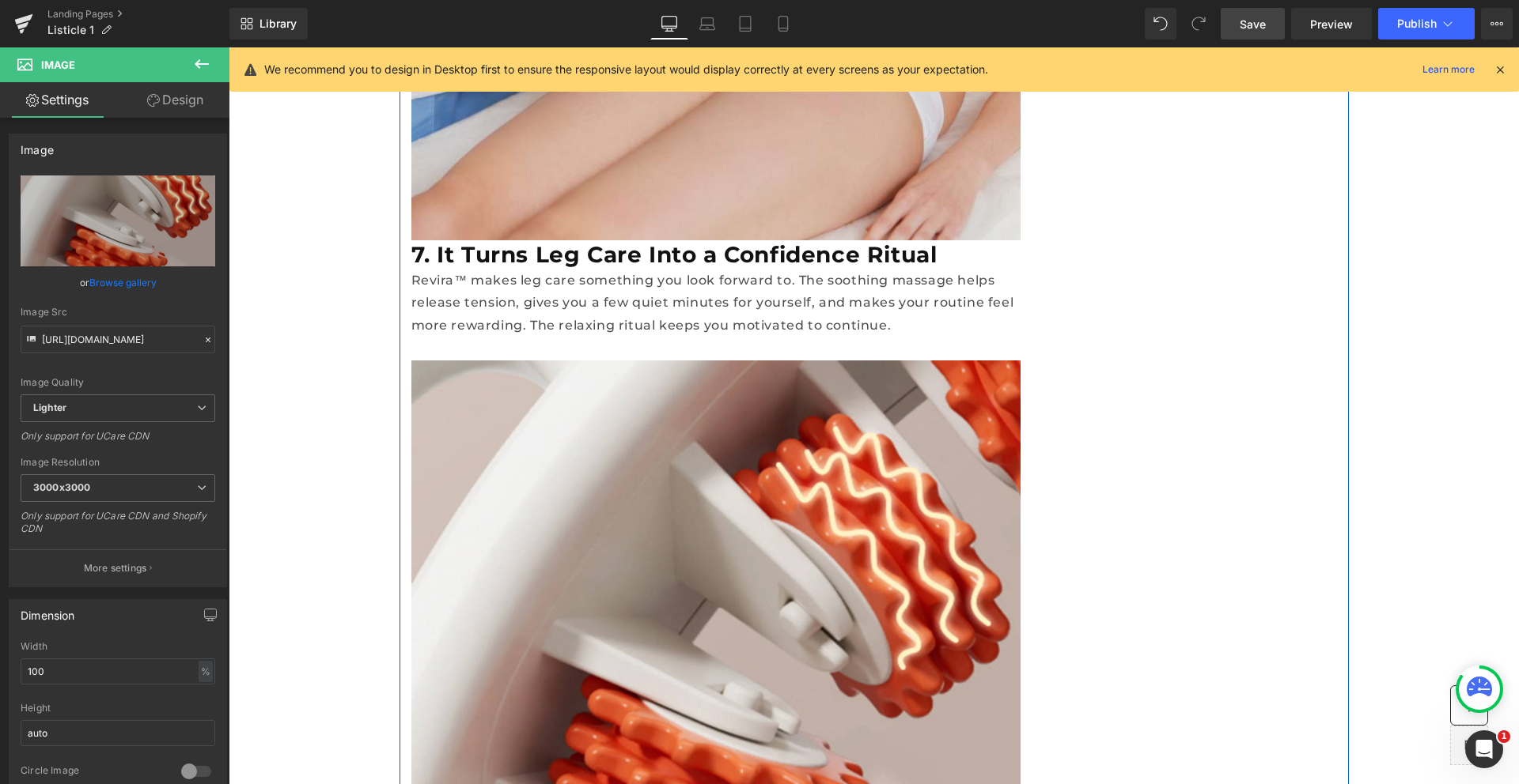
scroll to position [5824, 0]
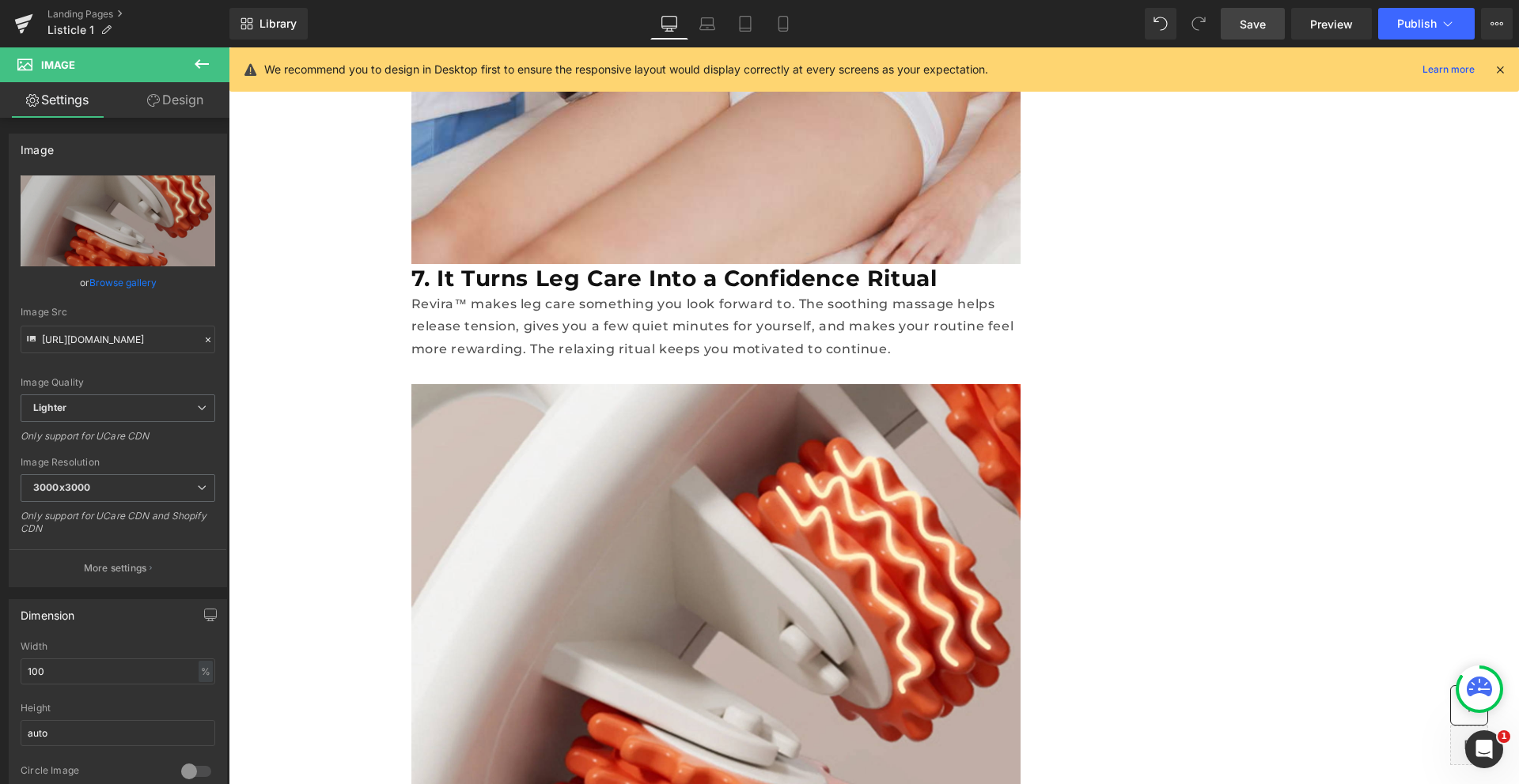
click at [1265, 20] on span "Save" at bounding box center [1252, 24] width 26 height 16
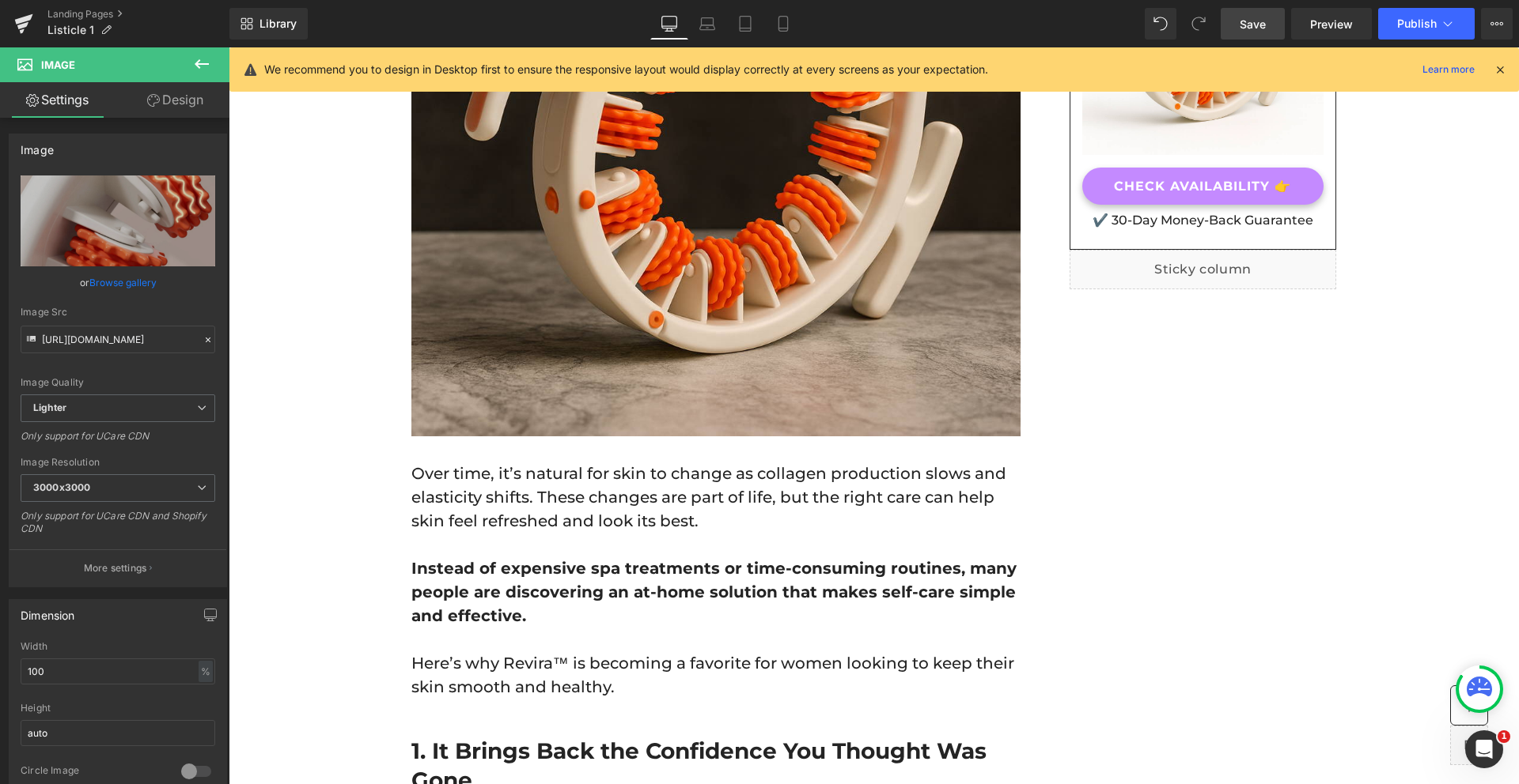
scroll to position [0, 0]
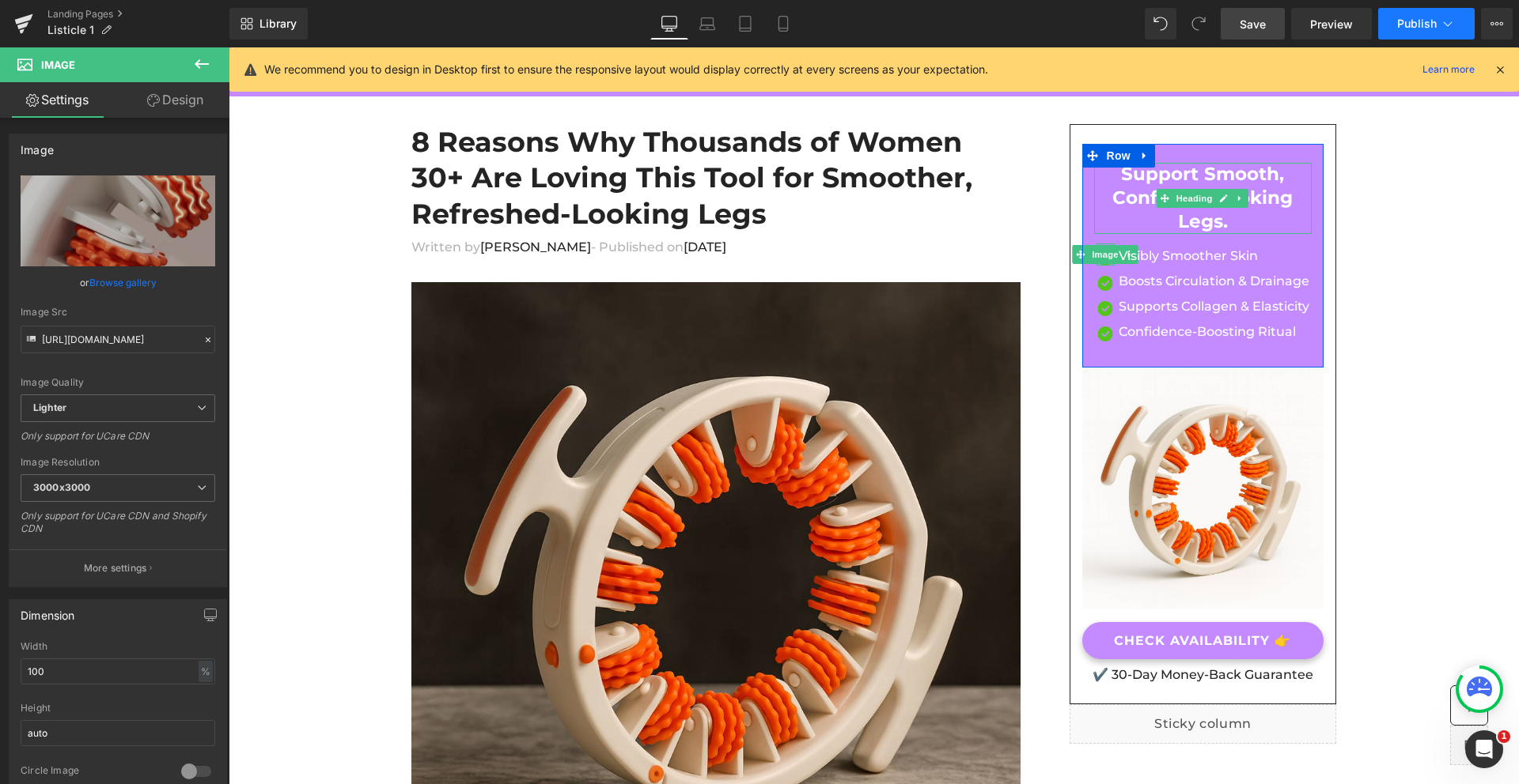
click at [1406, 26] on span "Publish" at bounding box center [1417, 23] width 39 height 12
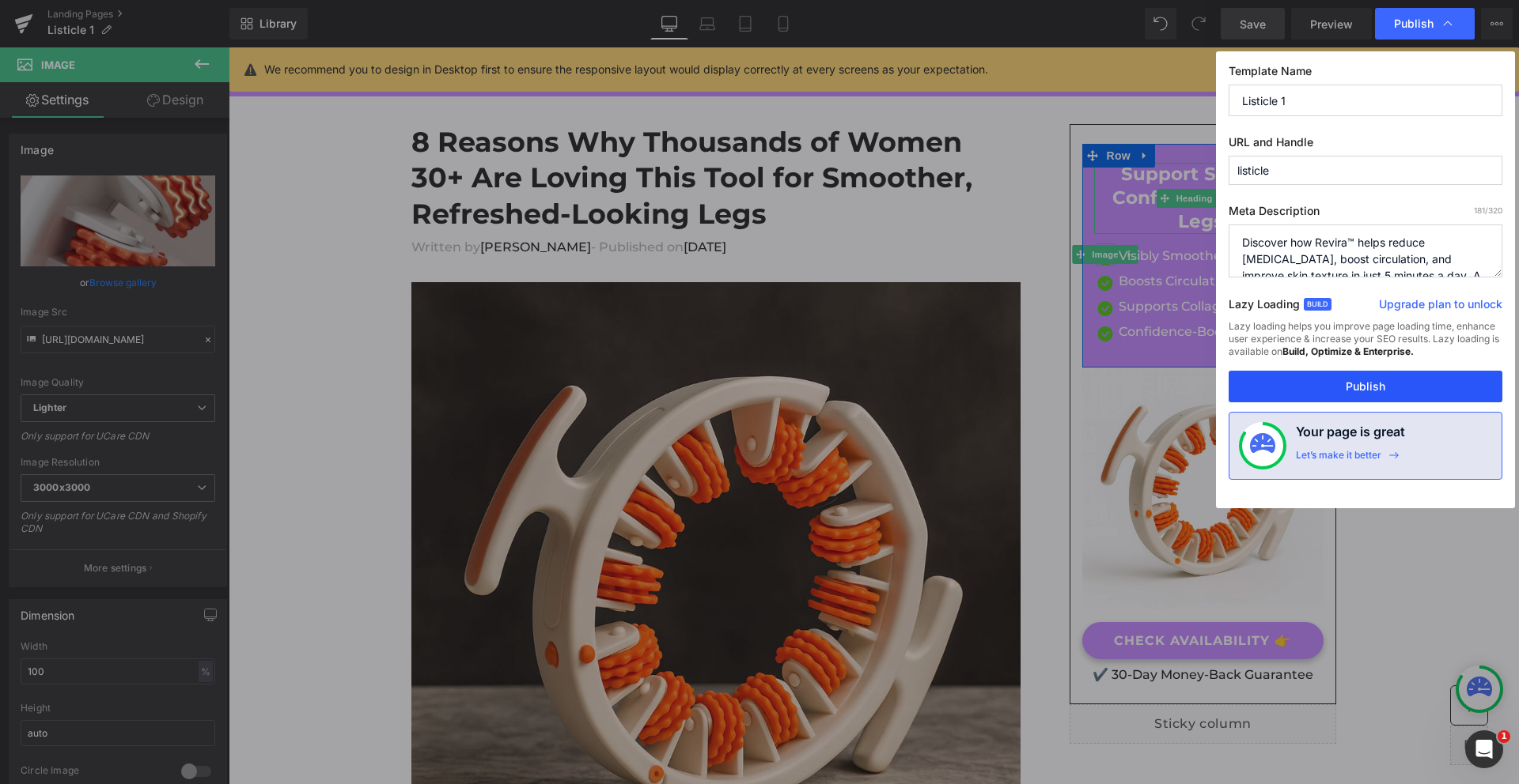
click at [1322, 400] on button "Publish" at bounding box center [1365, 386] width 274 height 32
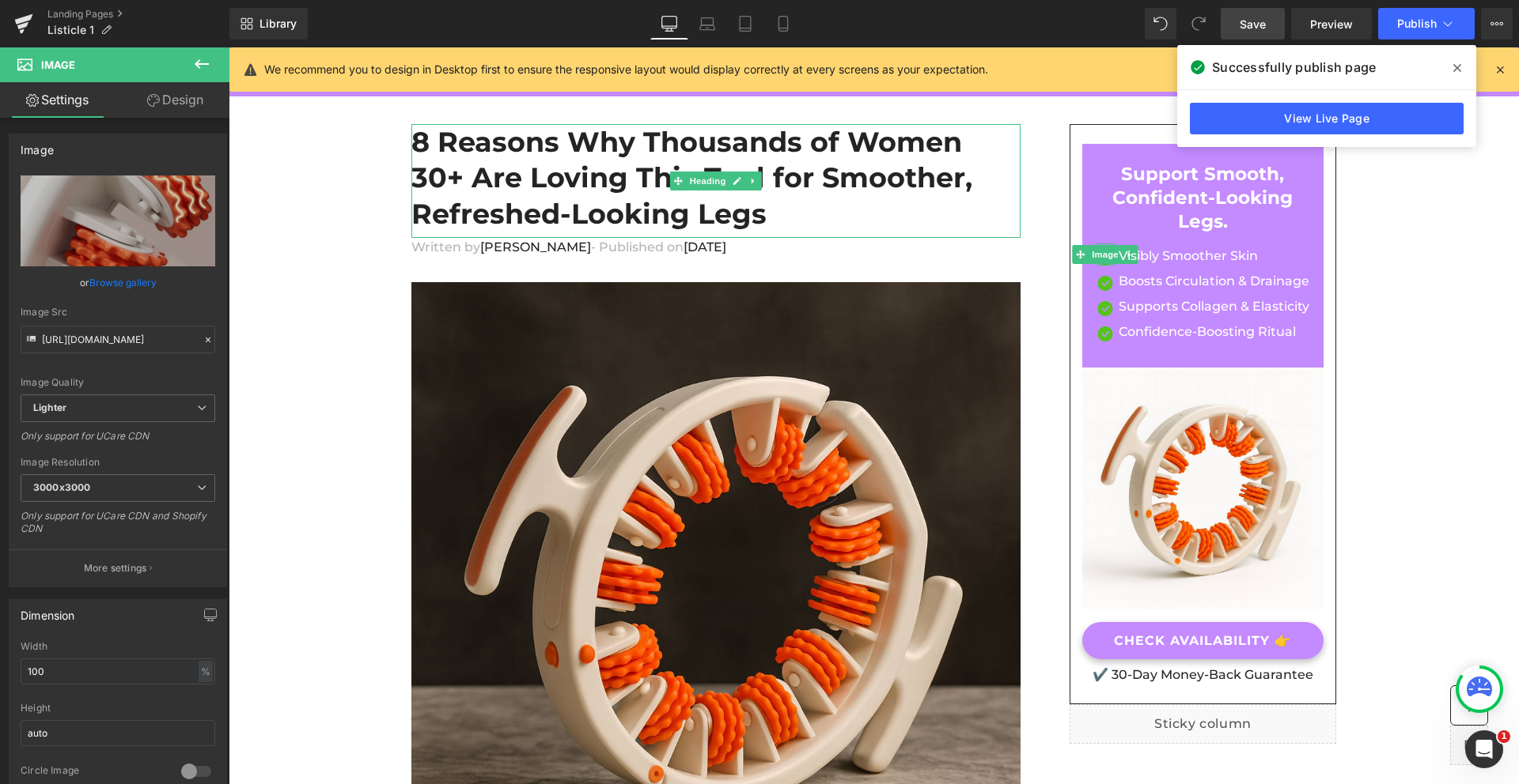
click at [1458, 72] on icon at bounding box center [1457, 68] width 8 height 12
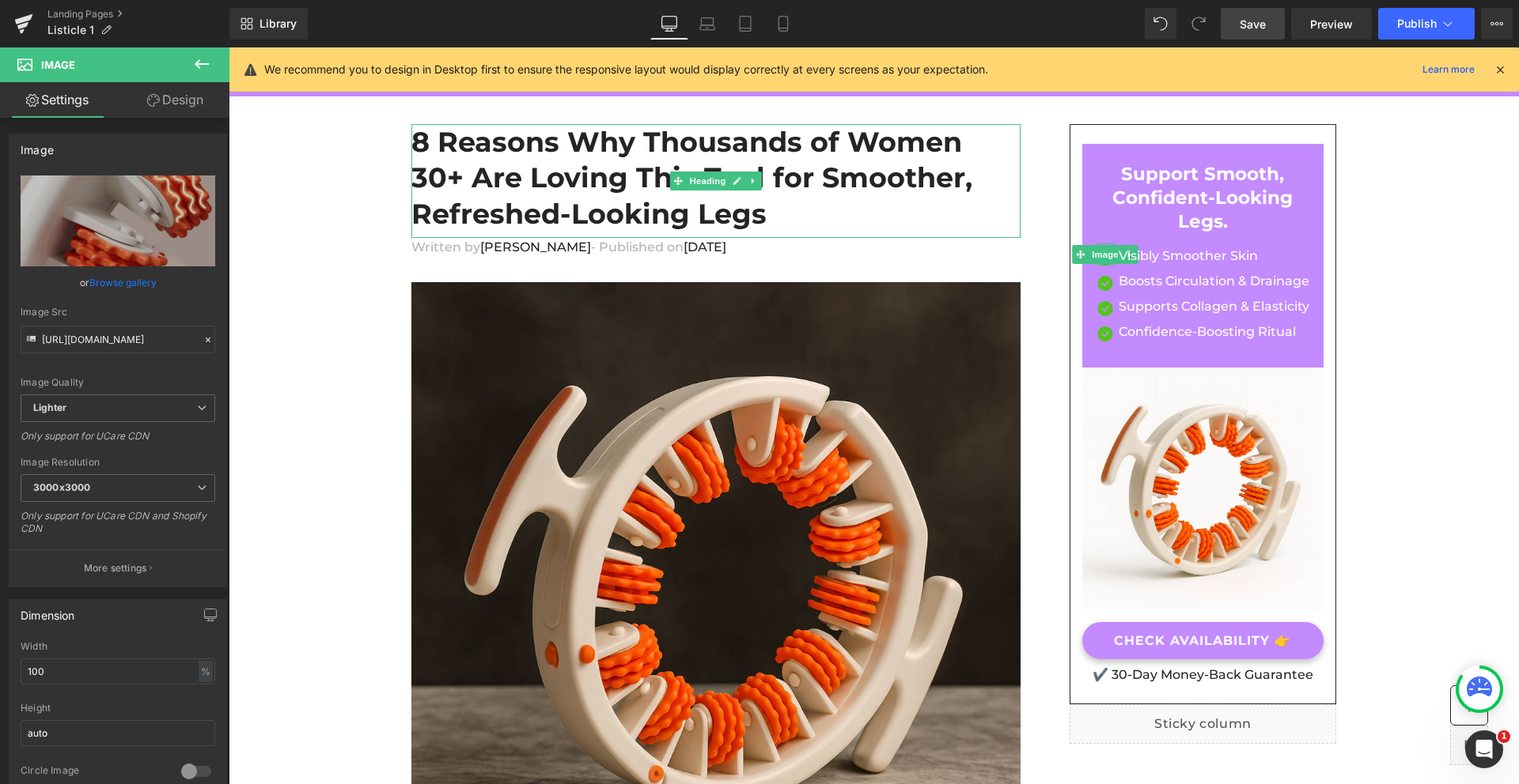
click at [1503, 68] on icon at bounding box center [1500, 69] width 14 height 14
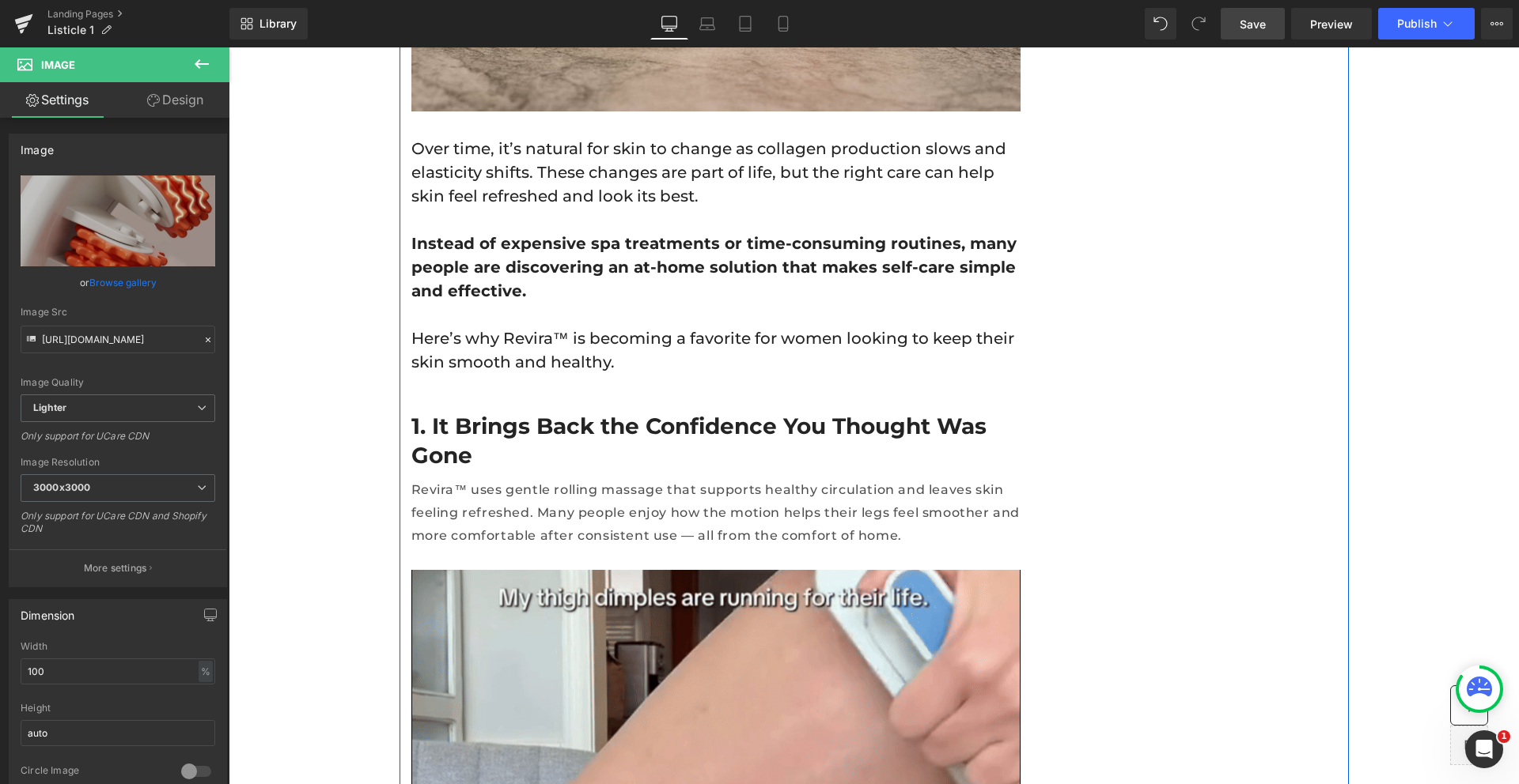
scroll to position [828, 0]
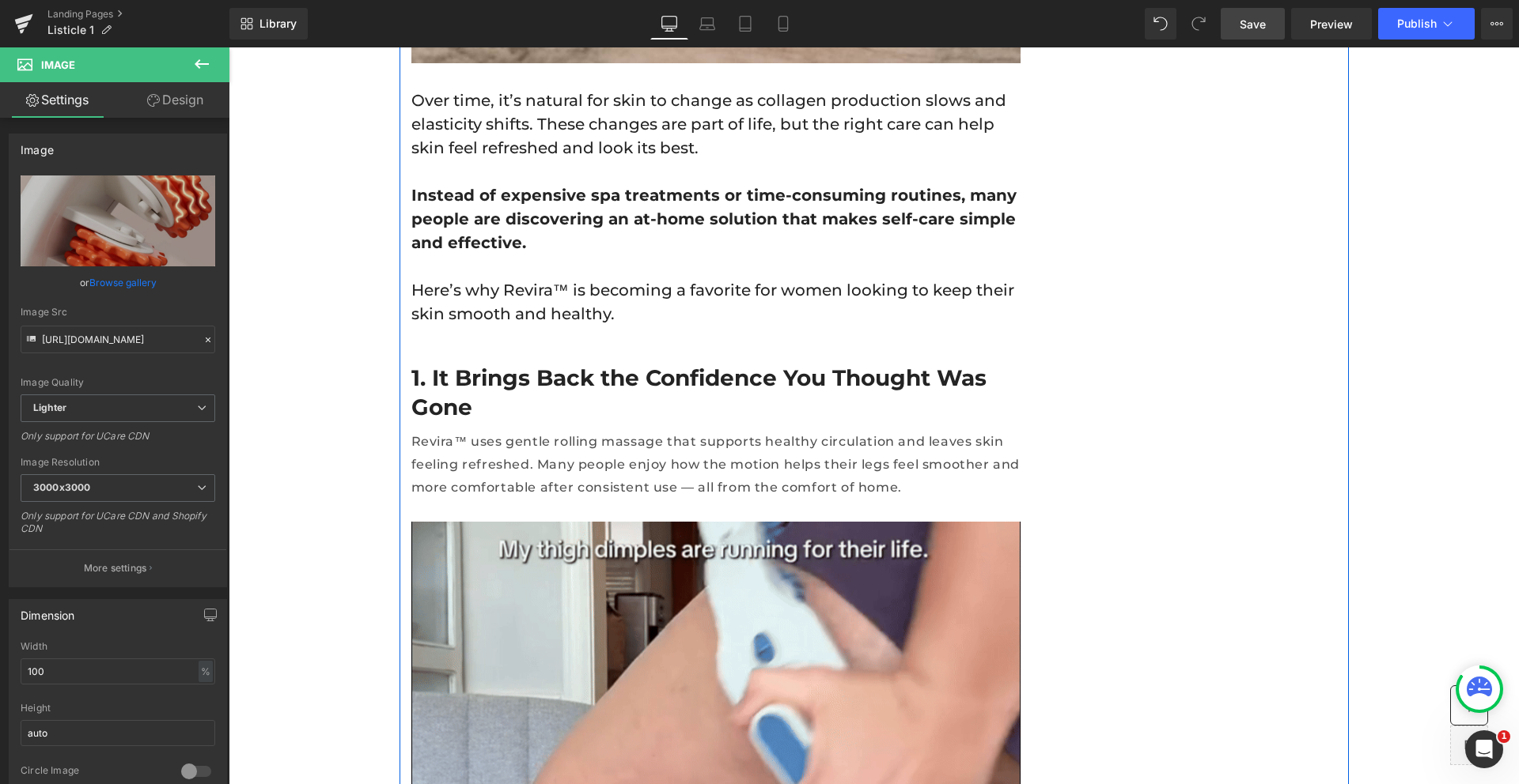
click at [586, 363] on h2 "1. It Brings Back the Confidence You Thought Was Gone" at bounding box center [715, 392] width 609 height 57
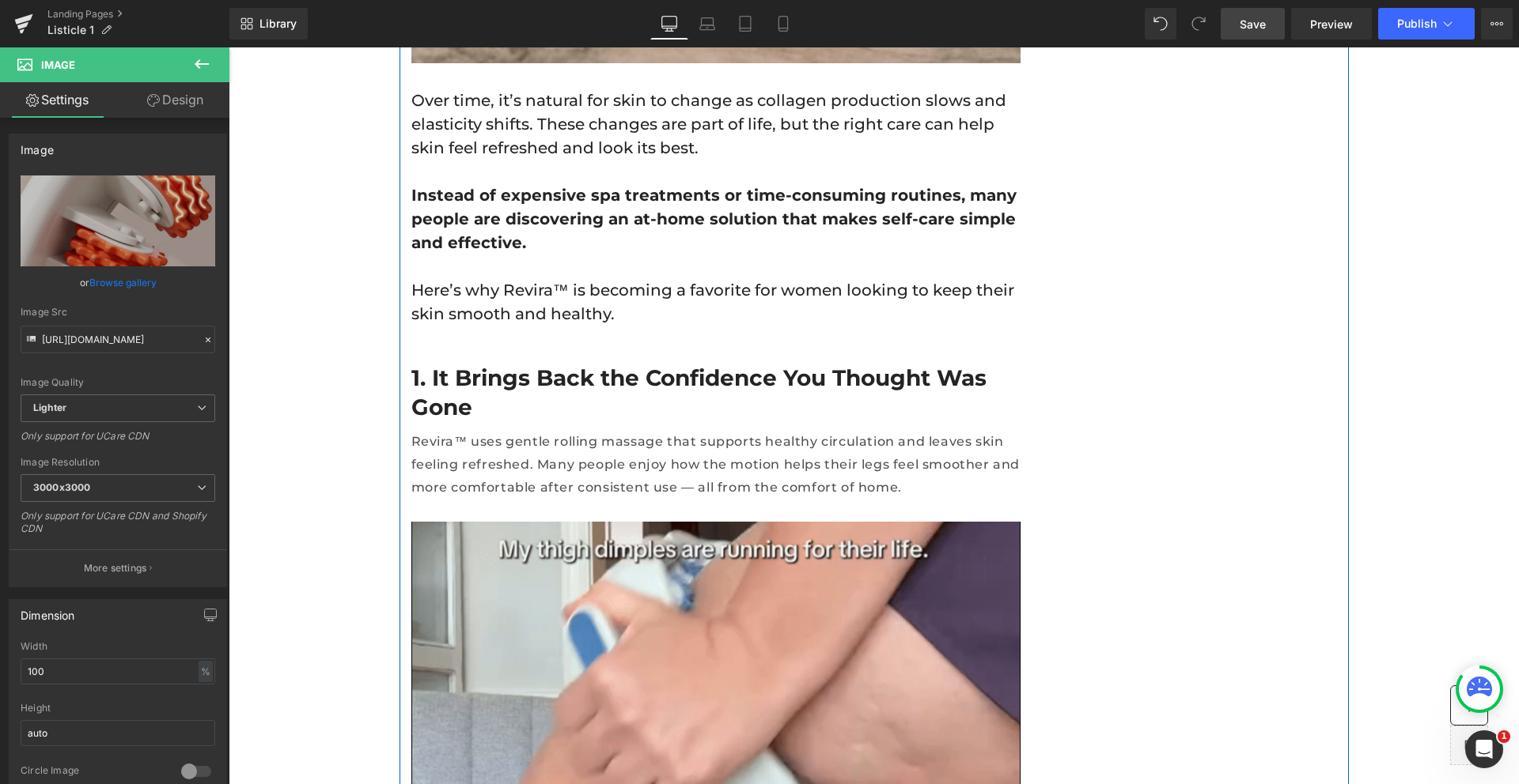
click at [586, 363] on h2 "1. It Brings Back the Confidence You Thought Was Gone" at bounding box center [715, 392] width 609 height 57
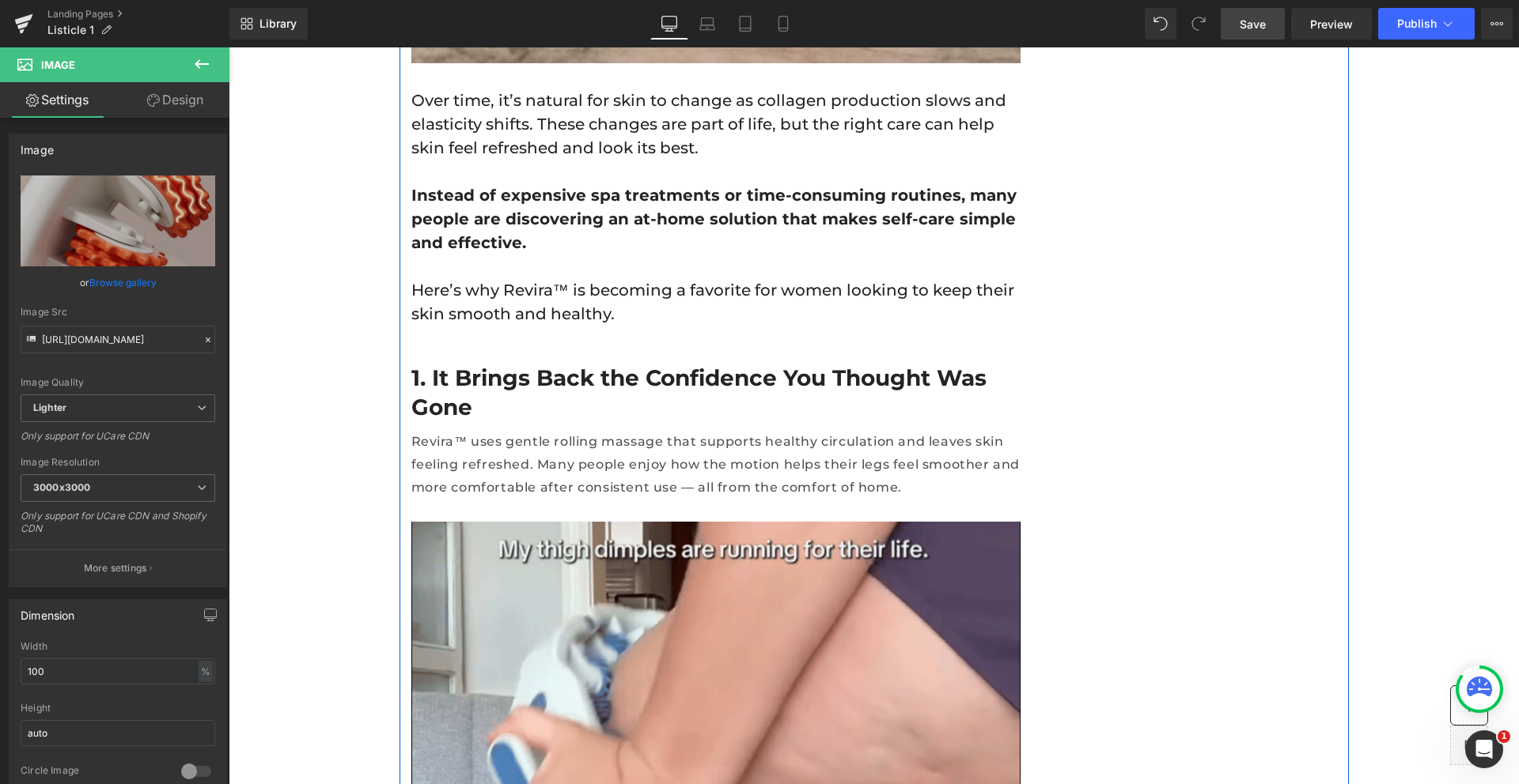
click at [586, 363] on h2 "1. It Brings Back the Confidence You Thought Was Gone" at bounding box center [715, 392] width 609 height 57
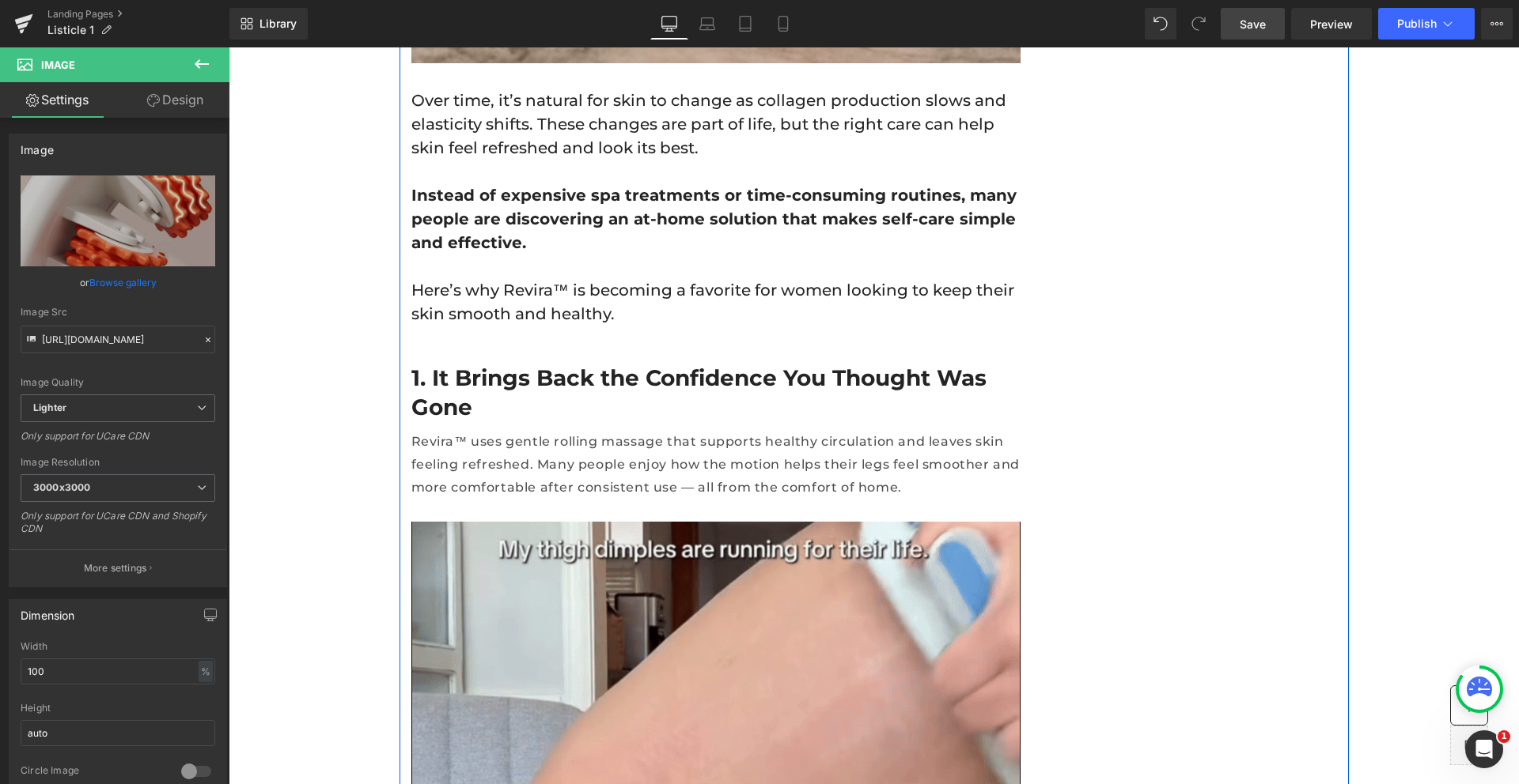
click at [586, 363] on h2 "1. It Brings Back the Confidence You Thought Was Gone" at bounding box center [715, 392] width 609 height 57
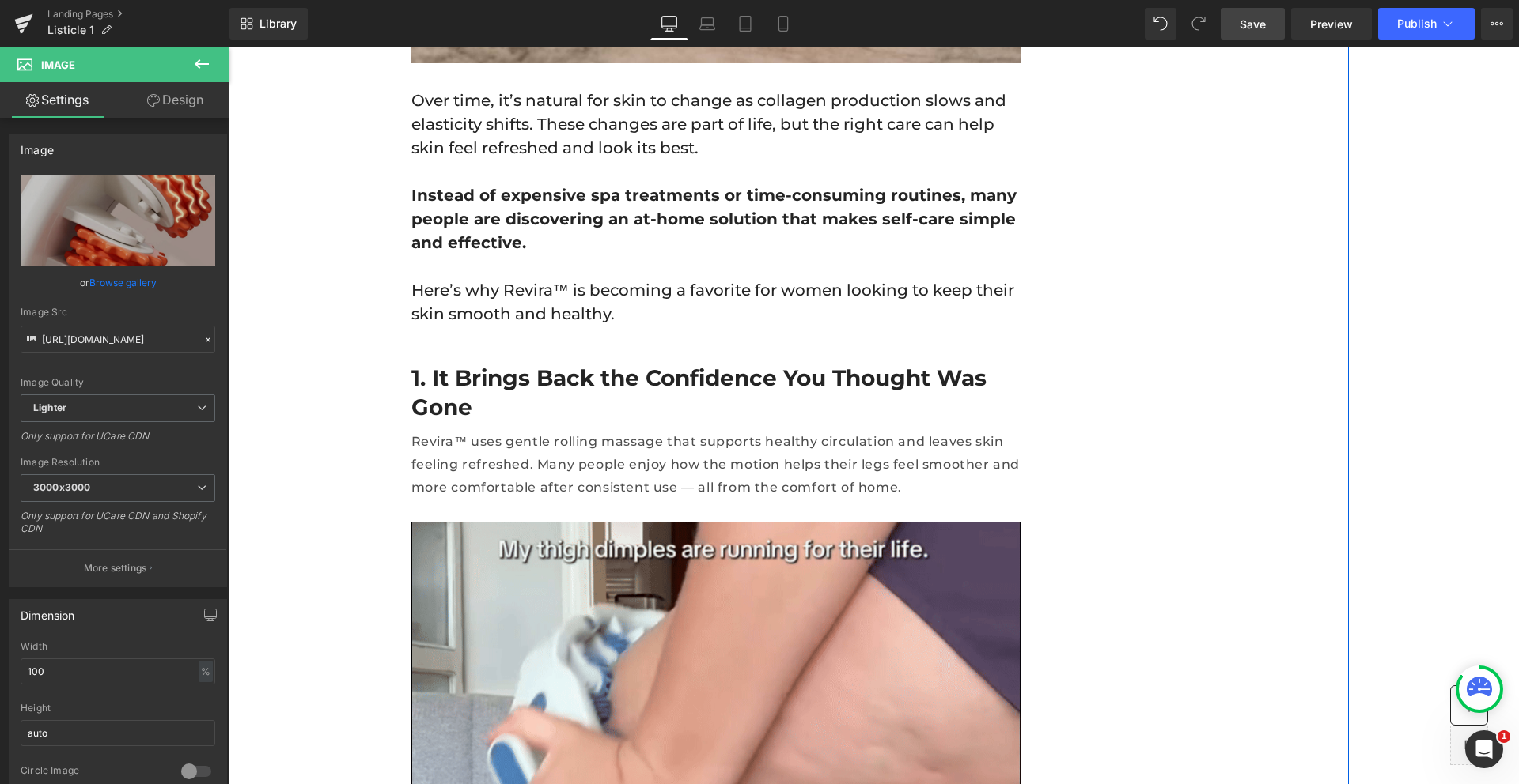
click at [598, 363] on h2 "1. It Brings Back the Confidence You Thought Was Gone" at bounding box center [715, 392] width 609 height 57
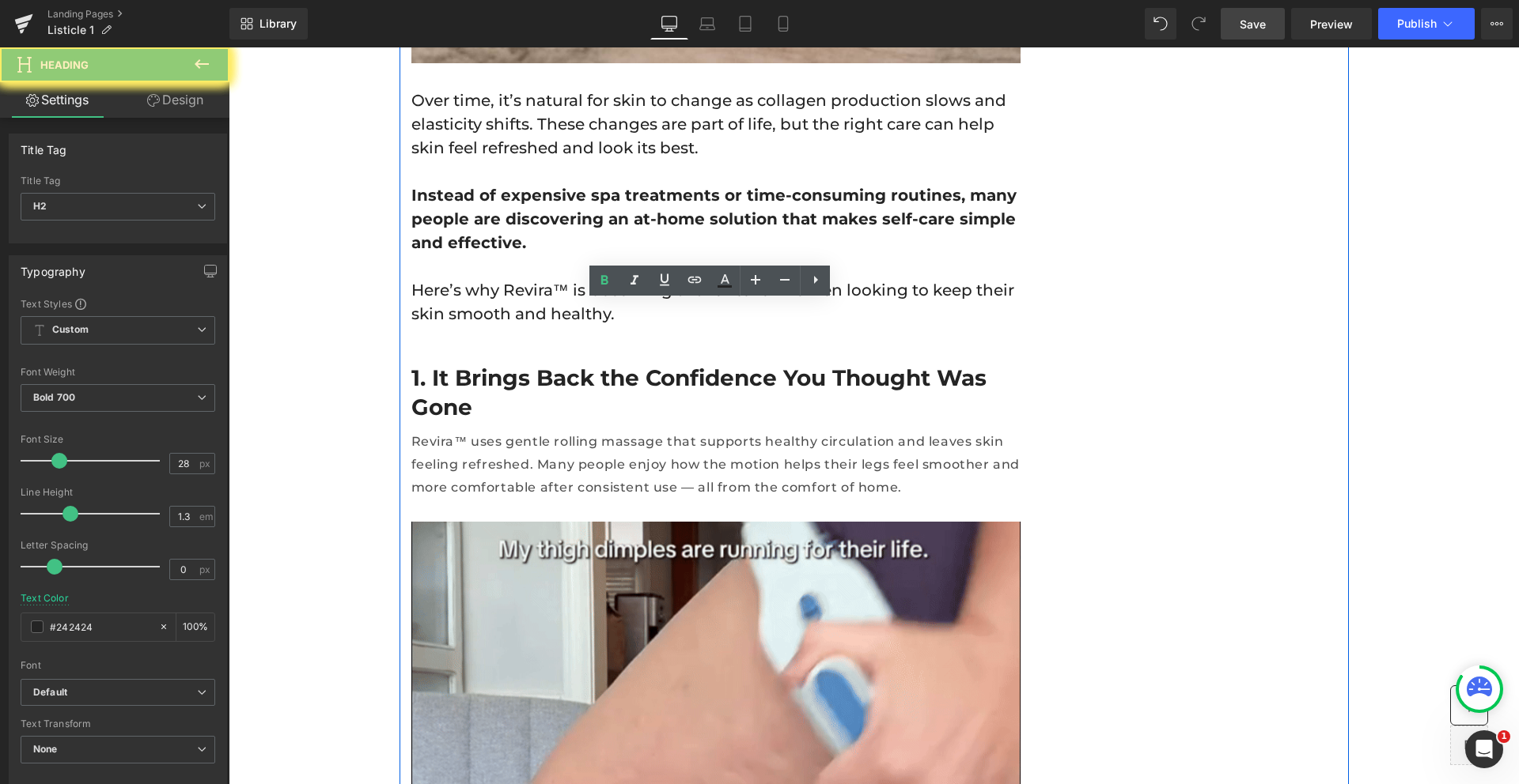
click at [598, 363] on h2 "1. It Brings Back the Confidence You Thought Was Gone" at bounding box center [715, 392] width 609 height 57
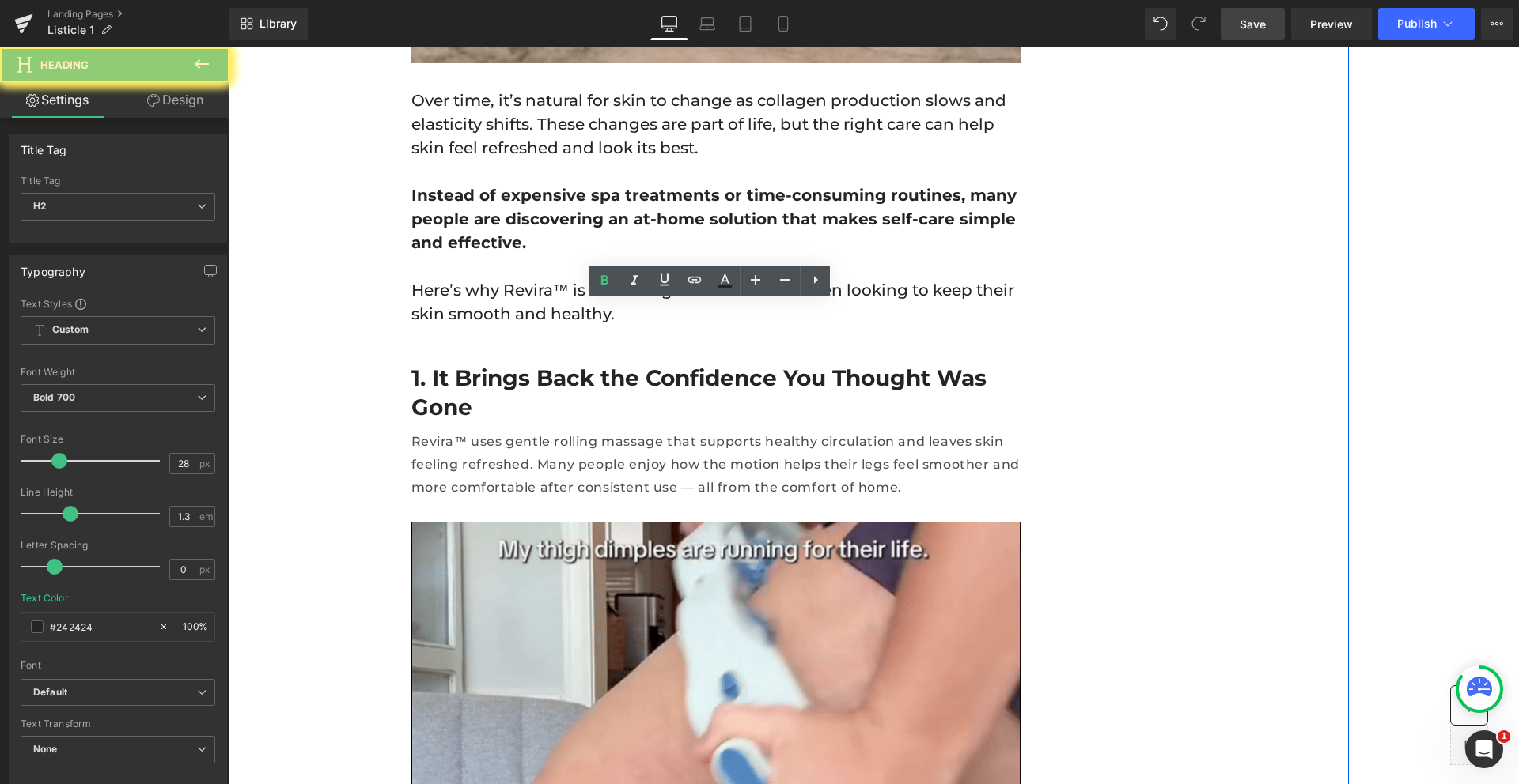
click at [598, 363] on h2 "1. It Brings Back the Confidence You Thought Was Gone" at bounding box center [715, 392] width 609 height 57
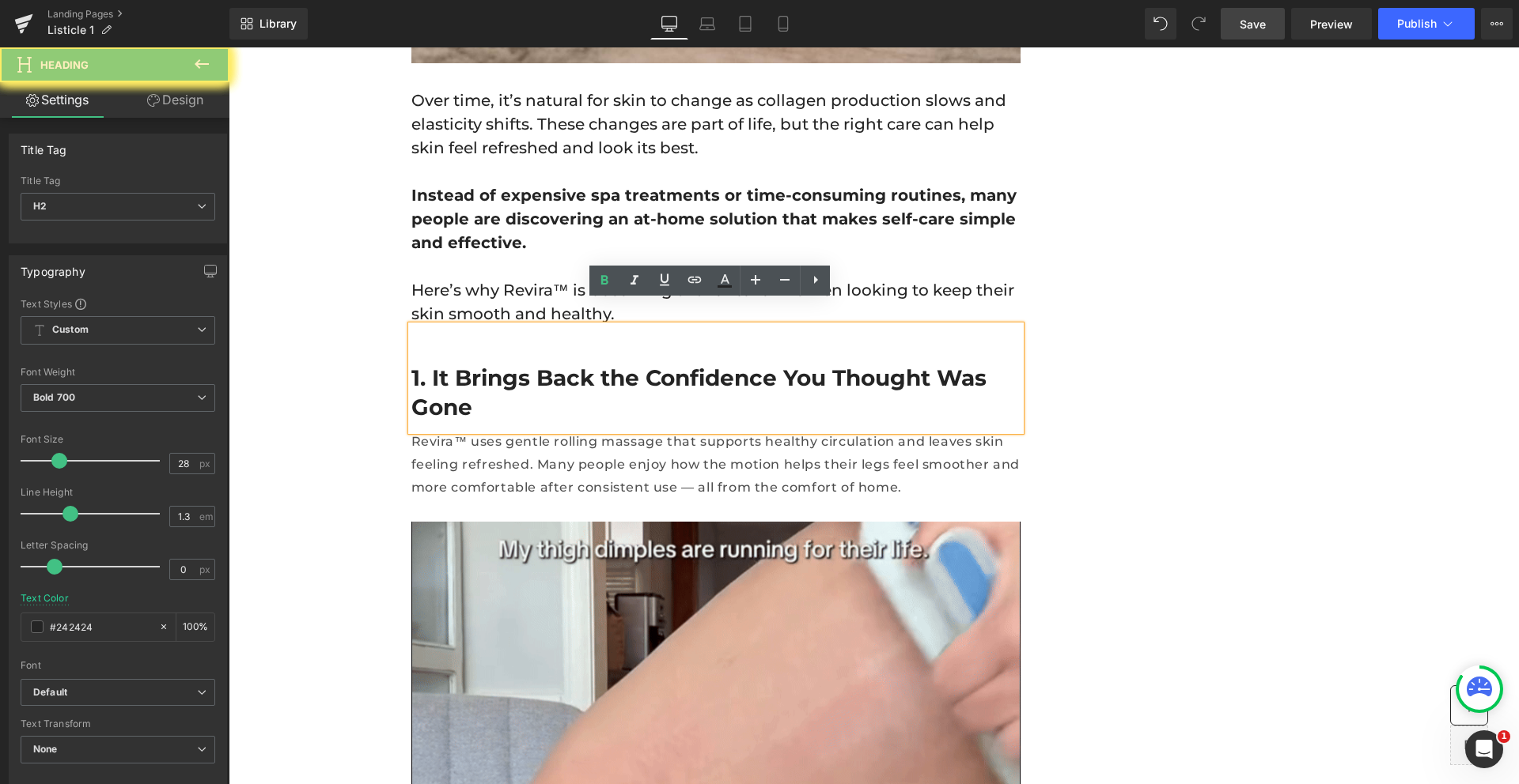
click at [1004, 363] on h2 "1. It Brings Back the Confidence You Thought Was Gone" at bounding box center [715, 392] width 609 height 57
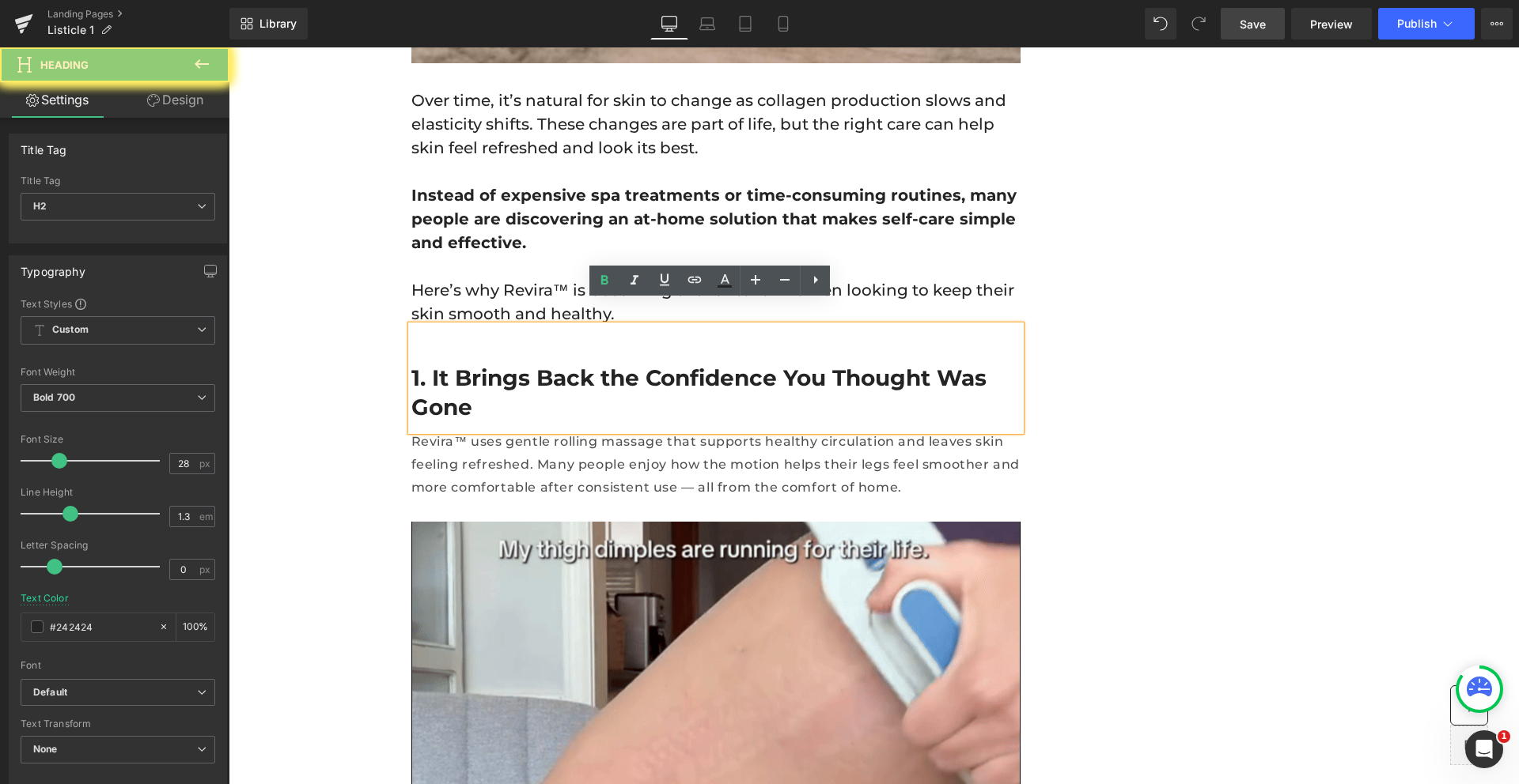
drag, startPoint x: 1003, startPoint y: 359, endPoint x: 427, endPoint y: 345, distance: 576.2
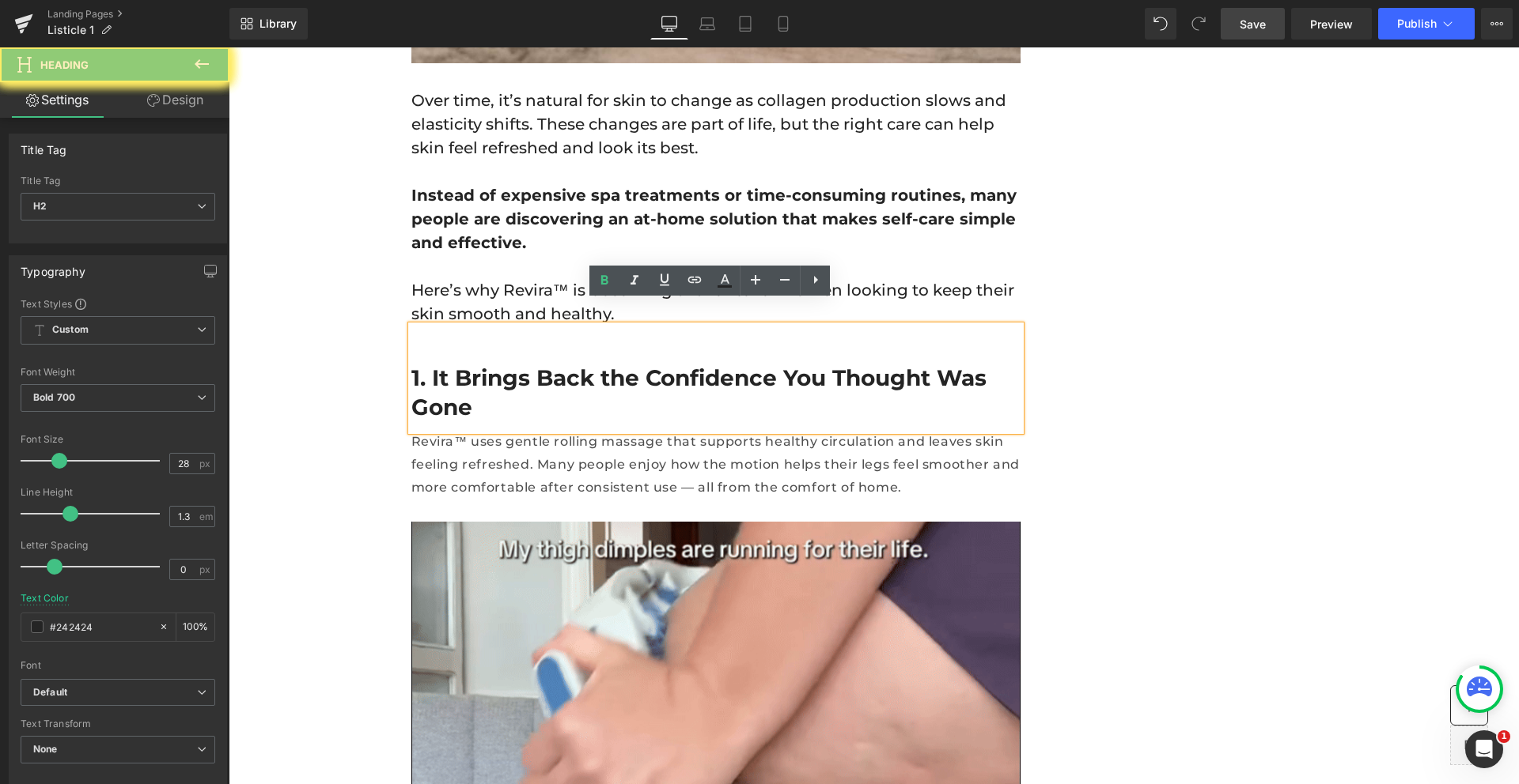
click at [427, 363] on h2 "1. It Brings Back the Confidence You Thought Was Gone" at bounding box center [715, 392] width 609 height 57
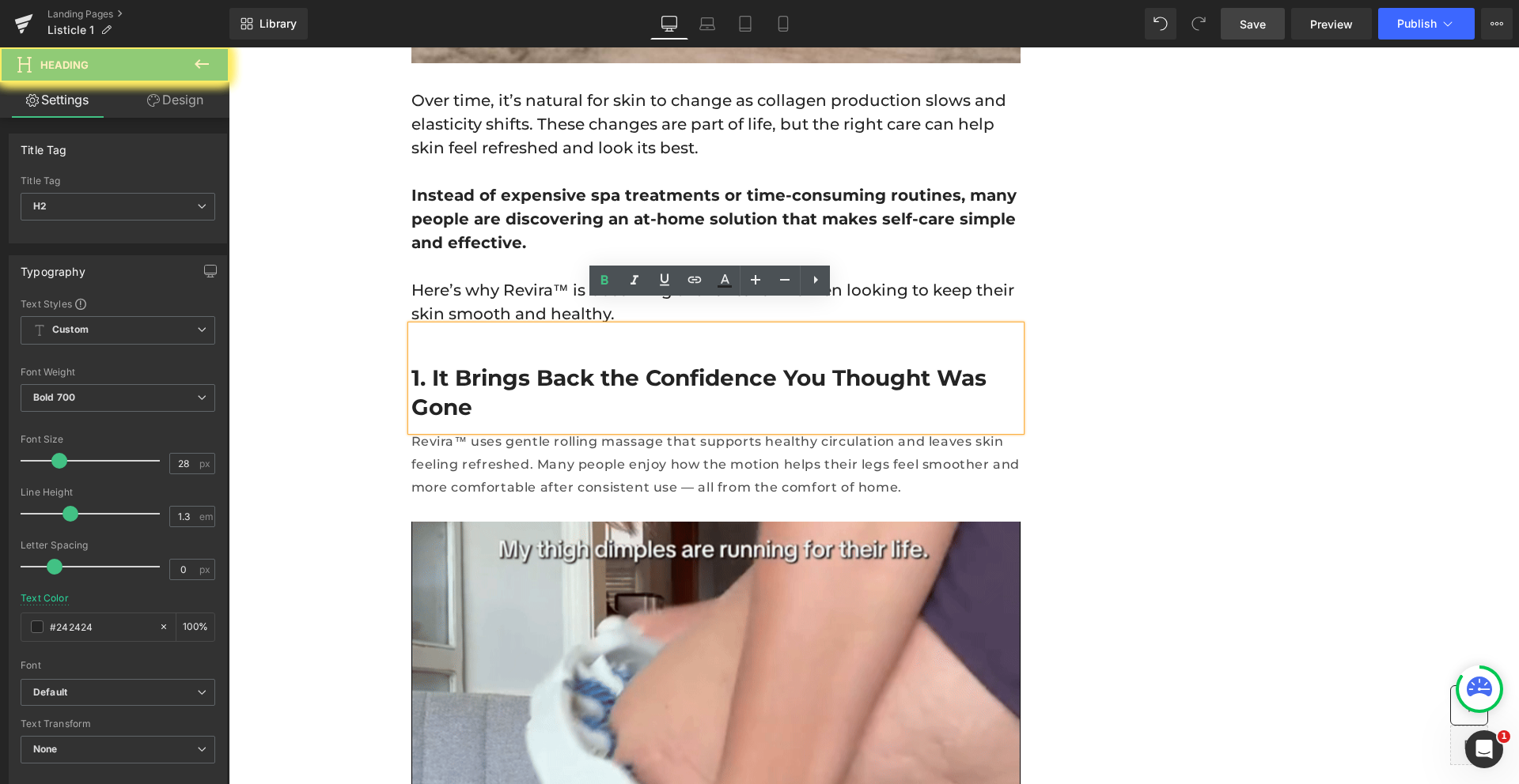
paste div
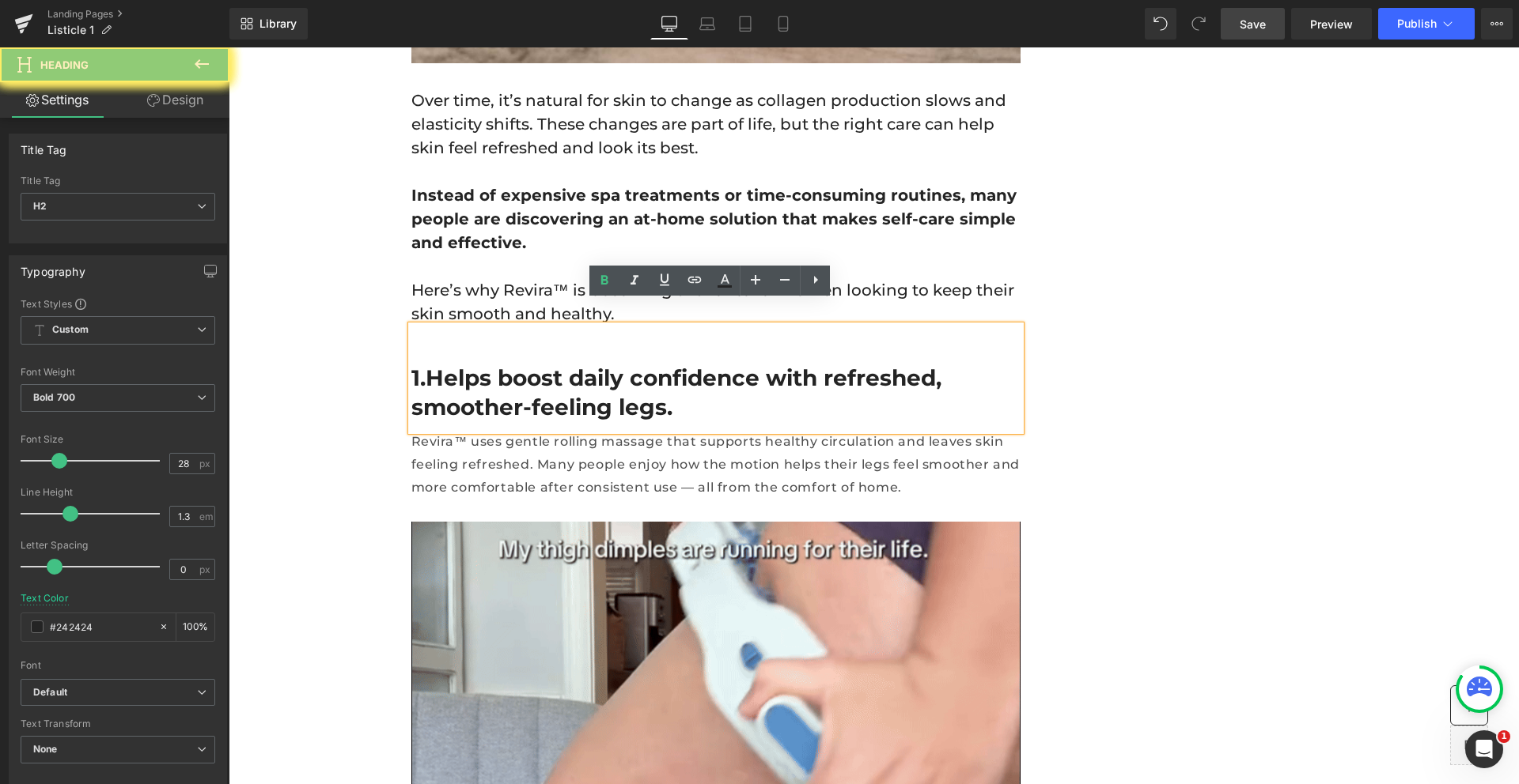
click at [424, 363] on h2 "1.Helps boost daily confidence with refreshed, smoother-feeling legs." at bounding box center [715, 392] width 609 height 57
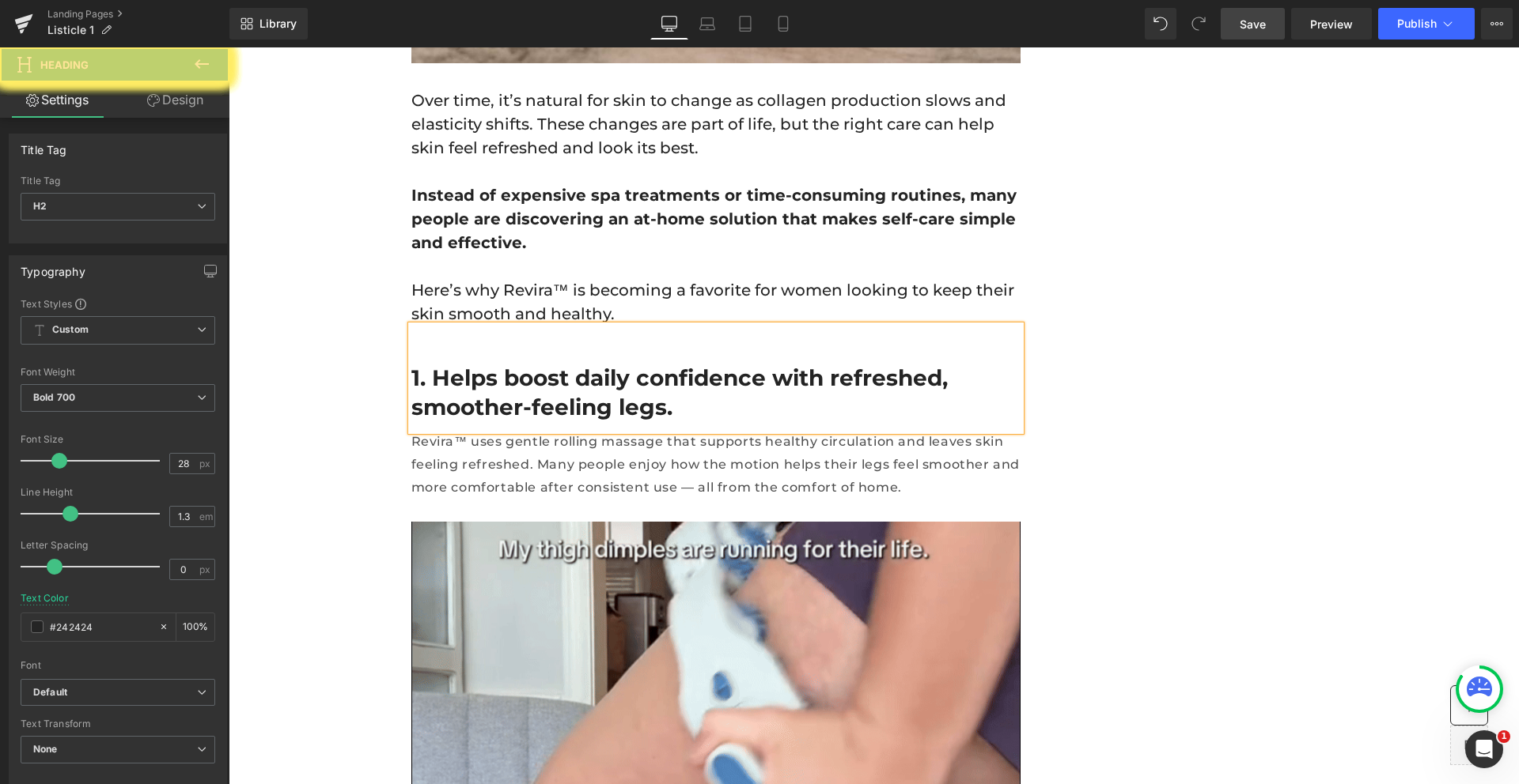
click at [619, 363] on h2 "1. Helps boost daily confidence with refreshed, smoother-feeling legs." at bounding box center [715, 392] width 609 height 57
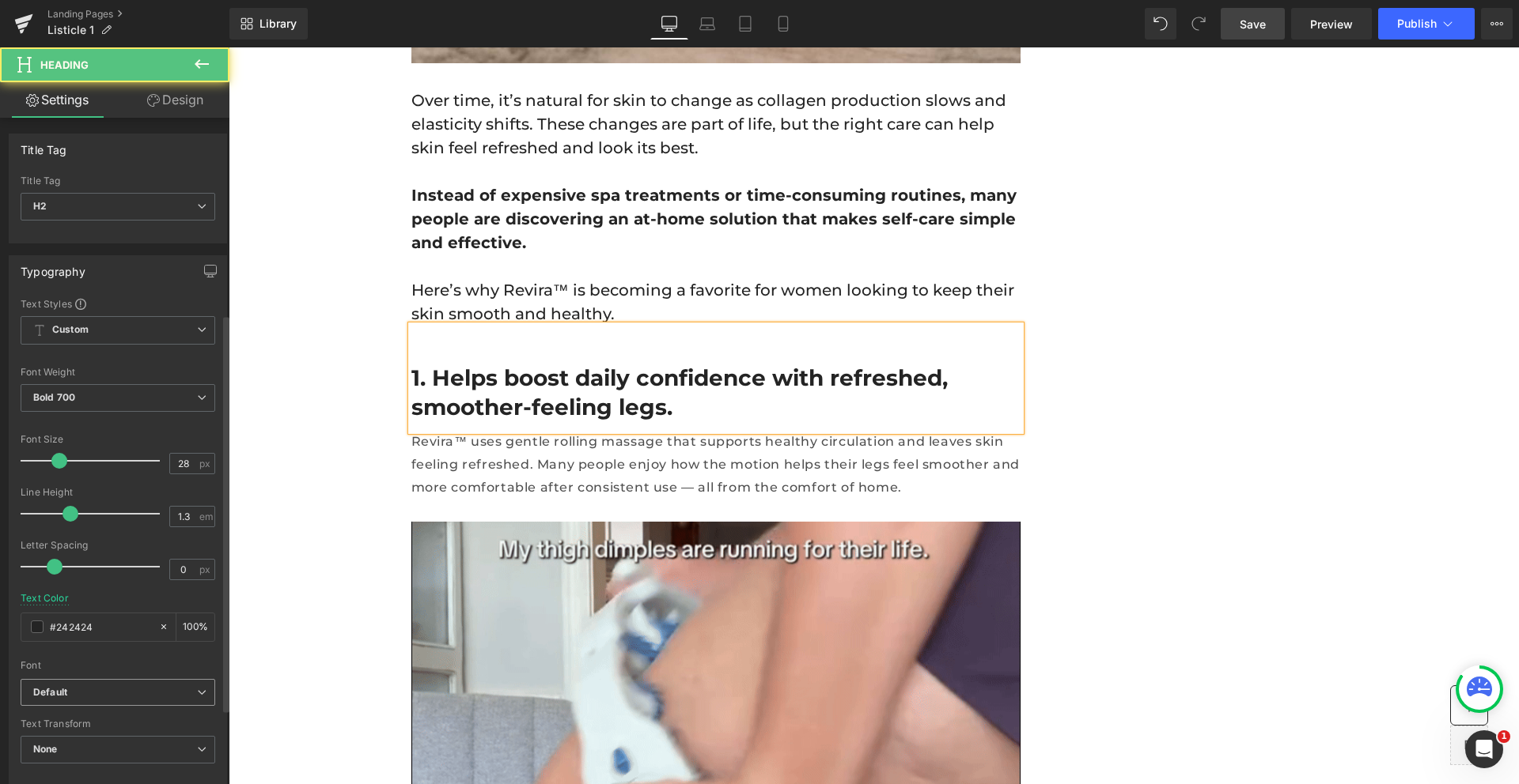
click at [99, 686] on b "Default" at bounding box center [115, 693] width 164 height 13
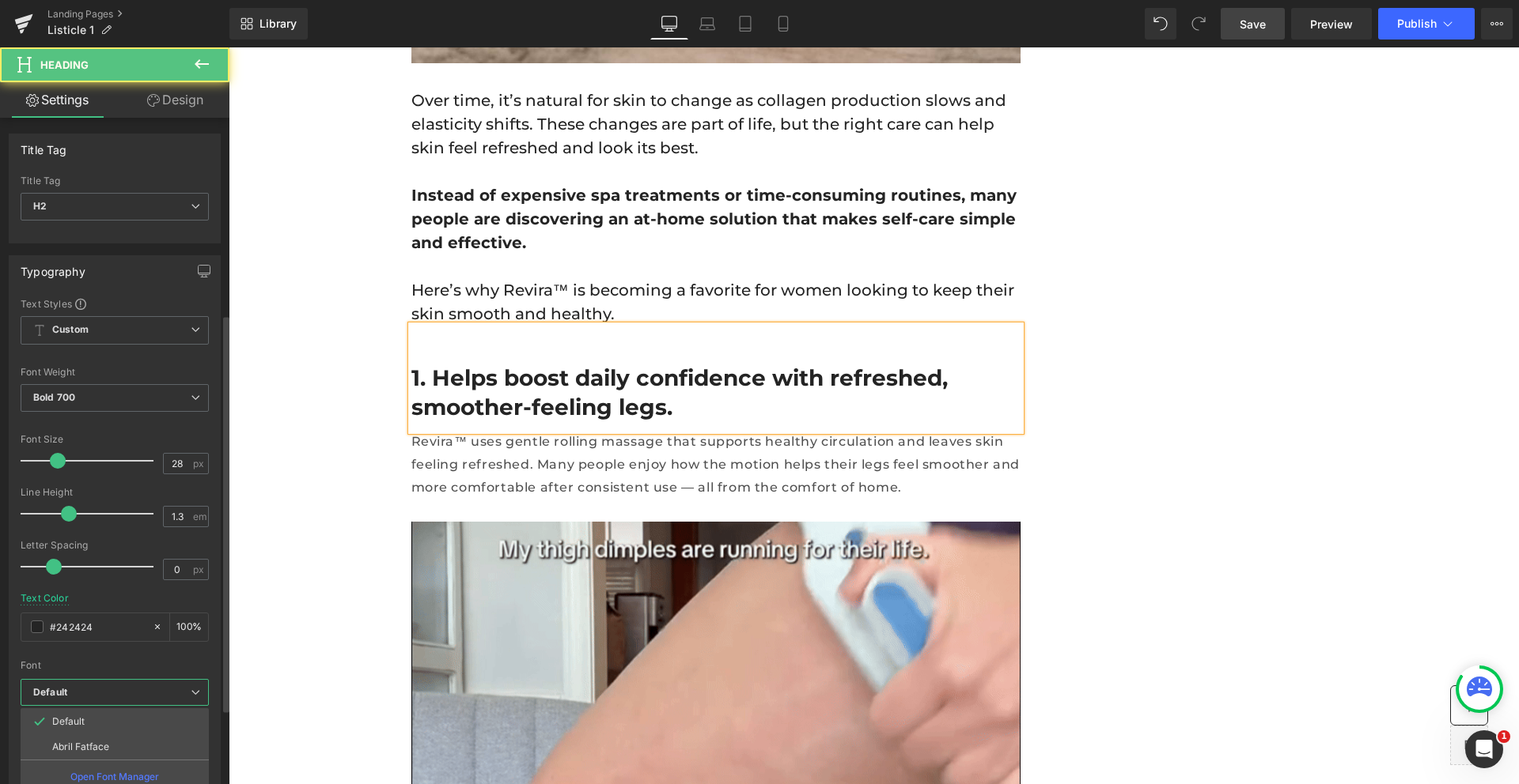
click at [99, 686] on b "Default" at bounding box center [112, 693] width 158 height 13
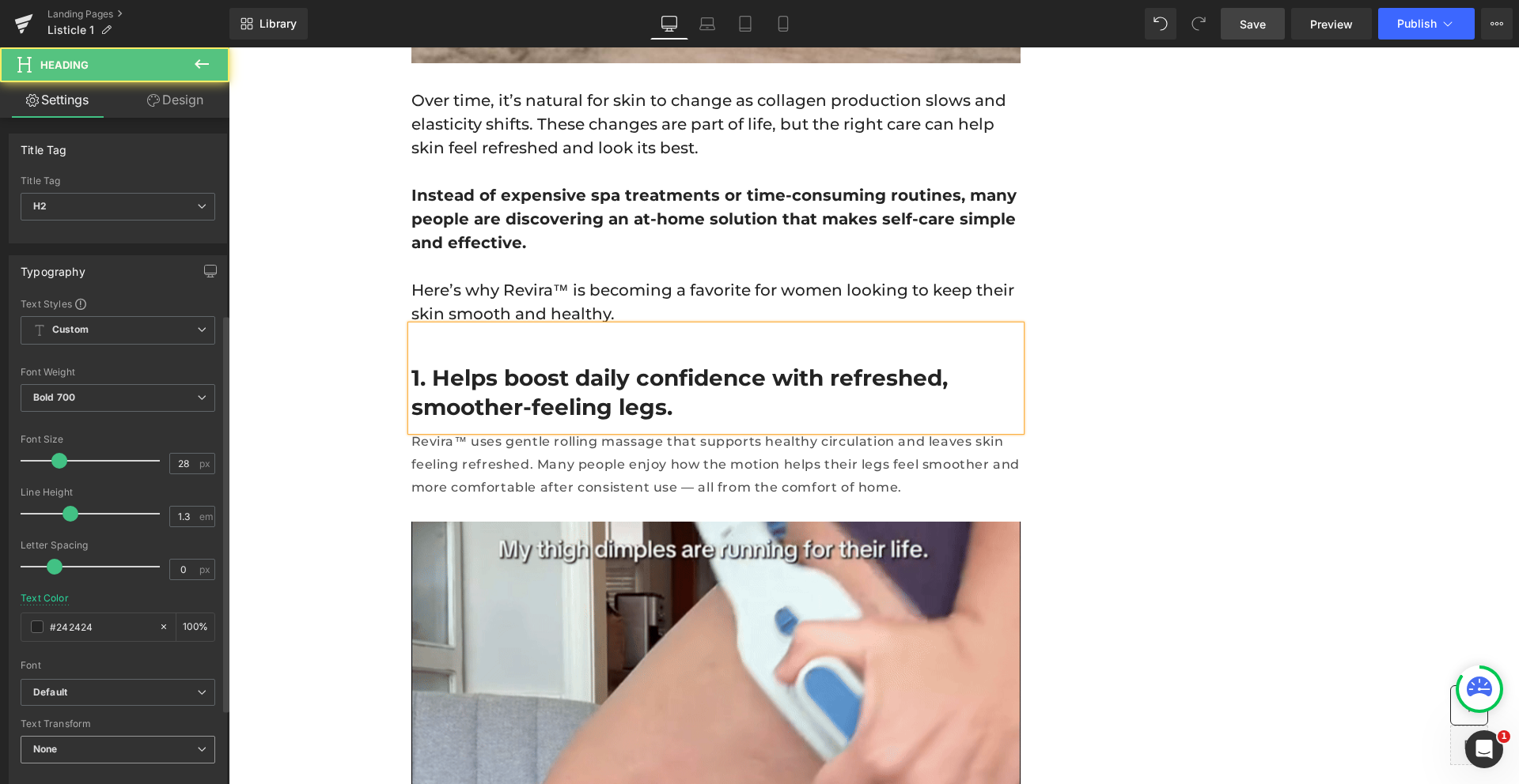
click at [84, 736] on span "None" at bounding box center [118, 750] width 194 height 28
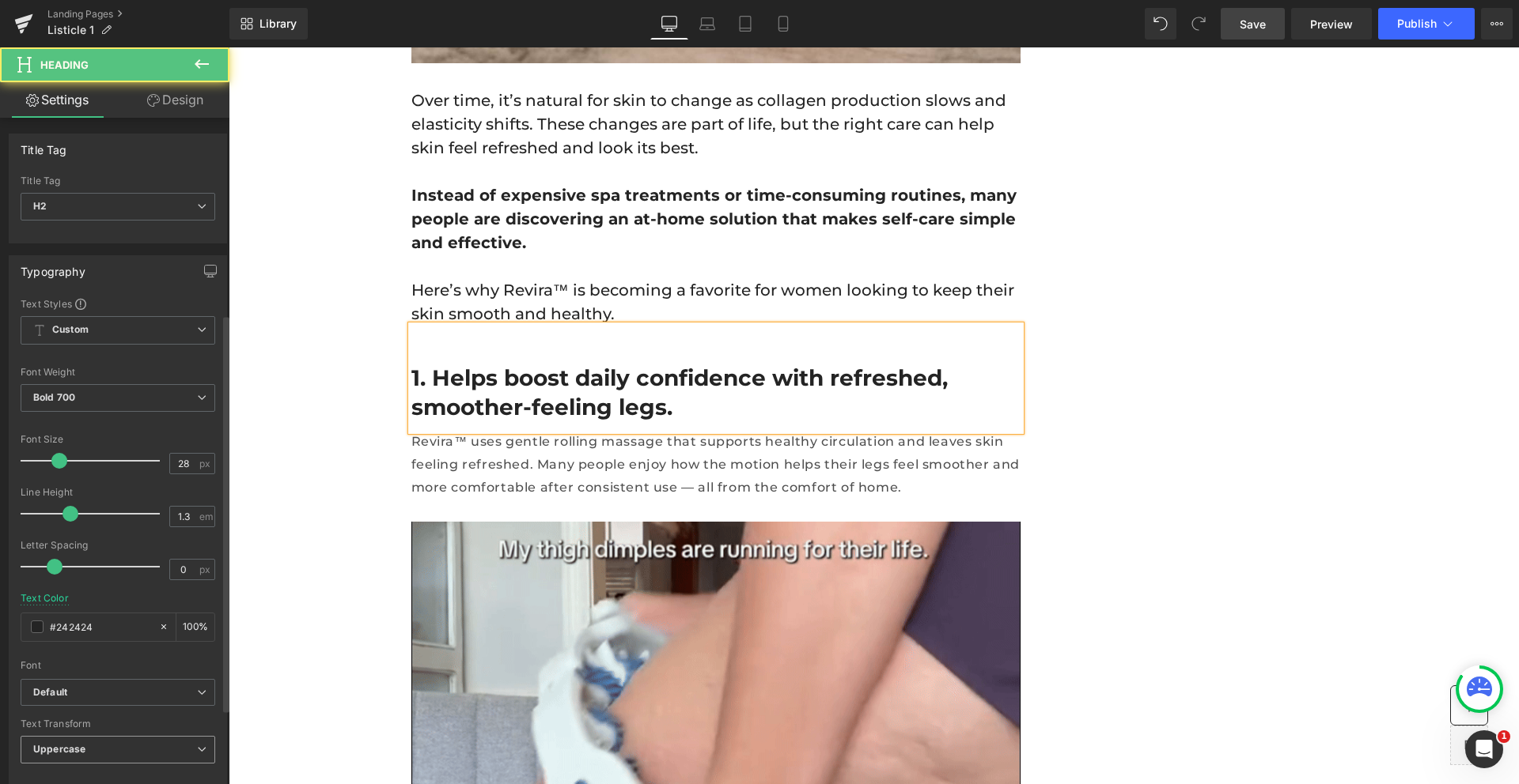
click at [78, 743] on b "Uppercase" at bounding box center [59, 749] width 53 height 11
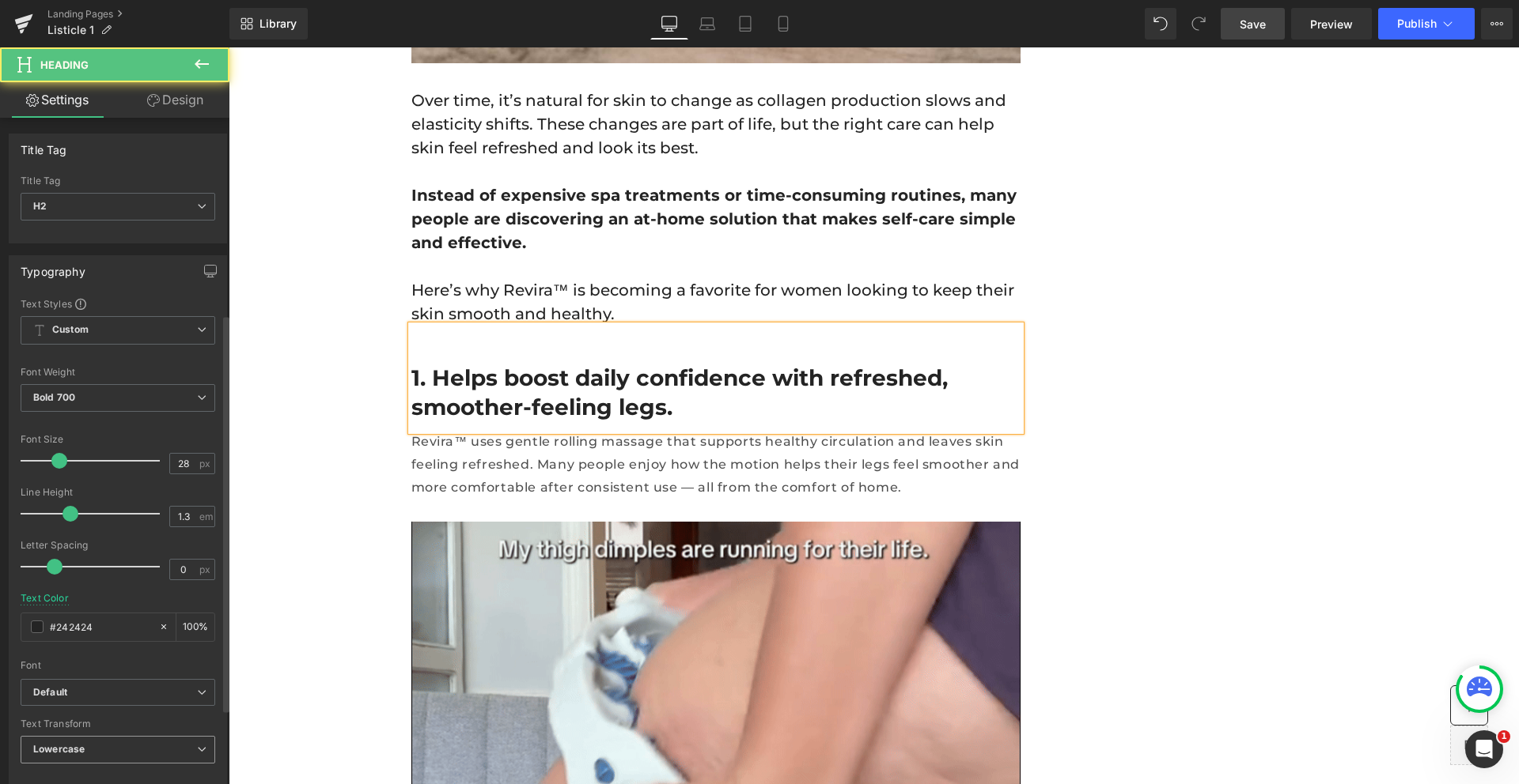
click at [76, 743] on b "Lowercase" at bounding box center [59, 749] width 52 height 11
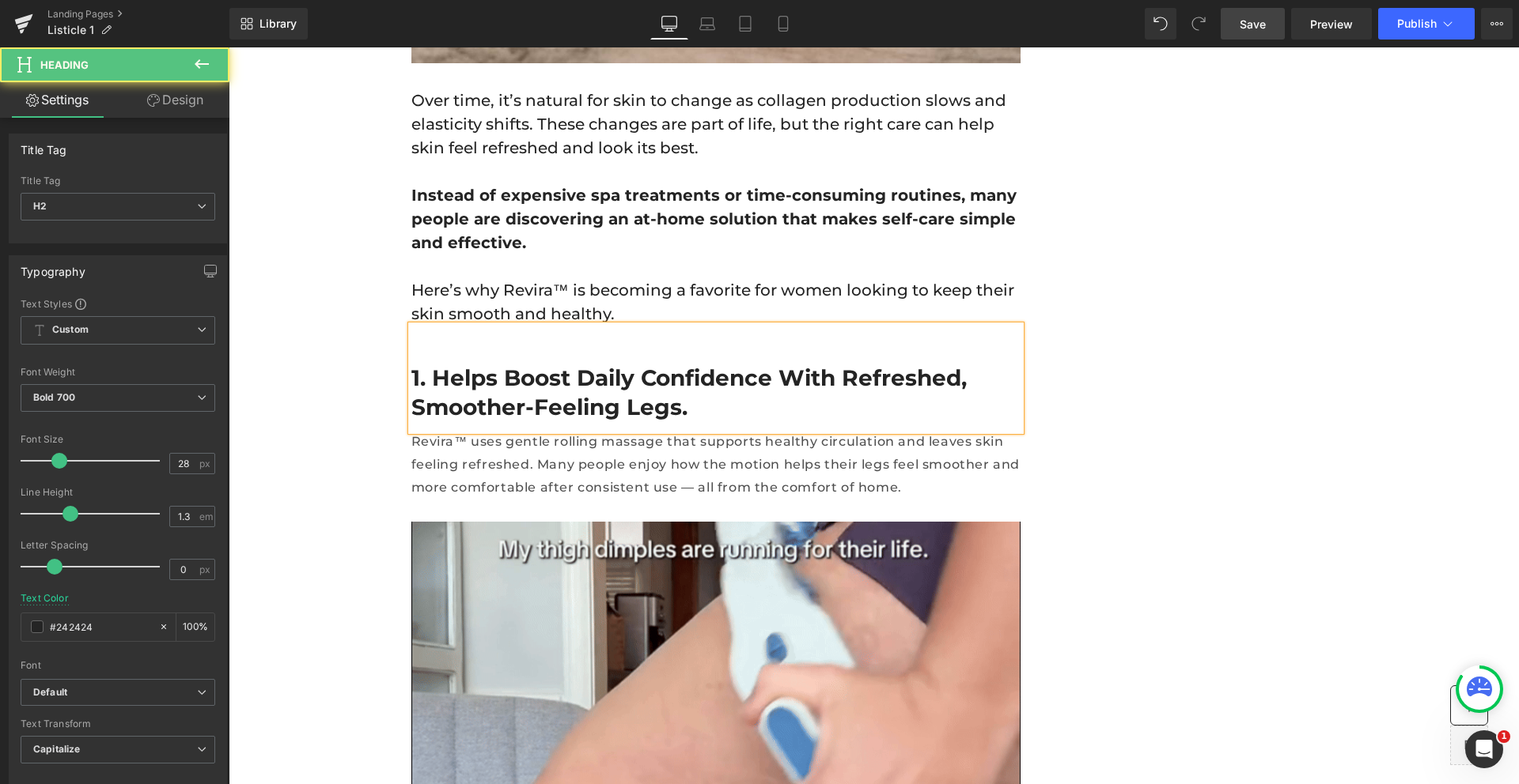
drag, startPoint x: 435, startPoint y: 285, endPoint x: 1252, endPoint y: 16, distance: 860.1
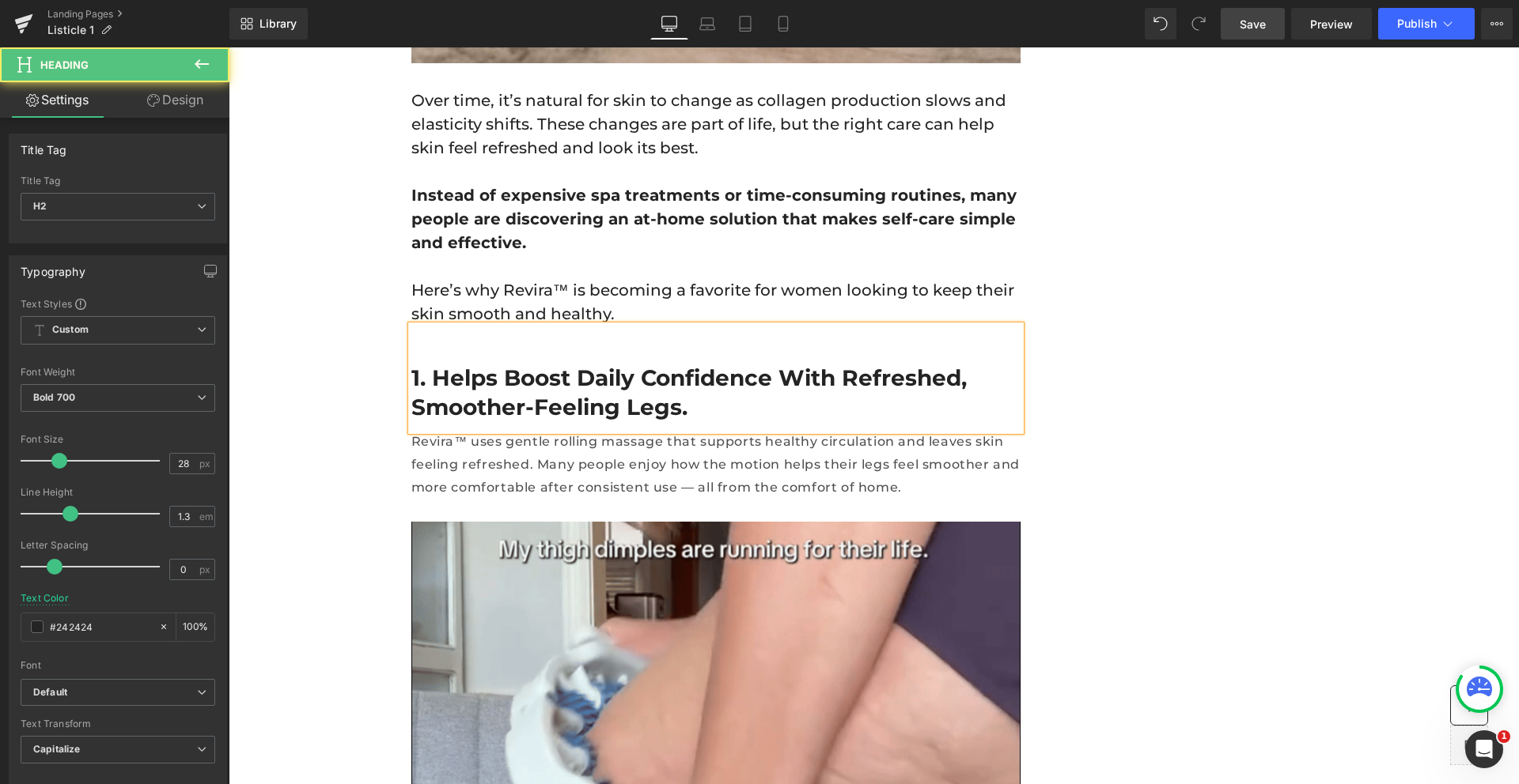
click at [1252, 16] on span "Save" at bounding box center [1252, 24] width 26 height 16
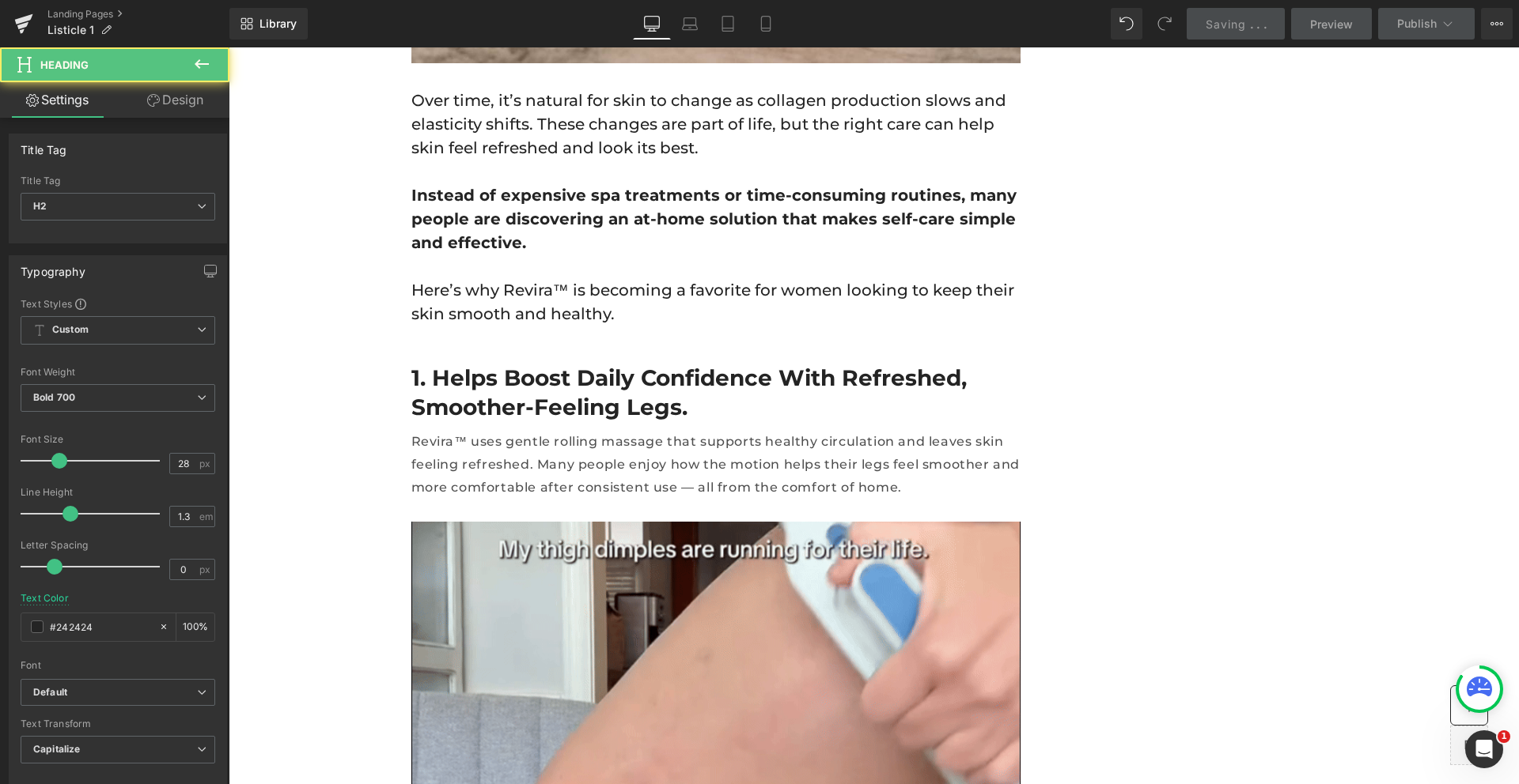
click at [531, 363] on h2 "1. Helps boost daily confidence with refreshed, smoother-feeling legs." at bounding box center [715, 392] width 609 height 57
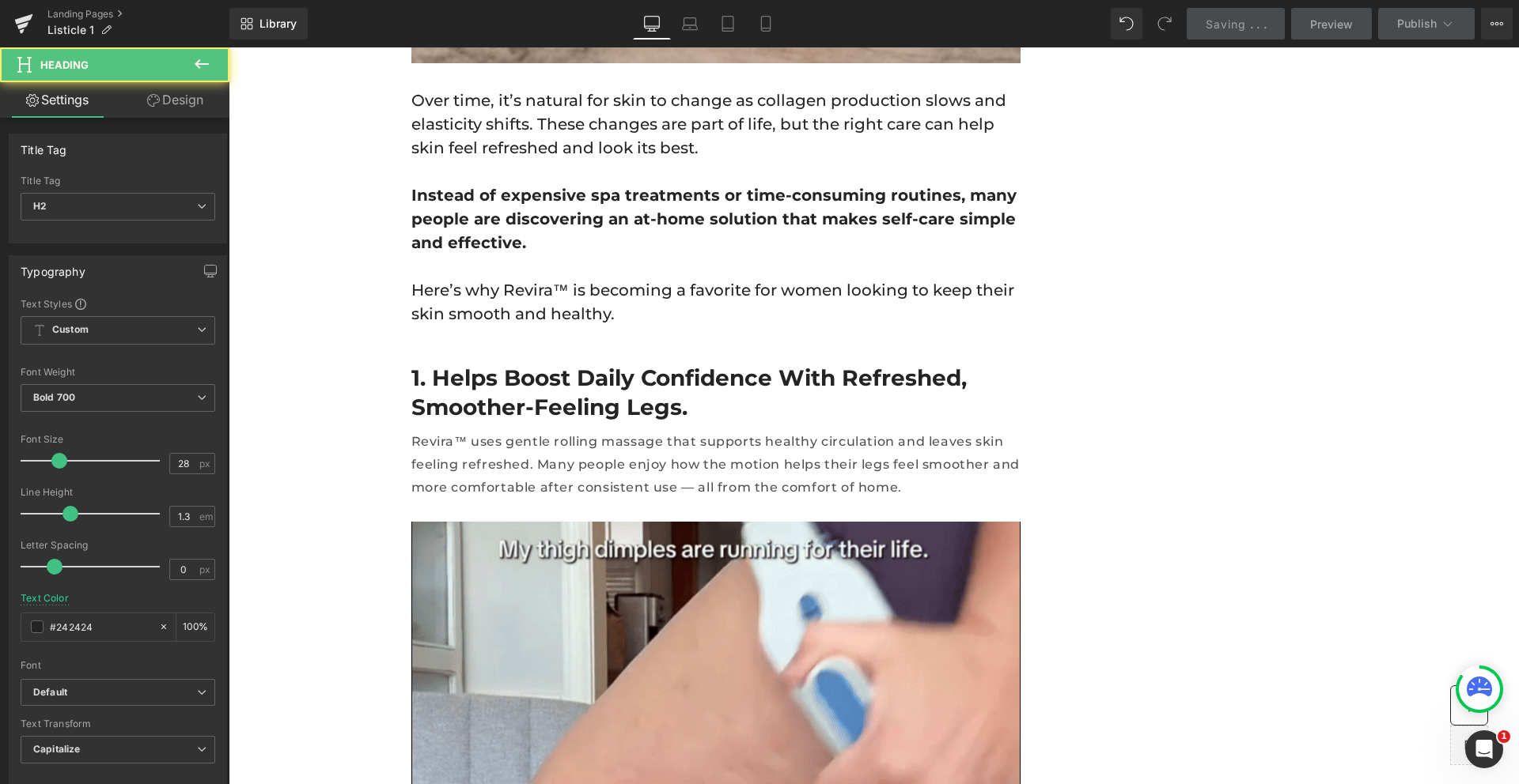
click at [531, 363] on h2 "1. Helps boost daily confidence with refreshed, smoother-feeling legs." at bounding box center [715, 392] width 609 height 57
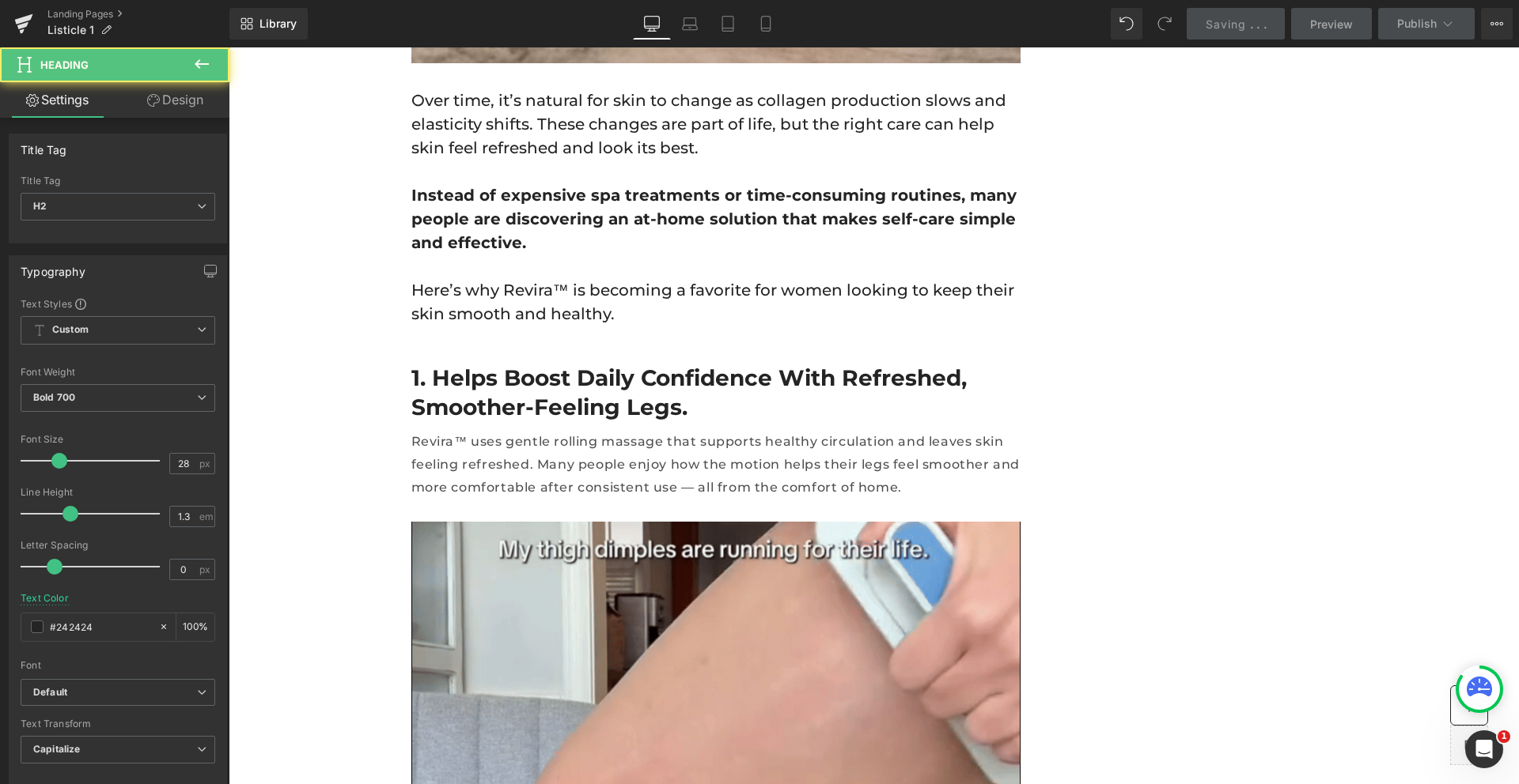
click at [531, 363] on h2 "1. Helps boost daily confidence with refreshed, smoother-feeling legs." at bounding box center [715, 392] width 609 height 57
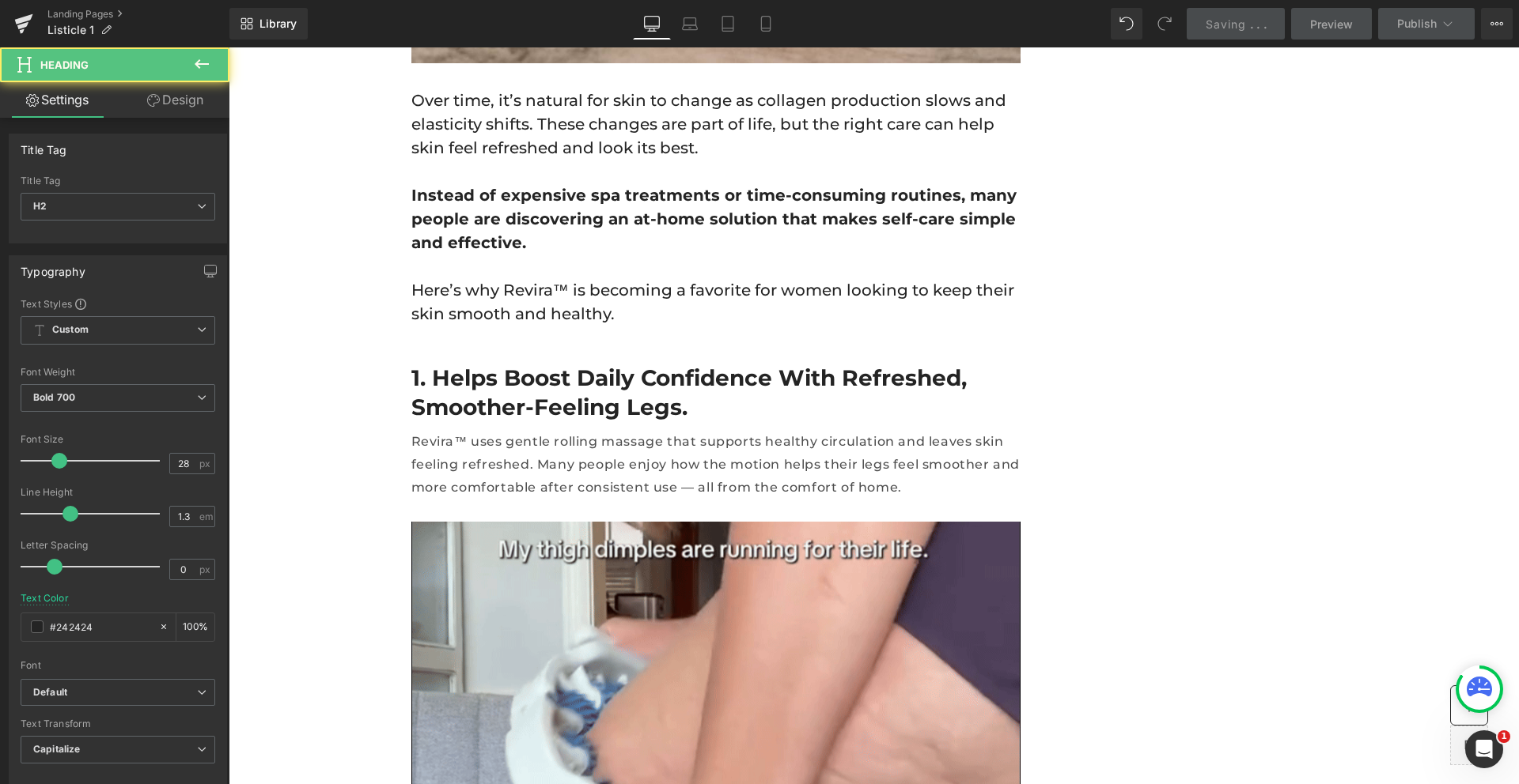
click at [229, 48] on div at bounding box center [229, 48] width 0 height 0
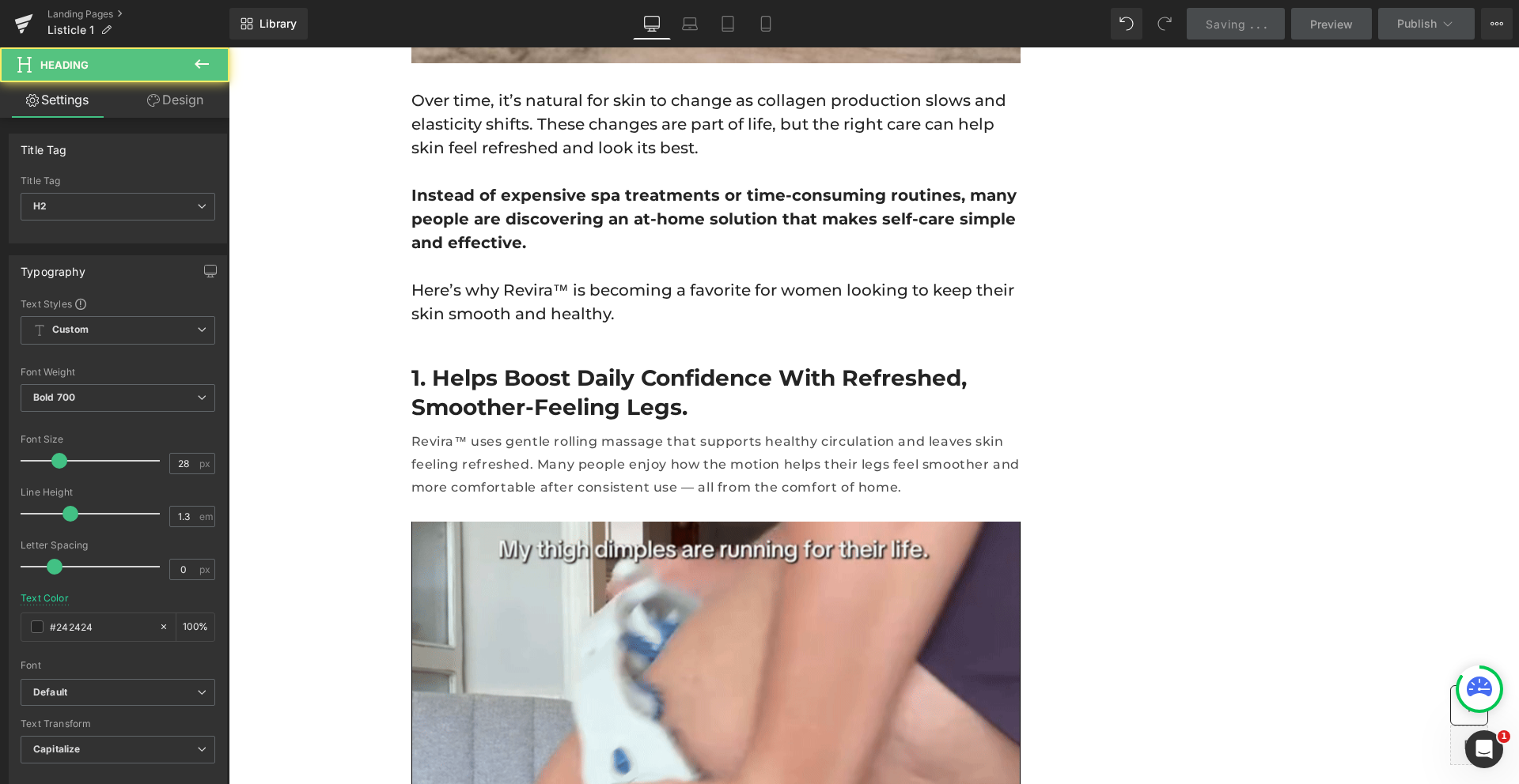
click at [882, 275] on div at bounding box center [873, 416] width 1290 height 737
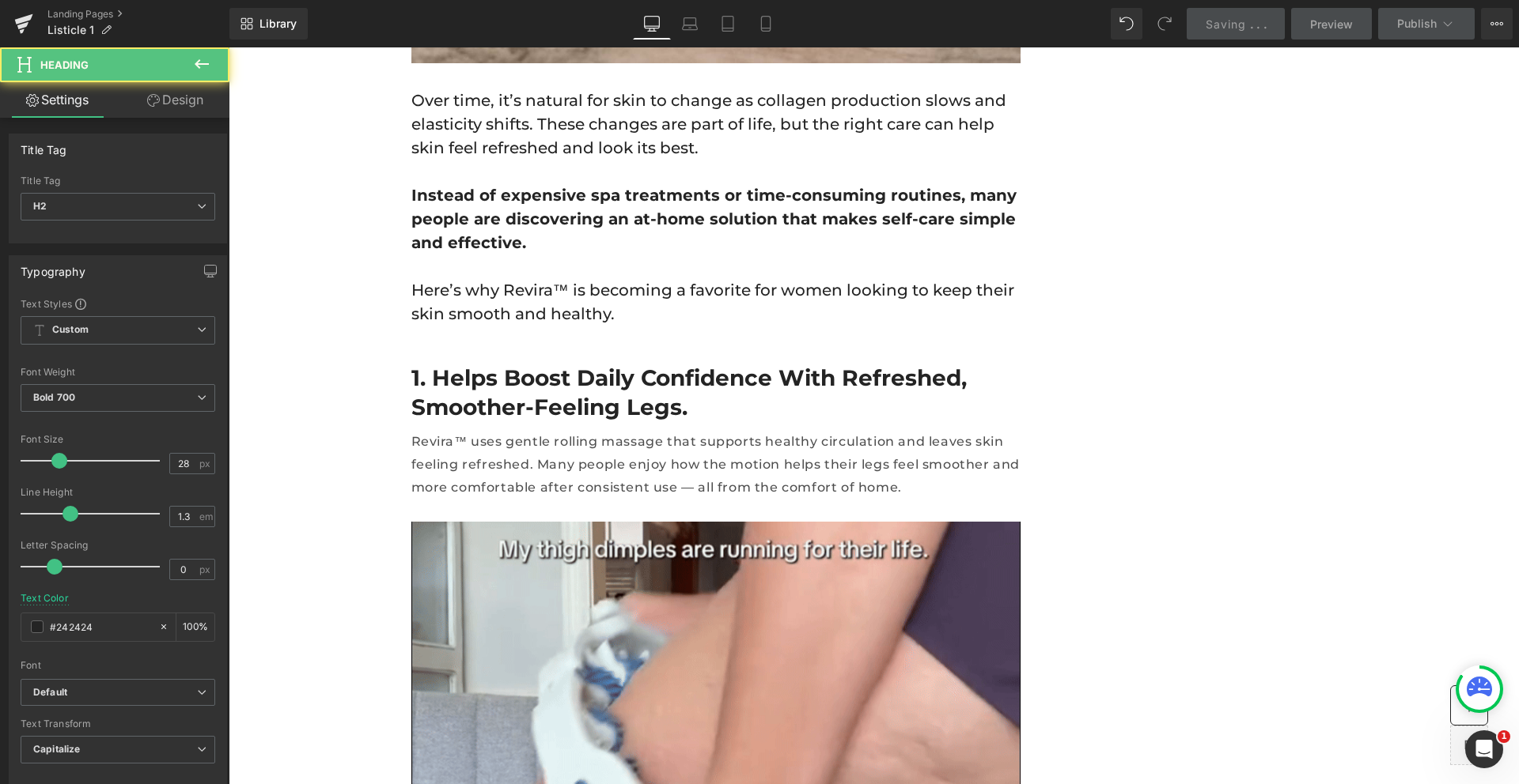
click at [887, 278] on div at bounding box center [873, 416] width 1290 height 737
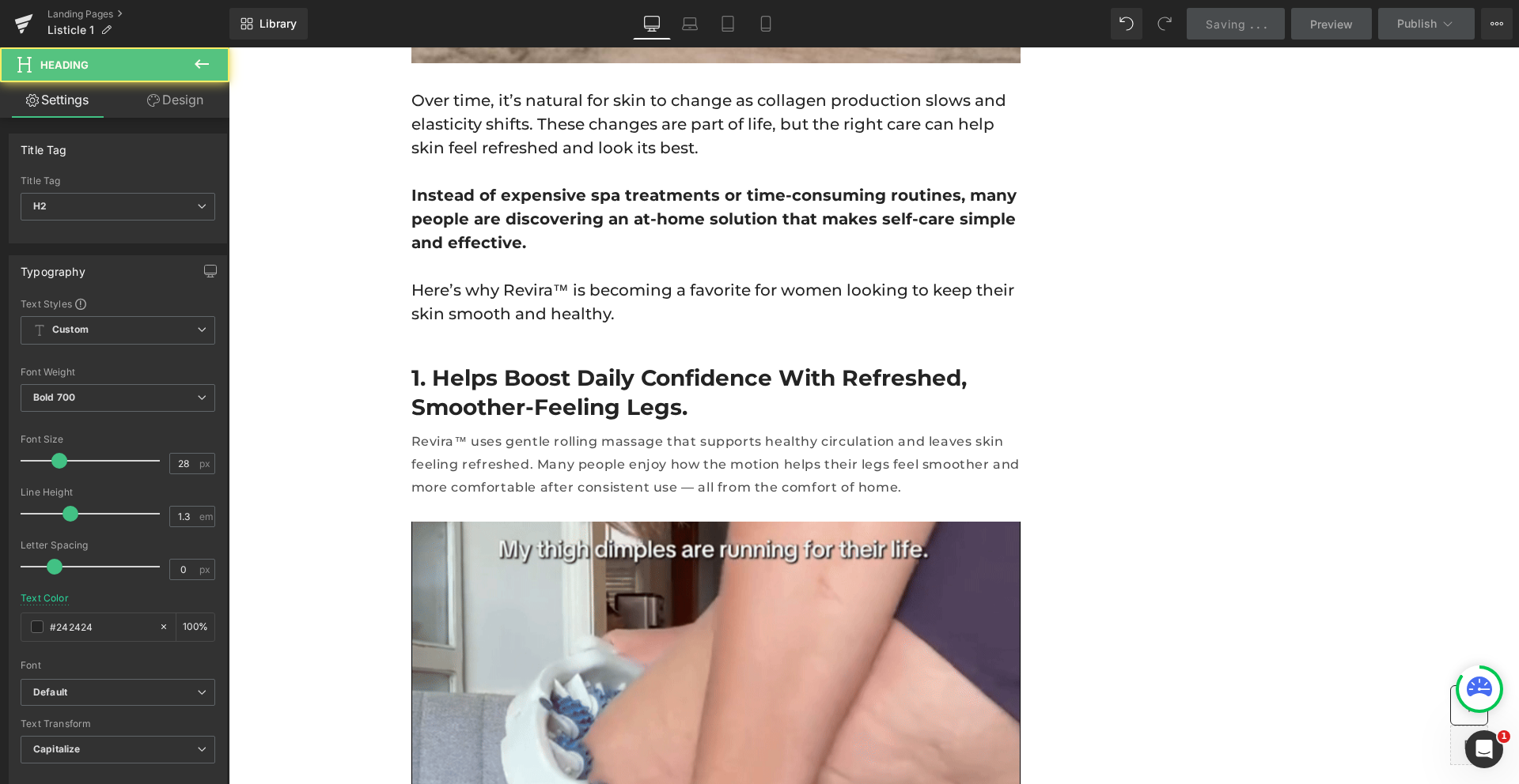
click at [896, 289] on div at bounding box center [873, 416] width 1290 height 737
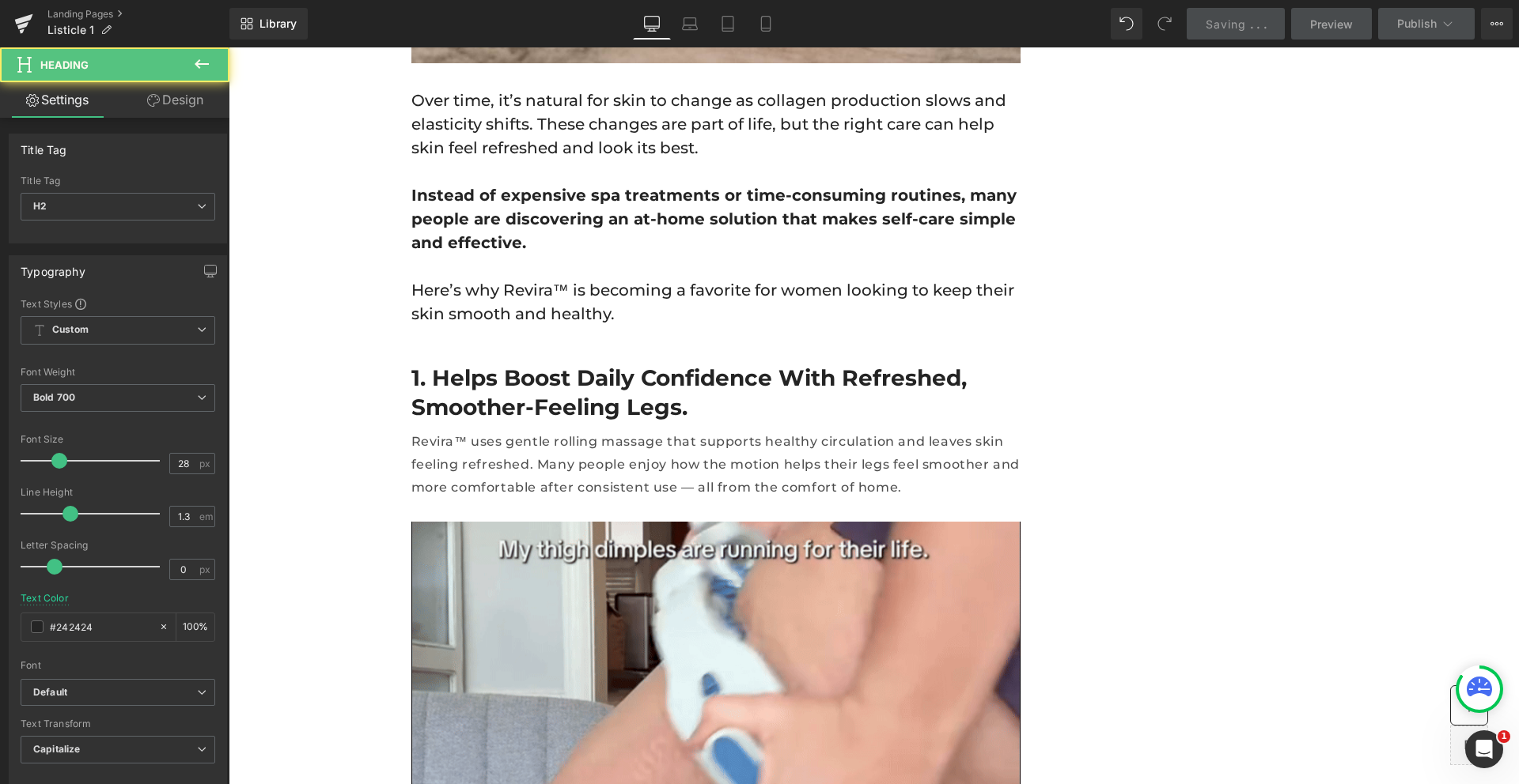
click at [885, 286] on div at bounding box center [873, 416] width 1290 height 737
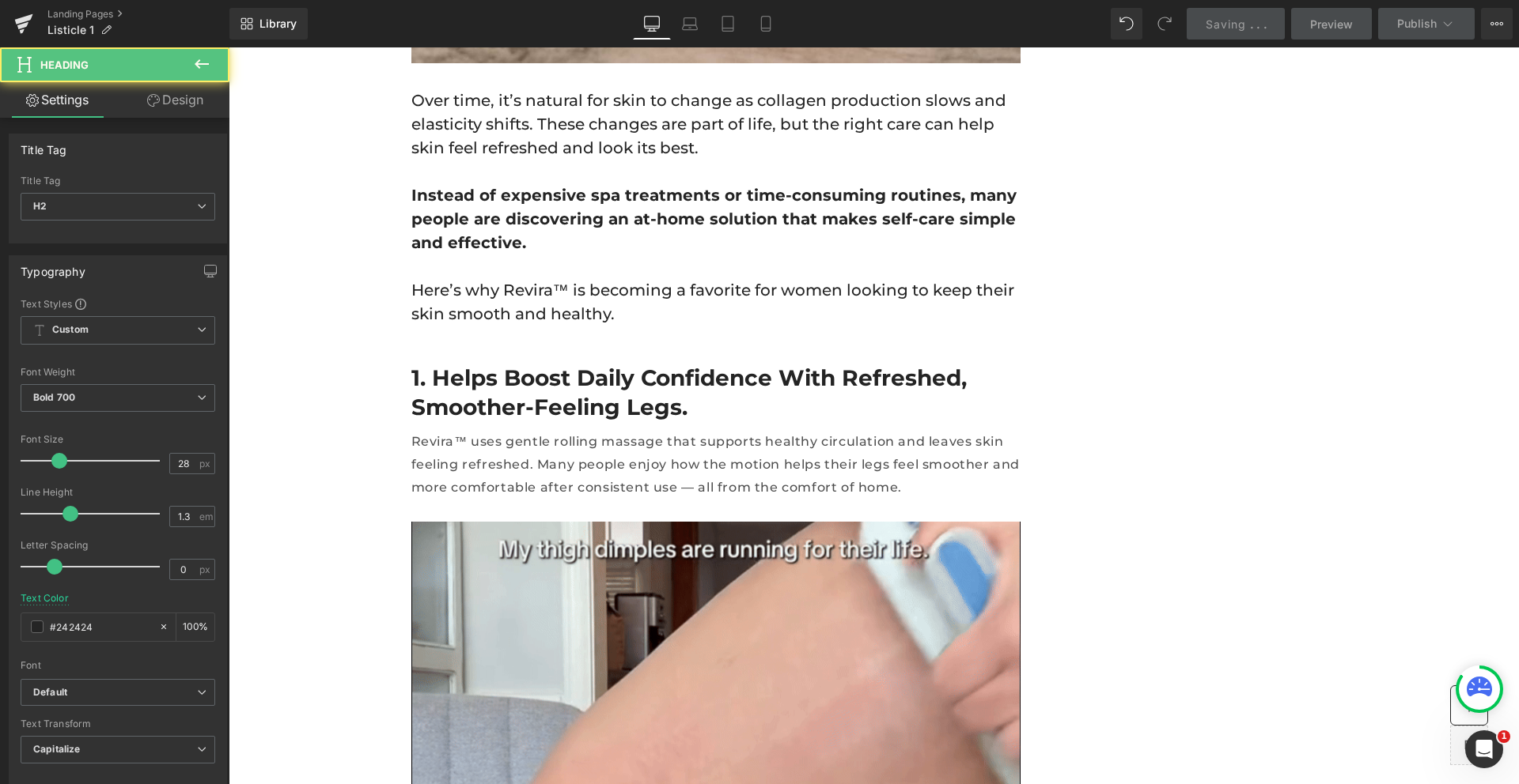
click at [885, 286] on div at bounding box center [873, 416] width 1290 height 737
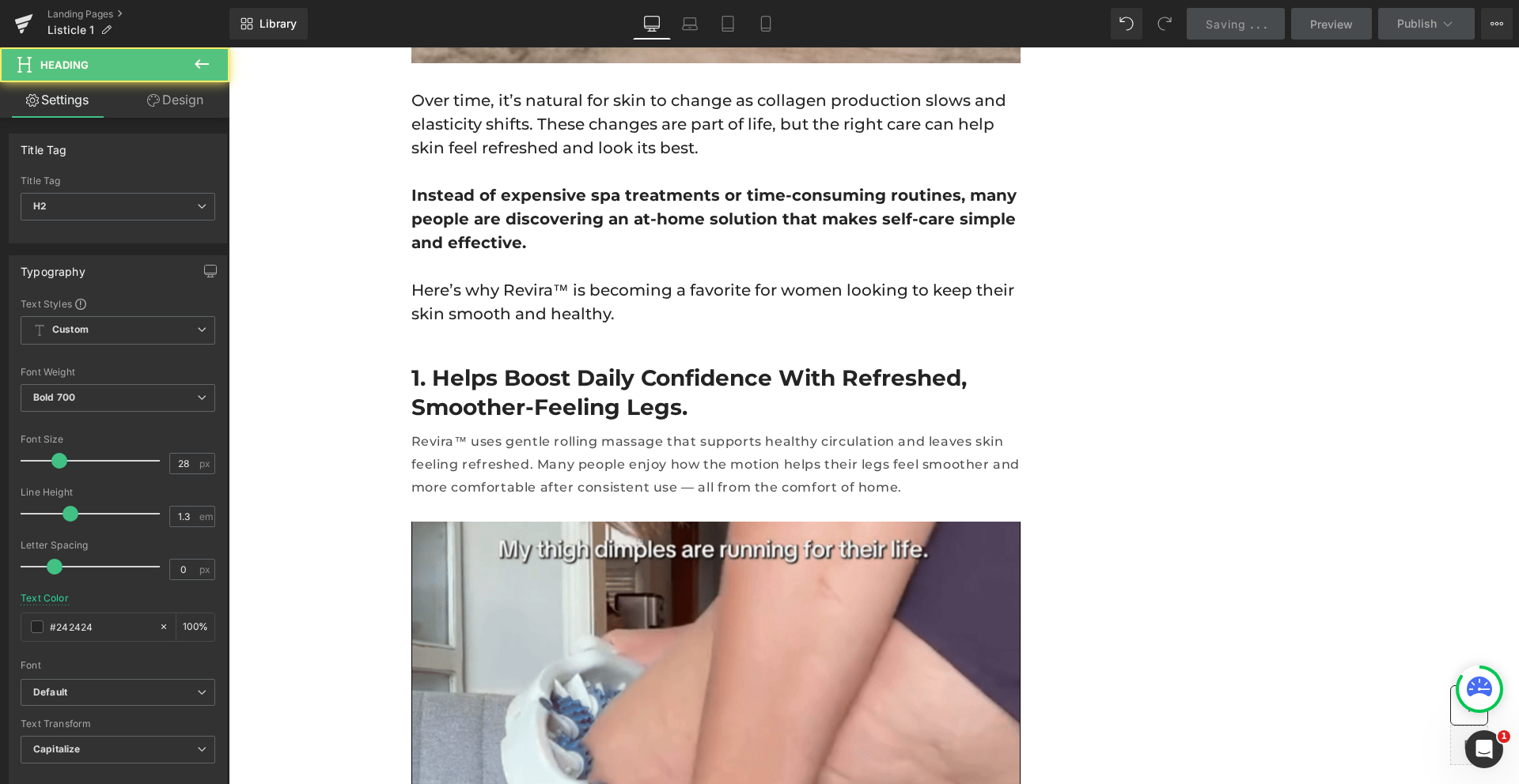
click at [885, 286] on div at bounding box center [873, 416] width 1290 height 737
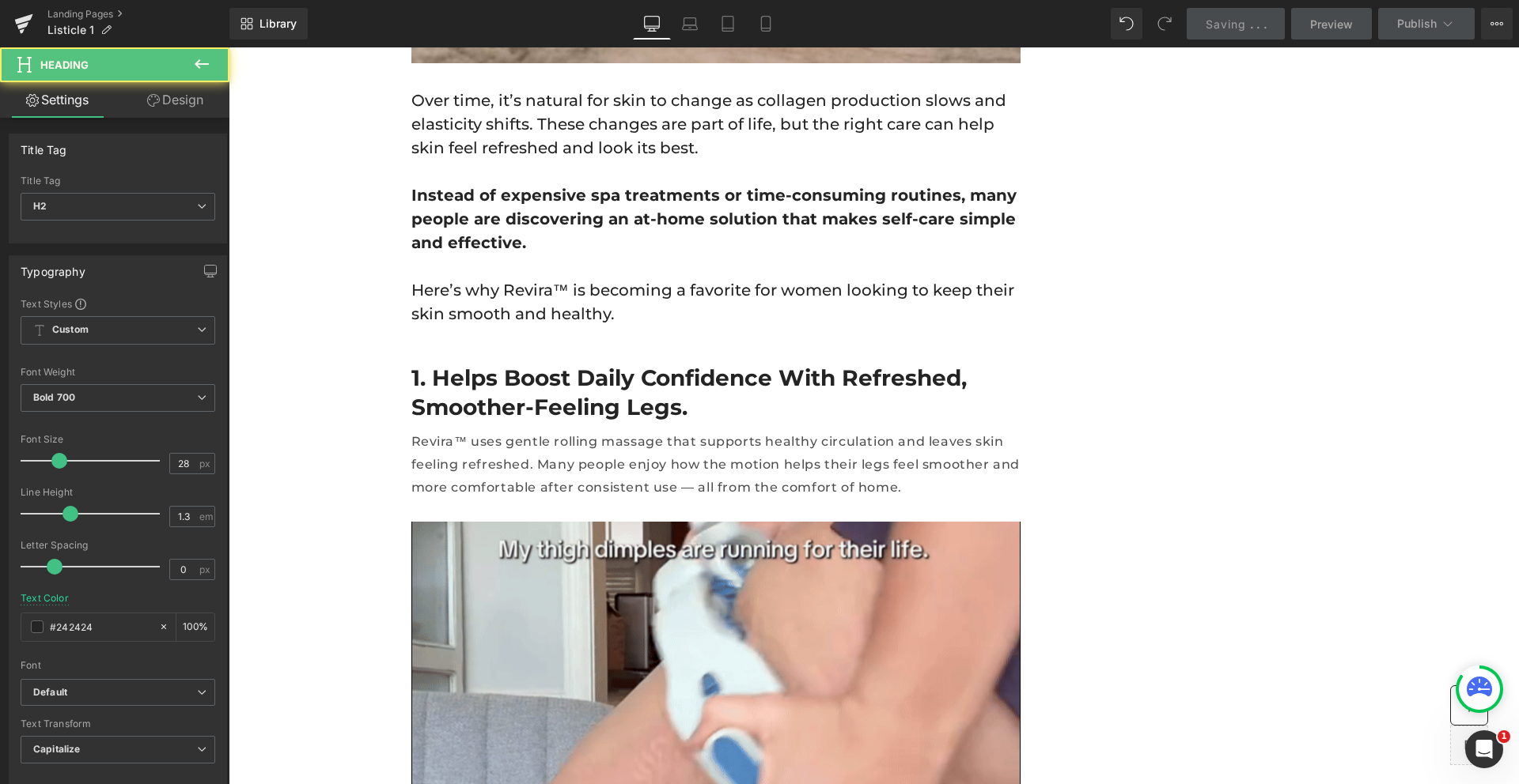
drag, startPoint x: 896, startPoint y: 282, endPoint x: 428, endPoint y: 281, distance: 468.0
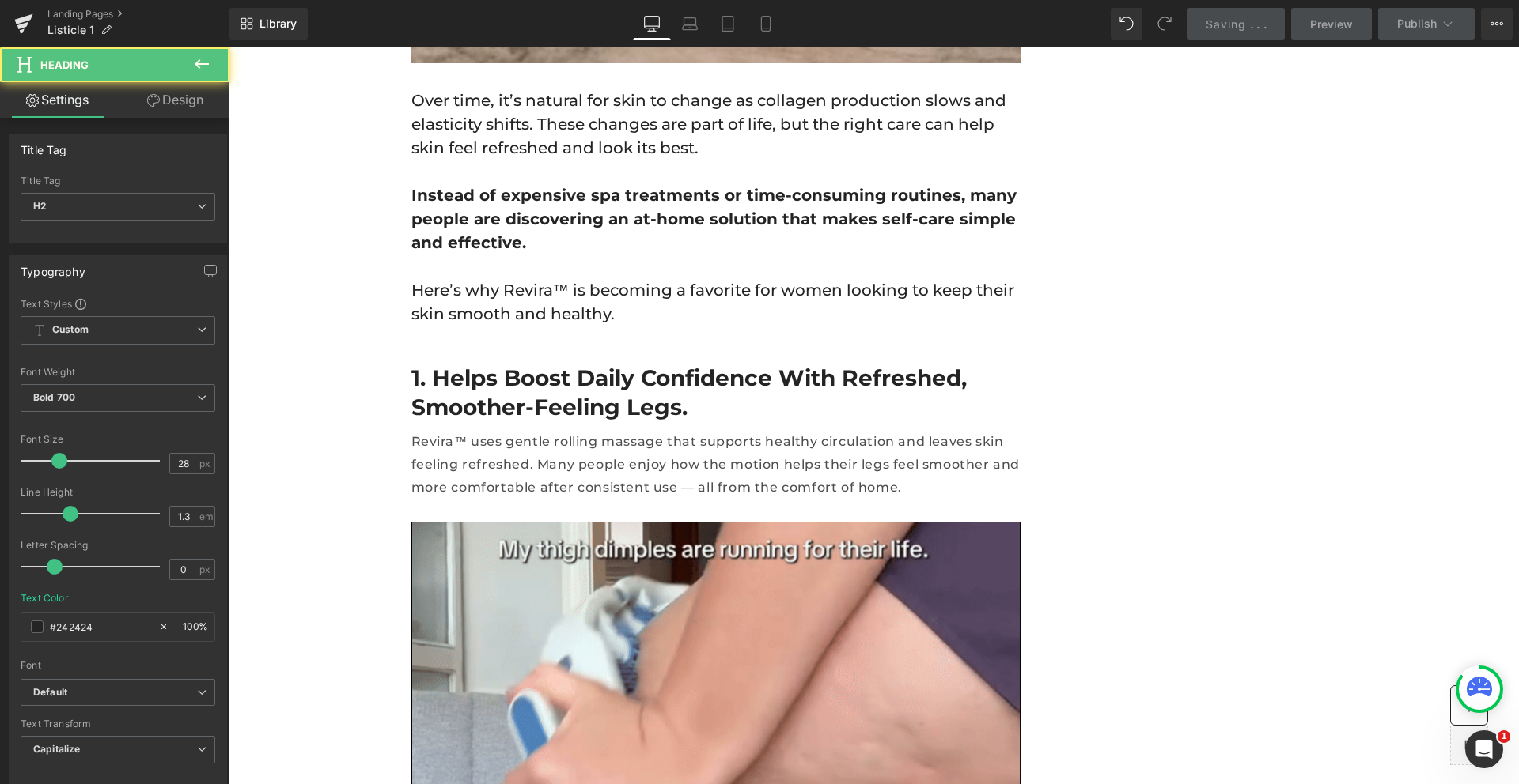
paste div
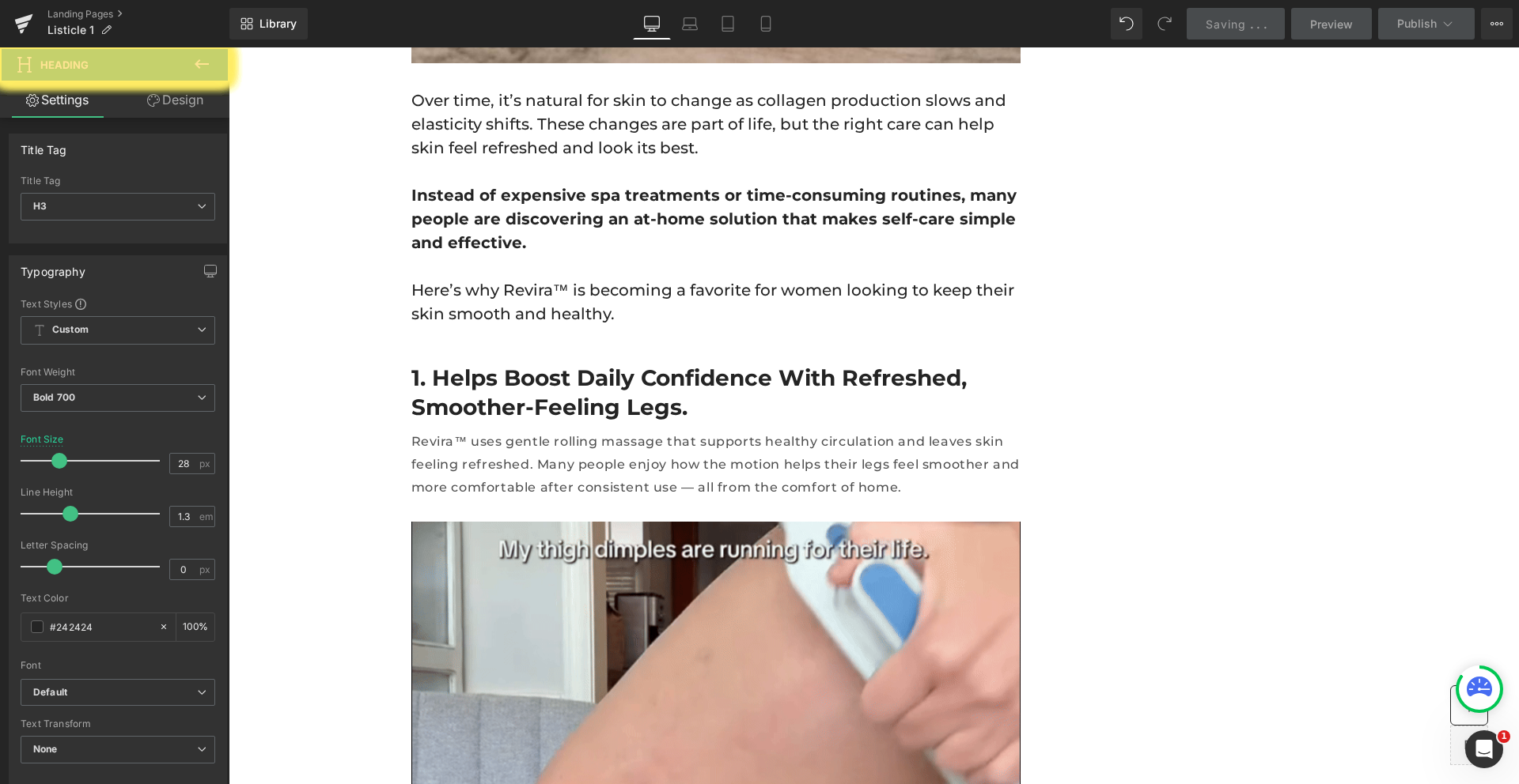
click at [92, 736] on span "None" at bounding box center [118, 750] width 194 height 28
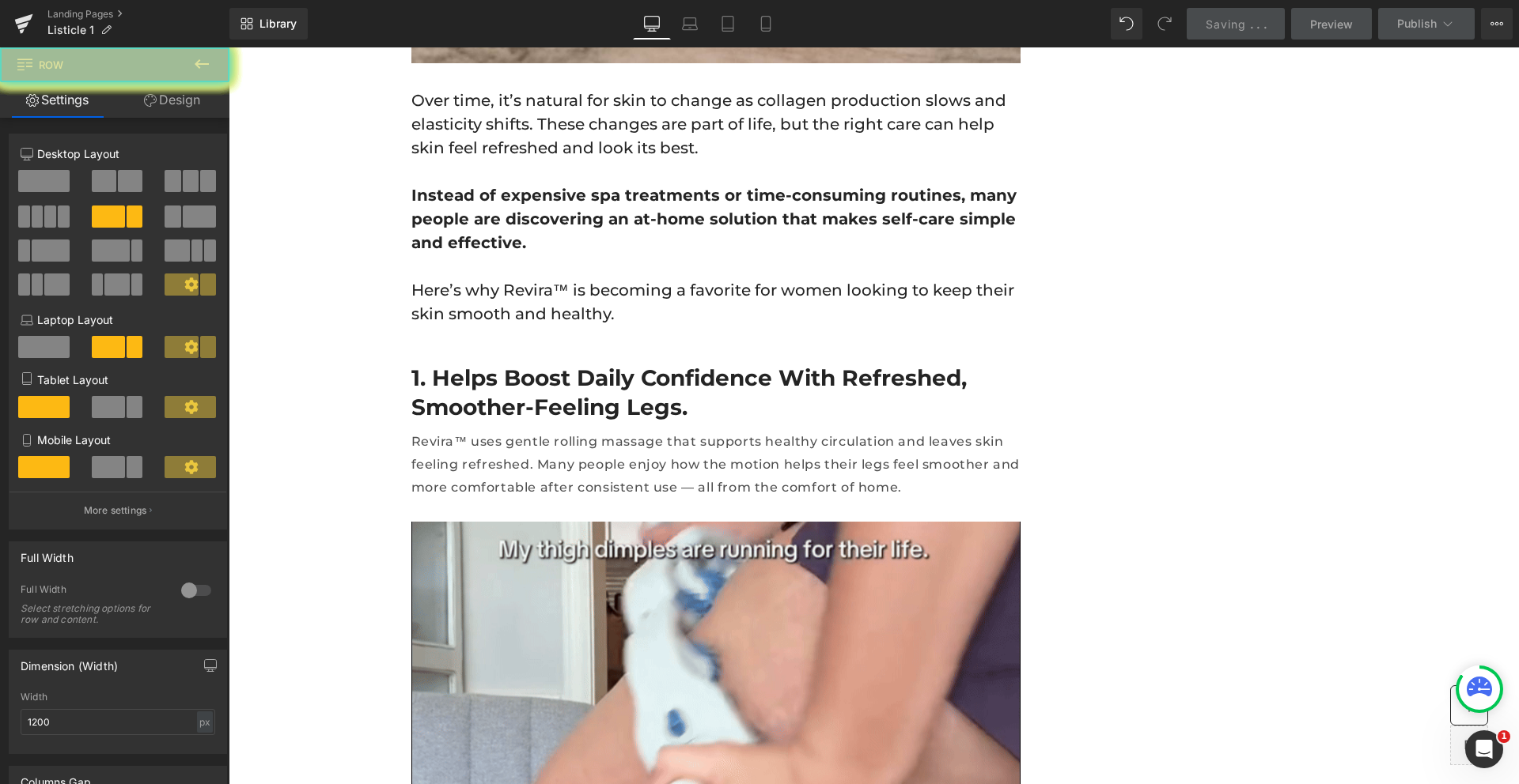
click at [824, 184] on p at bounding box center [715, 171] width 609 height 24
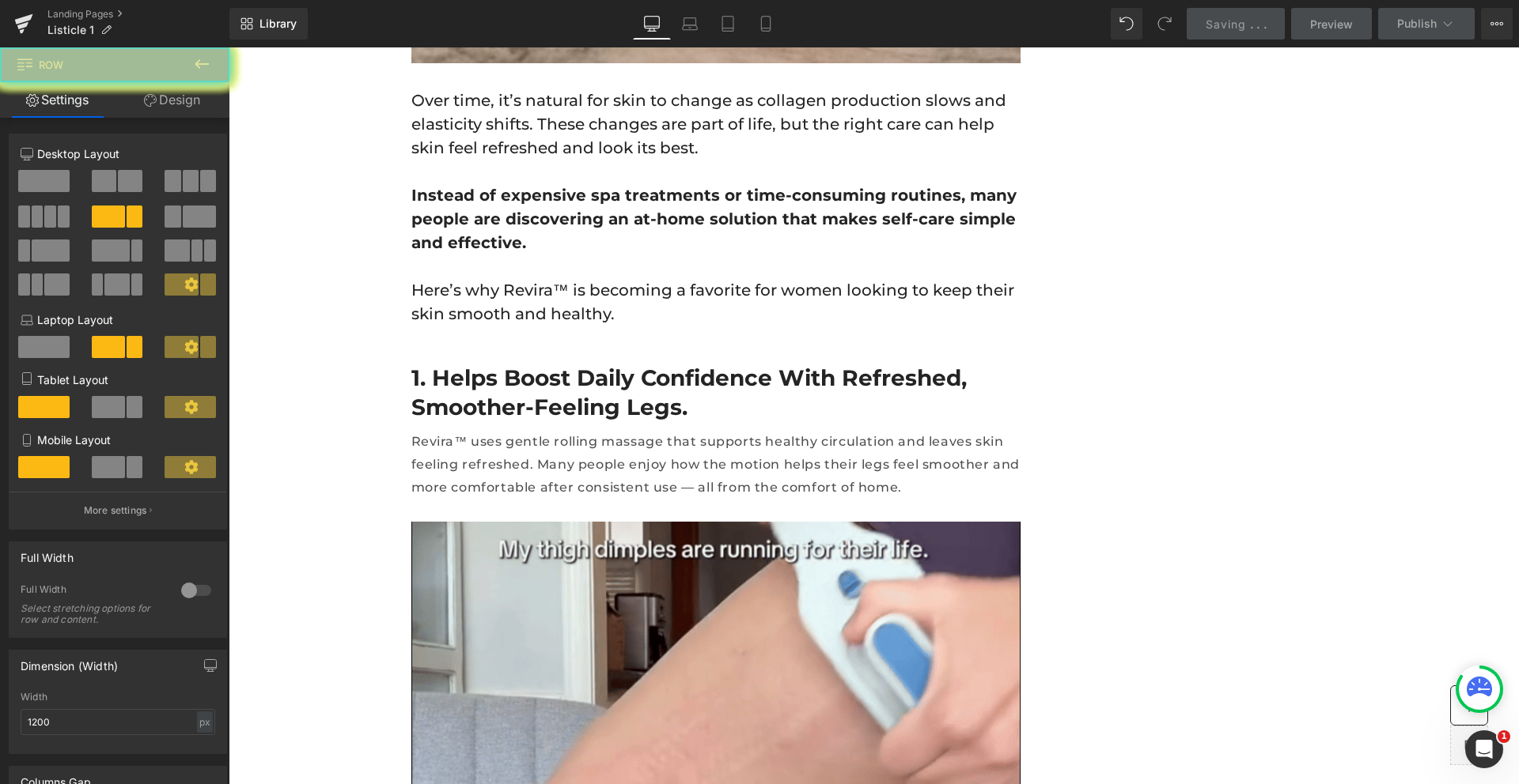
click at [808, 160] on p "Over time, it’s natural for skin to change as collagen production slows and ela…" at bounding box center [715, 124] width 609 height 71
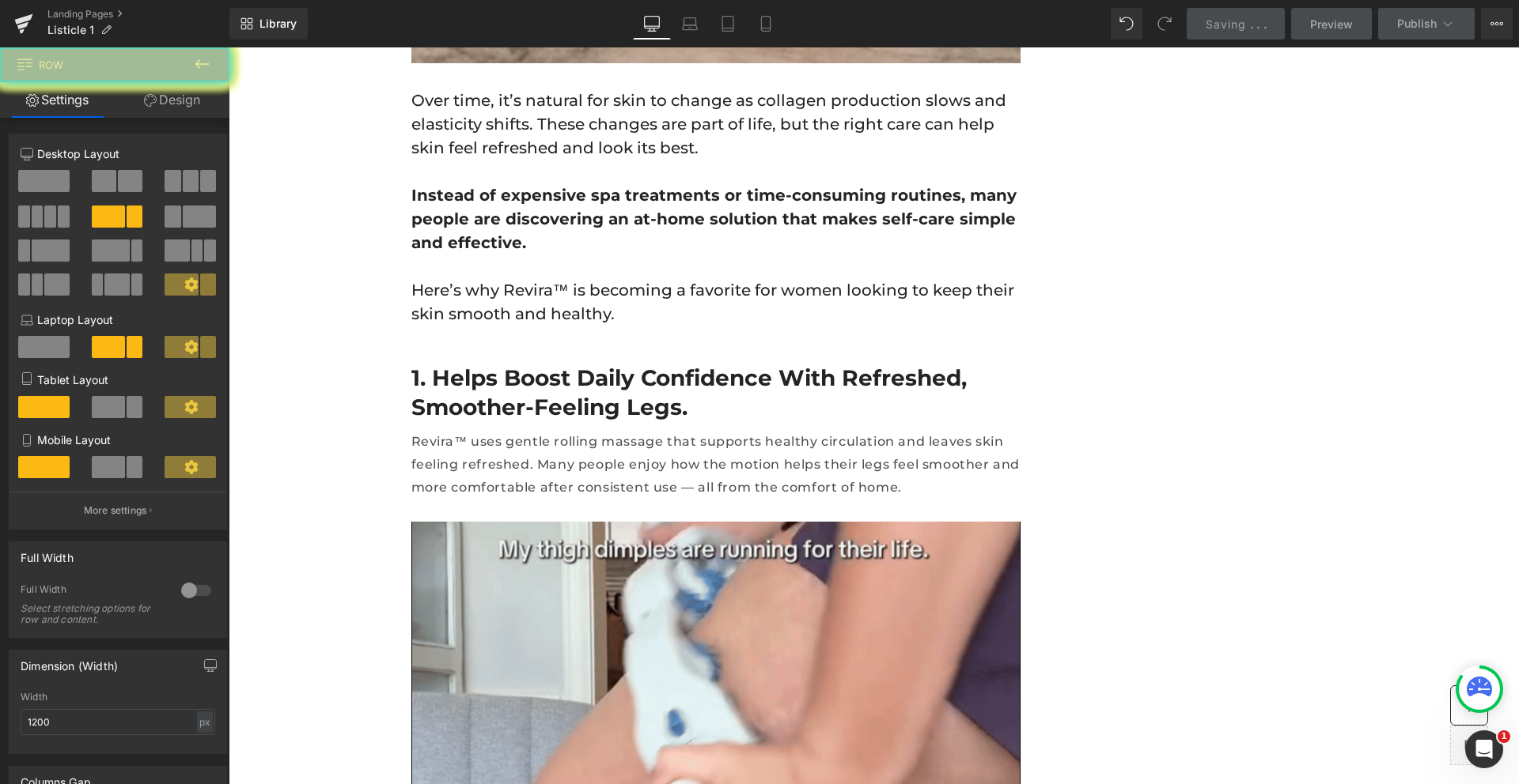
scroll to position [481, 0]
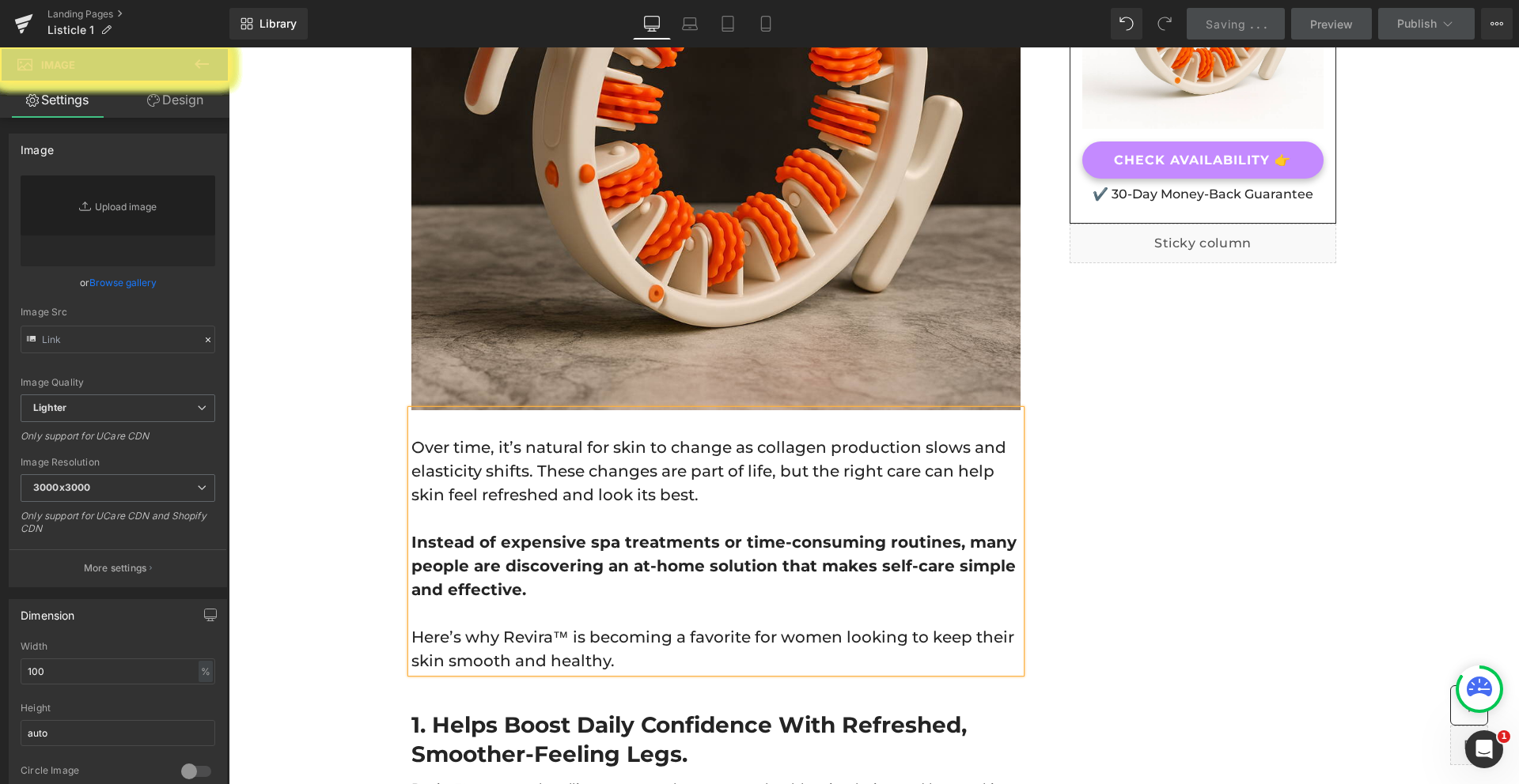
click at [113, 565] on p "More settings" at bounding box center [116, 568] width 63 height 14
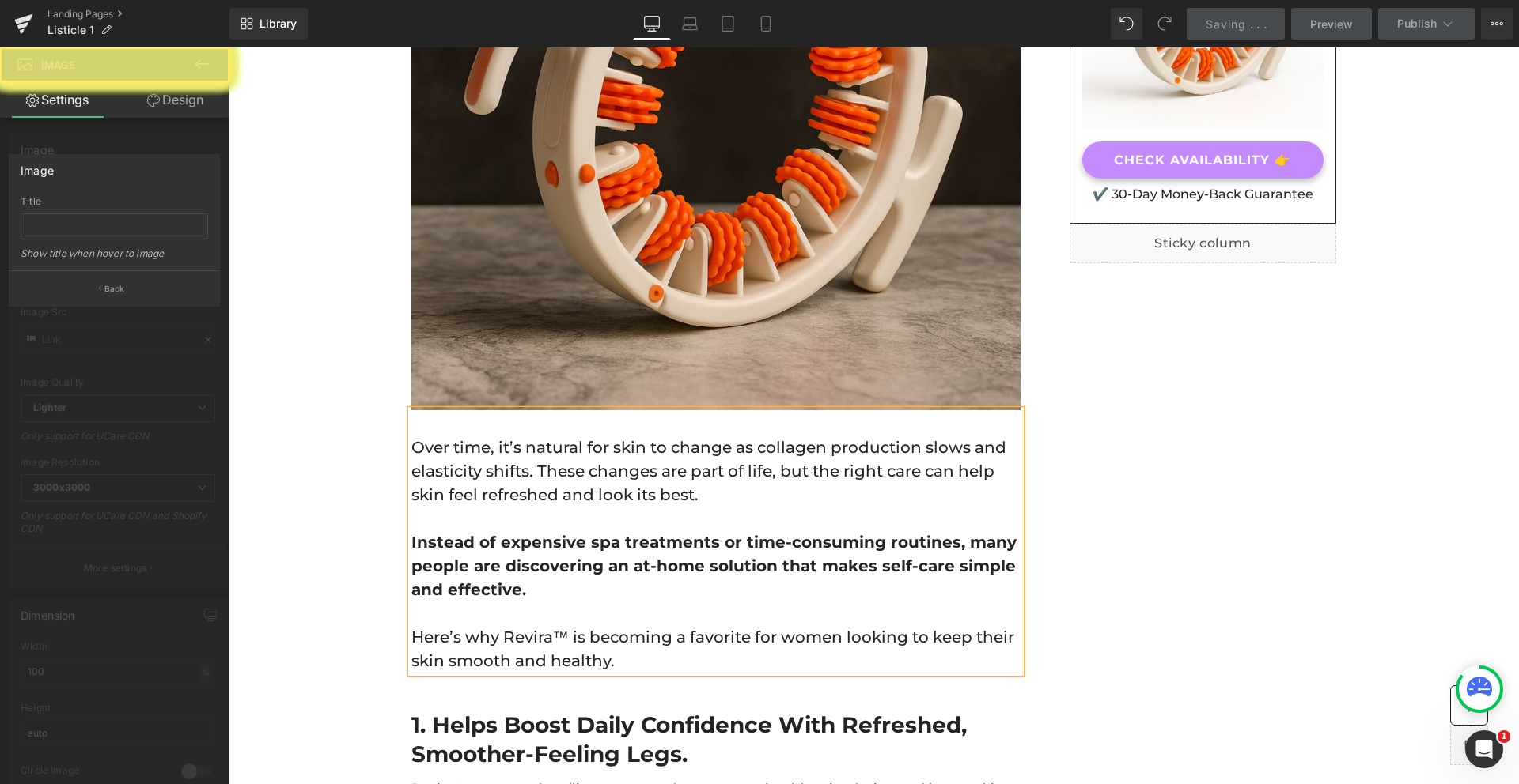
click at [142, 406] on div at bounding box center [115, 420] width 230 height 745
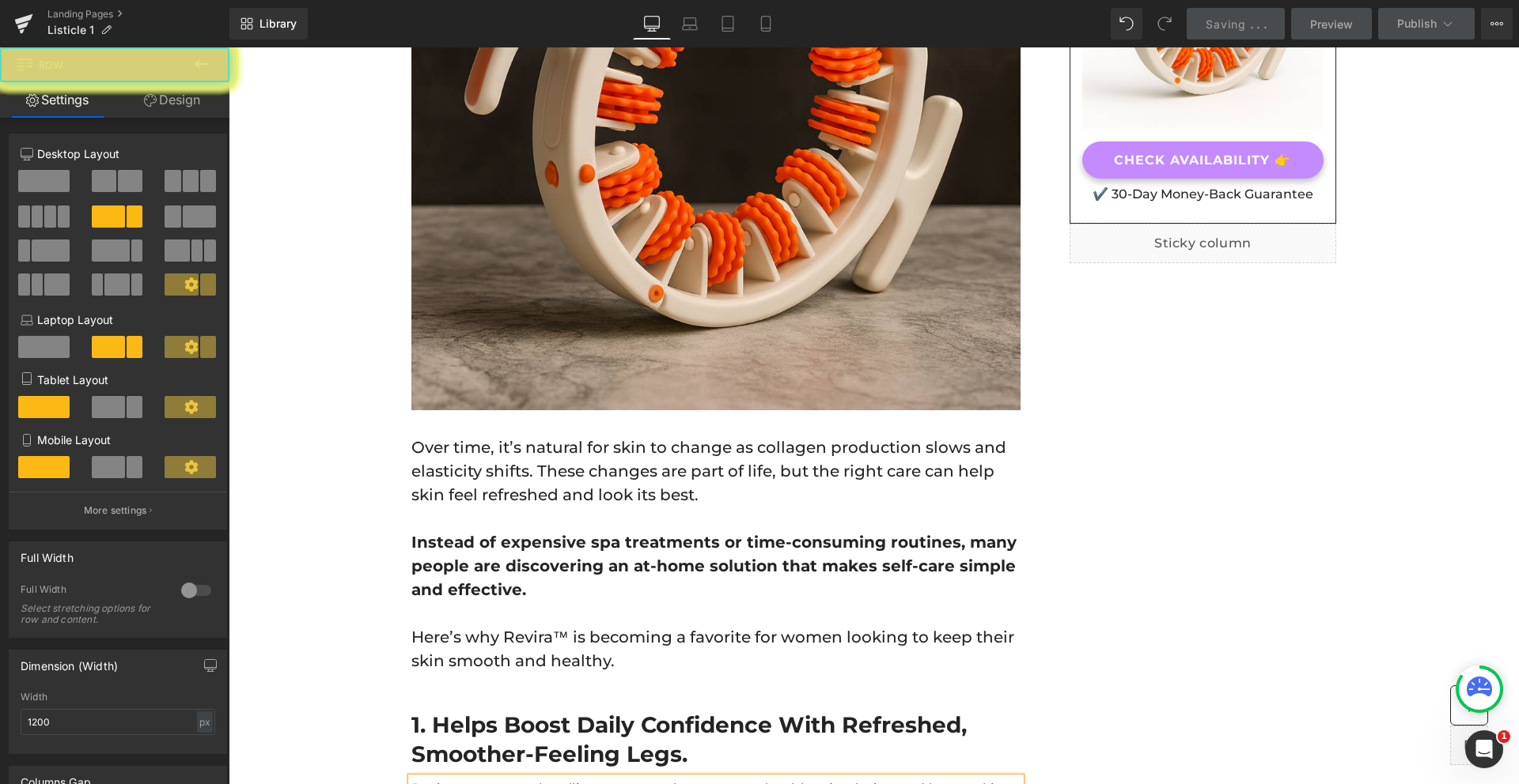
drag, startPoint x: 1210, startPoint y: 23, endPoint x: 152, endPoint y: 304, distance: 1094.7
click at [1210, 23] on span "Saving" at bounding box center [1225, 24] width 40 height 13
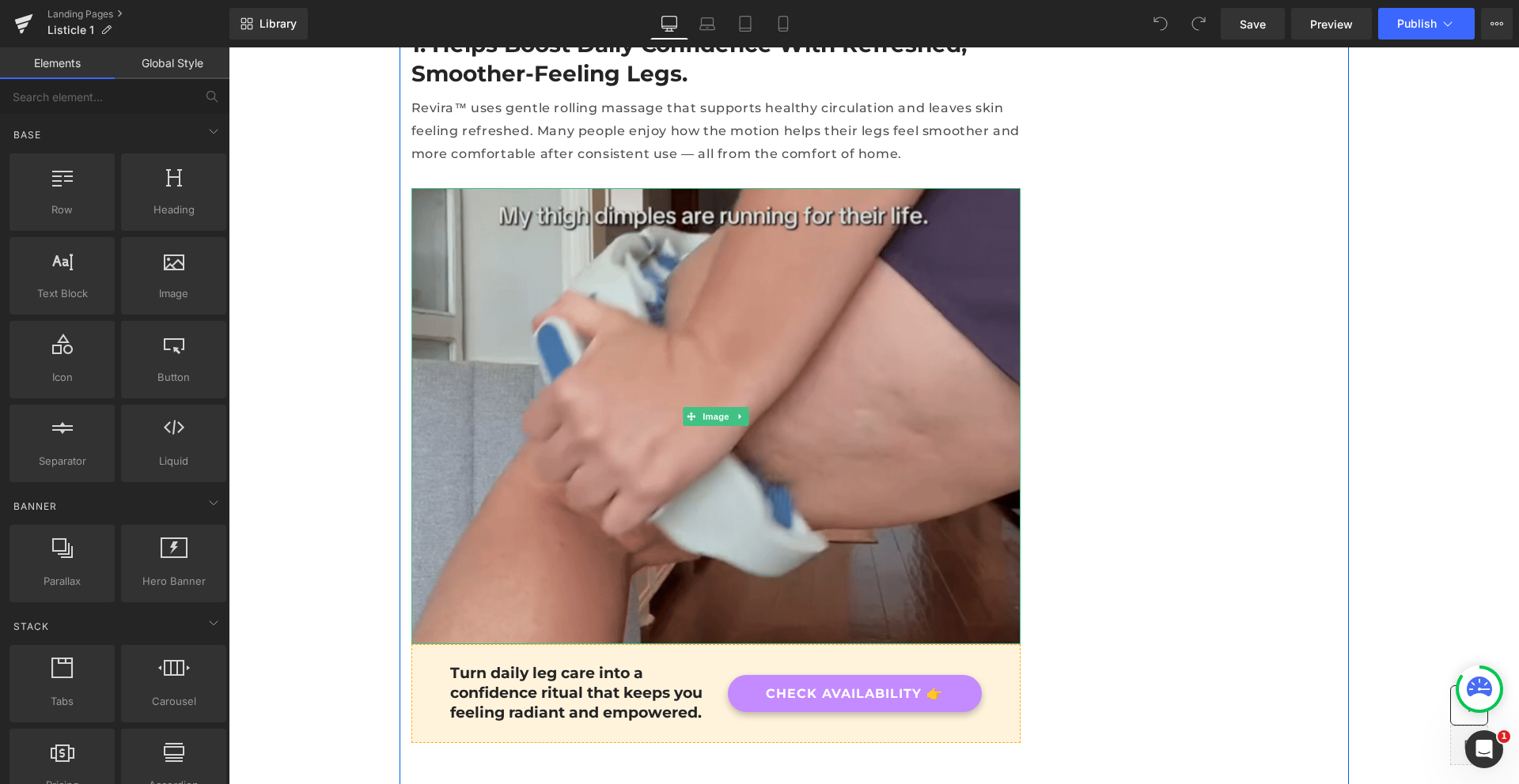
scroll to position [1091, 0]
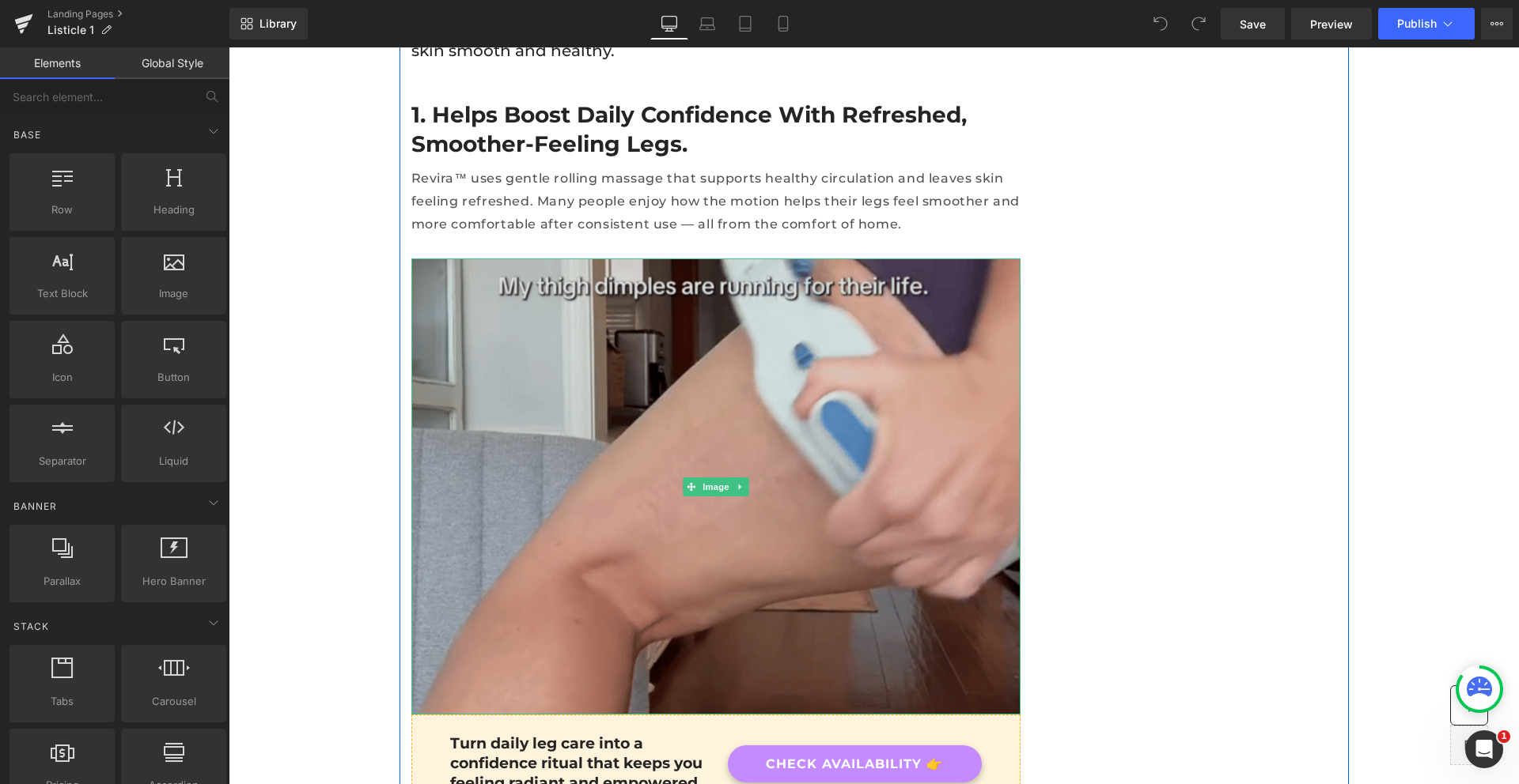
click at [666, 381] on img at bounding box center [715, 486] width 609 height 456
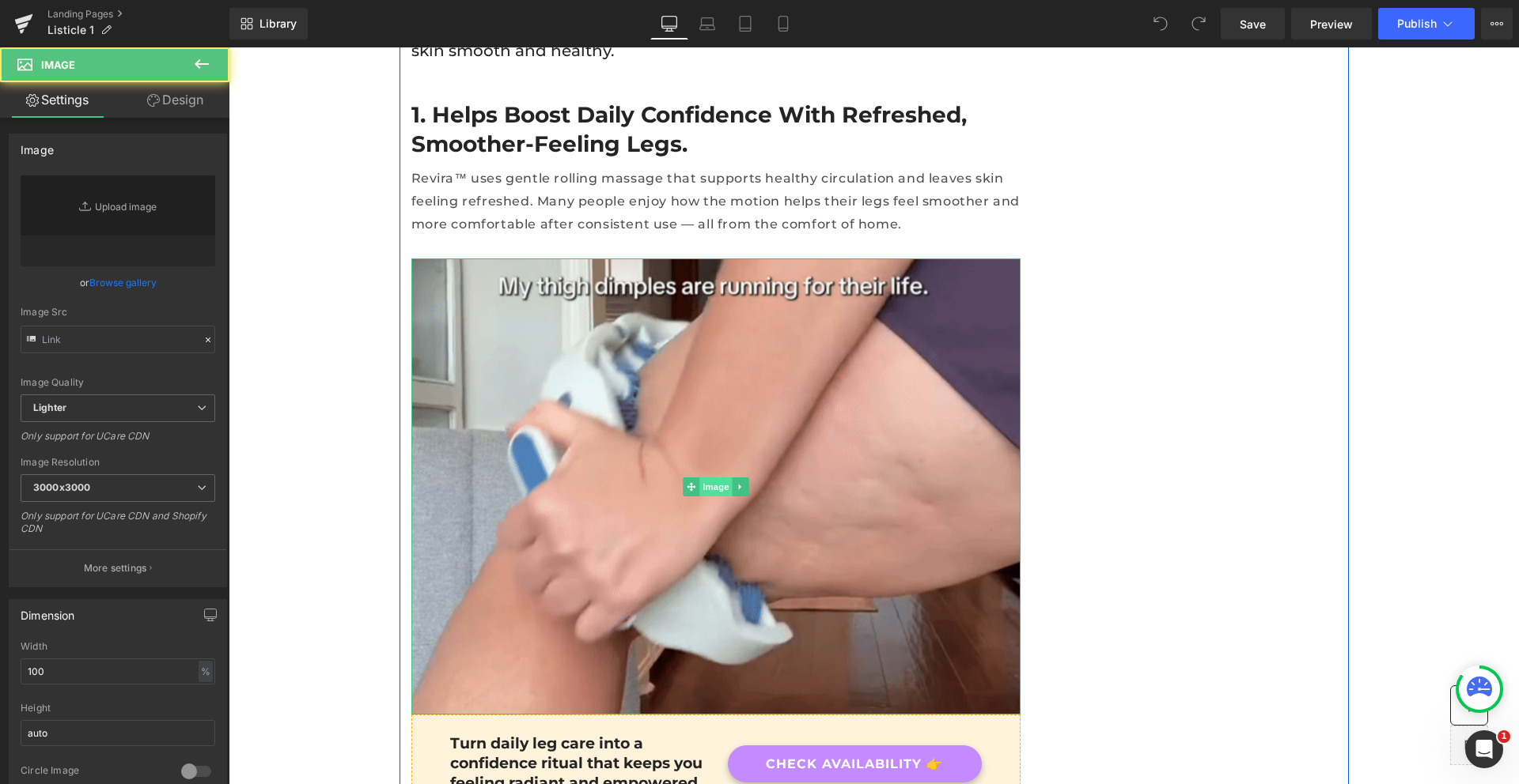
click at [706, 478] on span "Image" at bounding box center [715, 488] width 33 height 19
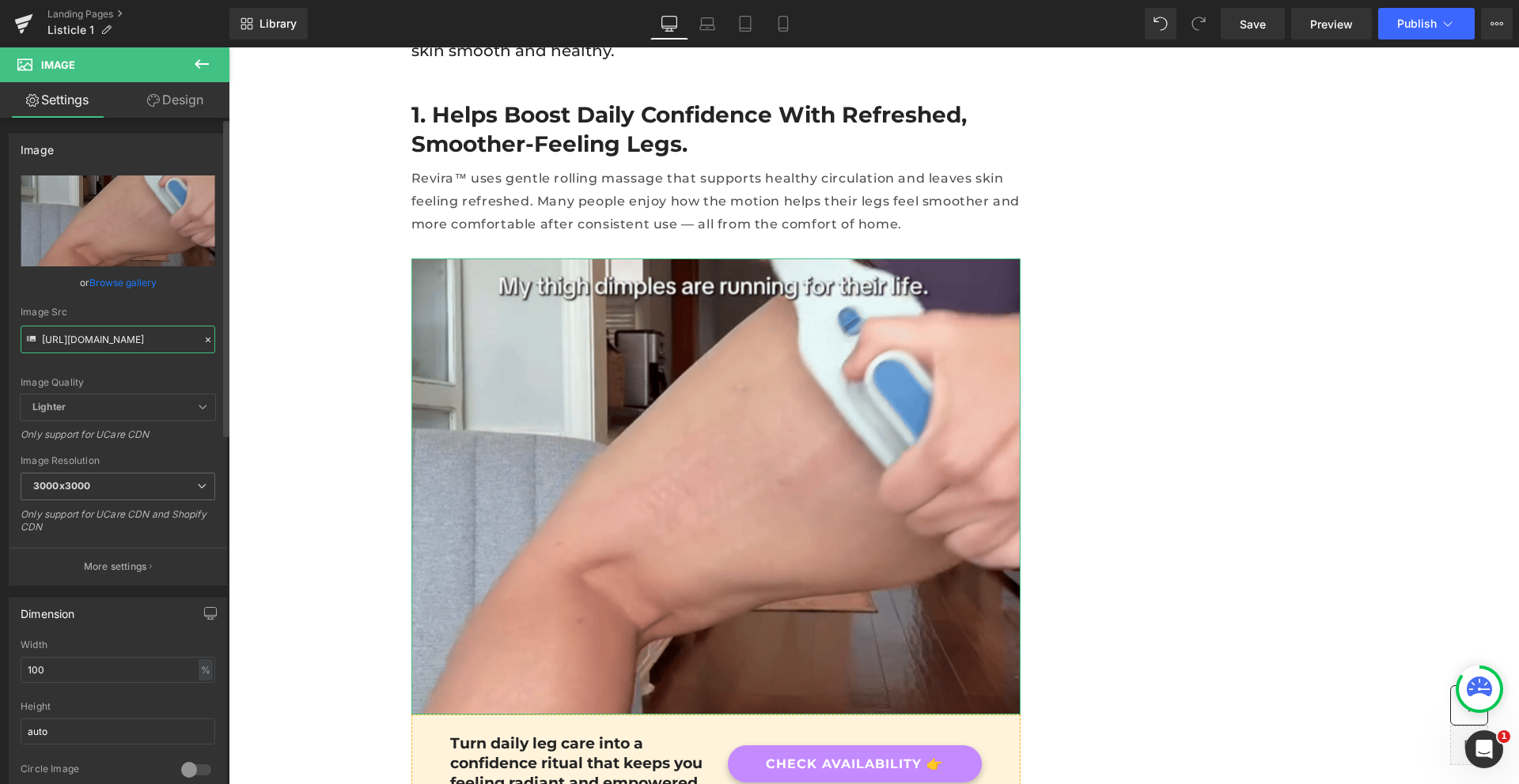
click at [124, 342] on input "https://cdn.shopify.com/s/files/1/0262/1423/6248/files/privacy_gif_2_3000x3000.…" at bounding box center [118, 339] width 194 height 28
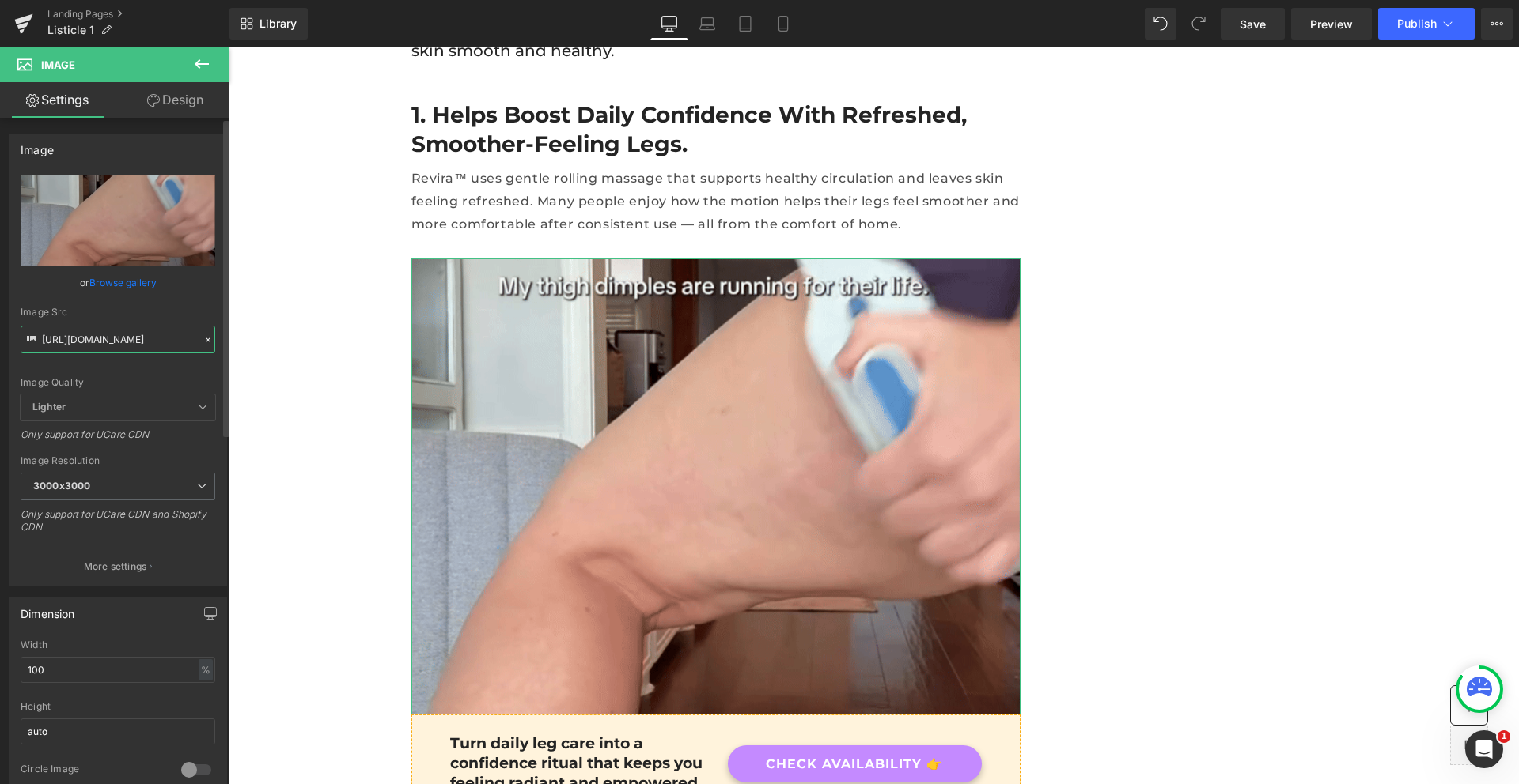
click at [123, 342] on input "https://cdn.shopify.com/s/files/1/0262/1423/6248/files/privacy_gif_2_3000x3000.…" at bounding box center [118, 339] width 194 height 28
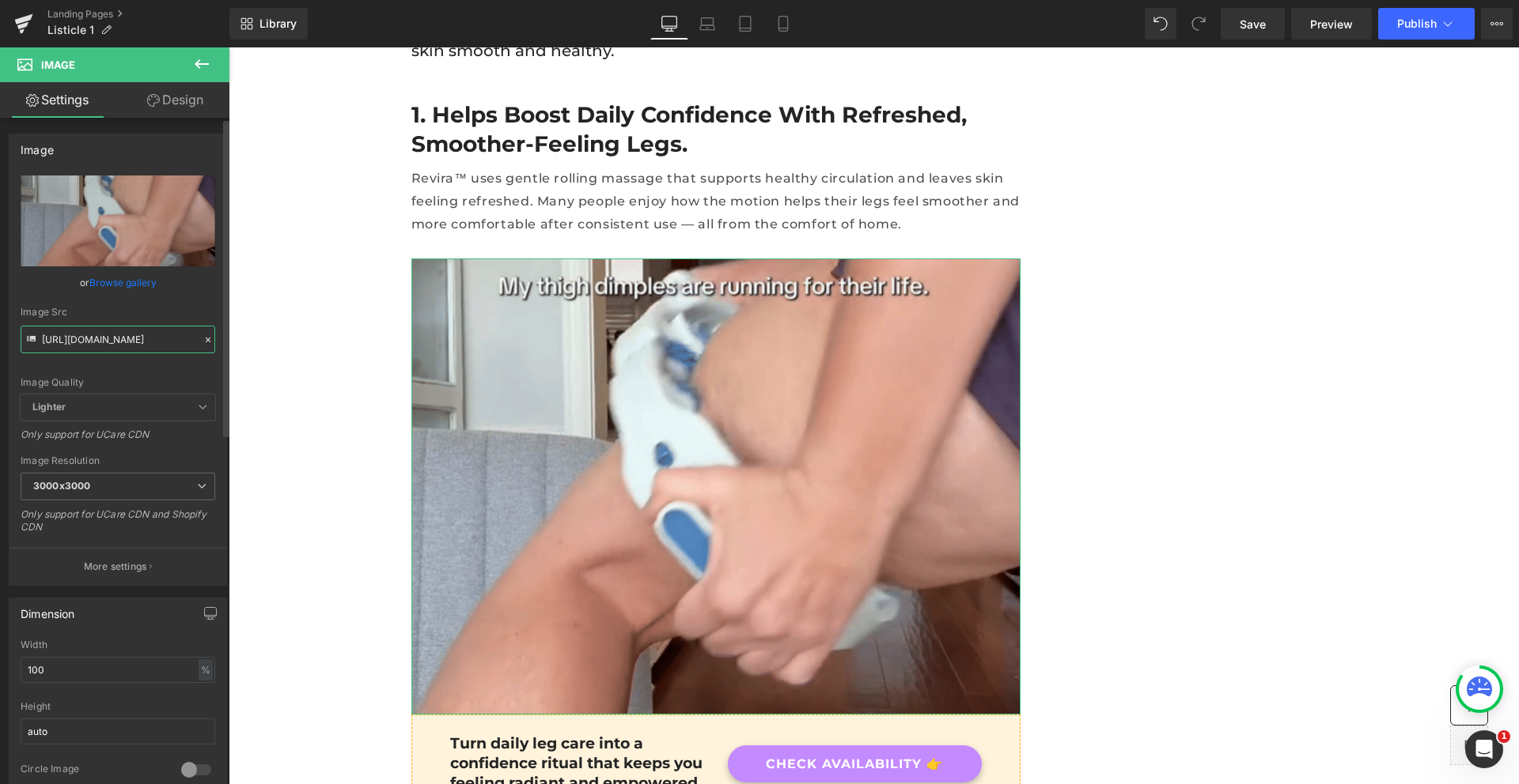
click at [127, 340] on input "https://cdn.shopify.com/s/files/1/0262/1423/6248/files/privacy_gif_2_3000x3000.…" at bounding box center [118, 339] width 194 height 28
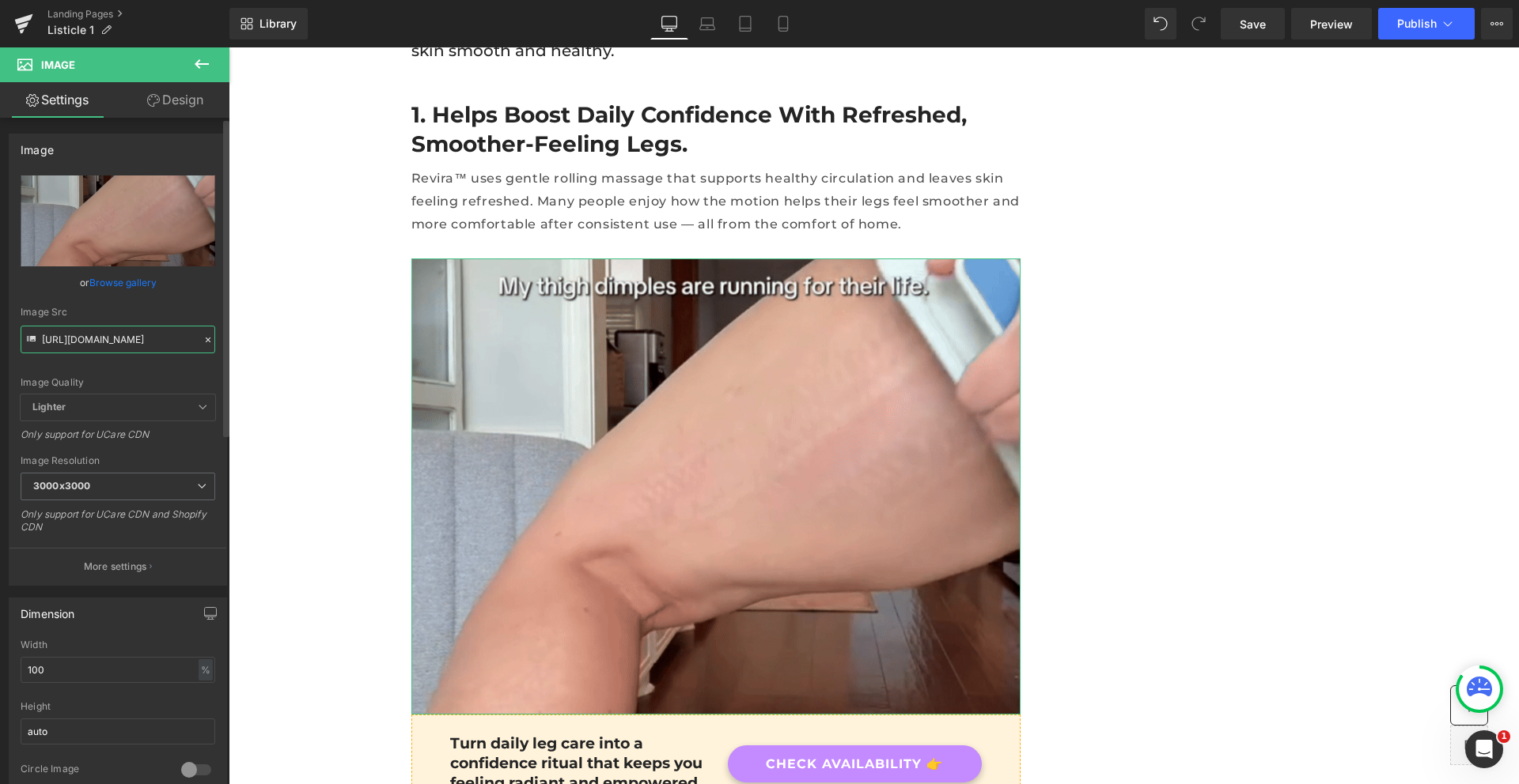
click at [127, 340] on input "https://cdn.shopify.com/s/files/1/0262/1423/6248/files/privacy_gif_2_3000x3000.…" at bounding box center [118, 339] width 194 height 28
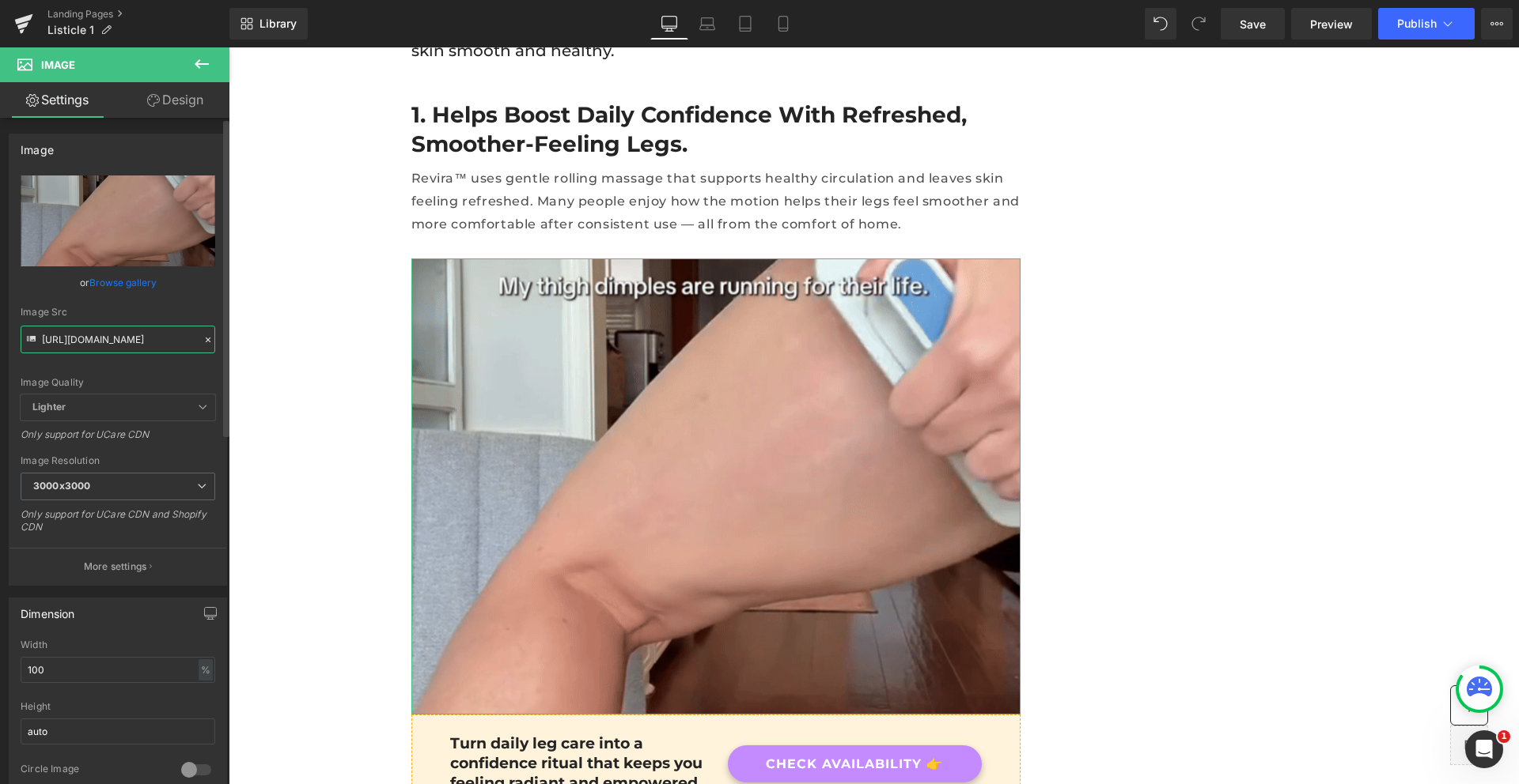
click at [127, 340] on input "https://cdn.shopify.com/s/files/1/0262/1423/6248/files/privacy_gif_2_3000x3000.…" at bounding box center [118, 339] width 194 height 28
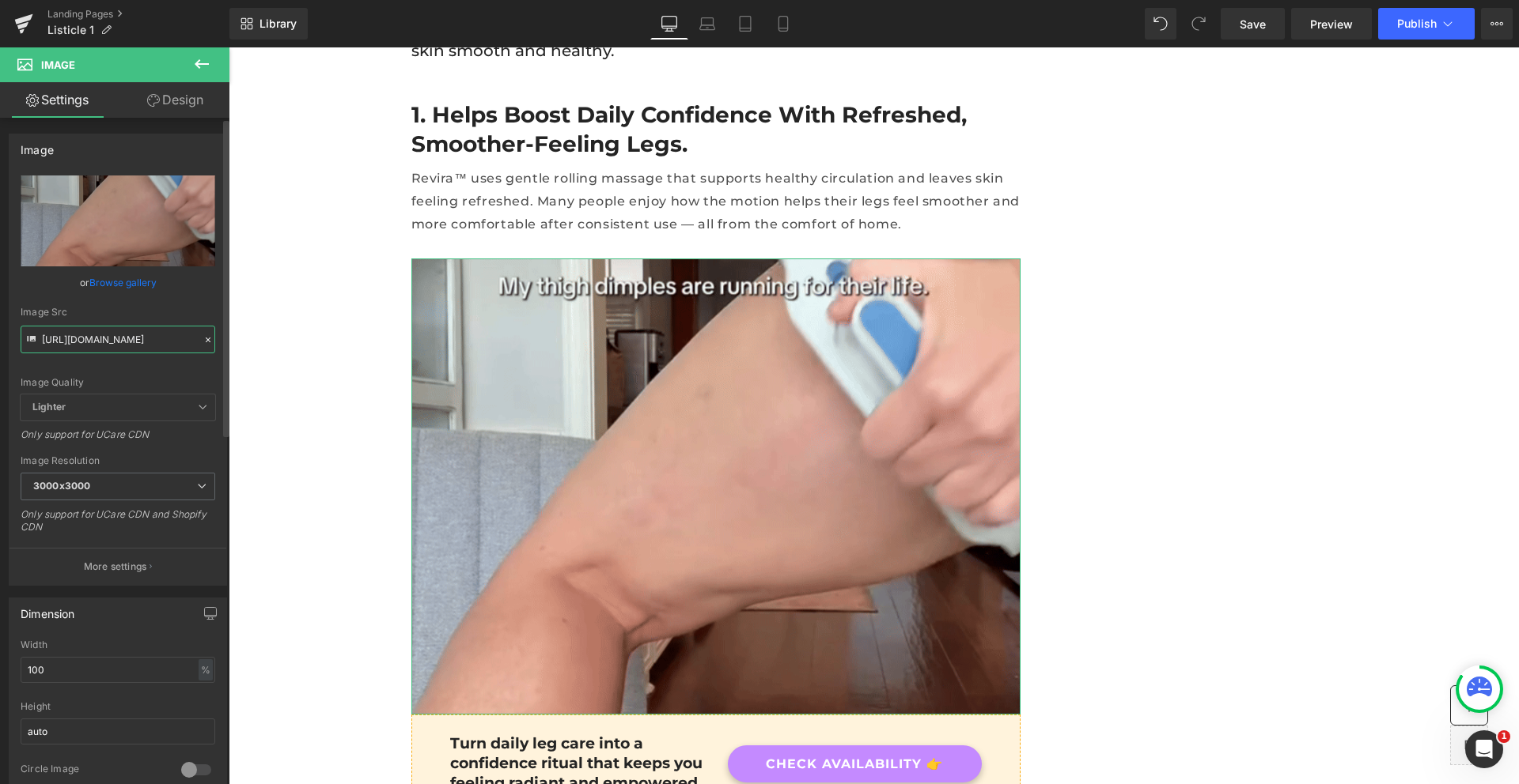
paste input "0816.gif?v=1755532551"
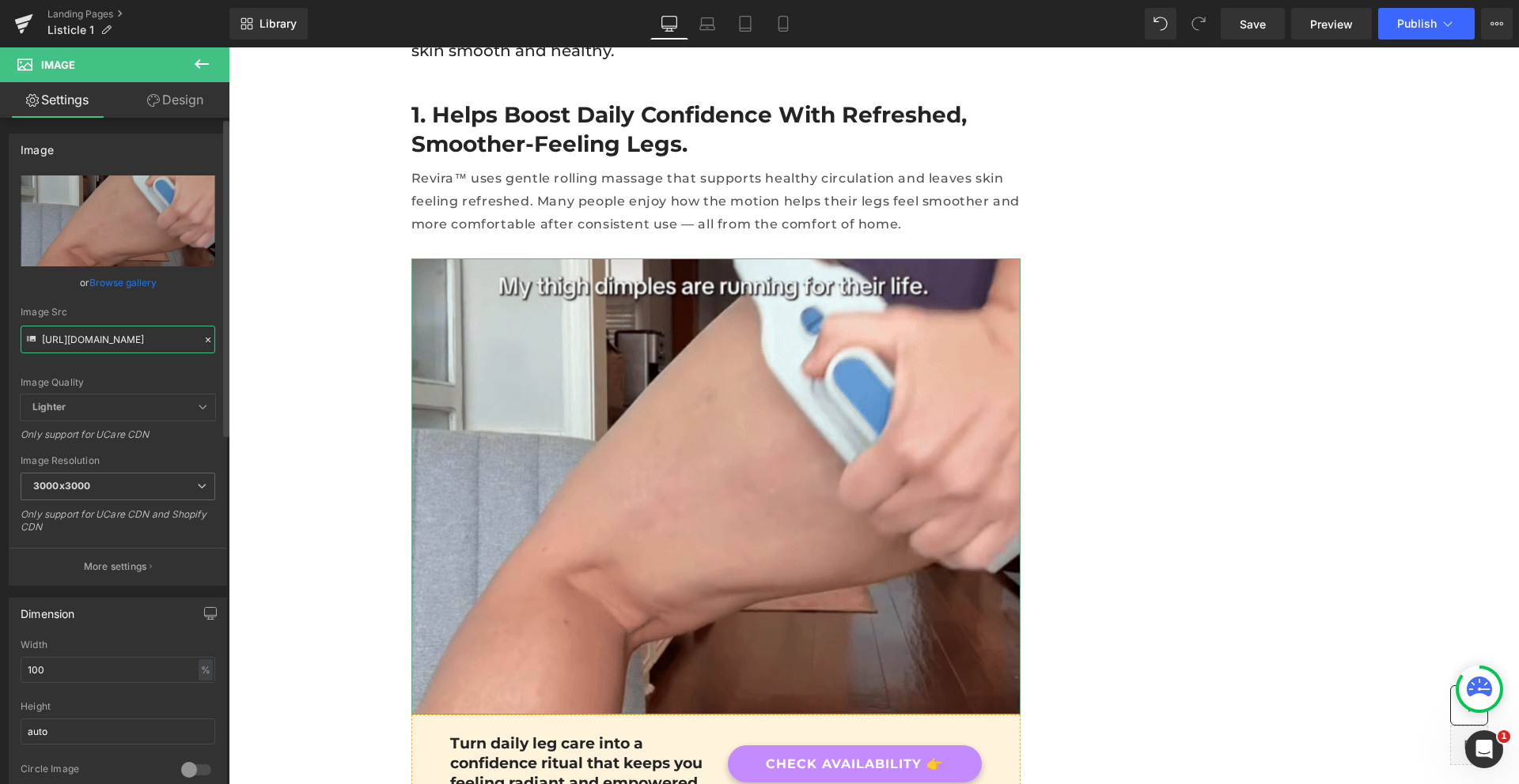
scroll to position [0, 209]
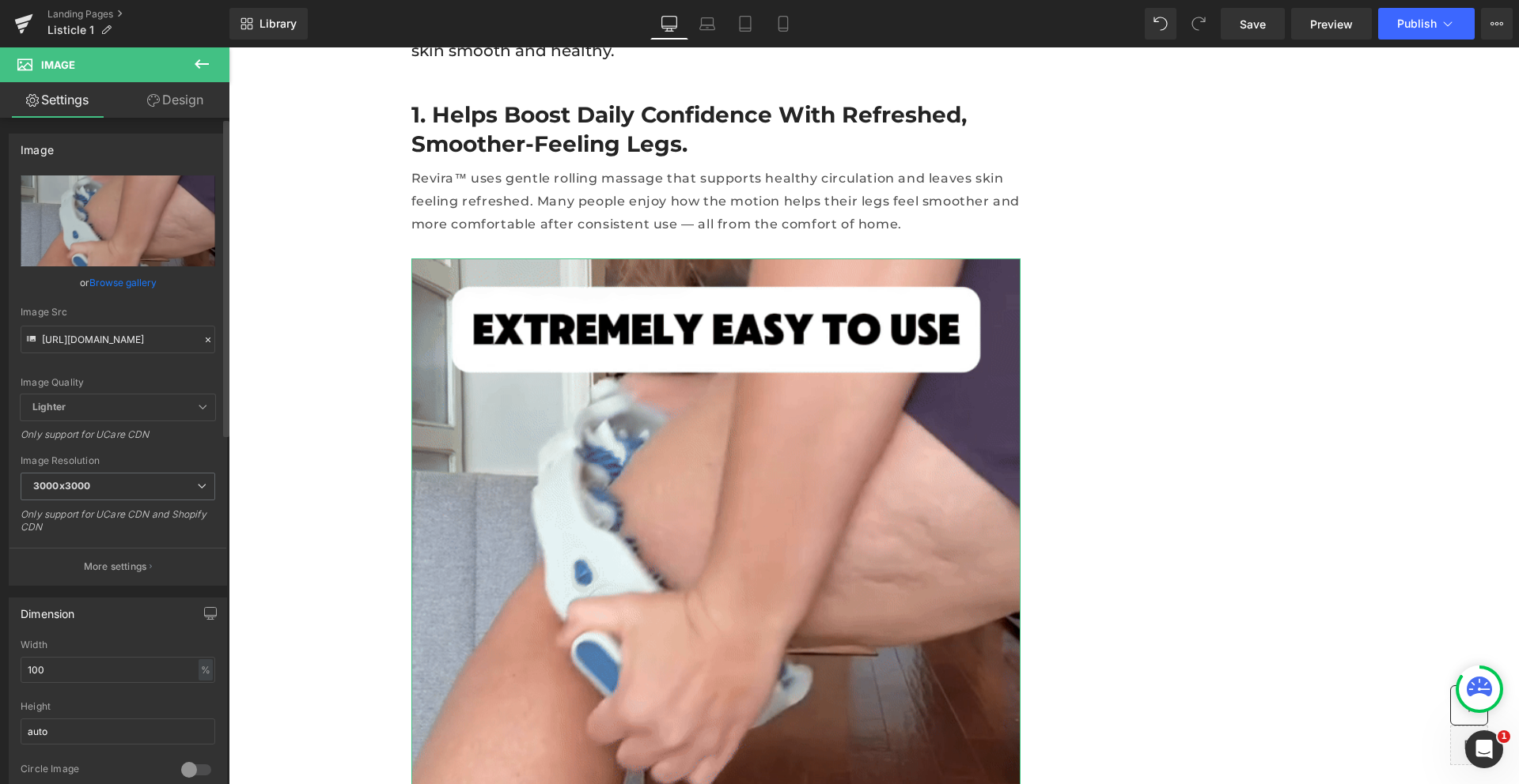
click at [191, 366] on div "Image Quality Lighter Lightest Lighter Lighter Lightest Only support for UCare …" at bounding box center [118, 285] width 194 height 219
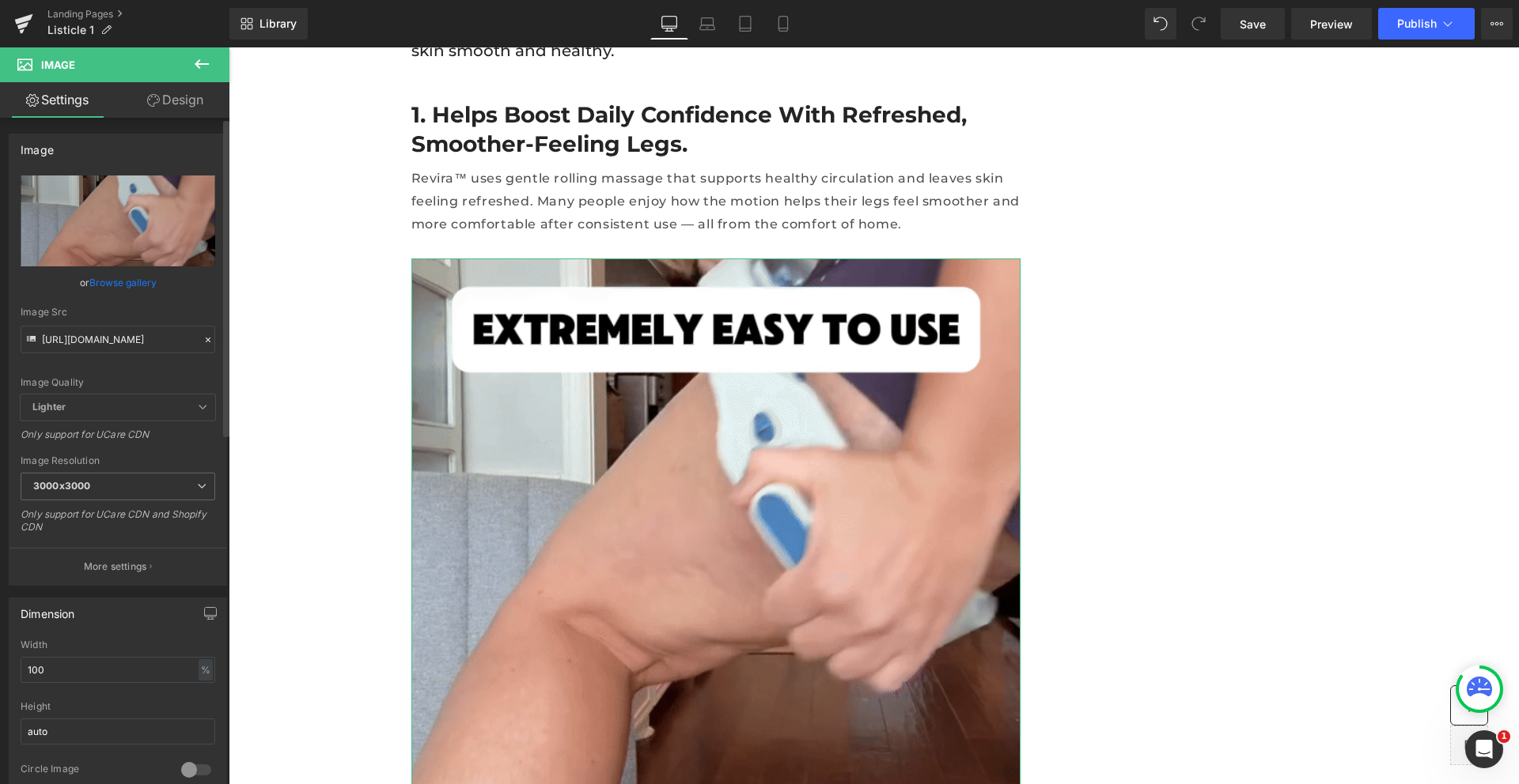
scroll to position [0, 0]
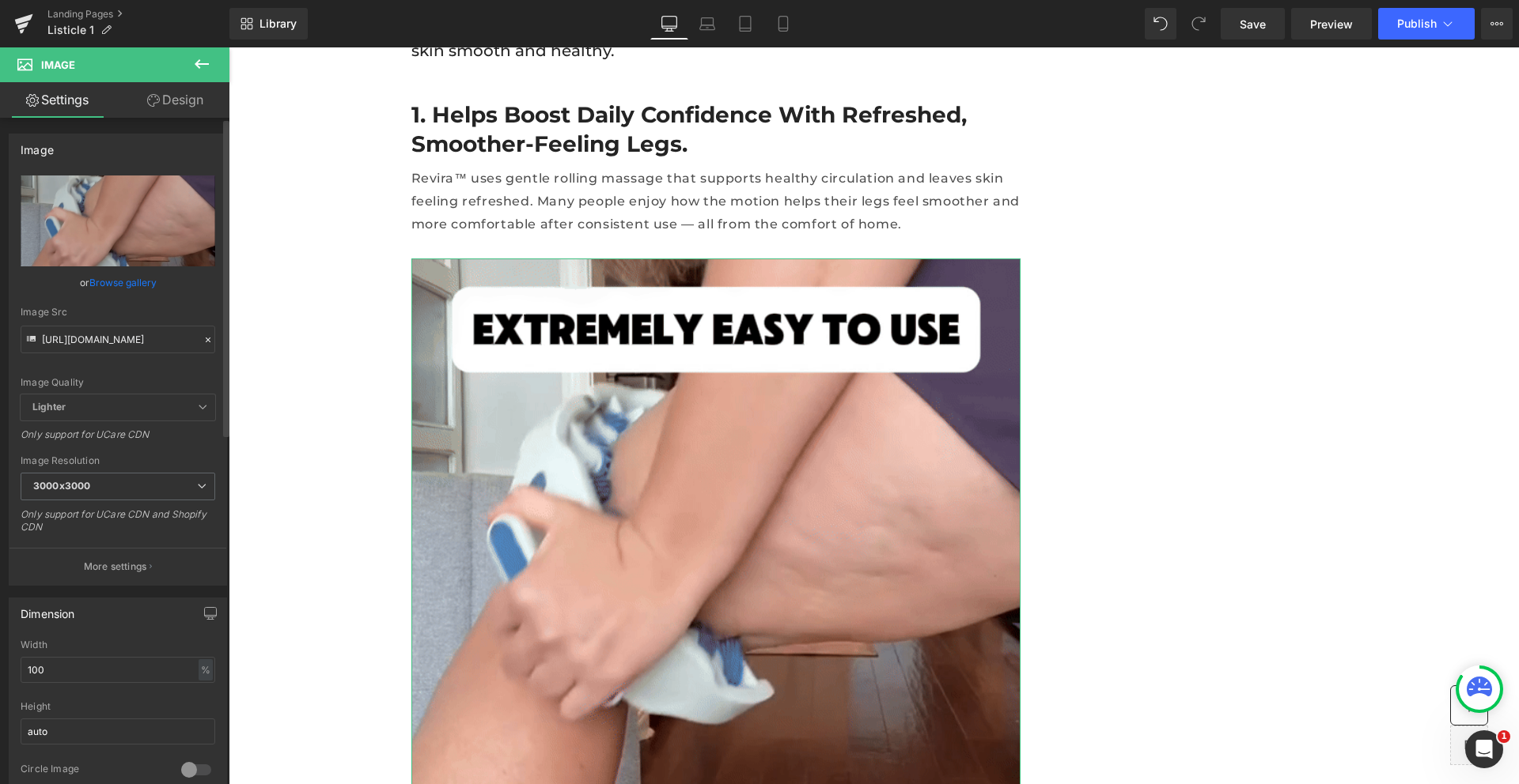
type input "https://cdn.shopify.com/s/files/1/0262/1423/6248/files/0816_3000x3000.gif?v=175…"
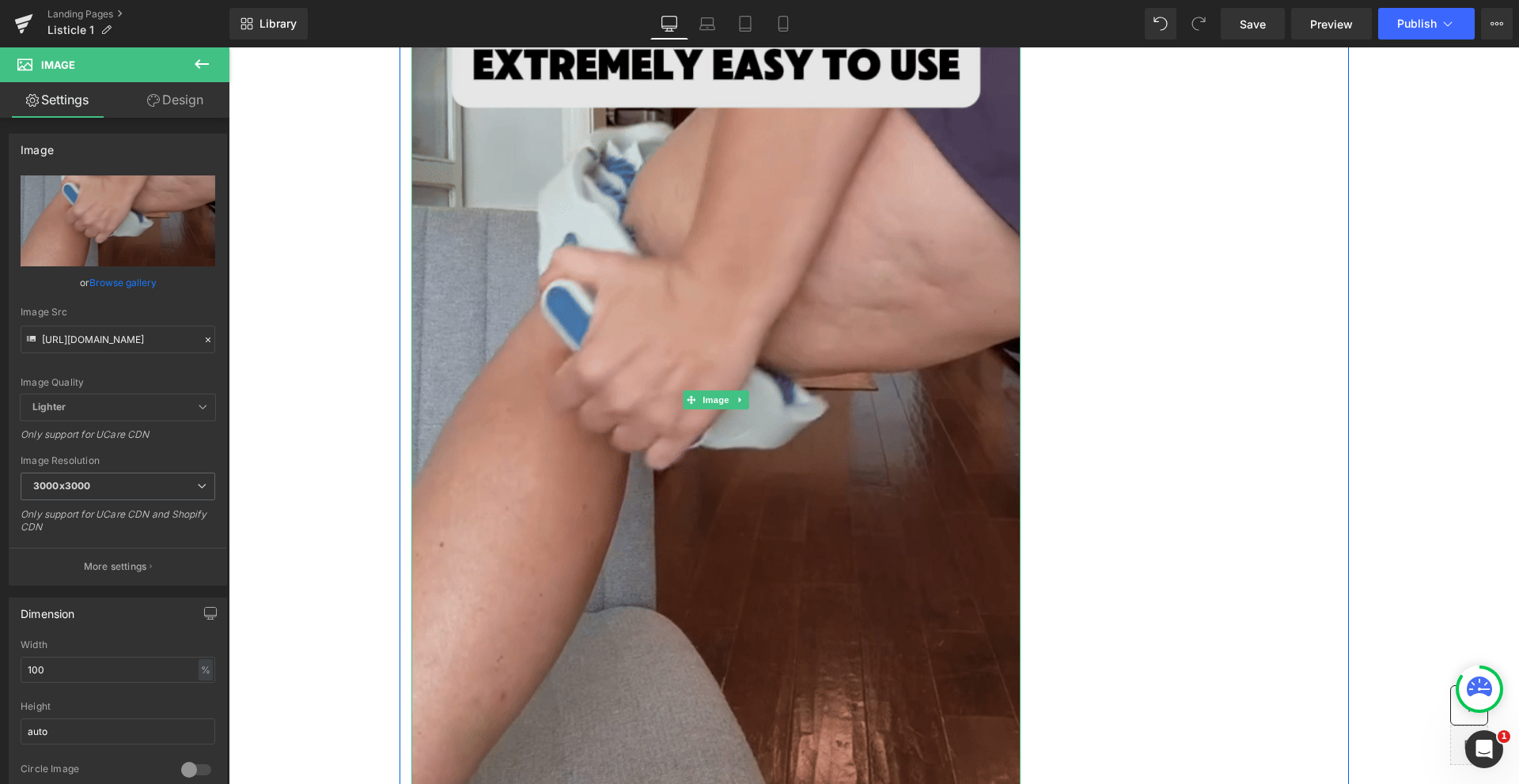
scroll to position [1189, 0]
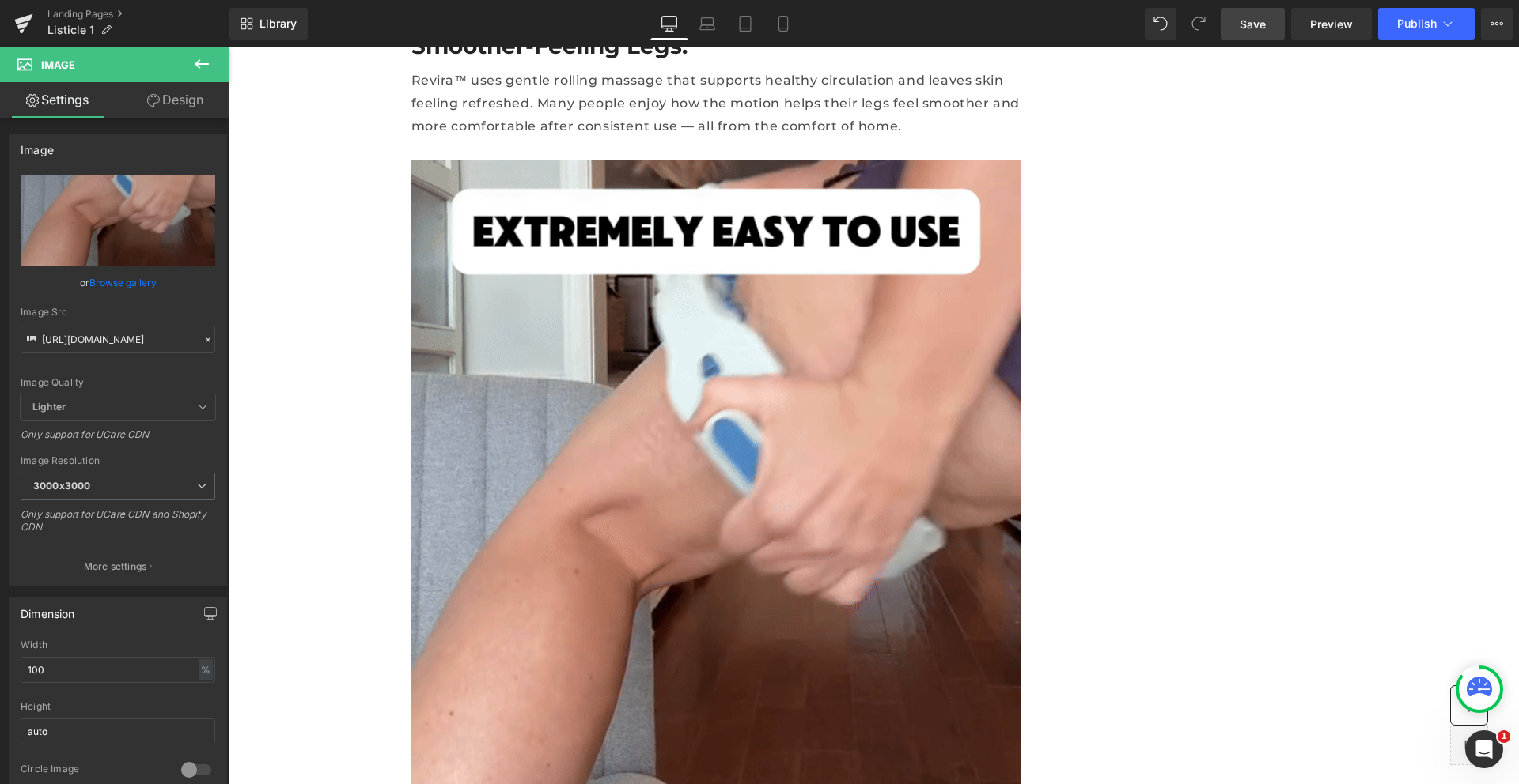
click at [1264, 27] on span "Save" at bounding box center [1252, 24] width 26 height 16
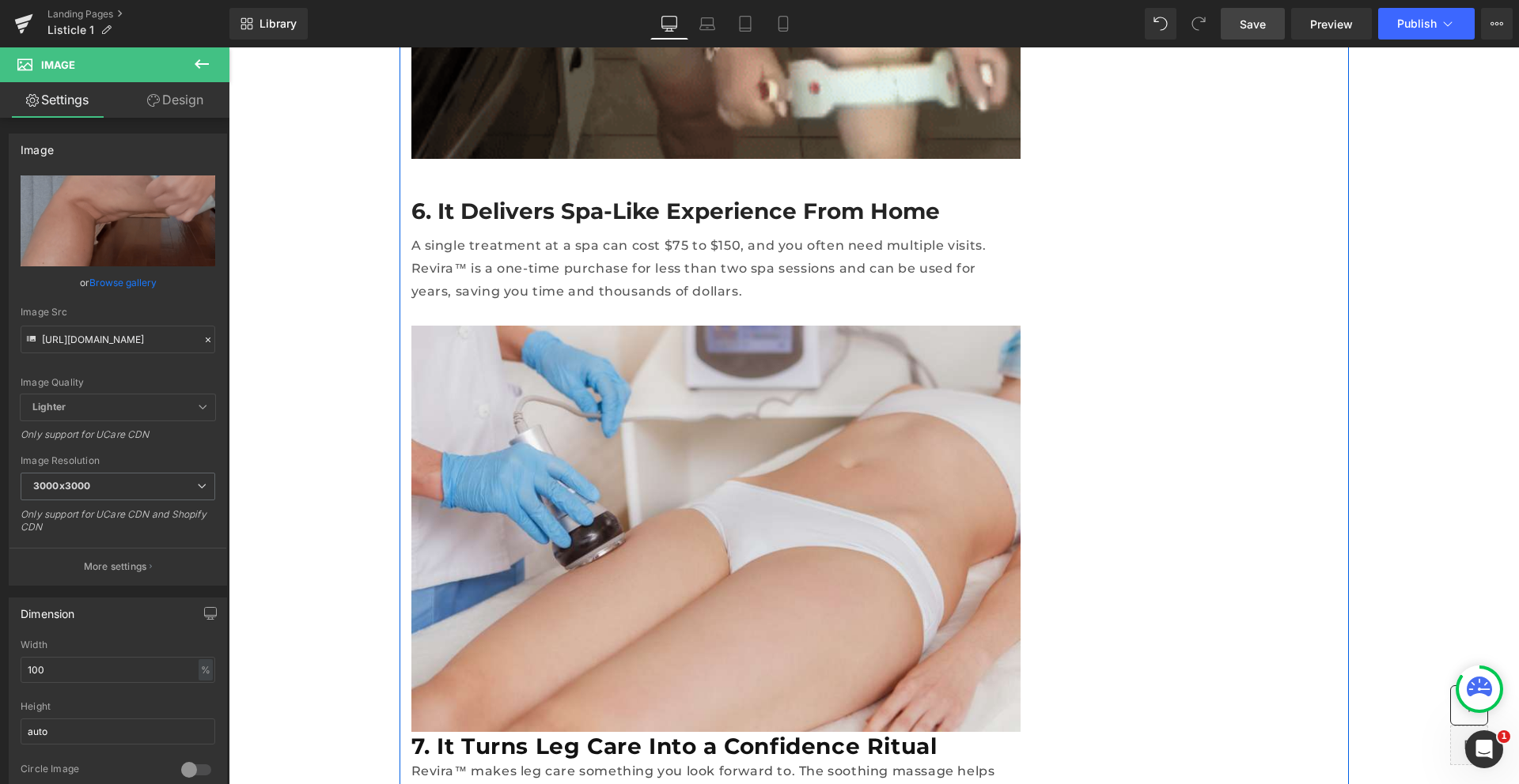
scroll to position [5549, 0]
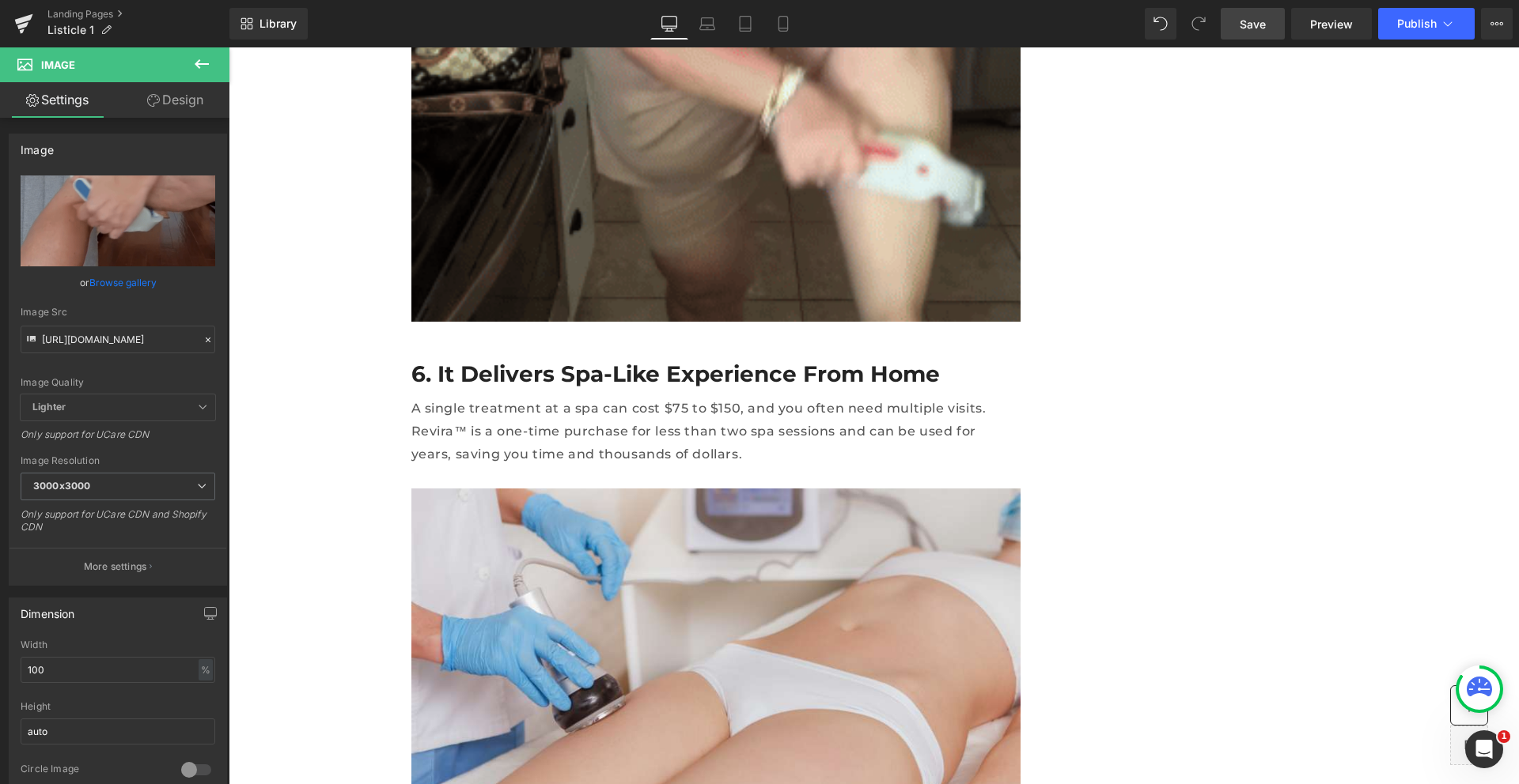
click at [1245, 33] on link "Save" at bounding box center [1252, 23] width 64 height 32
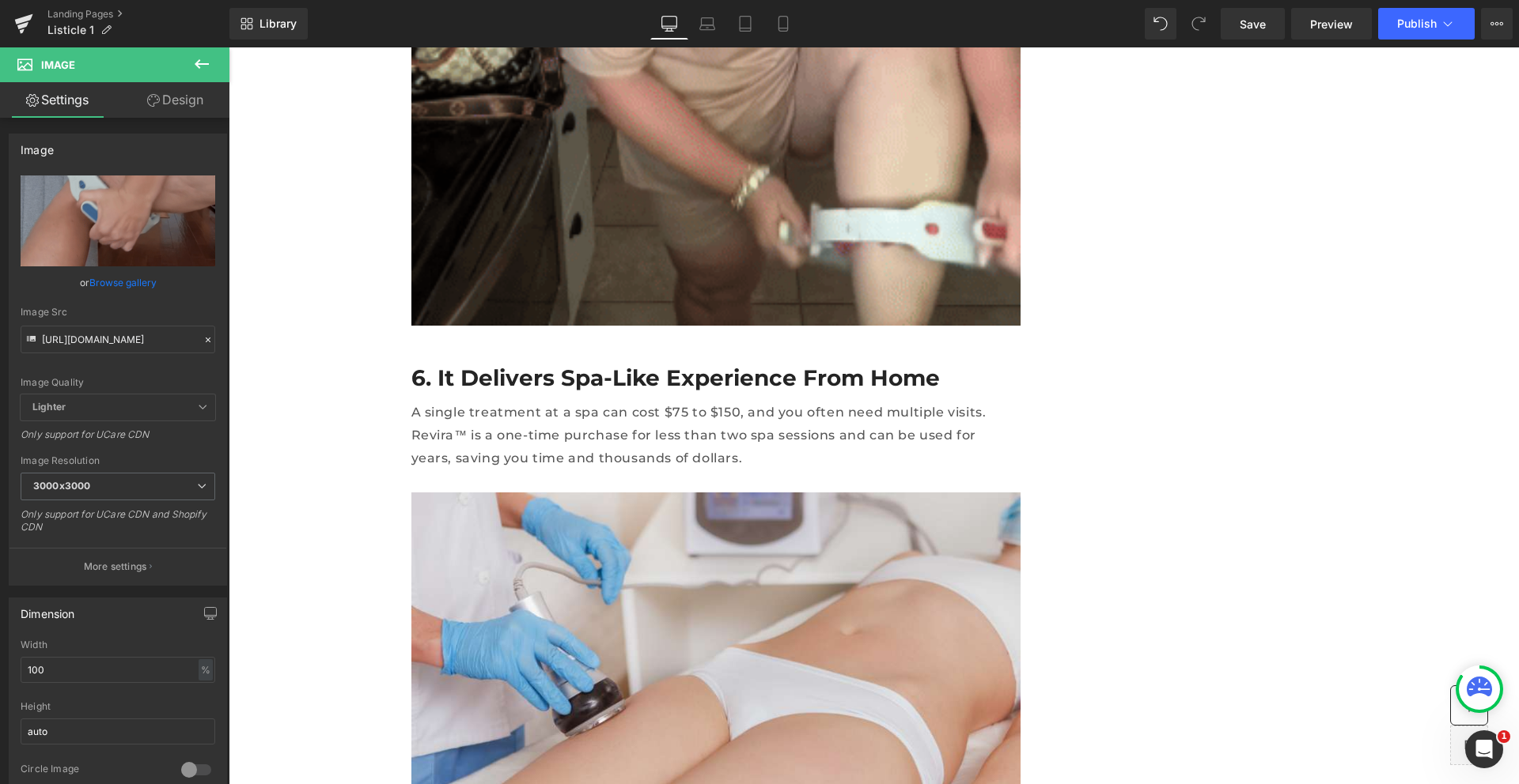
scroll to position [2421, 0]
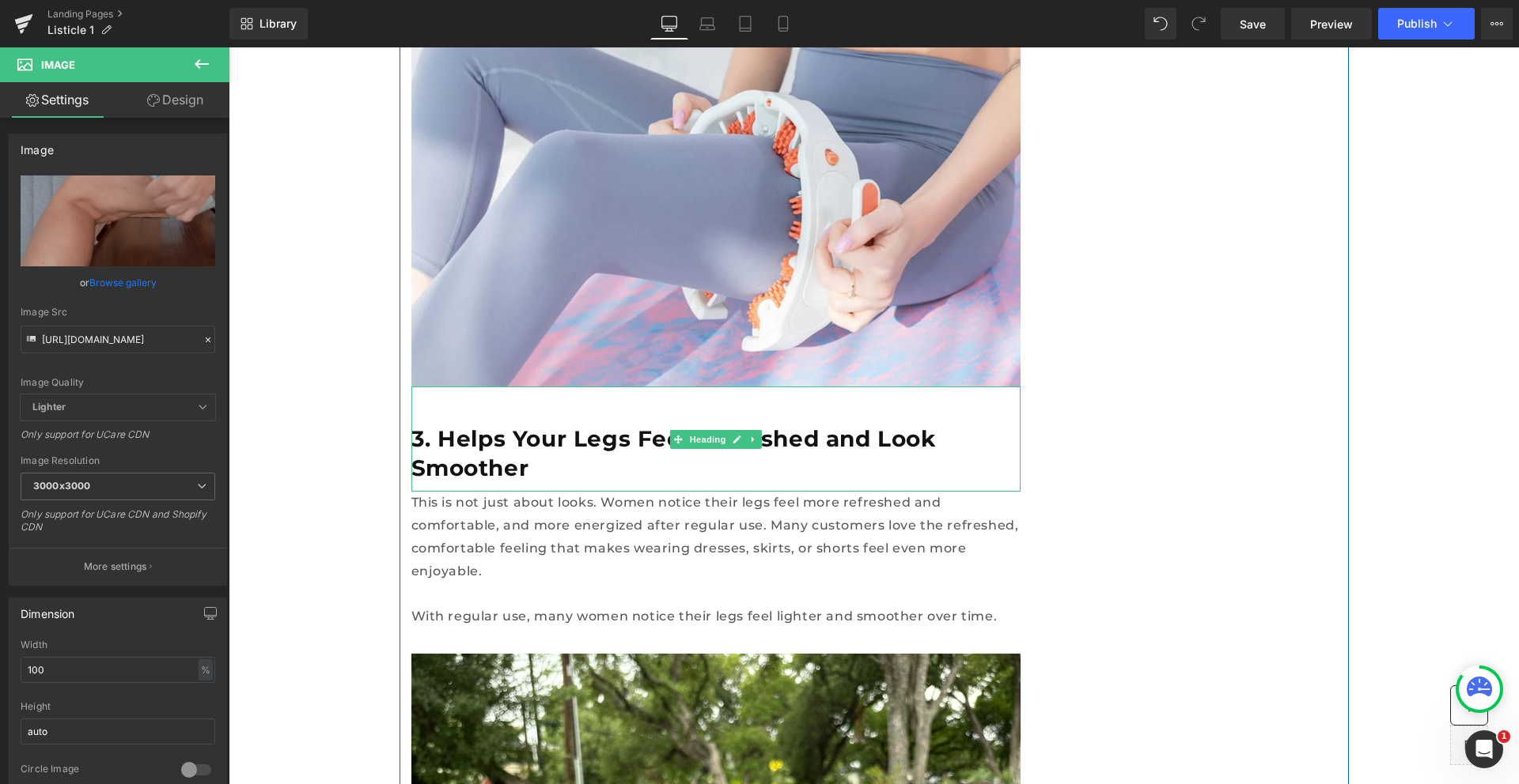
click at [843, 425] on h2 "3. Helps Your Legs Feel Refreshed and Look Smoother" at bounding box center [715, 453] width 609 height 57
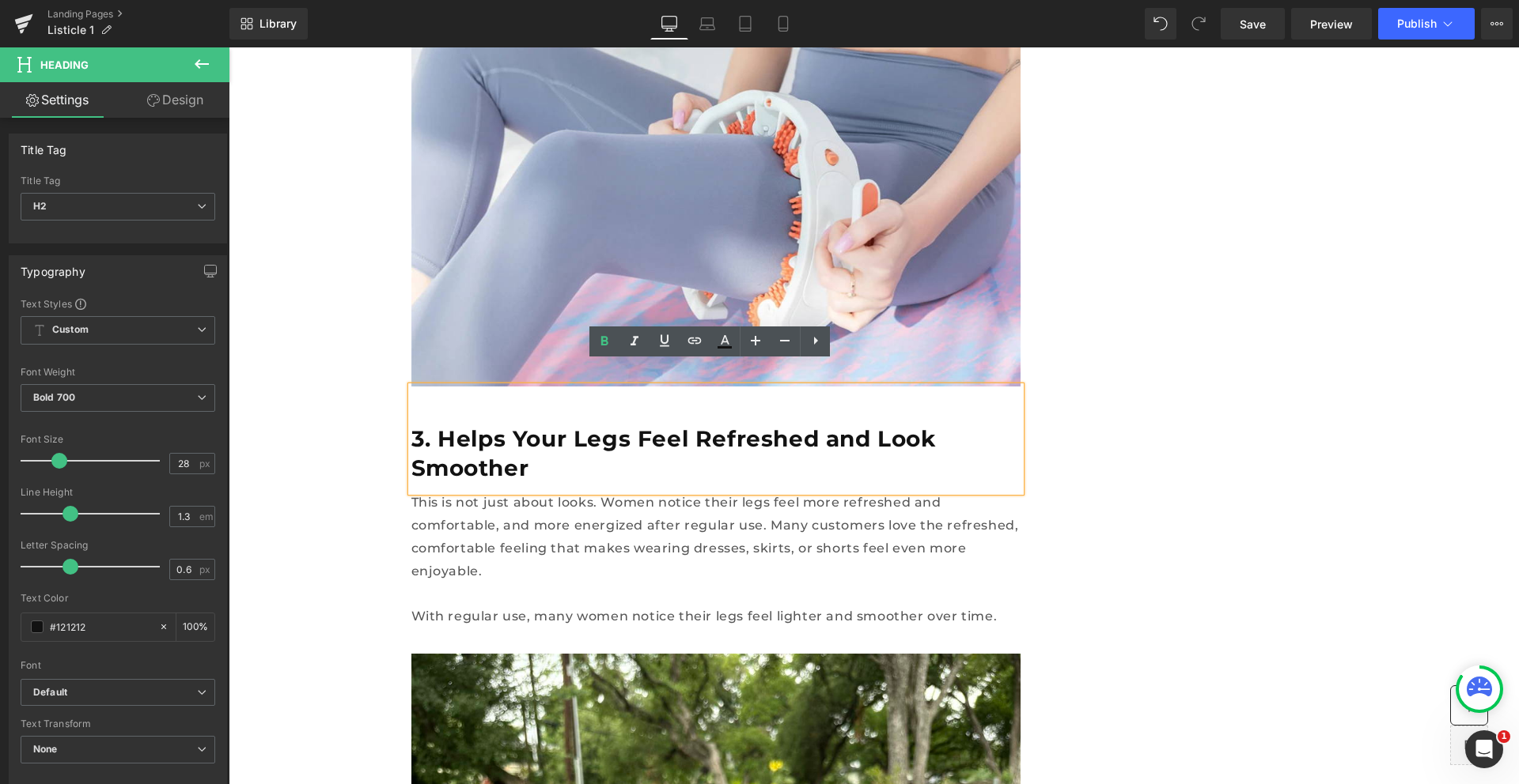
click at [829, 425] on h2 "3. Helps Your Legs Feel Refreshed and Look Smoother" at bounding box center [715, 453] width 609 height 57
drag, startPoint x: 791, startPoint y: 417, endPoint x: 1005, endPoint y: 418, distance: 214.0
click at [1005, 425] on h2 "3. Helps Your Legs Feel Refreshed and Look Smoother" at bounding box center [715, 453] width 609 height 57
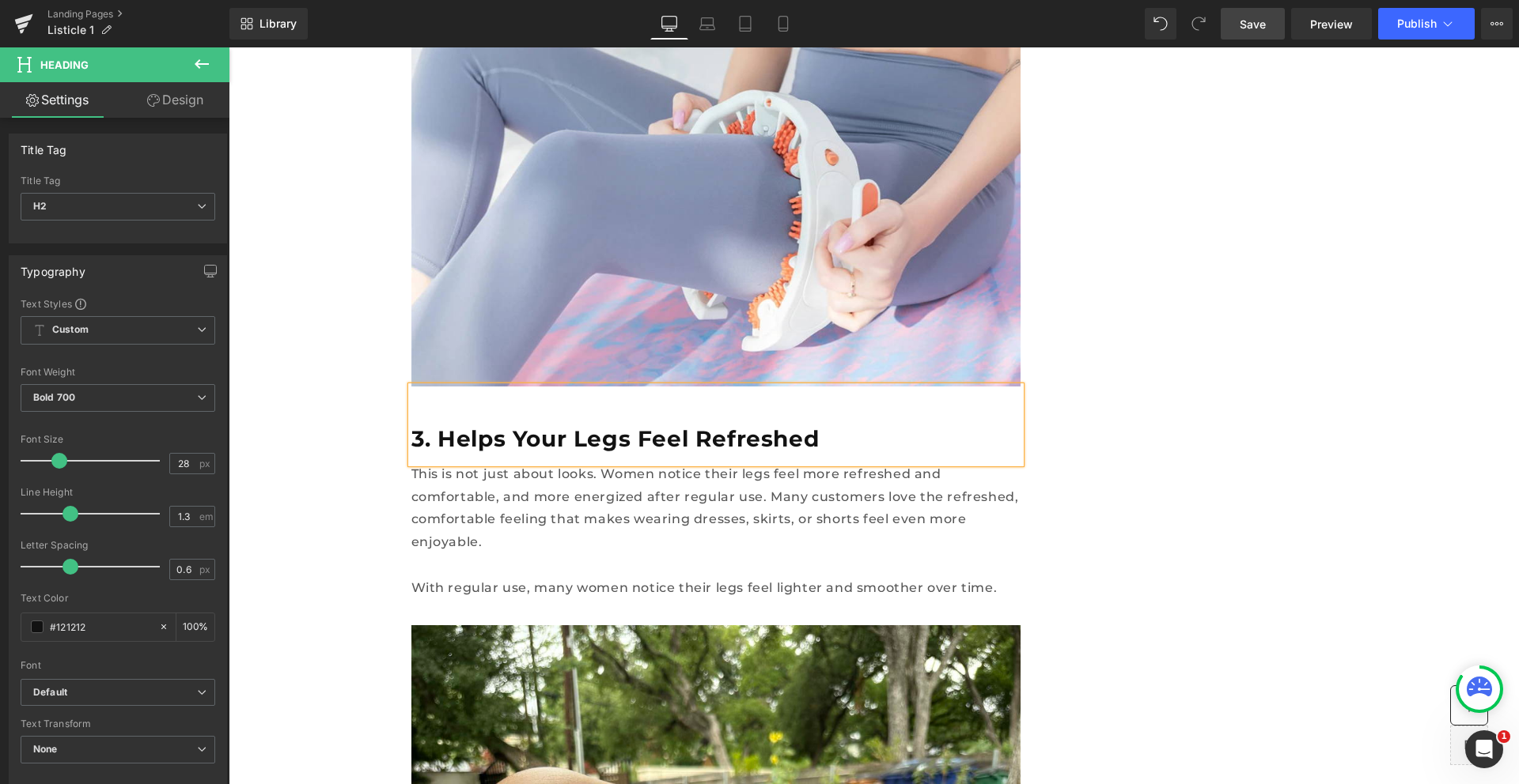
click at [1266, 34] on link "Save" at bounding box center [1252, 23] width 64 height 32
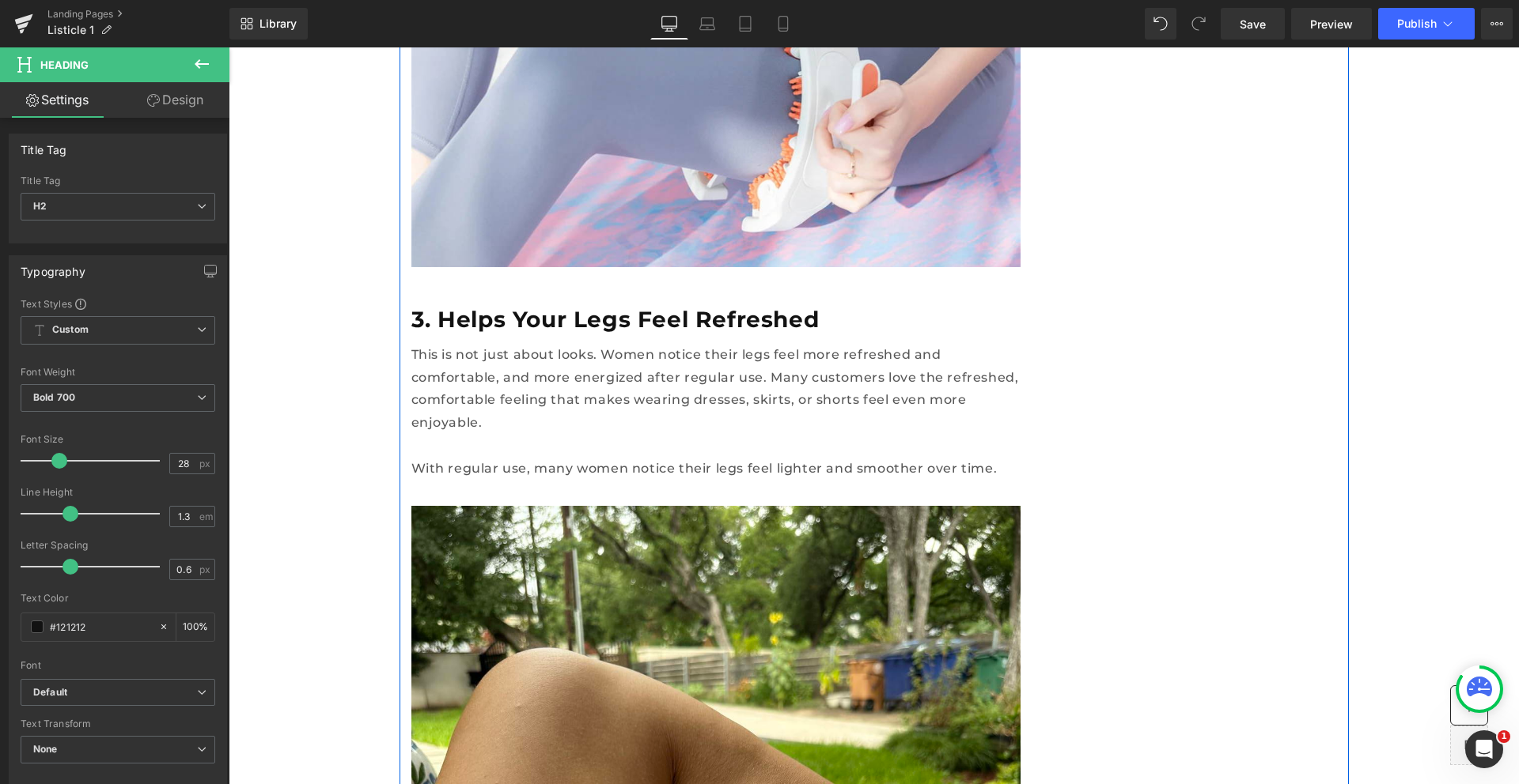
scroll to position [2617, 0]
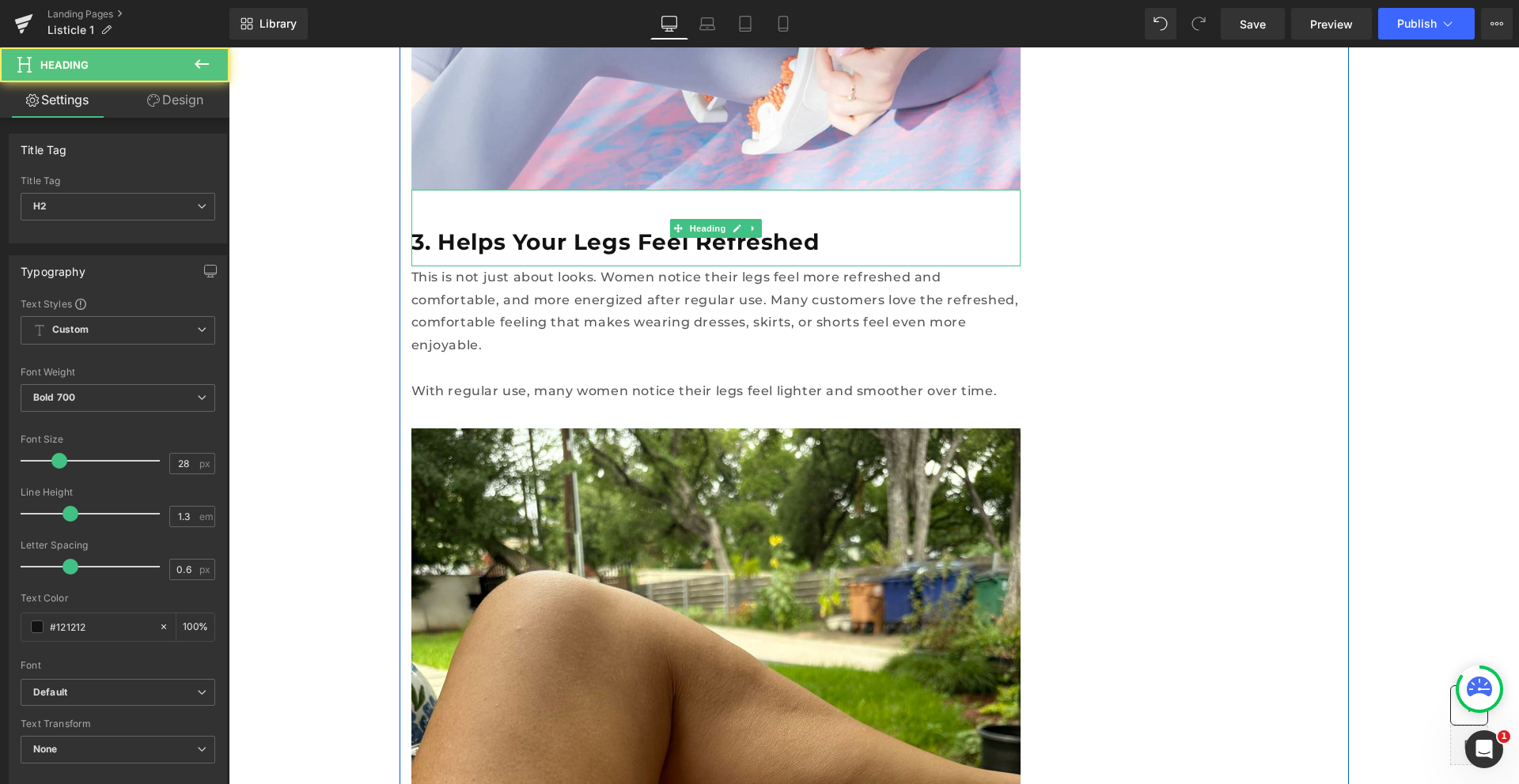
click at [613, 228] on h2 "3. Helps Your Legs Feel Refreshed" at bounding box center [715, 242] width 609 height 29
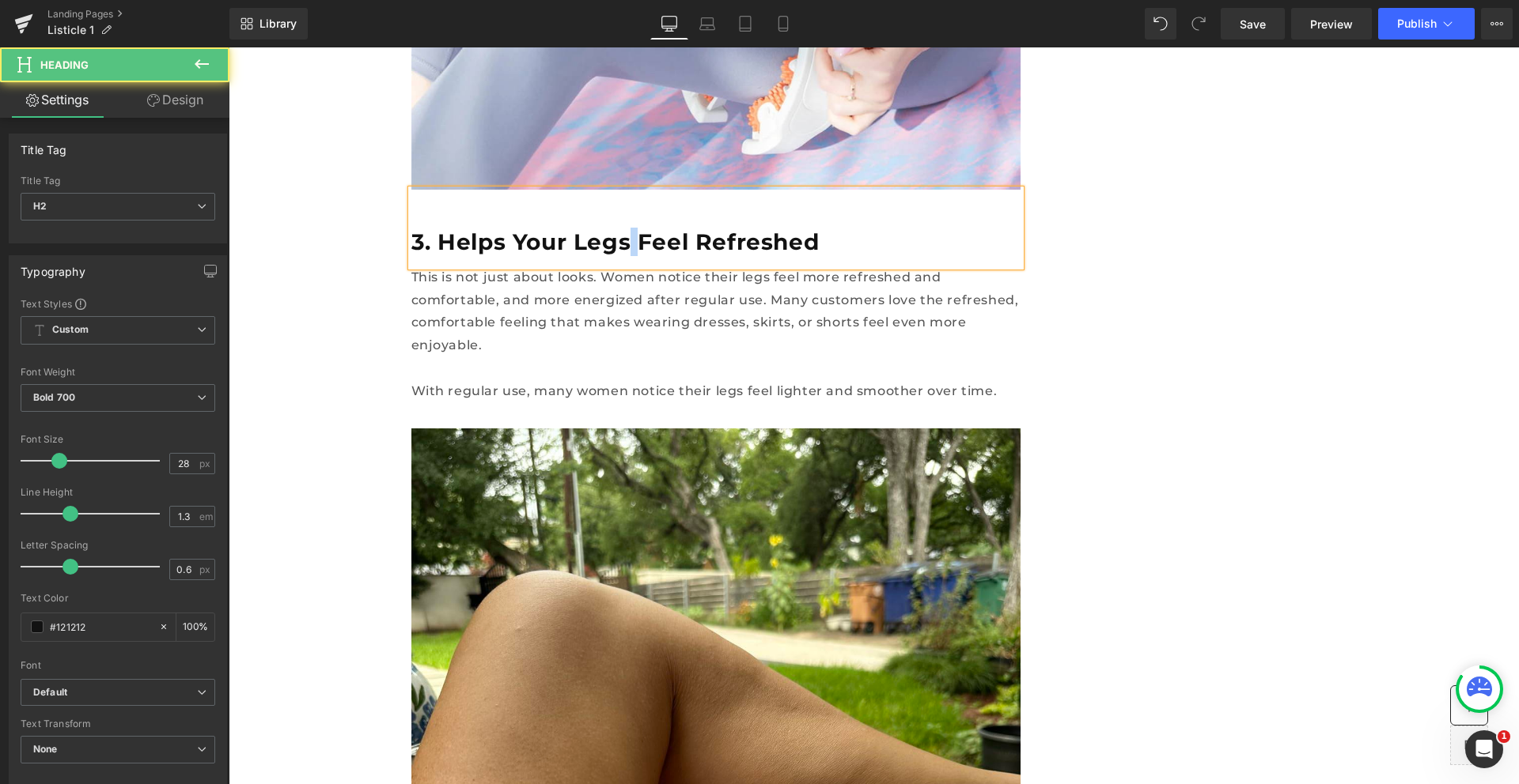
click at [613, 228] on h2 "3. Helps Your Legs Feel Refreshed" at bounding box center [715, 242] width 609 height 29
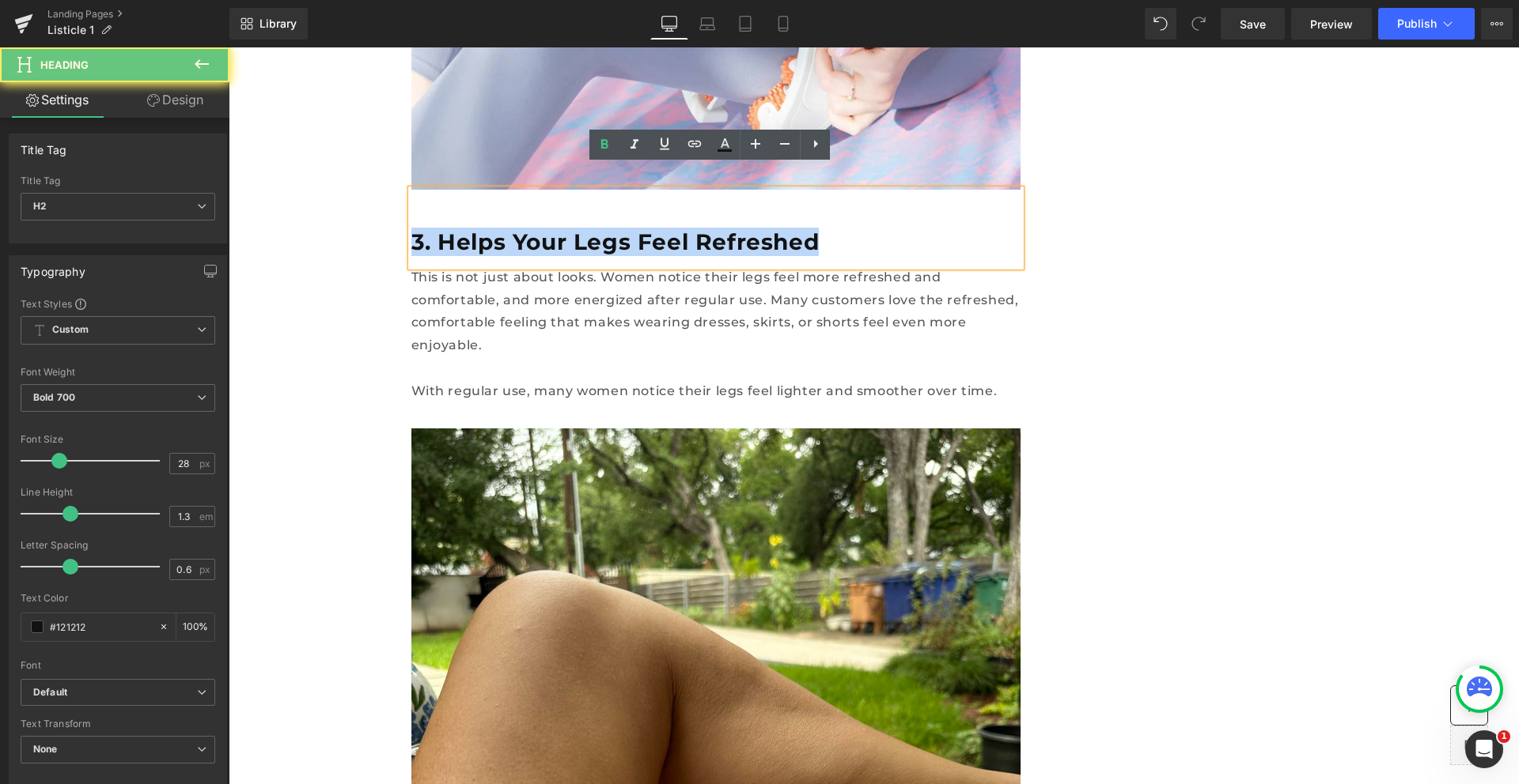
click at [613, 228] on h2 "3. Helps Your Legs Feel Refreshed" at bounding box center [715, 242] width 609 height 29
copy h2 "3. Helps Your Legs Feel Refreshed"
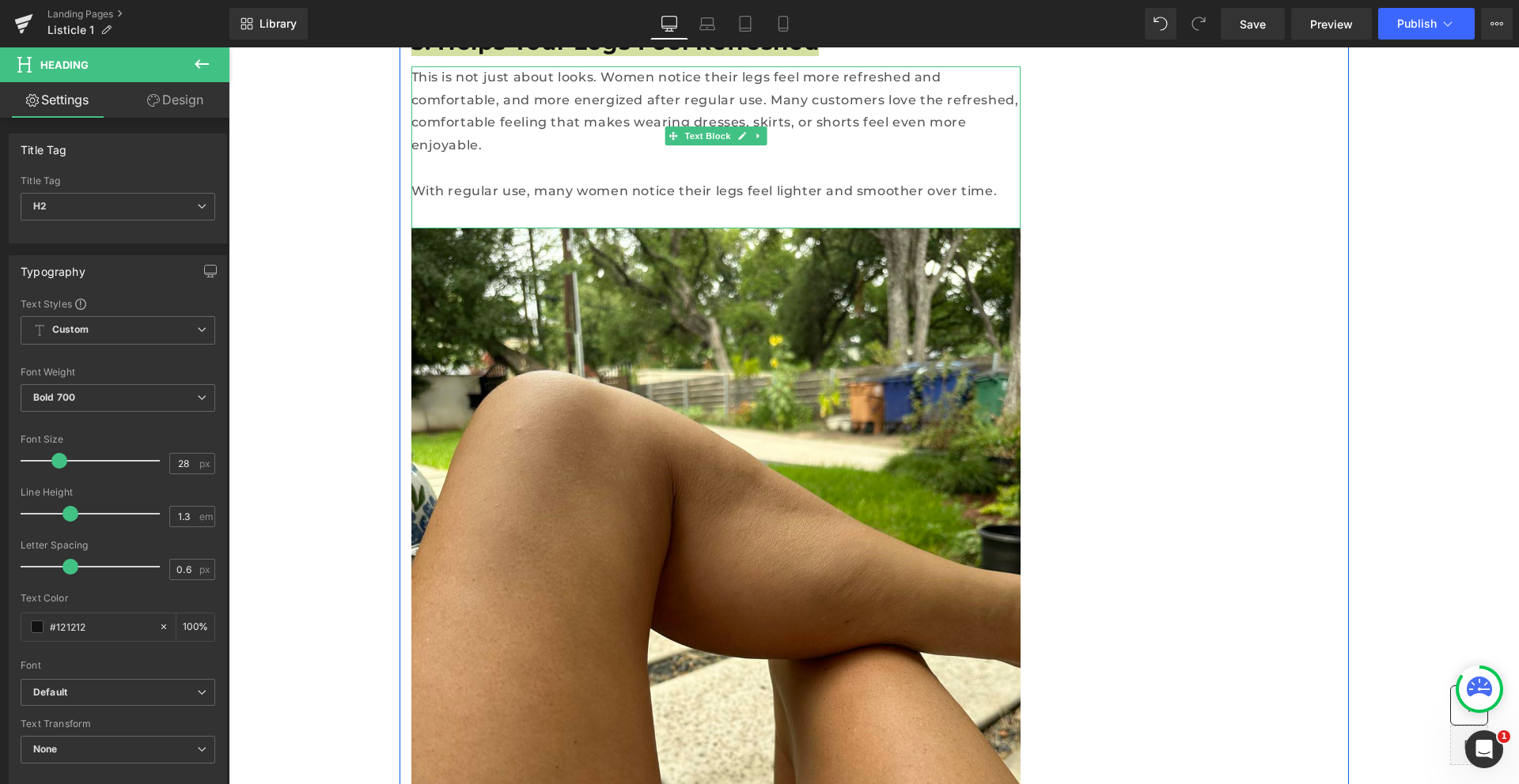
scroll to position [2494, 0]
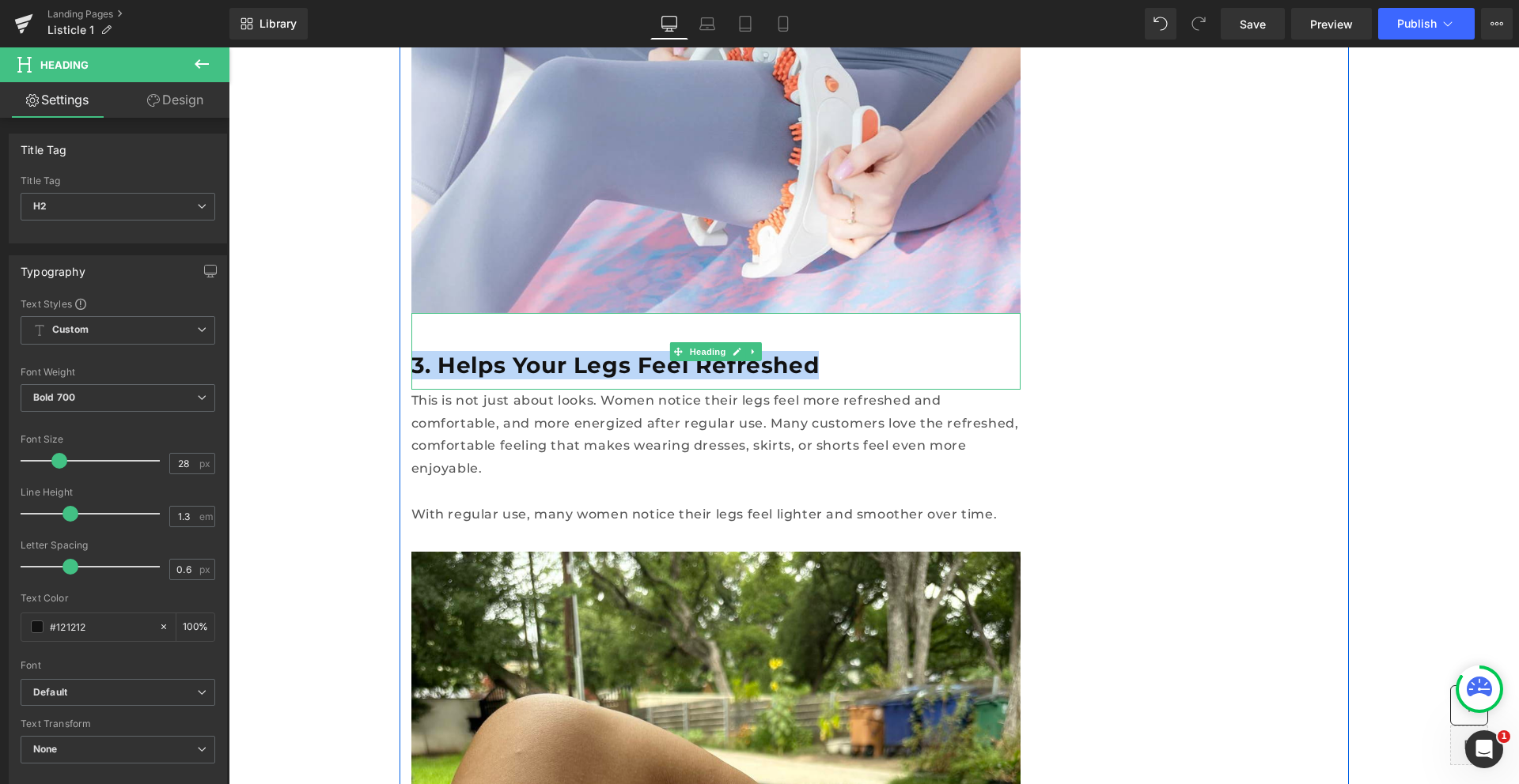
click at [564, 351] on h2 "3. Helps Your Legs Feel Refreshed" at bounding box center [715, 365] width 609 height 29
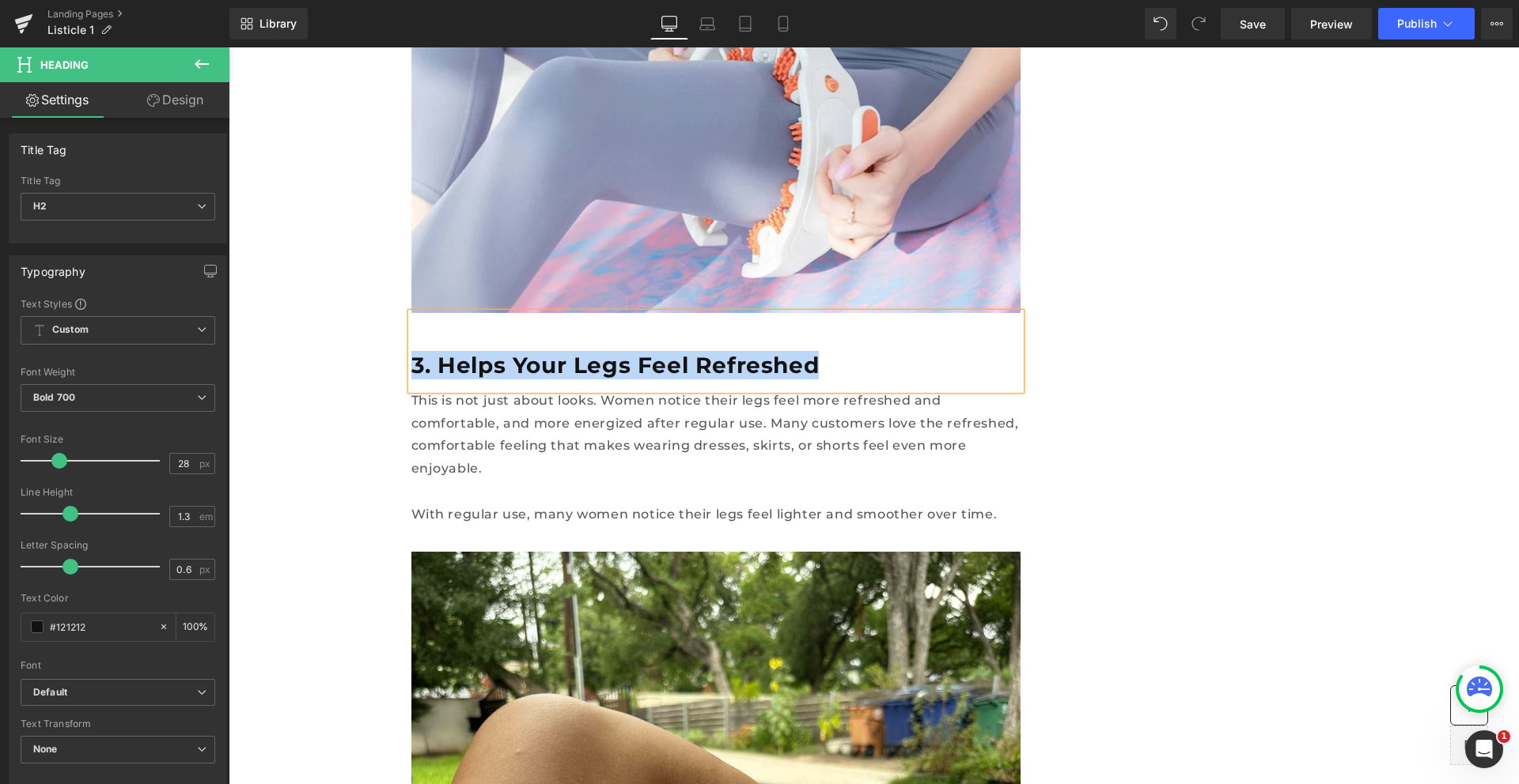
click at [564, 351] on h2 "3. Helps Your Legs Feel Refreshed" at bounding box center [715, 365] width 609 height 29
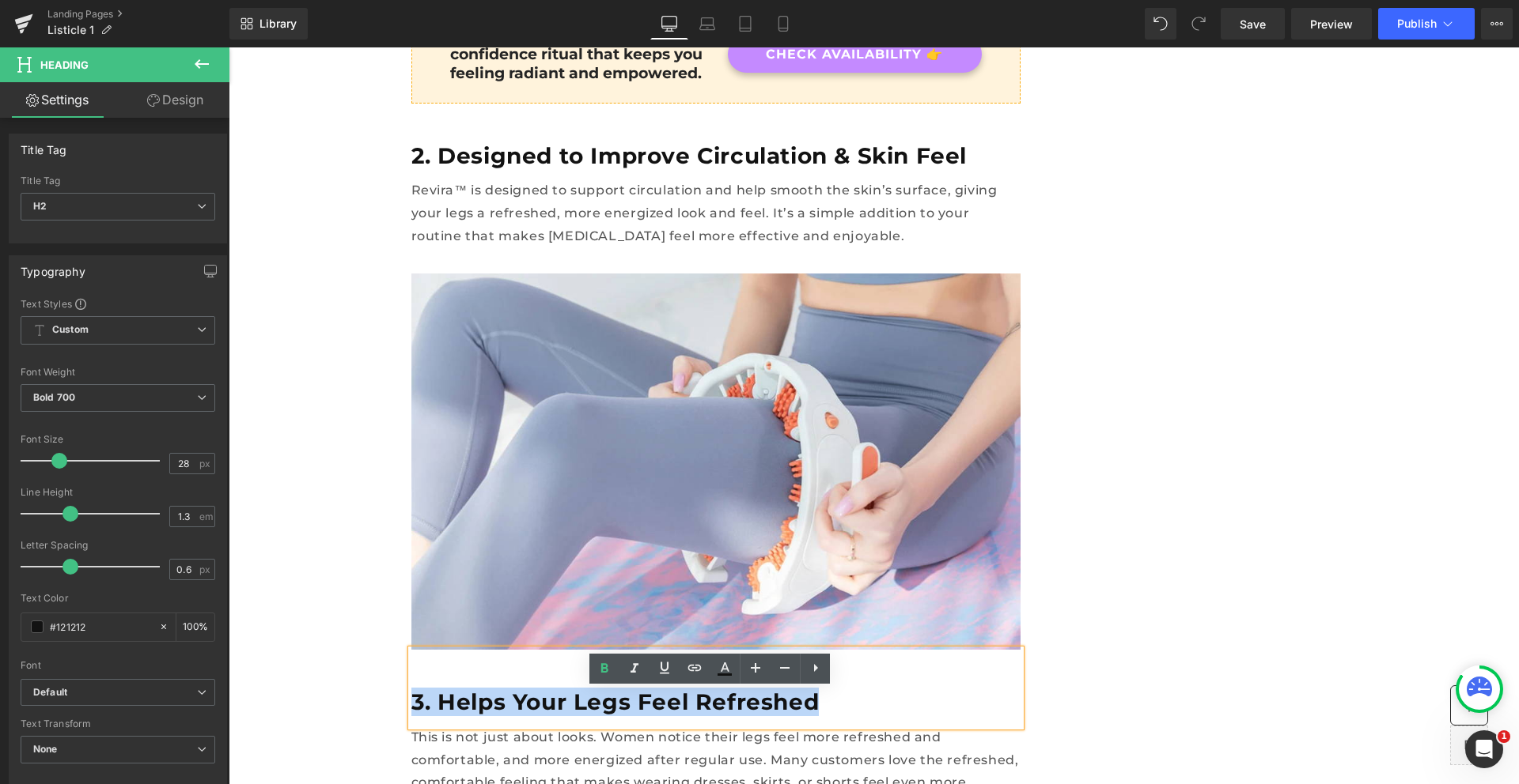
scroll to position [2170, 0]
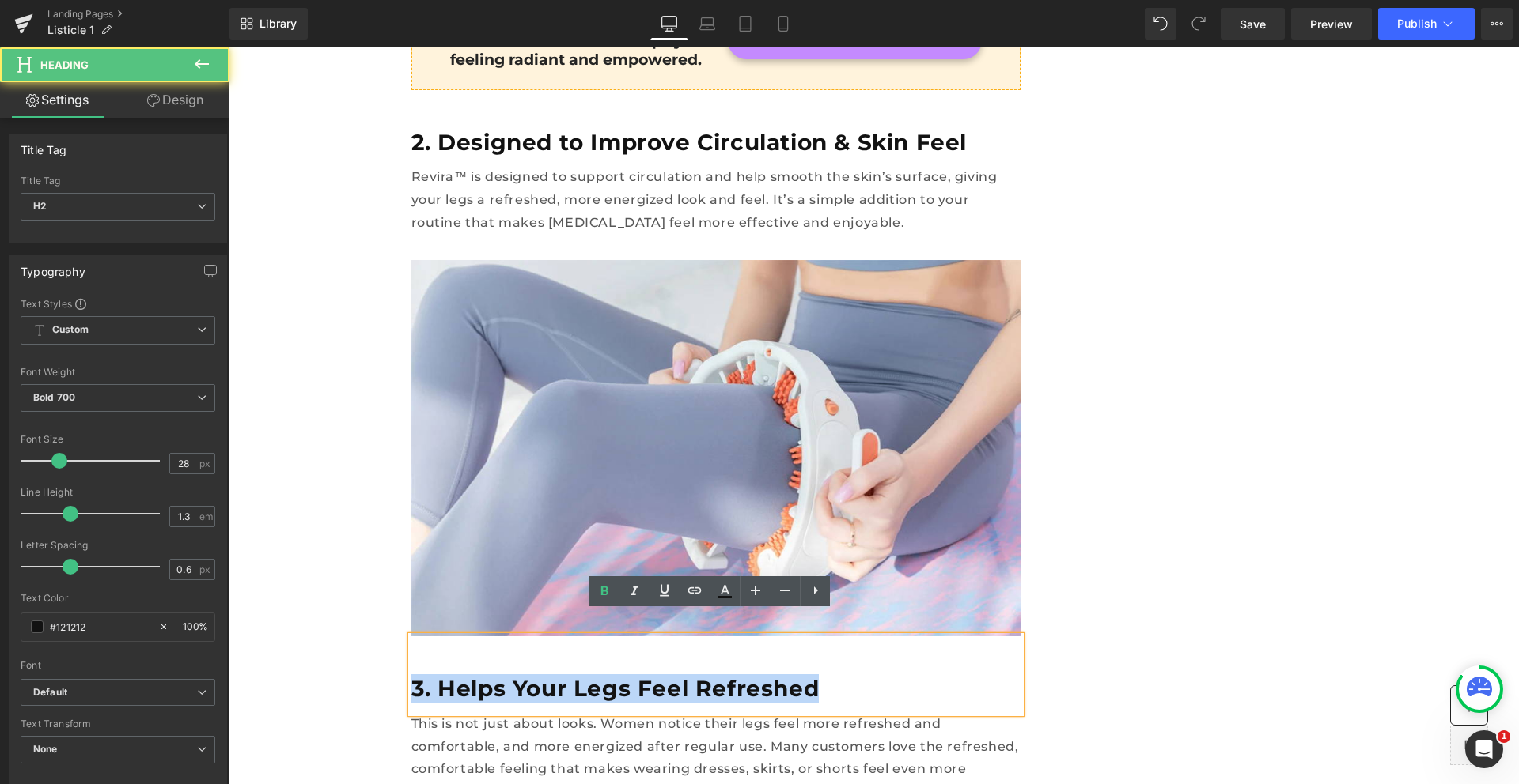
click at [789, 678] on h2 "3. Helps Your Legs Feel Refreshed" at bounding box center [715, 688] width 609 height 29
drag, startPoint x: 796, startPoint y: 667, endPoint x: 434, endPoint y: 668, distance: 362.0
click at [434, 674] on h2 "3. Helps Your Legs Feel Refreshed" at bounding box center [715, 688] width 609 height 29
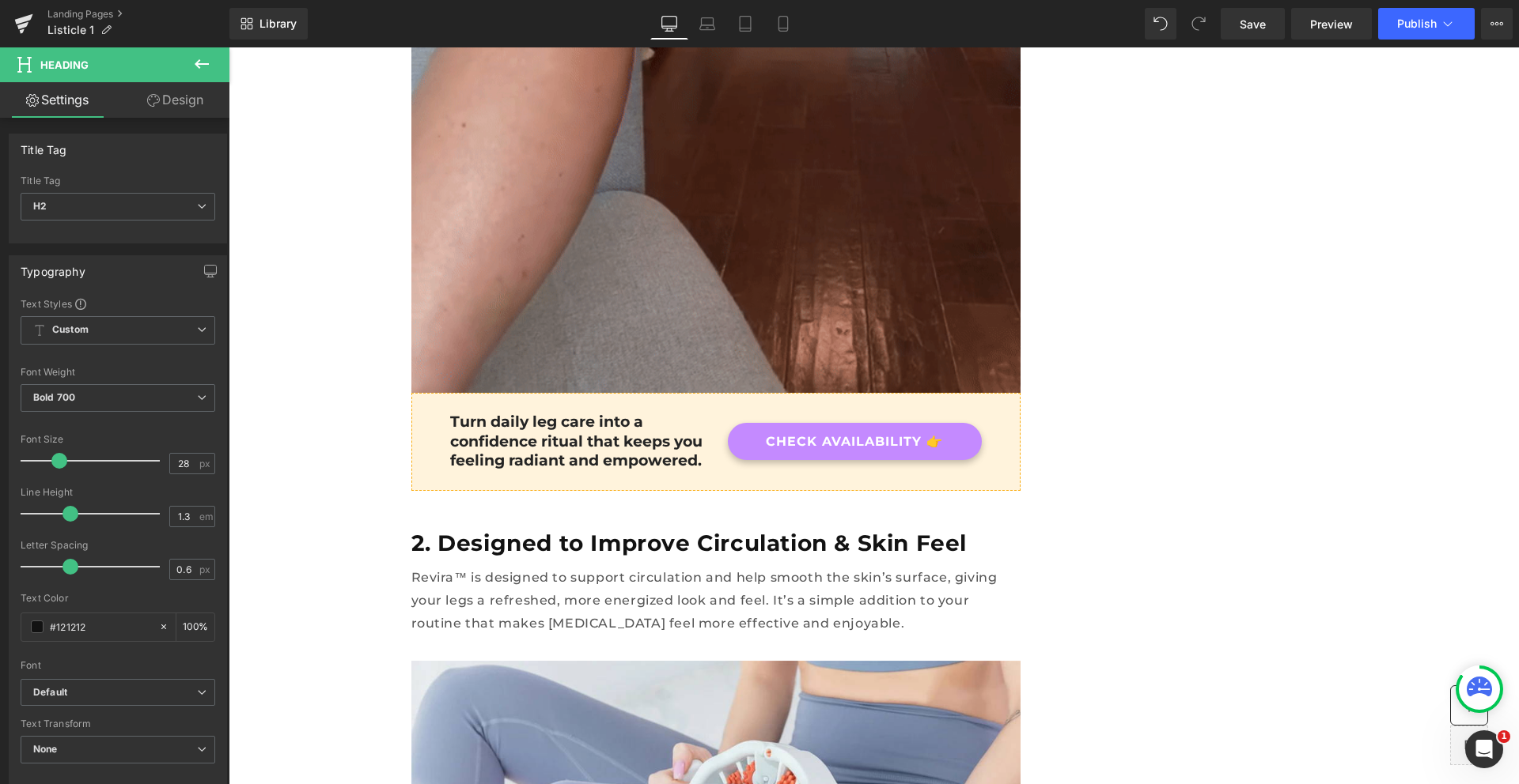
scroll to position [1749, 0]
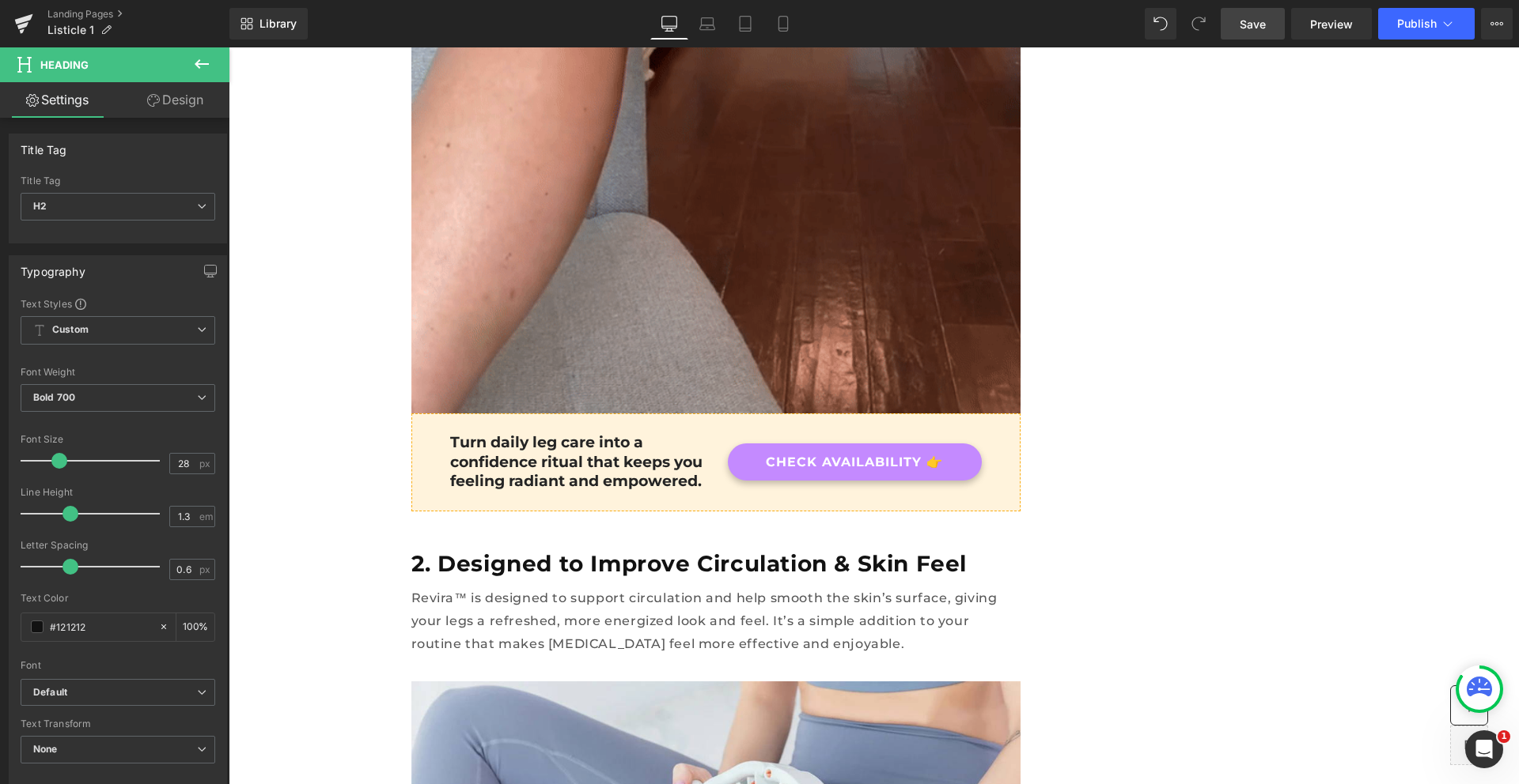
click at [1254, 27] on span "Save" at bounding box center [1252, 24] width 26 height 16
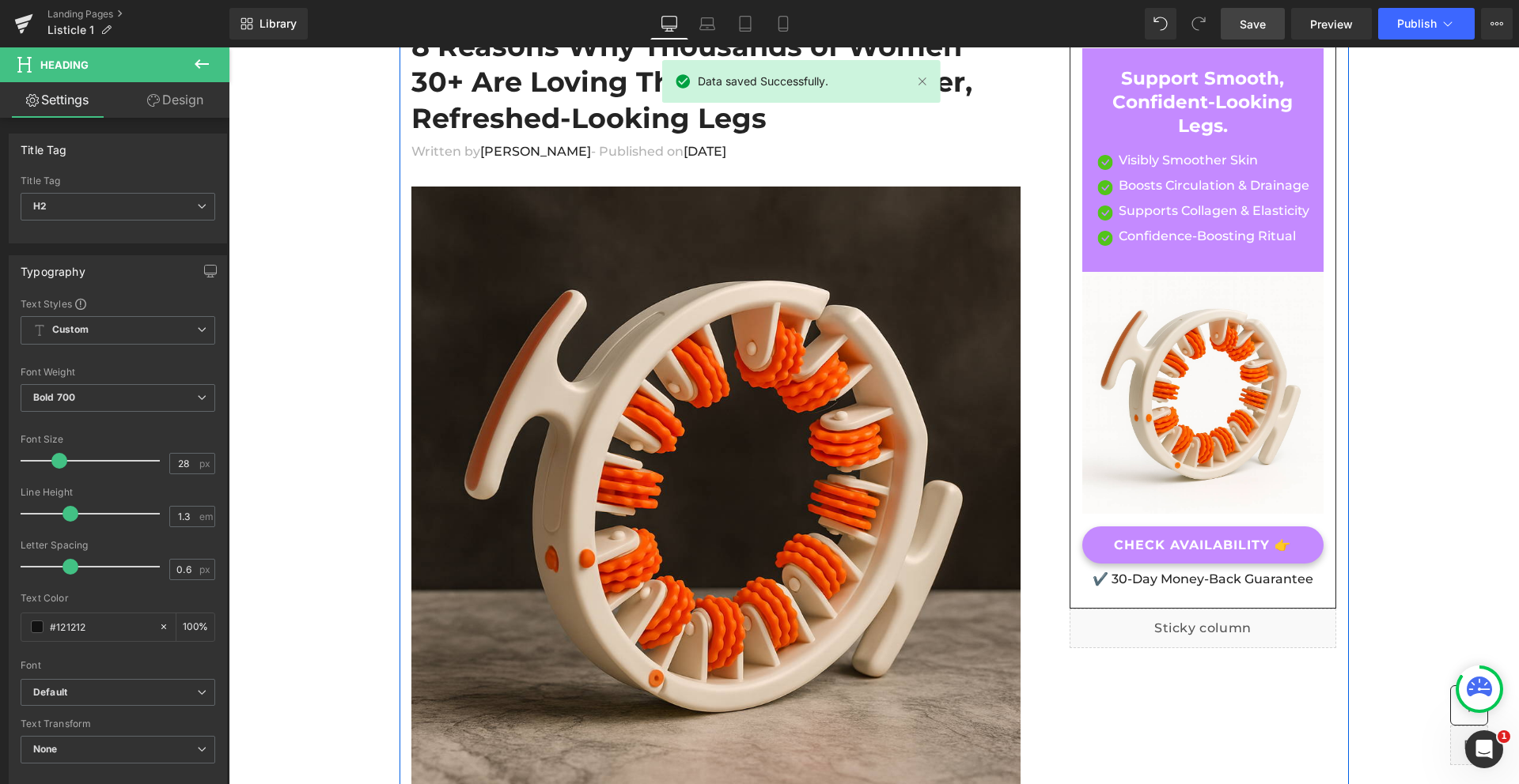
scroll to position [0, 0]
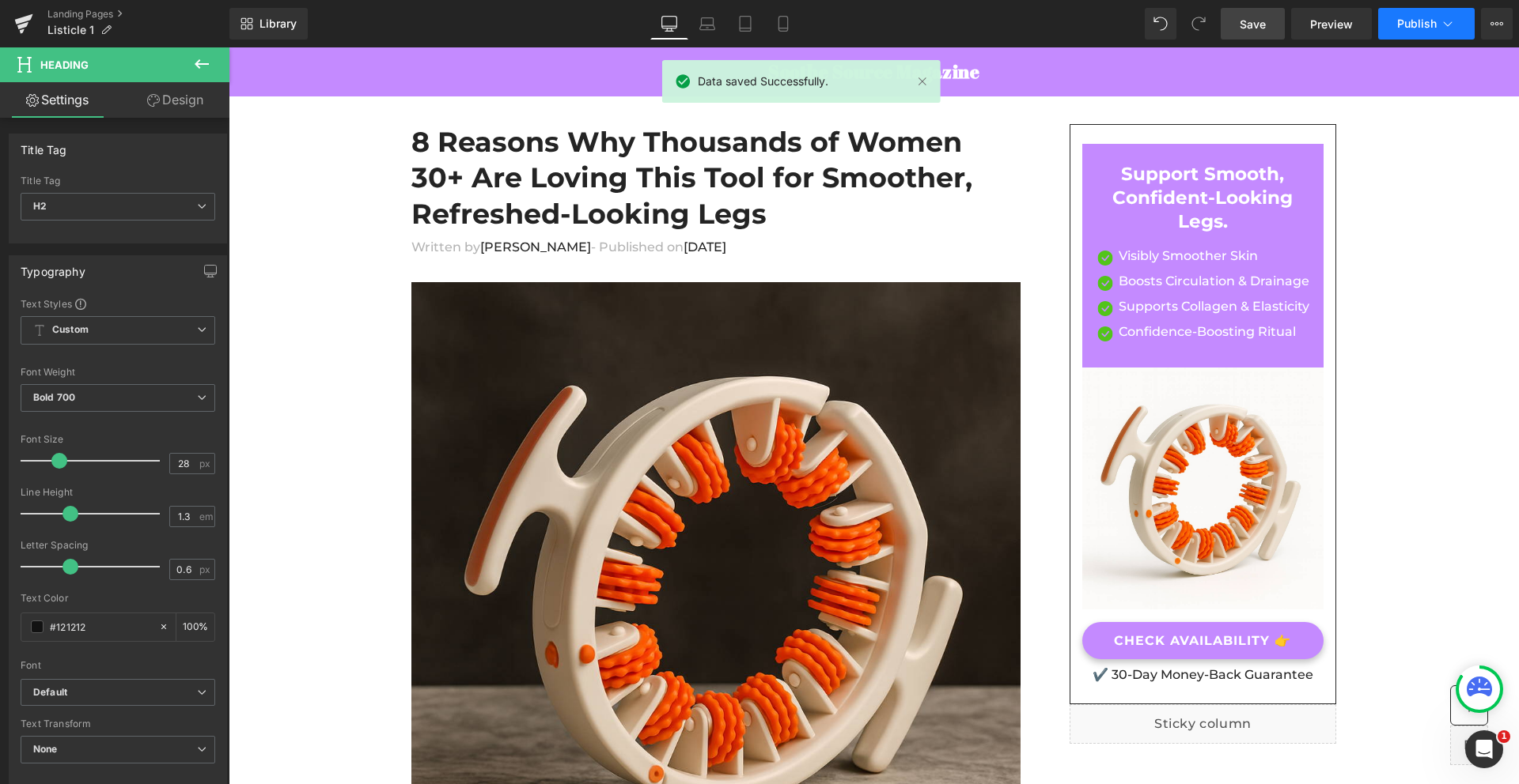
click at [1437, 24] on button "Publish" at bounding box center [1426, 23] width 97 height 32
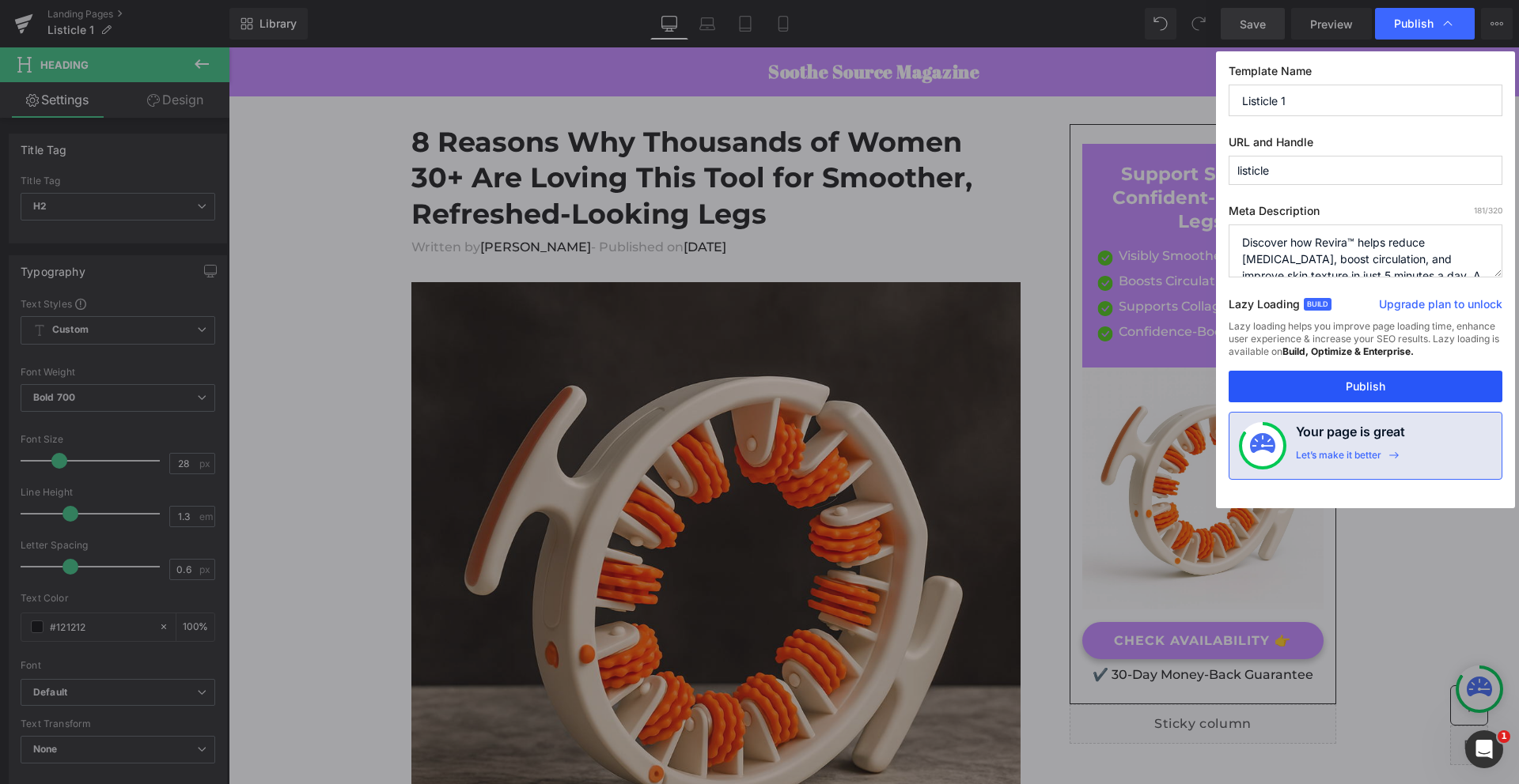
click at [1350, 400] on button "Publish" at bounding box center [1365, 386] width 274 height 32
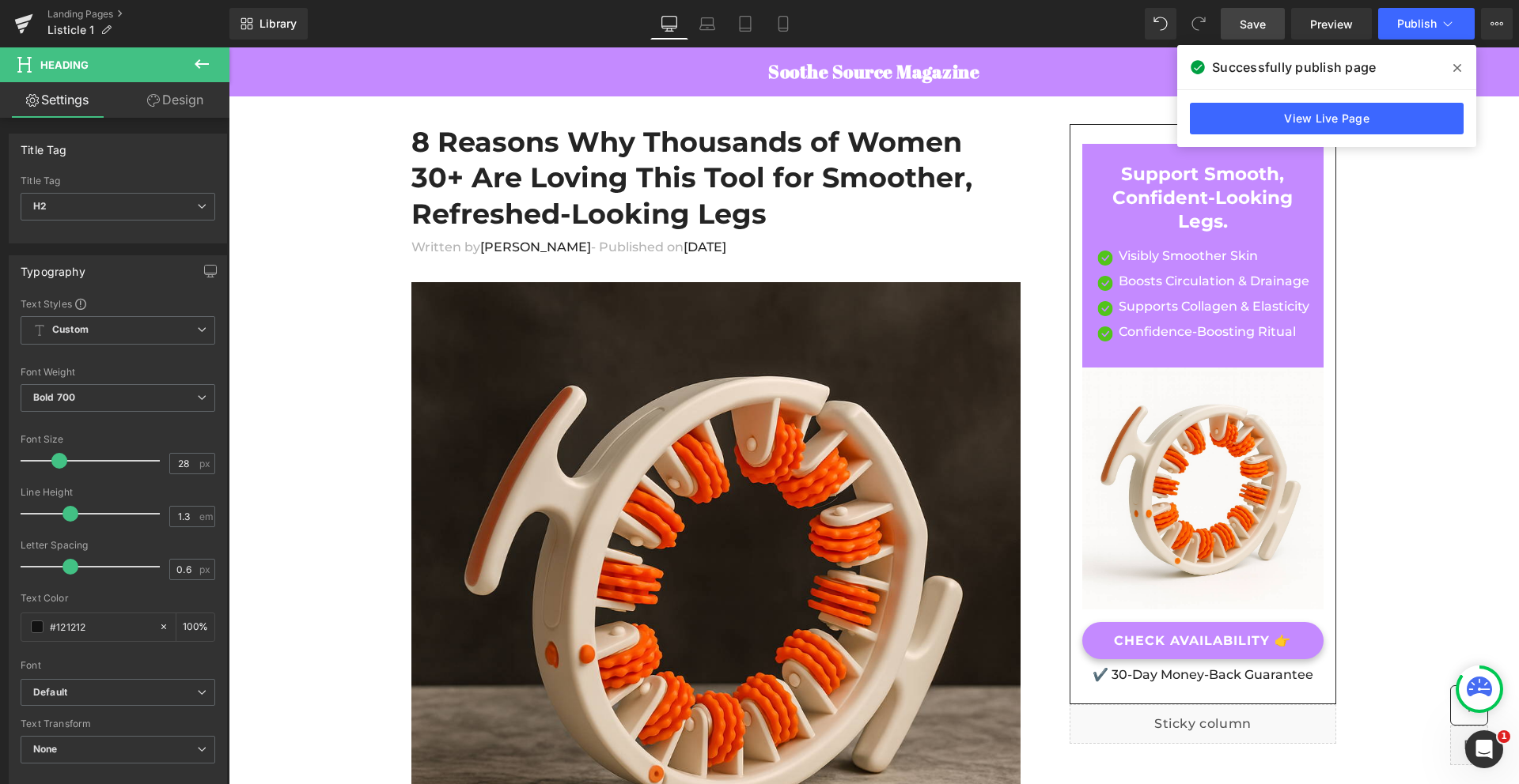
click at [1455, 65] on icon at bounding box center [1457, 68] width 8 height 8
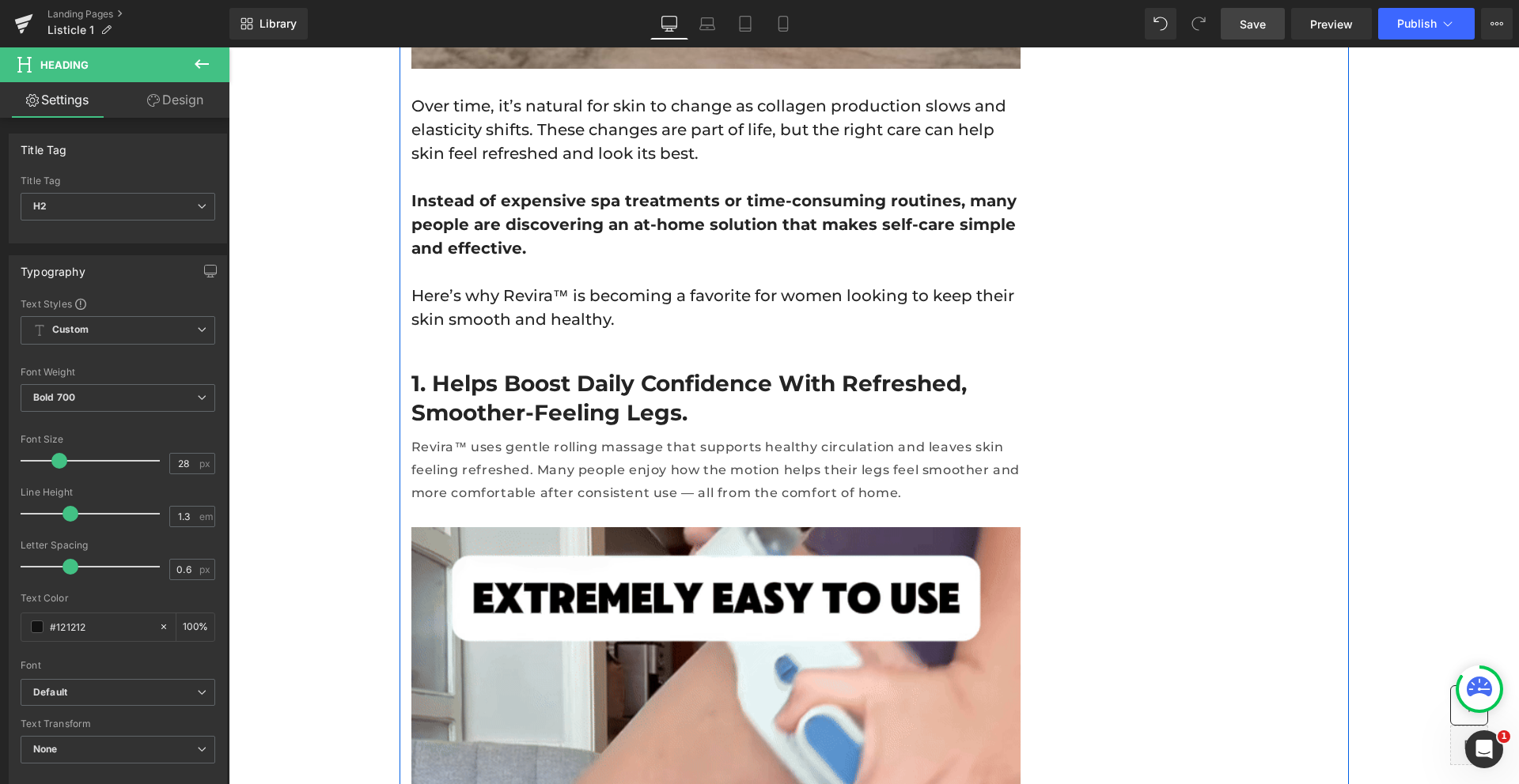
scroll to position [841, 0]
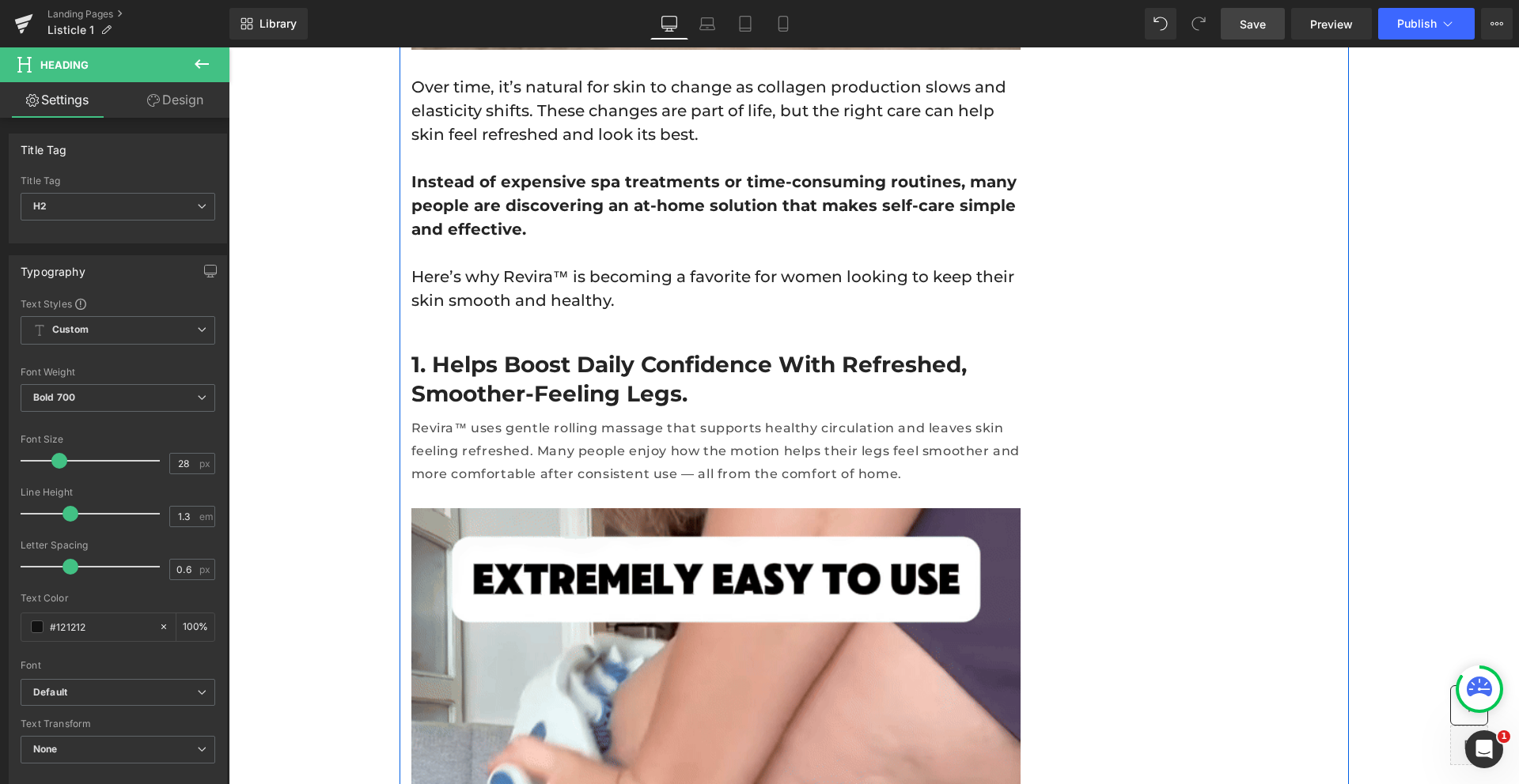
click at [543, 350] on h2 "1. Helps boost daily confidence with refreshed, smoother-feeling legs." at bounding box center [715, 379] width 609 height 57
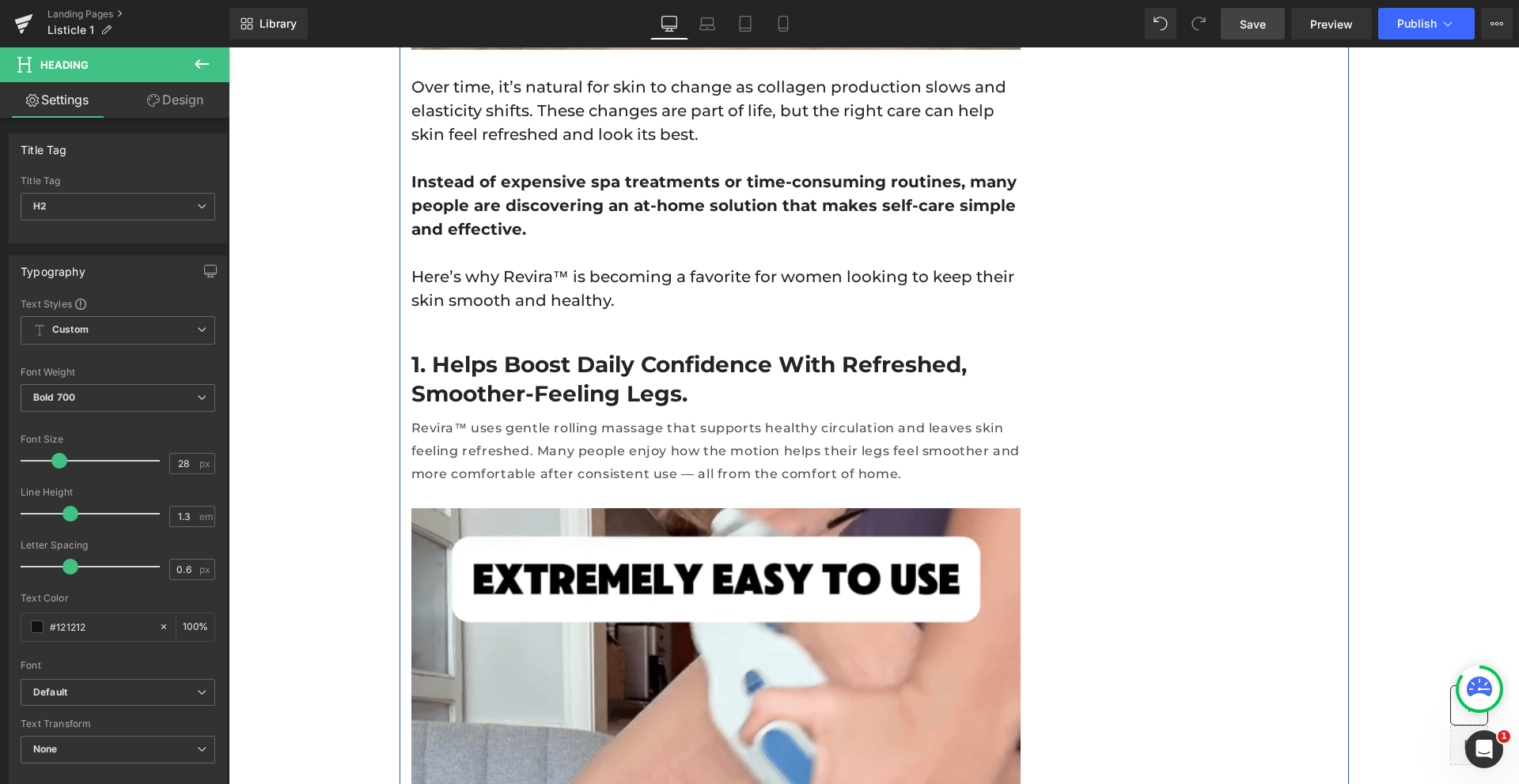
click at [543, 350] on h2 "1. Helps boost daily confidence with refreshed, smoother-feeling legs." at bounding box center [715, 379] width 609 height 57
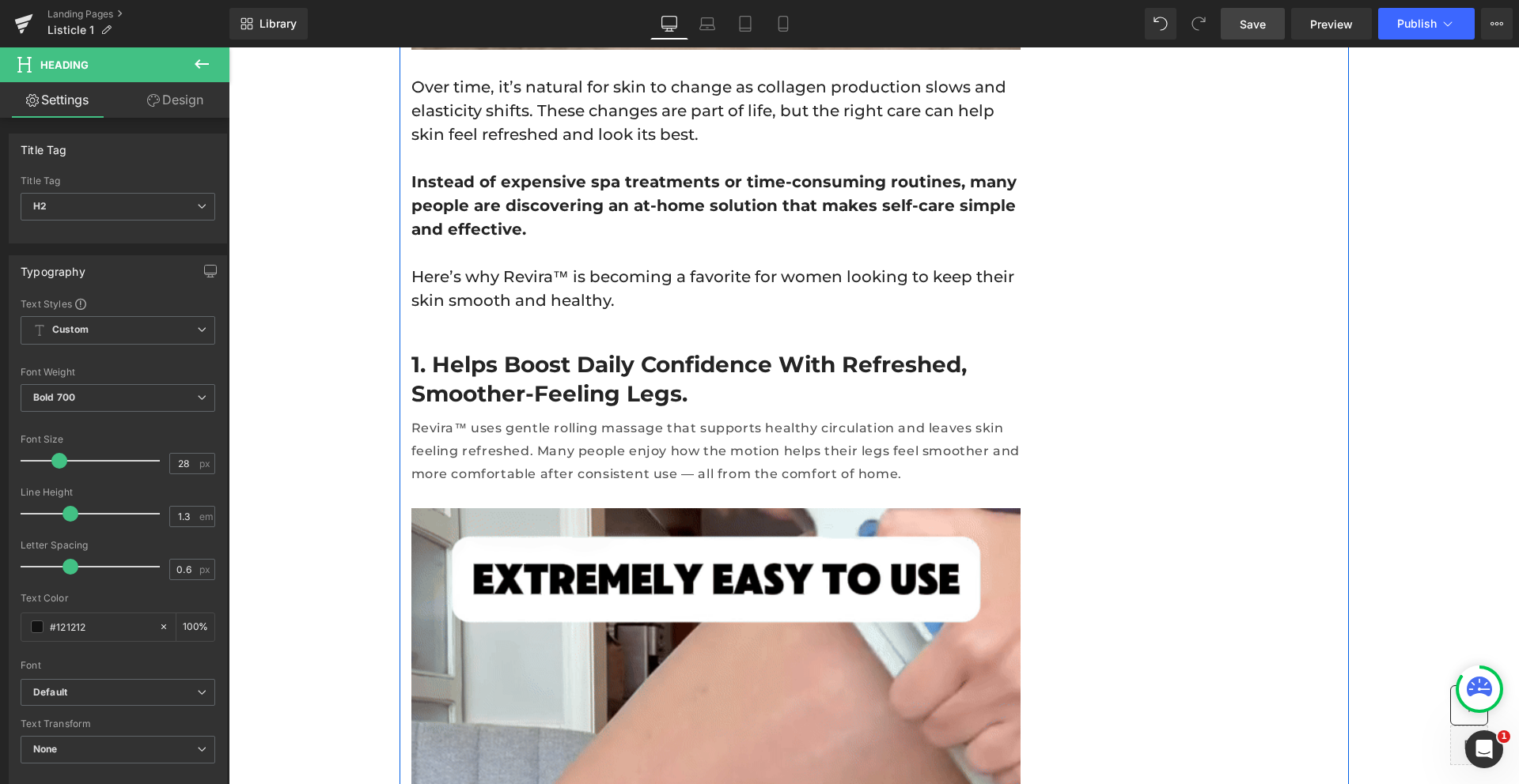
click at [543, 350] on h2 "1. Helps boost daily confidence with refreshed, smoother-feeling legs." at bounding box center [715, 379] width 609 height 57
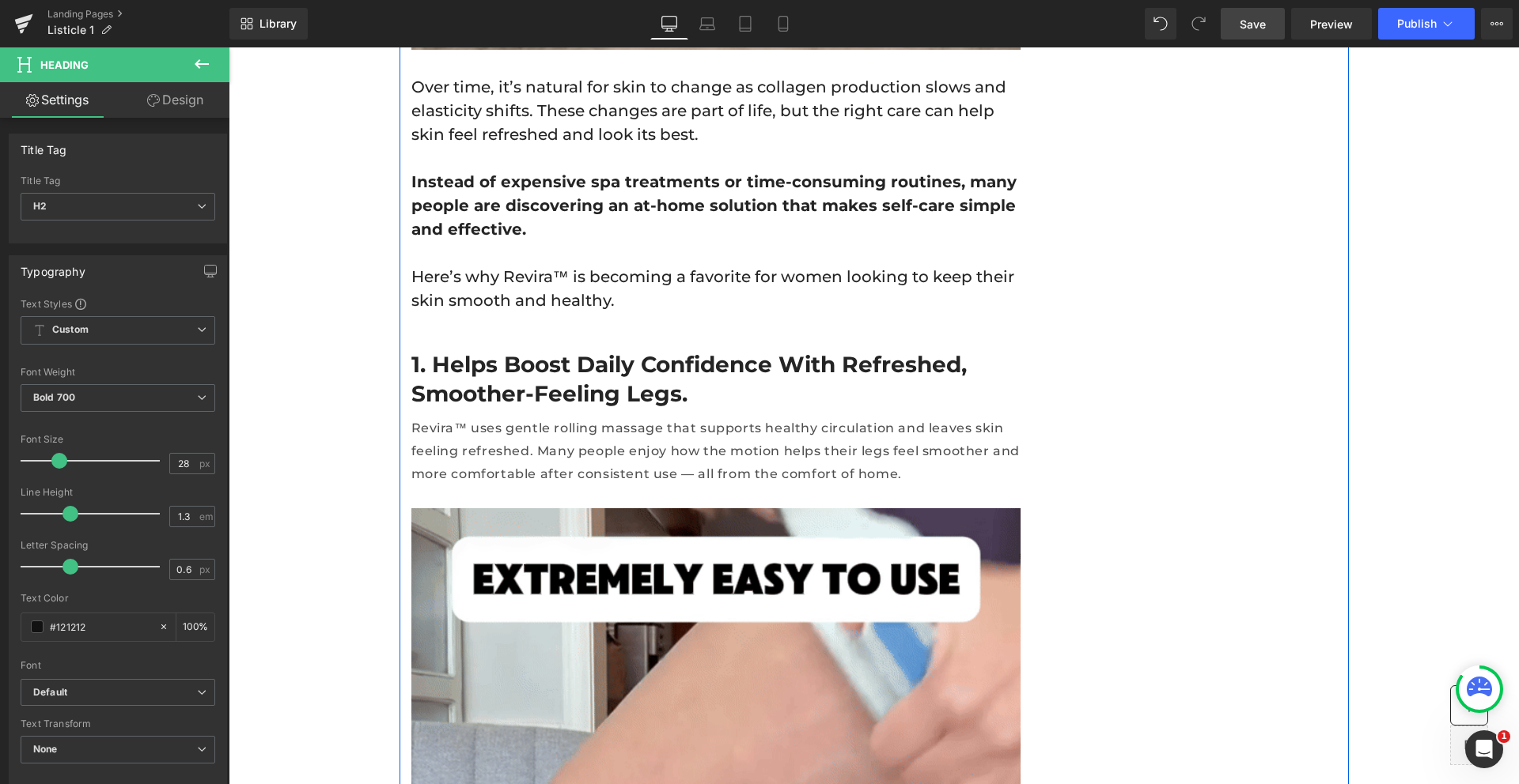
click at [548, 350] on h2 "1. Helps boost daily confidence with refreshed, smoother-feeling legs." at bounding box center [715, 379] width 609 height 57
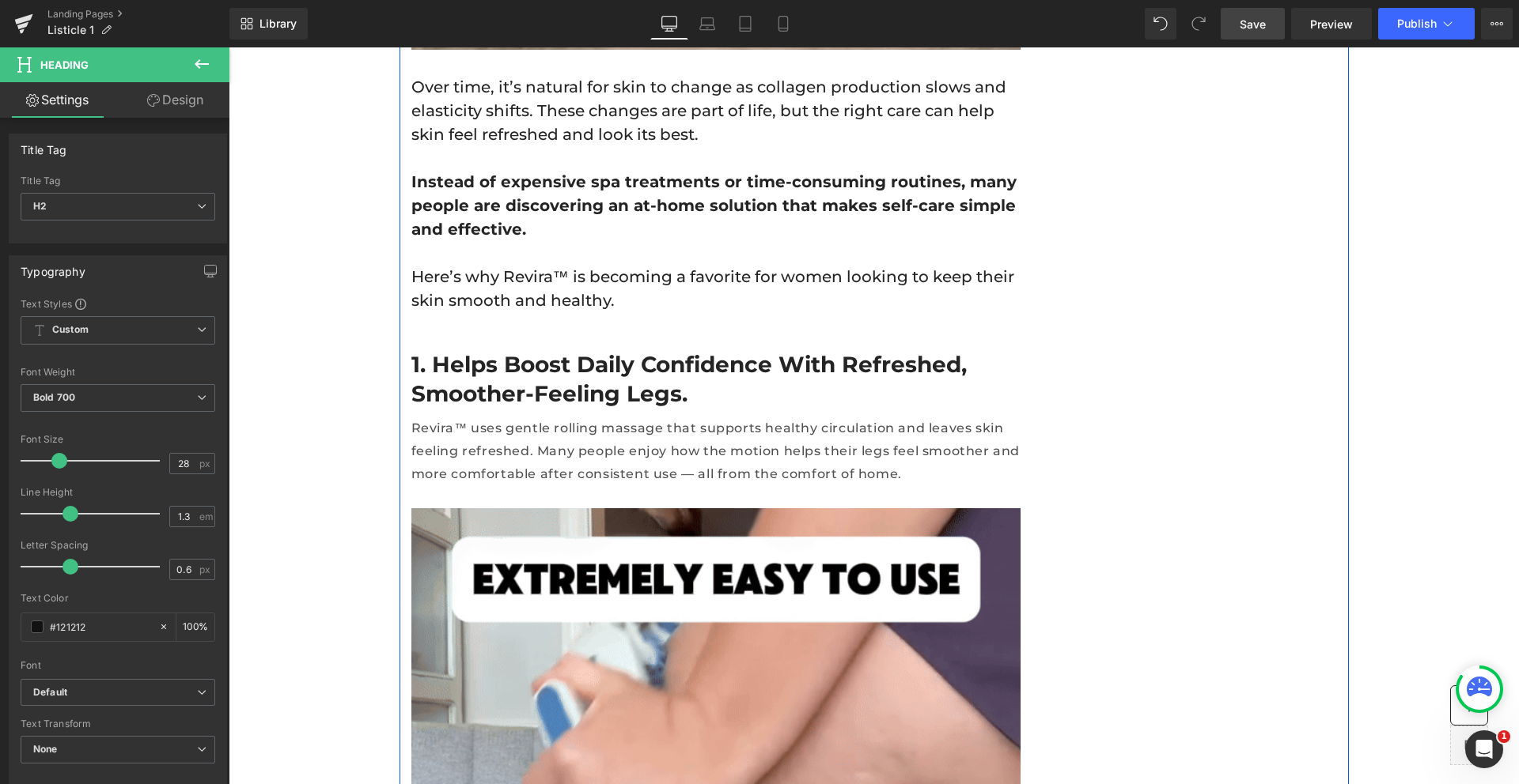
click at [548, 350] on h2 "1. Helps boost daily confidence with refreshed, smoother-feeling legs." at bounding box center [715, 379] width 609 height 57
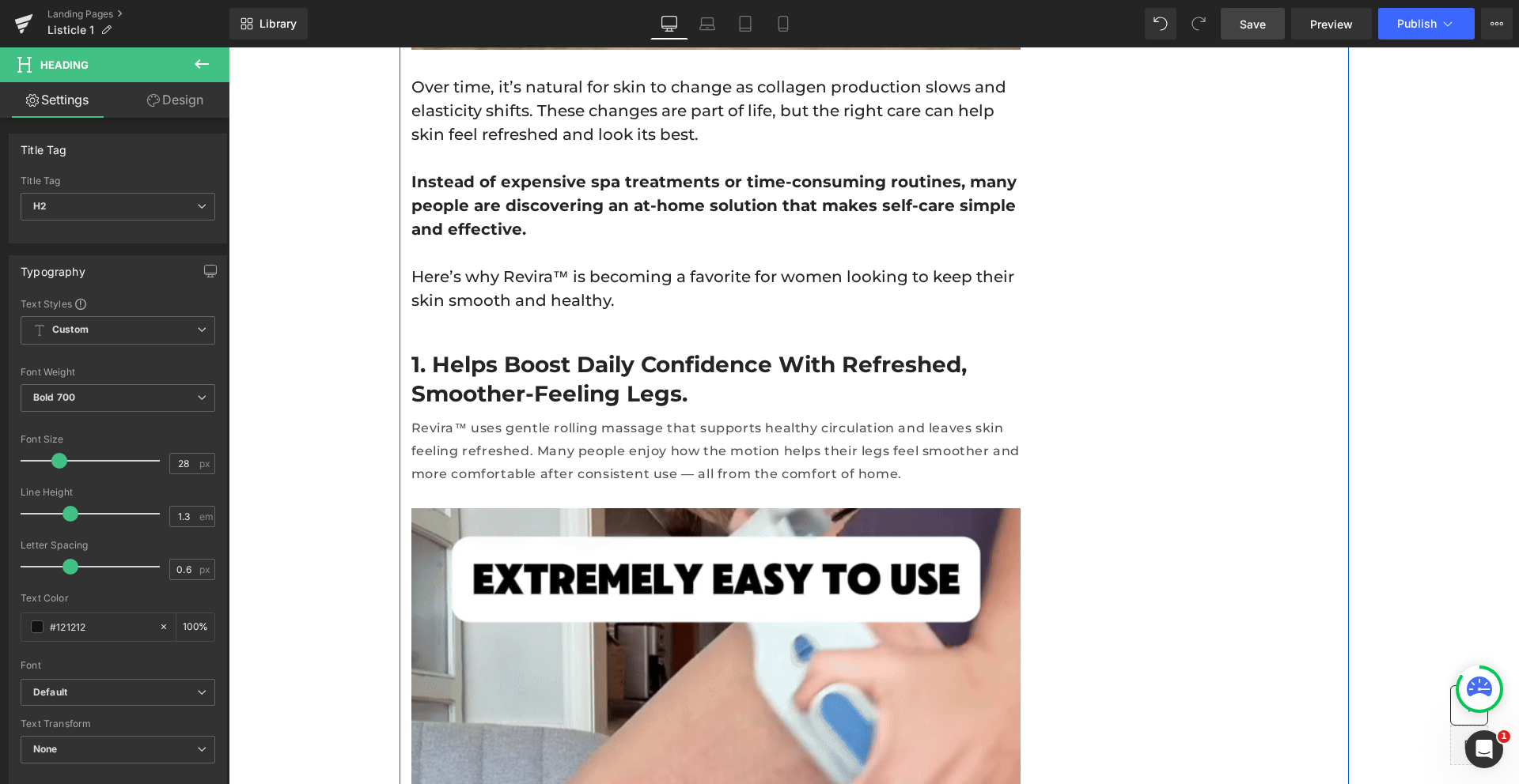
click at [548, 350] on h2 "1. Helps boost daily confidence with refreshed, smoother-feeling legs." at bounding box center [715, 379] width 609 height 57
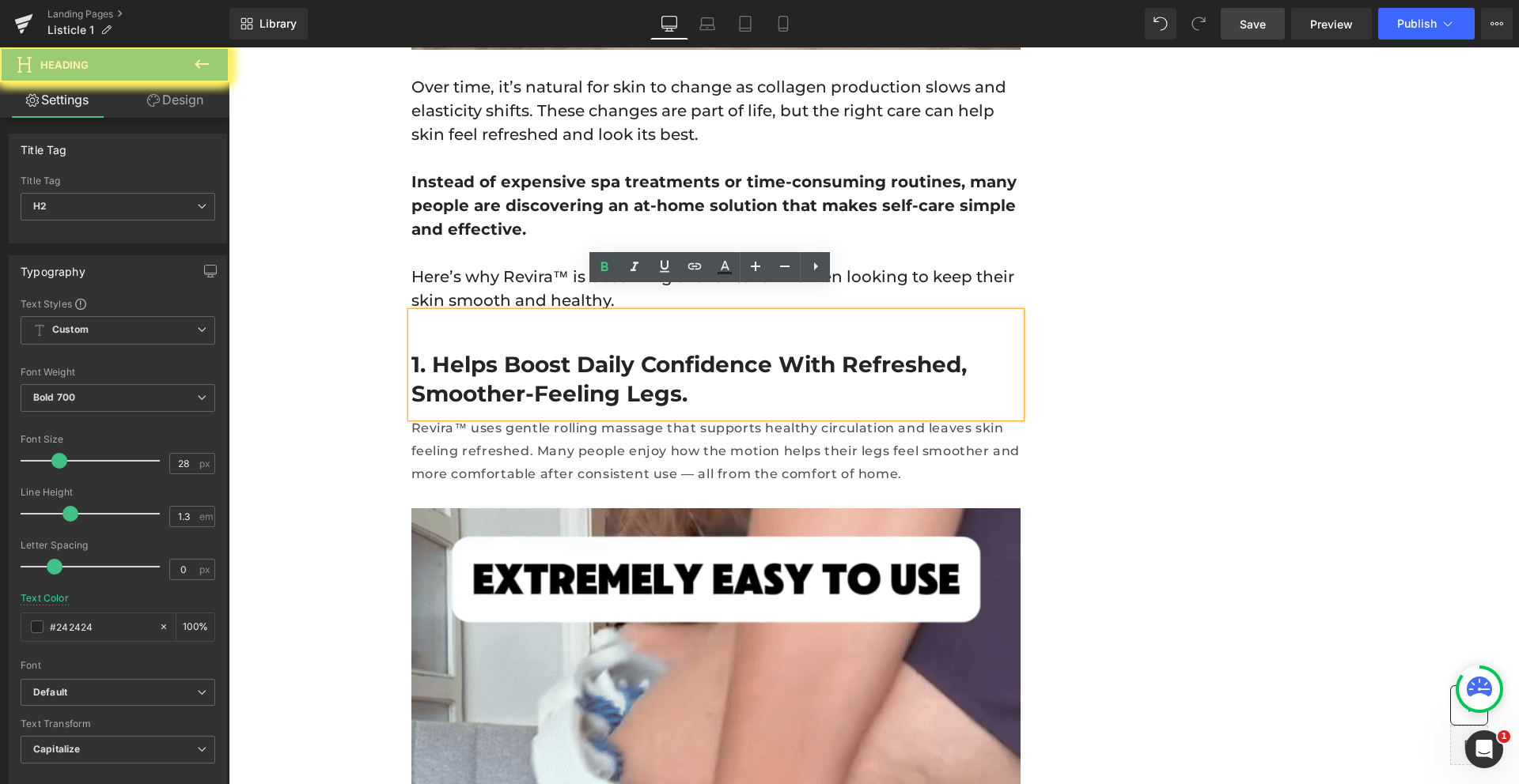
click at [567, 352] on h2 "1. Helps boost daily confidence with refreshed, smoother-feeling legs." at bounding box center [715, 379] width 609 height 57
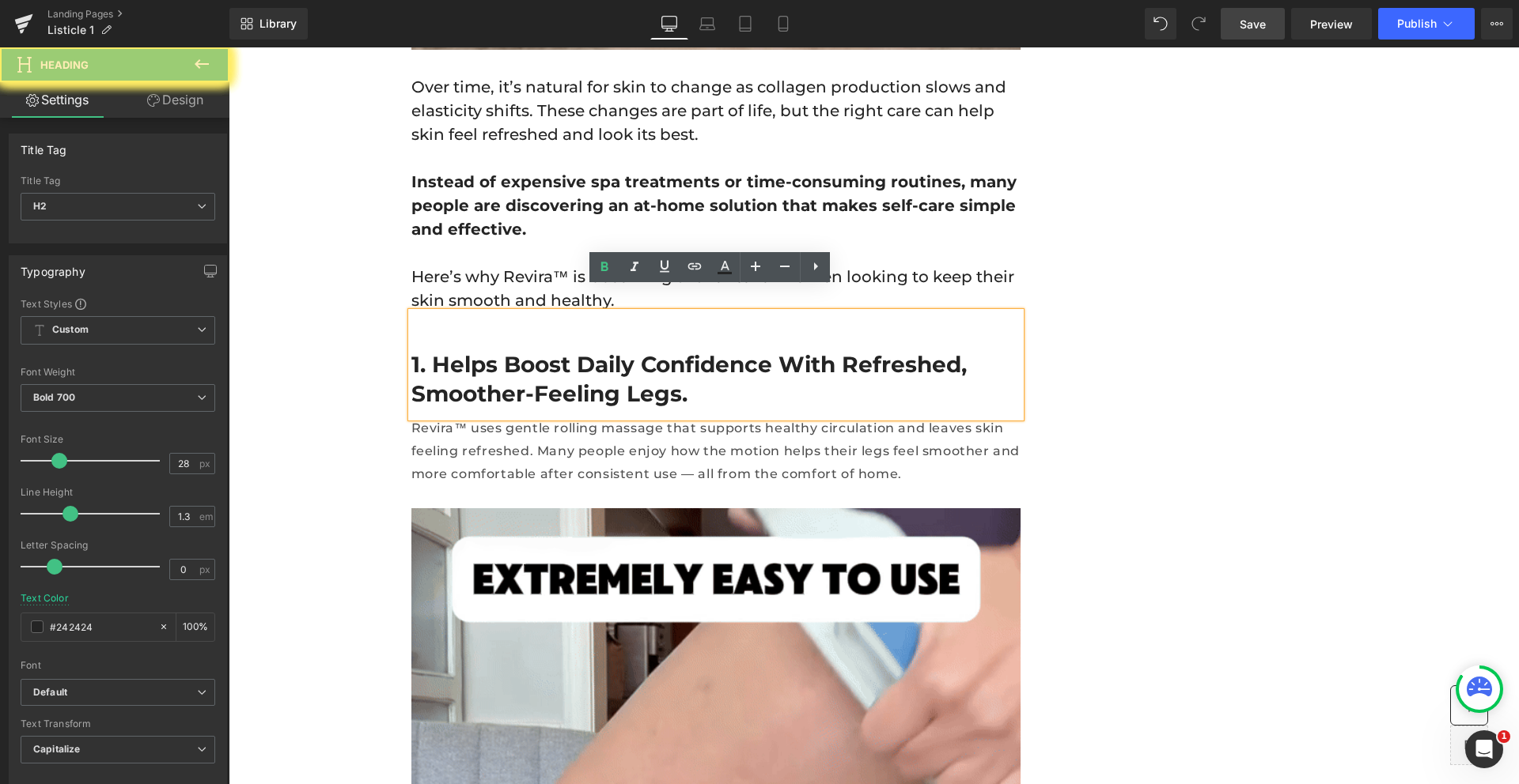
click at [567, 352] on h2 "1. Helps boost daily confidence with refreshed, smoother-feeling legs." at bounding box center [715, 379] width 609 height 57
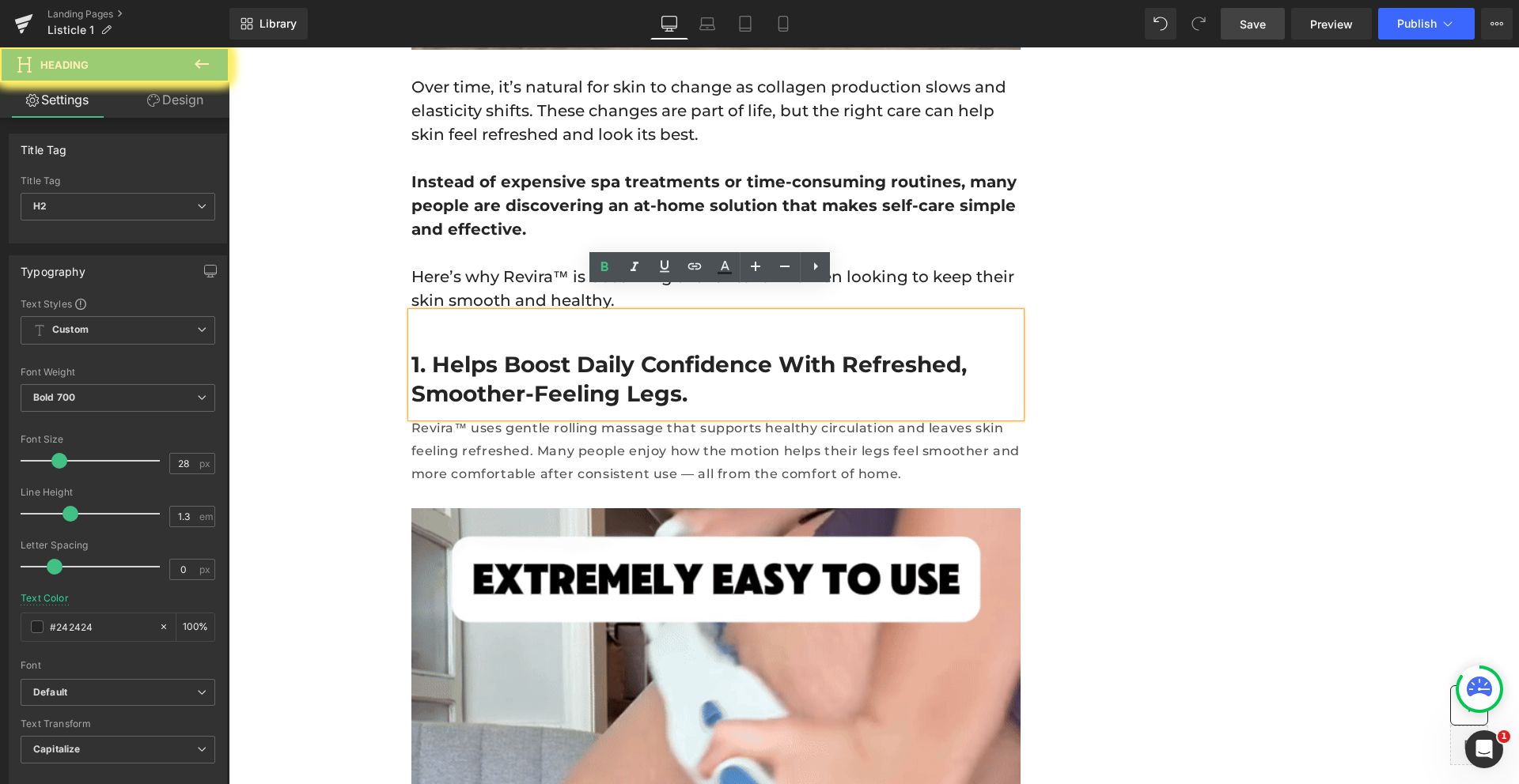
click at [567, 352] on h2 "1. Helps boost daily confidence with refreshed, smoother-feeling legs." at bounding box center [715, 379] width 609 height 57
click at [662, 353] on h2 "1. Helps boost daily confidence with refreshed, smoother-feeling legs." at bounding box center [715, 379] width 609 height 57
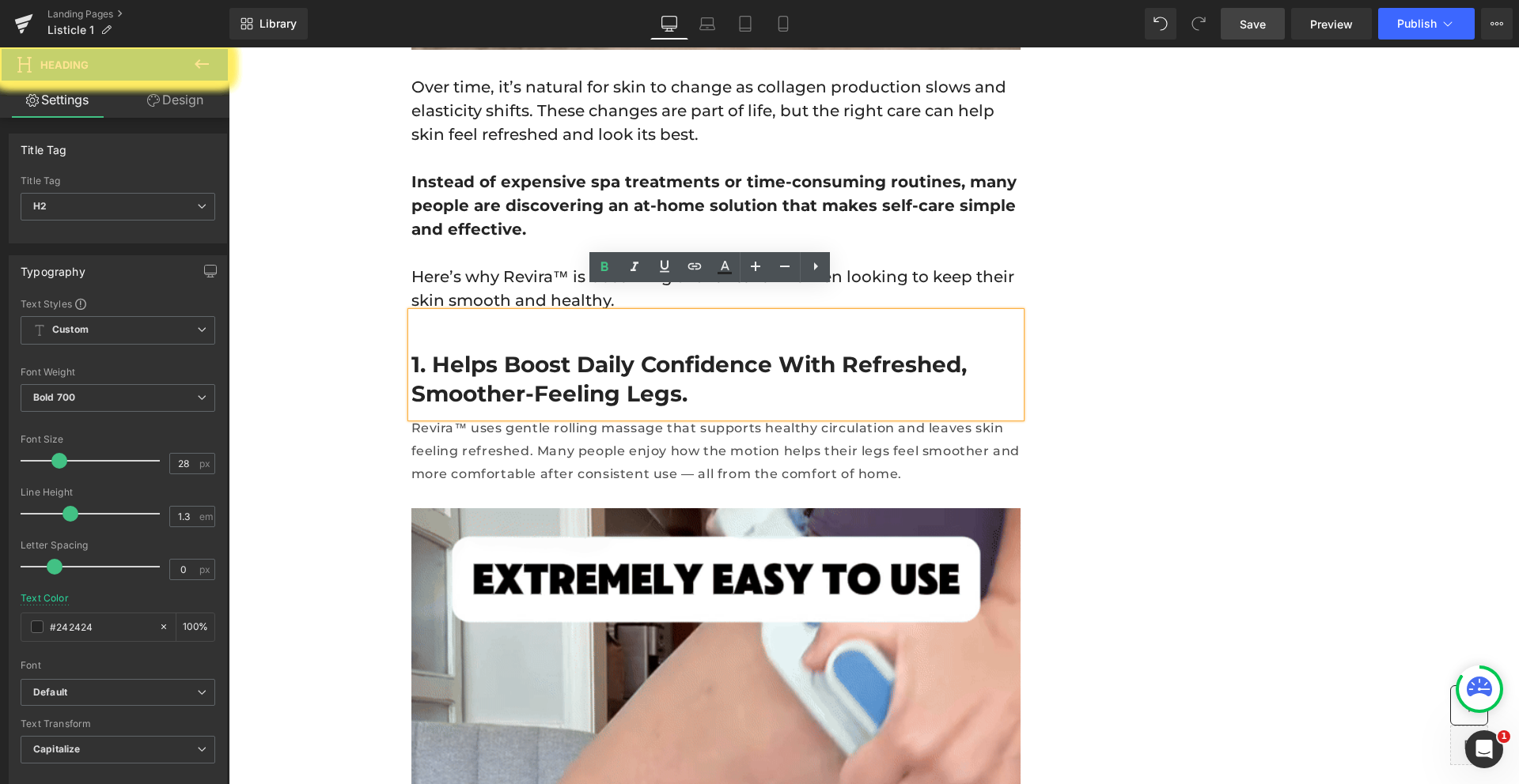
drag, startPoint x: 625, startPoint y: 359, endPoint x: 432, endPoint y: 332, distance: 194.9
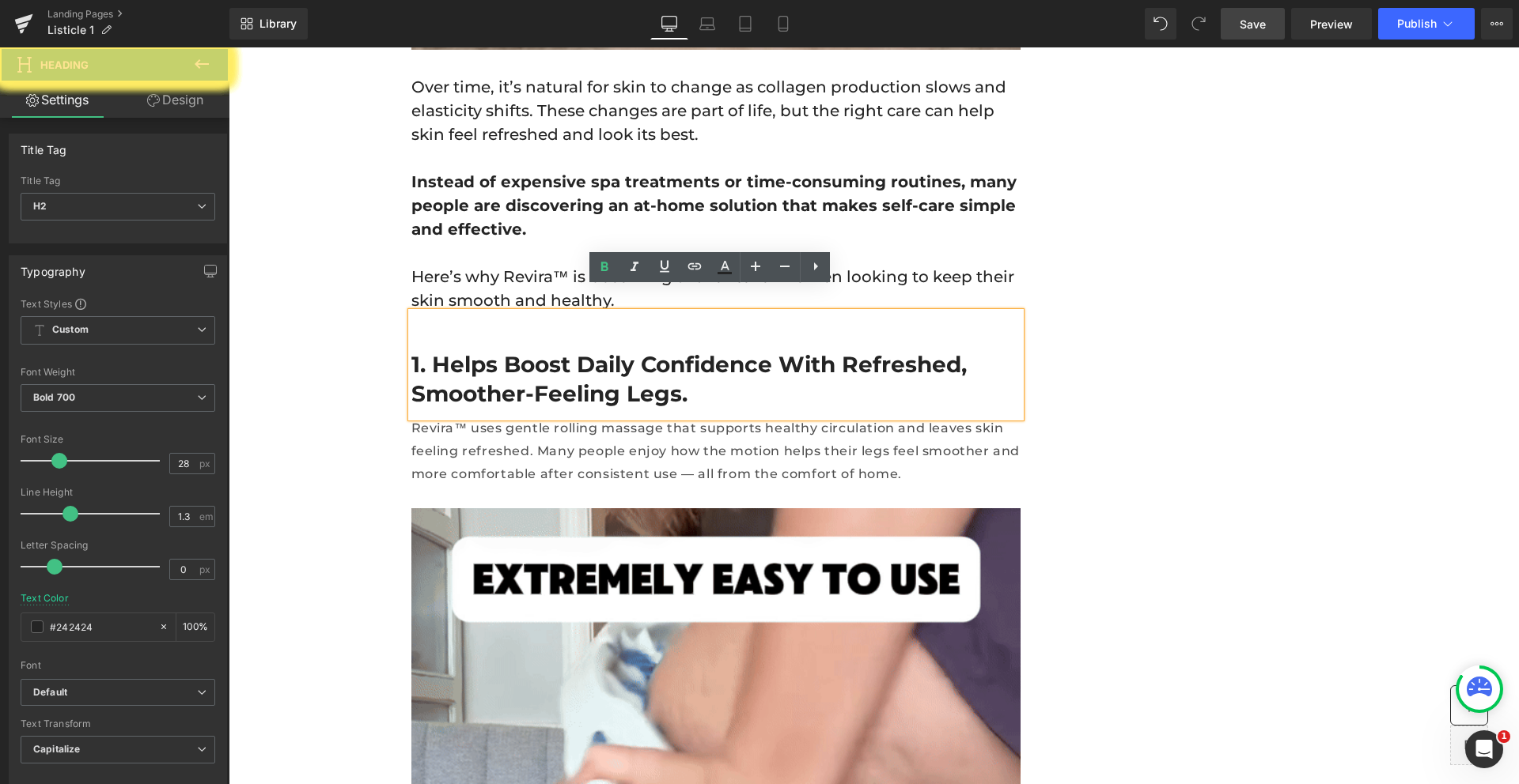
click at [432, 350] on h2 "1. Helps boost daily confidence with refreshed, smoother-feeling legs." at bounding box center [715, 379] width 609 height 57
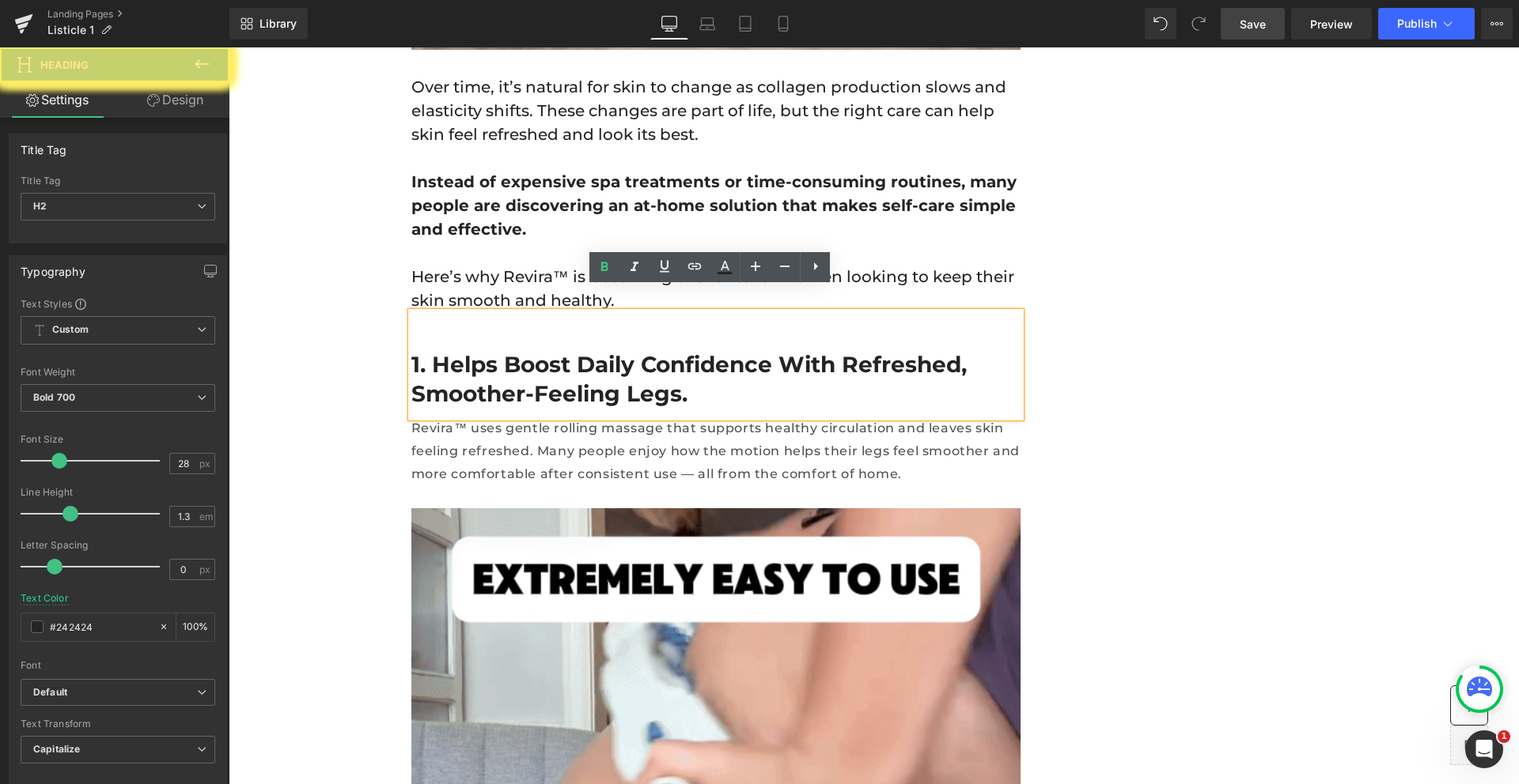
paste div
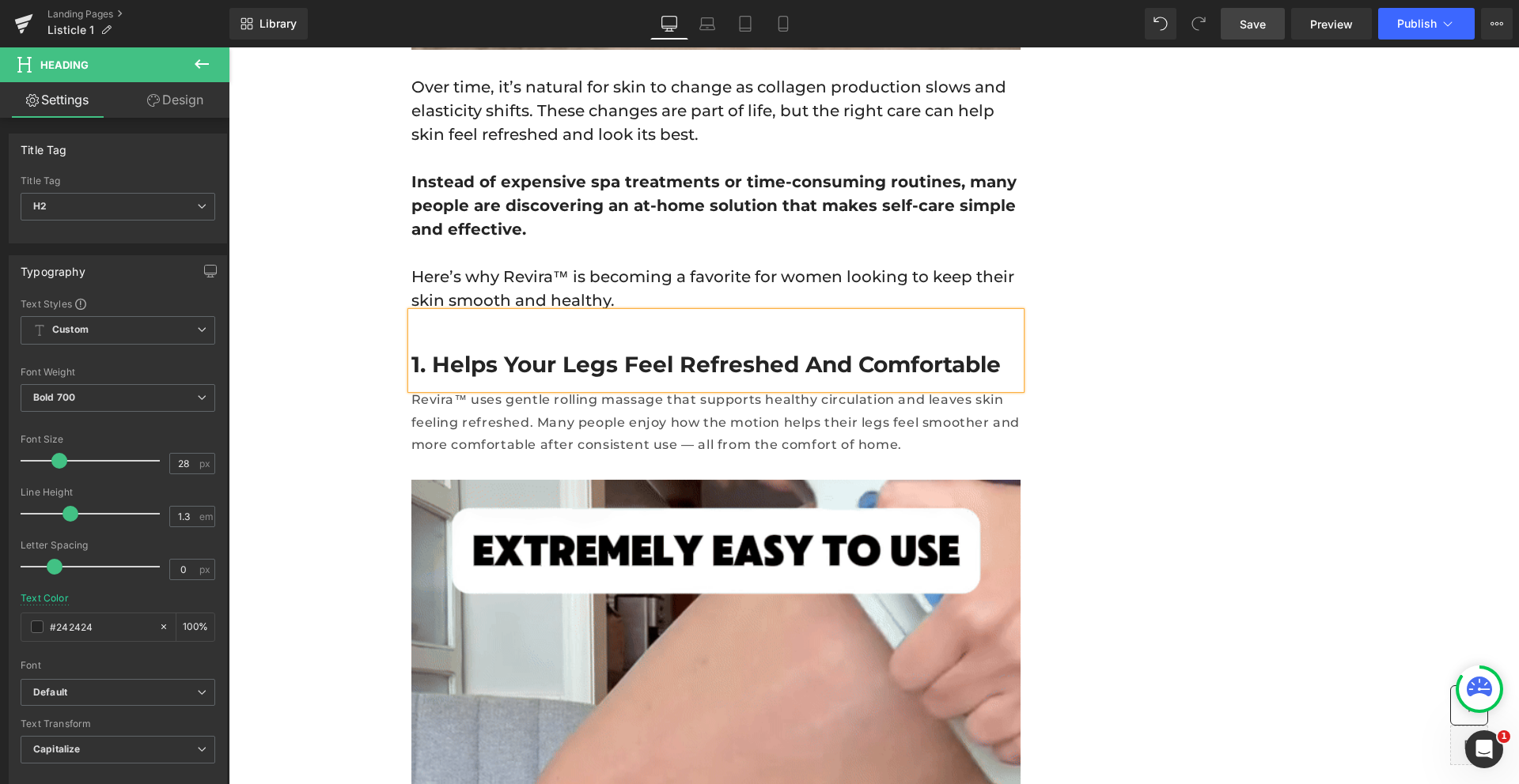
click at [1262, 17] on span "Save" at bounding box center [1252, 24] width 26 height 16
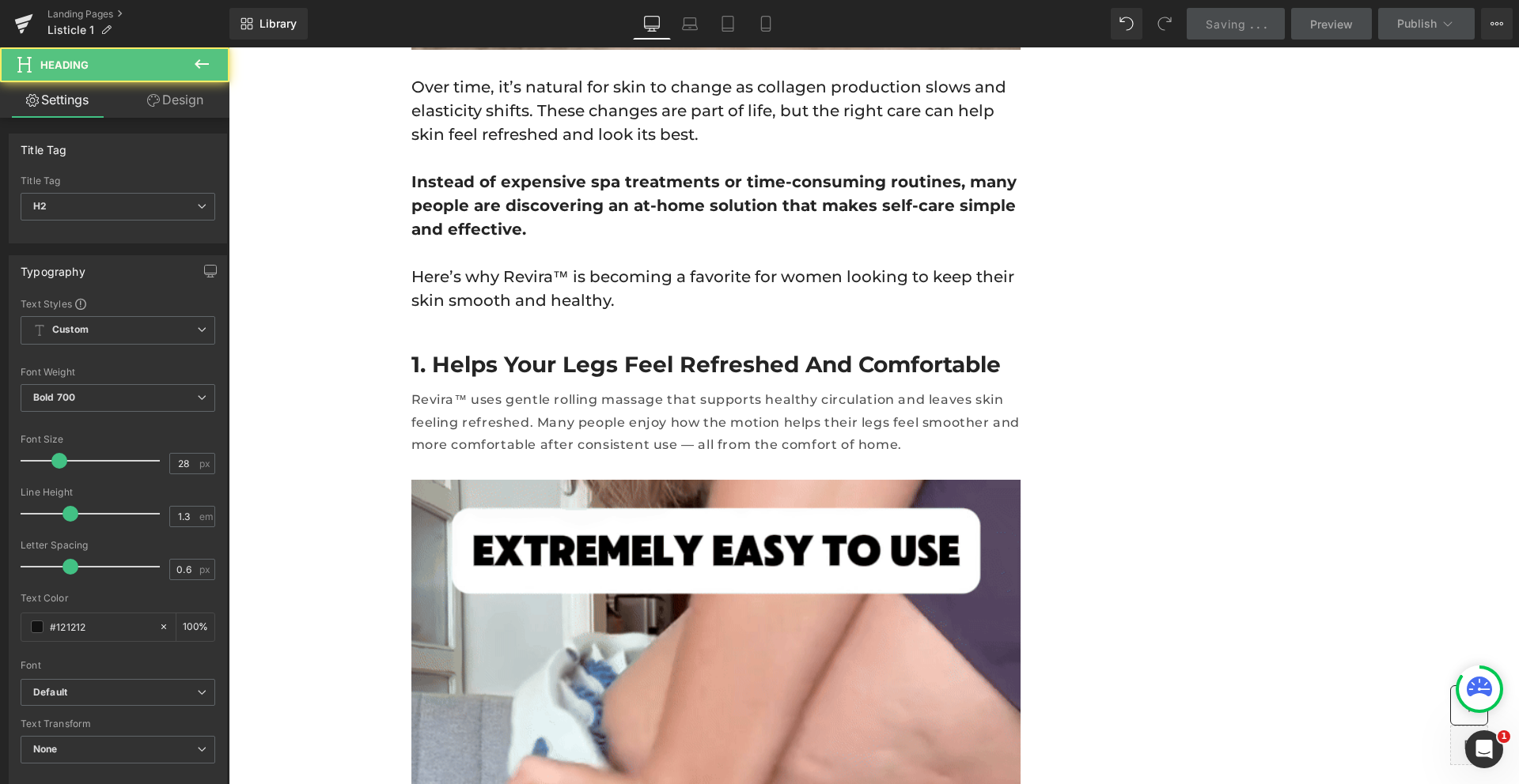
drag, startPoint x: 923, startPoint y: 438, endPoint x: 432, endPoint y: 437, distance: 491.0
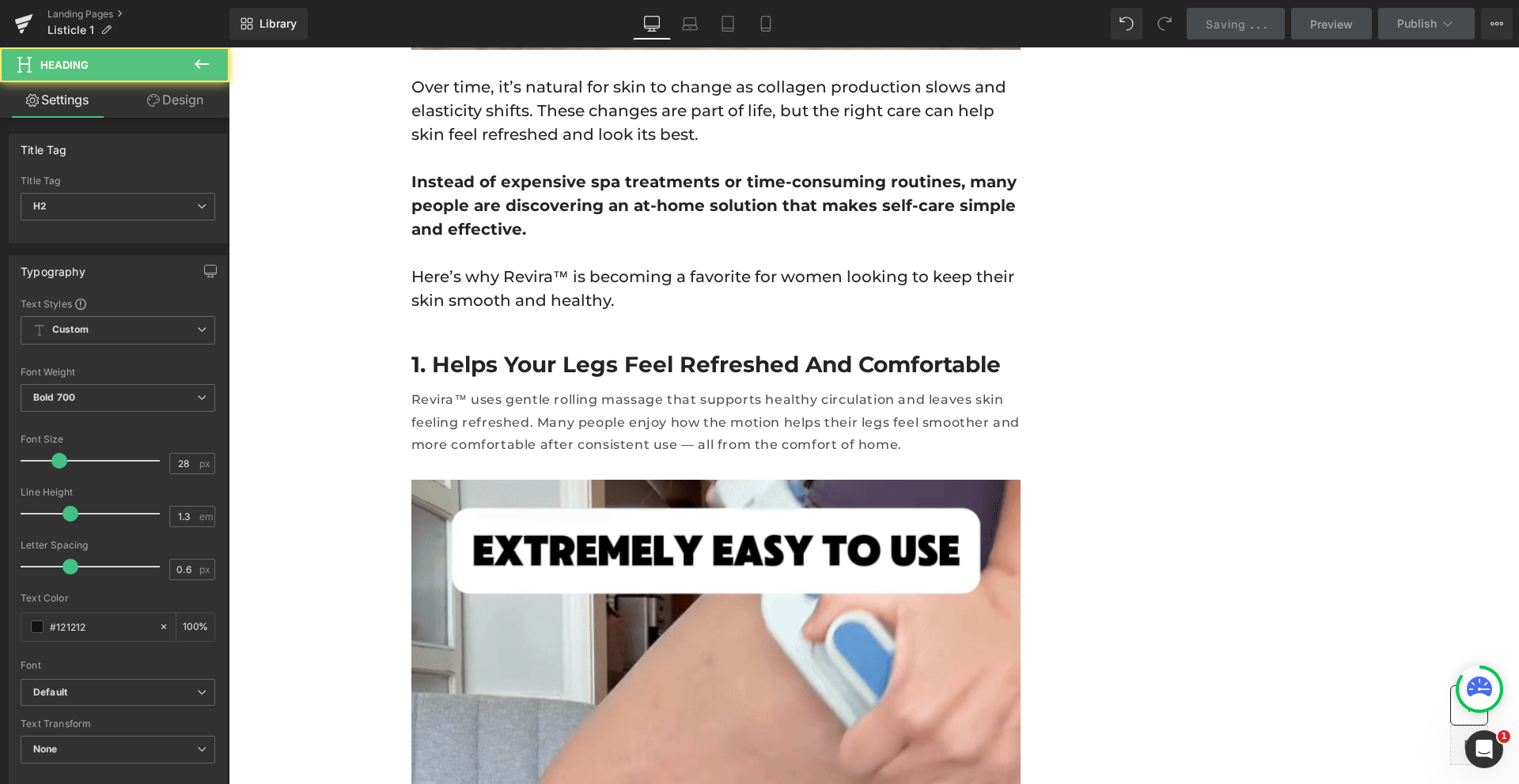
paste div
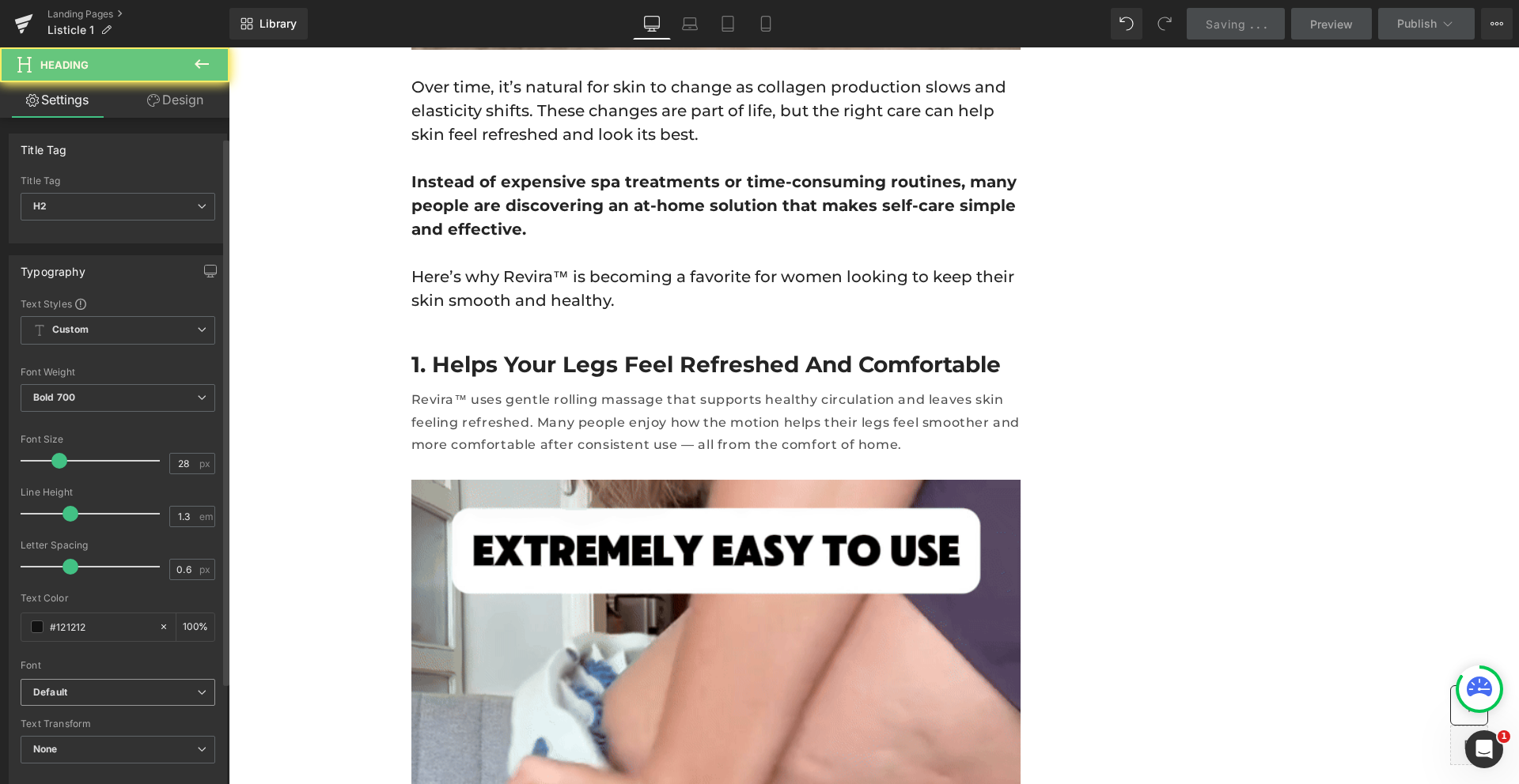
drag, startPoint x: 121, startPoint y: 626, endPoint x: 90, endPoint y: 620, distance: 31.6
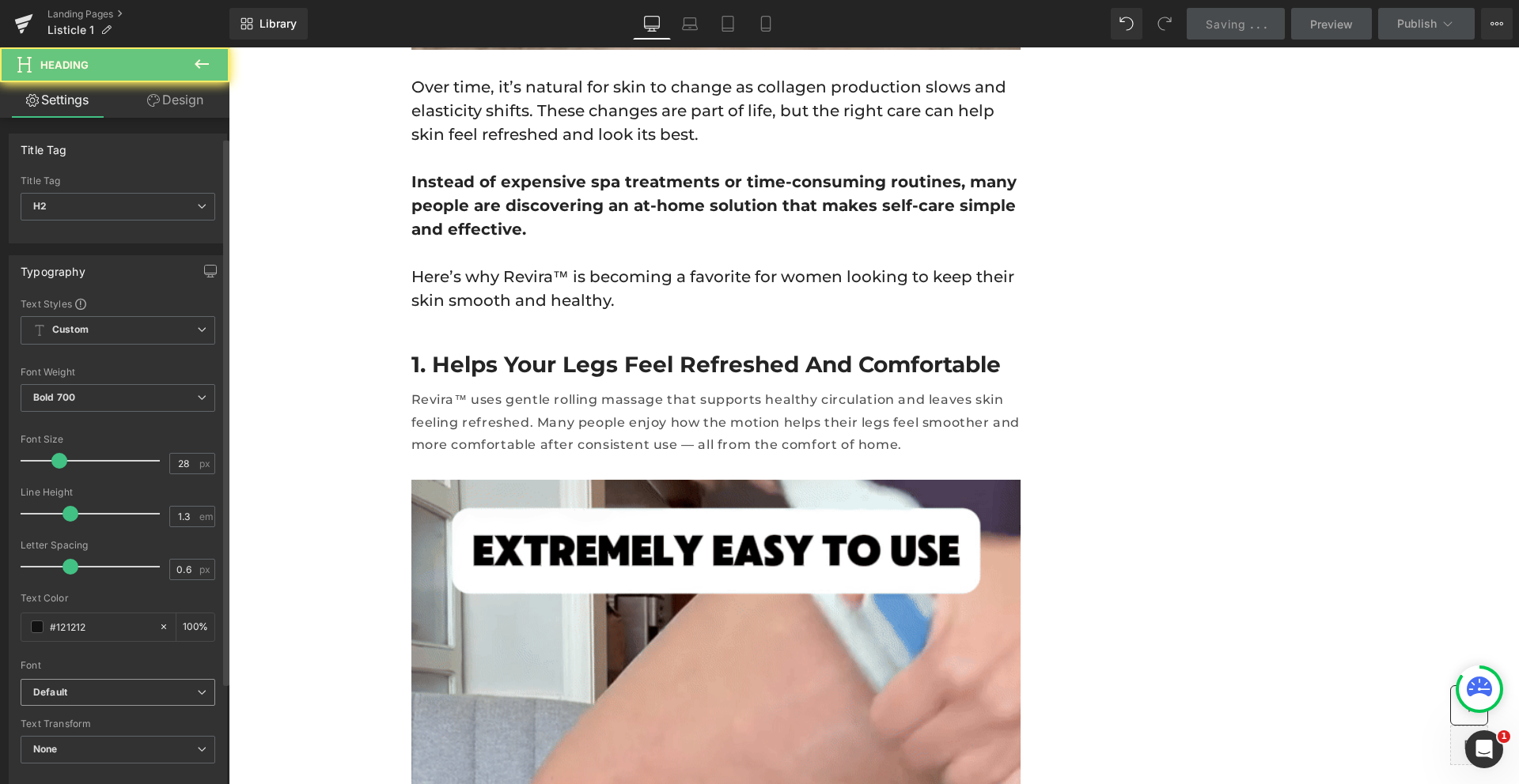
click at [121, 686] on b "Default" at bounding box center [115, 693] width 164 height 13
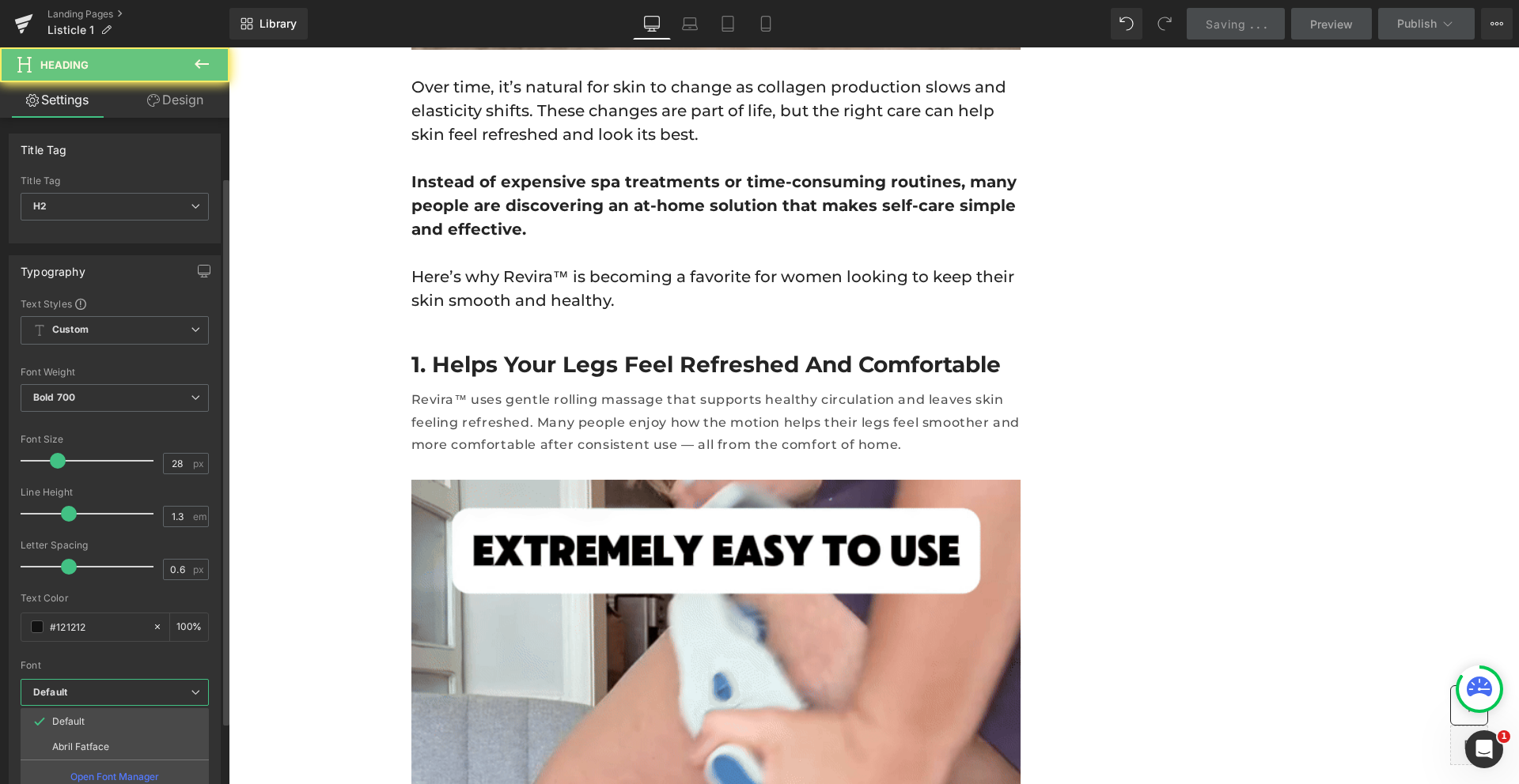
drag, startPoint x: 90, startPoint y: 620, endPoint x: 87, endPoint y: 686, distance: 66.1
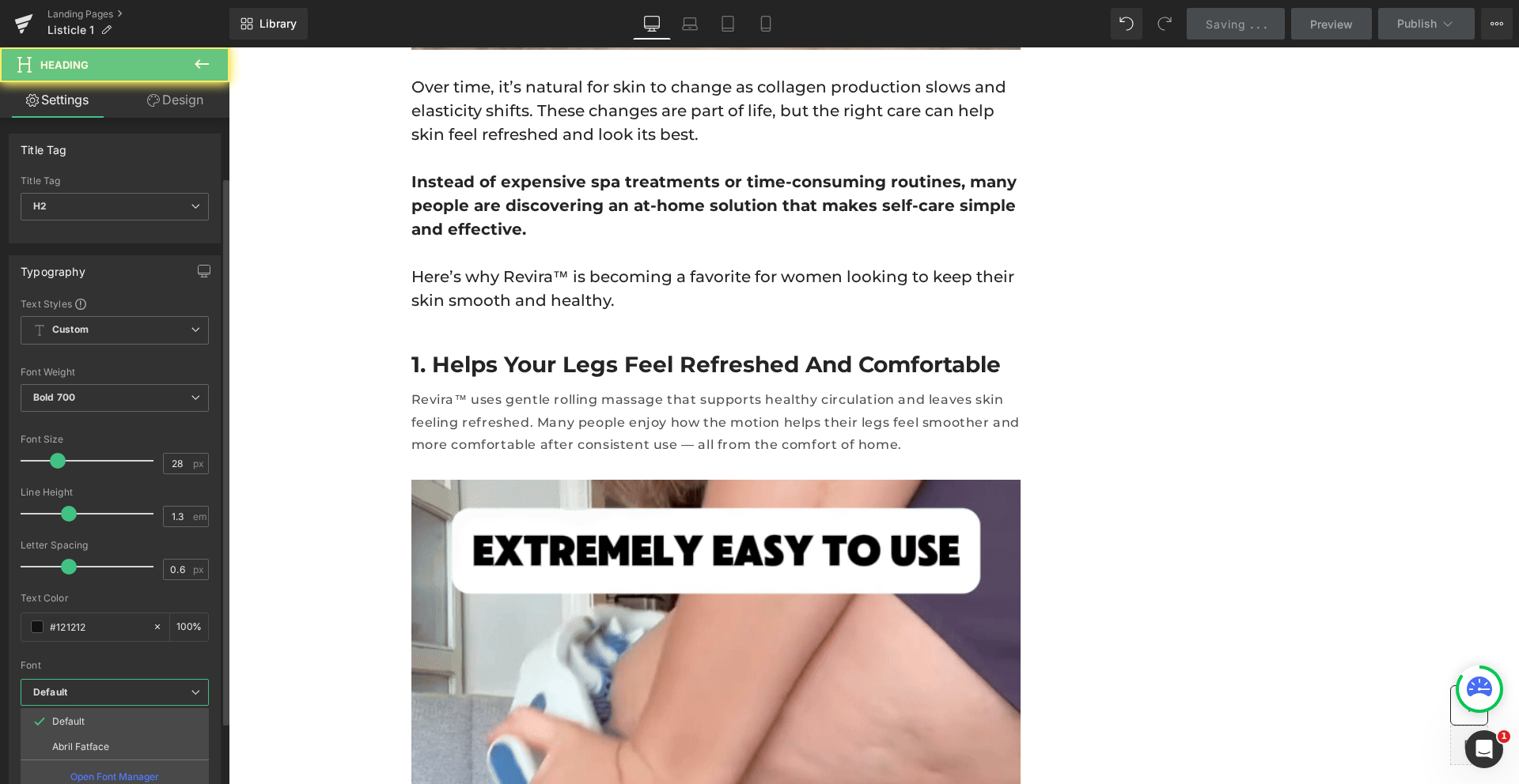
click at [89, 686] on b "Default" at bounding box center [112, 693] width 158 height 13
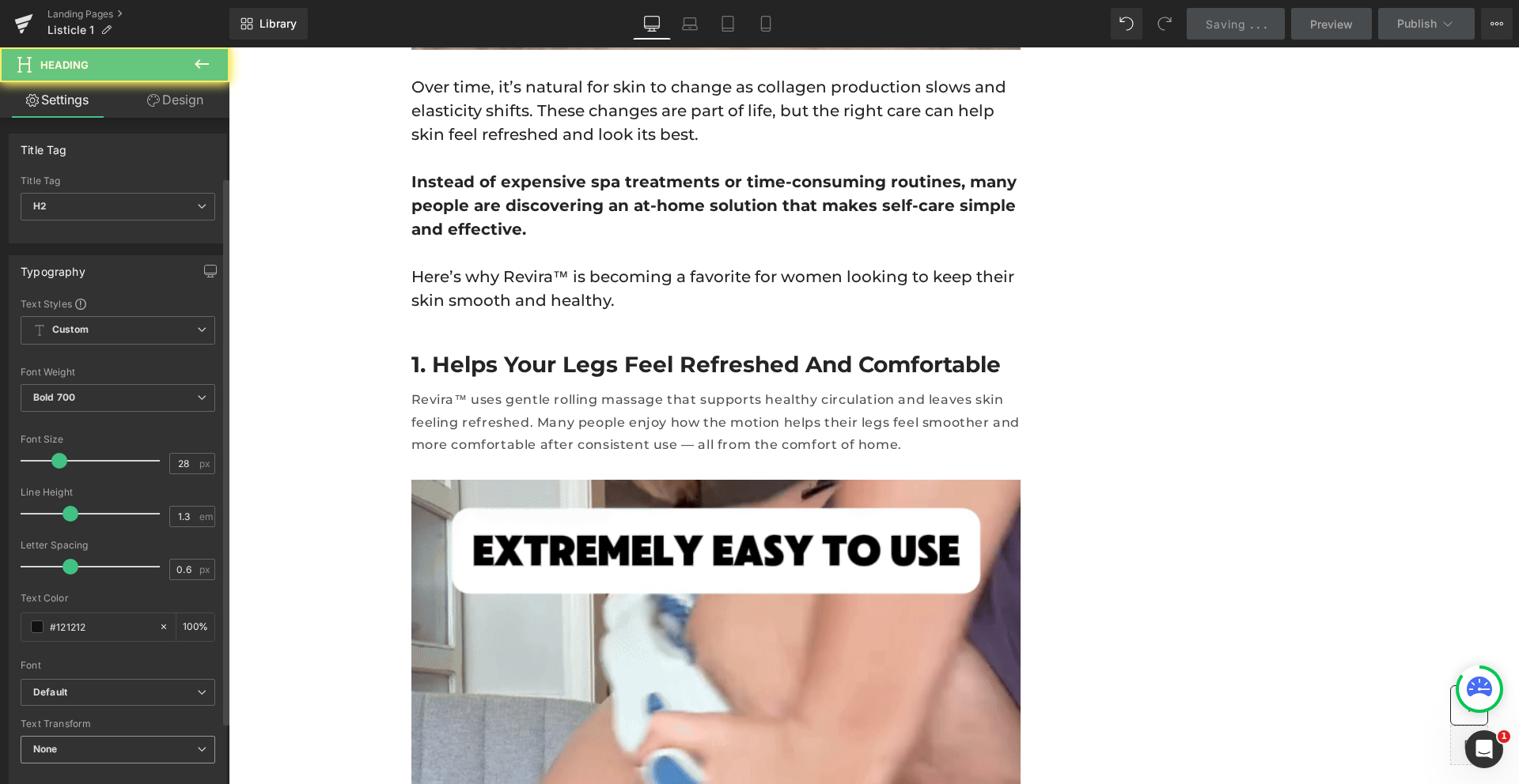
drag, startPoint x: 87, startPoint y: 686, endPoint x: 87, endPoint y: 733, distance: 47.0
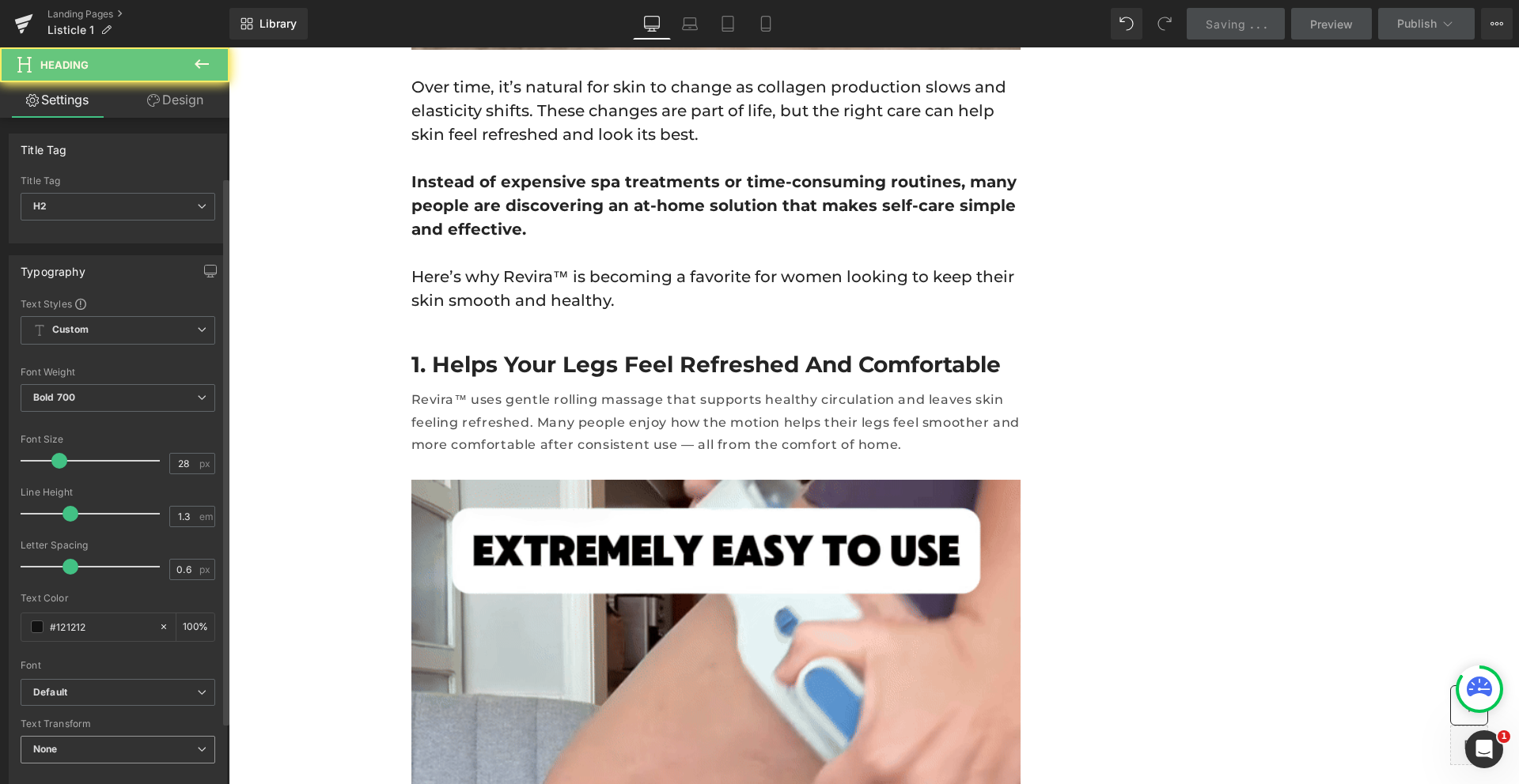
click at [87, 736] on span "None" at bounding box center [118, 750] width 194 height 28
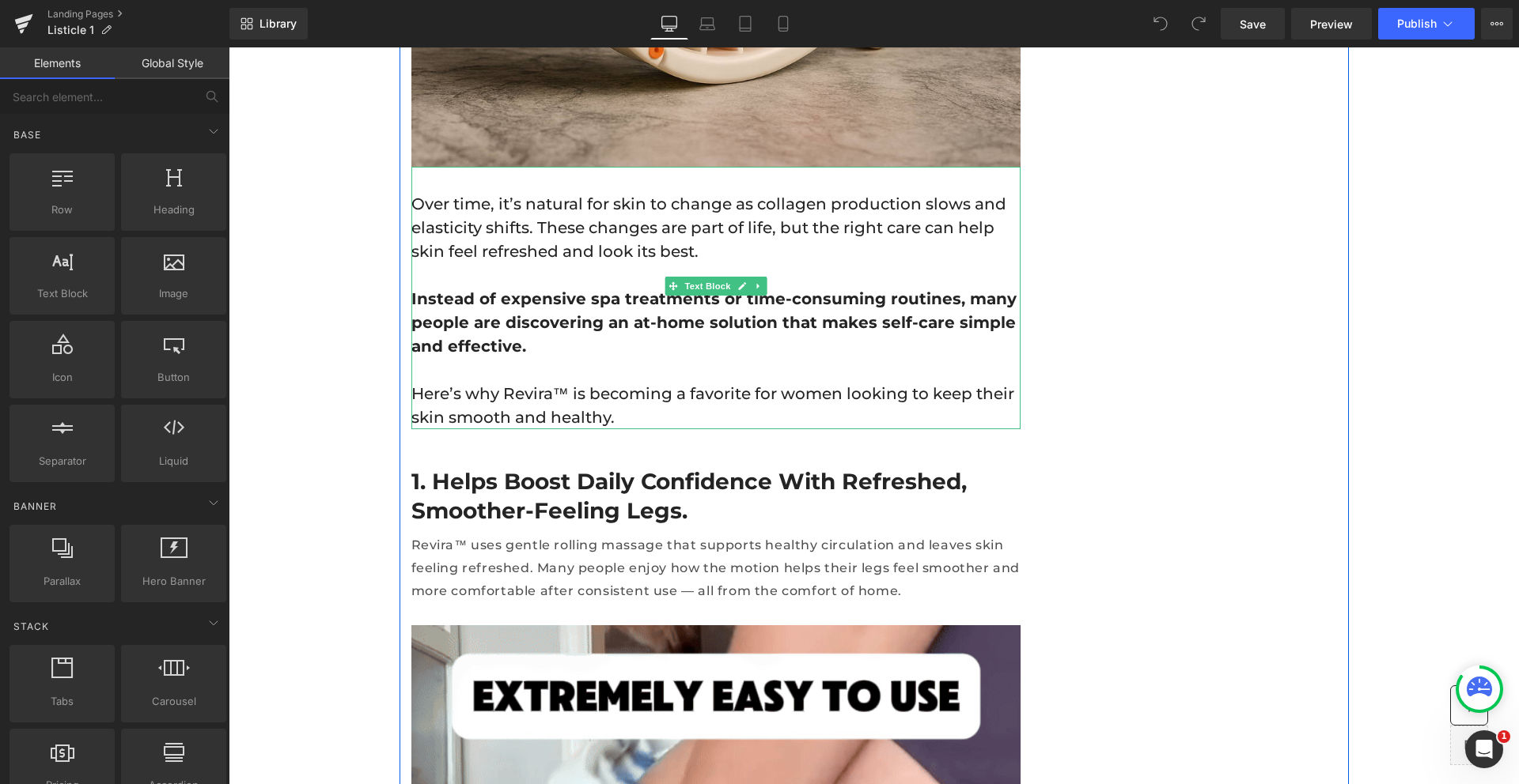
scroll to position [727, 0]
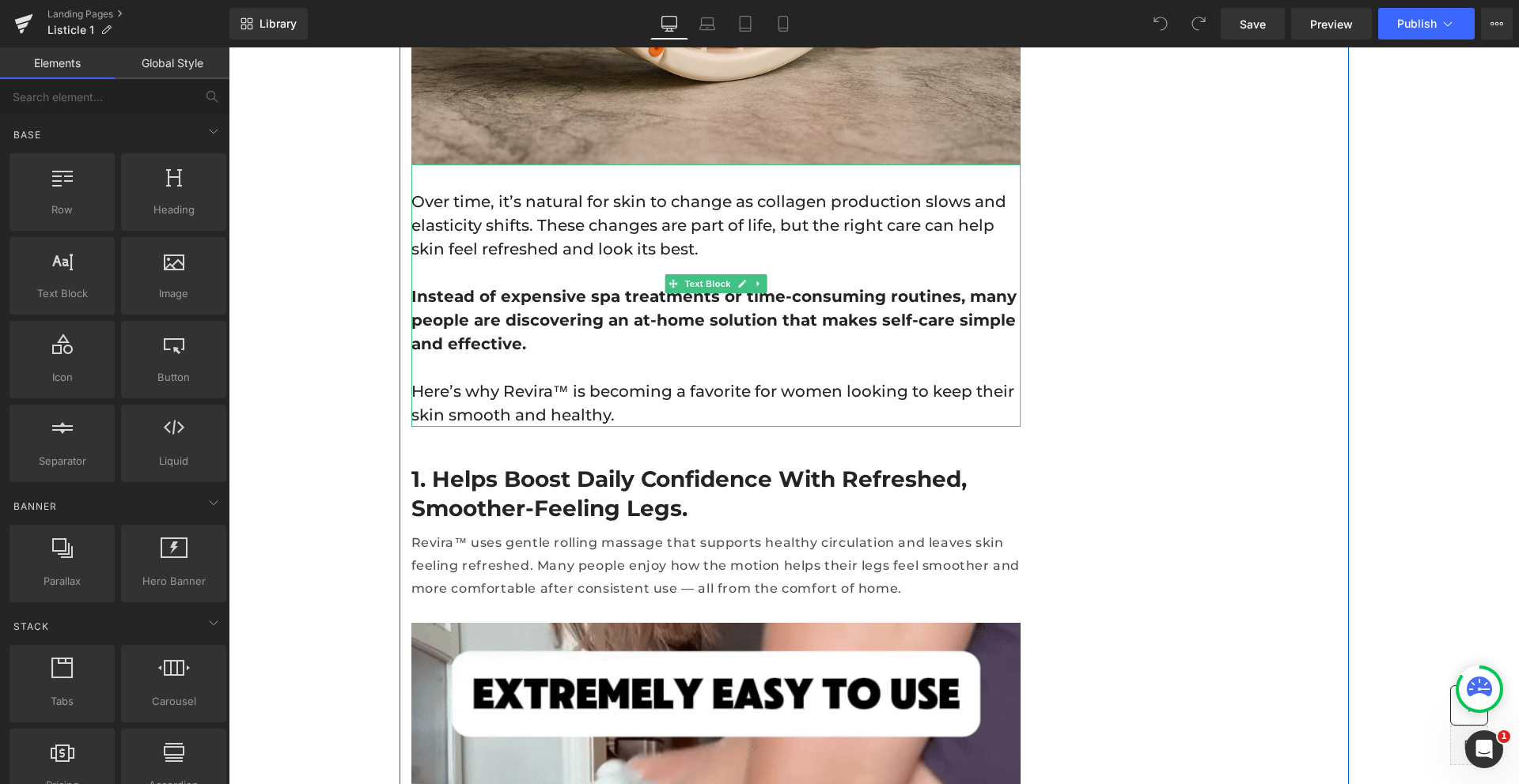
click at [601, 465] on h2 "1. Helps boost daily confidence with refreshed, smoother-feeling legs." at bounding box center [715, 493] width 609 height 57
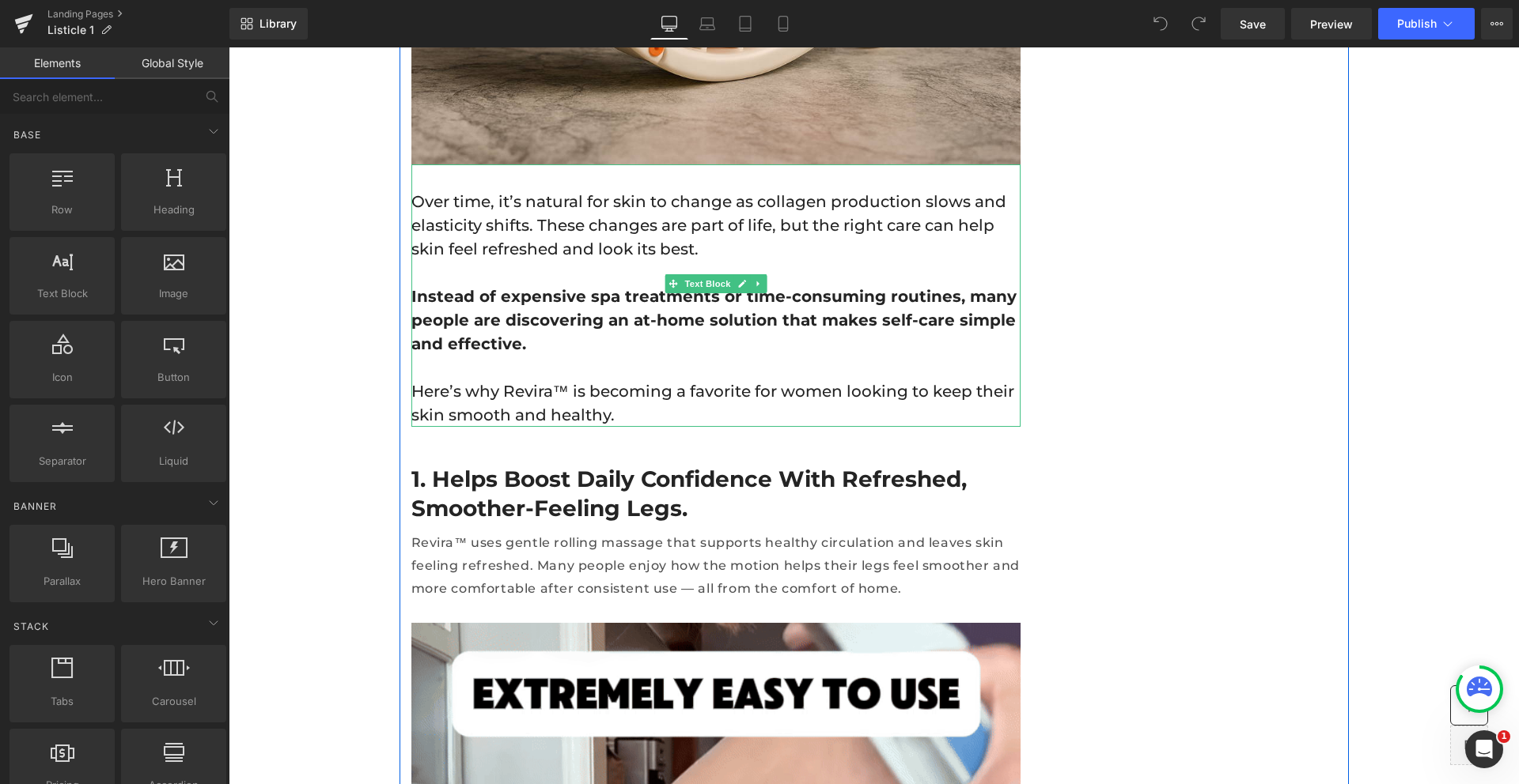
click at [601, 465] on h2 "1. Helps boost daily confidence with refreshed, smoother-feeling legs." at bounding box center [715, 493] width 609 height 57
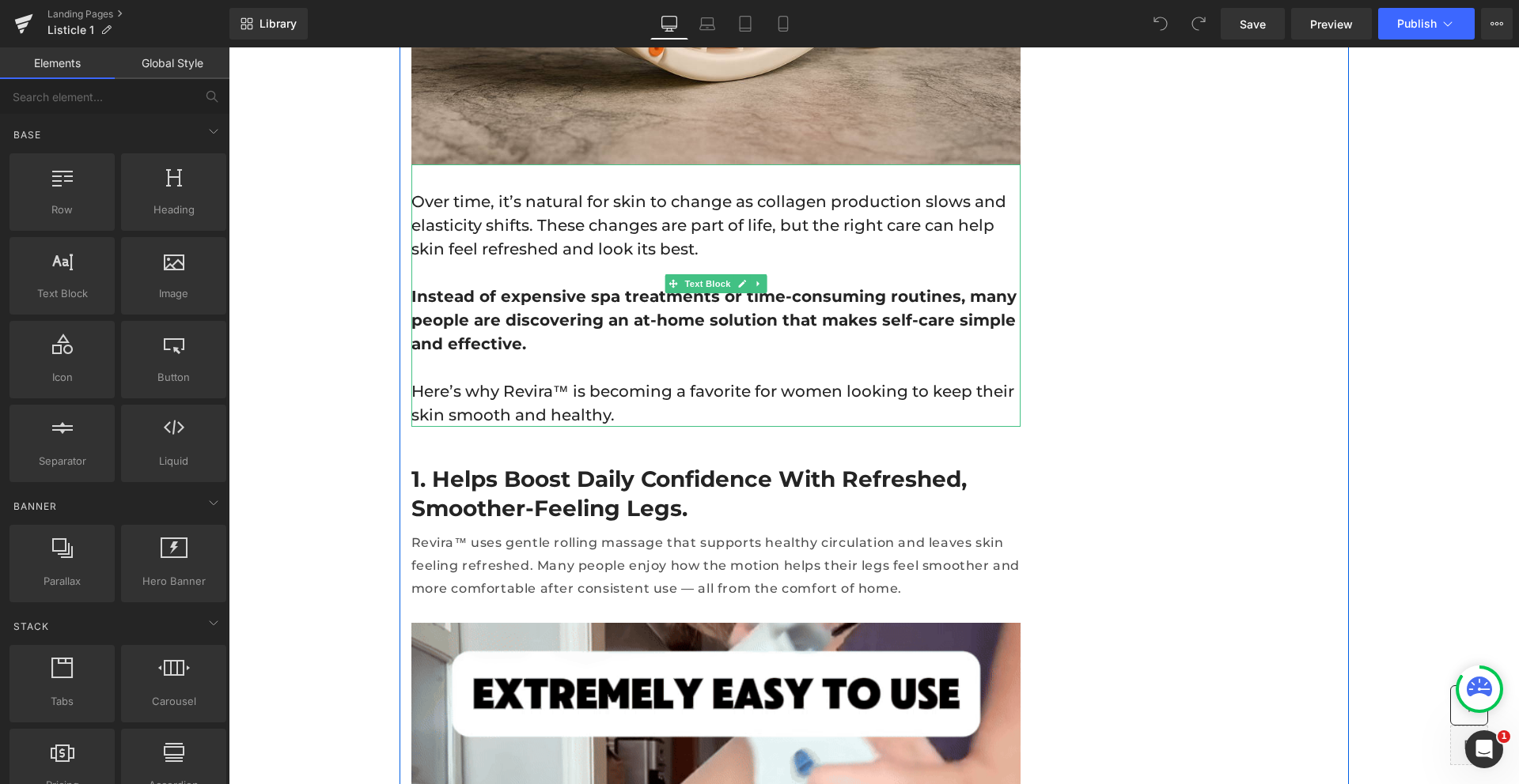
click at [601, 465] on h2 "1. Helps boost daily confidence with refreshed, smoother-feeling legs." at bounding box center [715, 493] width 609 height 57
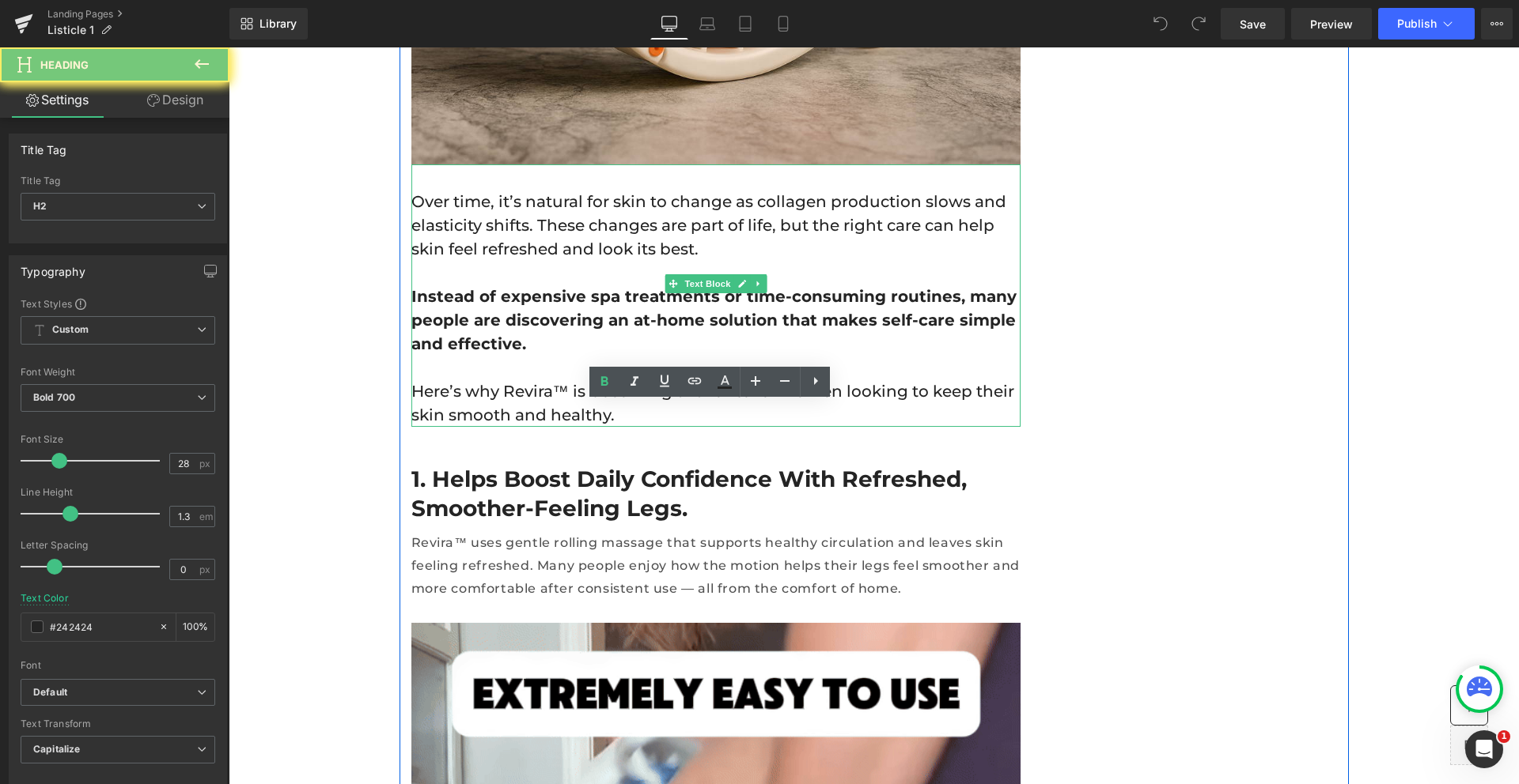
click at [638, 475] on h2 "1. Helps boost daily confidence with refreshed, smoother-feeling legs." at bounding box center [715, 493] width 609 height 57
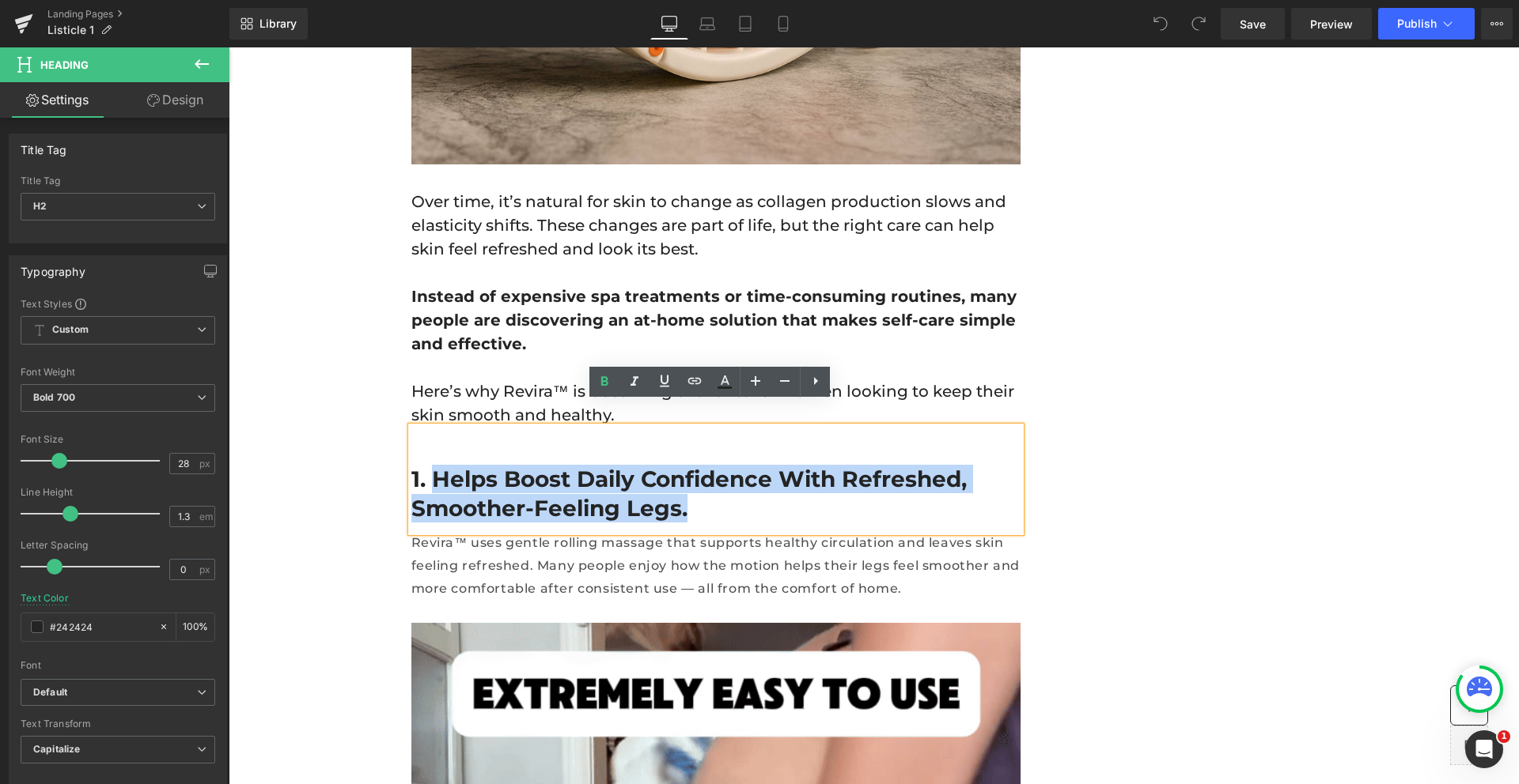
drag, startPoint x: 674, startPoint y: 484, endPoint x: 429, endPoint y: 452, distance: 247.1
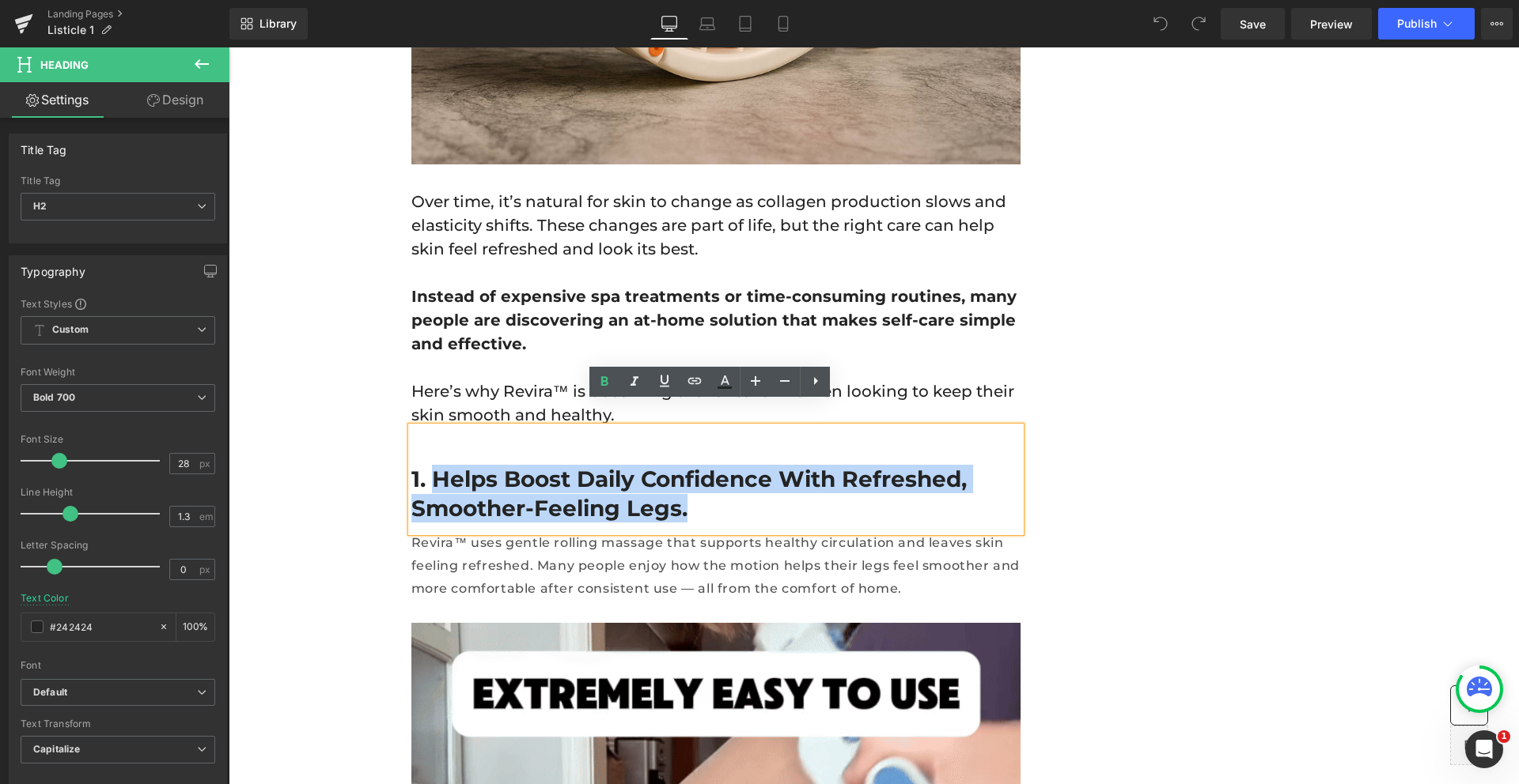
click at [429, 465] on h2 "1. Helps boost daily confidence with refreshed, smoother-feeling legs." at bounding box center [715, 493] width 609 height 57
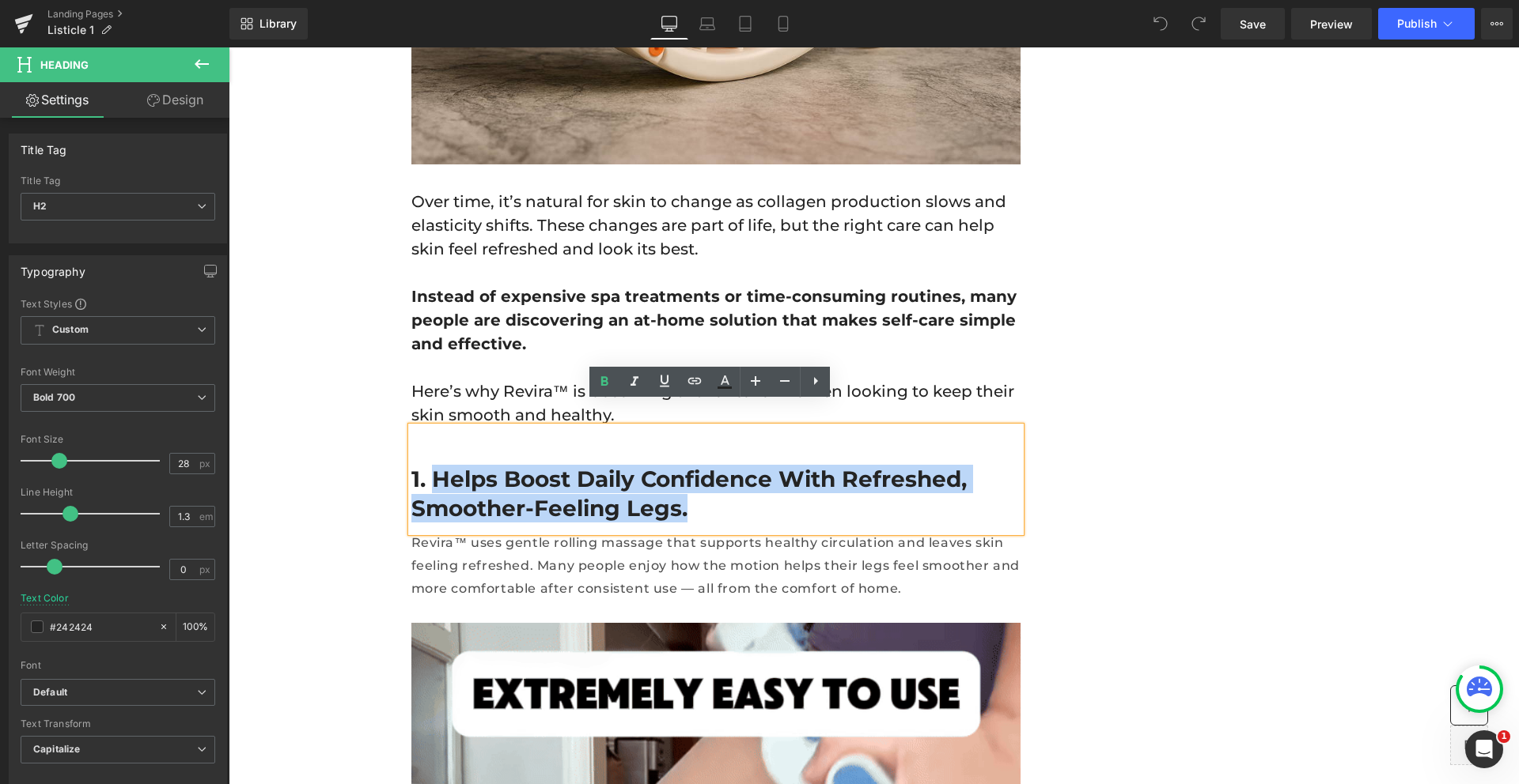
paste div
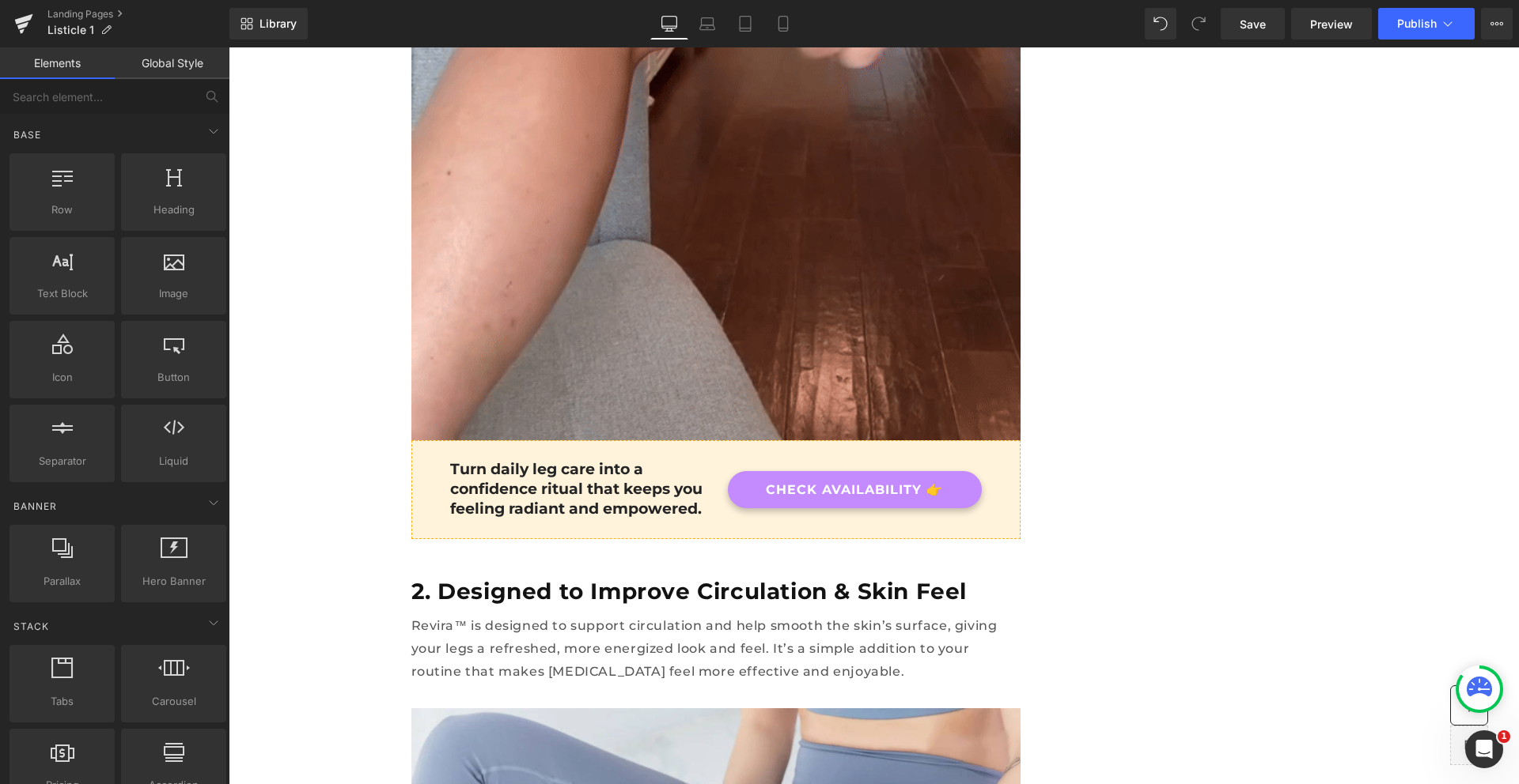
scroll to position [1985, 0]
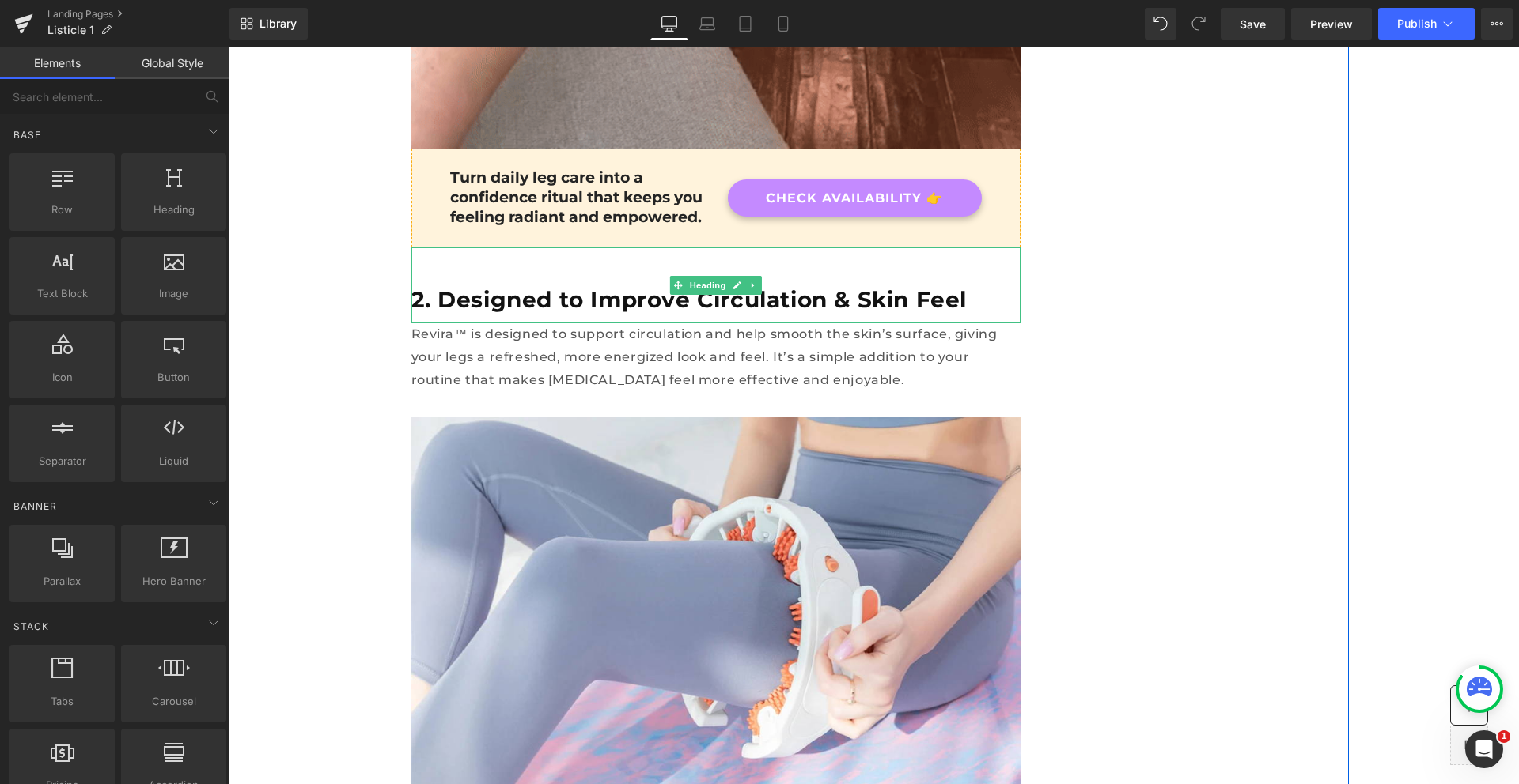
click at [594, 286] on h2 "2. Designed to Improve Circulation & Skin Feel" at bounding box center [715, 300] width 609 height 29
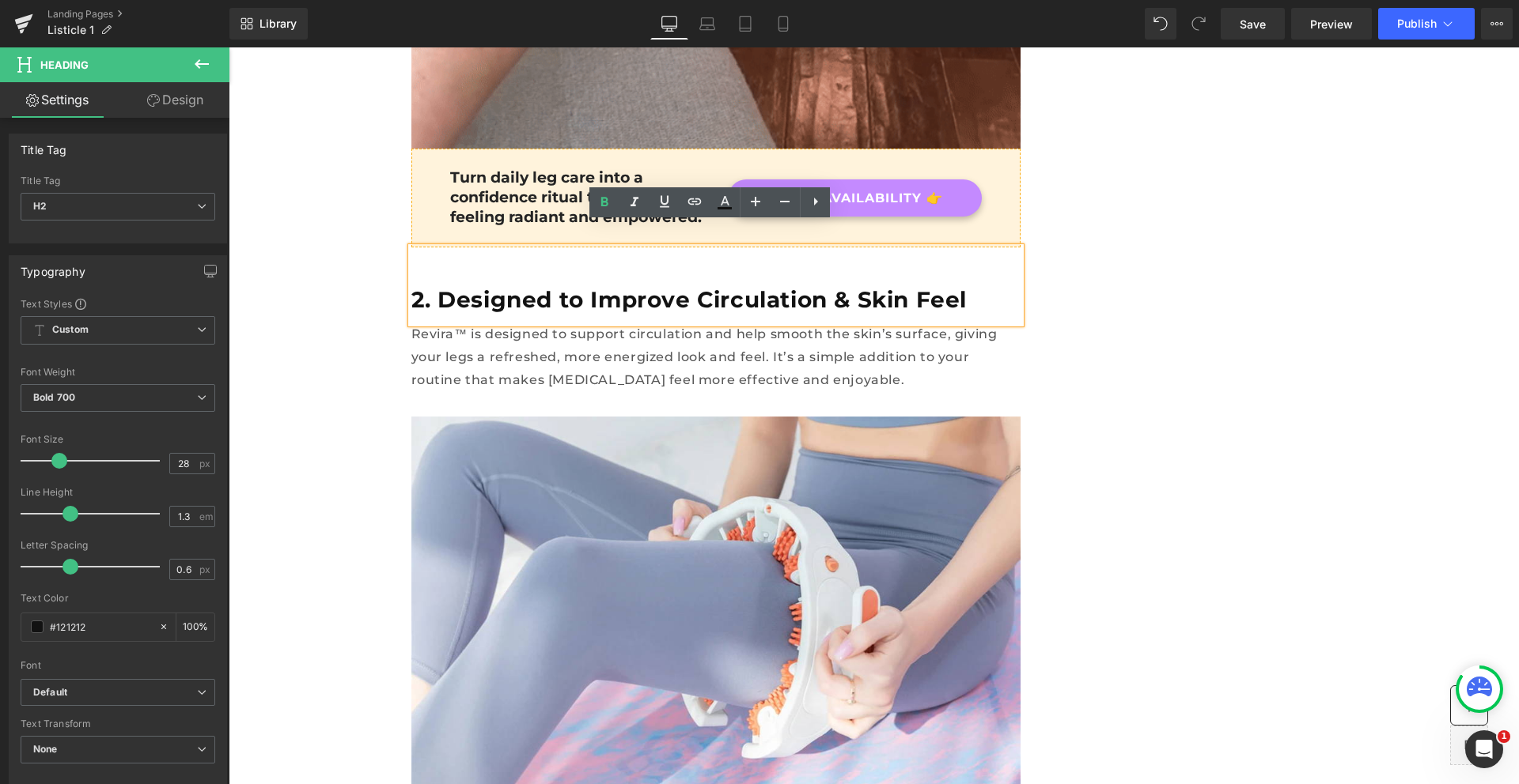
click at [594, 286] on h2 "2. Designed to Improve Circulation & Skin Feel" at bounding box center [715, 300] width 609 height 29
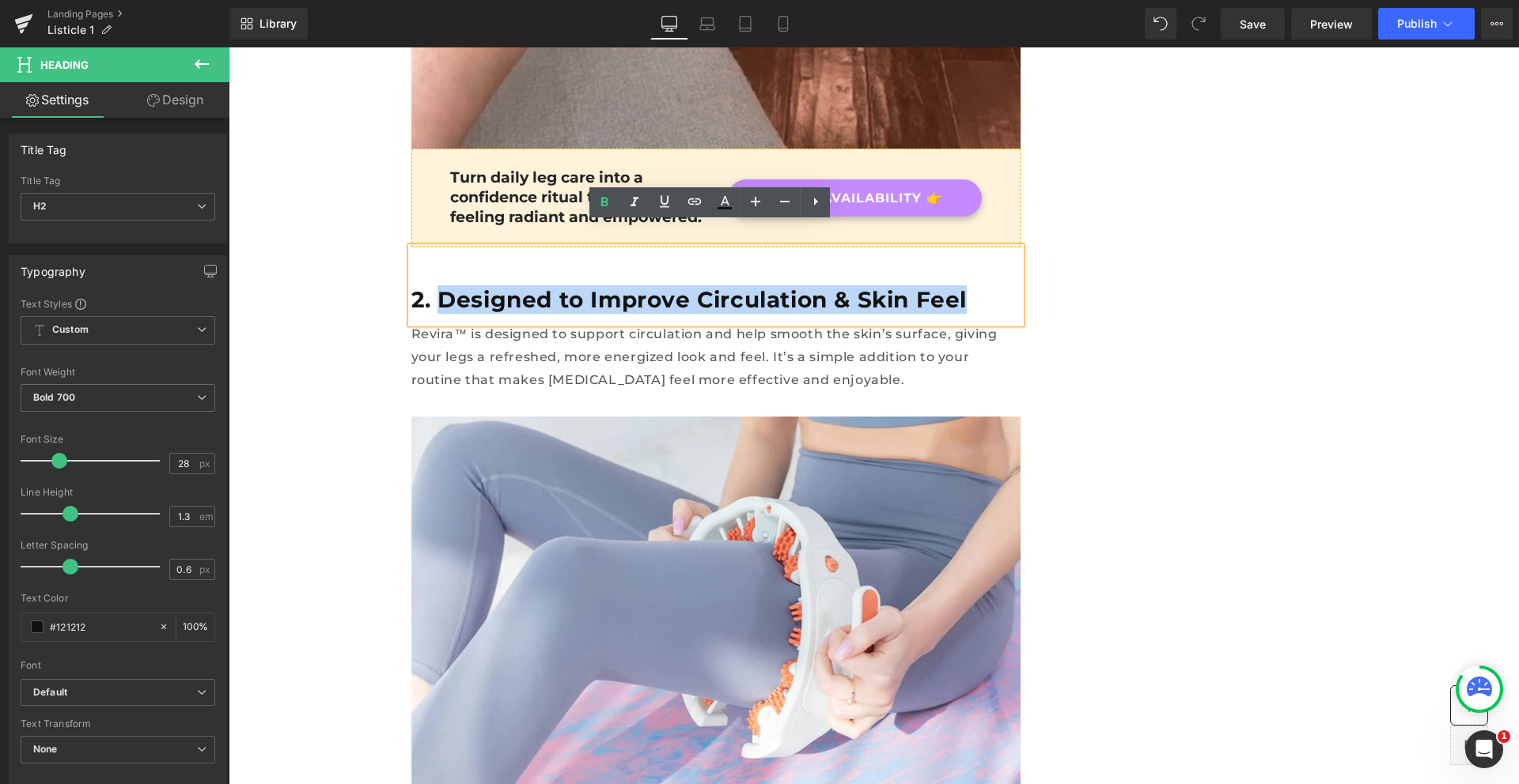
drag, startPoint x: 927, startPoint y: 272, endPoint x: 437, endPoint y: 272, distance: 490.0
click at [437, 286] on h2 "2. Designed to Improve Circulation & Skin Feel" at bounding box center [715, 300] width 609 height 29
paste div
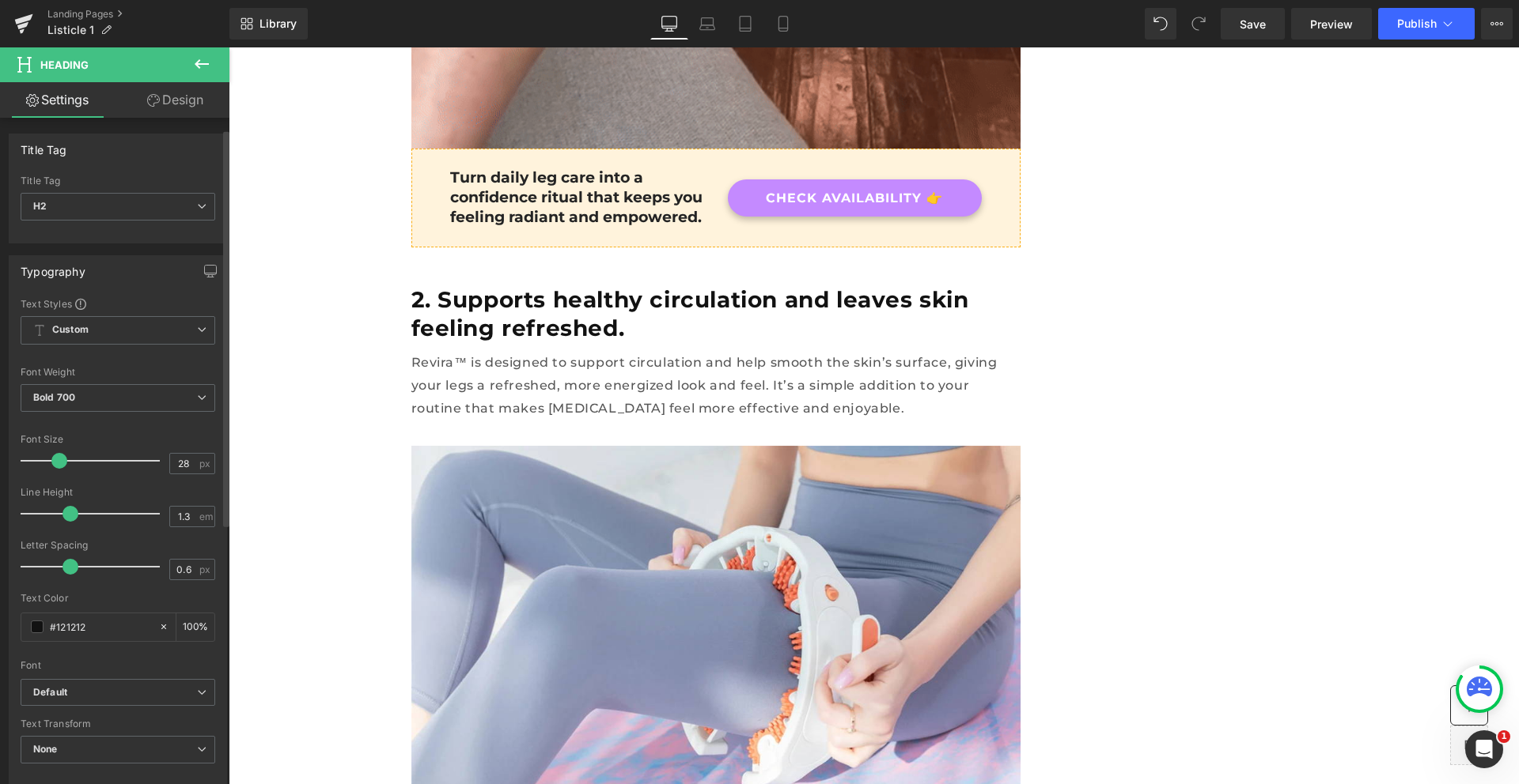
scroll to position [88, 0]
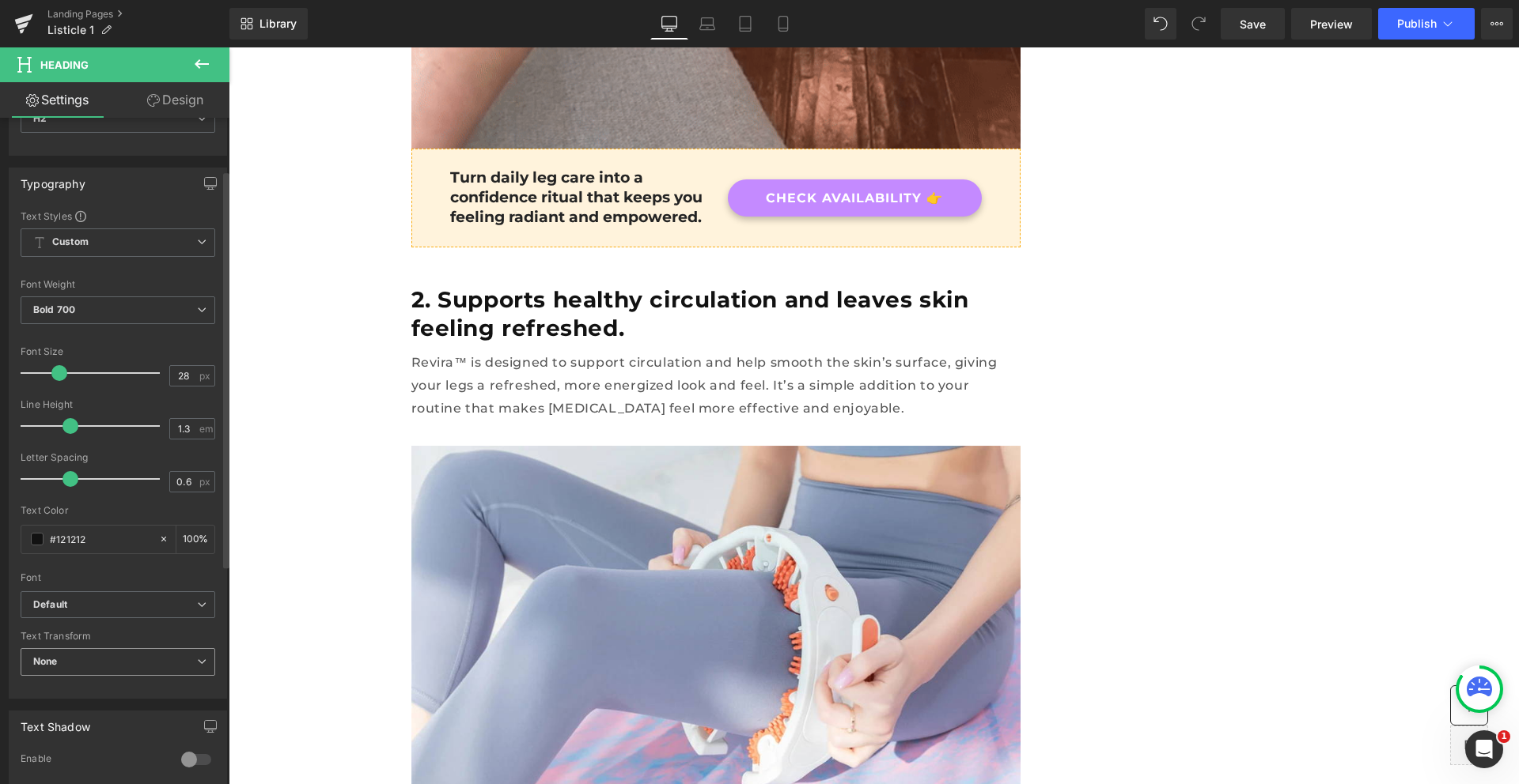
click at [94, 669] on span "None" at bounding box center [118, 662] width 194 height 28
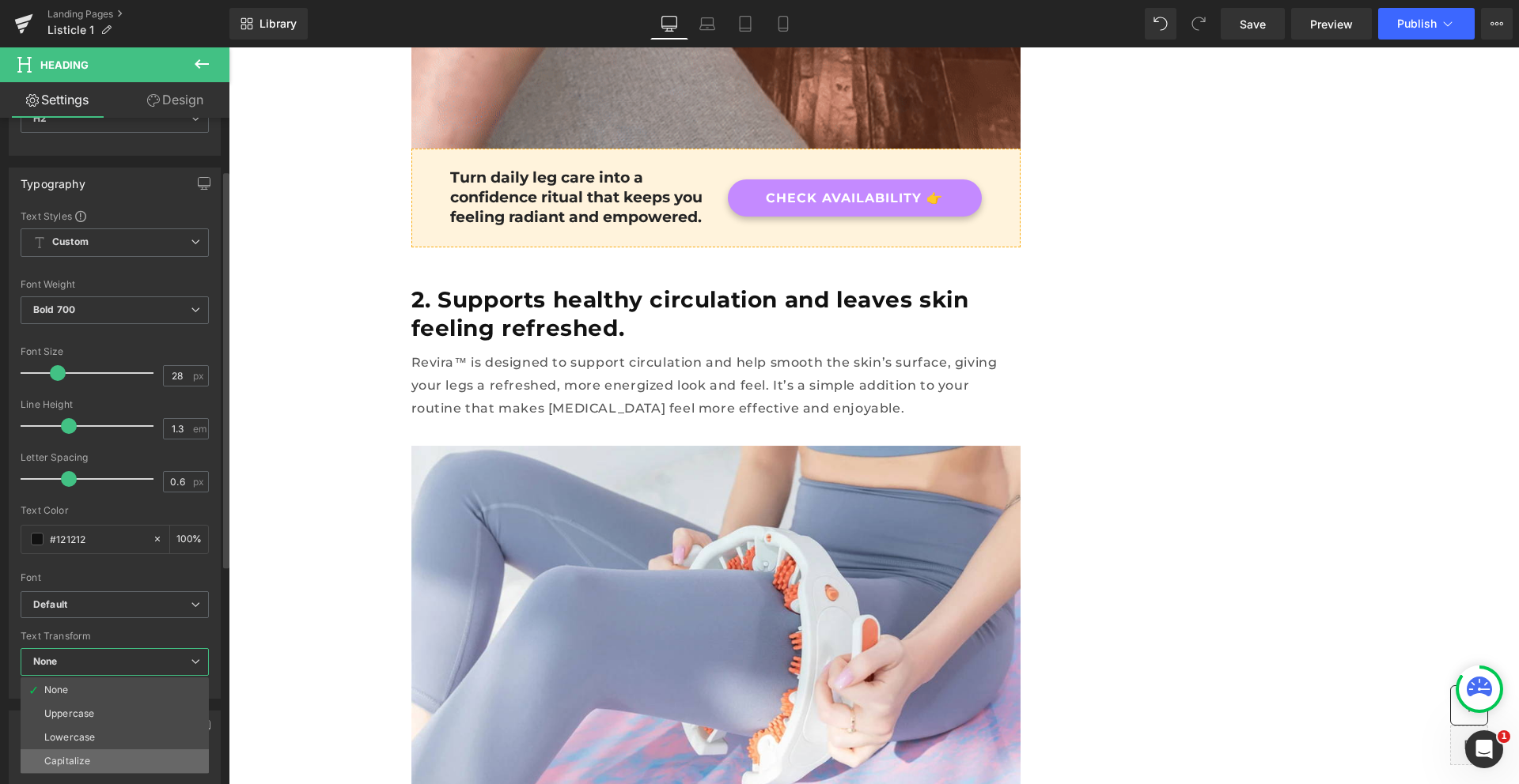
click at [70, 758] on div "Capitalize" at bounding box center [67, 762] width 46 height 11
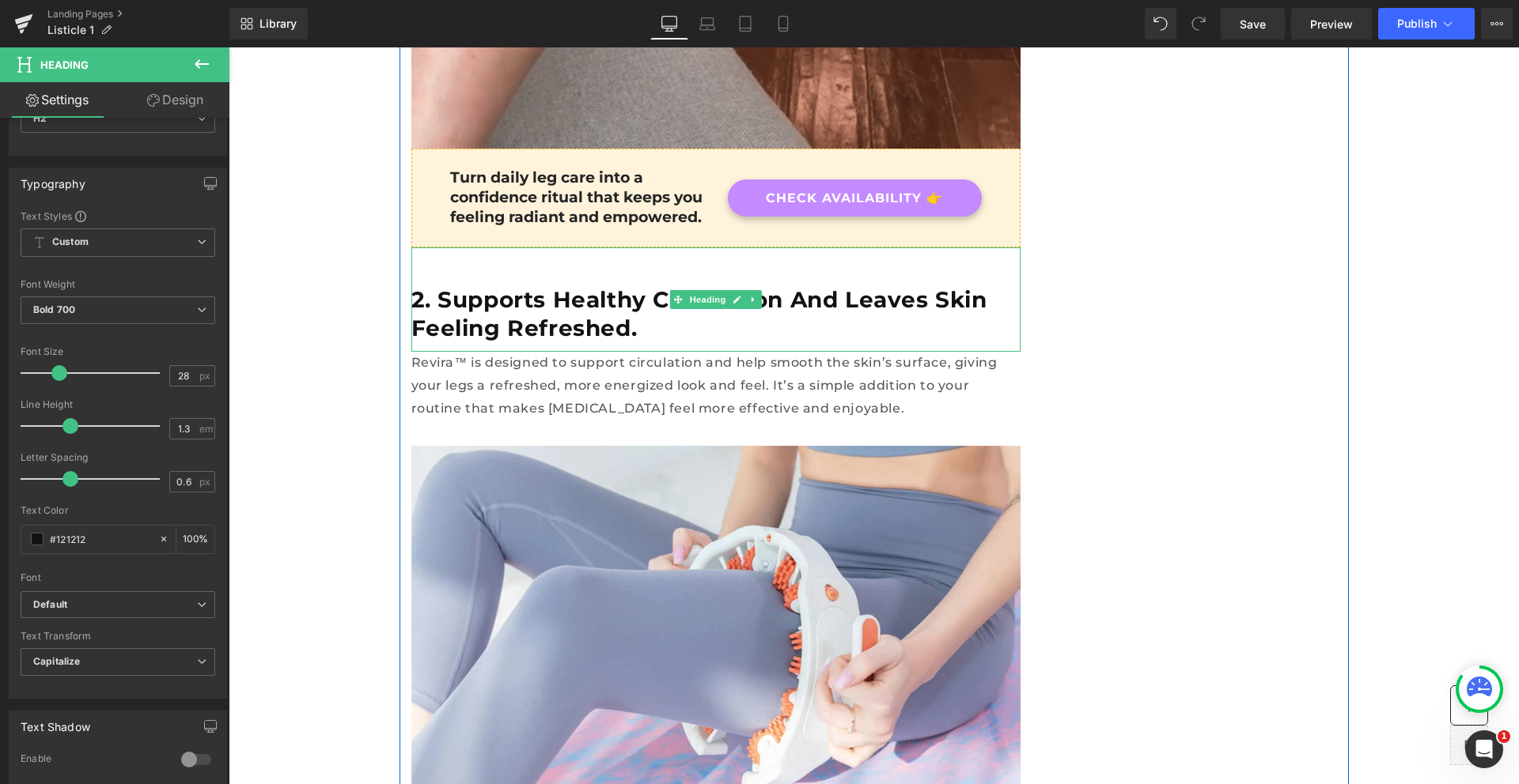
click at [605, 302] on h2 "2. Supports healthy circulation and leaves skin feeling refreshed." at bounding box center [715, 315] width 609 height 57
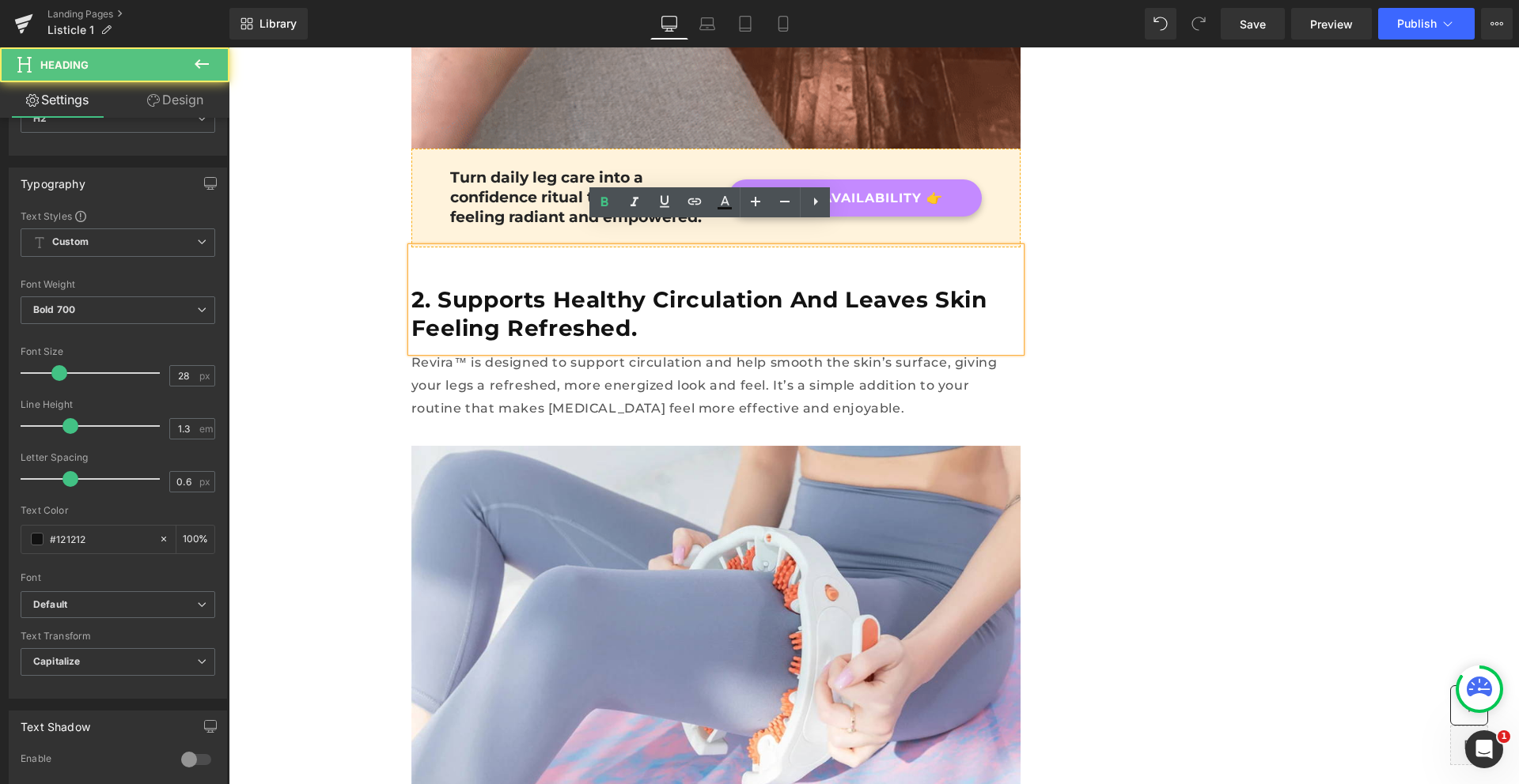
click at [611, 302] on h2 "2. Supports healthy circulation and leaves skin feeling refreshed." at bounding box center [715, 315] width 609 height 57
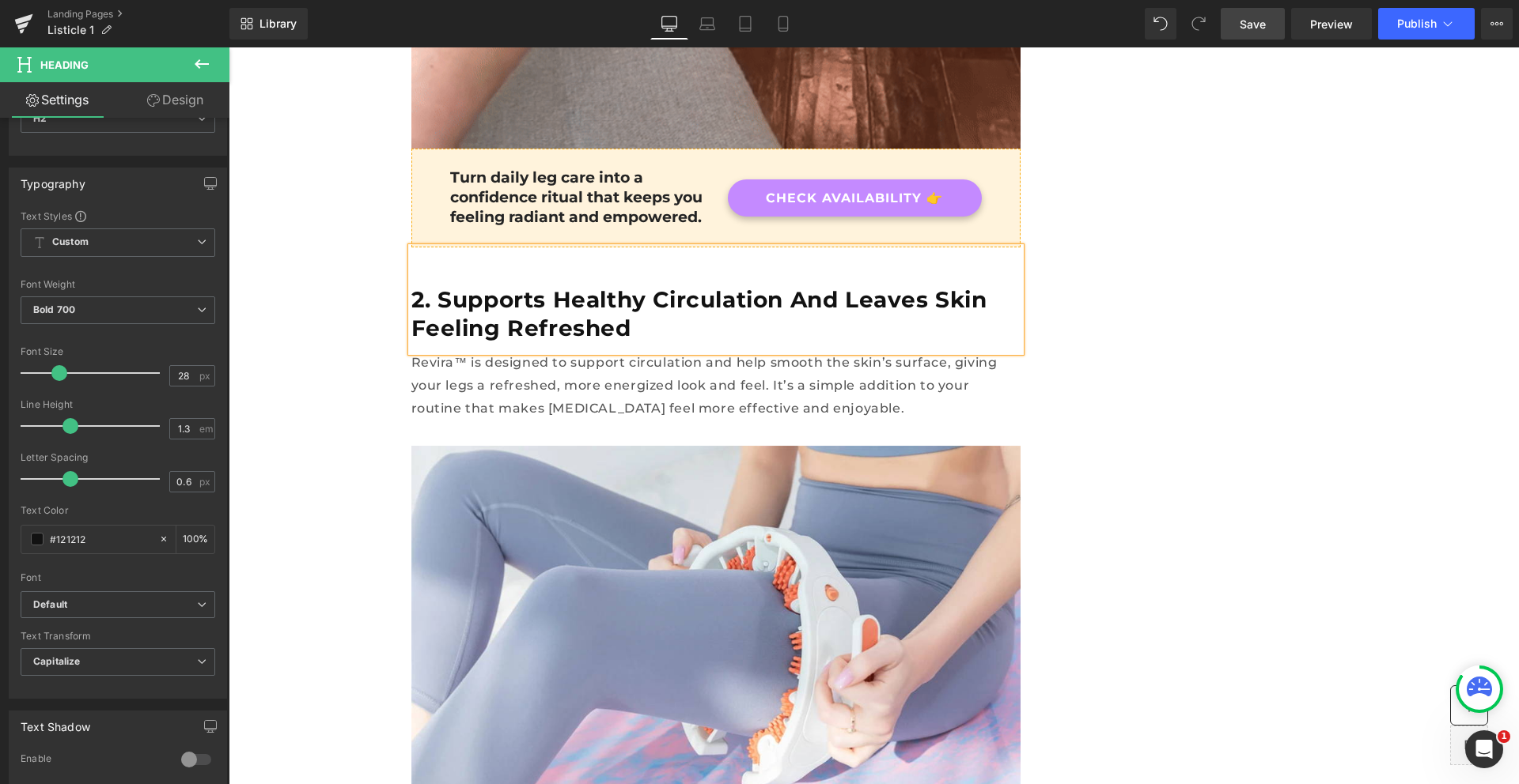
drag, startPoint x: 1231, startPoint y: 22, endPoint x: 363, endPoint y: 121, distance: 873.6
click at [1231, 22] on link "Save" at bounding box center [1252, 23] width 64 height 32
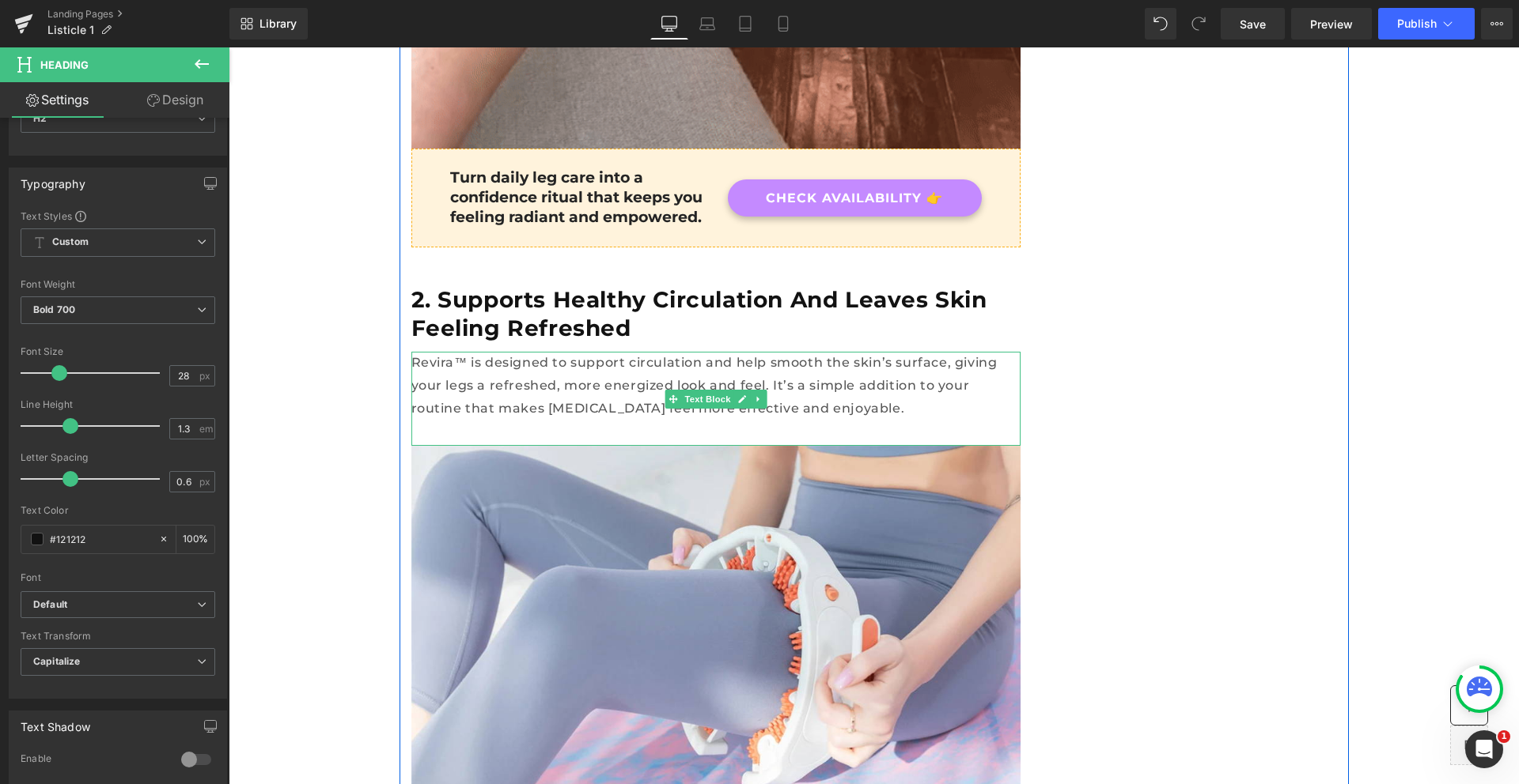
click at [517, 363] on p "Revira™ is designed to support circulation and help smooth the skin’s surface, …" at bounding box center [715, 385] width 609 height 68
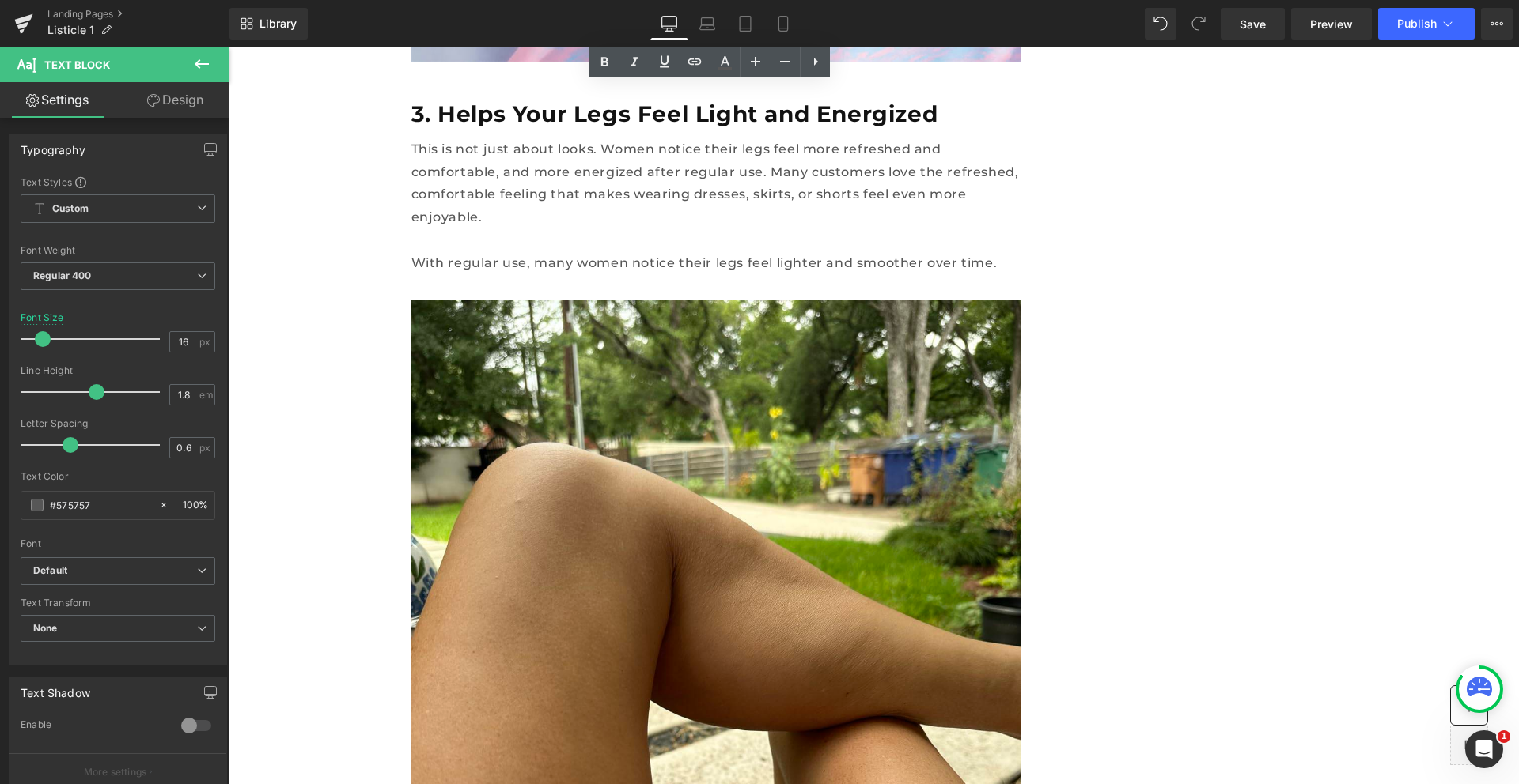
scroll to position [2724, 0]
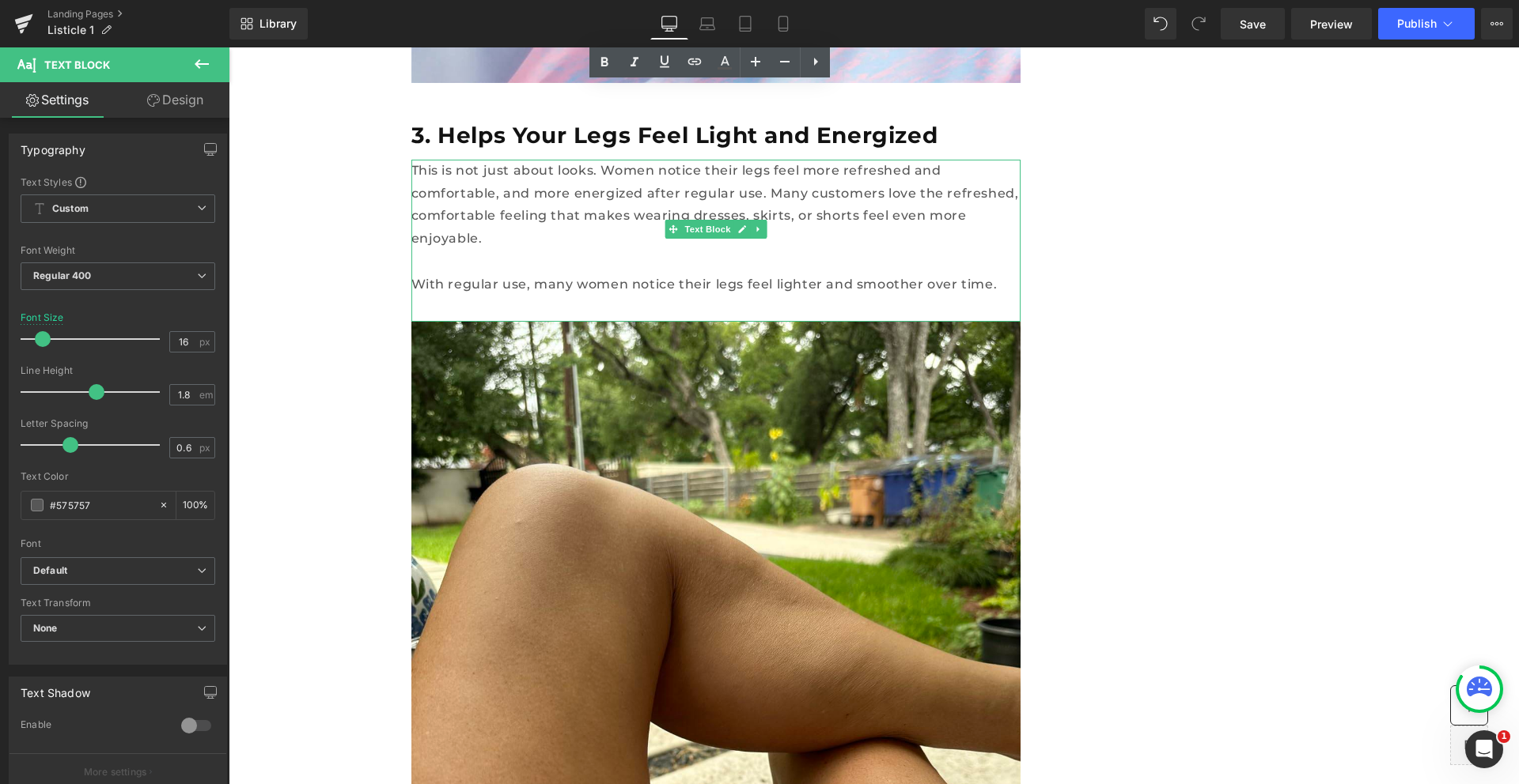
click at [679, 174] on p "This is not just about looks. Women notice their legs feel more refreshed and c…" at bounding box center [715, 205] width 609 height 91
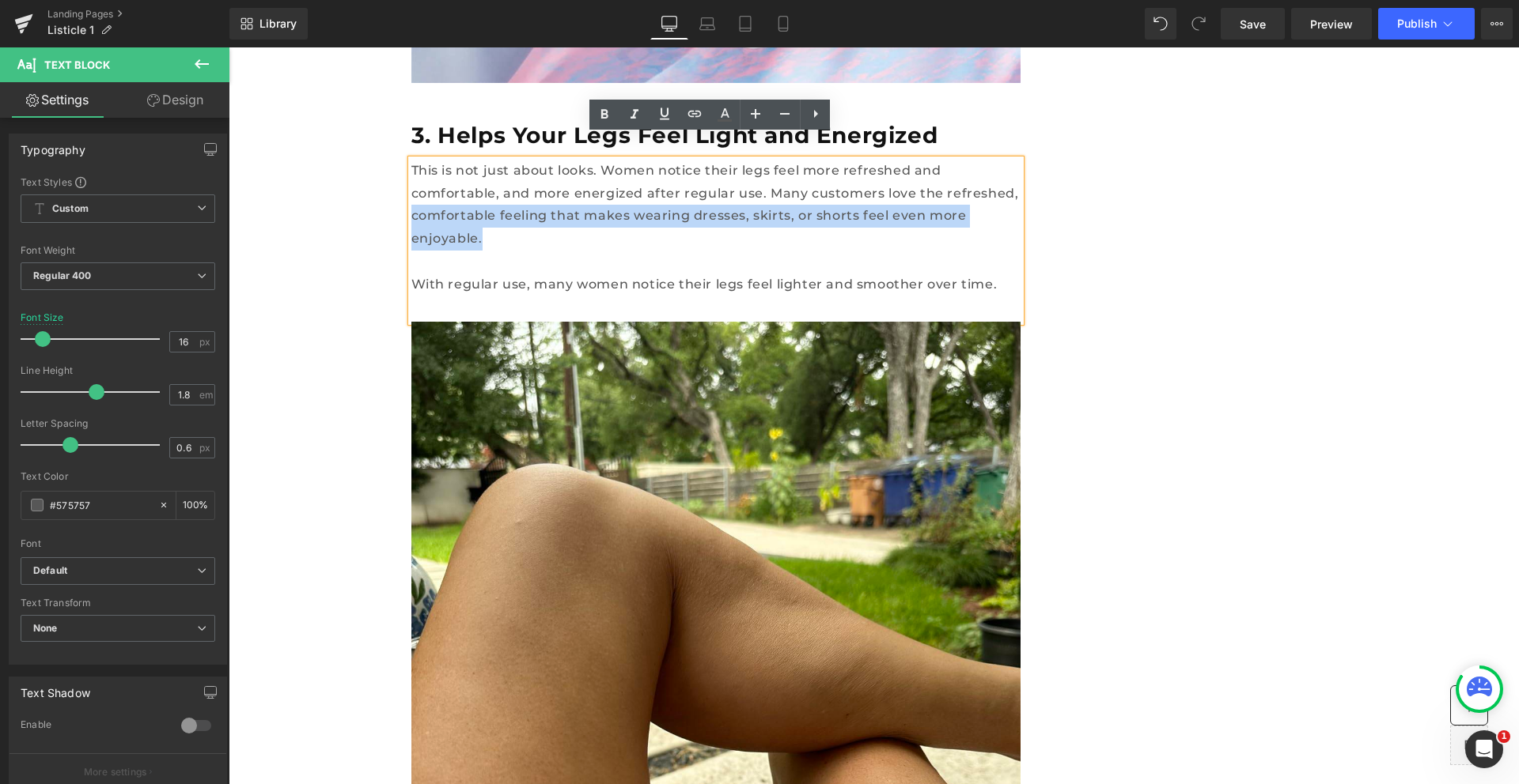
drag, startPoint x: 781, startPoint y: 191, endPoint x: 795, endPoint y: 175, distance: 21.3
click at [795, 175] on p "This is not just about looks. Women notice their legs feel more refreshed and c…" at bounding box center [715, 205] width 609 height 91
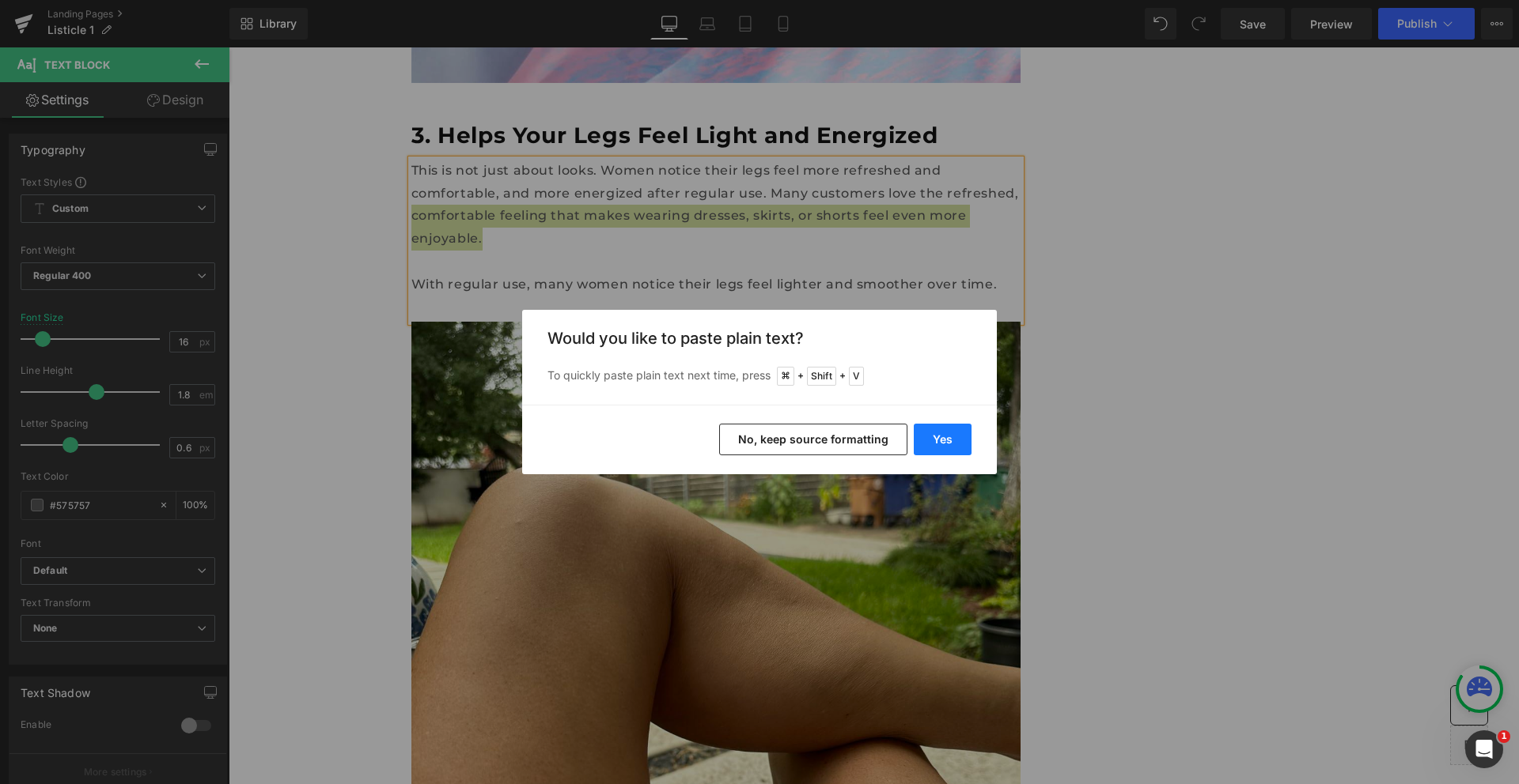
click at [936, 430] on button "Yes" at bounding box center [942, 439] width 57 height 32
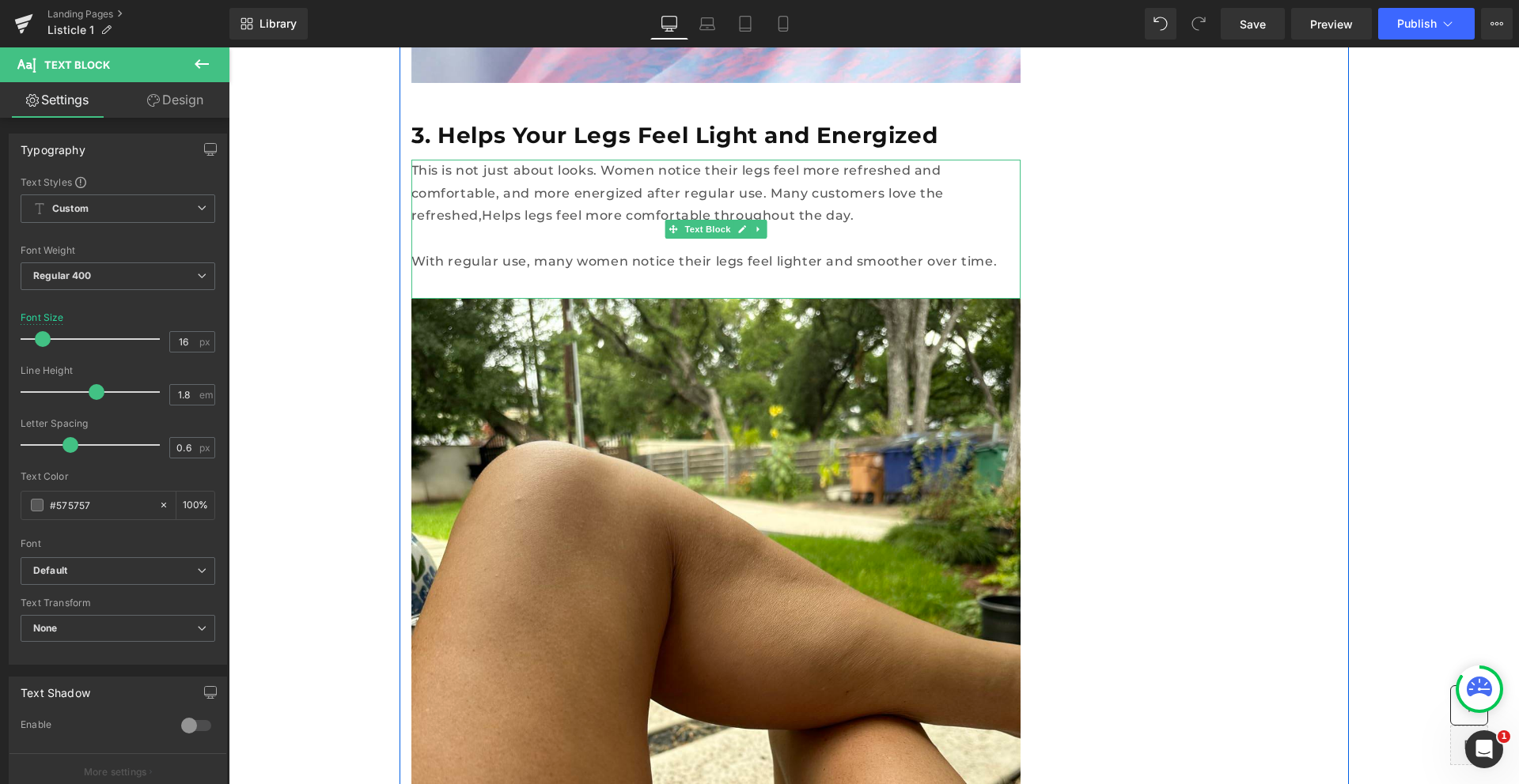
click at [808, 171] on p "This is not just about looks. Women notice their legs feel more refreshed and c…" at bounding box center [715, 193] width 609 height 68
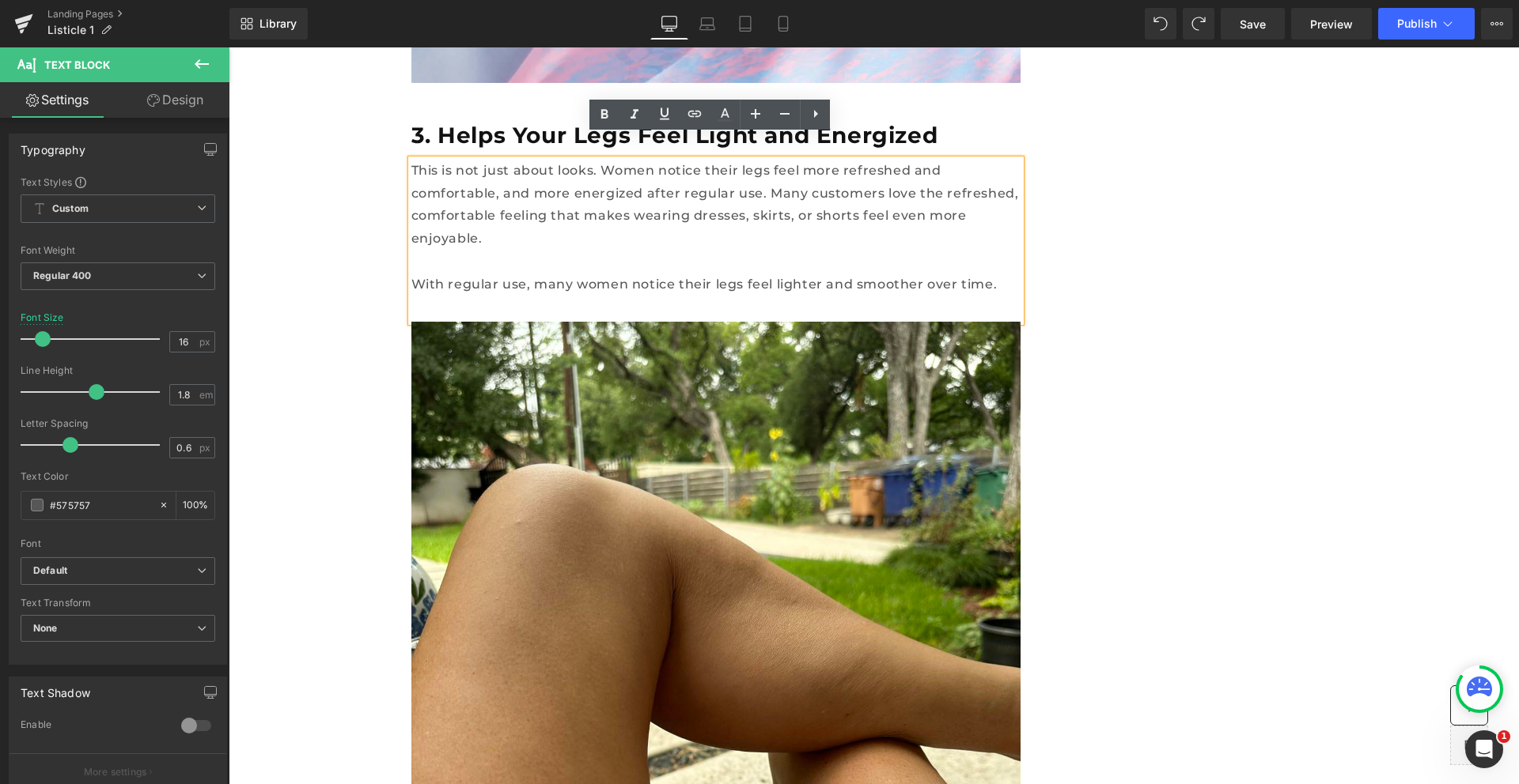
click at [778, 202] on p "This is not just about looks. Women notice their legs feel more refreshed and c…" at bounding box center [715, 205] width 609 height 91
click at [780, 192] on p "This is not just about looks. Women notice their legs feel more refreshed and c…" at bounding box center [715, 205] width 609 height 91
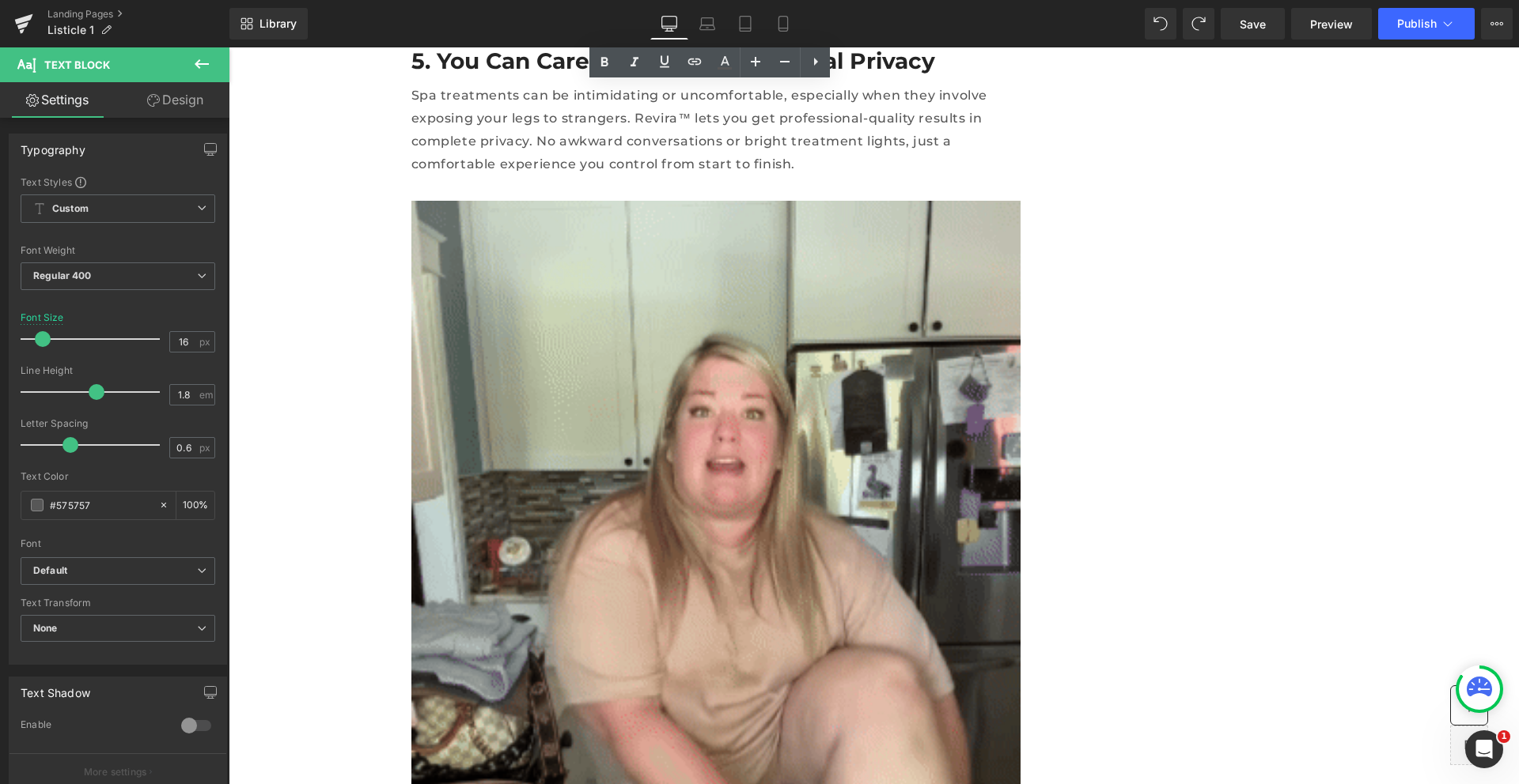
scroll to position [4783, 0]
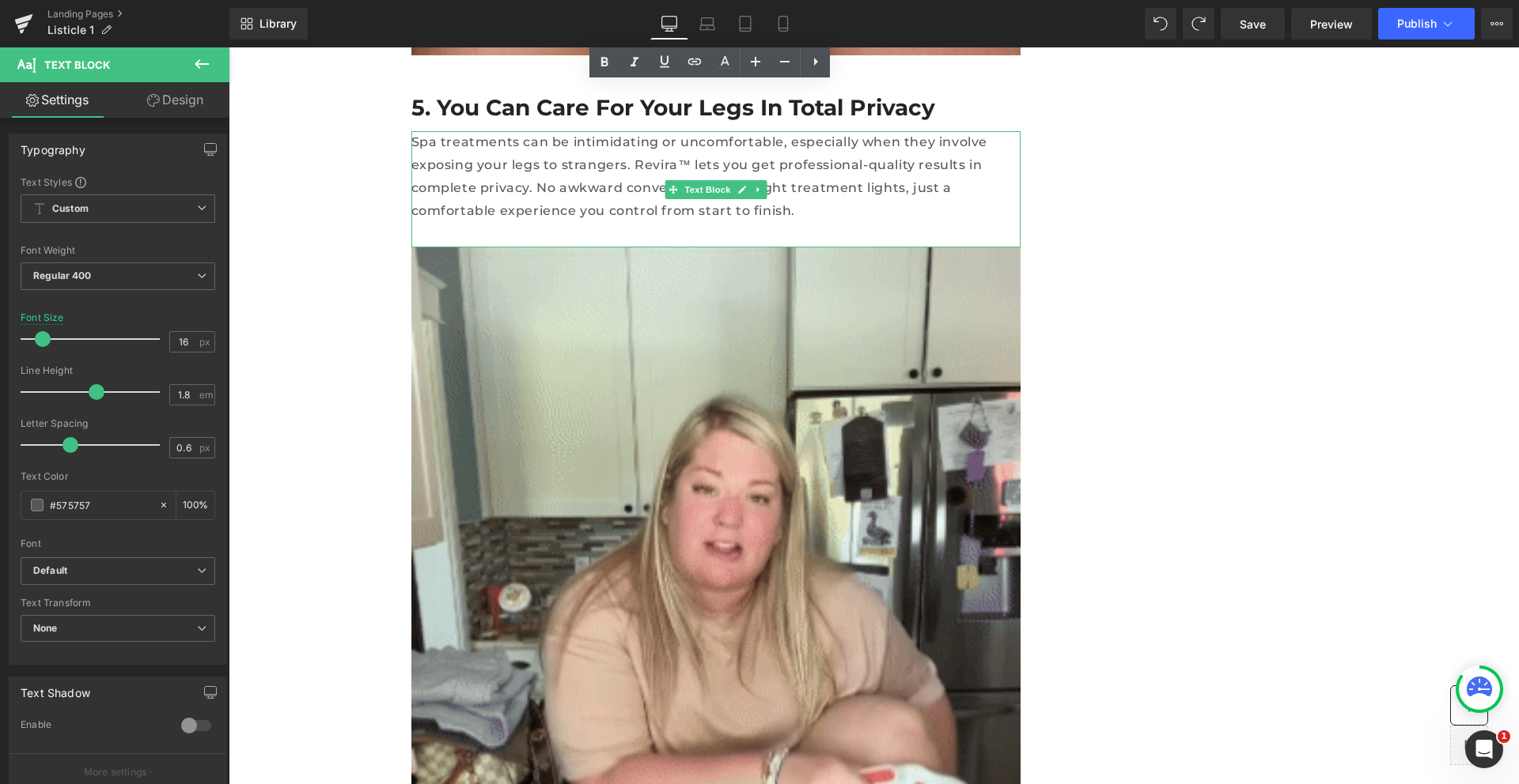
click at [578, 131] on p "Spa treatments can be intimidating or uncomfortable, especially when they invol…" at bounding box center [715, 176] width 609 height 91
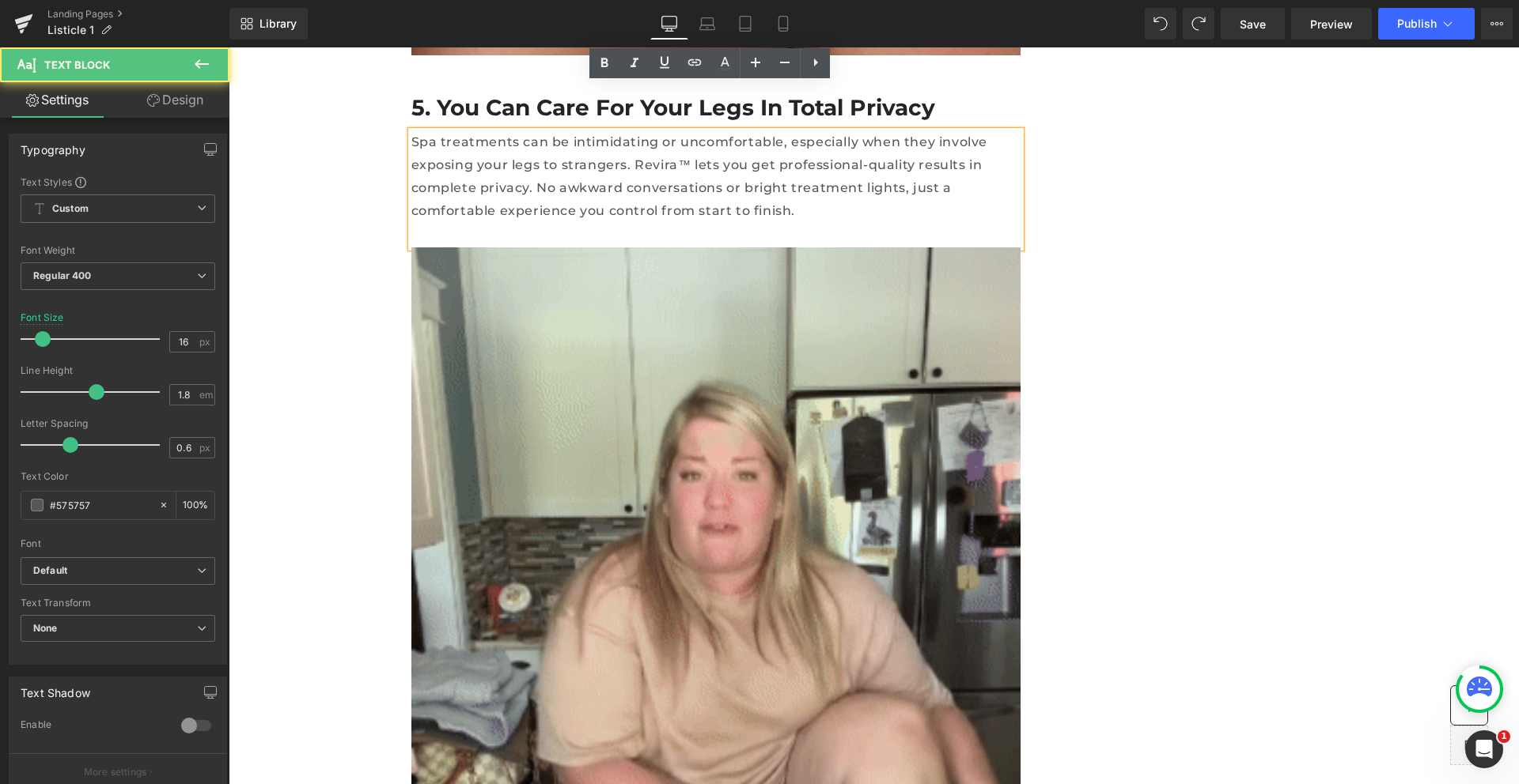
click at [602, 131] on p "Spa treatments can be intimidating or uncomfortable, especially when they invol…" at bounding box center [715, 176] width 609 height 91
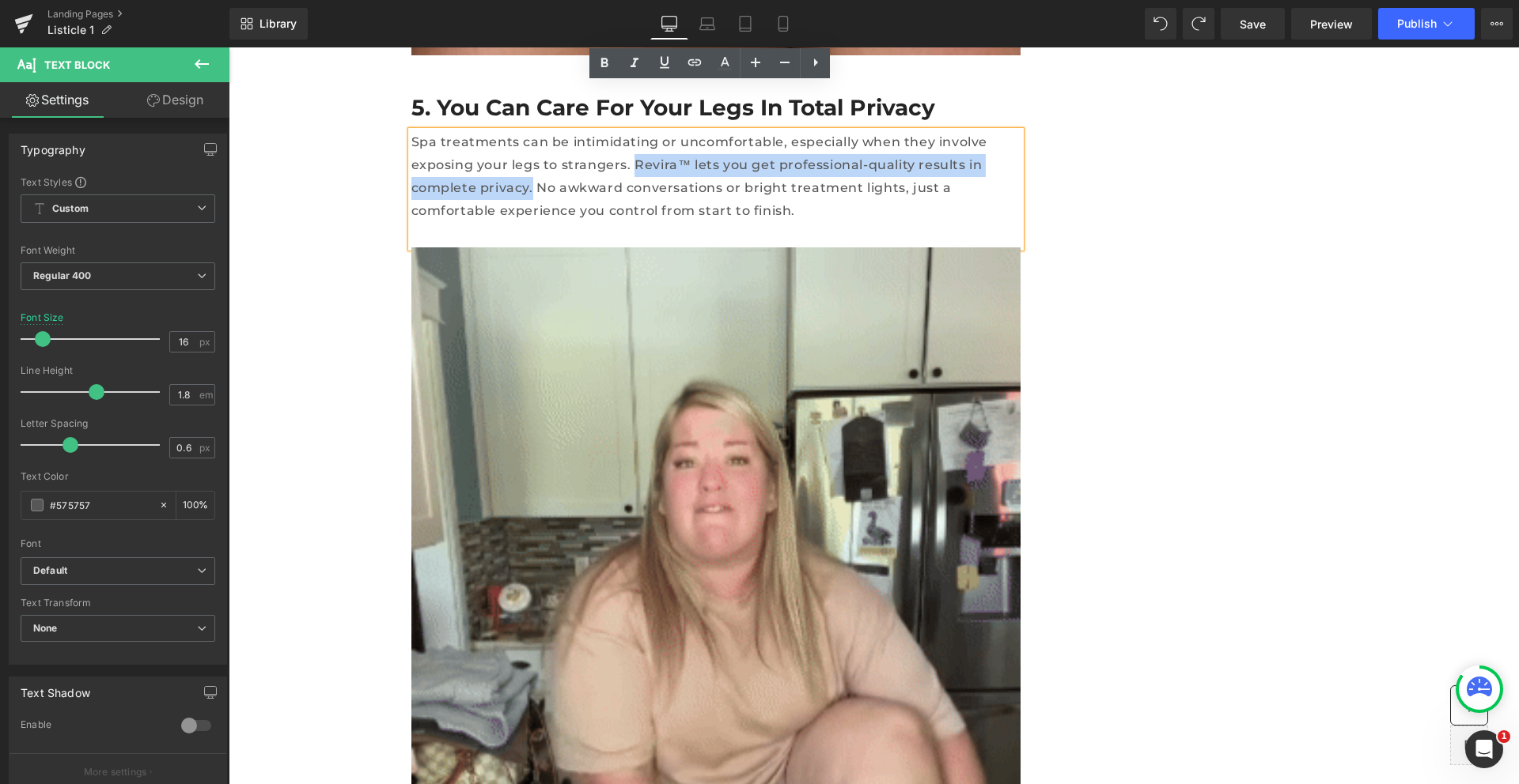
drag, startPoint x: 516, startPoint y: 118, endPoint x: 933, endPoint y: 124, distance: 417.0
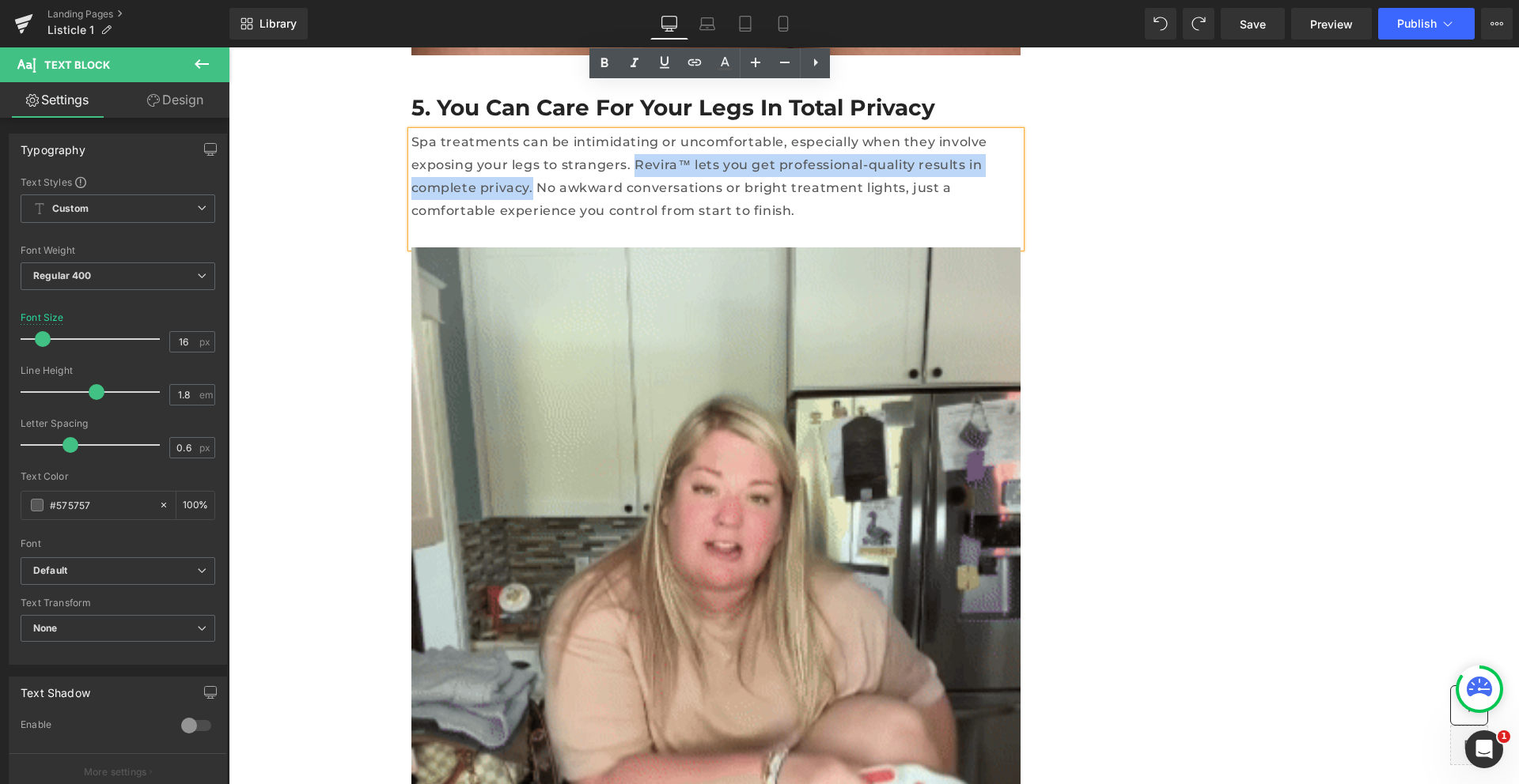
click at [933, 131] on p "Spa treatments can be intimidating or uncomfortable, especially when they invol…" at bounding box center [715, 176] width 609 height 91
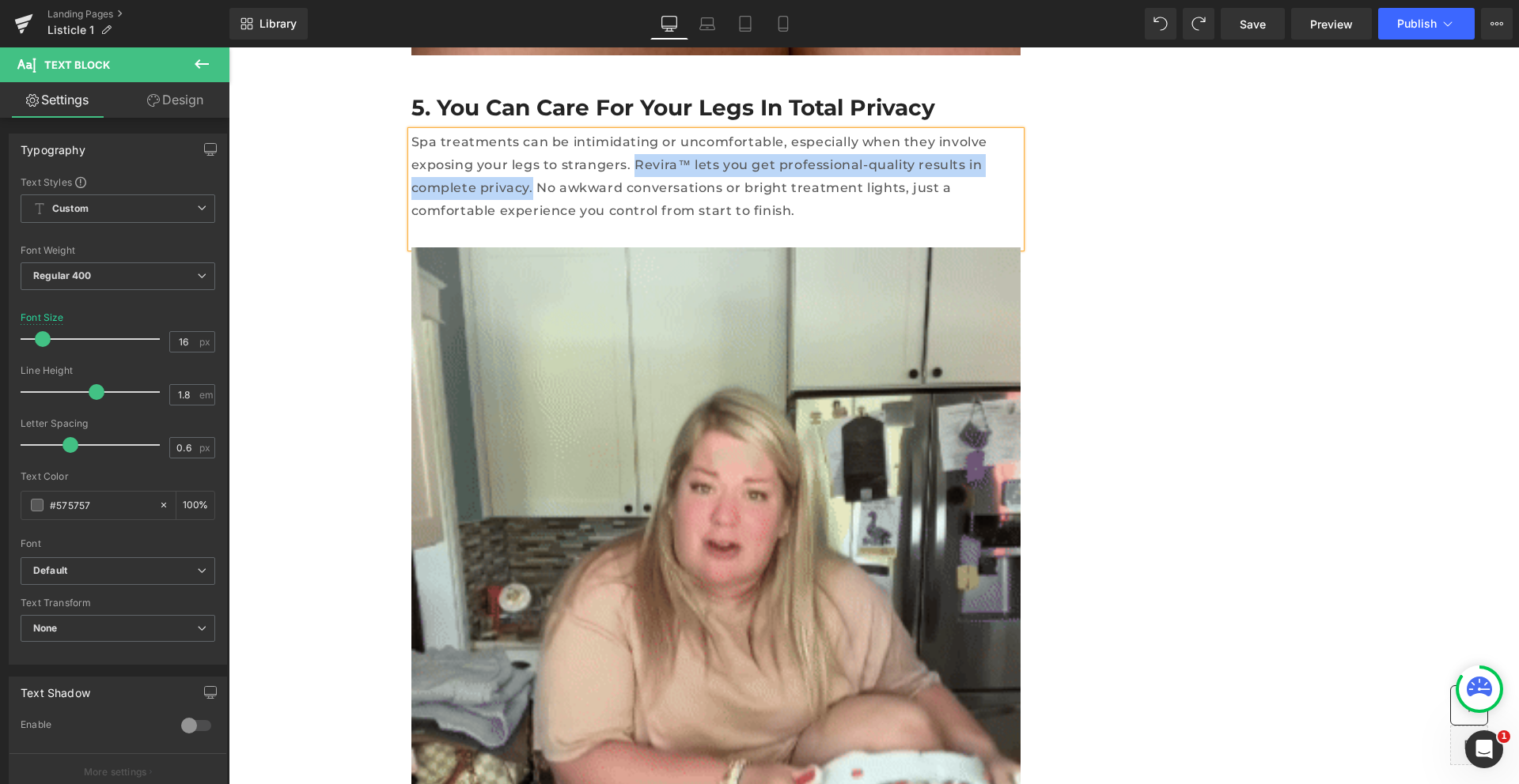
paste div
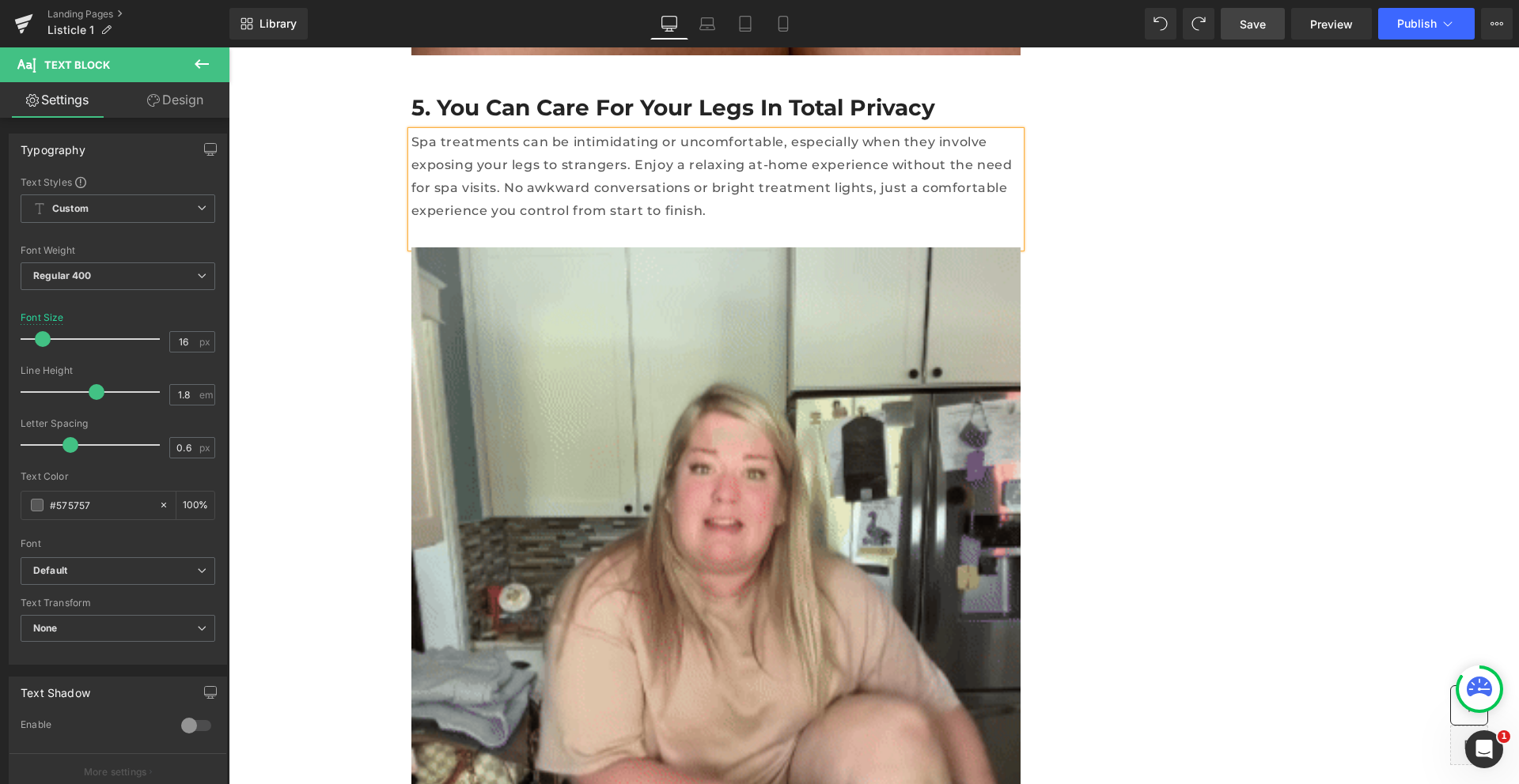
click at [1264, 32] on link "Save" at bounding box center [1252, 23] width 64 height 32
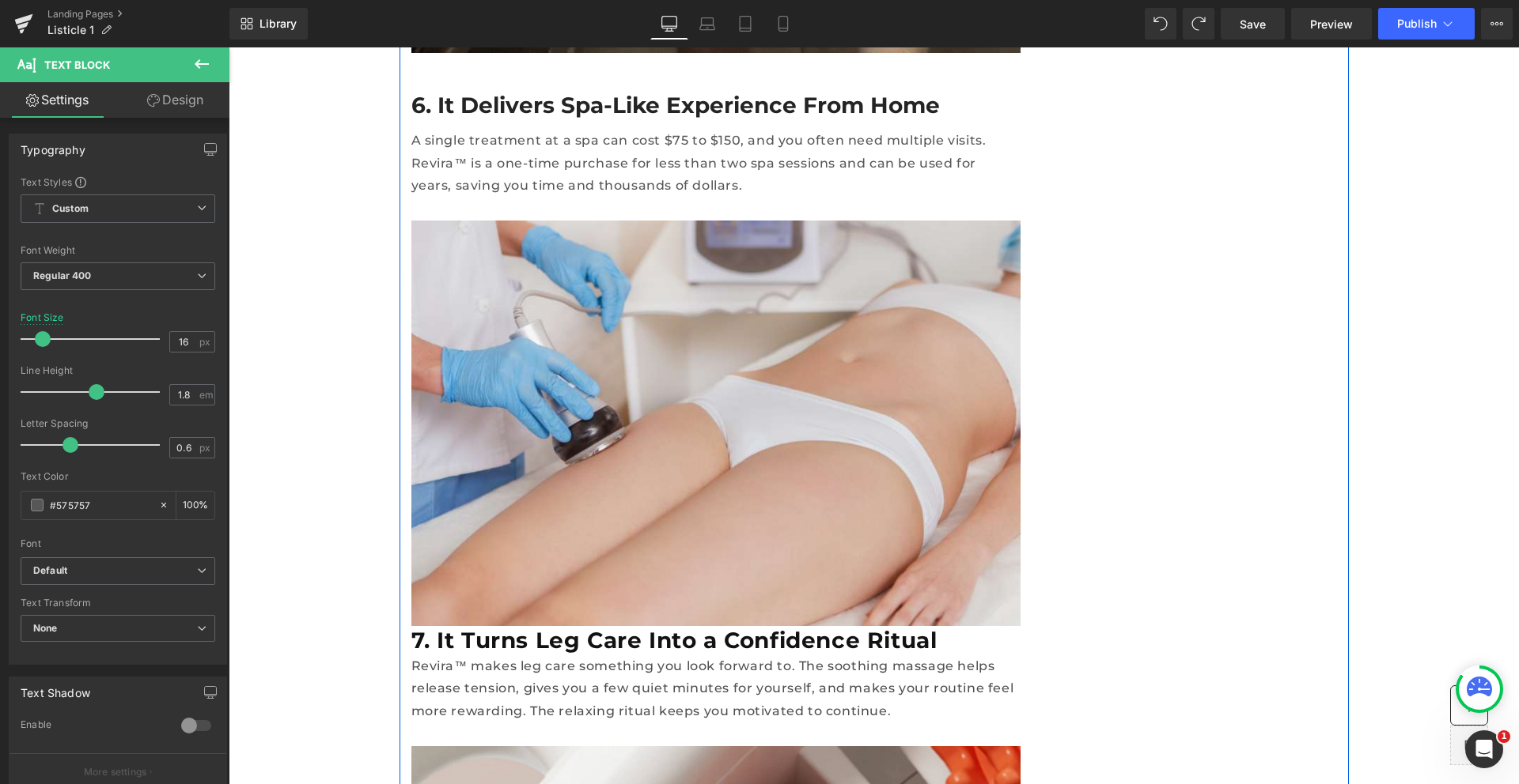
scroll to position [5759, 0]
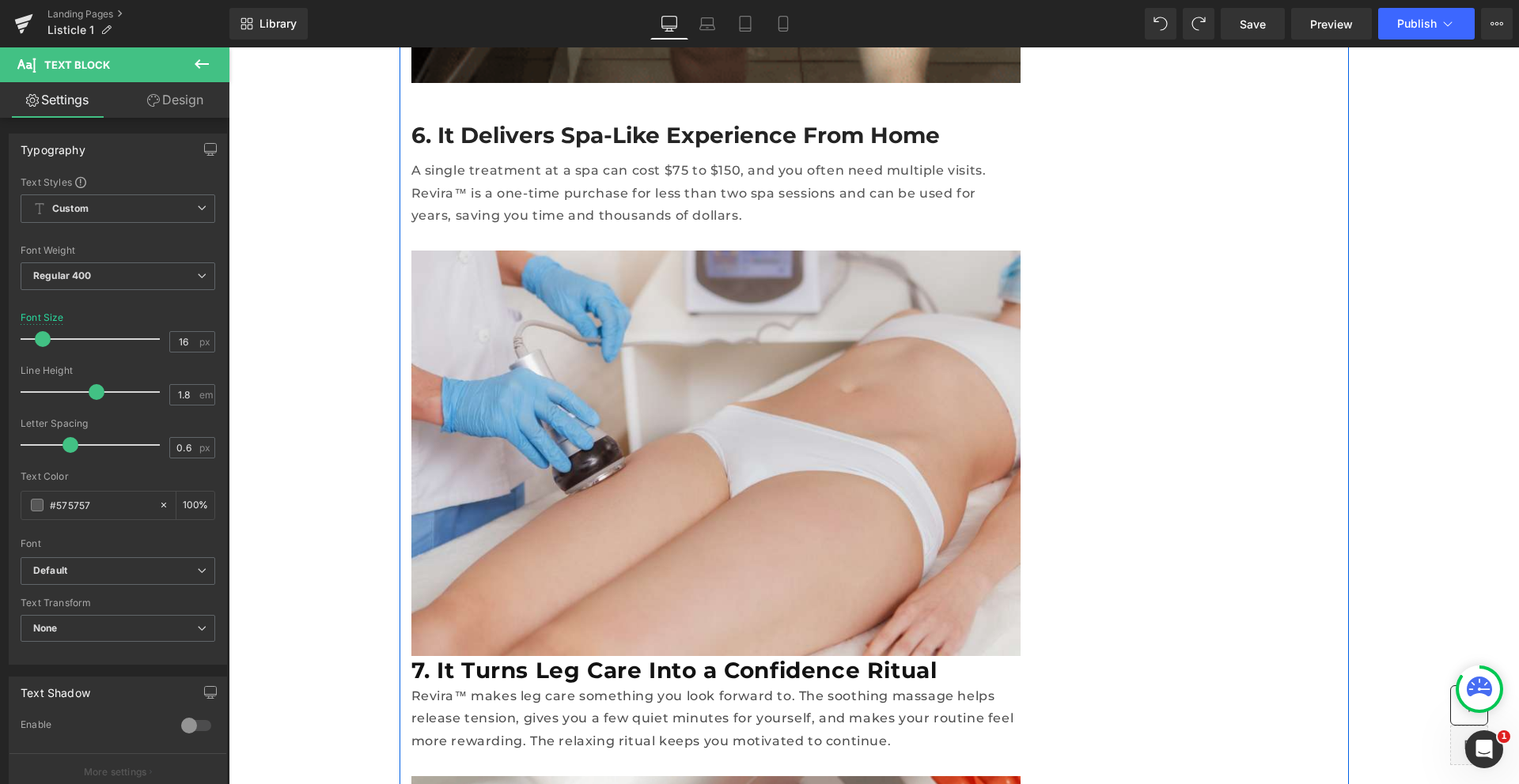
click at [503, 160] on p "A single treatment at a spa can cost $75 to $150, and you often need multiple v…" at bounding box center [715, 193] width 609 height 68
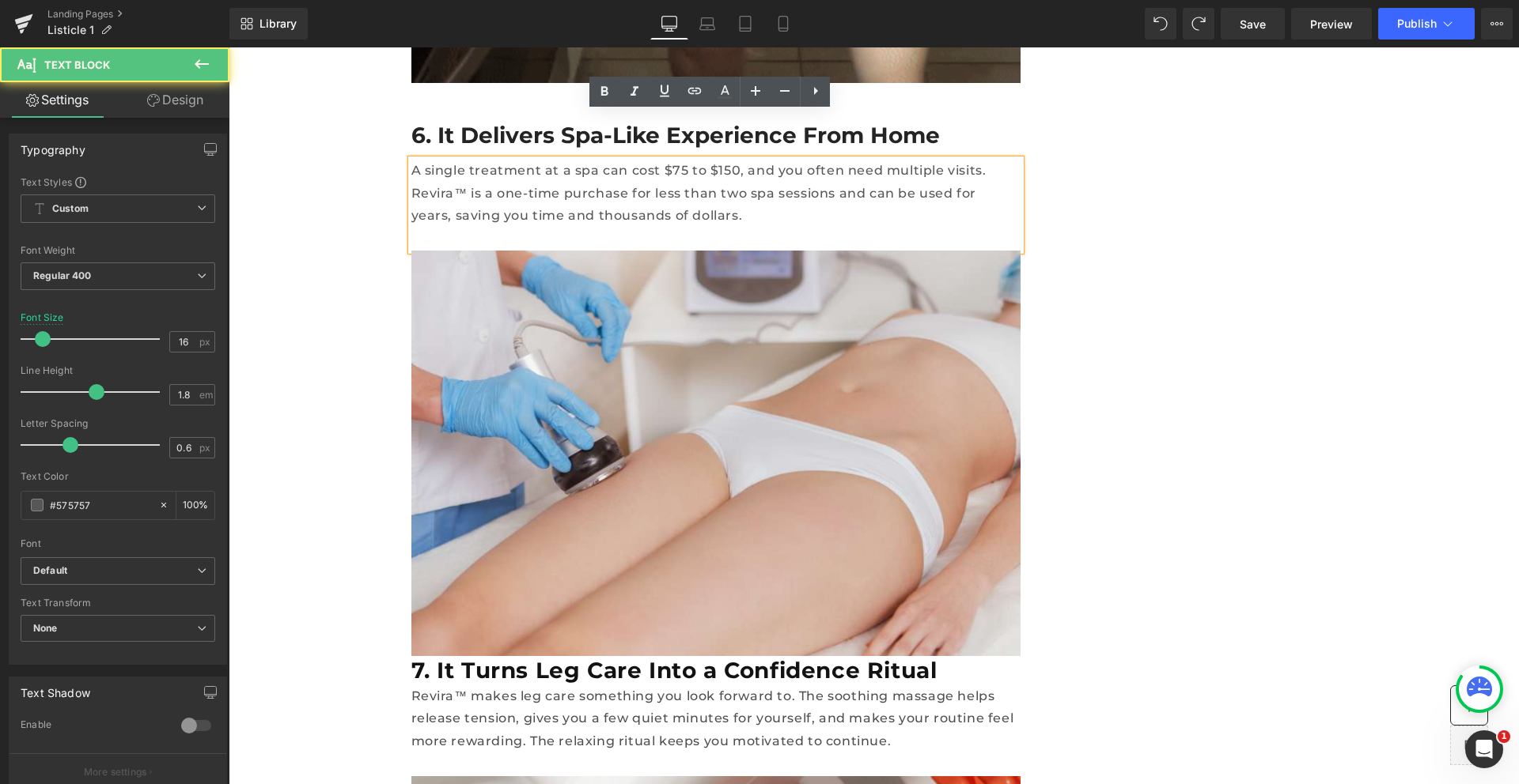
click at [648, 160] on p "A single treatment at a spa can cost $75 to $150, and you often need multiple v…" at bounding box center [715, 193] width 609 height 68
drag, startPoint x: 684, startPoint y: 125, endPoint x: 697, endPoint y: 124, distance: 13.0
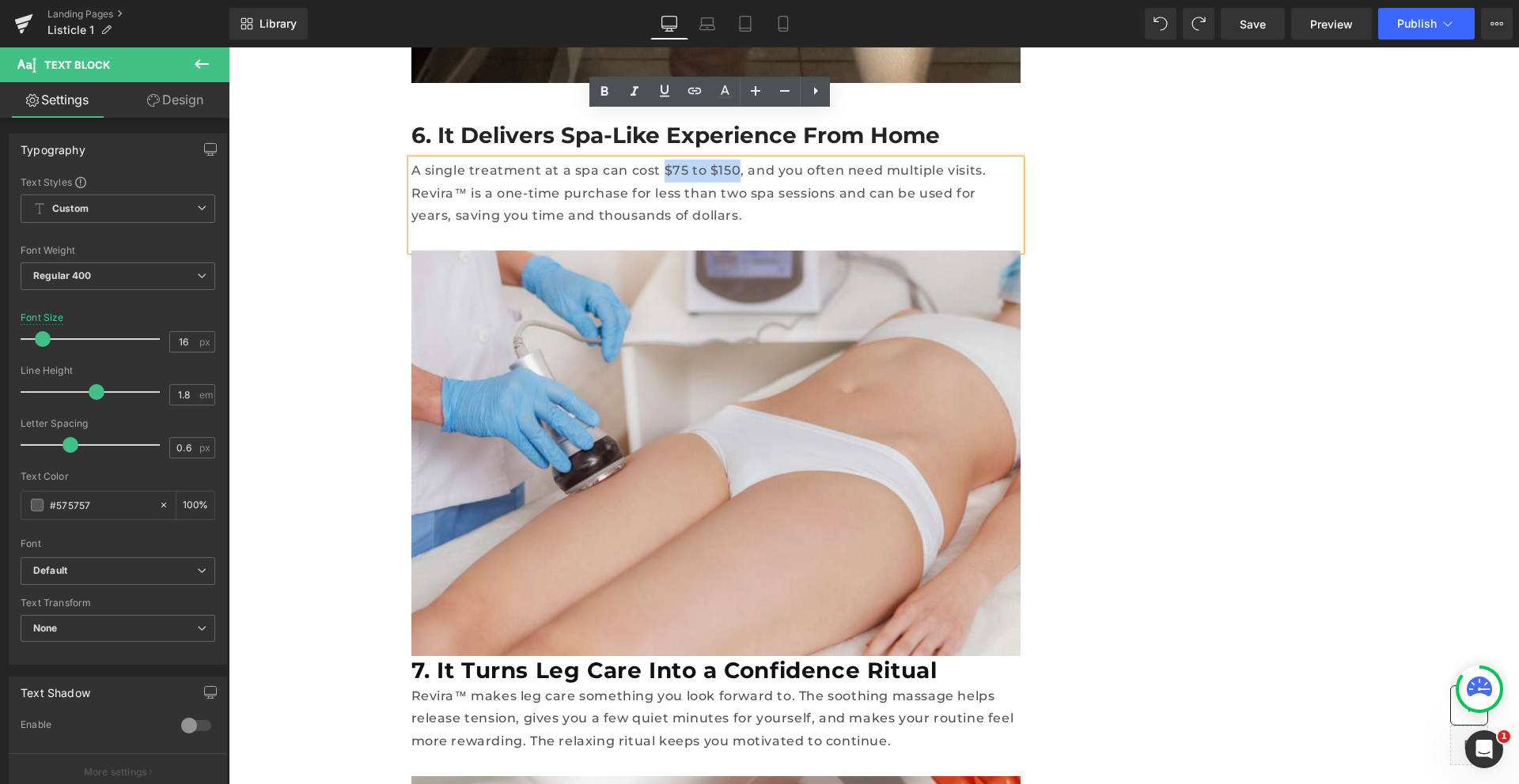
click at [697, 160] on p "A single treatment at a spa can cost $75 to $150, and you often need multiple v…" at bounding box center [715, 193] width 609 height 68
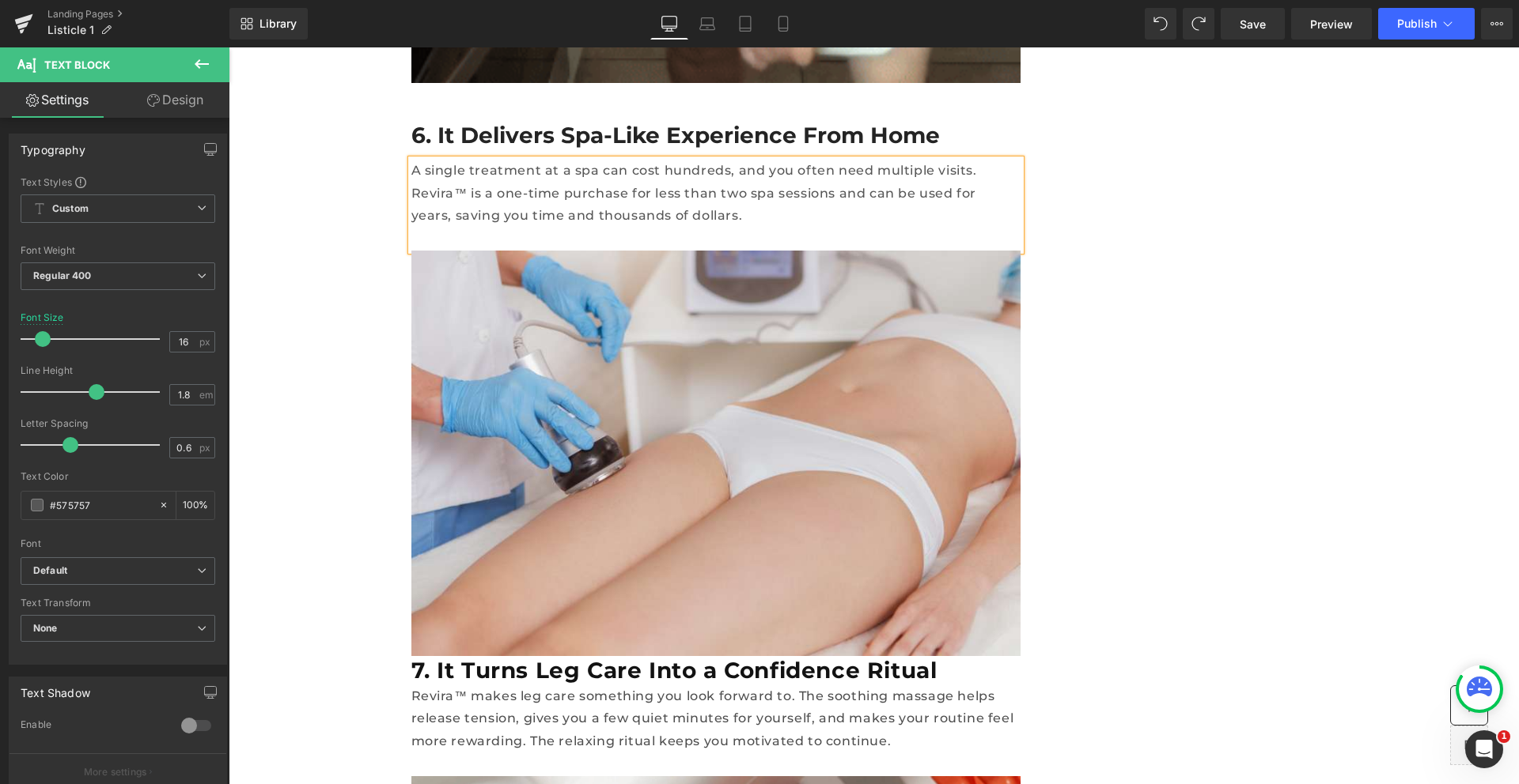
click at [735, 160] on p "A single treatment at a spa can cost hundreds, and you often need multiple visi…" at bounding box center [715, 193] width 609 height 68
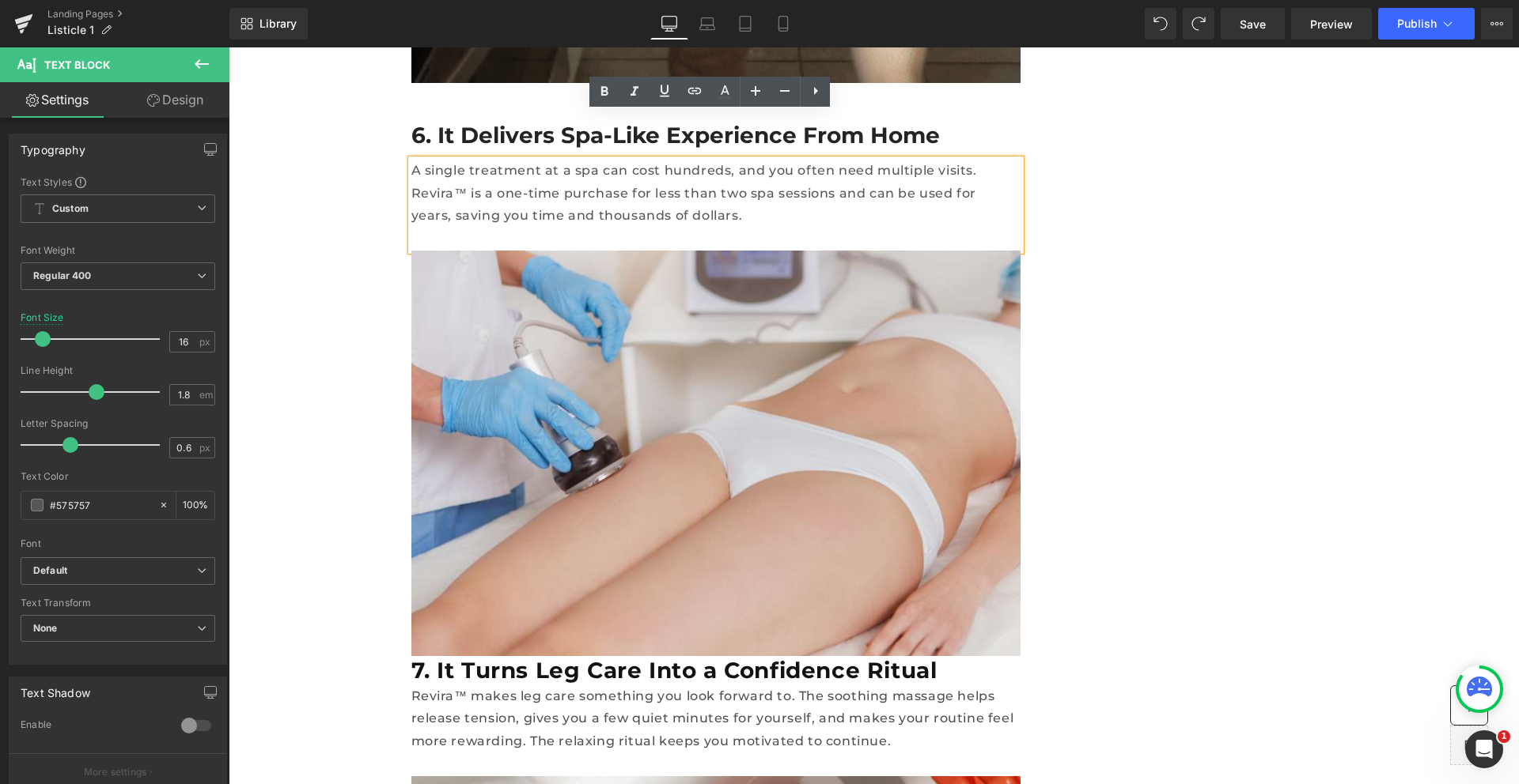
click at [561, 163] on p "A single treatment at a spa can cost hundreds, and you often need multiple visi…" at bounding box center [715, 193] width 609 height 68
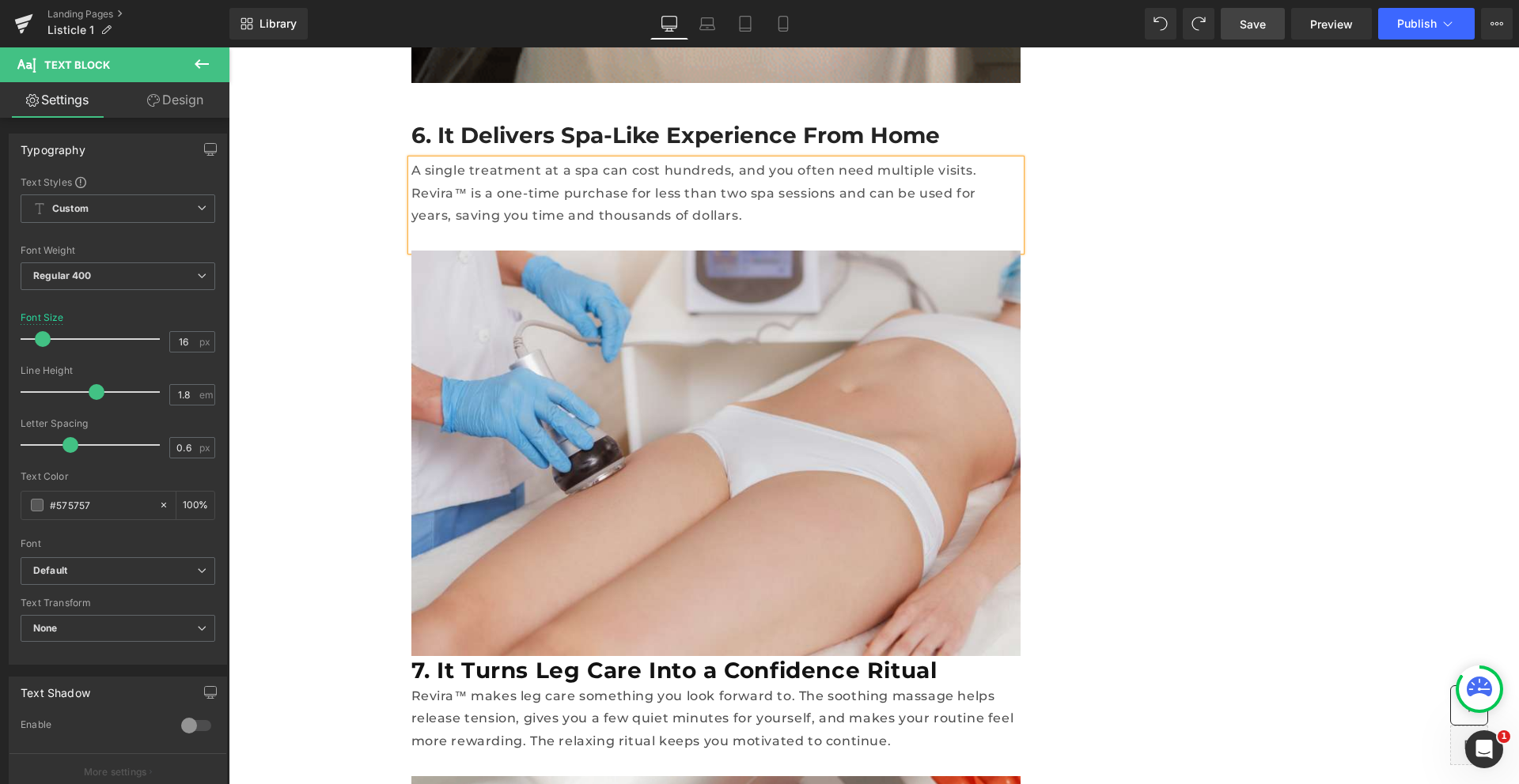
click at [1269, 27] on link "Save" at bounding box center [1252, 23] width 64 height 32
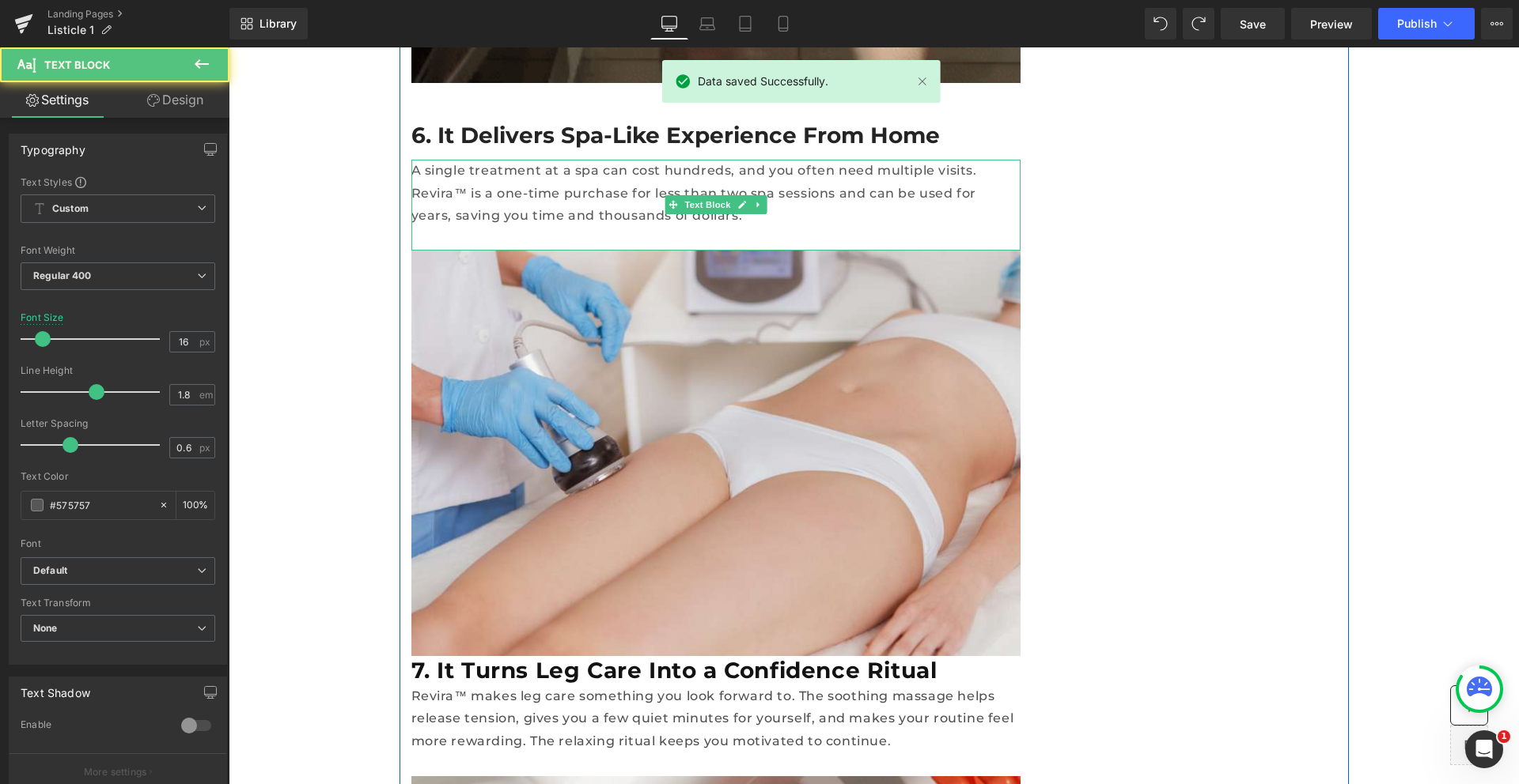
click at [460, 167] on p "A single treatment at a spa can cost hundreds, and you often need multiple visi…" at bounding box center [715, 193] width 609 height 68
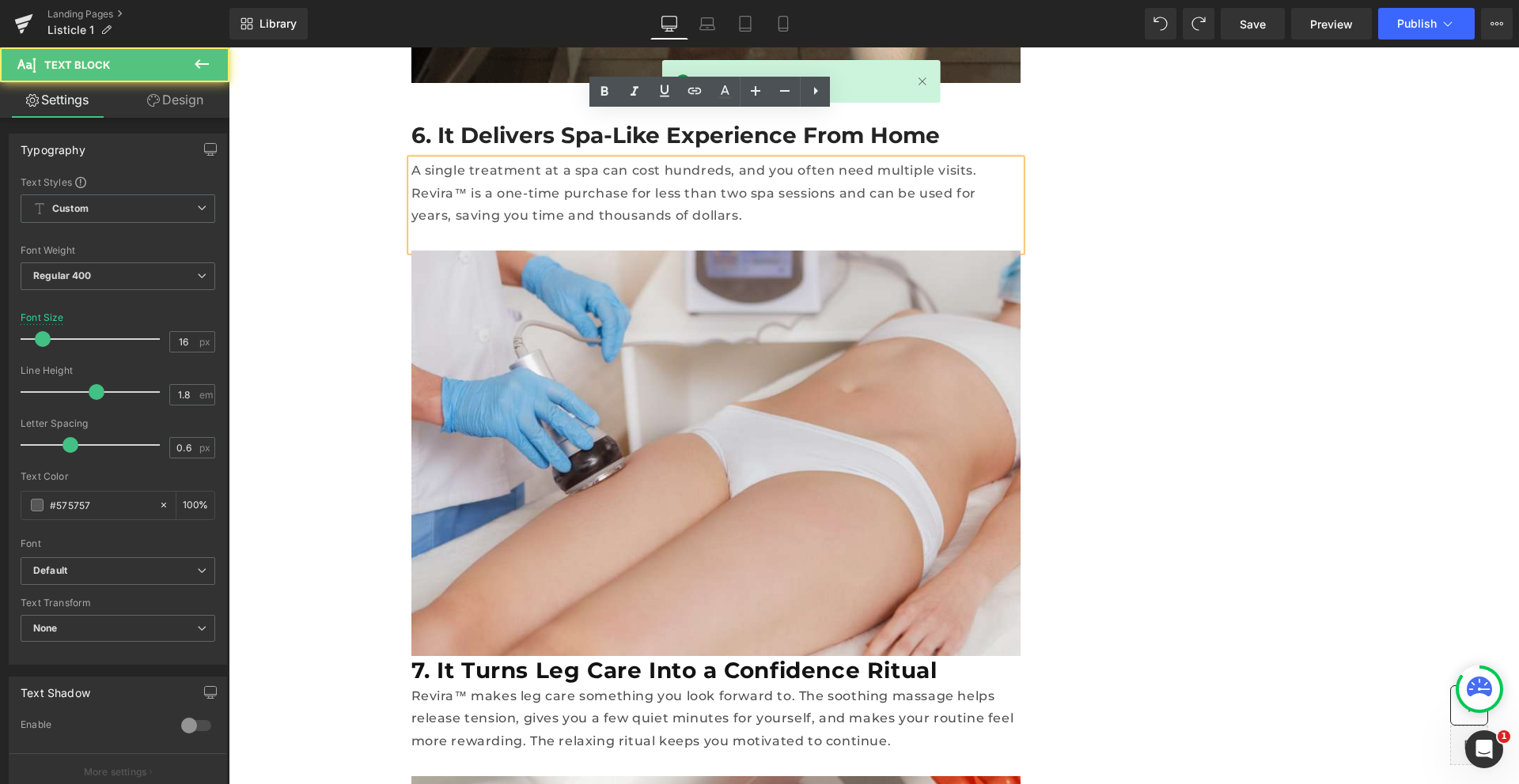
click at [550, 173] on p "A single treatment at a spa can cost hundreds, and you often need multiple visi…" at bounding box center [715, 193] width 609 height 68
drag, startPoint x: 525, startPoint y: 170, endPoint x: 402, endPoint y: 176, distance: 123.1
click at [411, 176] on div "A single treatment at a spa can cost hundreds, and you often need multiple visi…" at bounding box center [715, 205] width 609 height 91
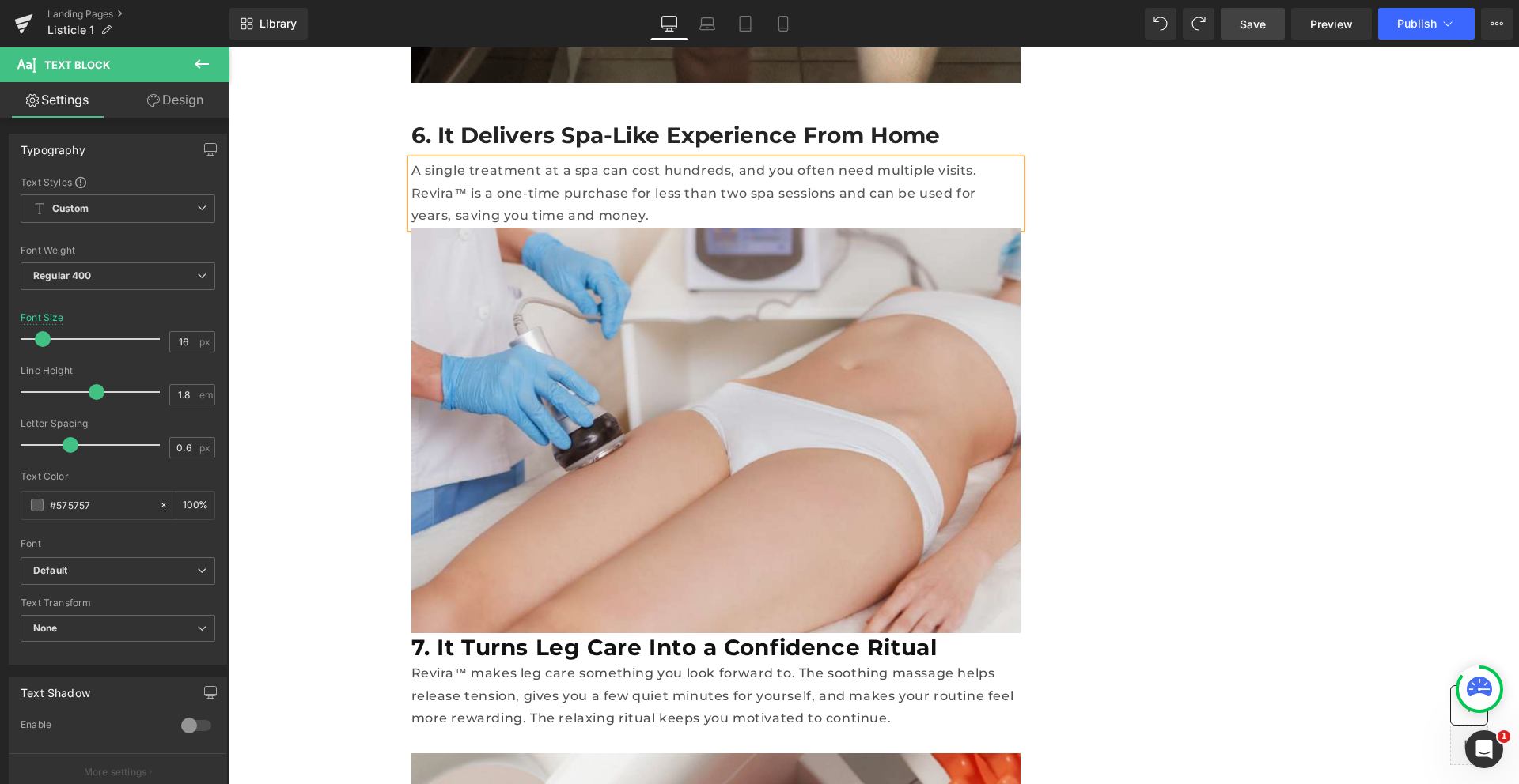
click at [1258, 17] on span "Save" at bounding box center [1252, 24] width 26 height 16
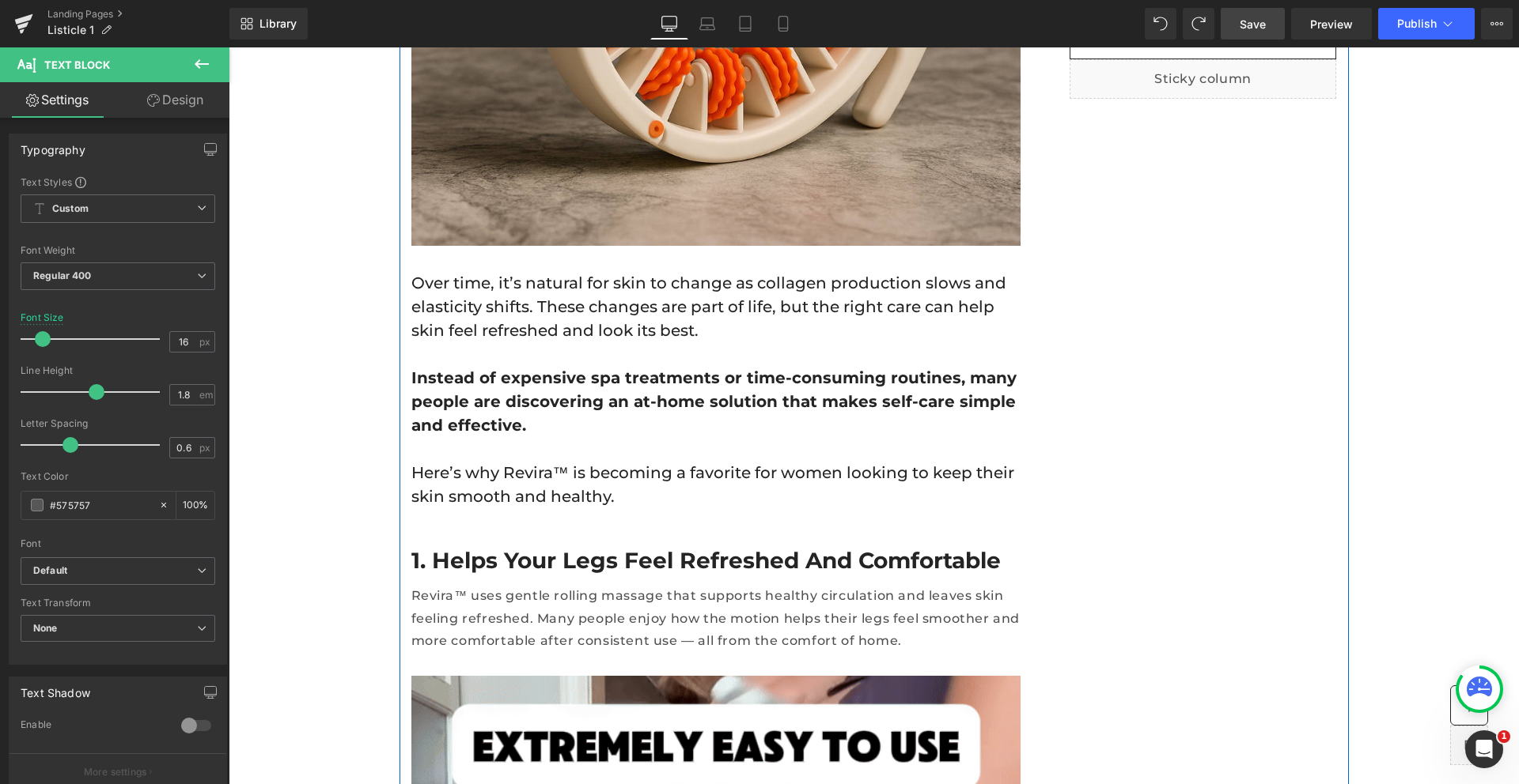
scroll to position [518, 0]
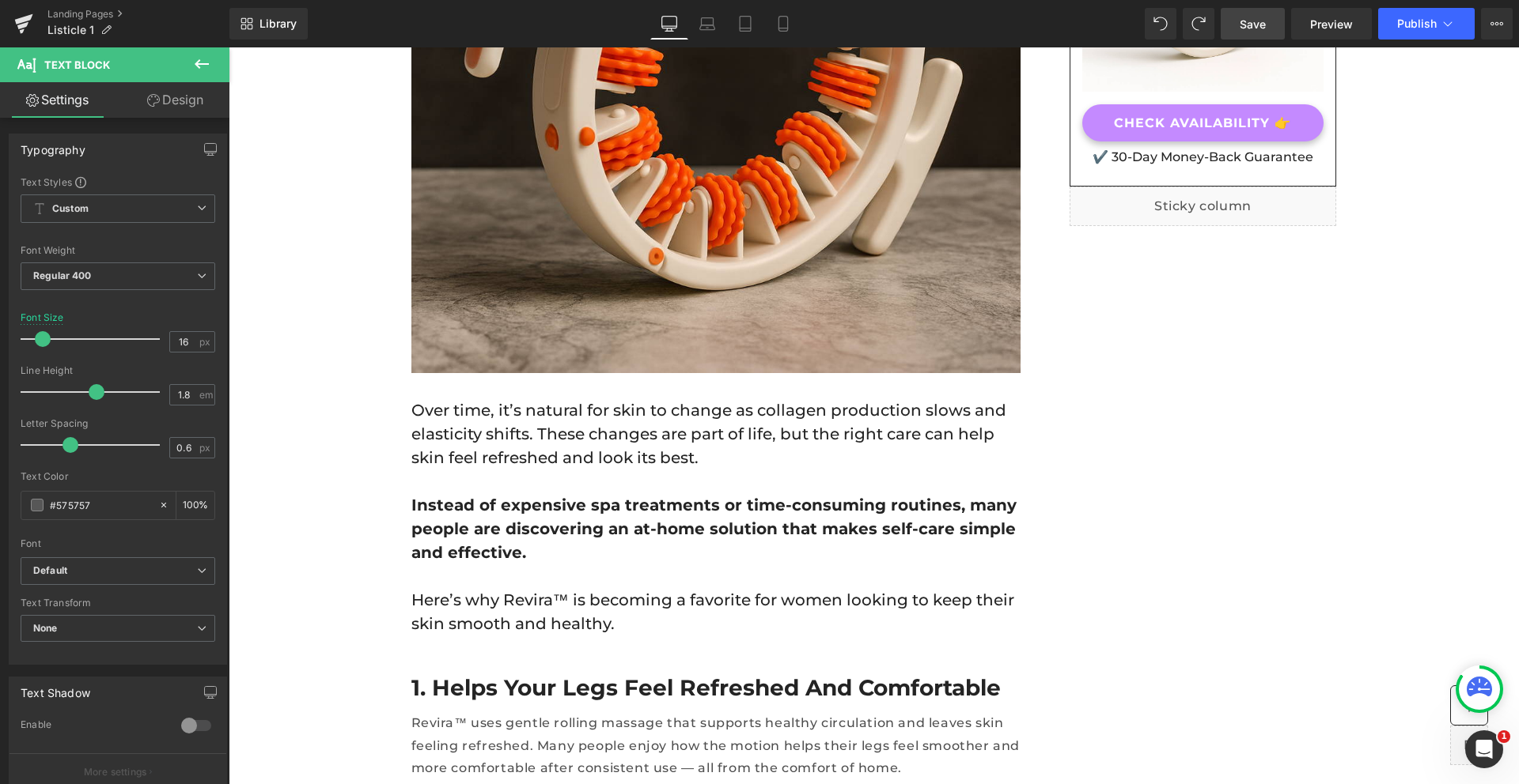
click at [1248, 26] on span "Save" at bounding box center [1252, 24] width 26 height 16
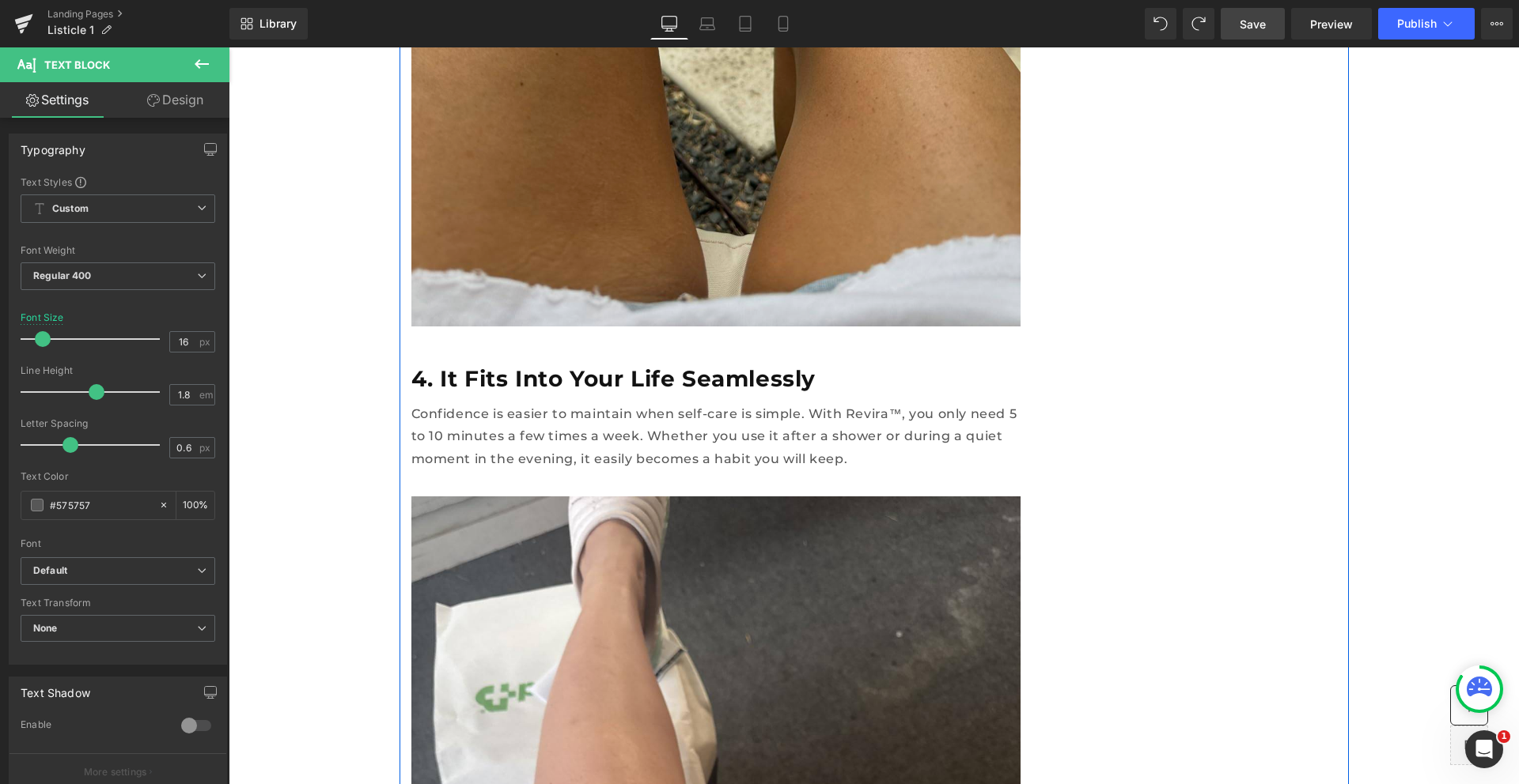
scroll to position [0, 0]
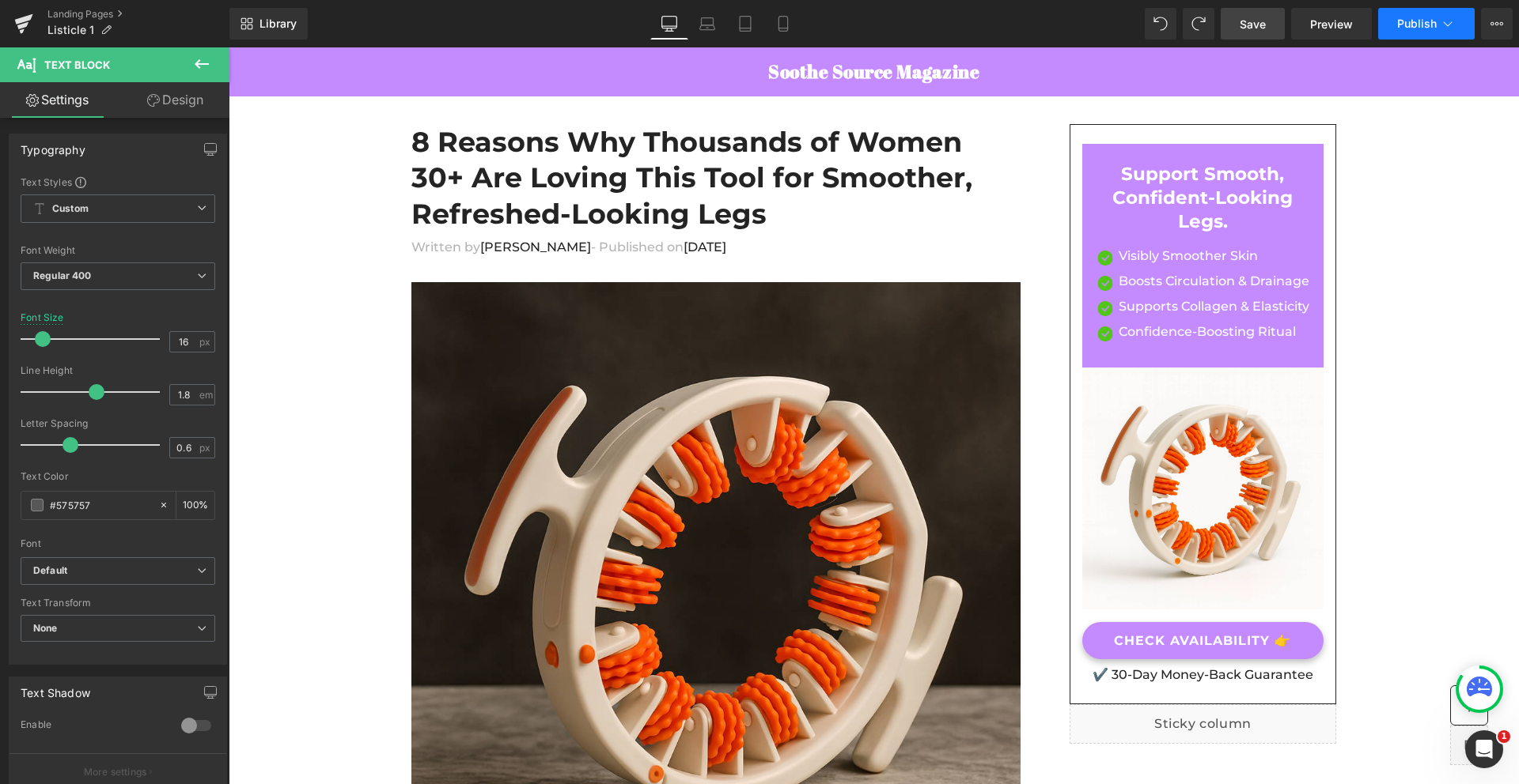
click at [1439, 32] on button "Publish" at bounding box center [1426, 23] width 97 height 32
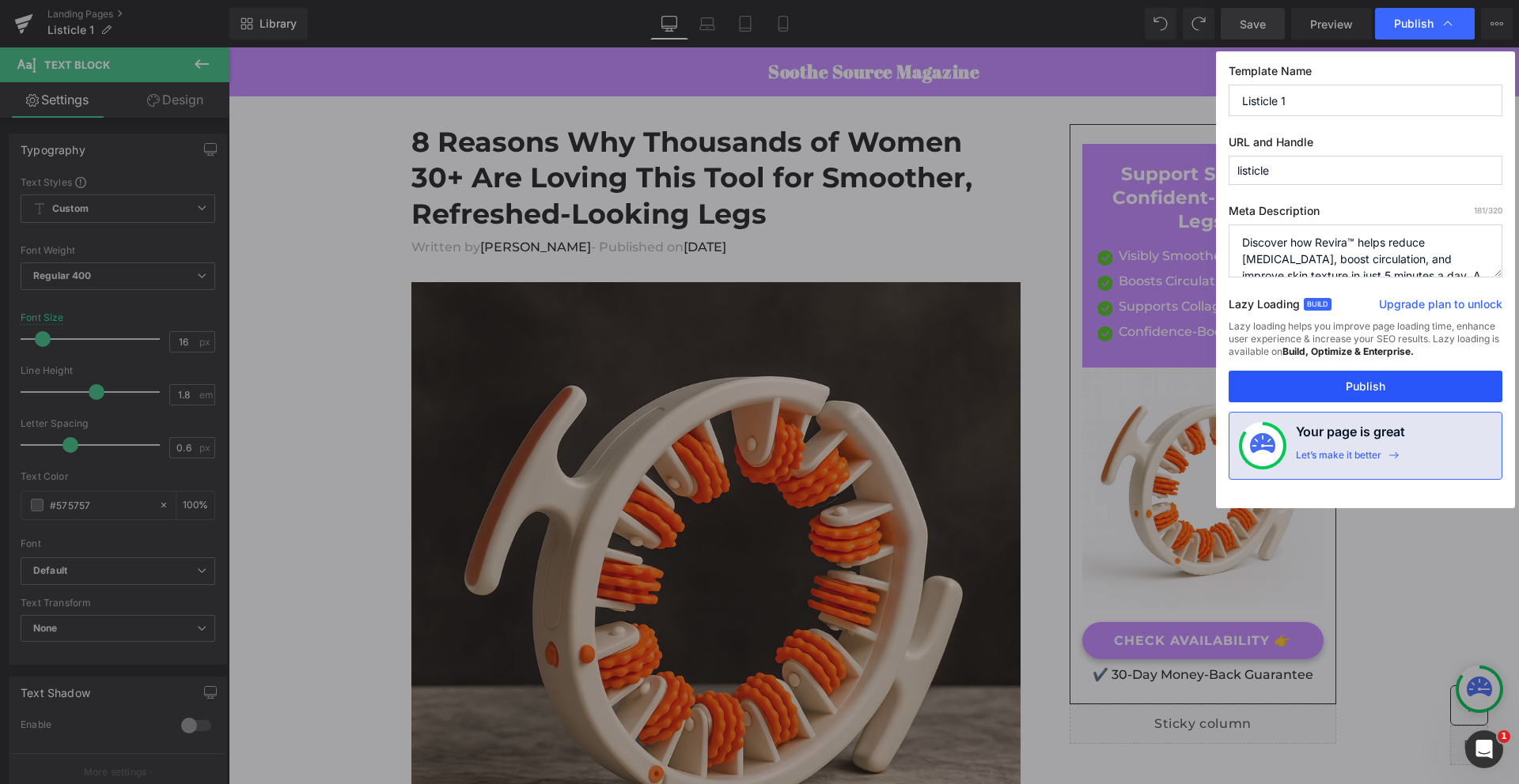
click at [1332, 396] on button "Publish" at bounding box center [1365, 386] width 274 height 32
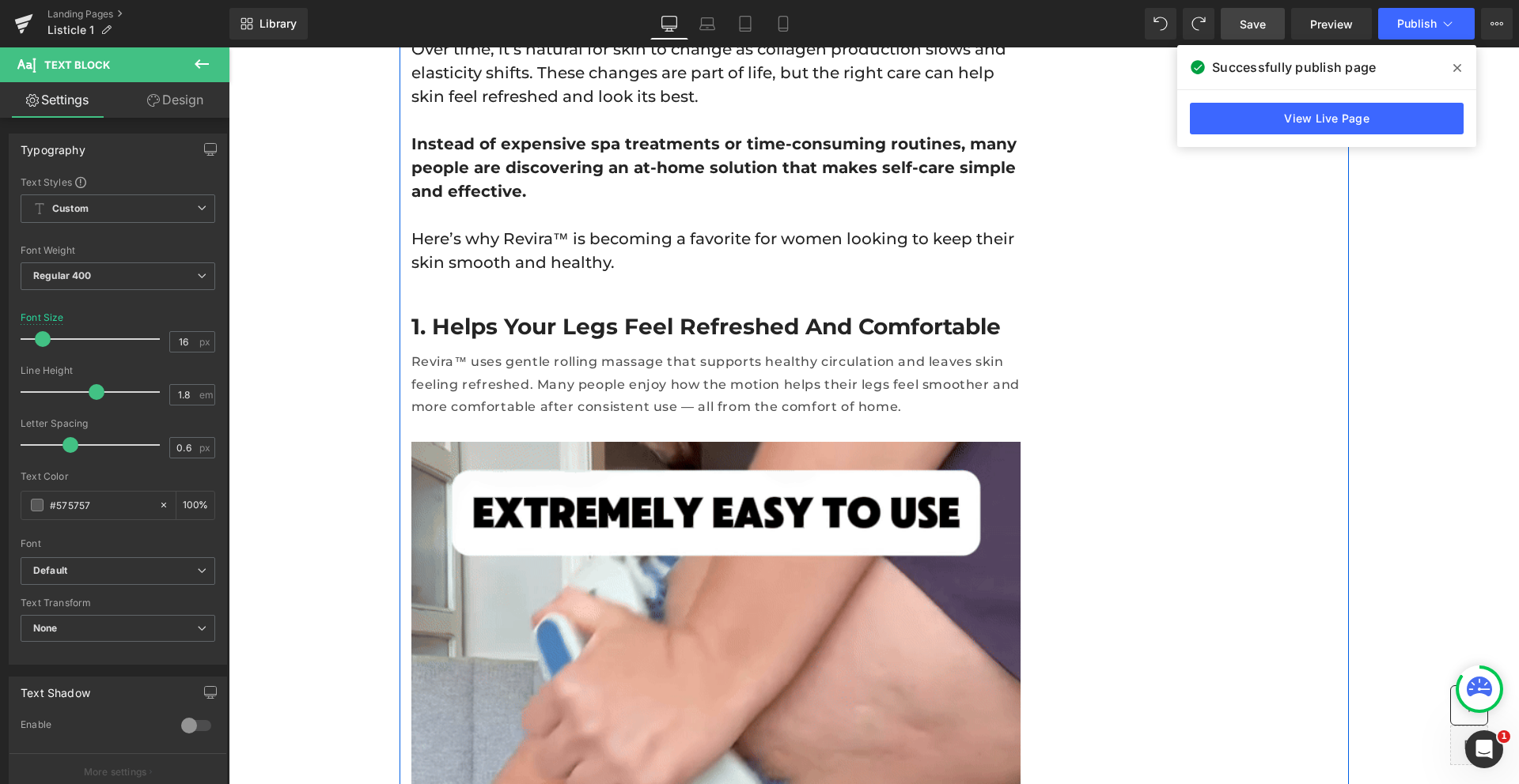
scroll to position [882, 0]
